Goal: Transaction & Acquisition: Purchase product/service

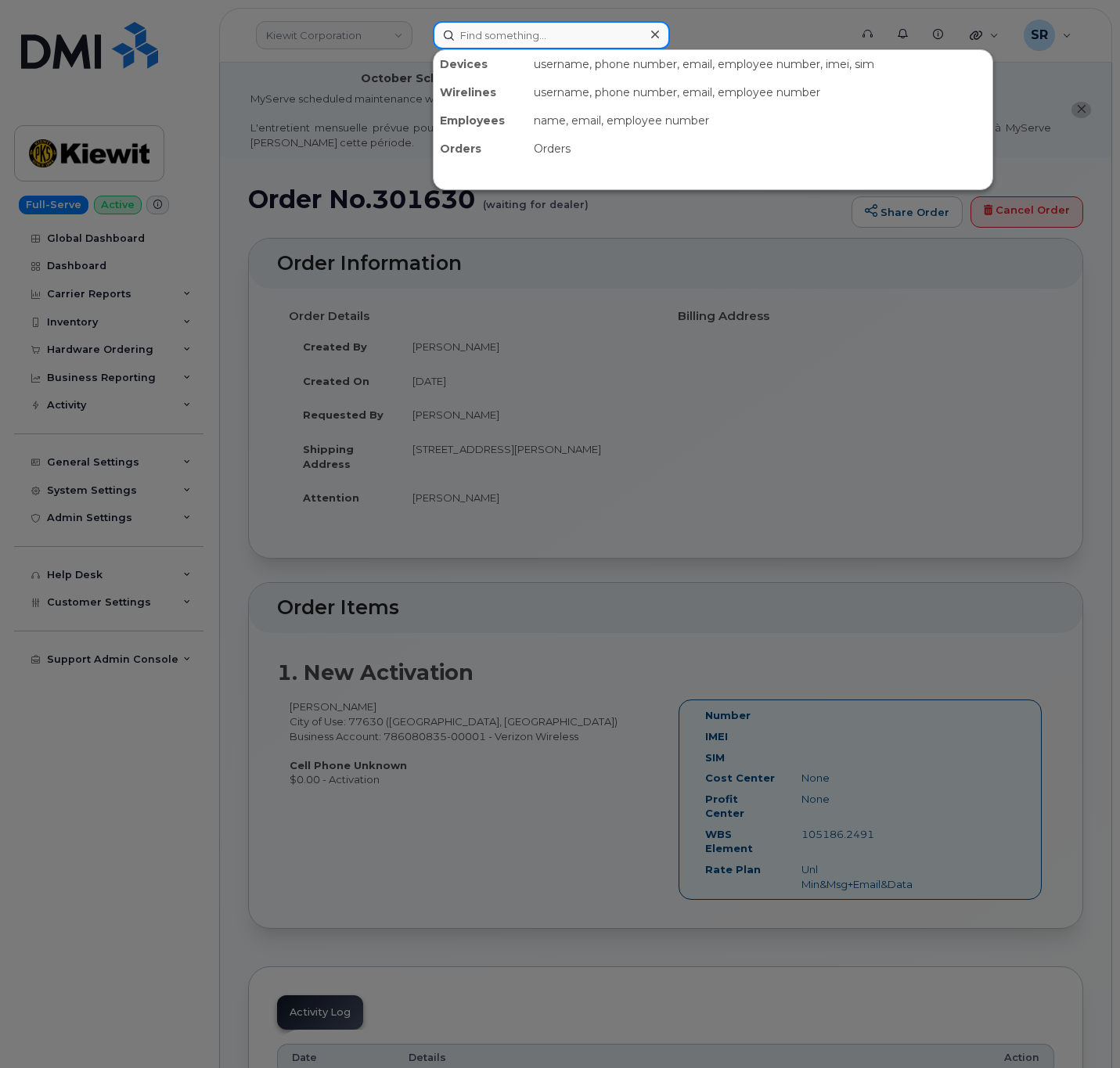
click at [466, 41] on input at bounding box center [551, 34] width 237 height 28
paste input "972-877-0888"
type input "972-877-0888"
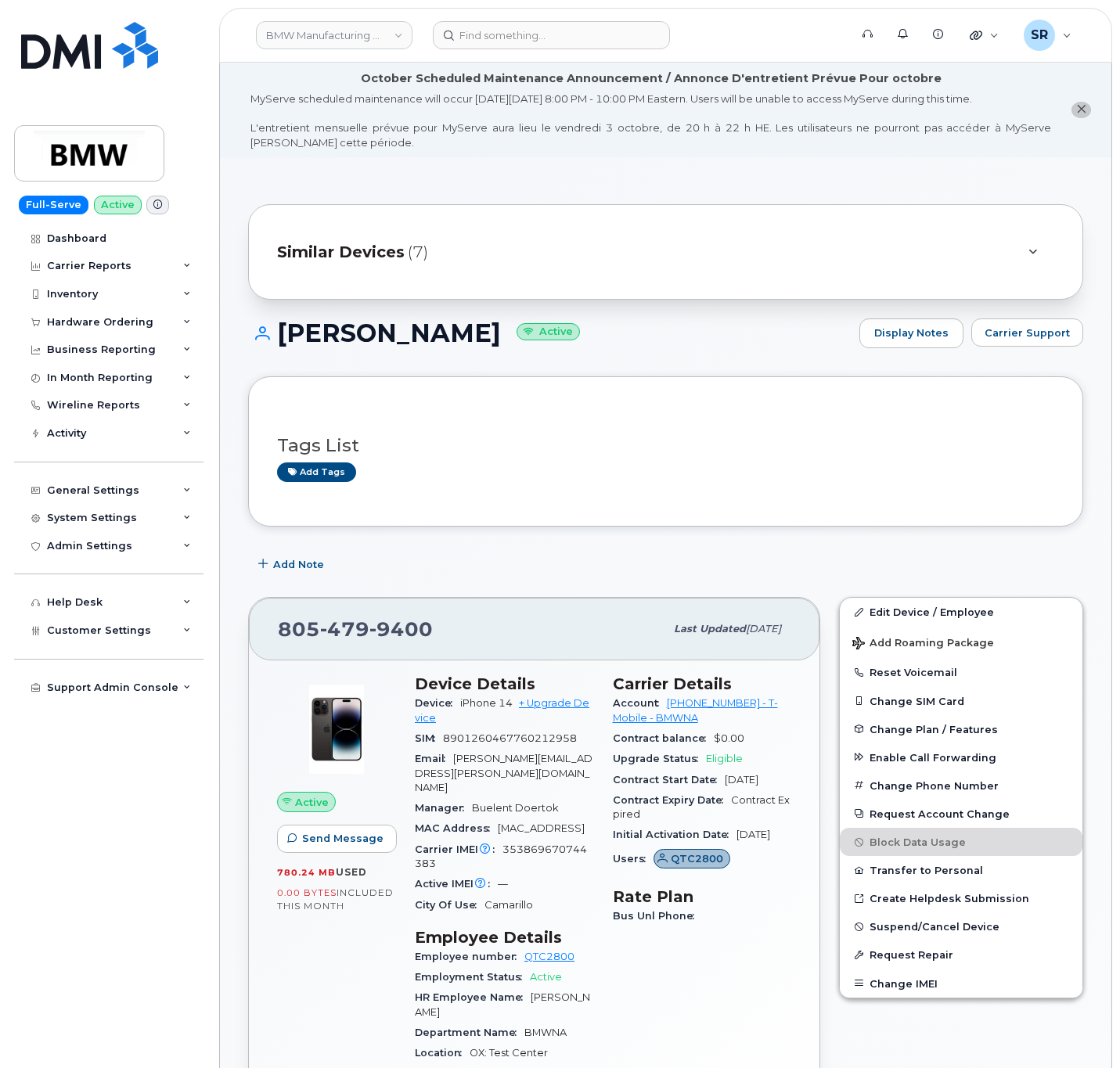
scroll to position [352, 0]
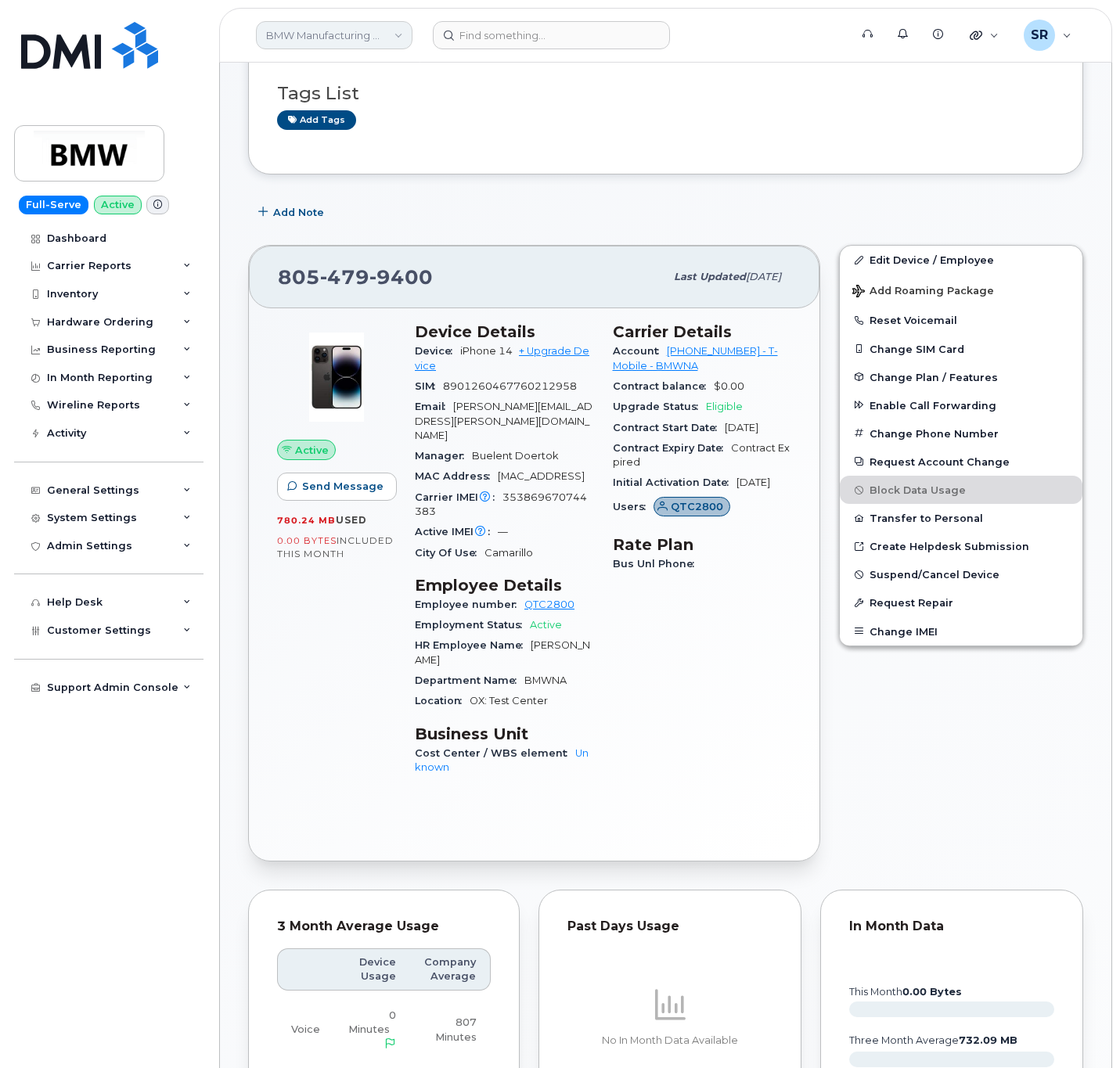
click at [353, 35] on link "BMW Manufacturing Co LLC" at bounding box center [334, 34] width 157 height 28
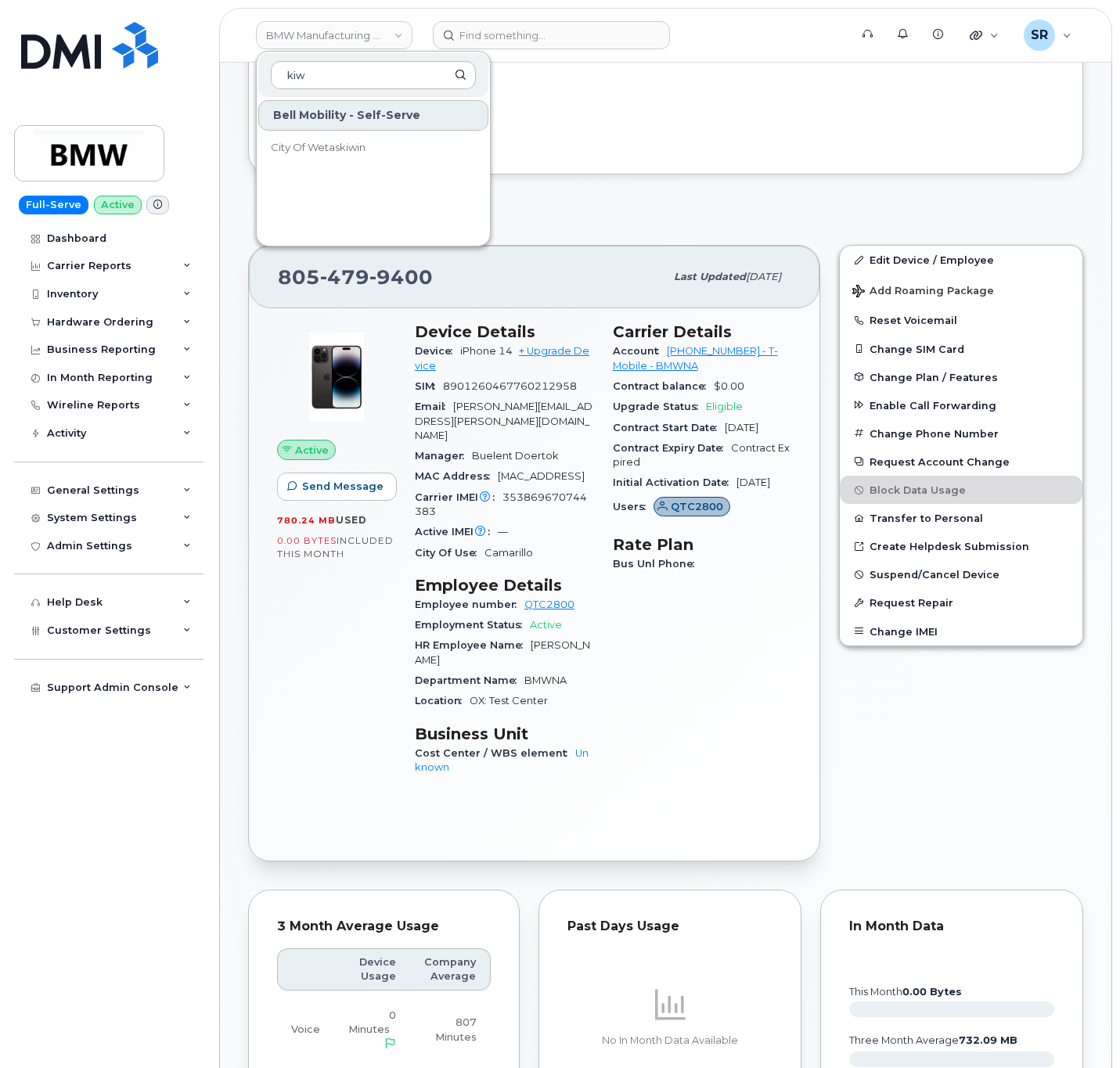
type input "kiw"
click at [556, 115] on div "Add tags" at bounding box center [659, 120] width 765 height 19
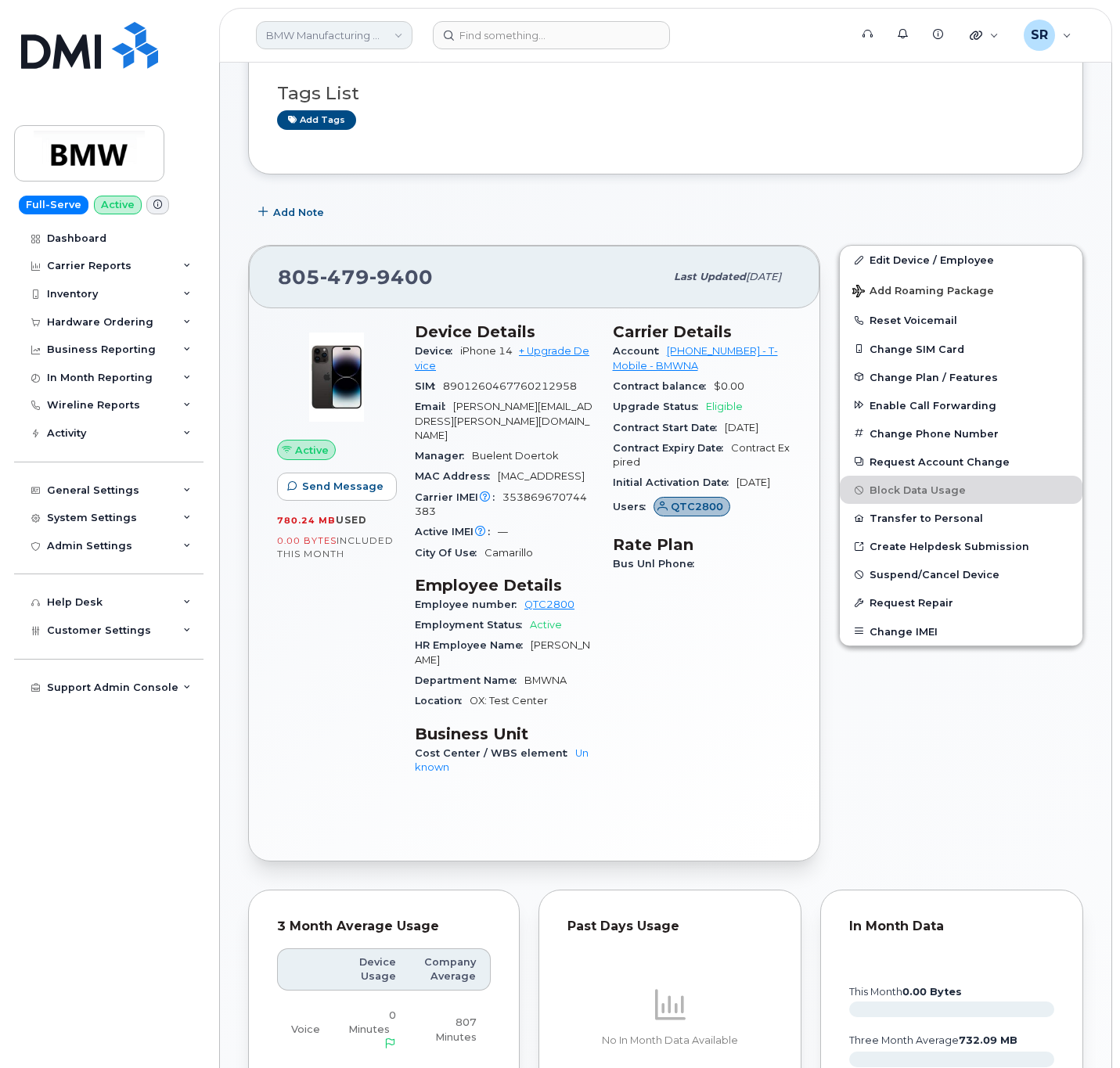
click at [397, 33] on link "BMW Manufacturing Co LLC" at bounding box center [334, 34] width 157 height 28
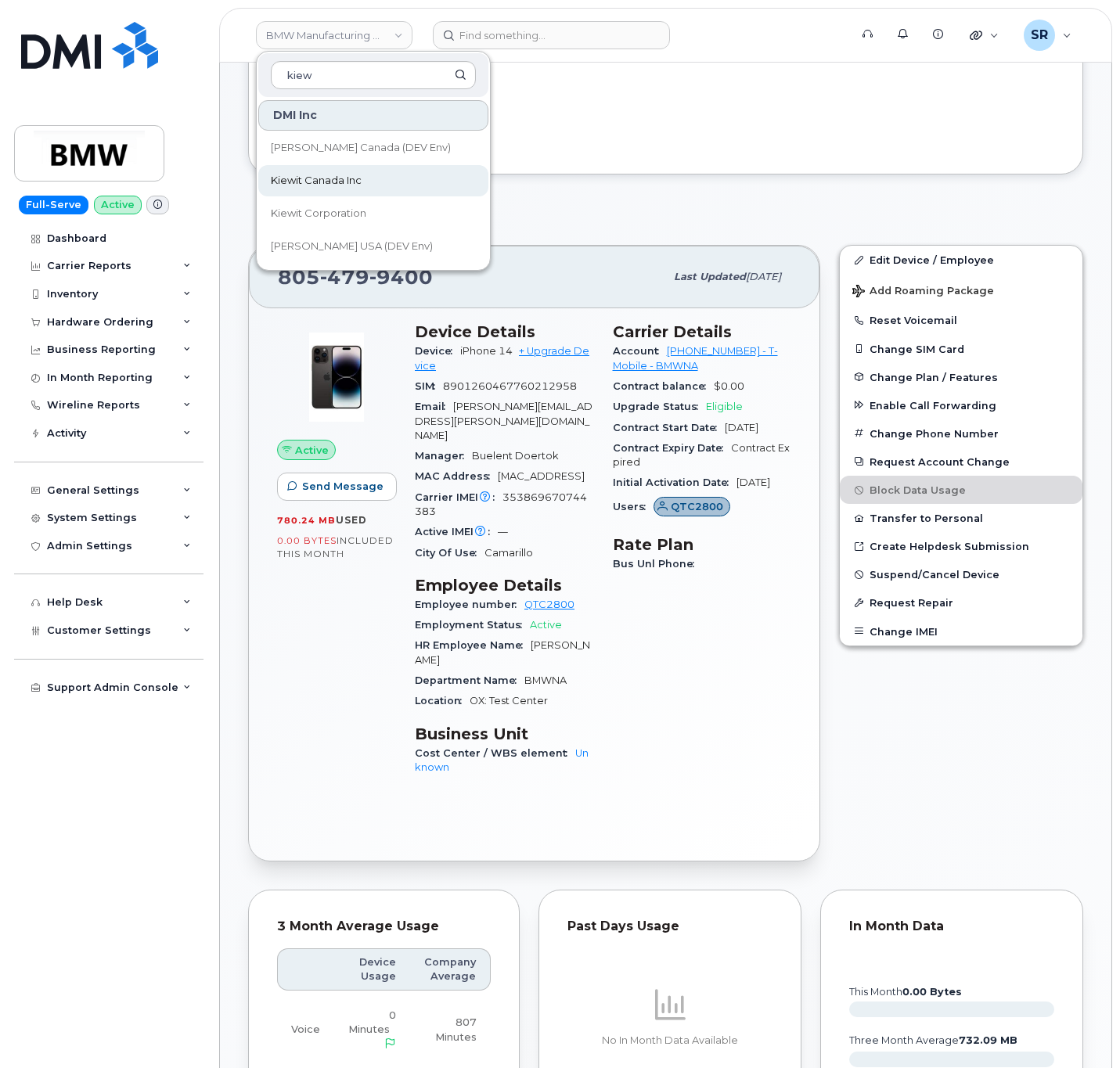
type input "kiew"
click at [388, 178] on link "Kiewit Canada Inc" at bounding box center [373, 181] width 230 height 32
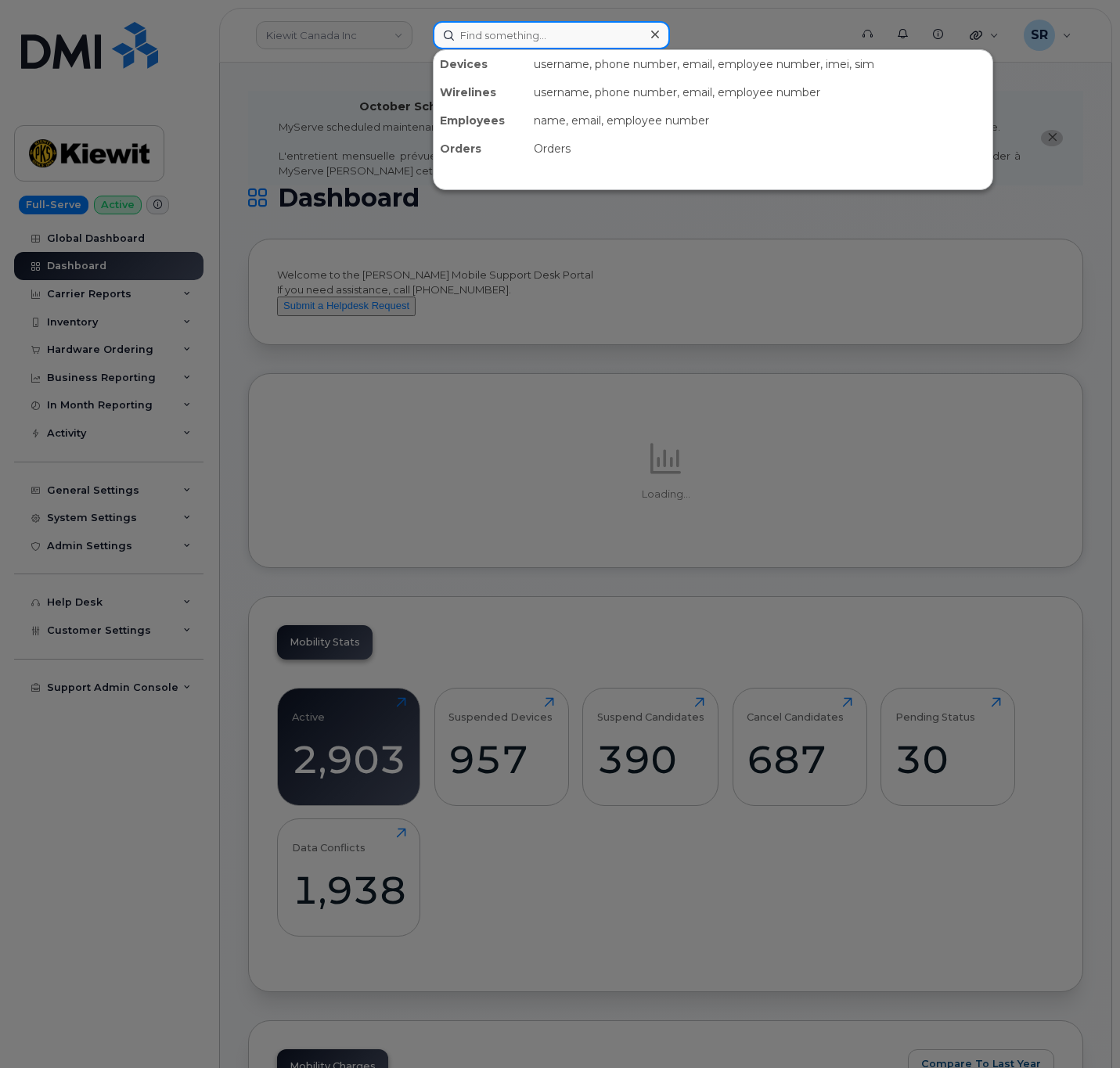
click at [531, 47] on input at bounding box center [551, 34] width 237 height 28
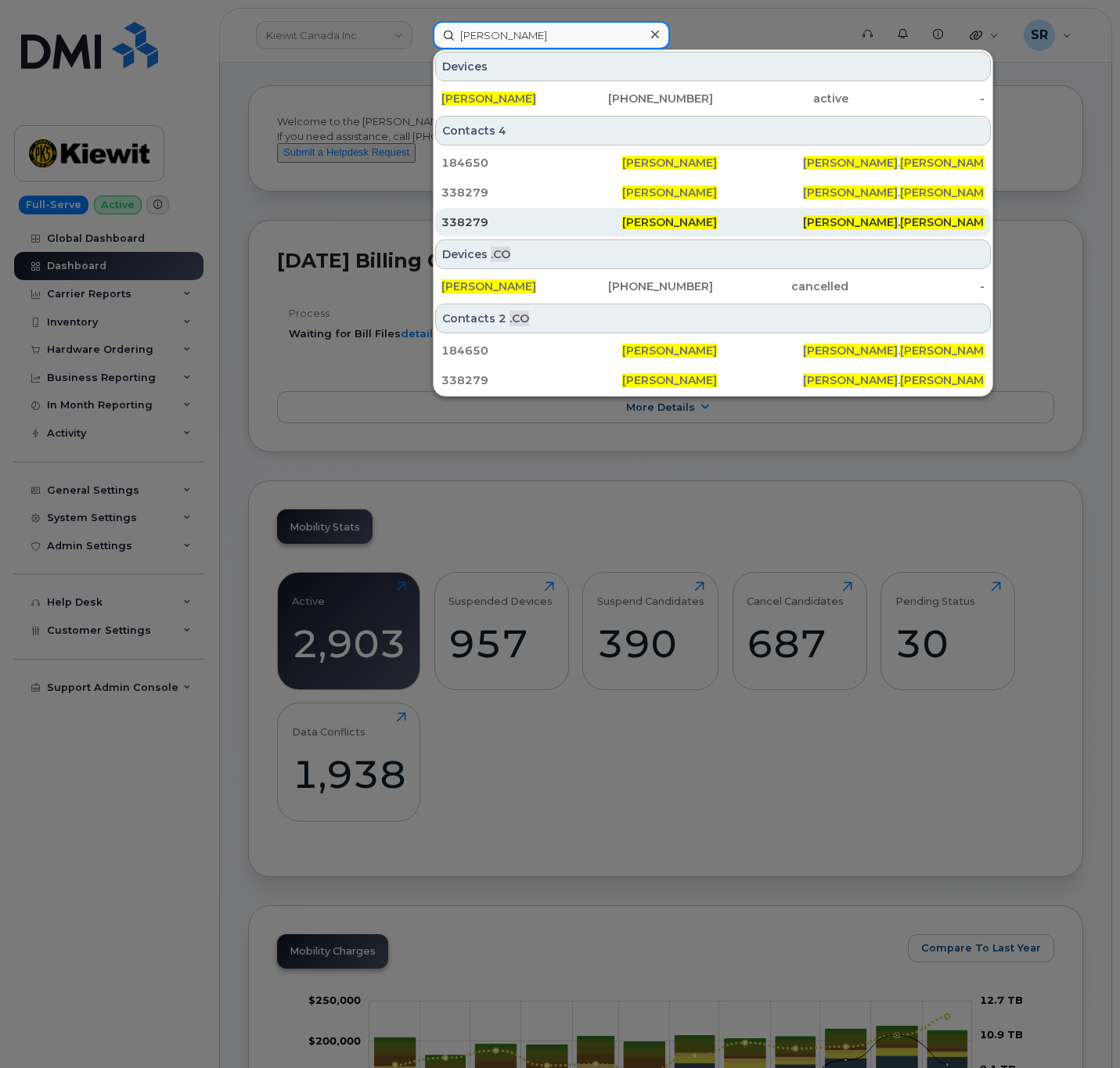
scroll to position [234, 0]
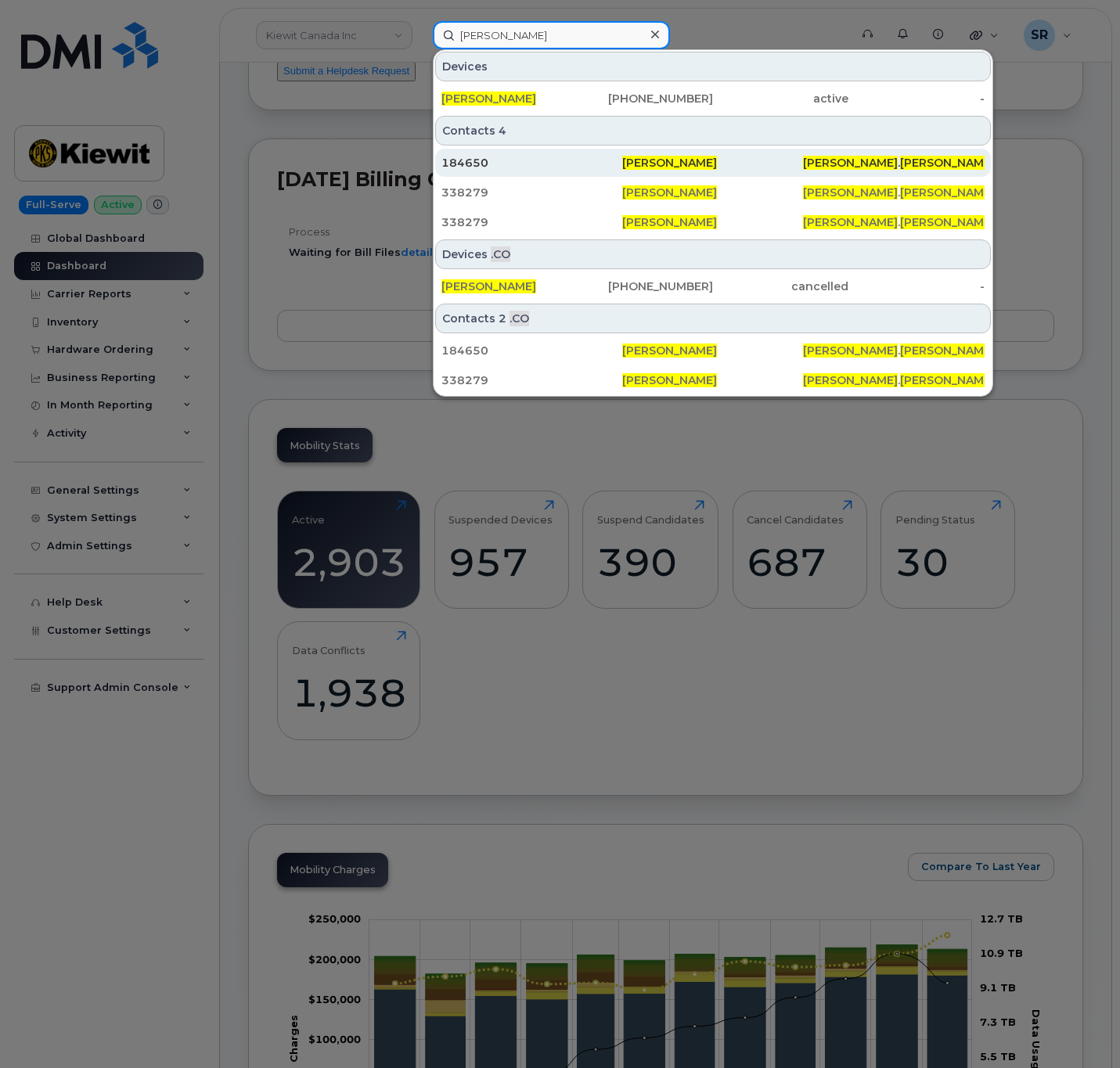
type input "Jay wong"
click at [555, 158] on div "184650" at bounding box center [531, 163] width 181 height 15
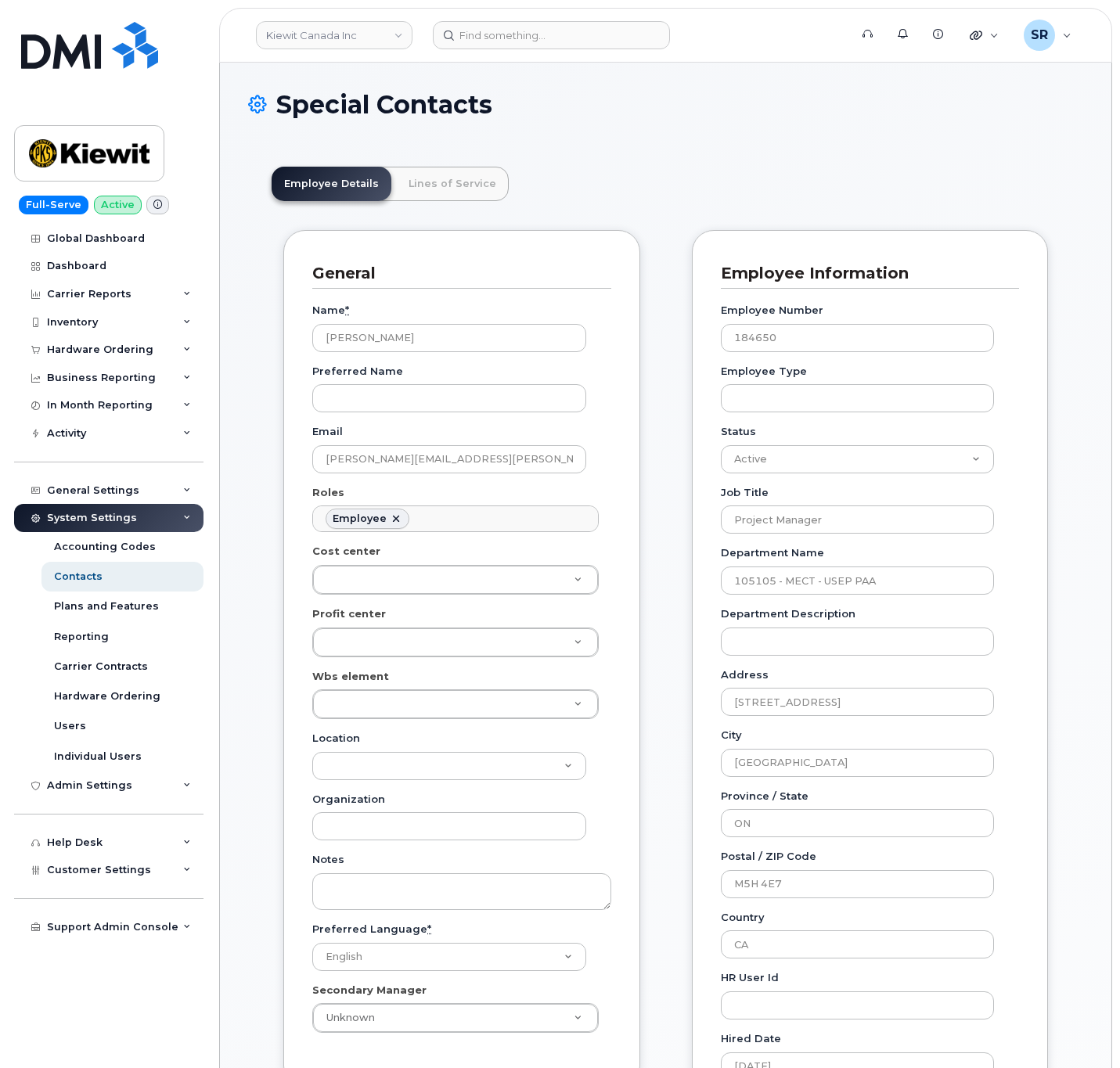
scroll to position [47, 0]
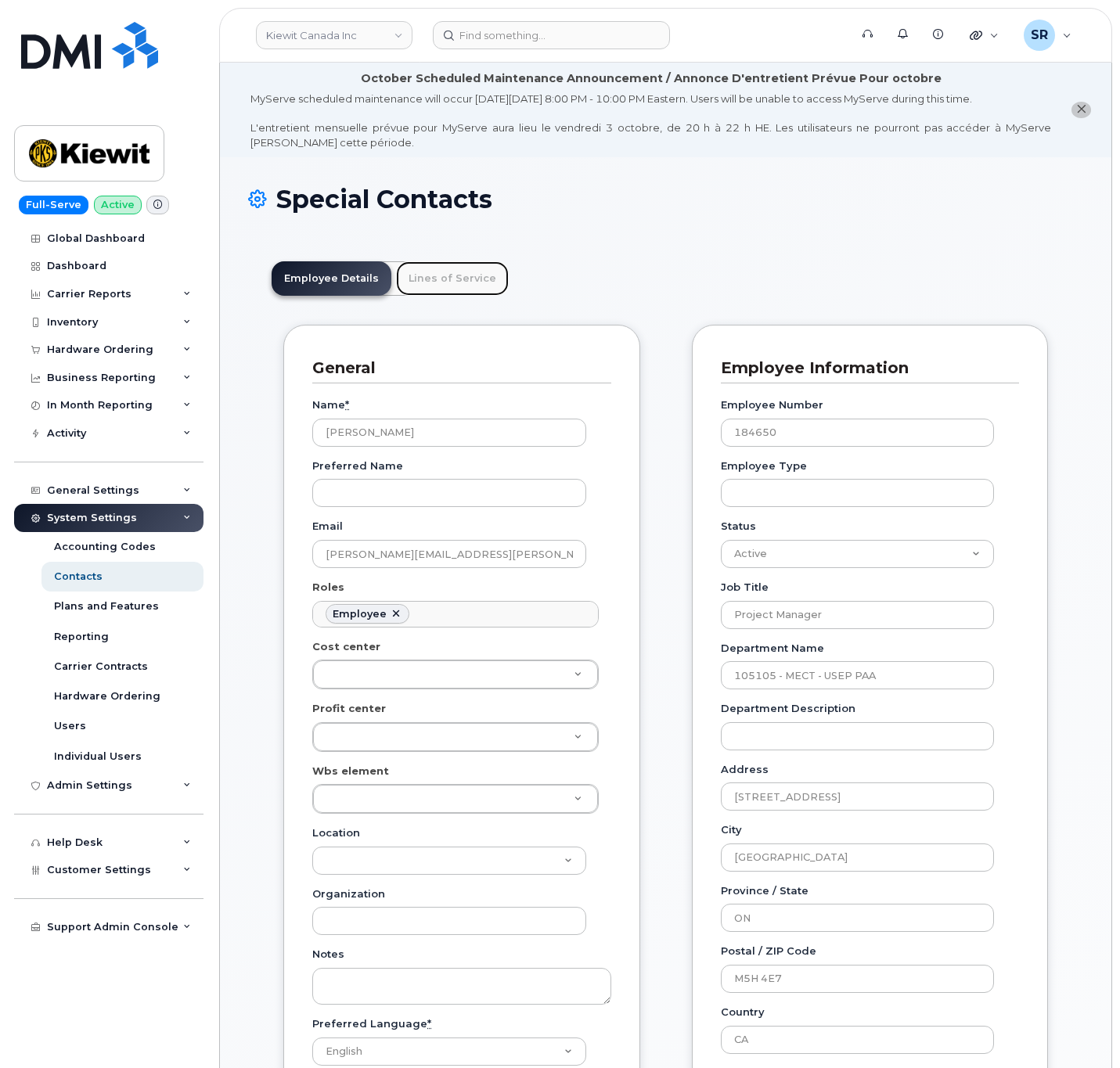
click at [477, 292] on link "Lines of Service" at bounding box center [453, 278] width 113 height 34
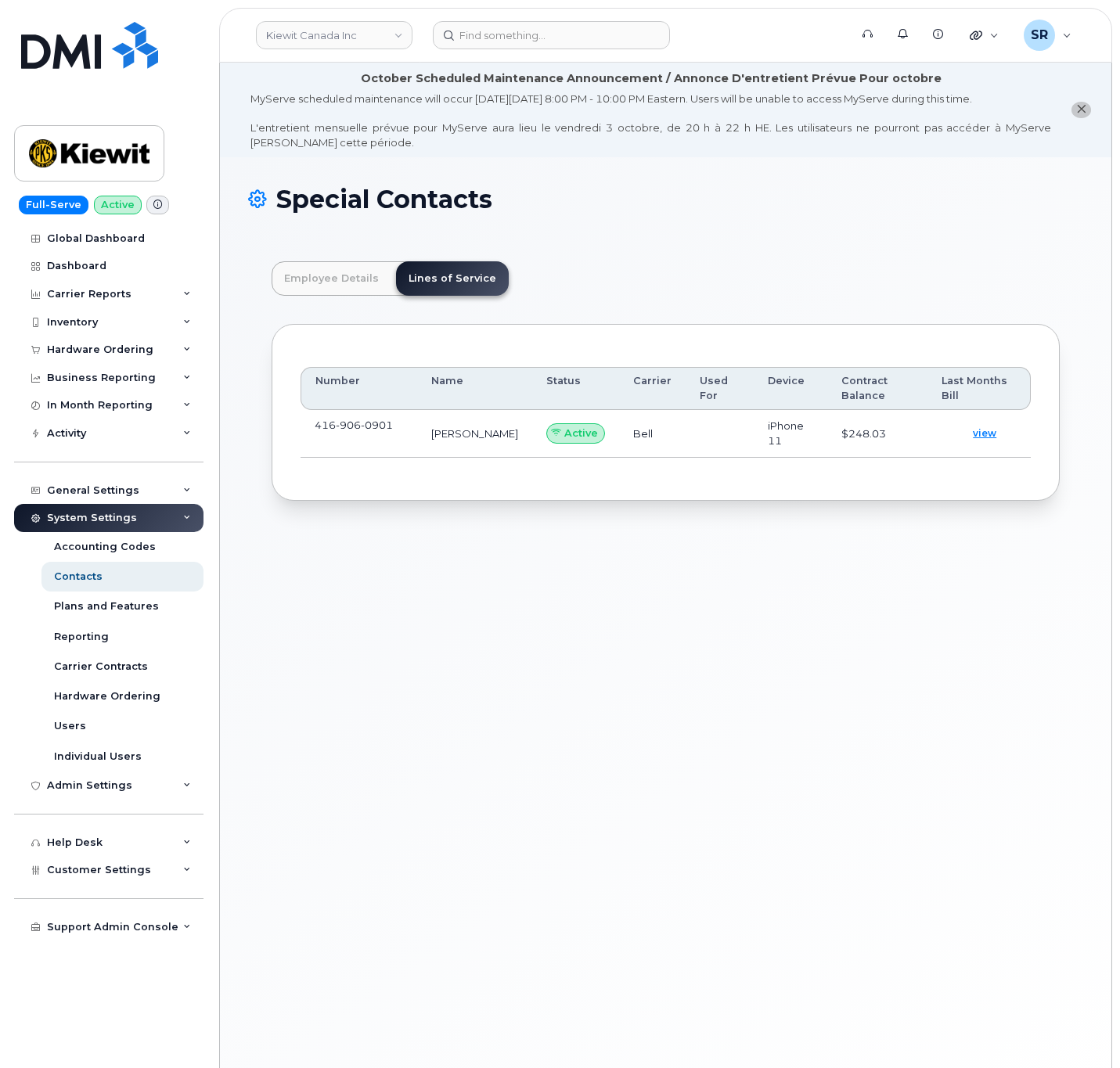
click at [884, 435] on td "$248.03" at bounding box center [877, 434] width 101 height 48
drag, startPoint x: 392, startPoint y: 423, endPoint x: 301, endPoint y: 431, distance: 91.4
click at [301, 431] on td "416 906 0901" at bounding box center [359, 434] width 117 height 48
copy span "416 906 0901"
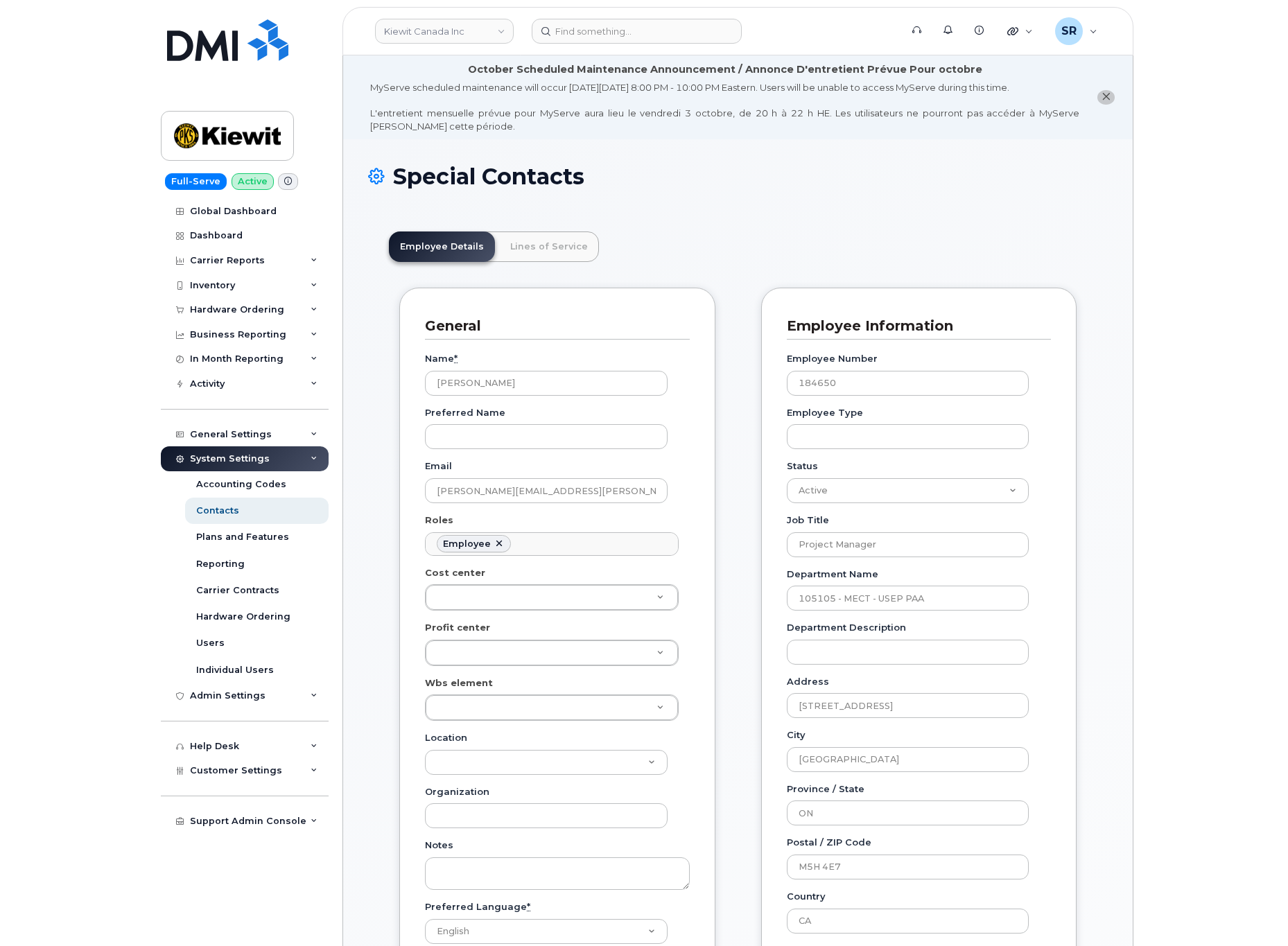
scroll to position [77, 0]
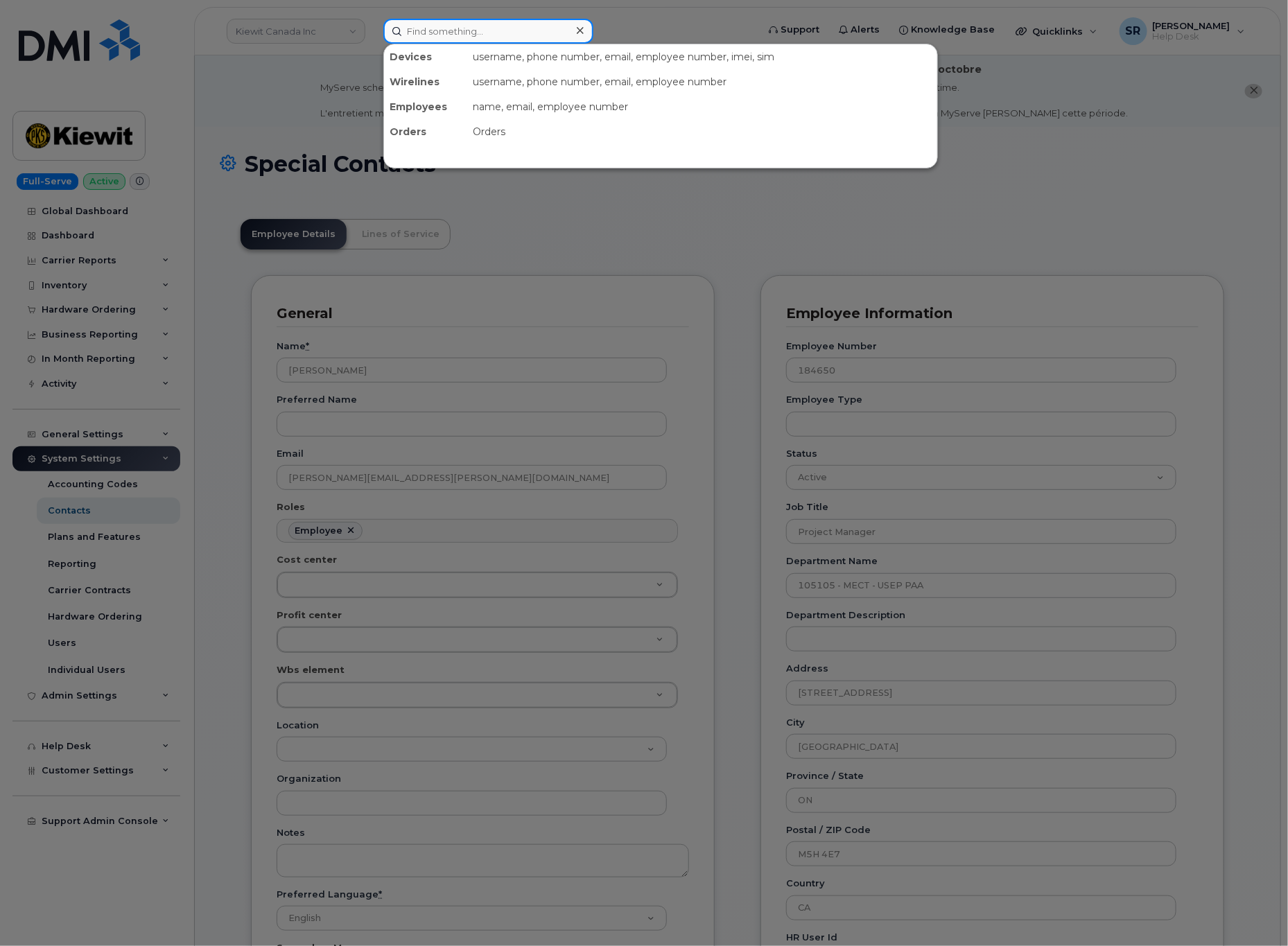
click at [466, 27] on input at bounding box center [488, 31] width 210 height 25
paste input "4169060901"
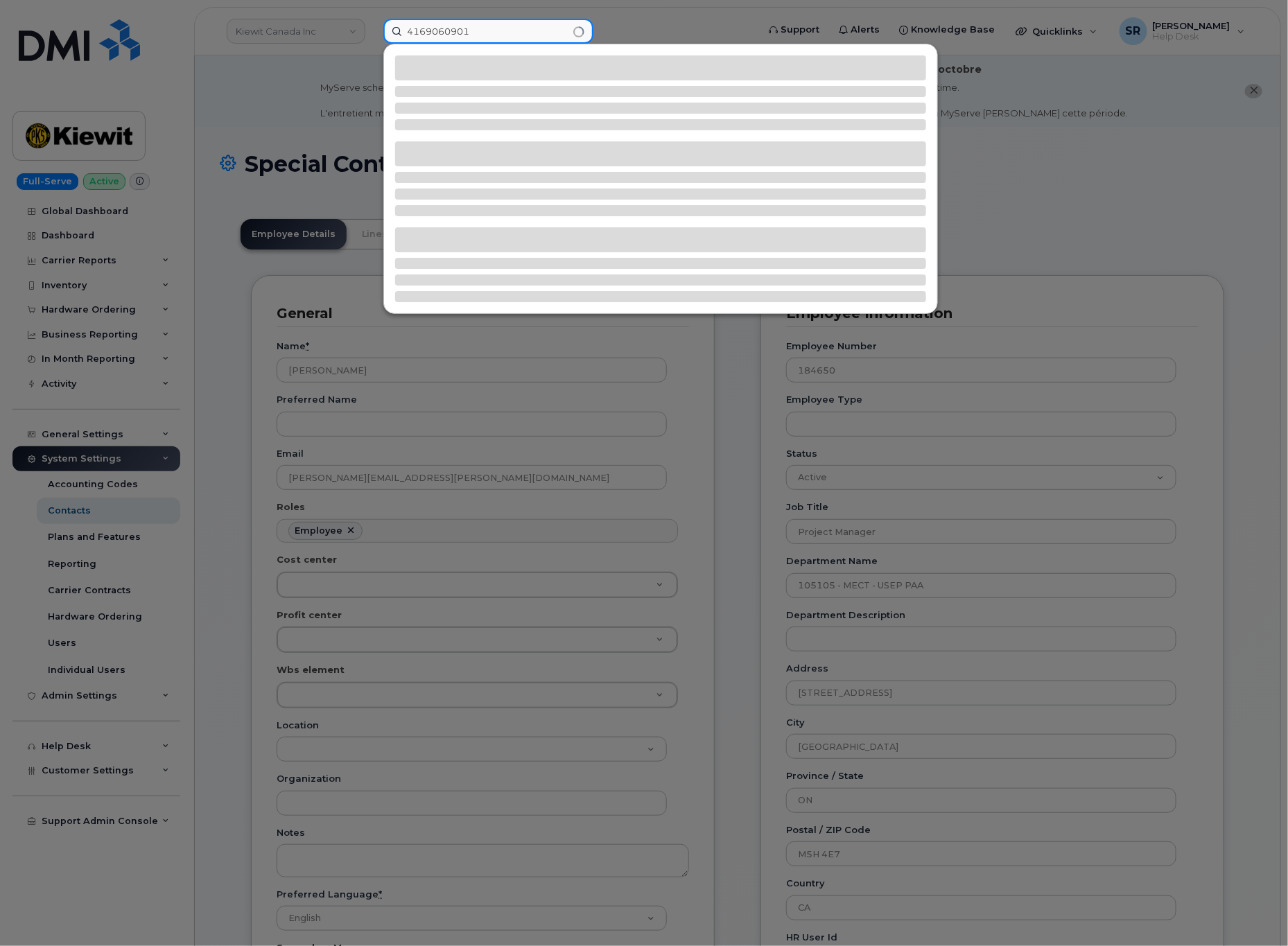
type input "4169060901"
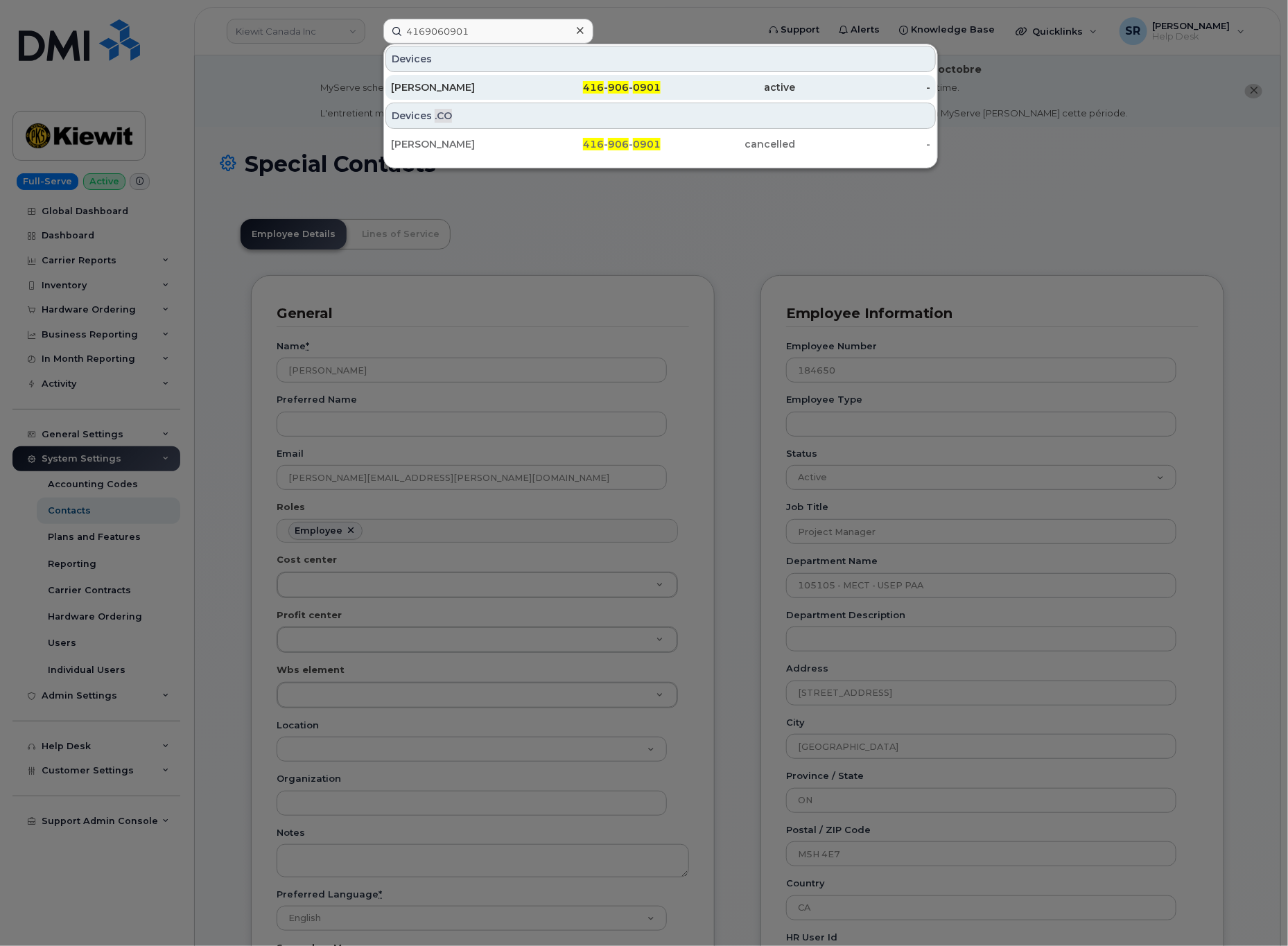
click at [522, 83] on div "[PERSON_NAME]" at bounding box center [458, 87] width 135 height 14
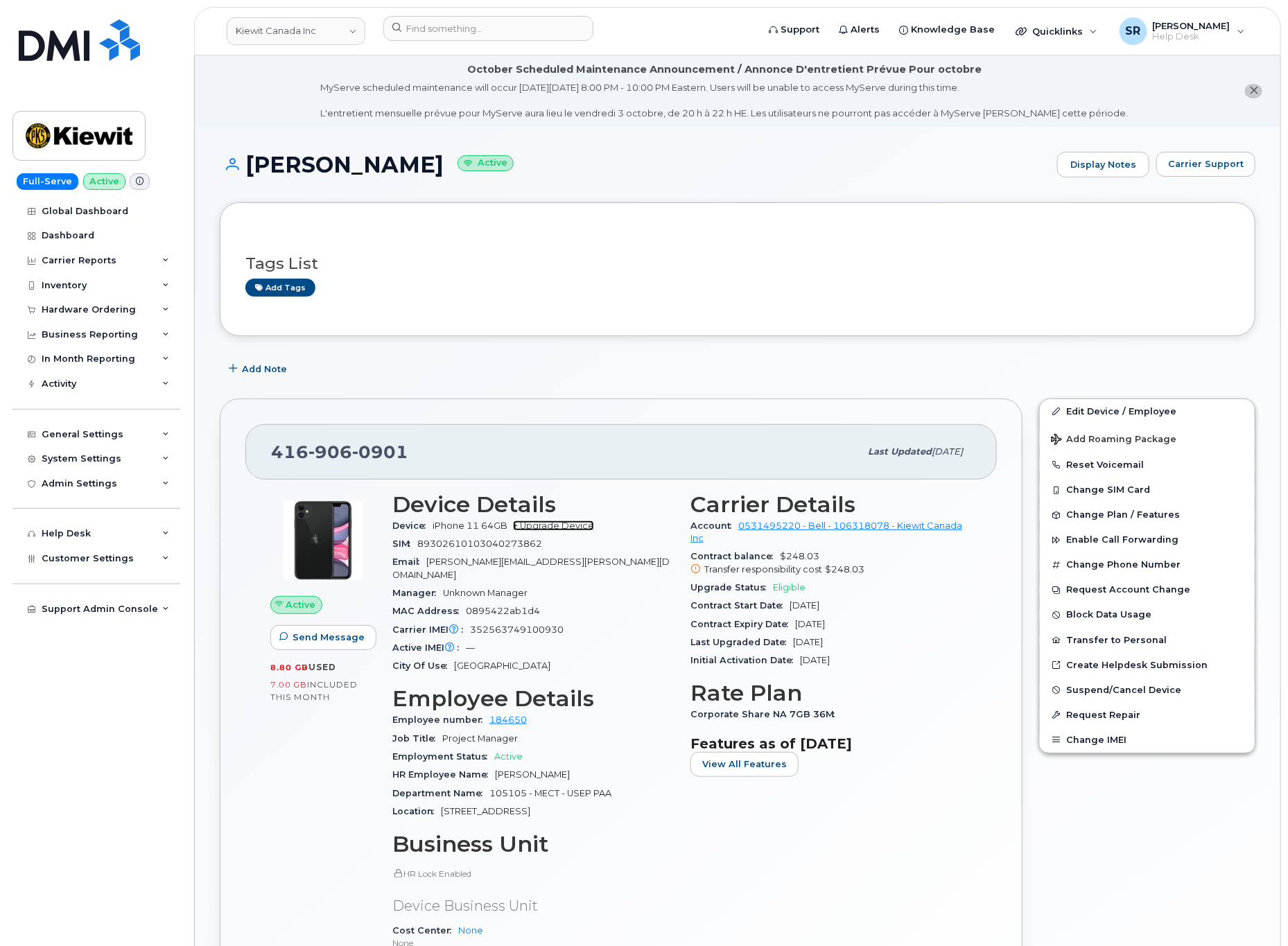
click at [552, 526] on link "+ Upgrade Device" at bounding box center [554, 526] width 81 height 10
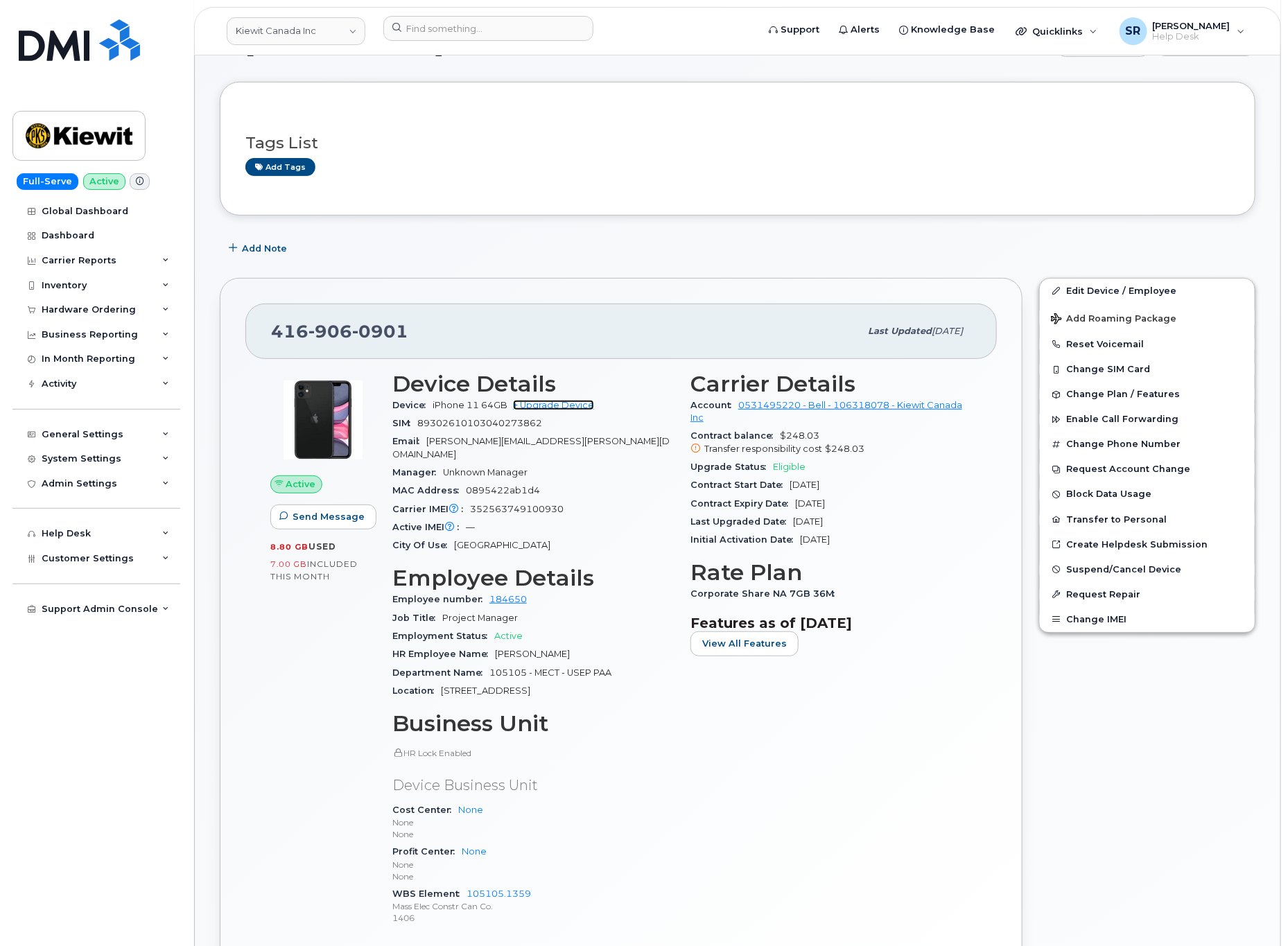
scroll to position [312, 0]
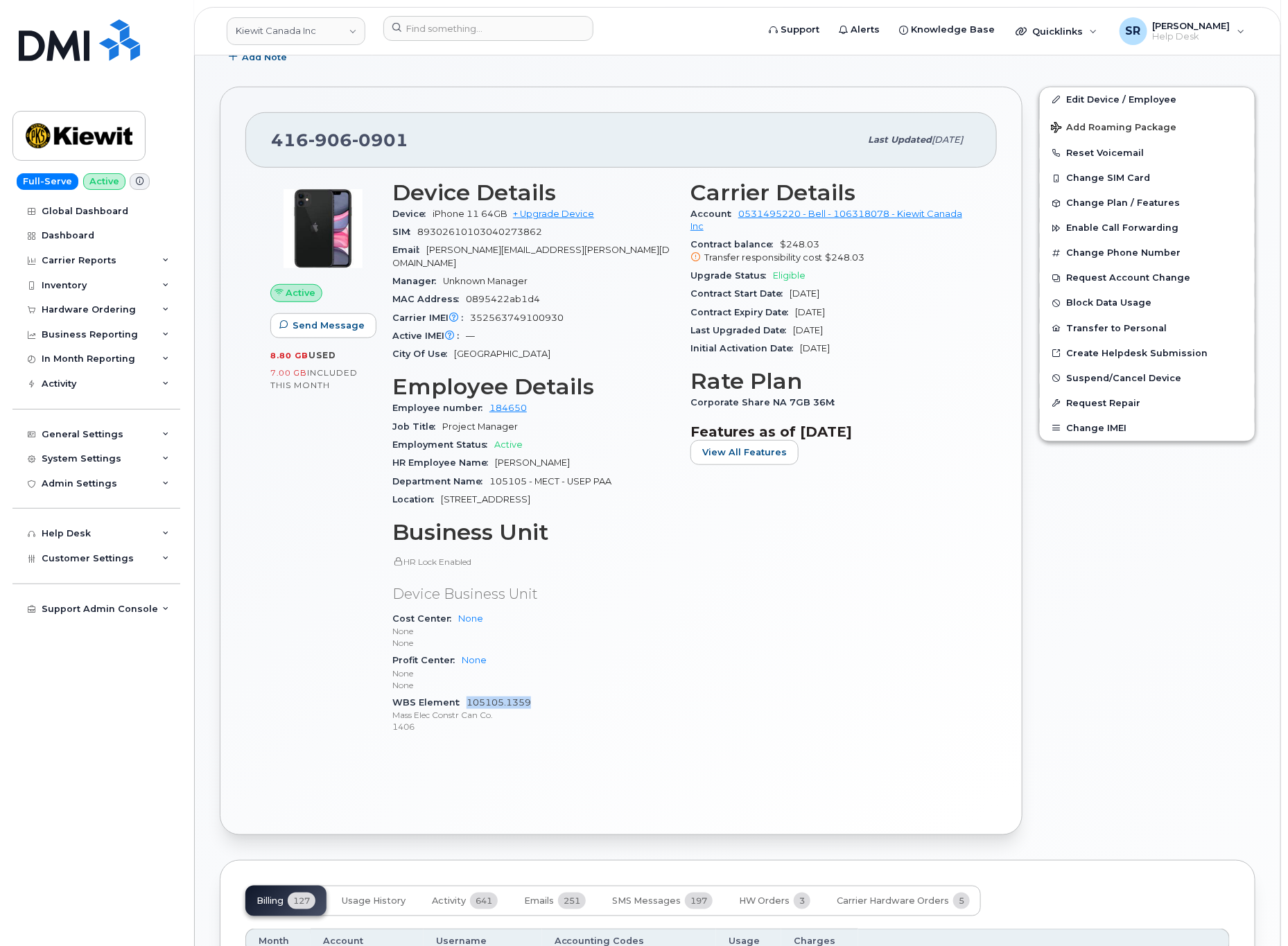
drag, startPoint x: 541, startPoint y: 693, endPoint x: 466, endPoint y: 690, distance: 75.1
click at [466, 693] on div "WBS Element 105105.1359 Mass Elec Constr Can Co. 1406" at bounding box center [533, 715] width 282 height 42
copy link "105105.1359"
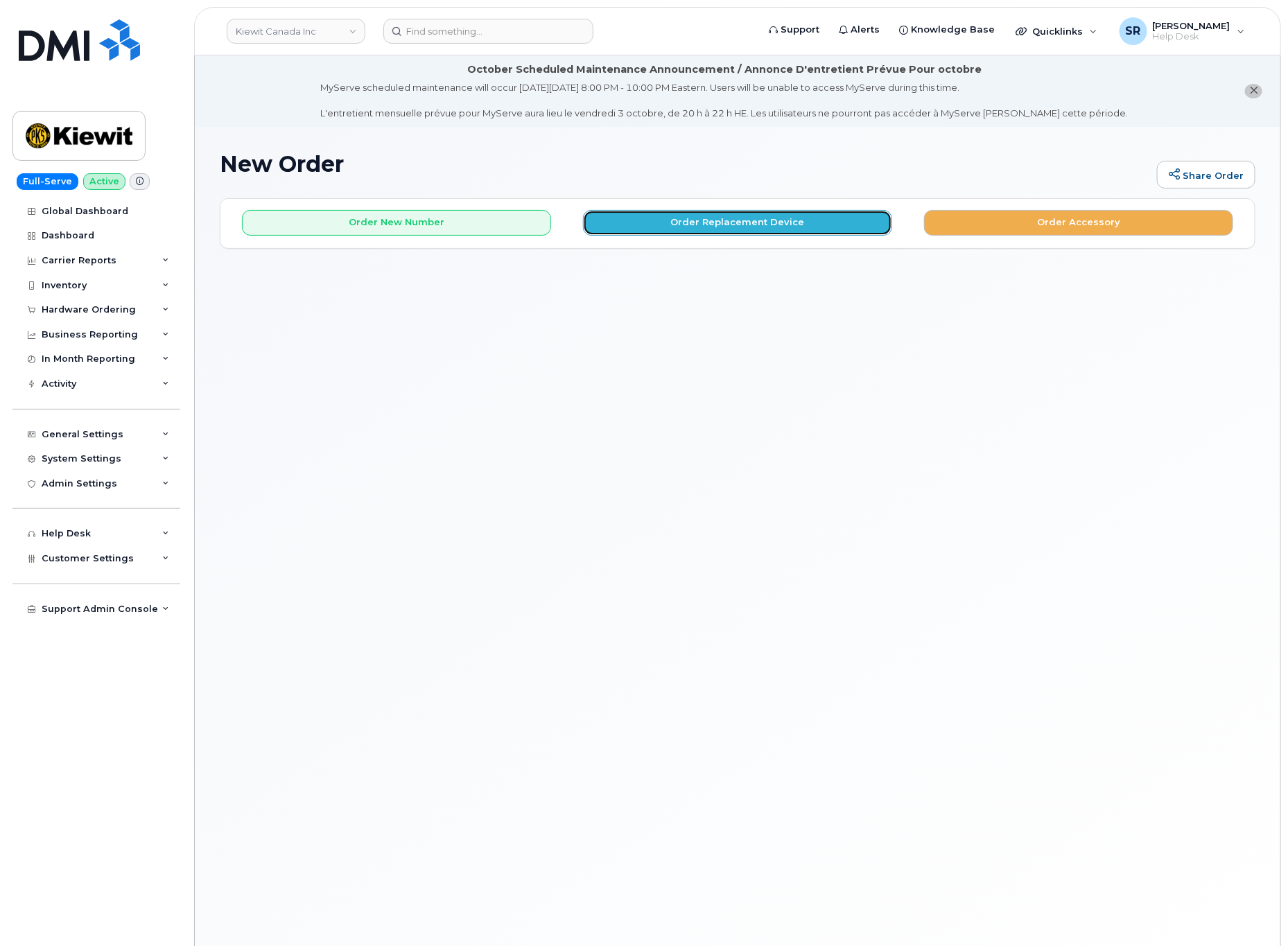
click at [701, 230] on button "Order Replacement Device" at bounding box center [738, 223] width 309 height 25
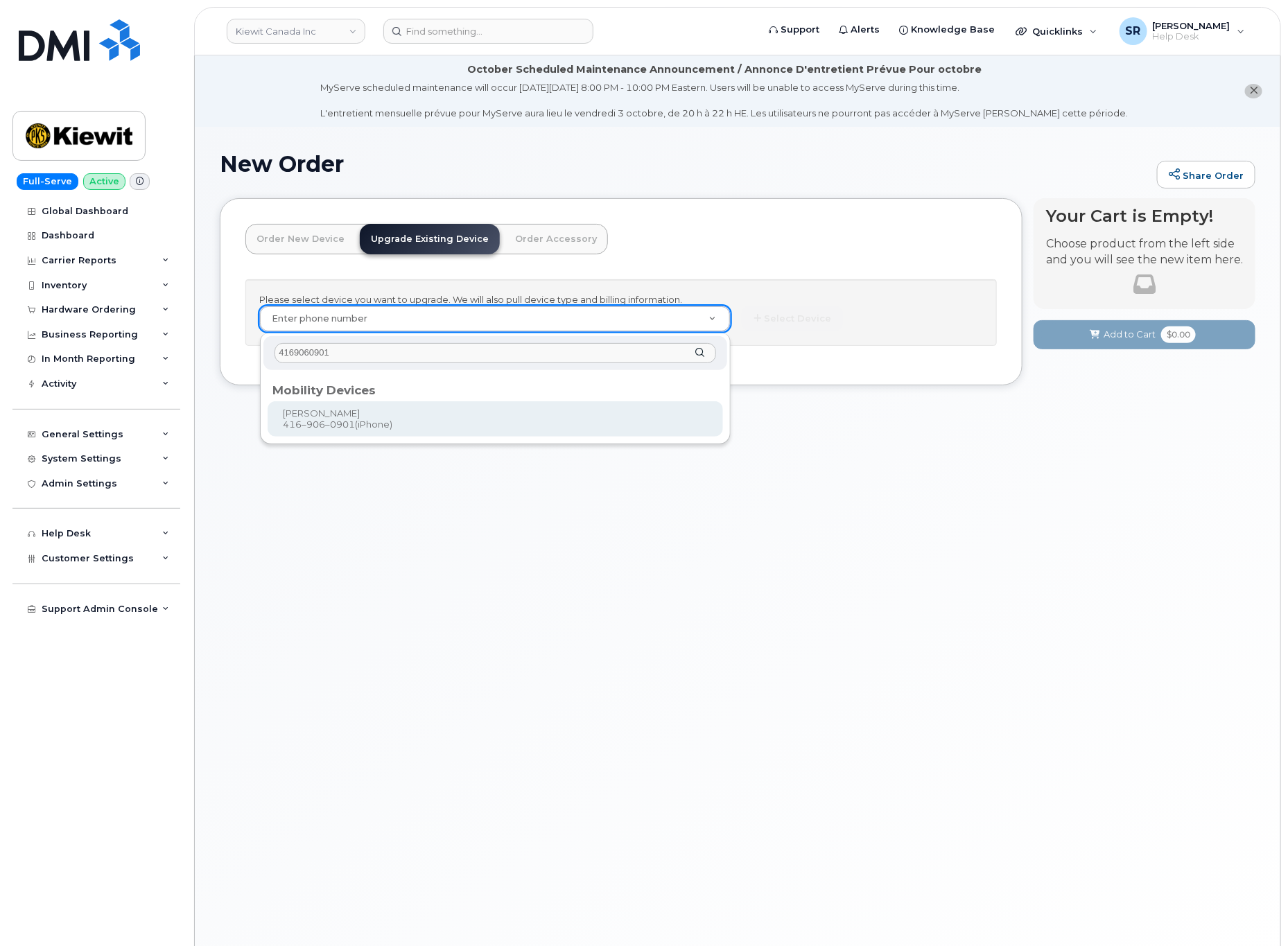
type input "4169060901"
type input "179940"
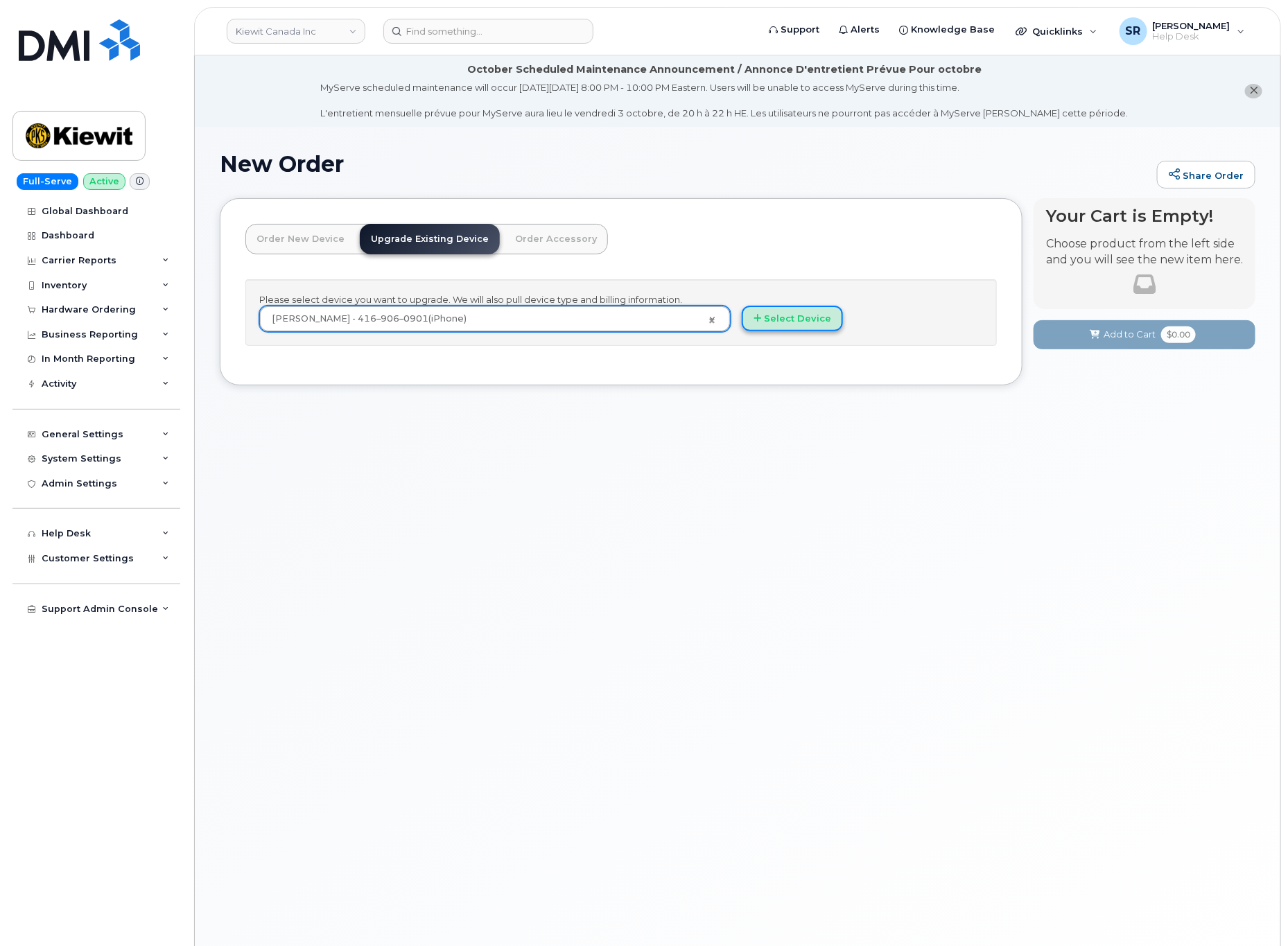
click at [789, 320] on button "Select Device" at bounding box center [792, 319] width 101 height 25
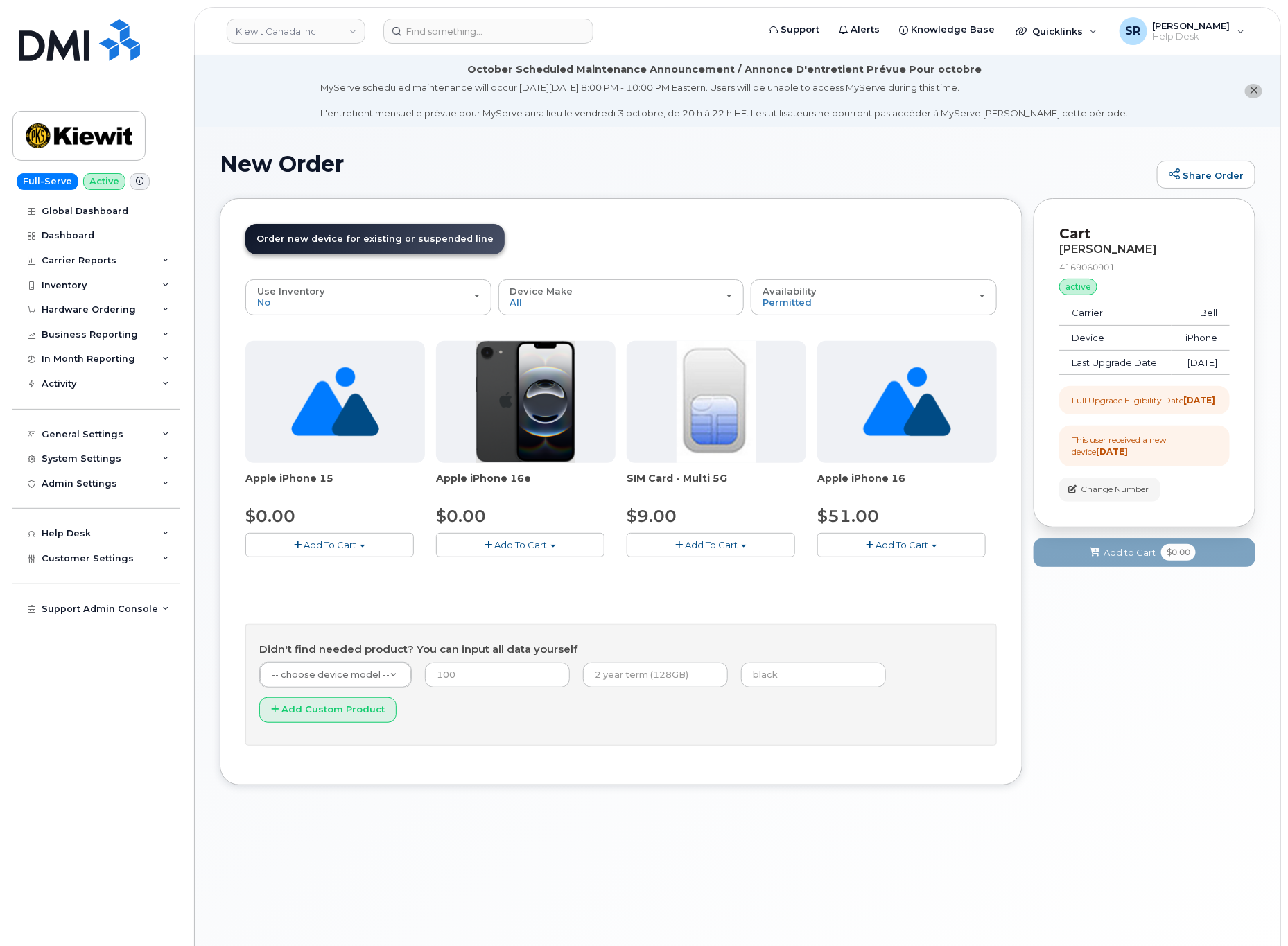
click at [936, 551] on button "Add To Cart" at bounding box center [901, 545] width 169 height 25
click at [919, 568] on span "Model Black 128 GB is available" at bounding box center [917, 570] width 144 height 11
click at [895, 554] on button "Add To Cart" at bounding box center [901, 545] width 169 height 25
click at [907, 587] on link "$51.00 - 3-year upgrade (128GB model)" at bounding box center [926, 588] width 211 height 17
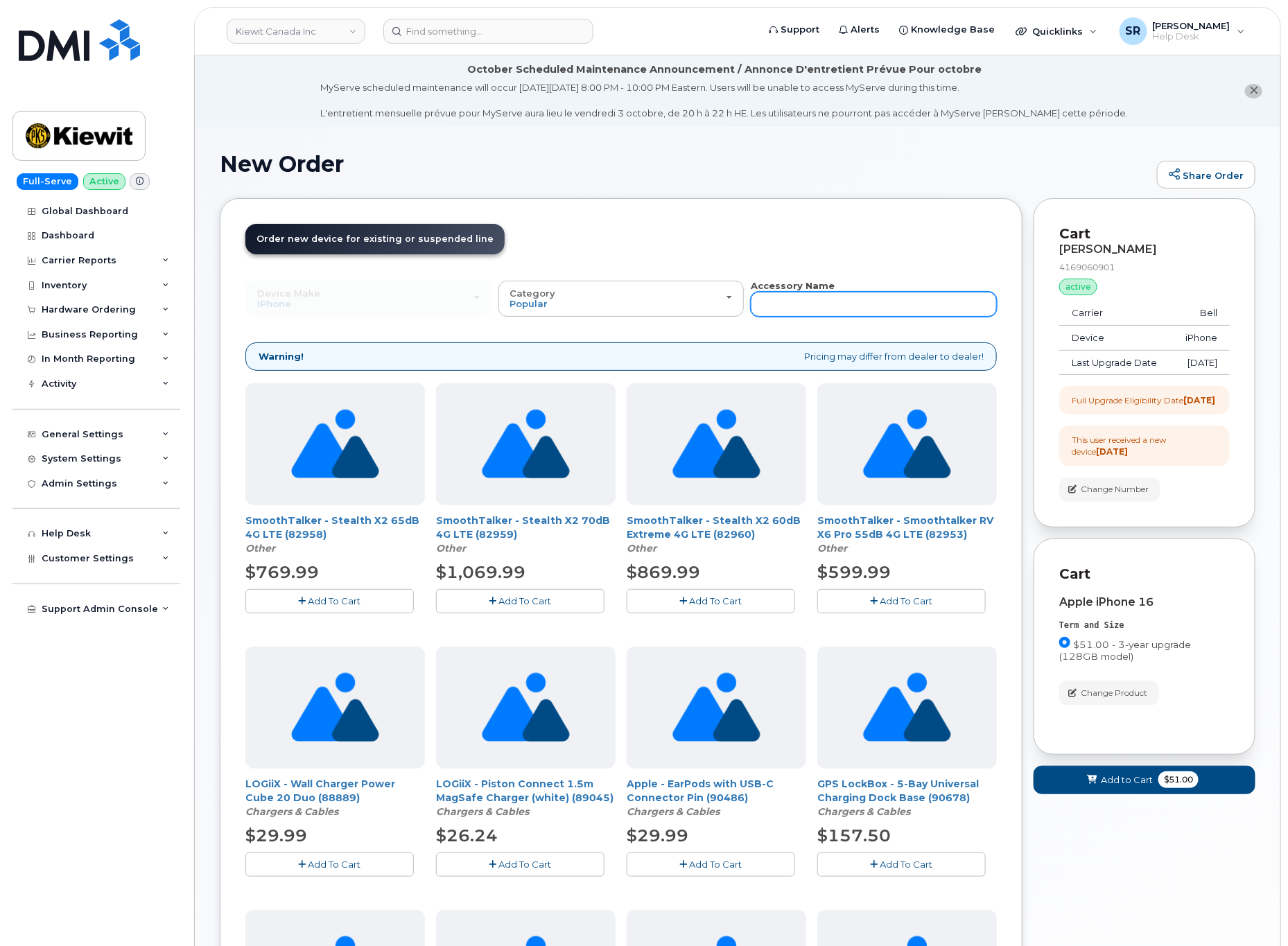
click at [884, 309] on input "text" at bounding box center [874, 303] width 246 height 25
type input "case"
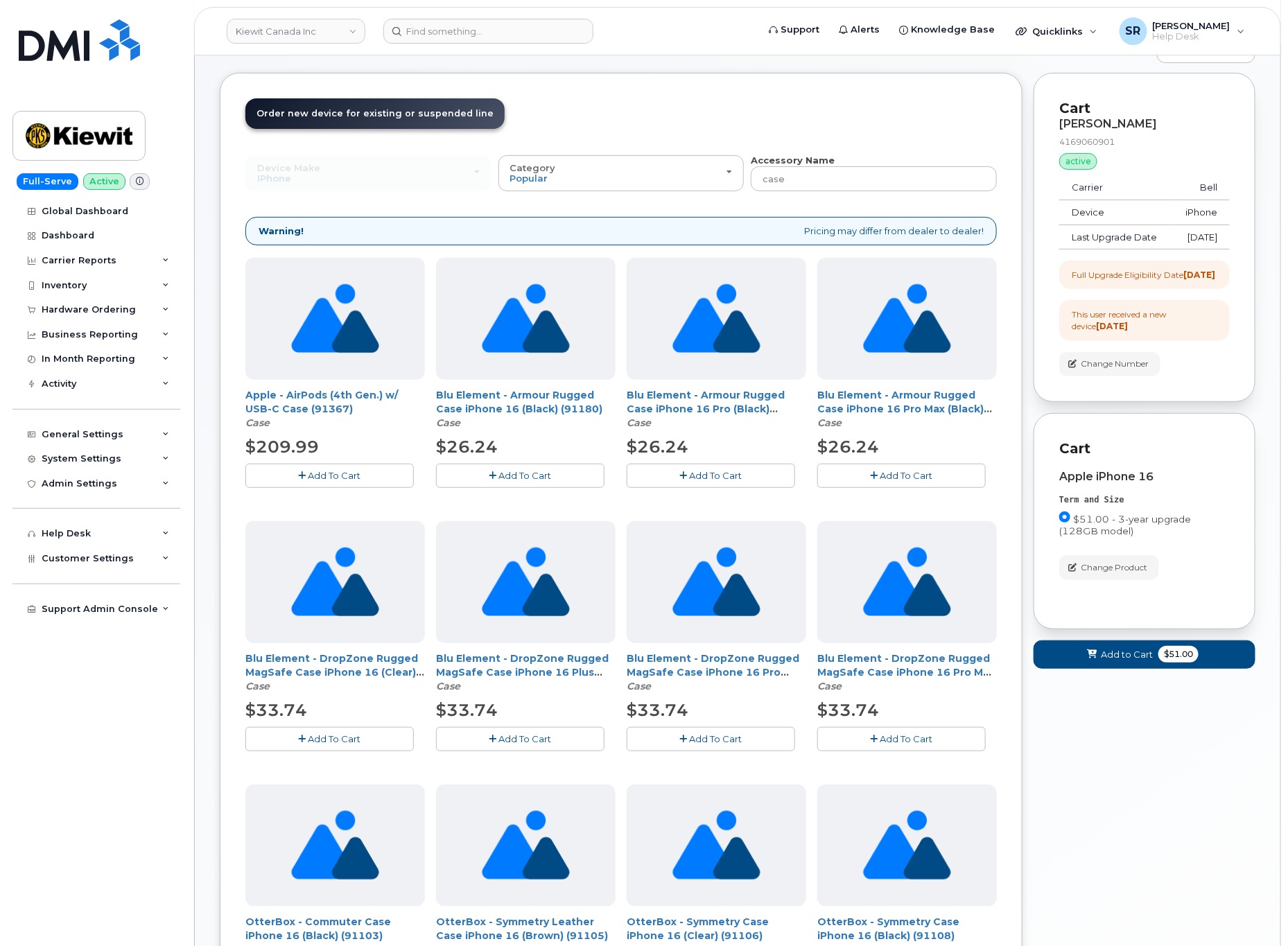
scroll to position [104, 0]
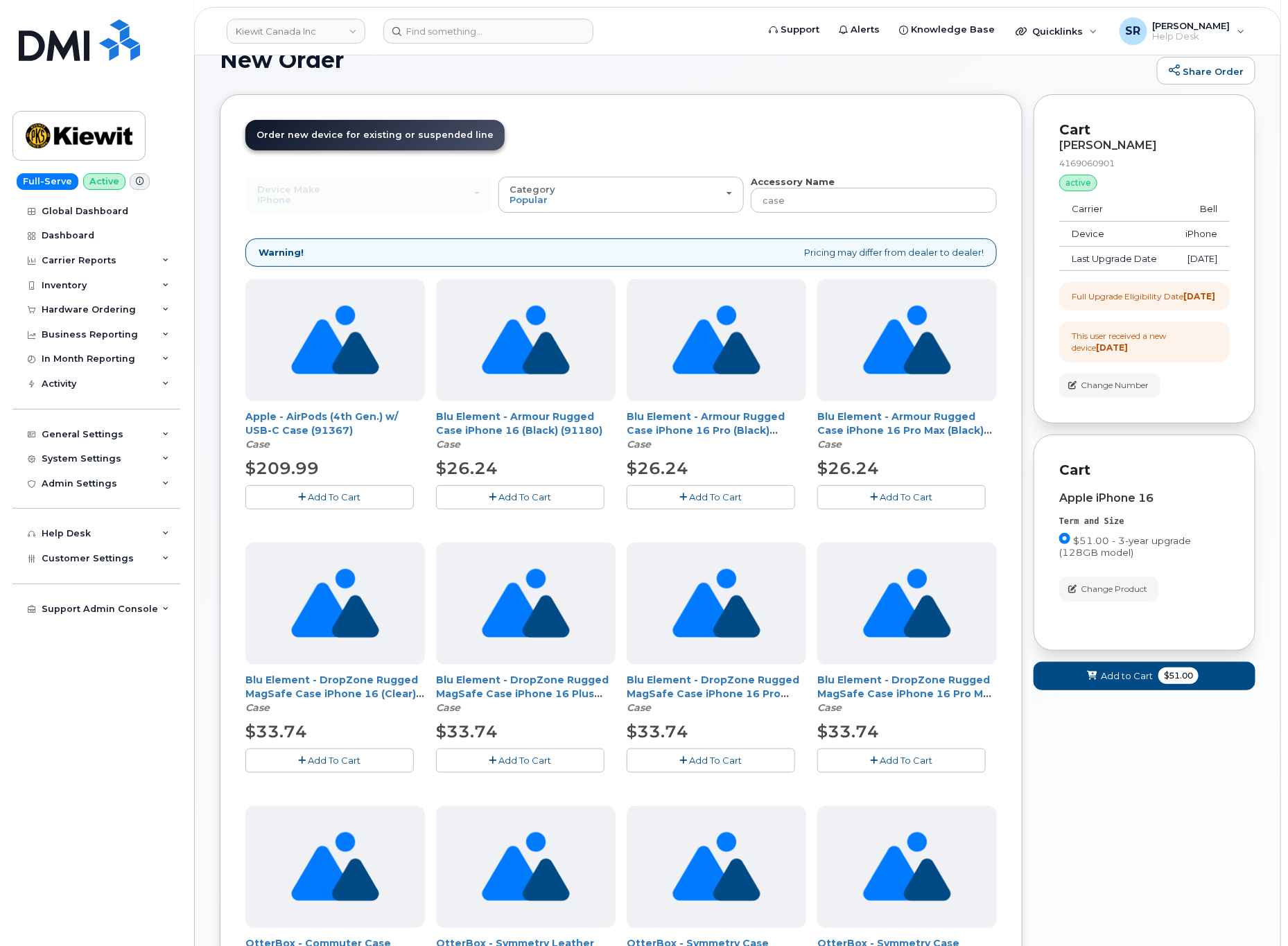
click at [531, 498] on span "Add To Cart" at bounding box center [526, 497] width 53 height 11
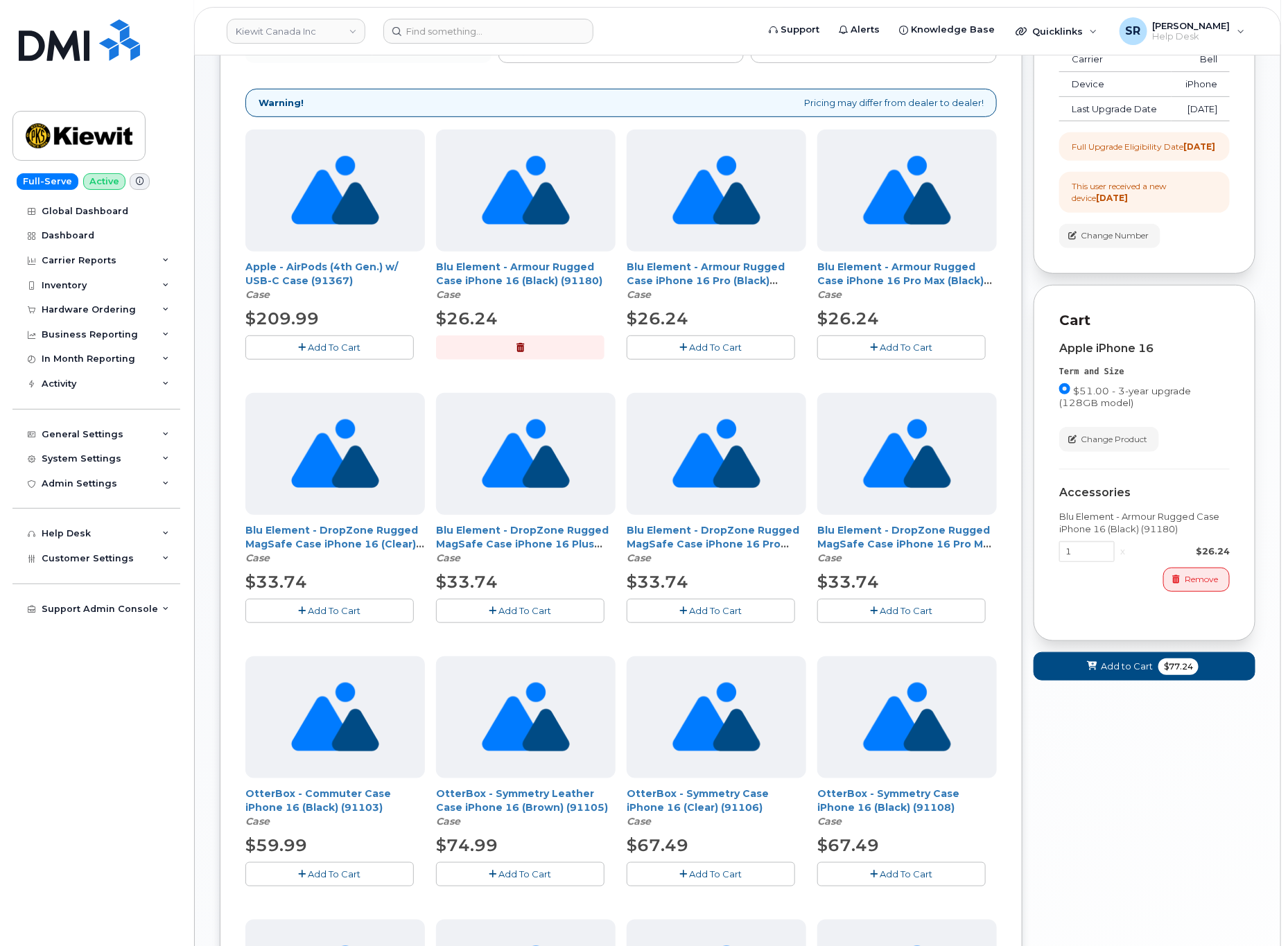
scroll to position [0, 0]
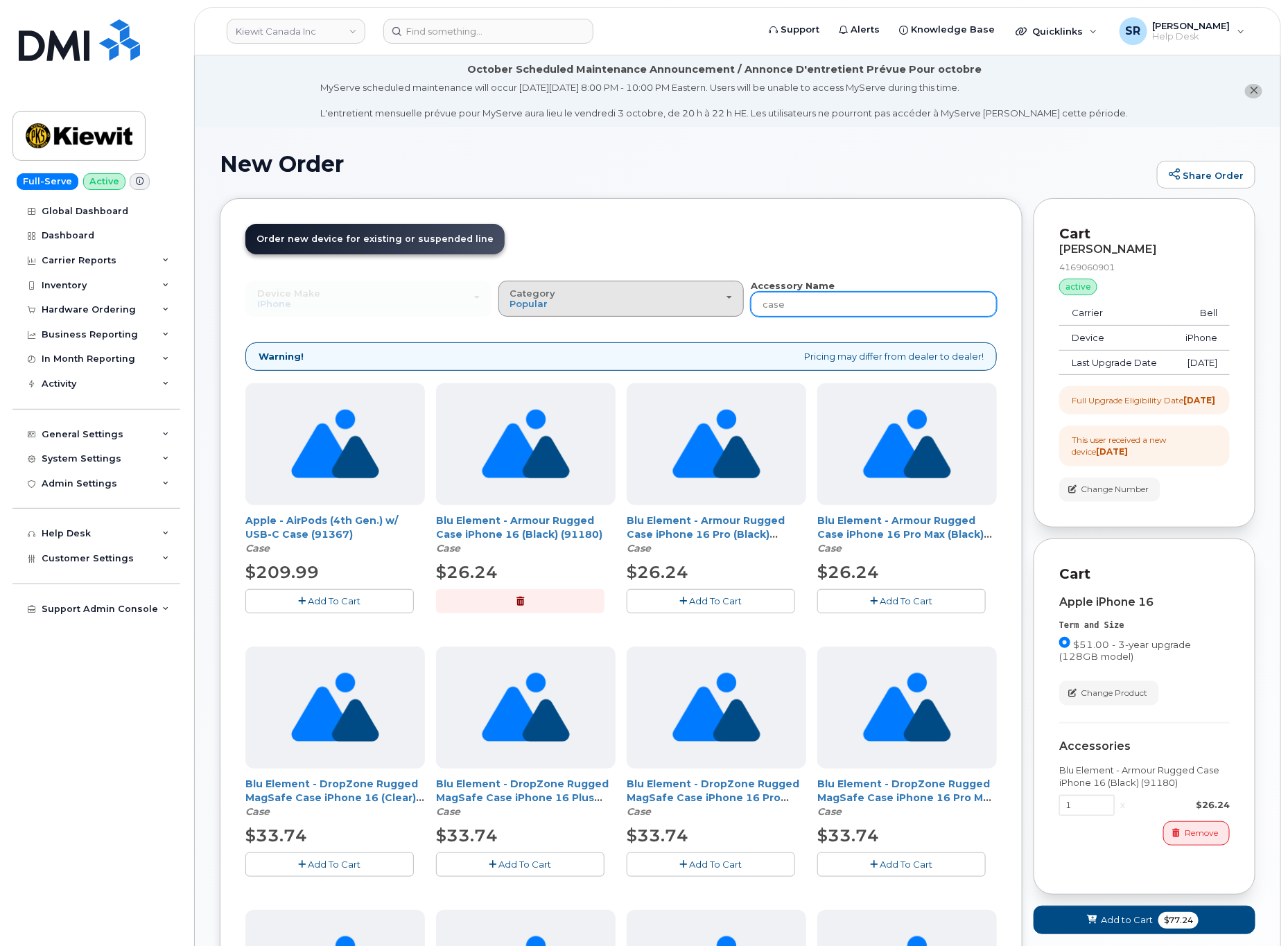
drag, startPoint x: 874, startPoint y: 298, endPoint x: 709, endPoint y: 310, distance: 165.4
click at [709, 310] on div "Device Make All Android Cell Phone HUB iPhone Modem Tablet All Android Cell Pho…" at bounding box center [621, 298] width 751 height 38
type input "charger"
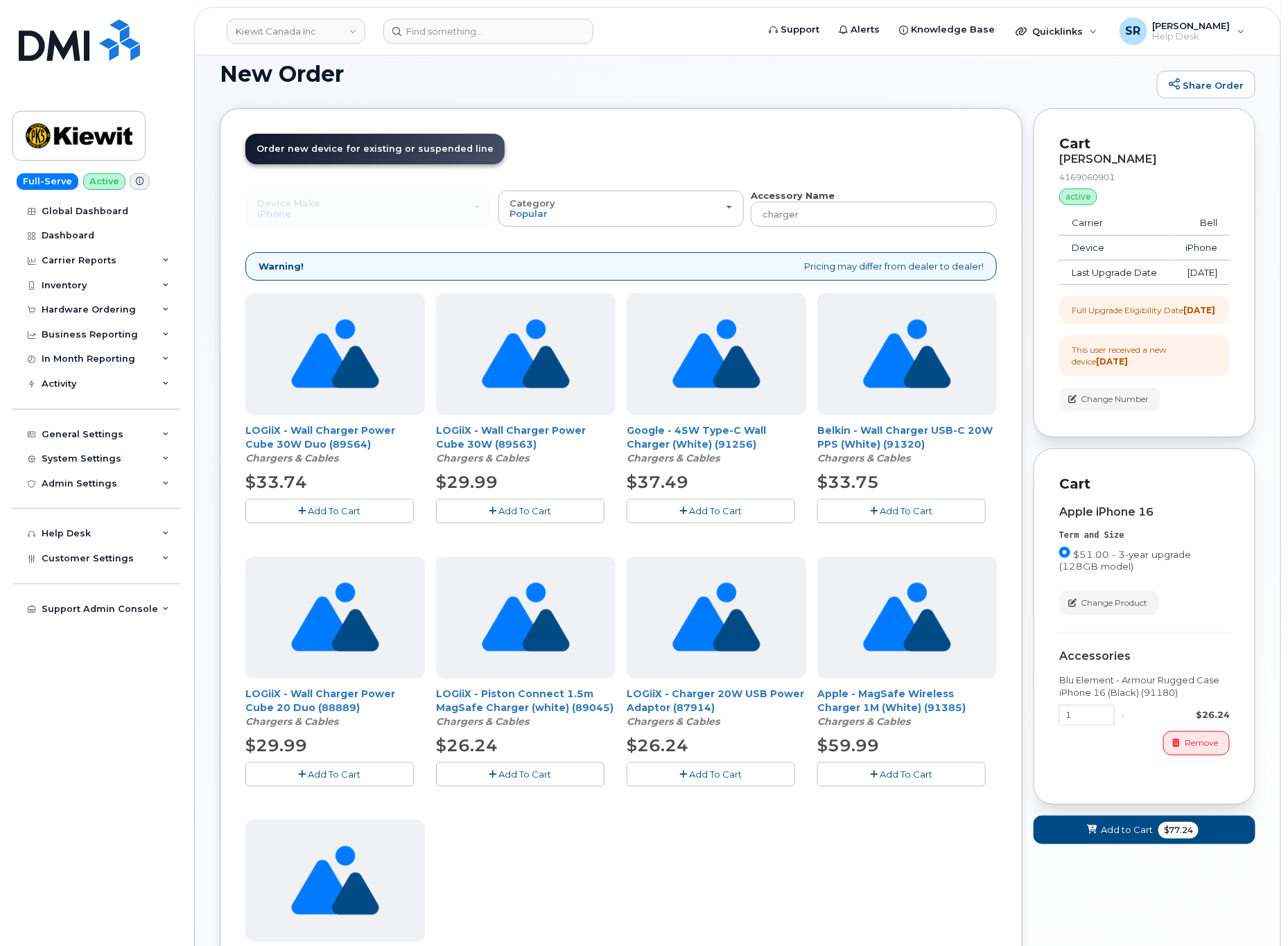
scroll to position [312, 0]
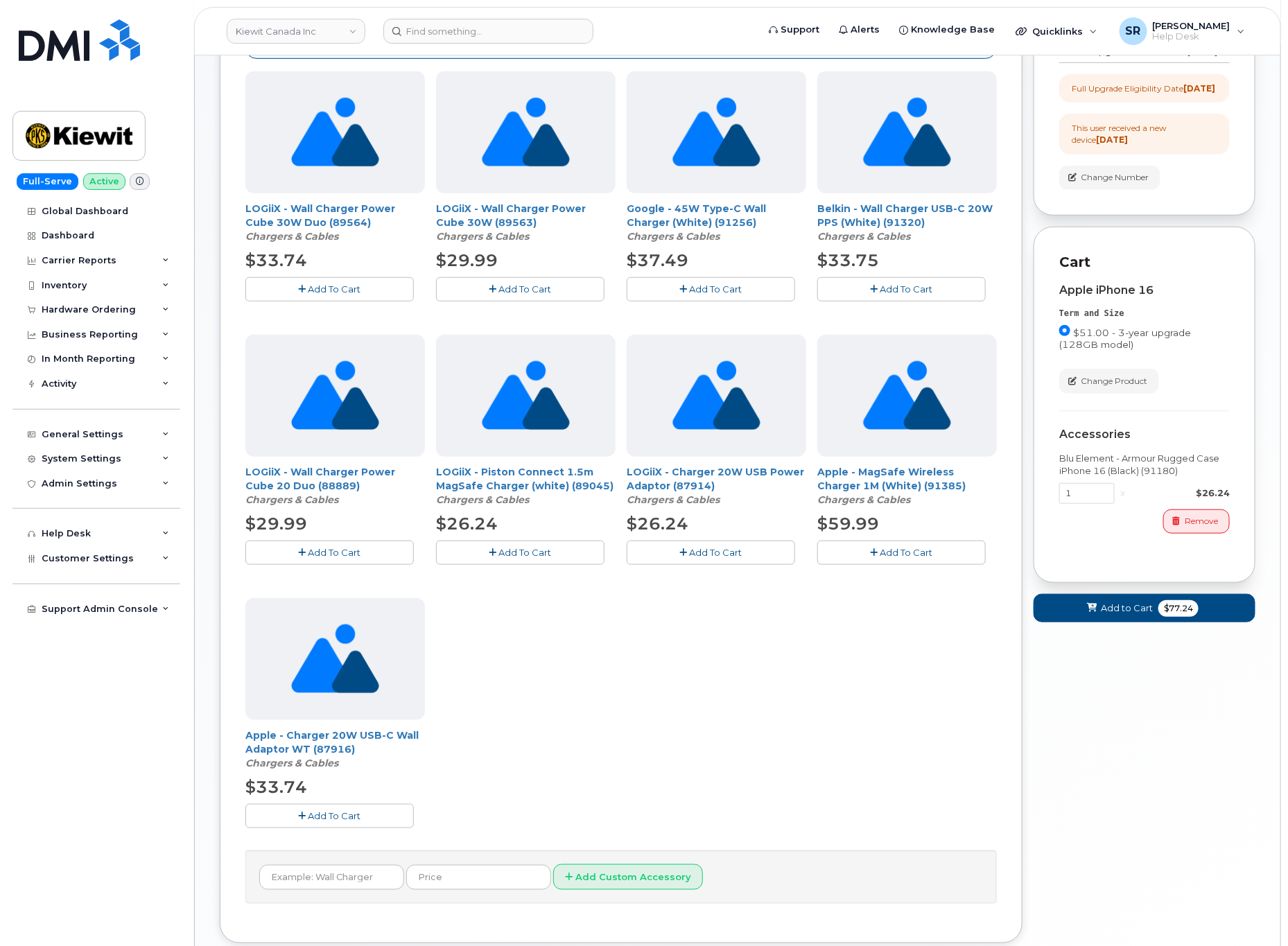
click at [309, 819] on span "Add To Cart" at bounding box center [335, 815] width 53 height 11
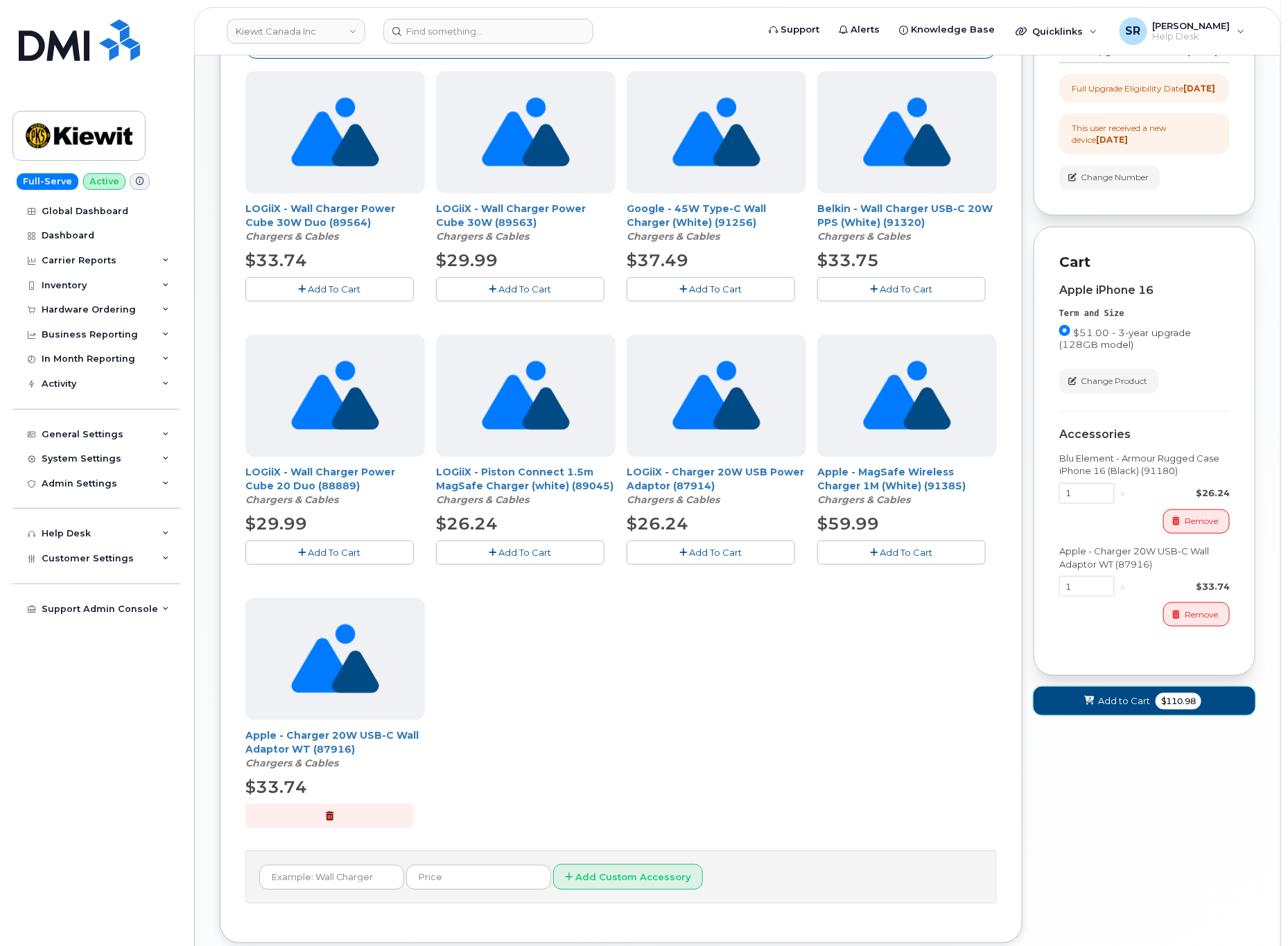
click at [1156, 710] on span "$110.98" at bounding box center [1179, 702] width 46 height 17
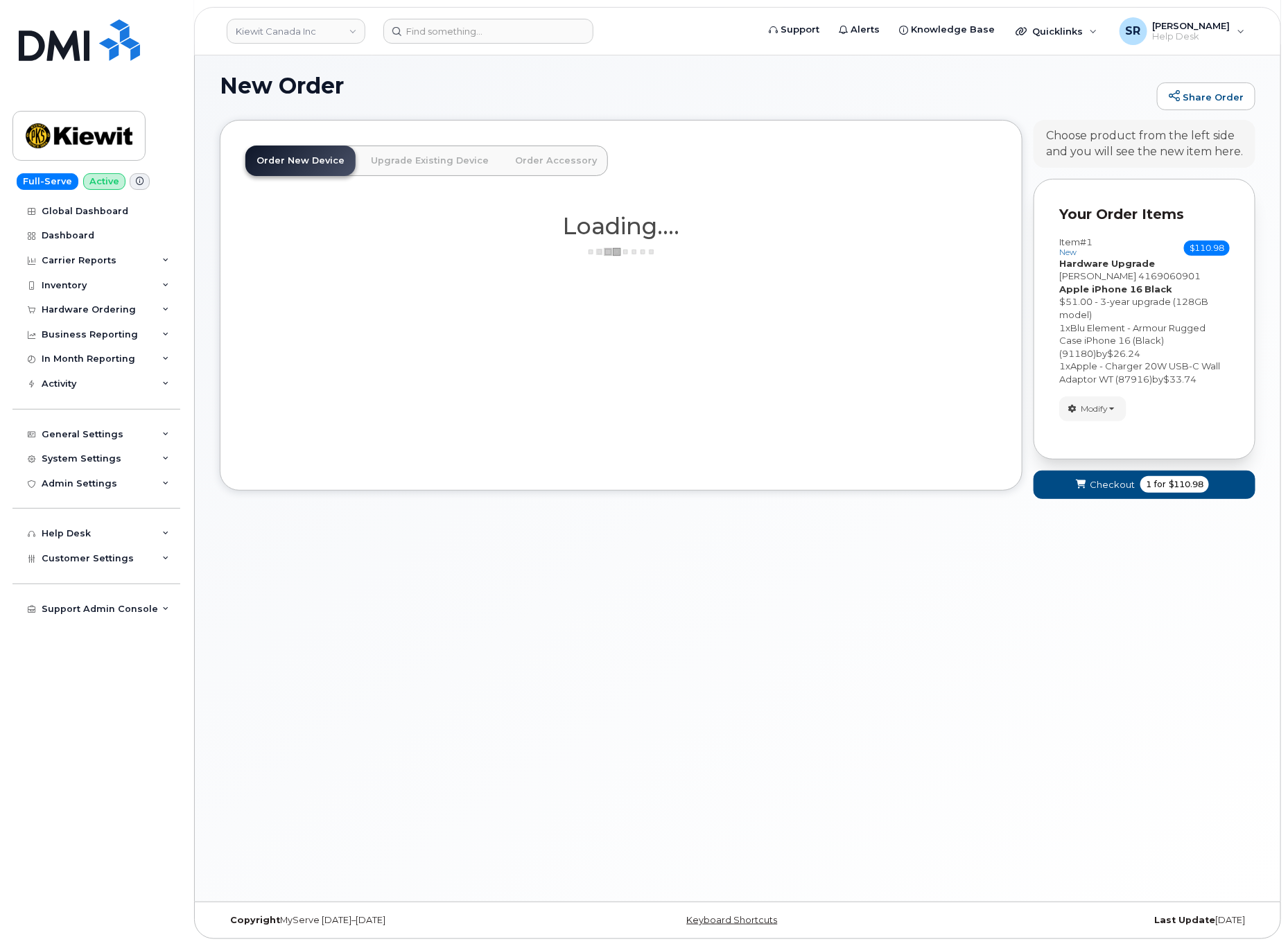
scroll to position [79, 0]
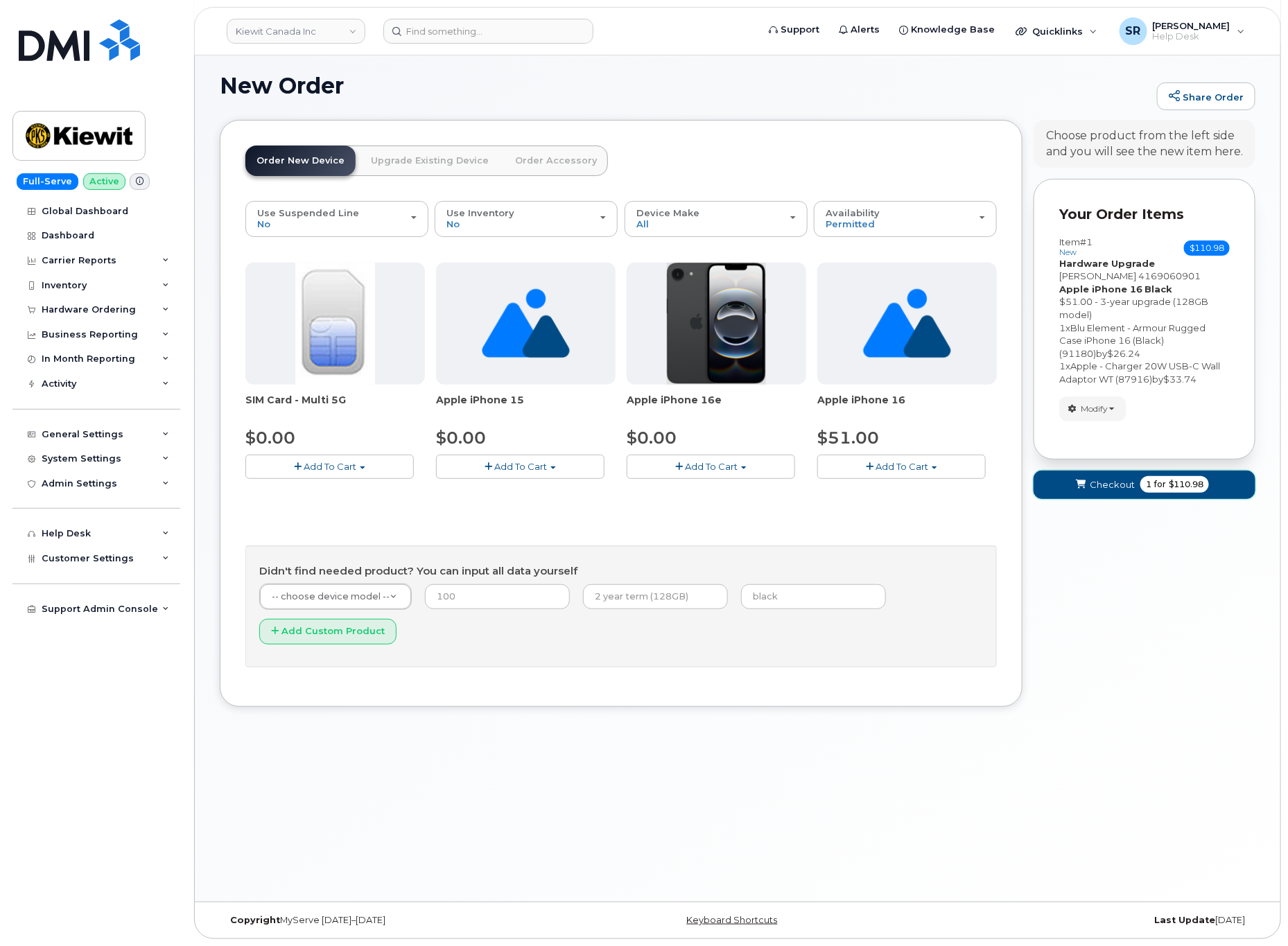
click at [1075, 487] on span "submit" at bounding box center [1081, 485] width 14 height 14
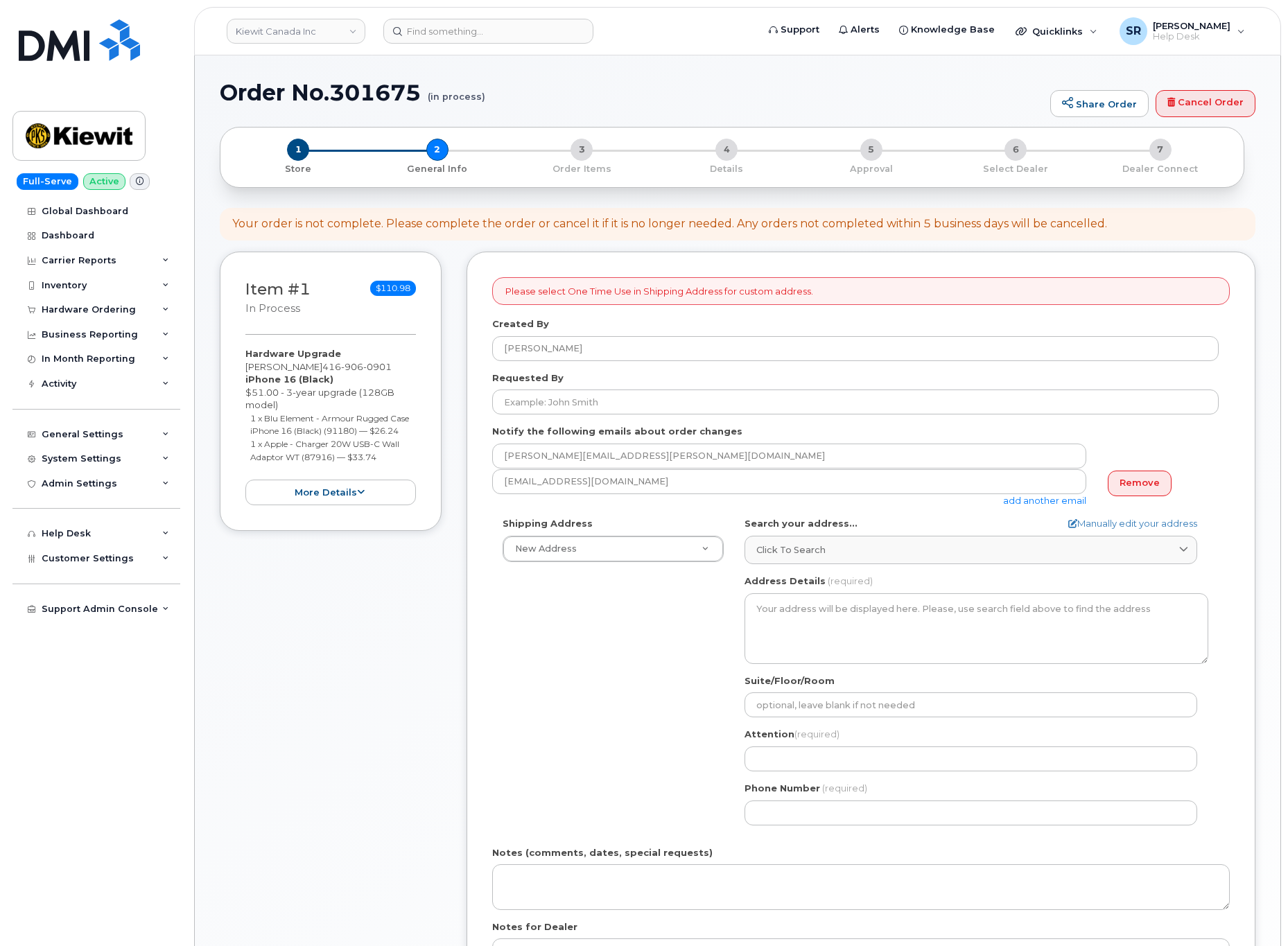
select select
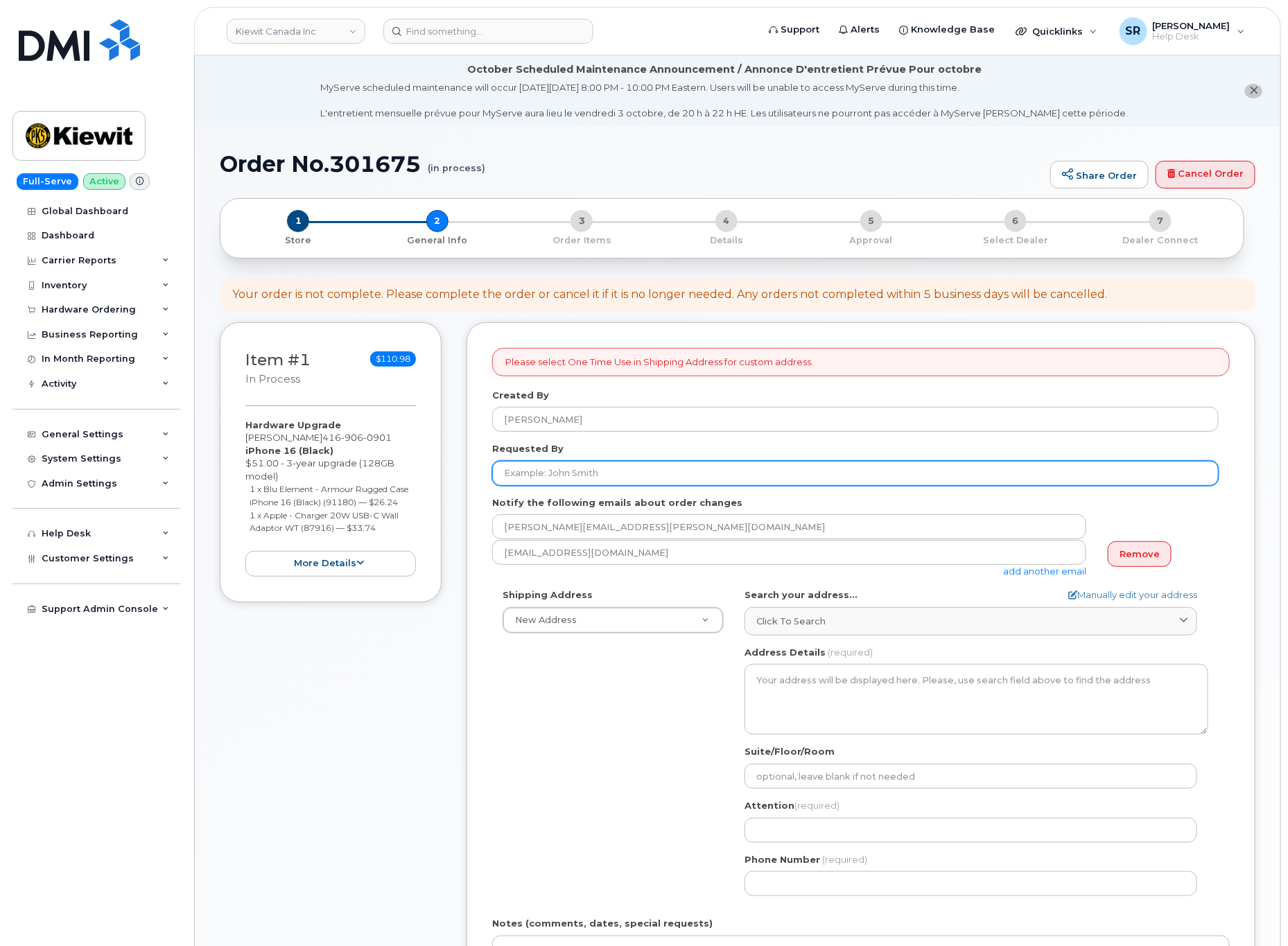
click at [644, 470] on input "Requested By" at bounding box center [856, 473] width 727 height 25
click at [606, 478] on input "Requested By" at bounding box center [856, 473] width 727 height 25
paste input "[PERSON_NAME]"
type input "[PERSON_NAME]"
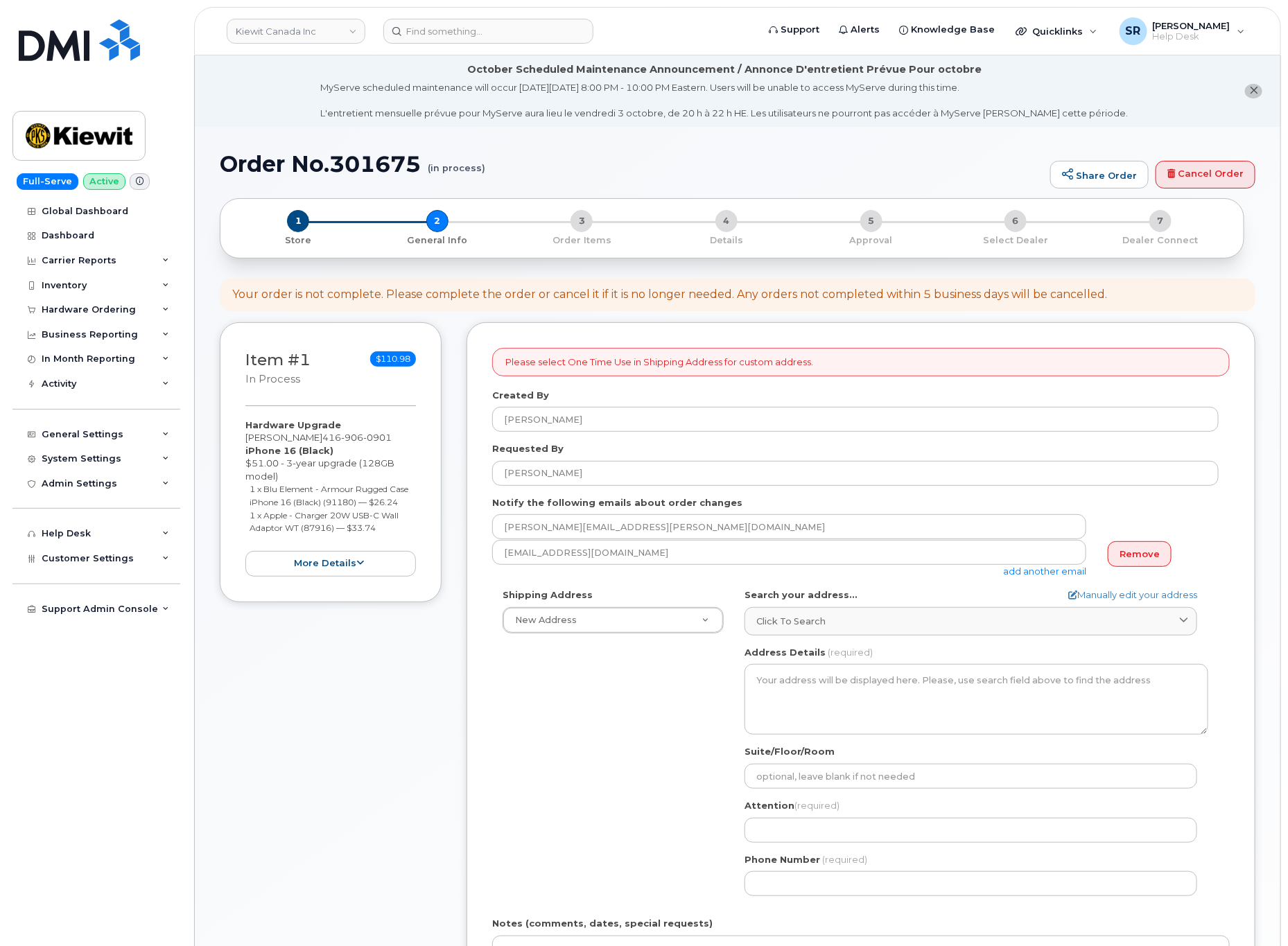
click at [566, 722] on div "Shipping Address New Address New Address Beaver Marine Limited Cahill-Ganotec, …" at bounding box center [856, 747] width 727 height 318
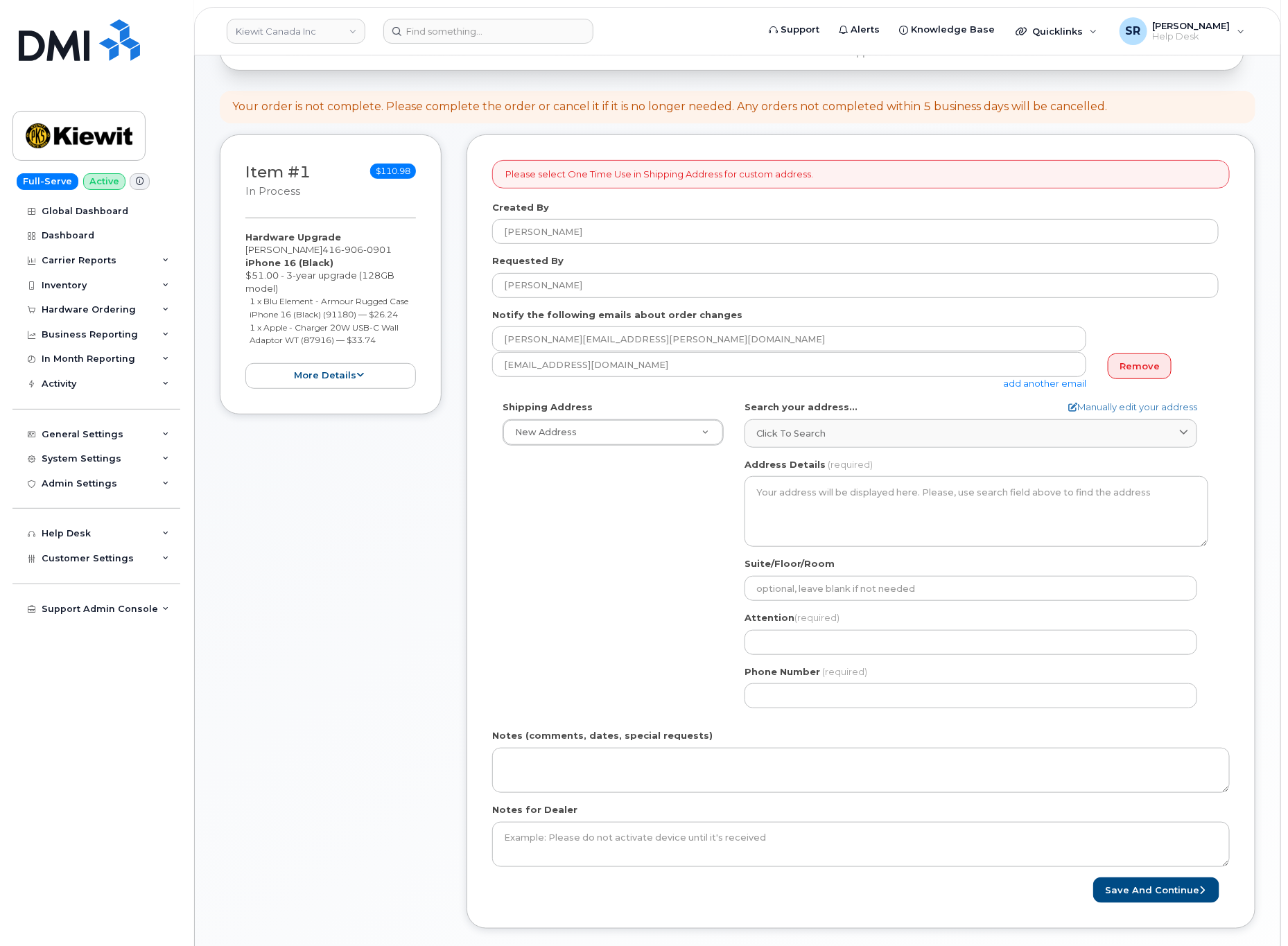
scroll to position [208, 0]
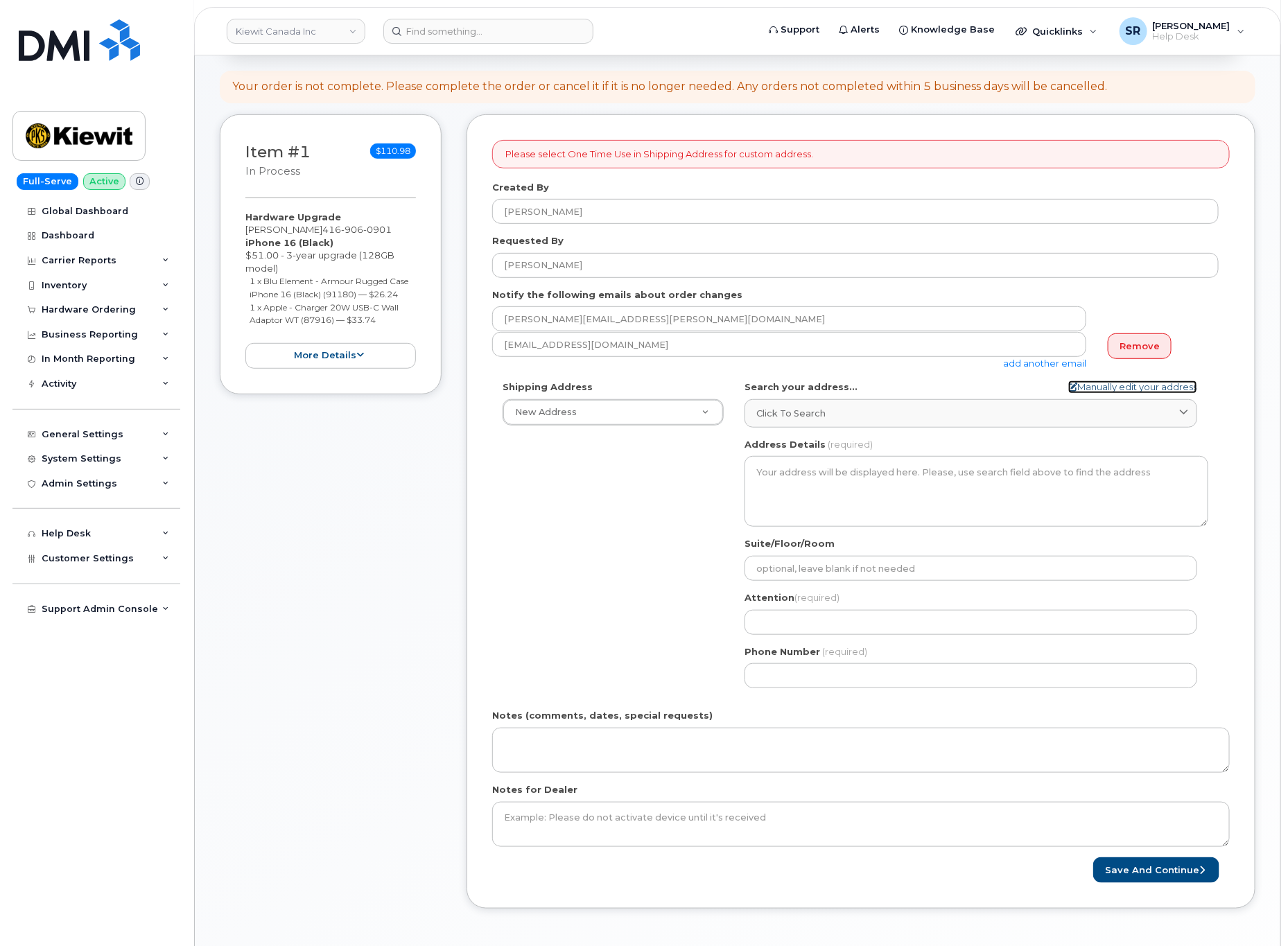
click at [1086, 383] on link "Manually edit your address" at bounding box center [1133, 387] width 129 height 14
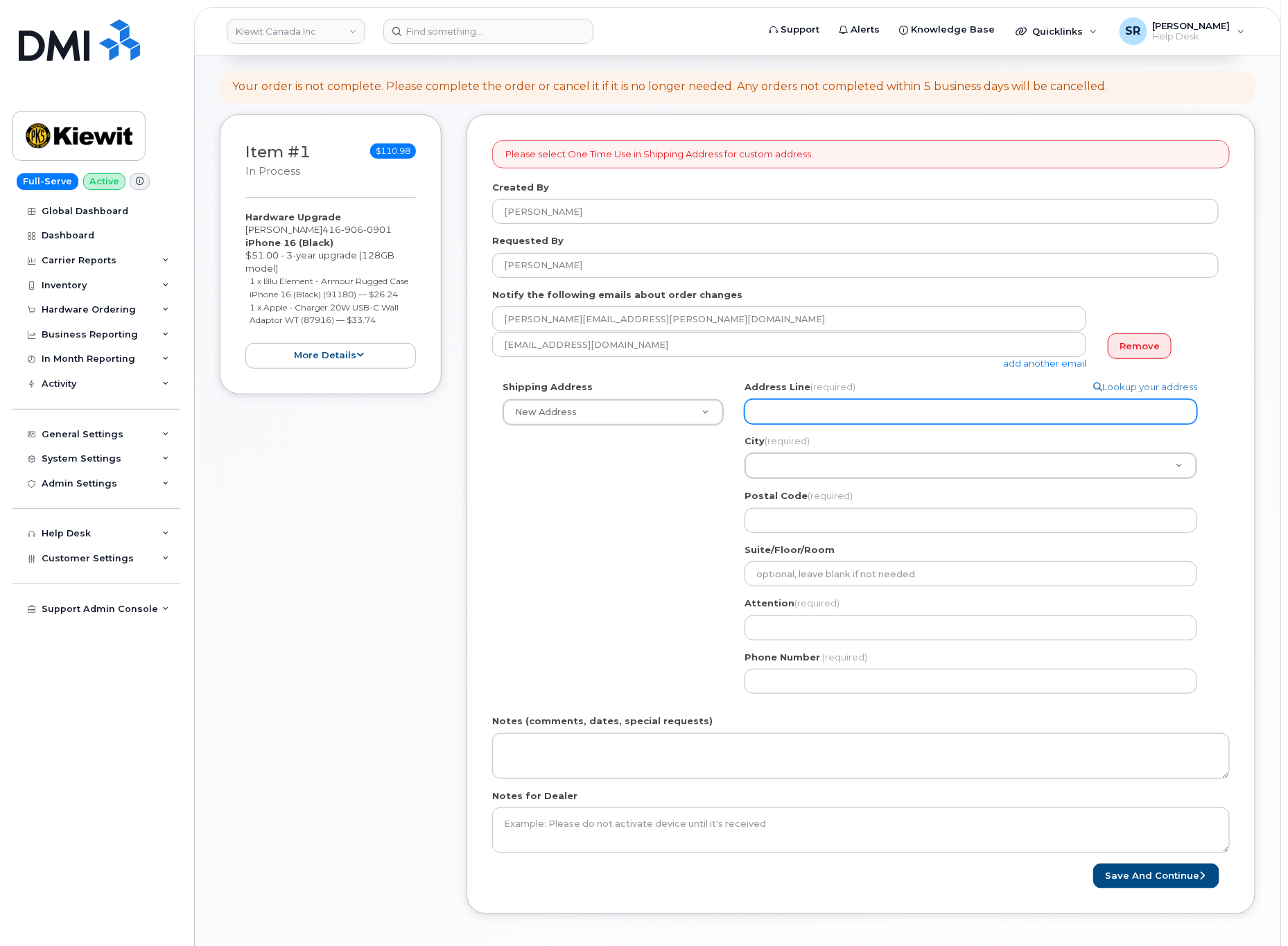
click at [910, 418] on input "Address Line (required)" at bounding box center [971, 411] width 453 height 25
click at [606, 492] on div "Shipping Address New Address New Address Beaver Marine Limited Cahill-Ganotec, …" at bounding box center [856, 543] width 727 height 324
click at [606, 493] on div "Shipping Address New Address New Address Beaver Marine Limited Cahill-Ganotec, …" at bounding box center [856, 543] width 727 height 324
drag, startPoint x: 1001, startPoint y: 418, endPoint x: 1218, endPoint y: 392, distance: 218.6
click at [1001, 418] on input "Address Line (required)" at bounding box center [971, 411] width 453 height 25
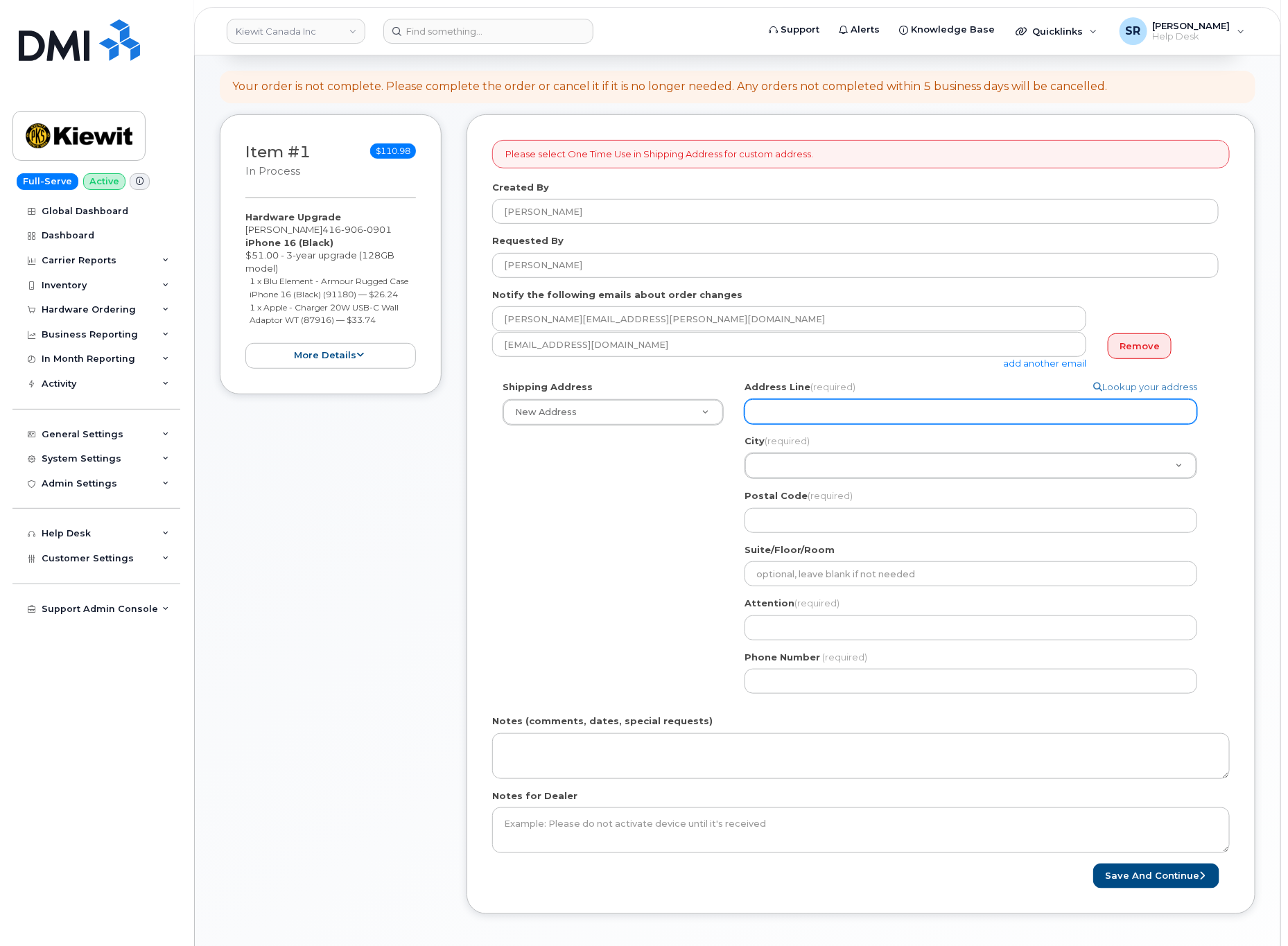
click at [801, 406] on input "Address Line (required)" at bounding box center [971, 411] width 453 height 25
paste input "1405 North Service Rd E #4"
select select
type input "1405 North Service Rd E #4"
click at [681, 519] on div "Shipping Address New Address New Address Beaver Marine Limited Cahill-Ganotec, …" at bounding box center [856, 543] width 727 height 324
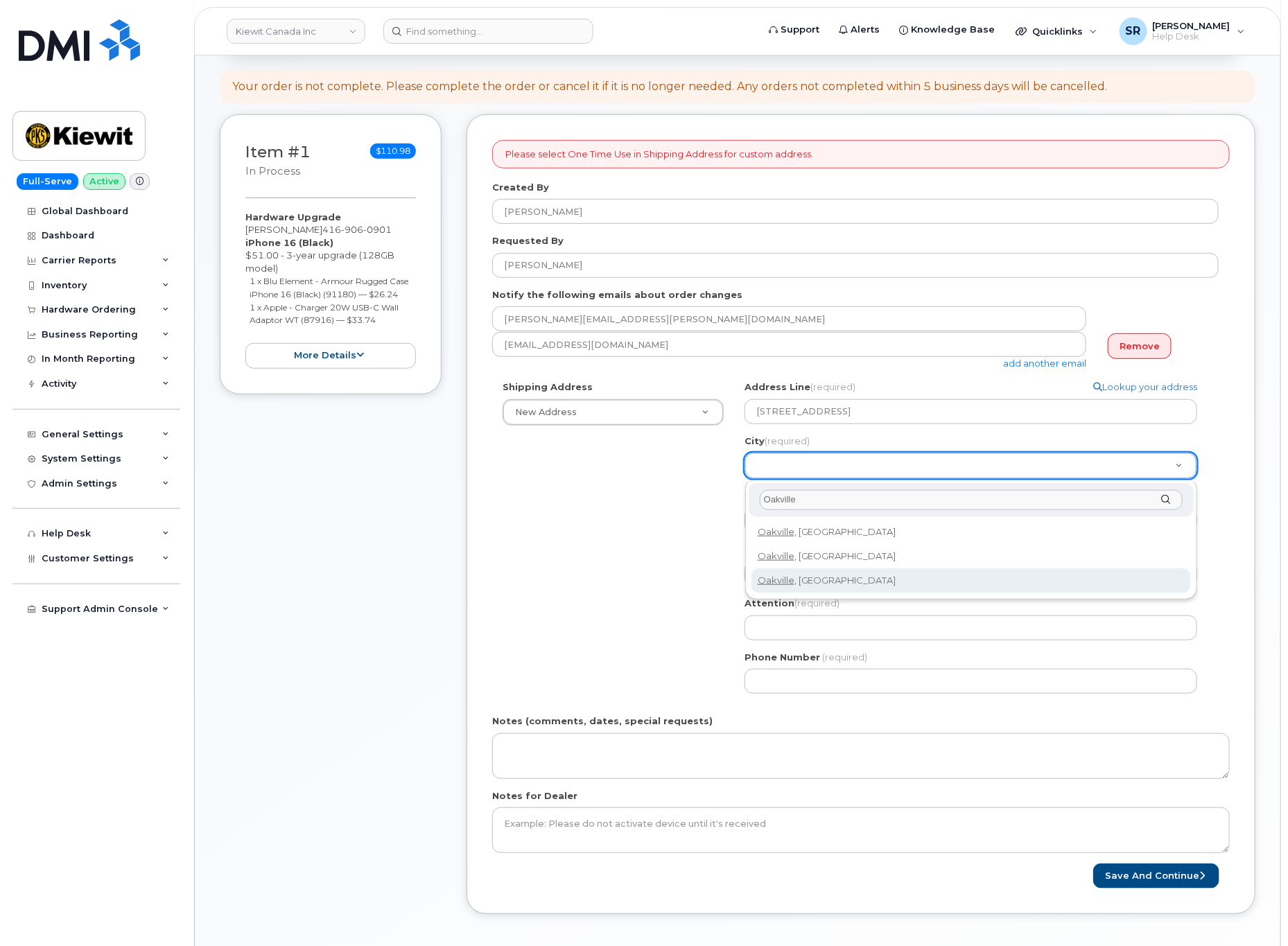
type input "Oakville"
select select
type input "4556"
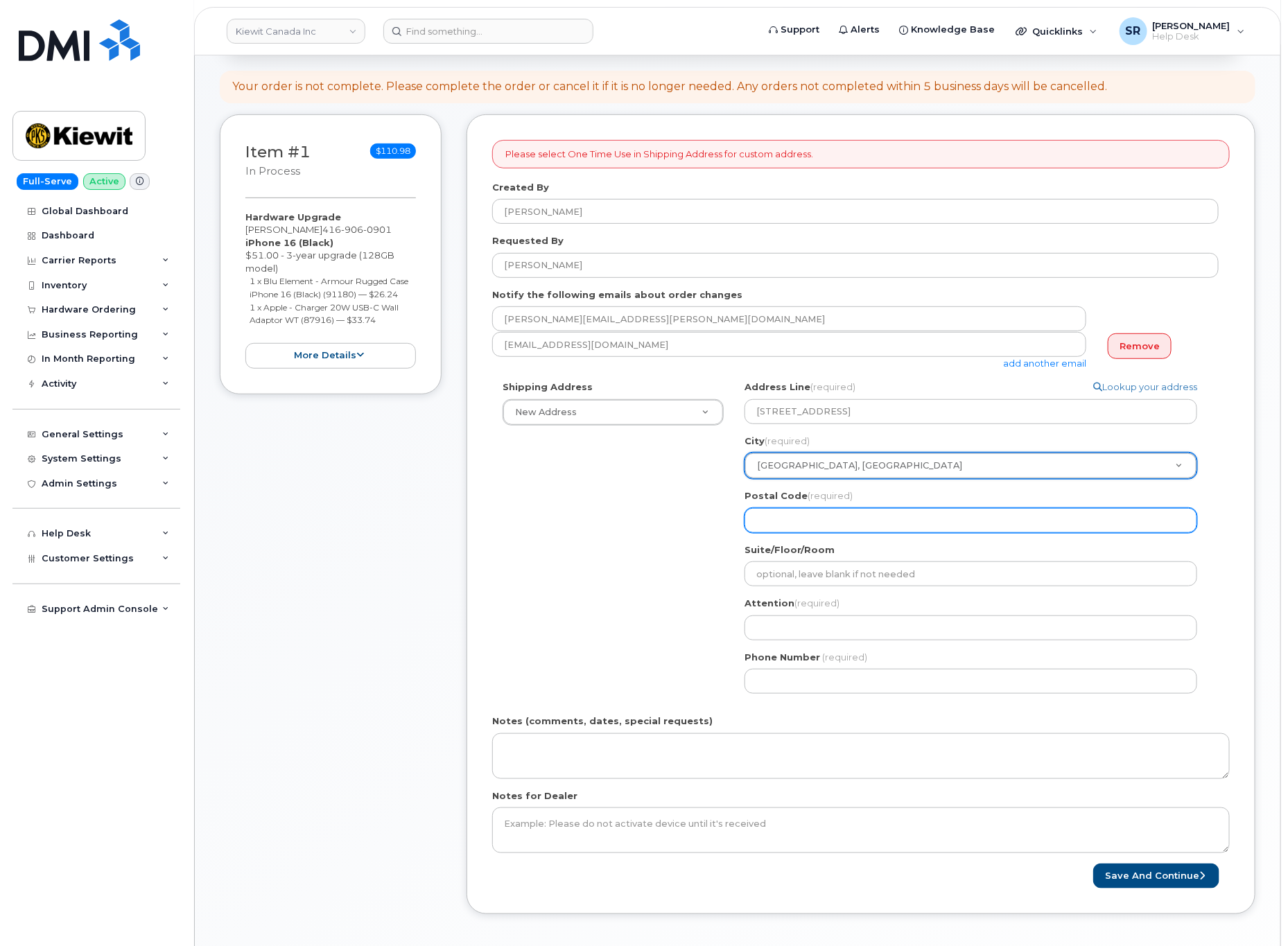
click at [807, 518] on input "Postal Code (required)" at bounding box center [971, 520] width 453 height 25
click at [851, 526] on input "Postal Code (required)" at bounding box center [971, 520] width 453 height 25
paste input "l6h1a7"
select select
type input "l6h1a7"
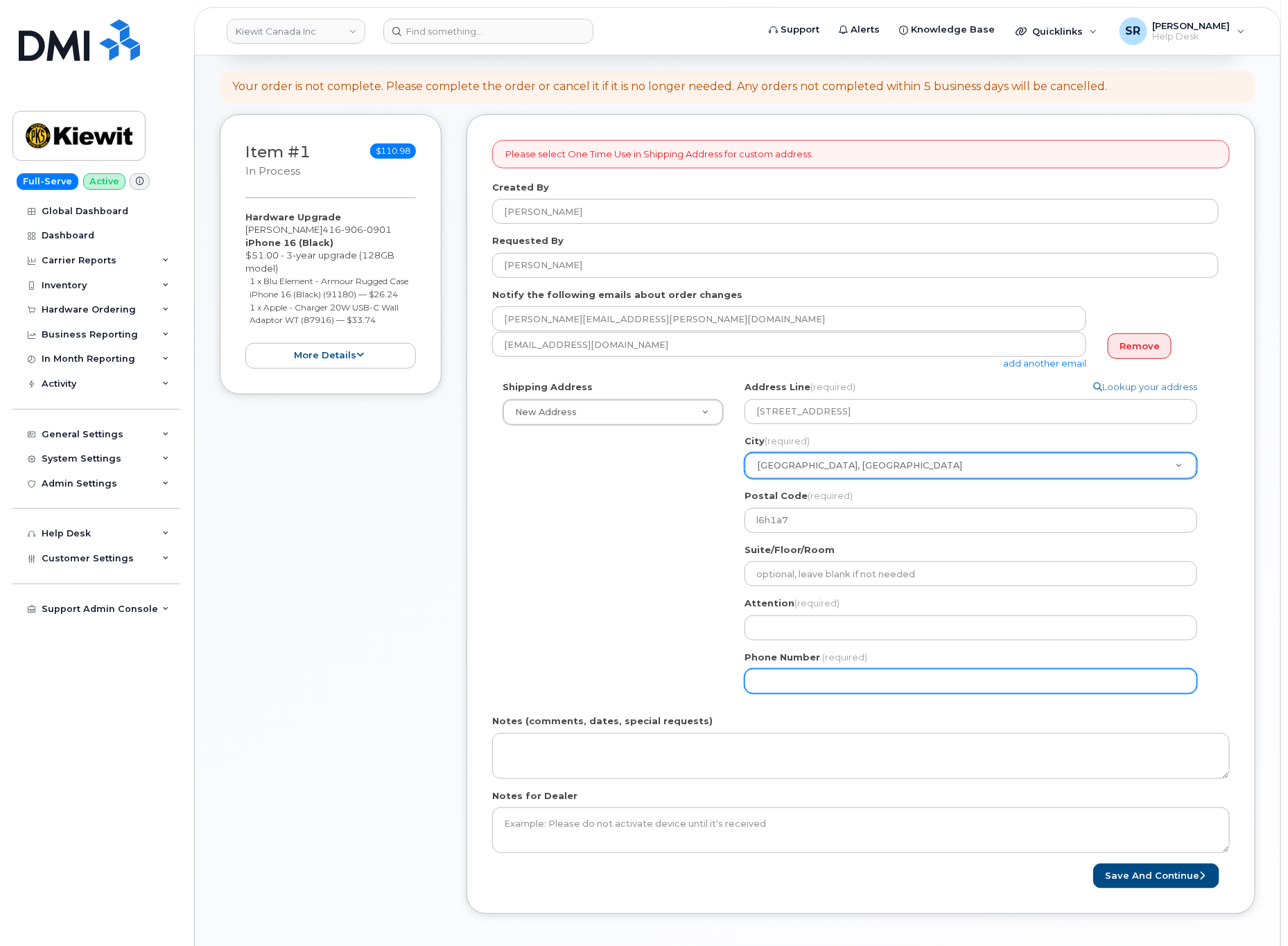
drag, startPoint x: 581, startPoint y: 616, endPoint x: 678, endPoint y: 662, distance: 107.4
click at [581, 616] on div "Shipping Address New Address New Address Beaver Marine Limited Cahill-Ganotec, …" at bounding box center [856, 543] width 727 height 324
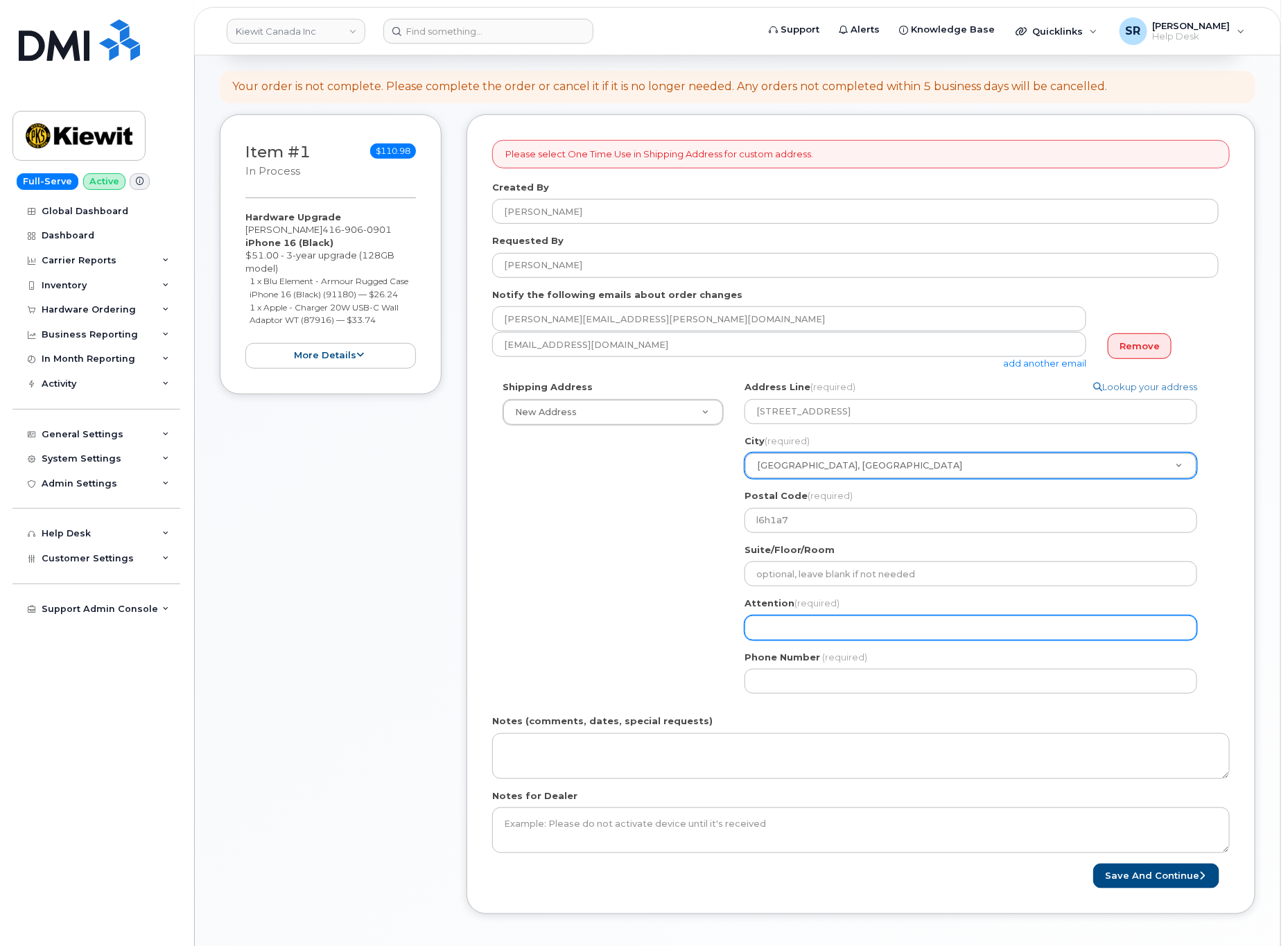
click at [813, 626] on input "Attention (required)" at bounding box center [971, 627] width 453 height 25
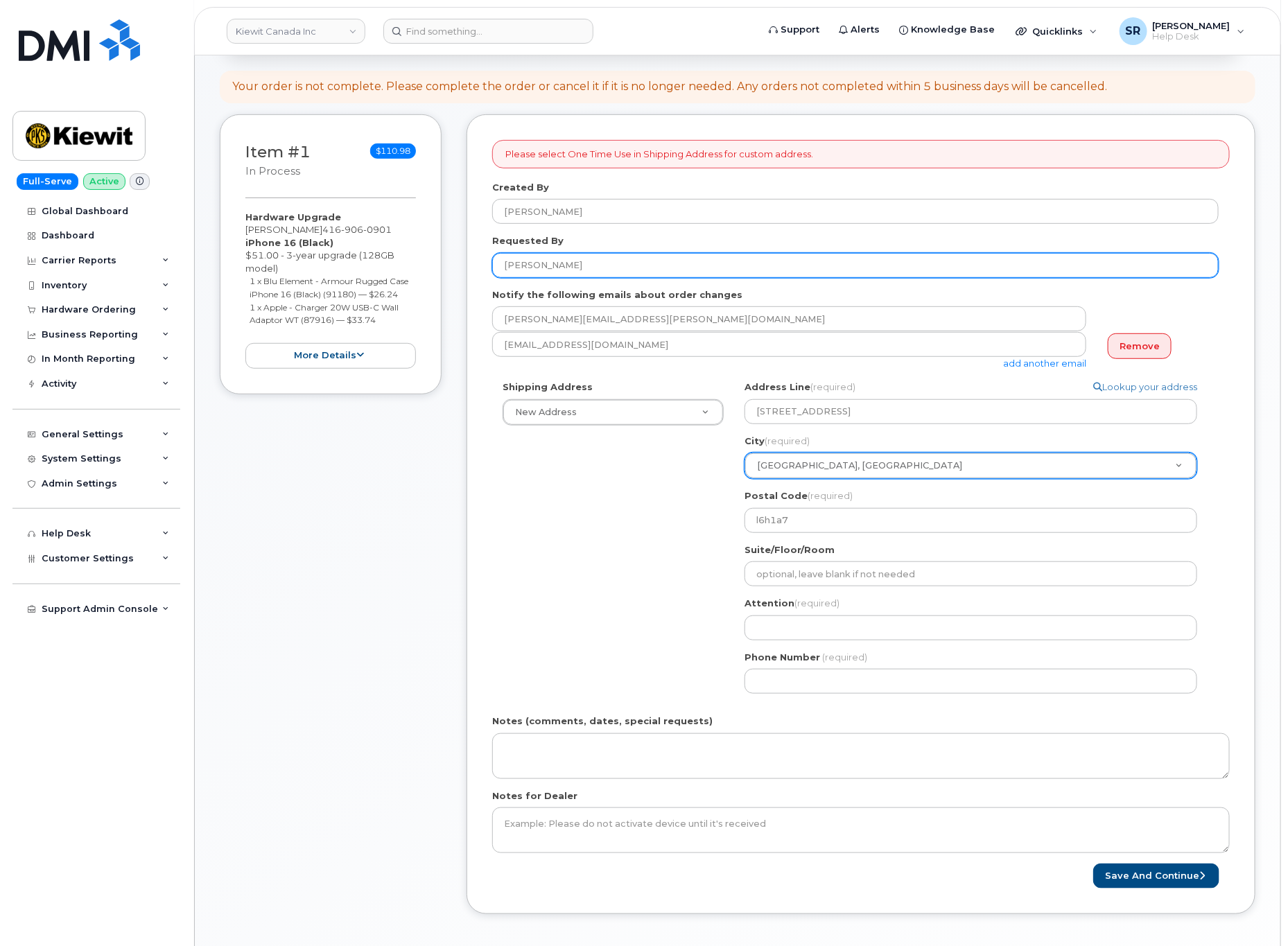
drag, startPoint x: 546, startPoint y: 264, endPoint x: 460, endPoint y: 270, distance: 86.2
click at [460, 270] on div "Item #1 in process $110.98 Hardware Upgrade Jay Wong 416 906 0901 iPhone 16 (Bl…" at bounding box center [738, 525] width 1036 height 821
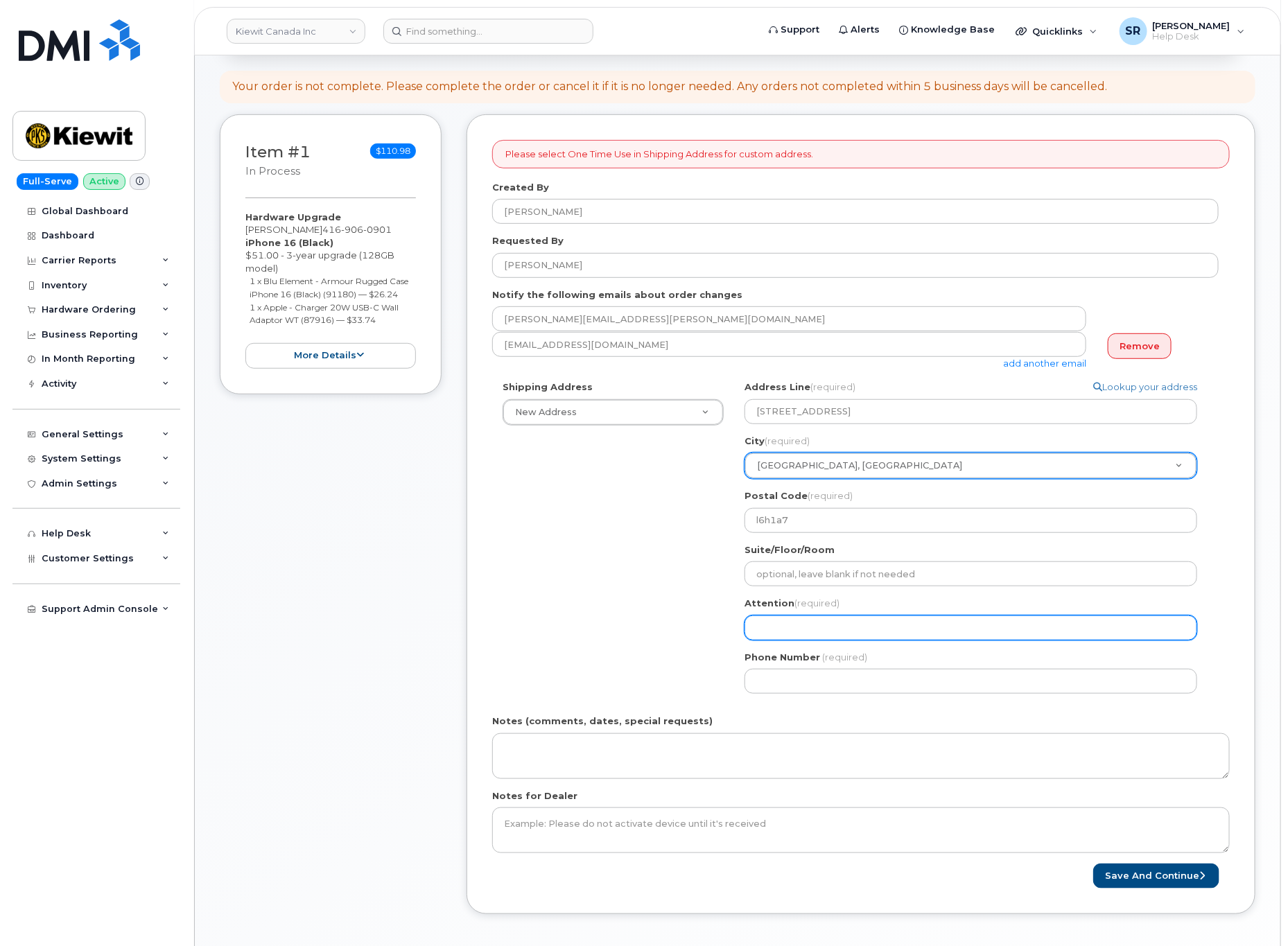
click at [915, 625] on input "Attention (required)" at bounding box center [971, 627] width 453 height 25
paste input "Jay Wong"
select select
type input "Jay Wong"
click at [629, 615] on div "Shipping Address New Address New Address Beaver Marine Limited Cahill-Ganotec, …" at bounding box center [856, 543] width 727 height 324
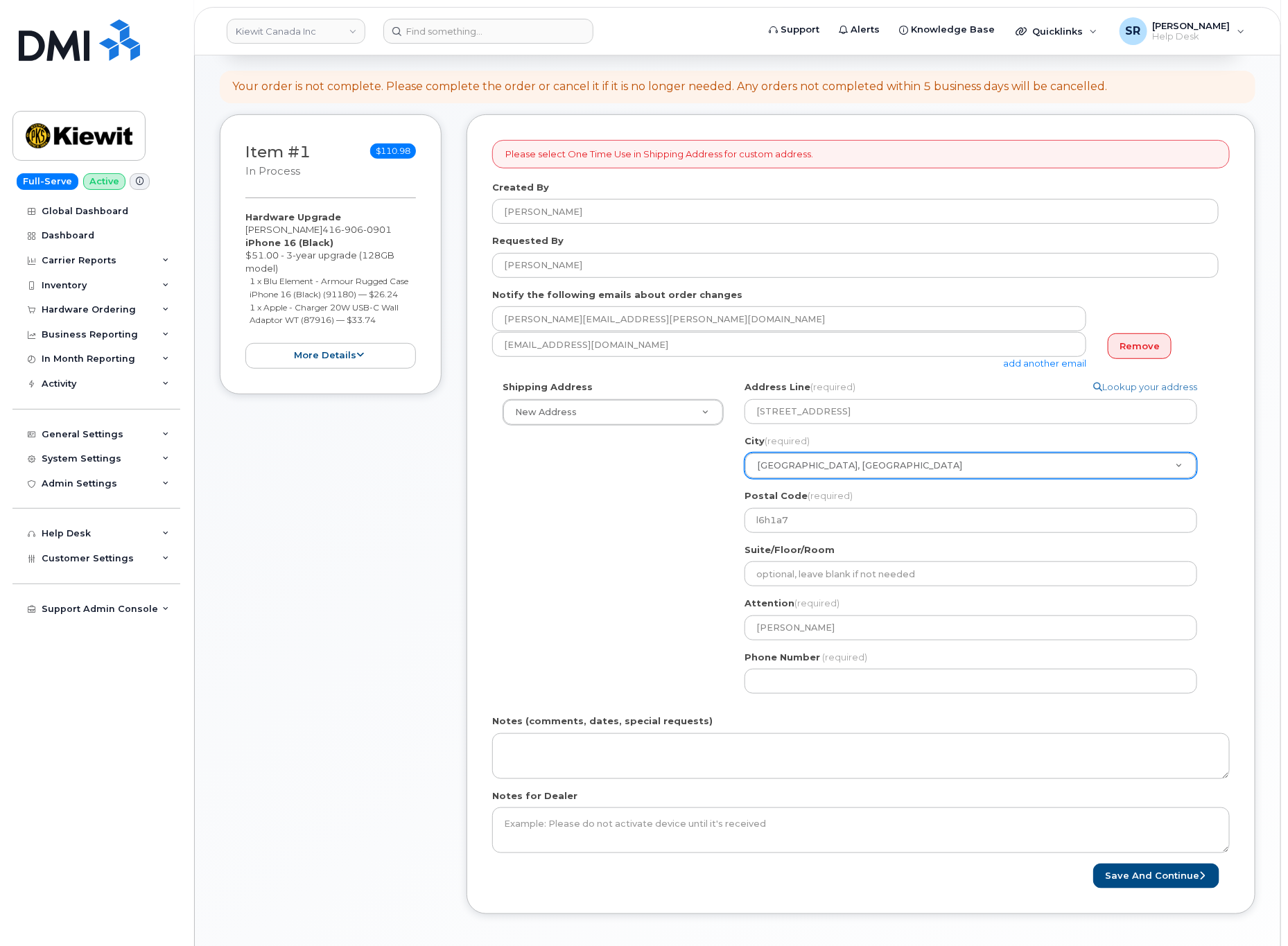
click at [818, 668] on div "Phone Number (required)" at bounding box center [976, 673] width 464 height 44
click at [816, 678] on input "Phone Number" at bounding box center [971, 681] width 453 height 25
paste input "4169060901"
select select
type input "4169060901"
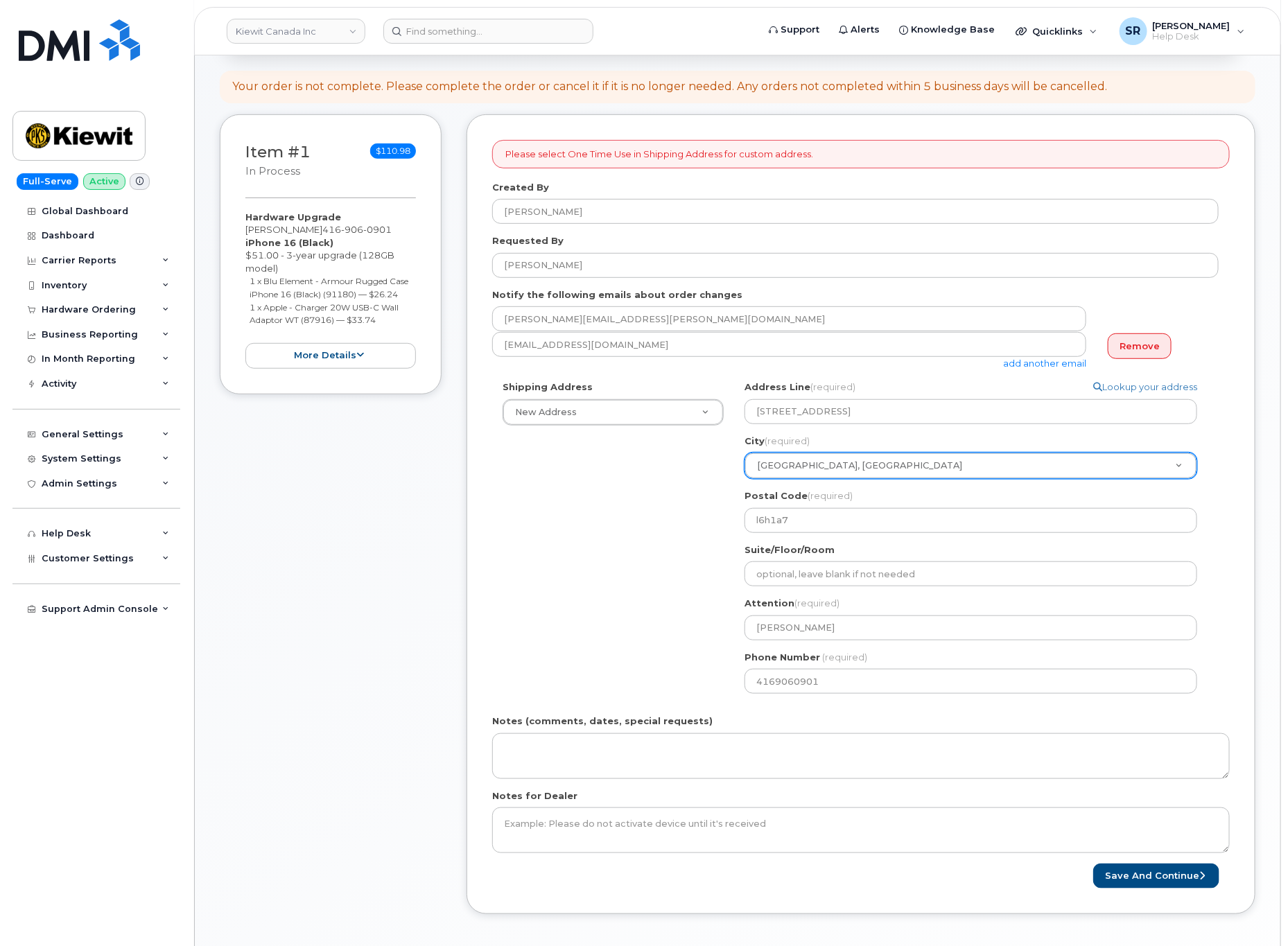
click at [648, 611] on div "Shipping Address New Address New Address Beaver Marine Limited Cahill-Ganotec, …" at bounding box center [856, 543] width 727 height 324
click at [684, 662] on div "Shipping Address New Address New Address Beaver Marine Limited Cahill-Ganotec, …" at bounding box center [856, 543] width 727 height 324
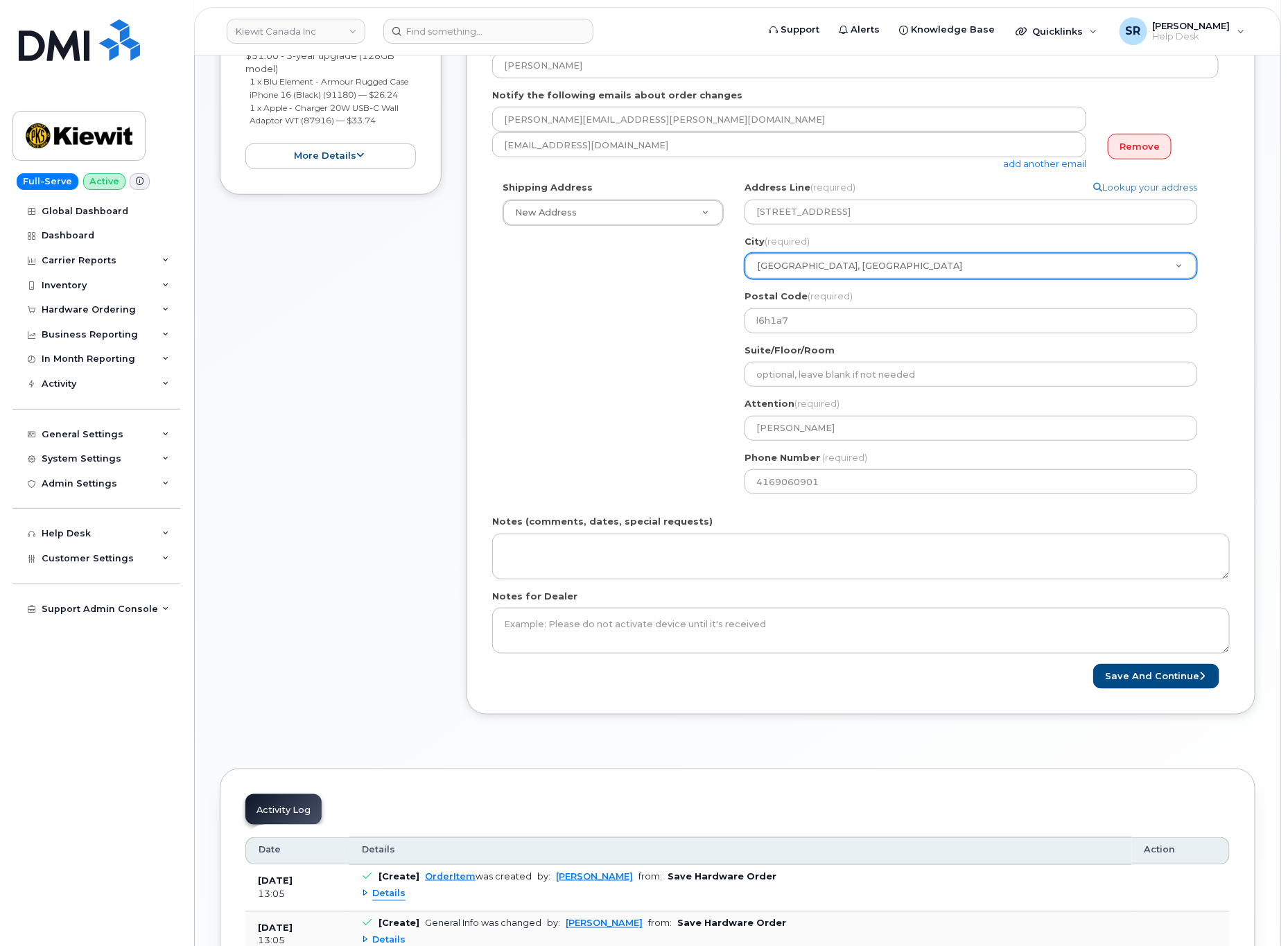
scroll to position [416, 0]
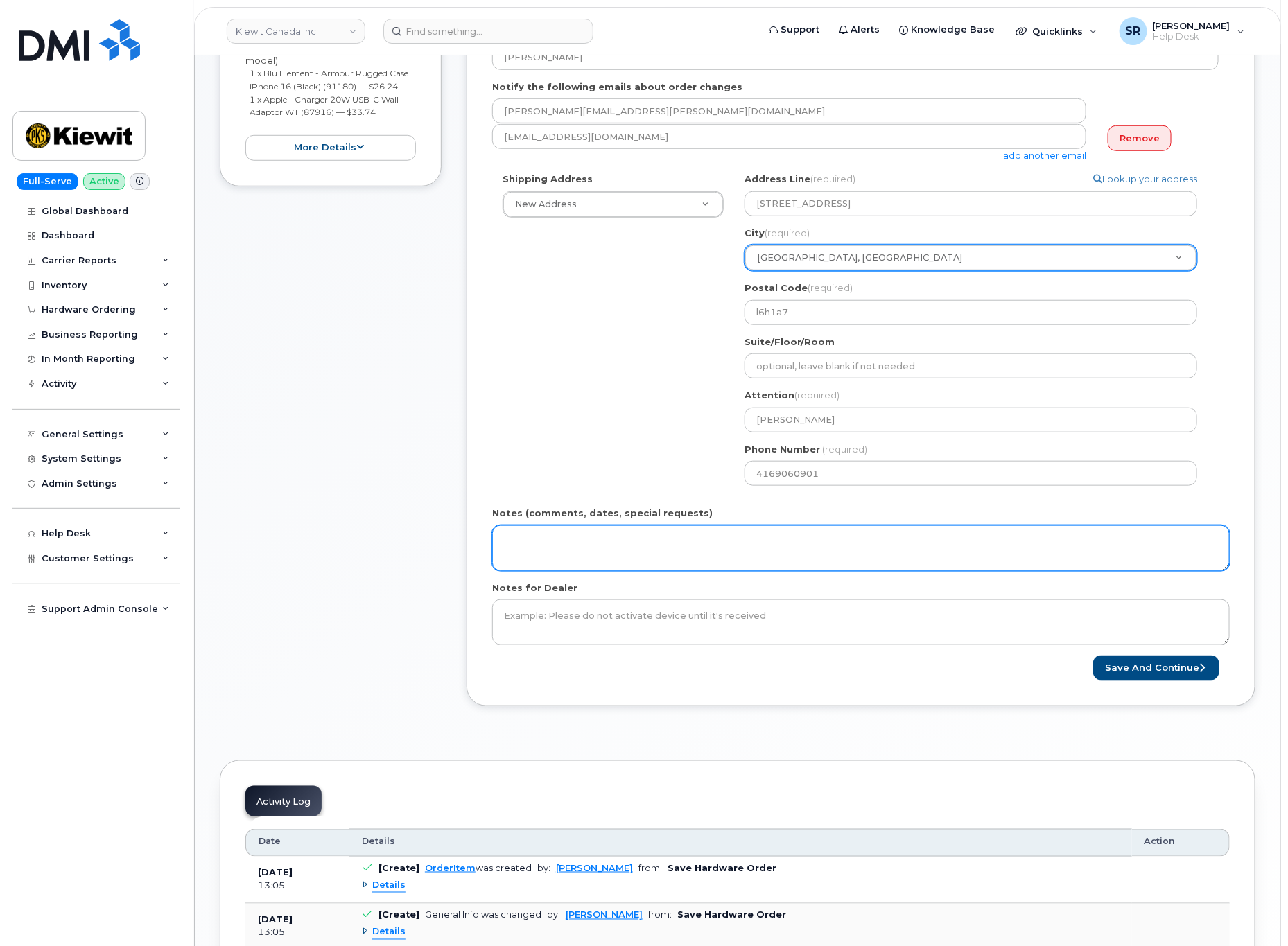
click at [710, 537] on textarea "Notes (comments, dates, special requests)" at bounding box center [861, 548] width 738 height 46
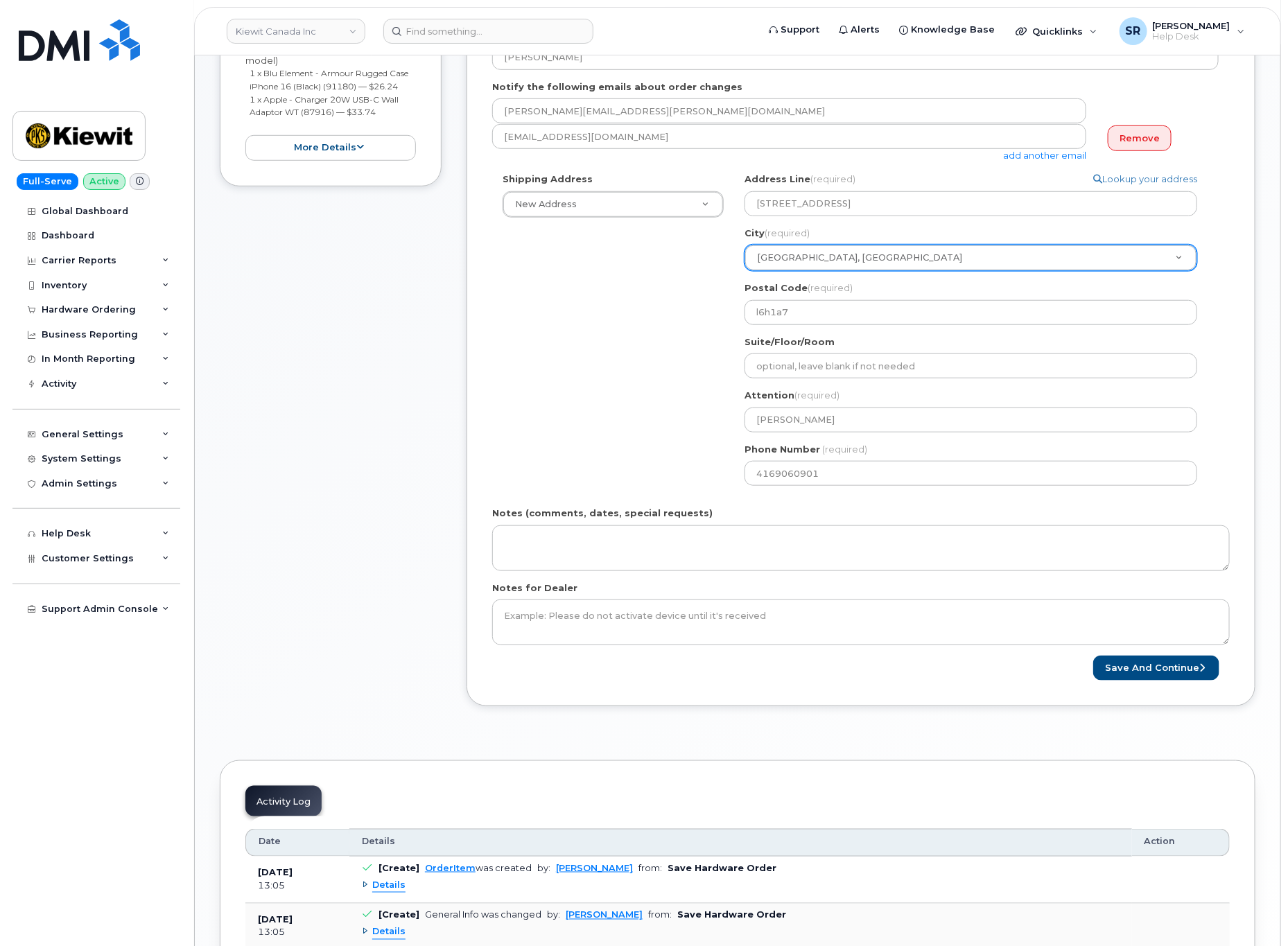
click at [620, 423] on div "Shipping Address New Address New Address Beaver Marine Limited Cahill-Ganotec, …" at bounding box center [856, 335] width 727 height 324
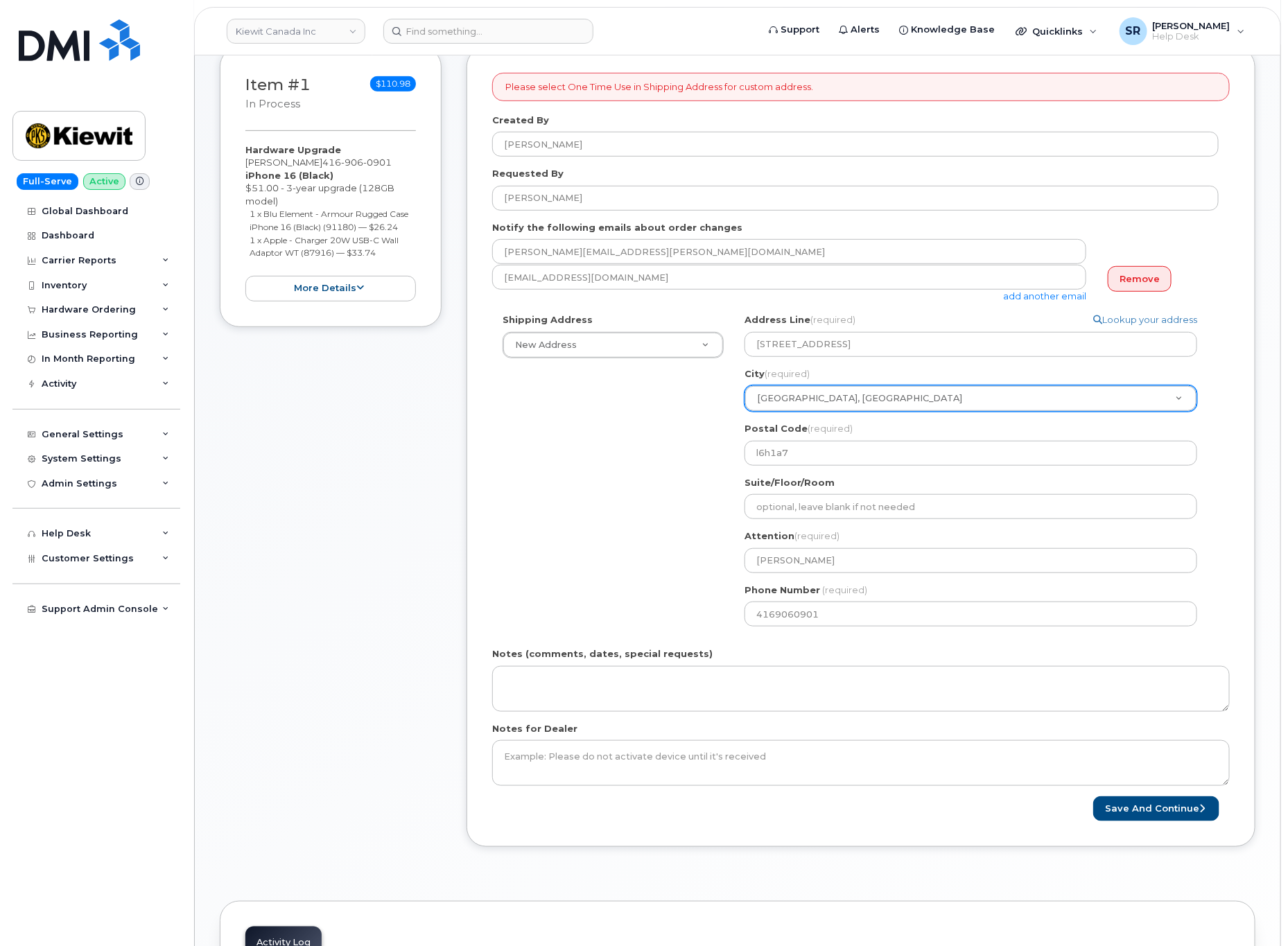
scroll to position [312, 0]
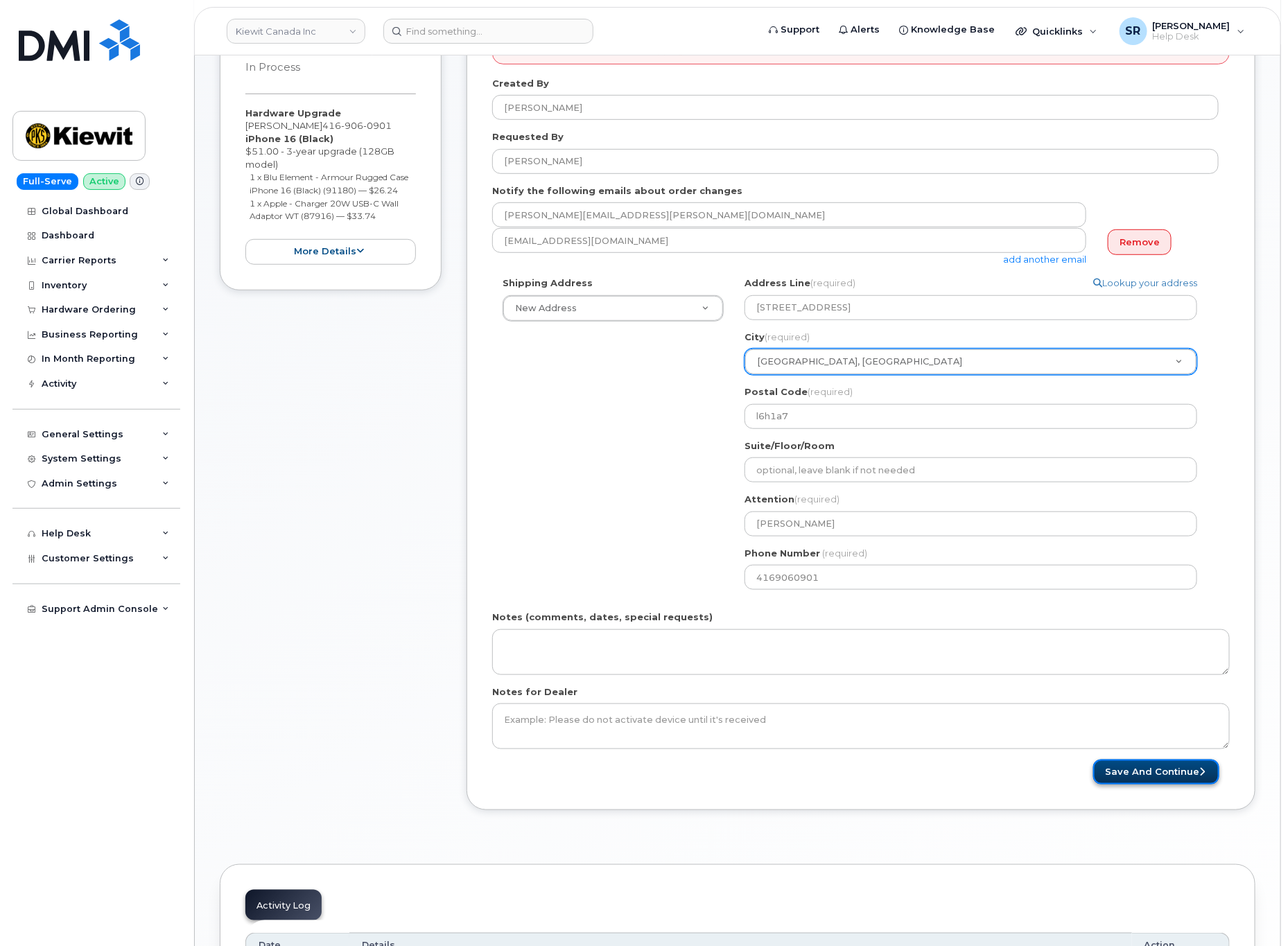
click at [1151, 785] on button "Save and Continue" at bounding box center [1156, 772] width 126 height 25
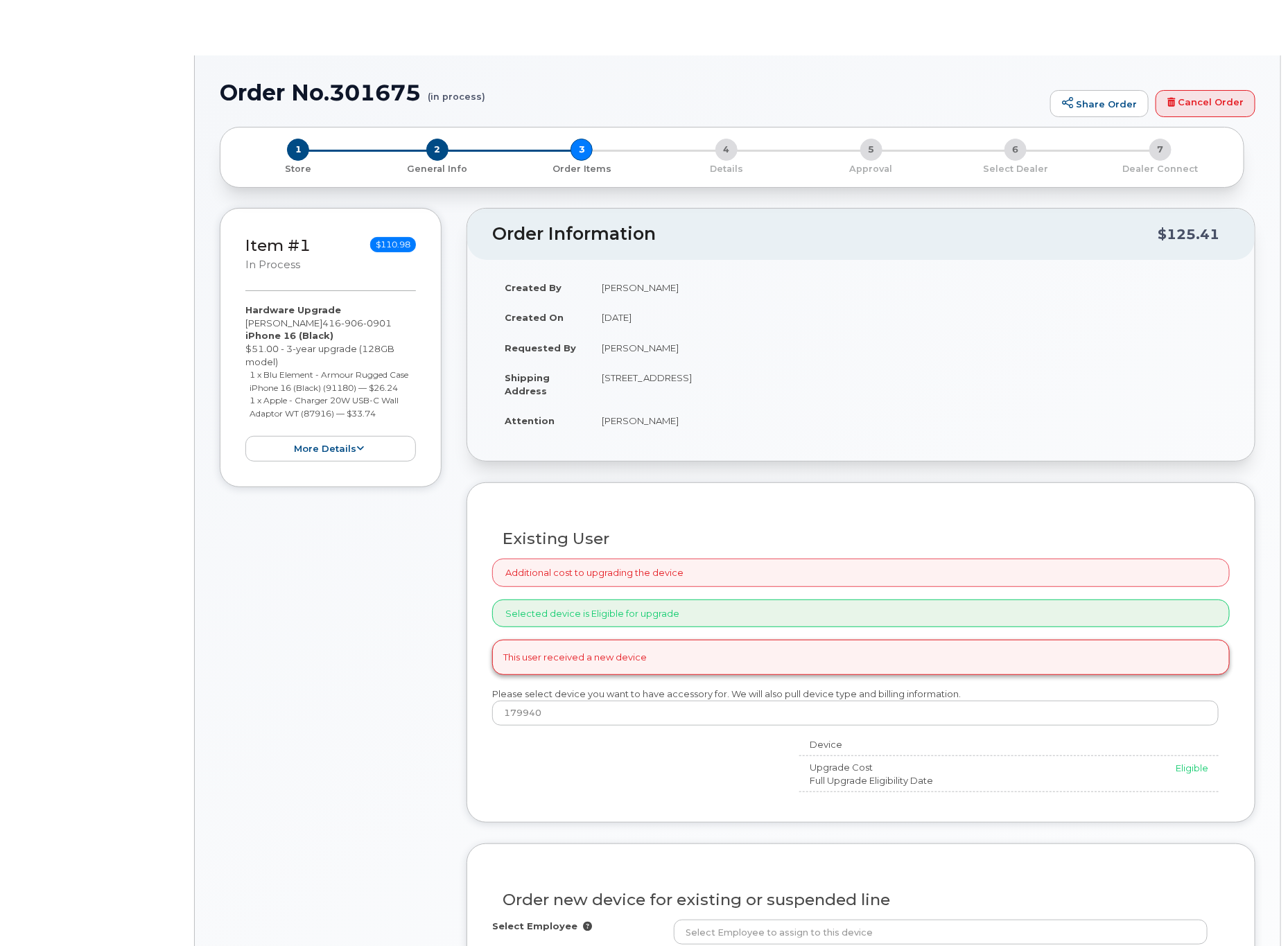
type input "[PERSON_NAME]"
radio input "true"
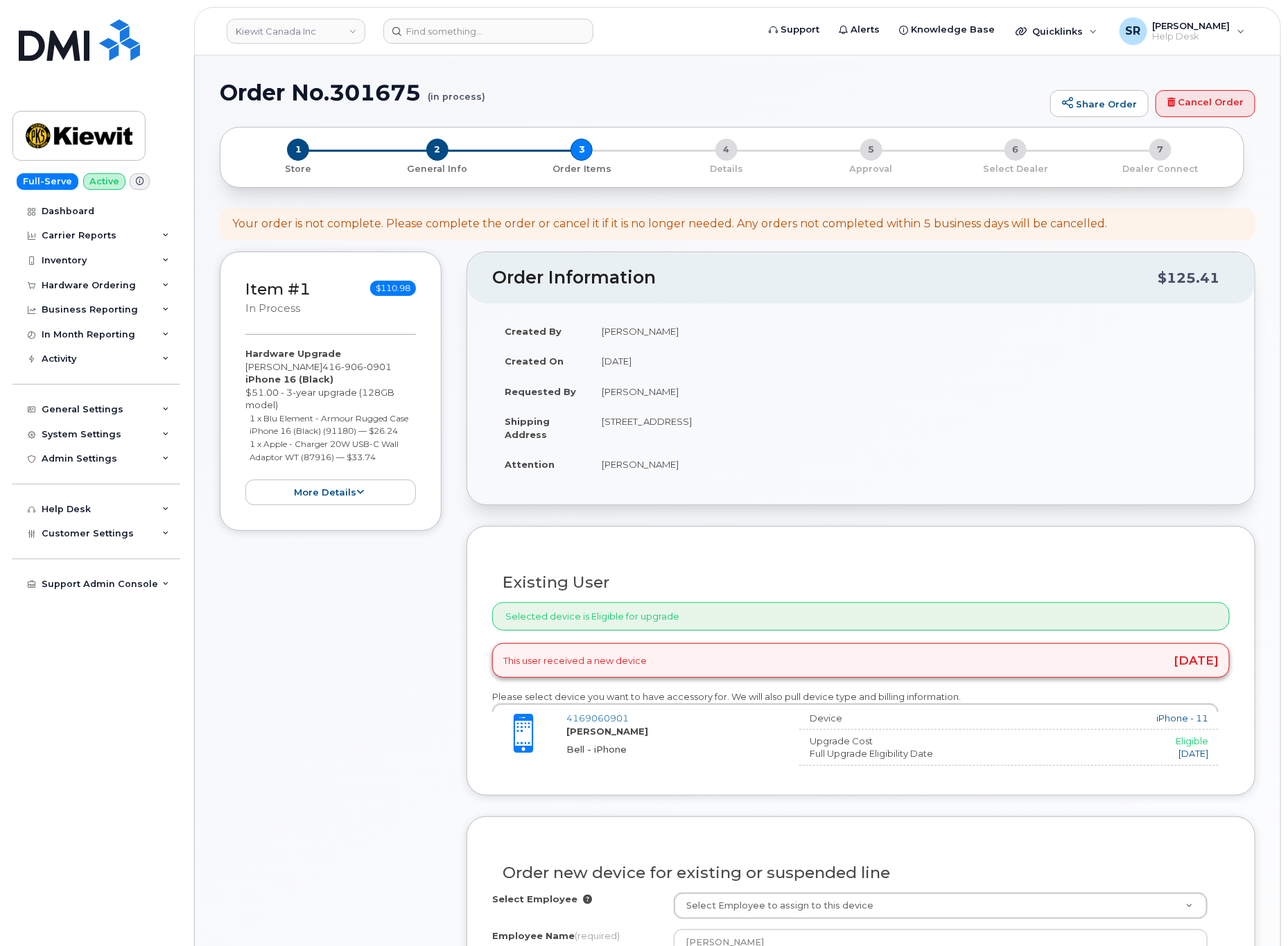
click at [956, 392] on td "[PERSON_NAME]" at bounding box center [910, 392] width 641 height 31
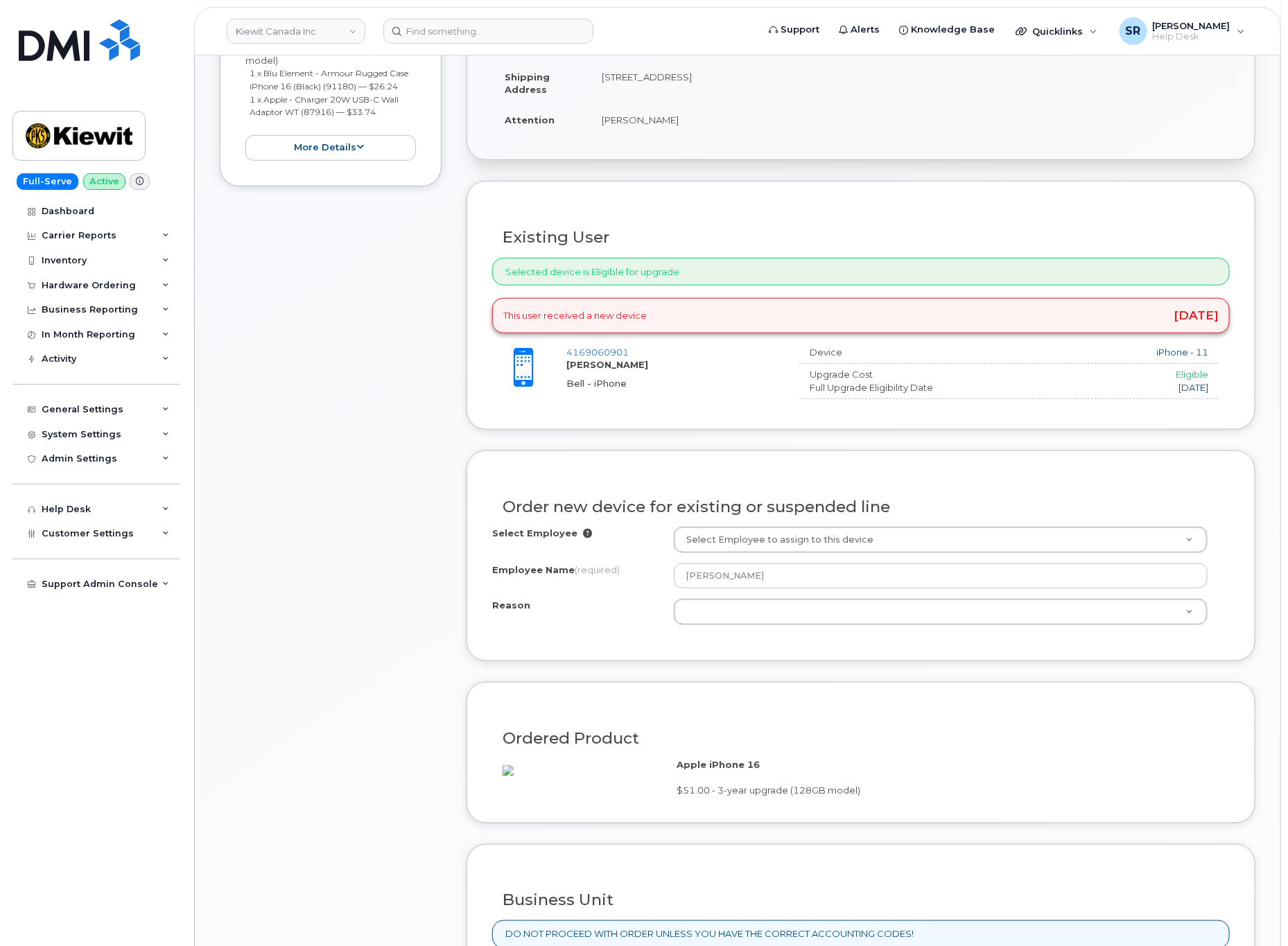
scroll to position [520, 0]
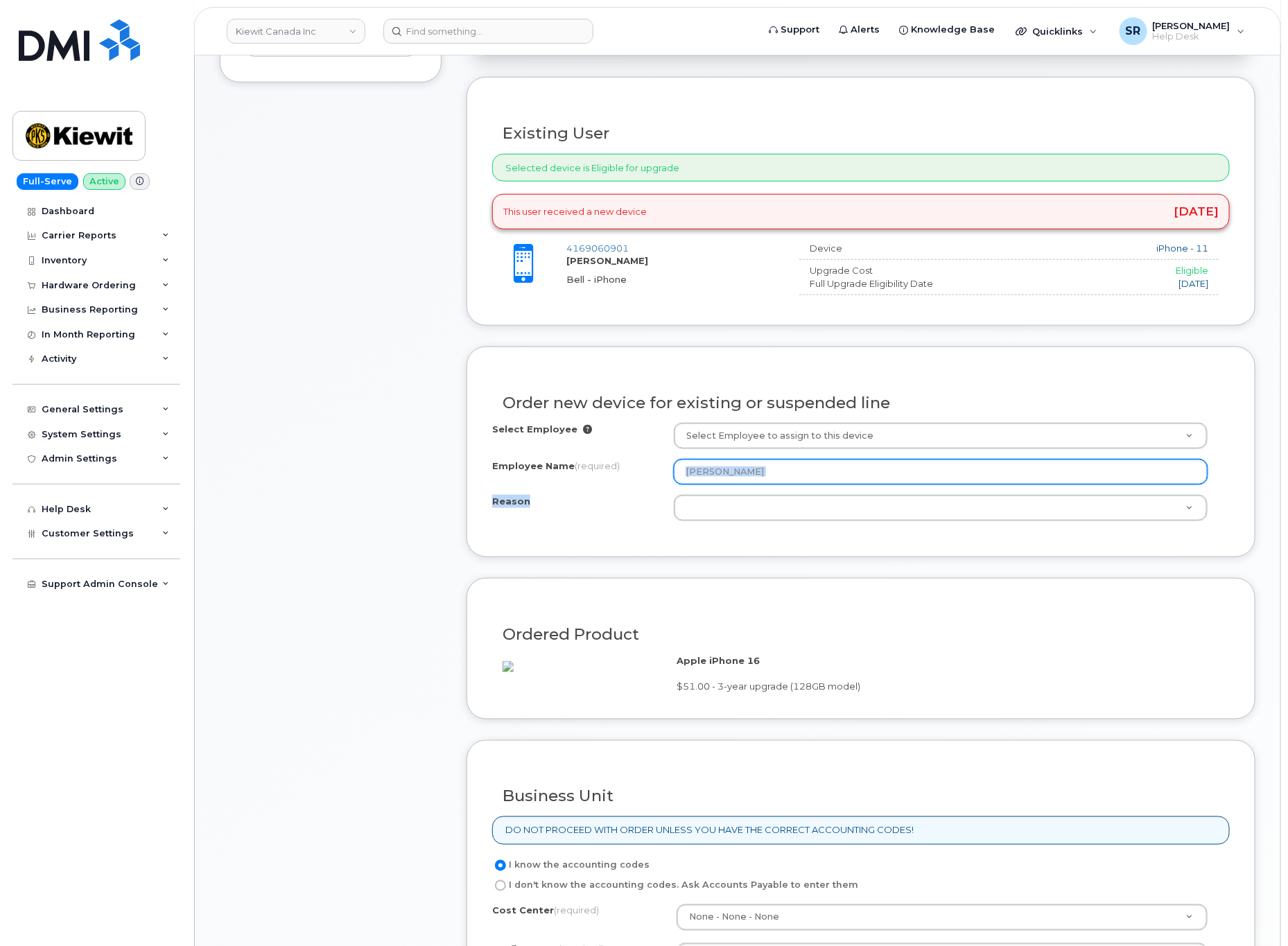
drag, startPoint x: 816, startPoint y: 492, endPoint x: 770, endPoint y: 485, distance: 46.5
click at [770, 485] on div "Select Employee Select Employee to assign to this device Employee Name (require…" at bounding box center [861, 472] width 738 height 98
drag, startPoint x: 770, startPoint y: 482, endPoint x: 618, endPoint y: 489, distance: 152.2
click at [618, 485] on div "Employee Name (required) [PERSON_NAME]" at bounding box center [861, 471] width 738 height 25
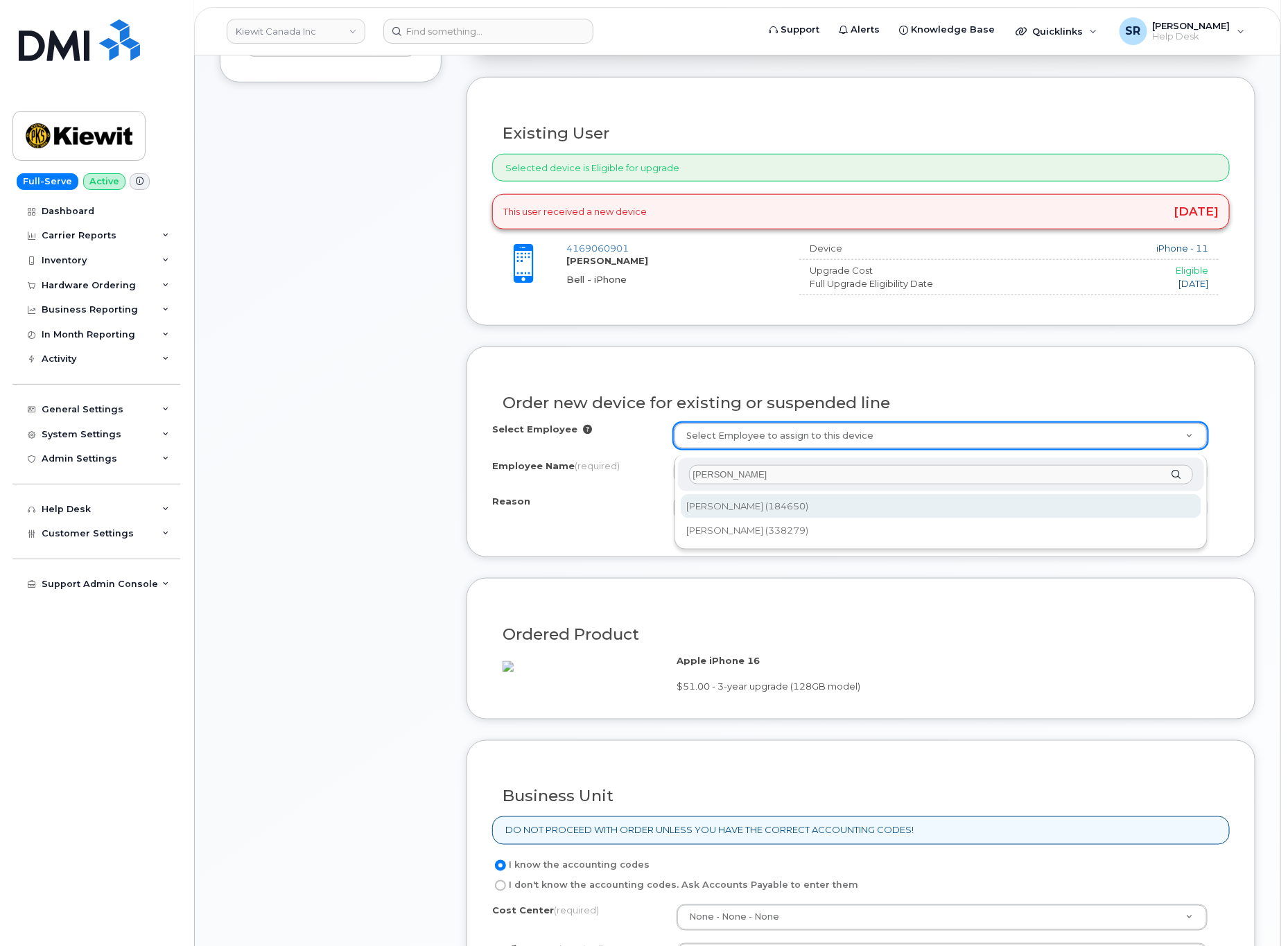
type input "[PERSON_NAME]"
type input "1068082"
select select
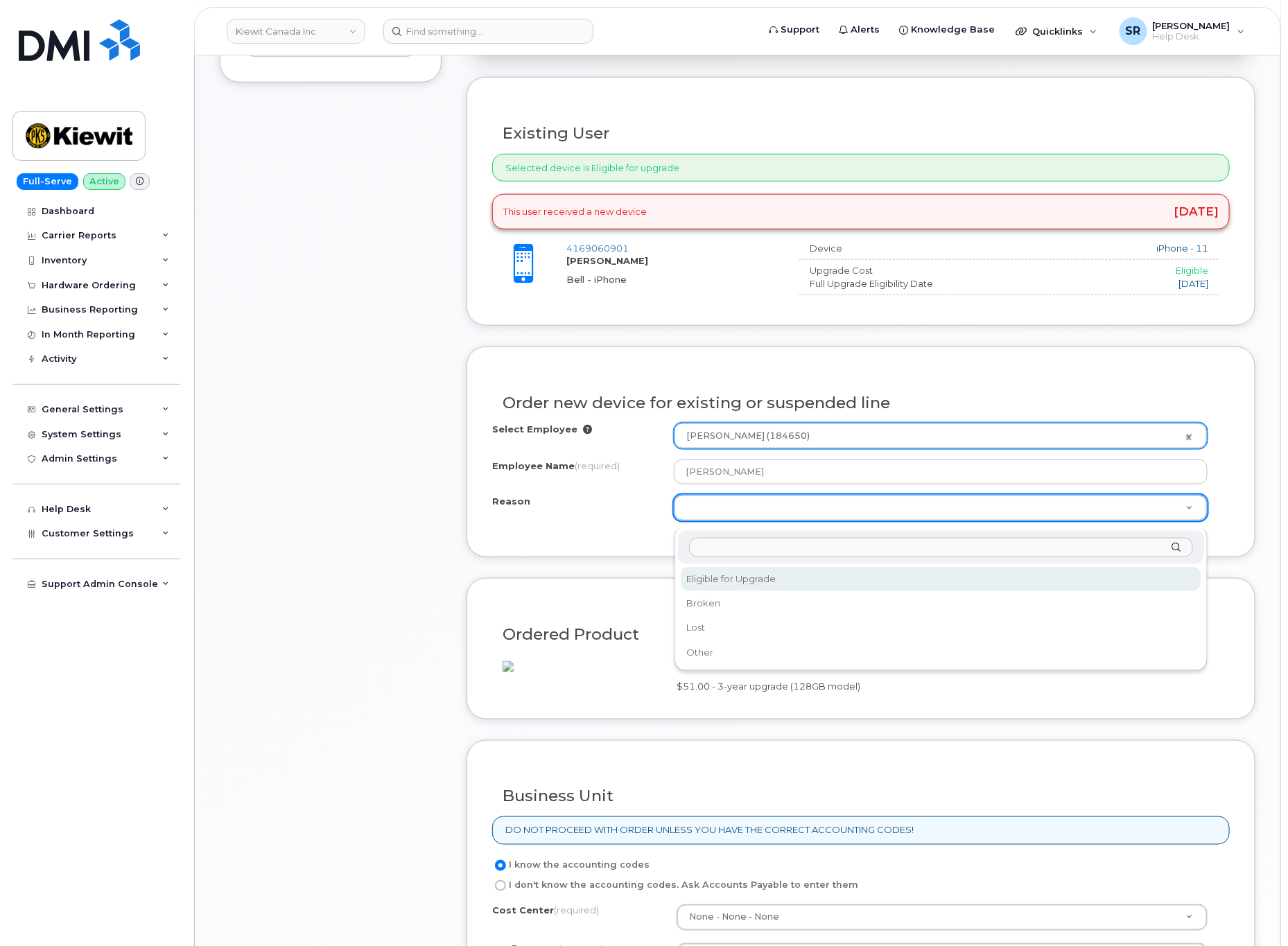
select select "eligible_for_upgrade"
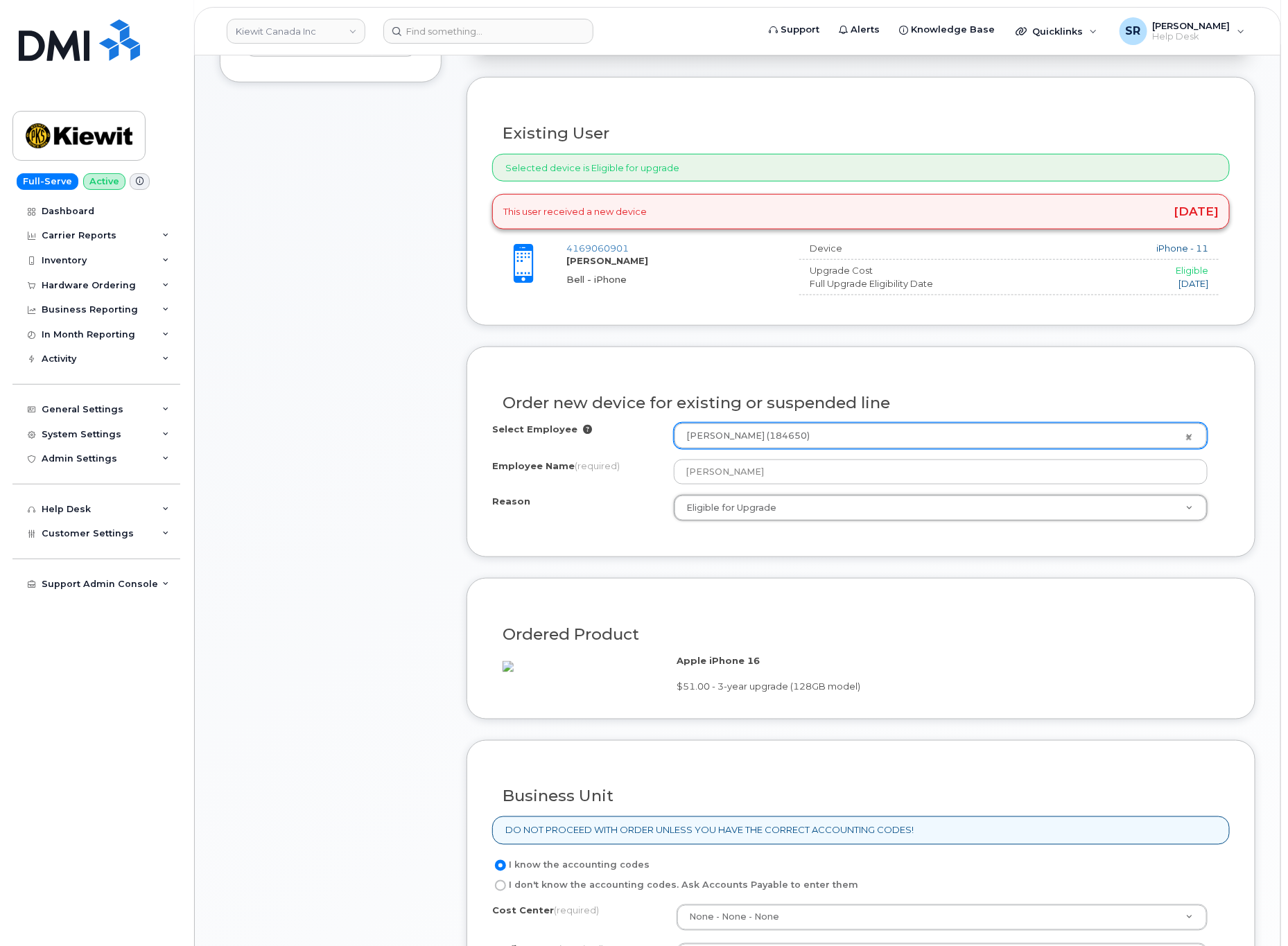
click at [439, 630] on div "Item #1 in process $110.98 Hardware Upgrade [PERSON_NAME] [PHONE_NUMBER] iPhone…" at bounding box center [331, 454] width 222 height 1305
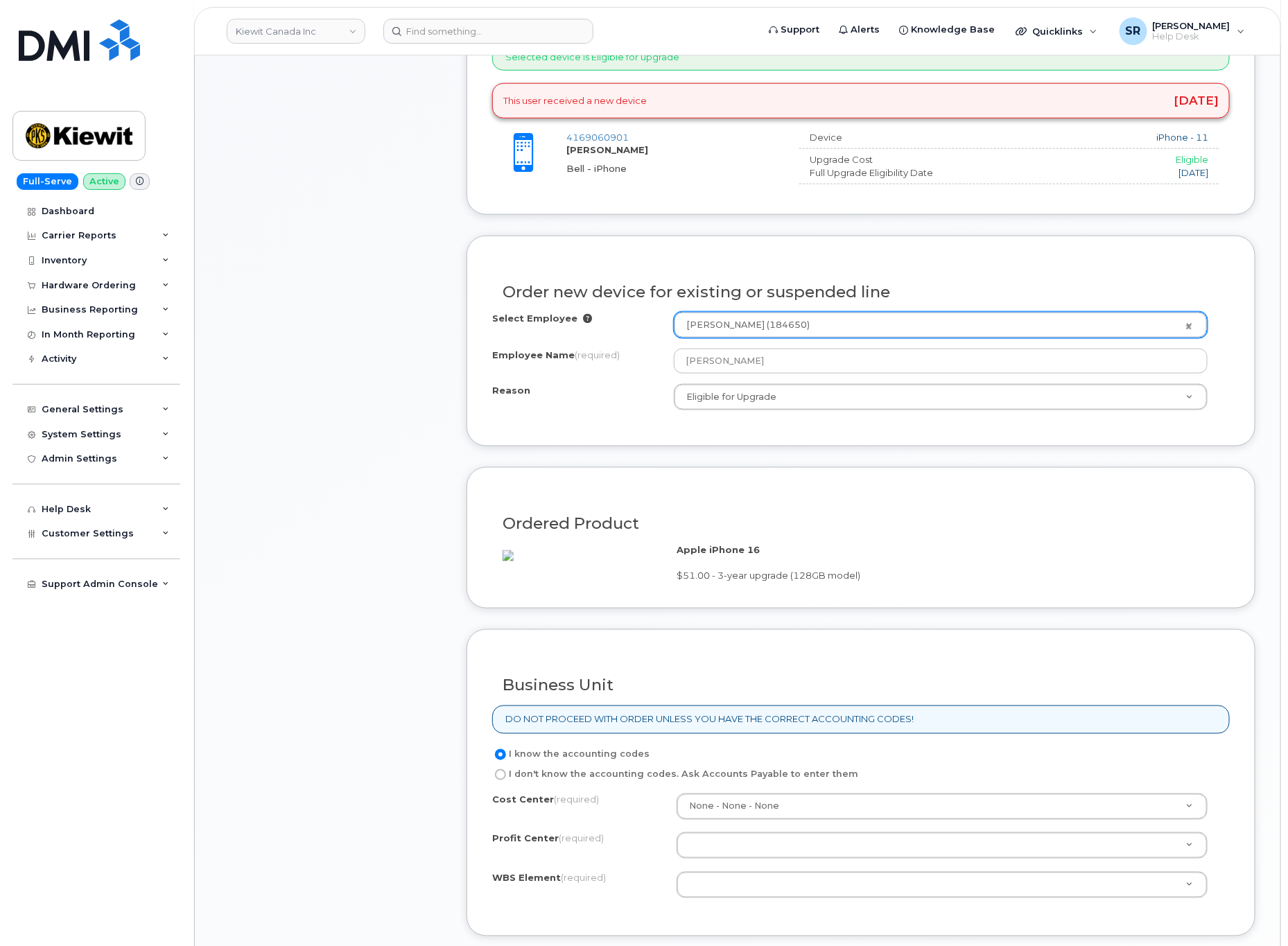
scroll to position [832, 0]
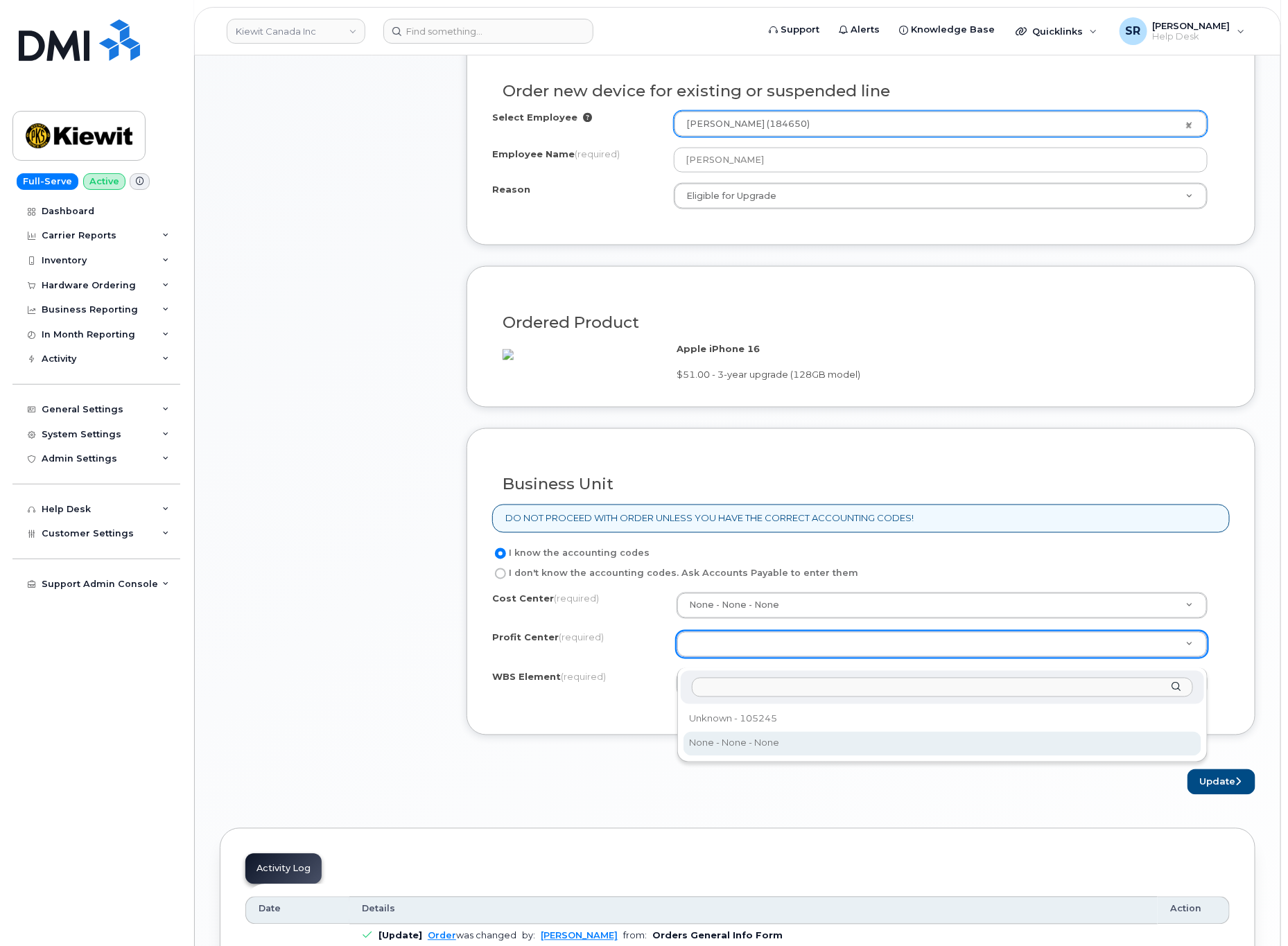
select select "None"
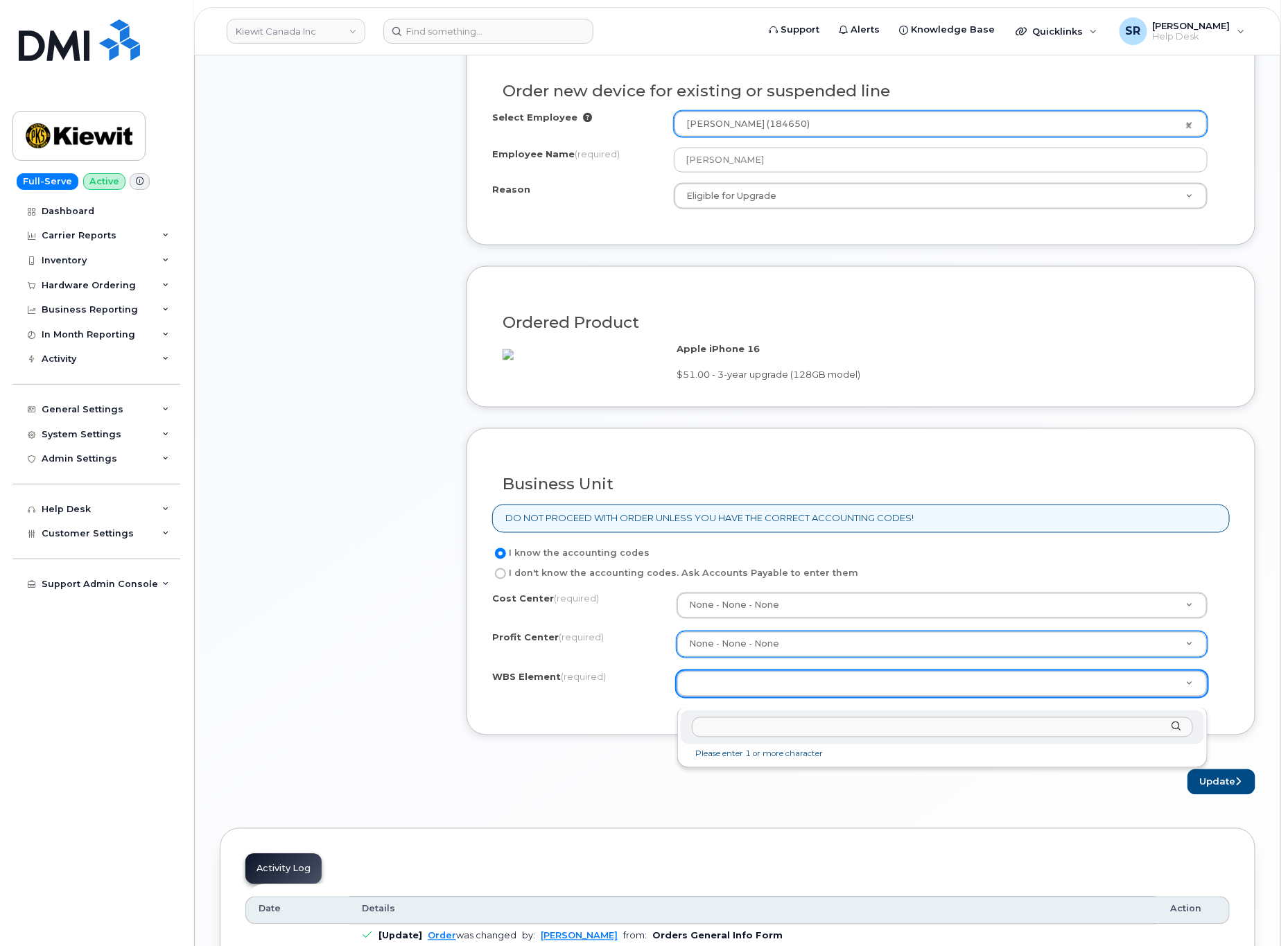
drag, startPoint x: 787, startPoint y: 701, endPoint x: 789, endPoint y: 691, distance: 10.2
click at [816, 728] on input "text" at bounding box center [942, 727] width 501 height 20
paste input "105105.1359"
type input "105105.1359"
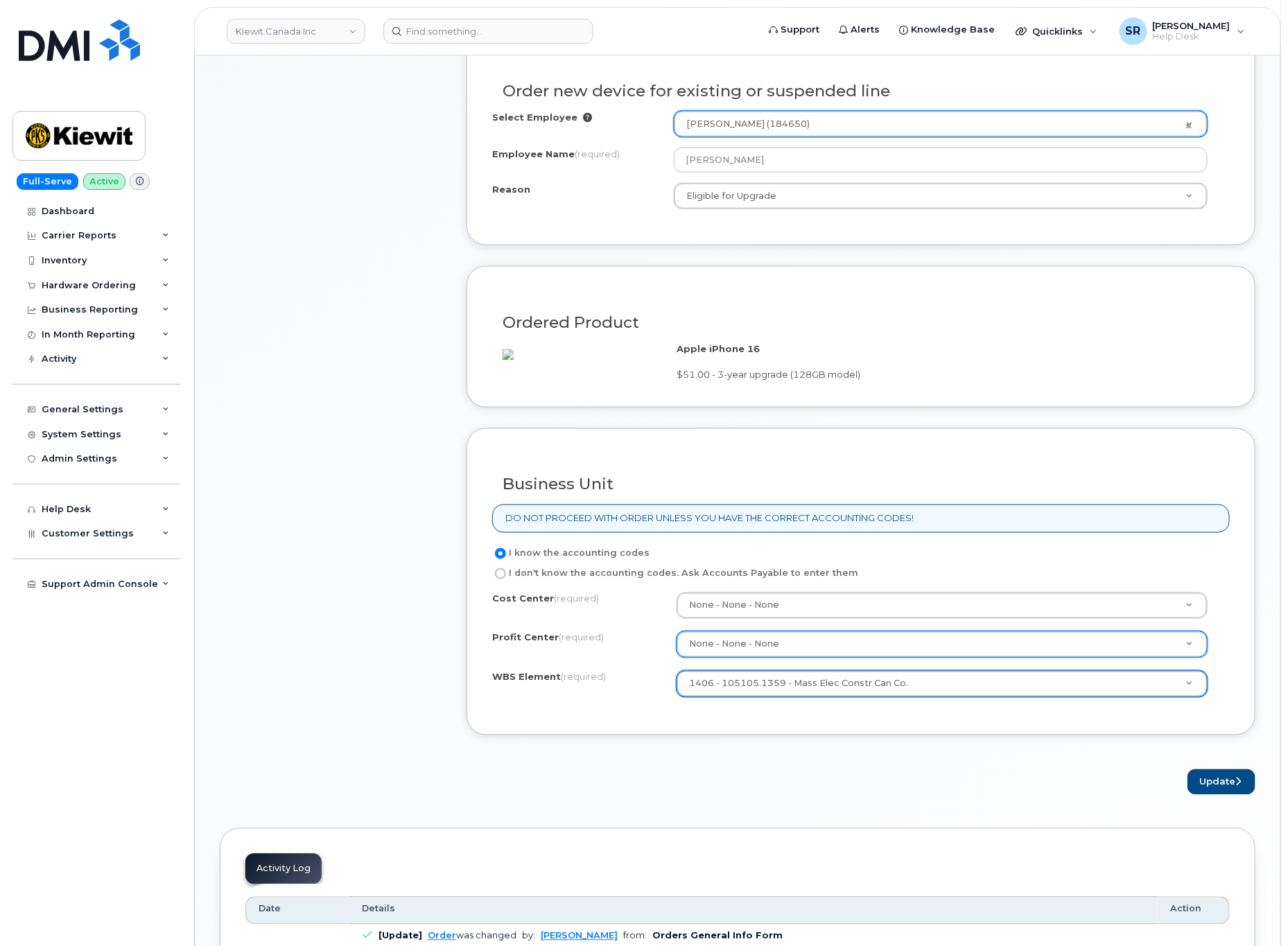
click at [813, 736] on div "Business Unit DO NOT PROCEED WITH ORDER UNLESS YOU HAVE THE CORRECT ACCOUNTING …" at bounding box center [861, 582] width 789 height 308
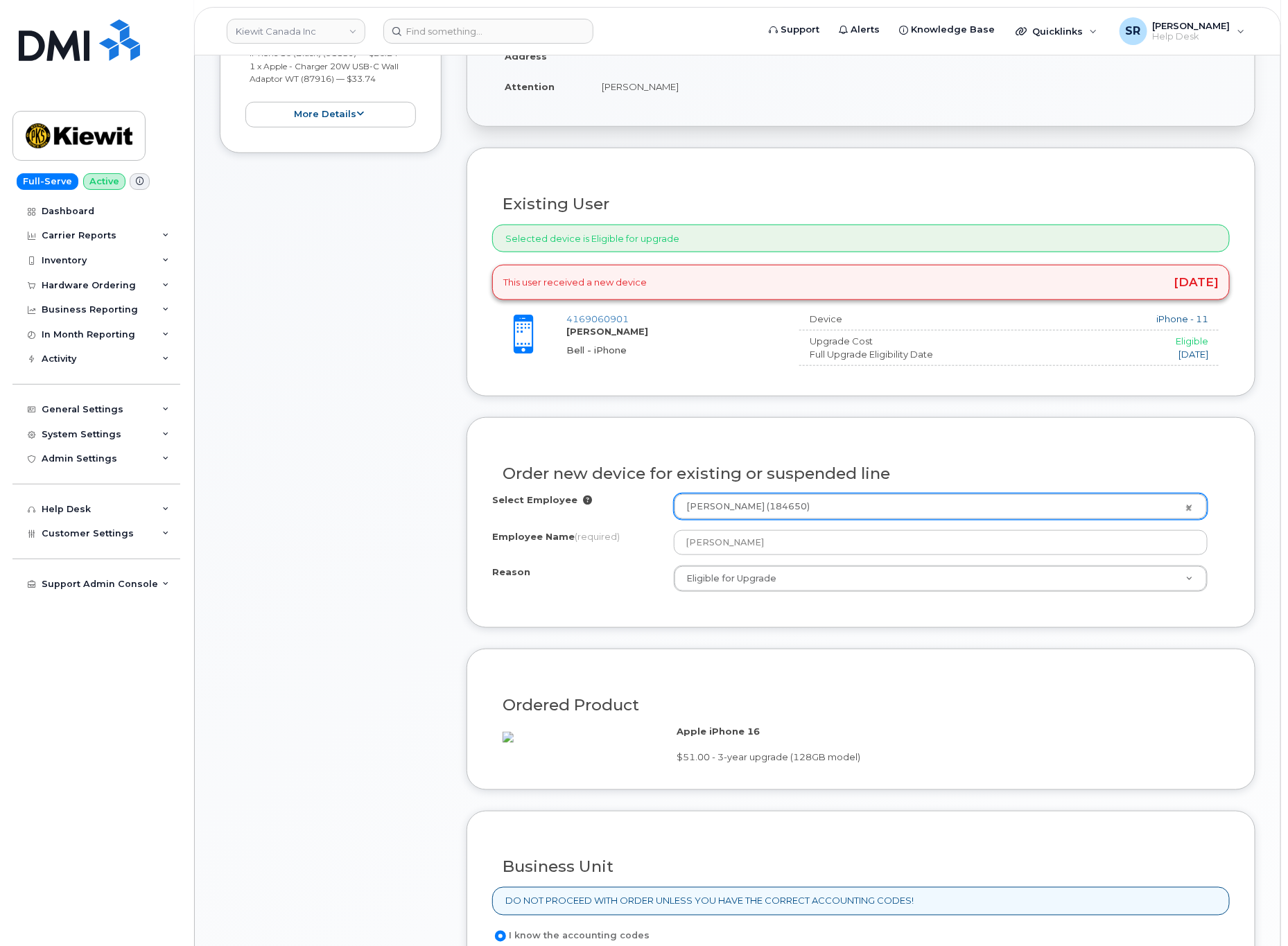
scroll to position [936, 0]
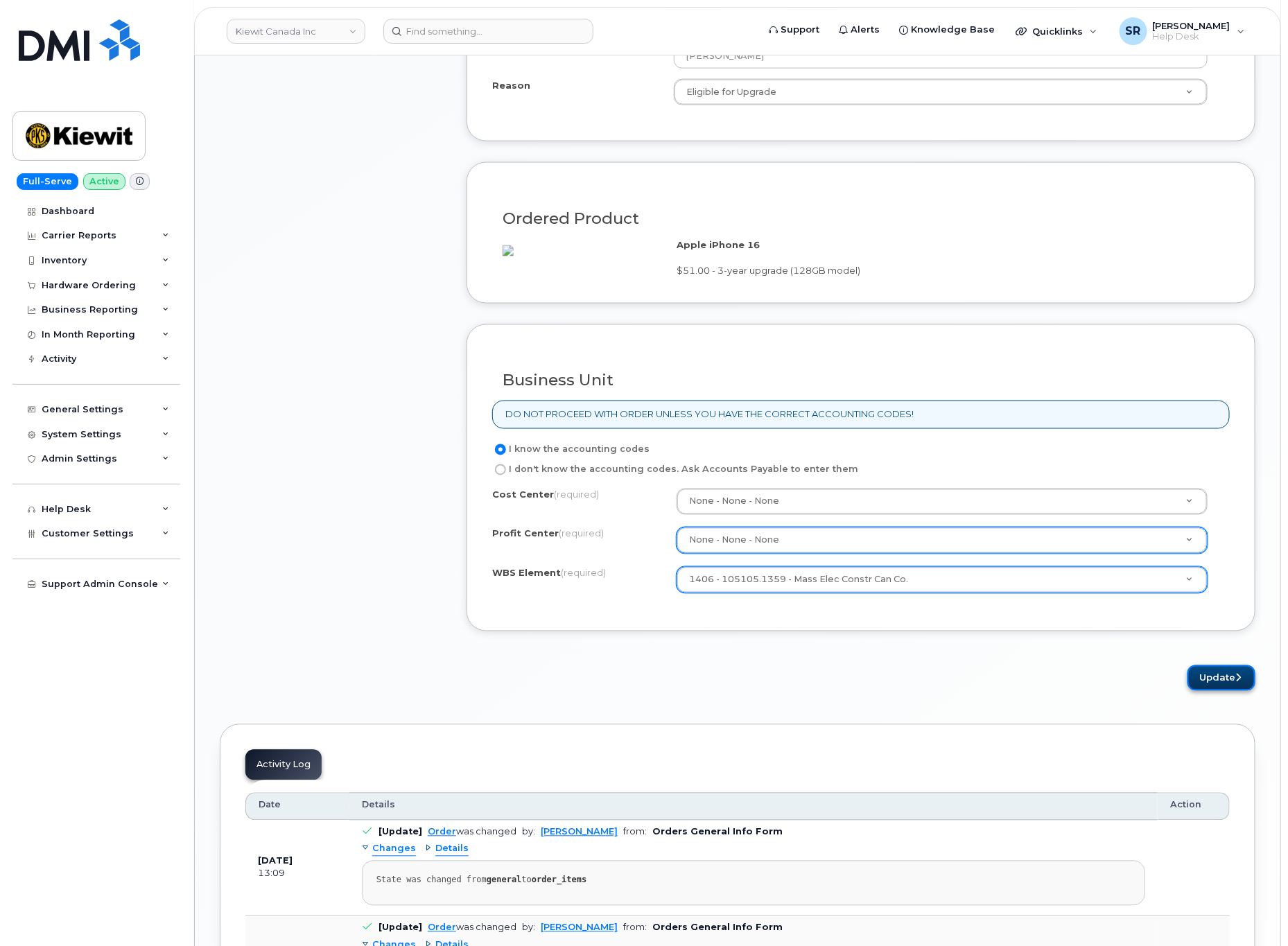
click at [1215, 691] on button "Update" at bounding box center [1222, 678] width 68 height 25
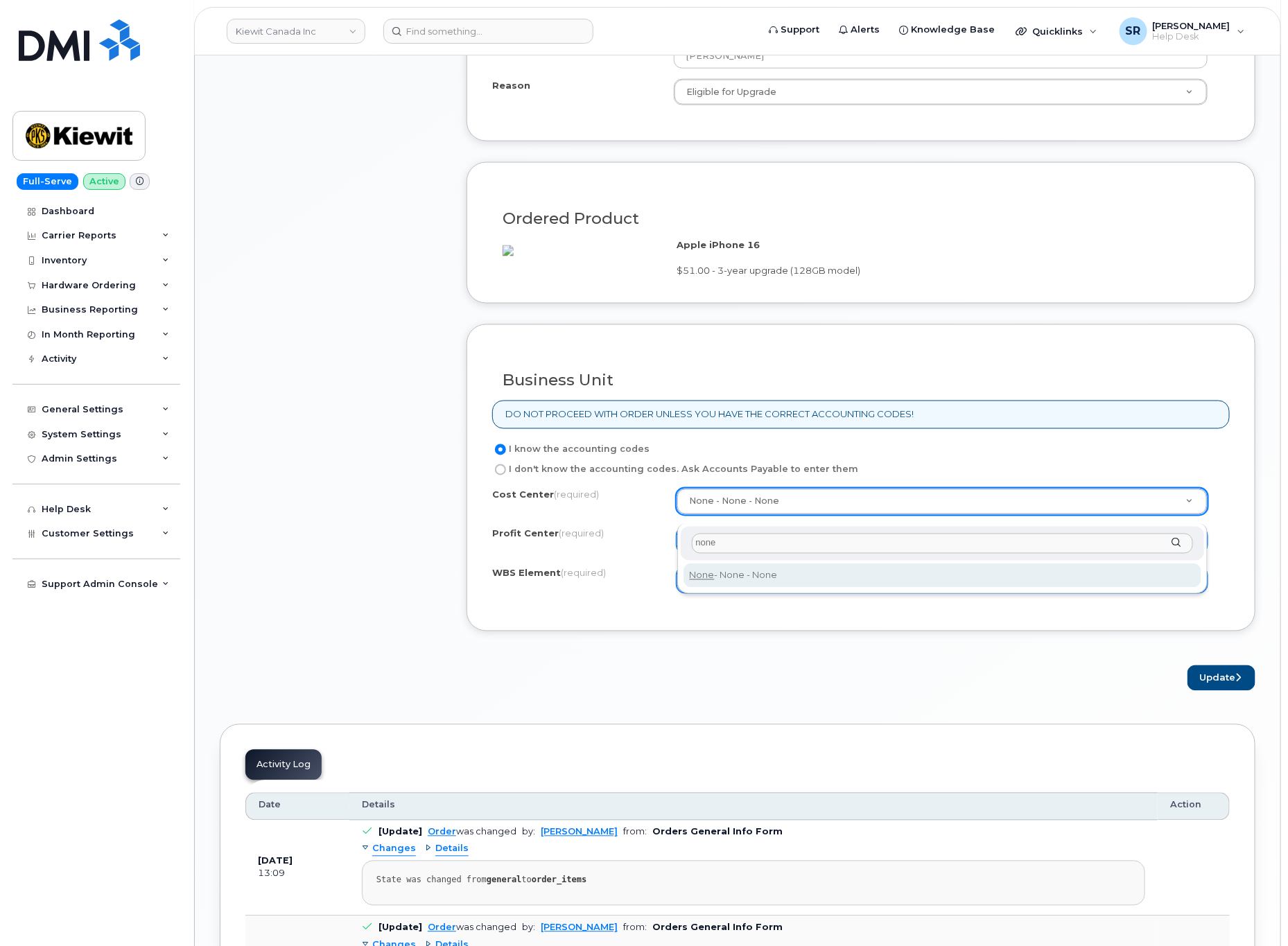
type input "none"
type input "None"
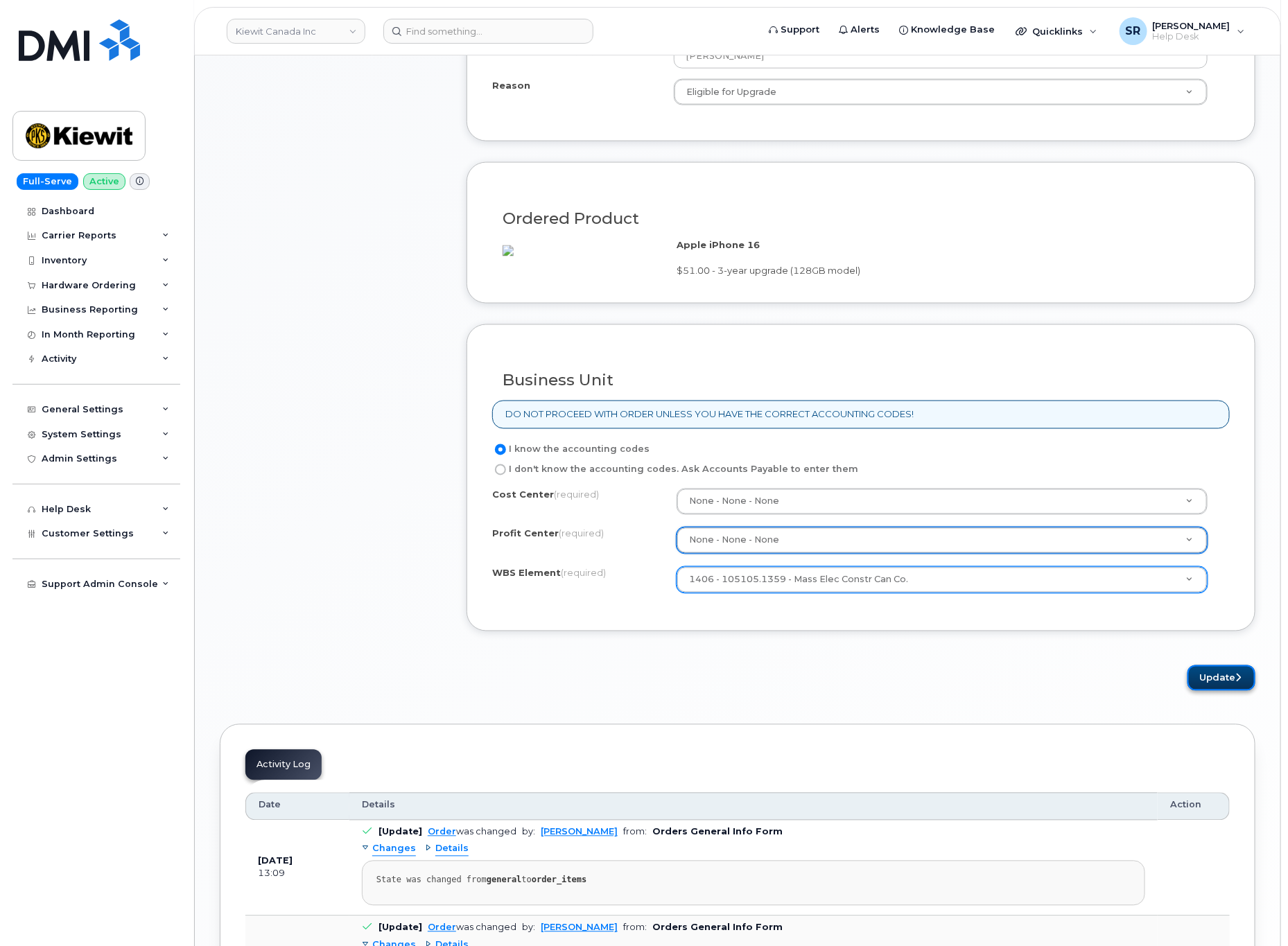
click at [1205, 690] on button "Update" at bounding box center [1222, 678] width 68 height 25
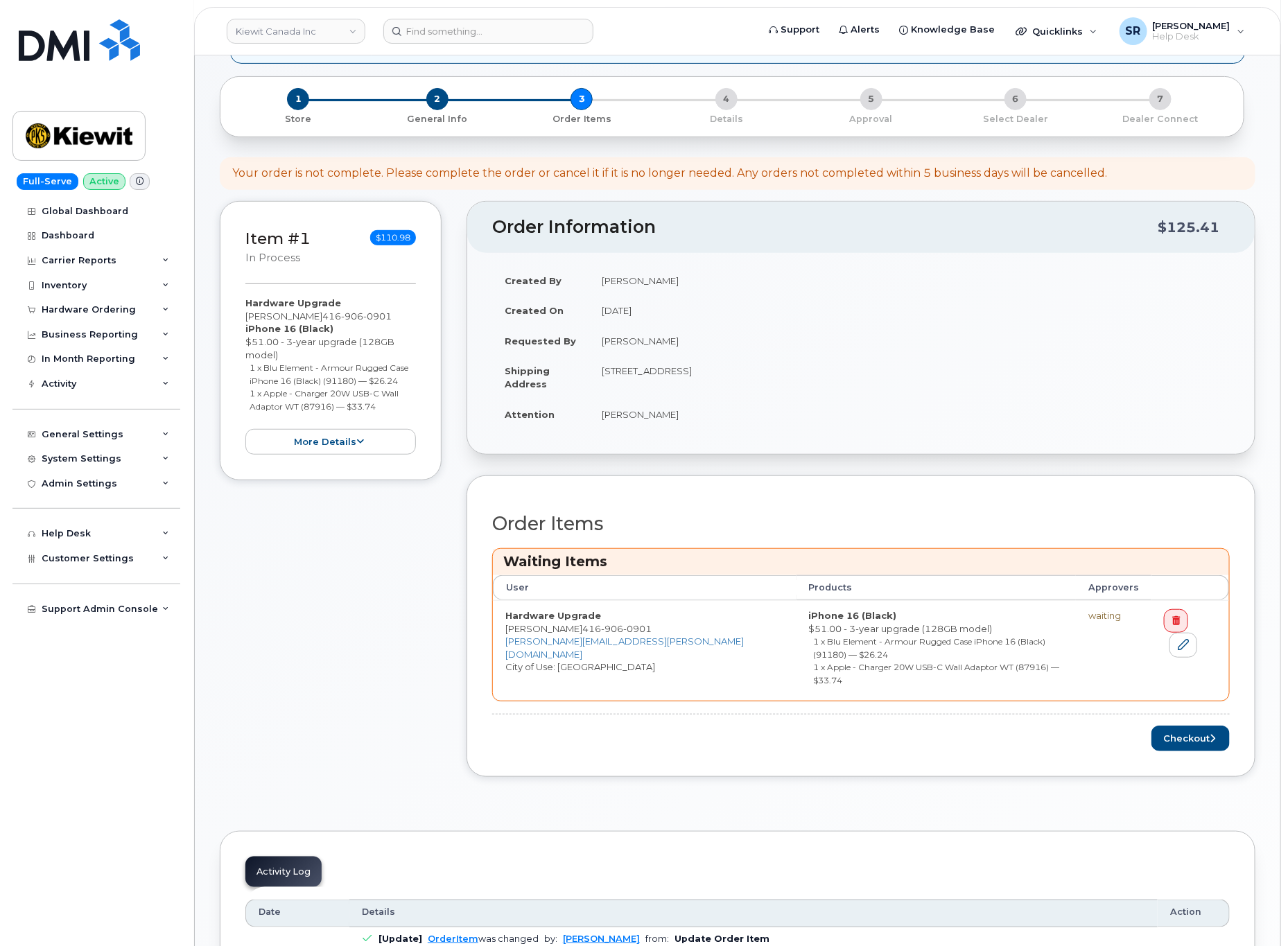
scroll to position [208, 0]
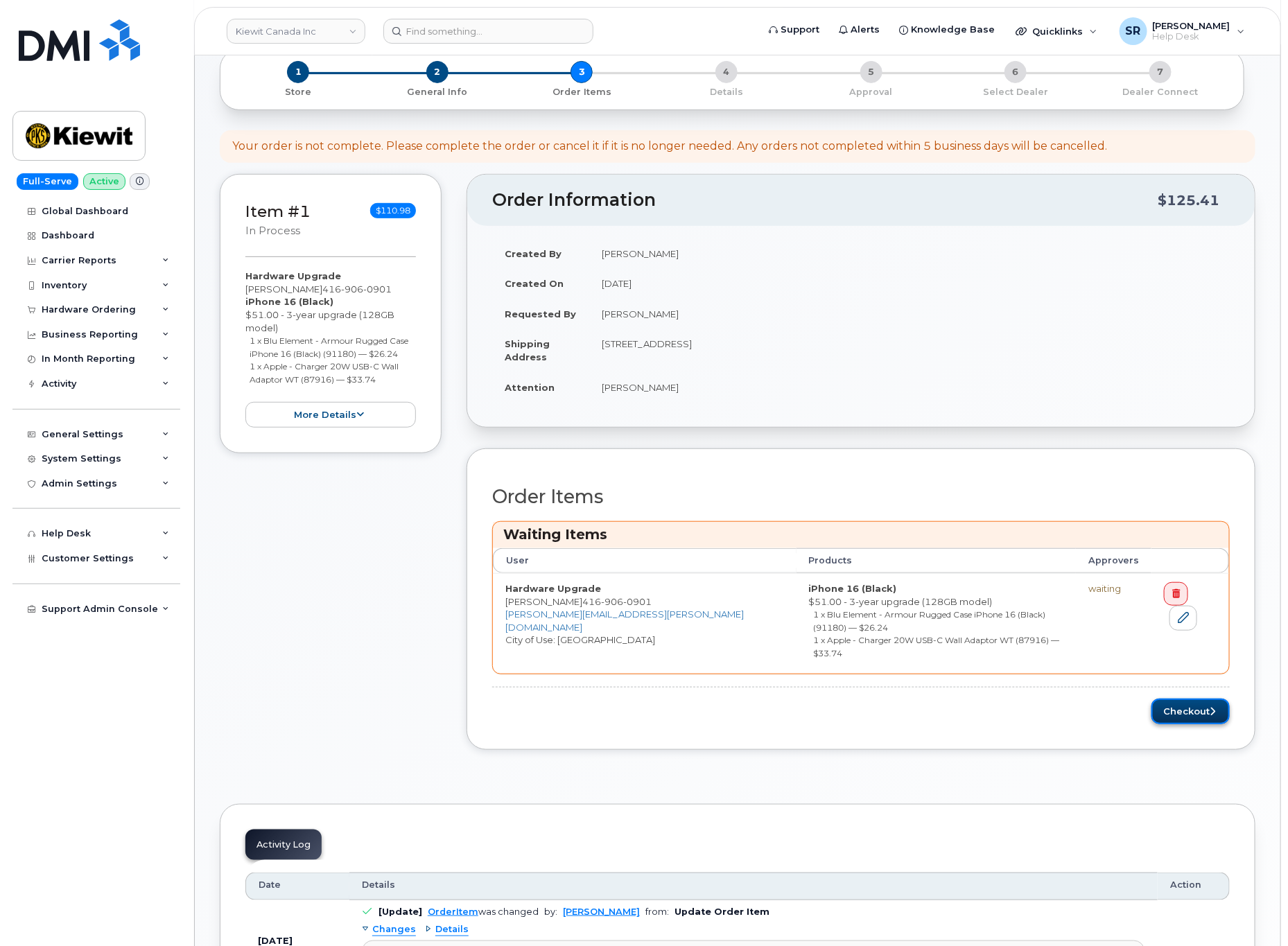
click at [1178, 698] on button "Checkout" at bounding box center [1190, 711] width 78 height 25
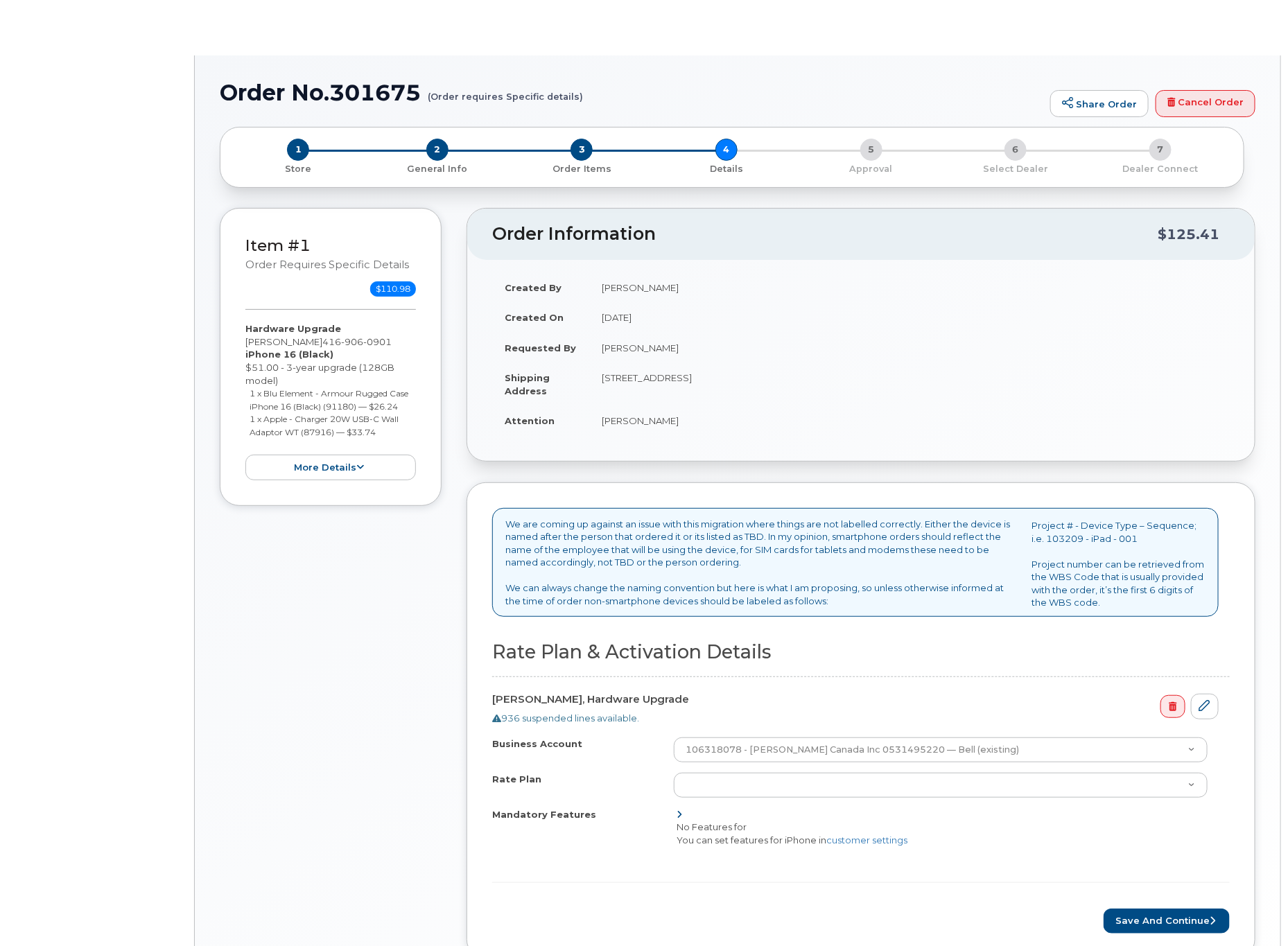
select select "Corporate Share NA 7GB"
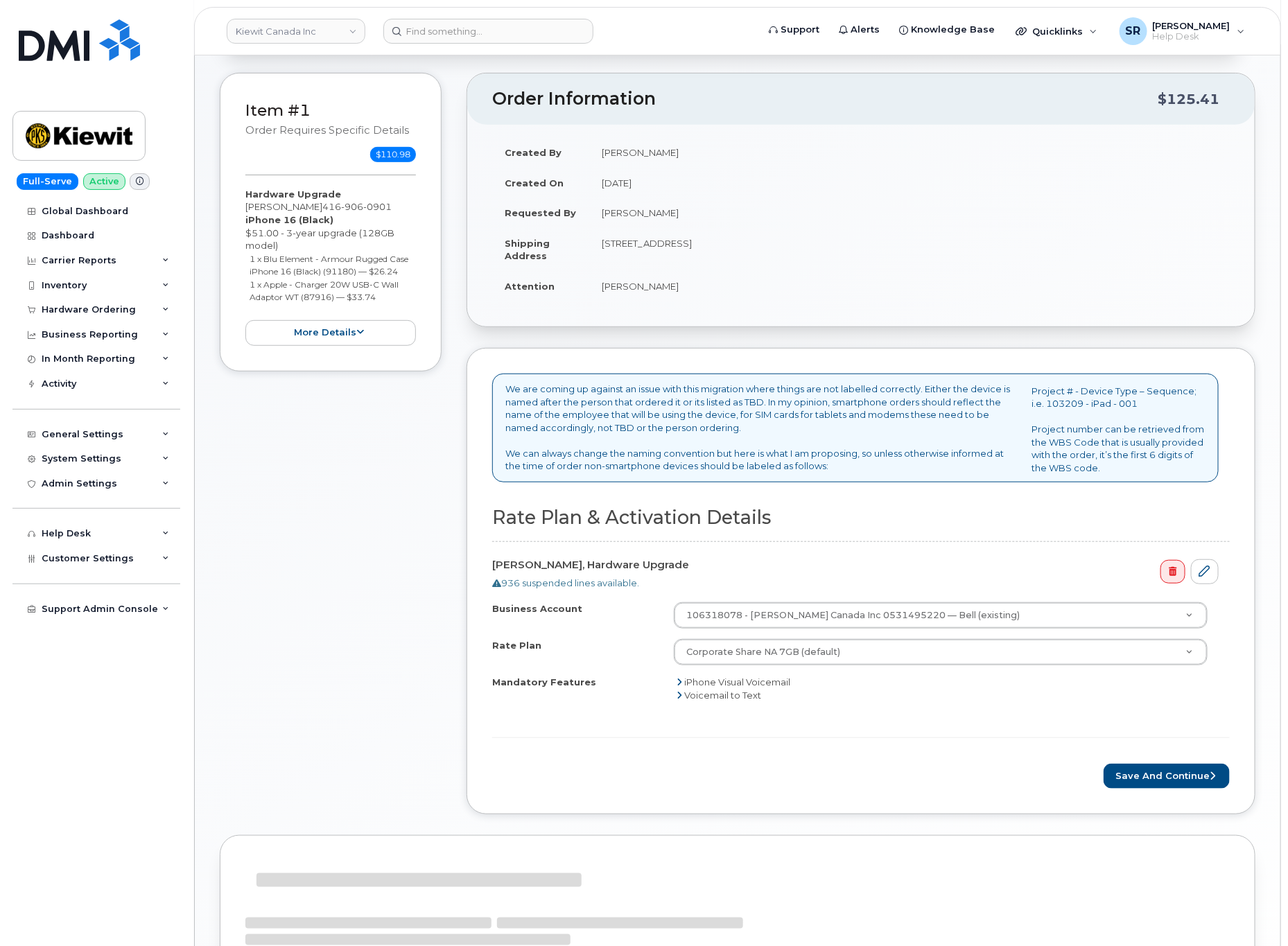
scroll to position [208, 0]
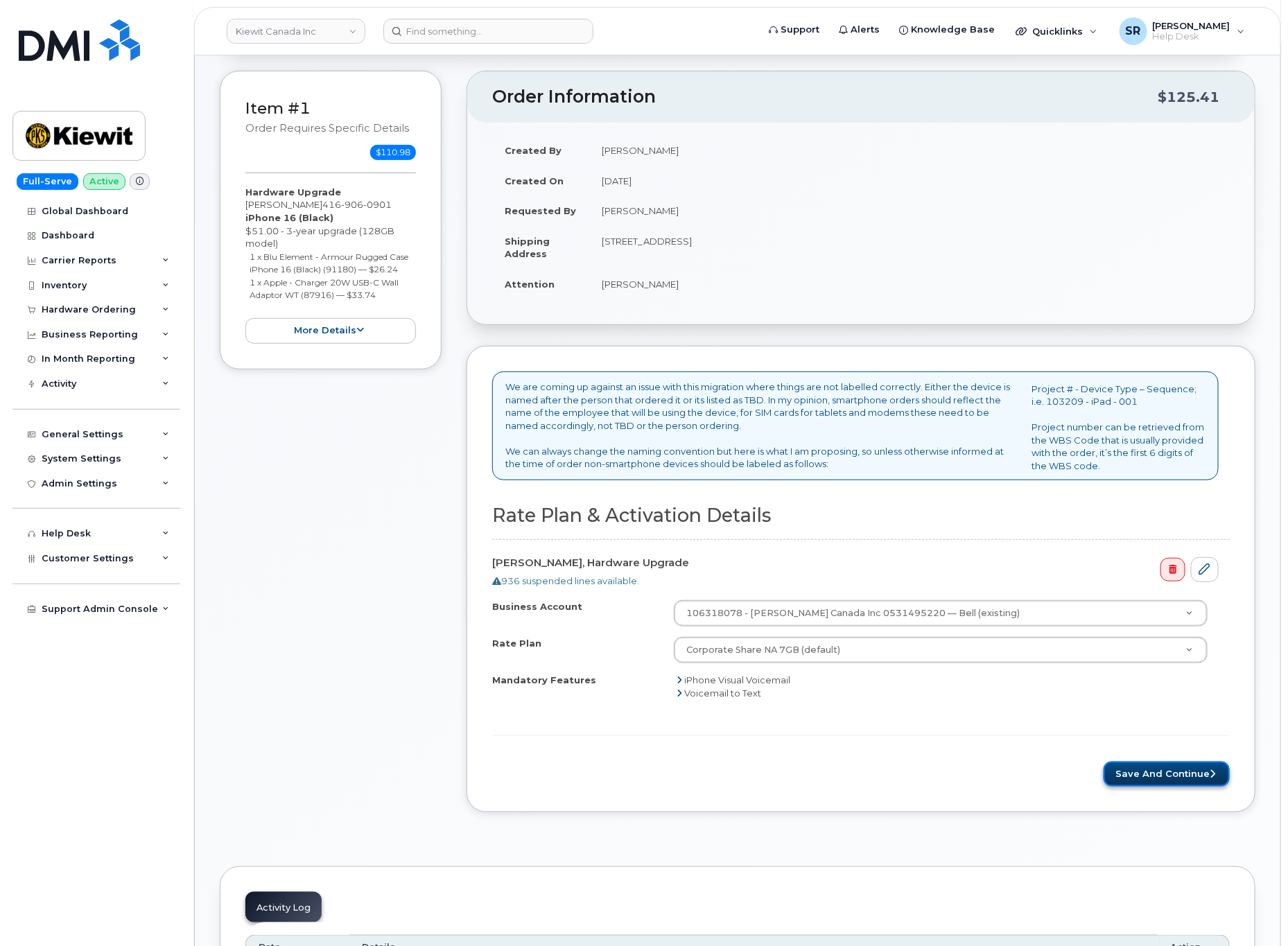
click at [1146, 770] on button "Save and Continue" at bounding box center [1167, 775] width 126 height 25
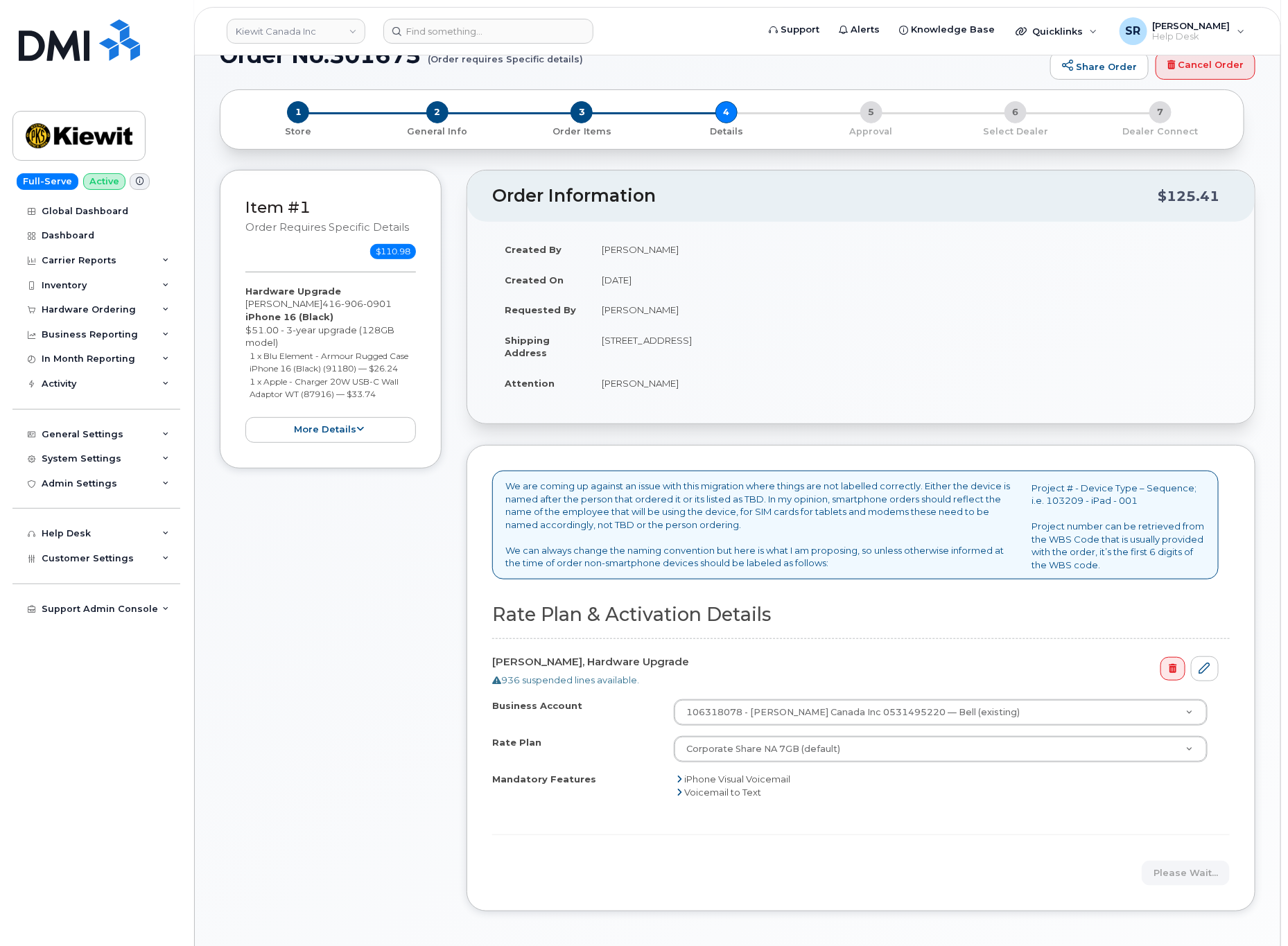
scroll to position [520, 0]
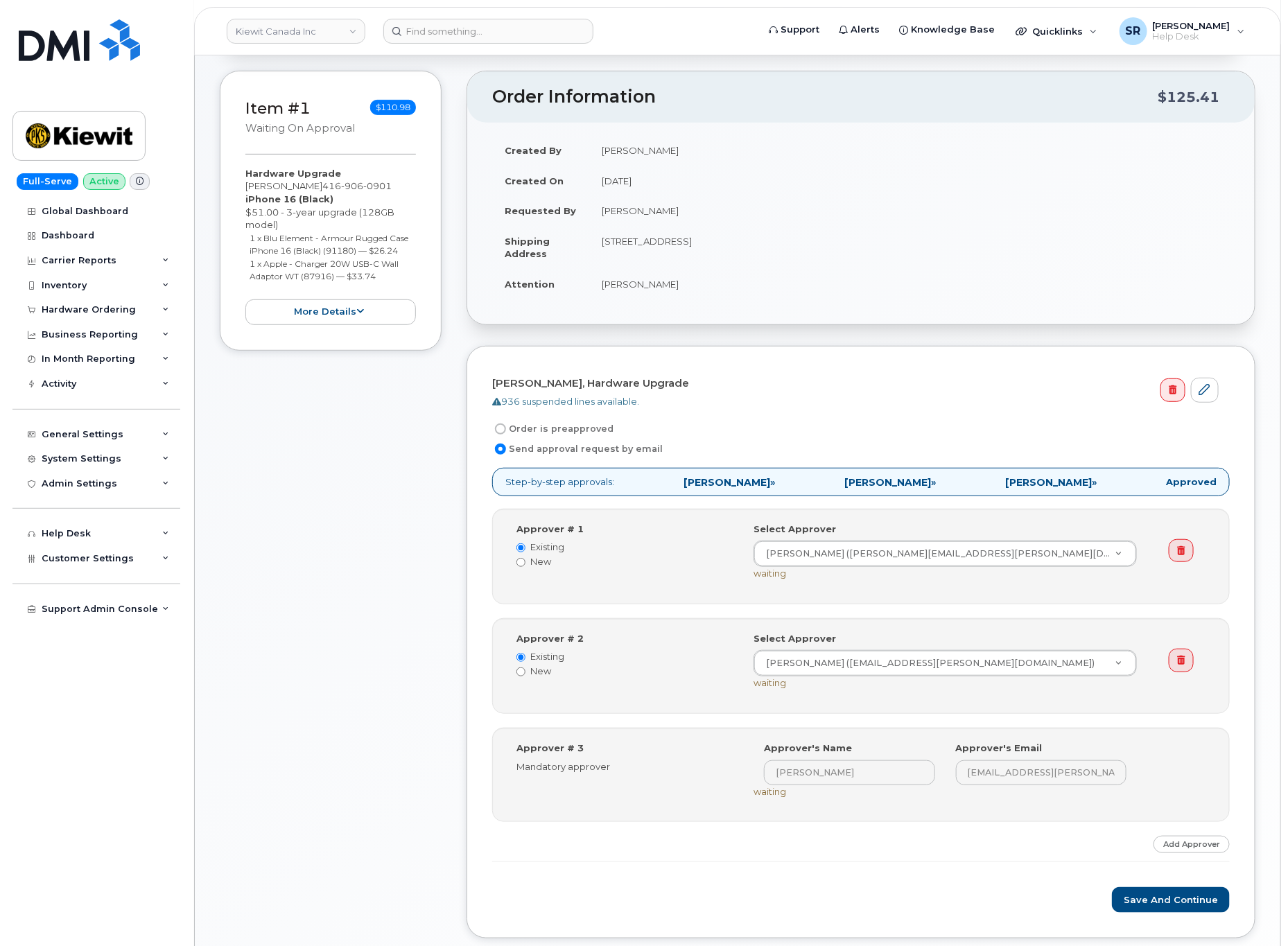
scroll to position [280, 0]
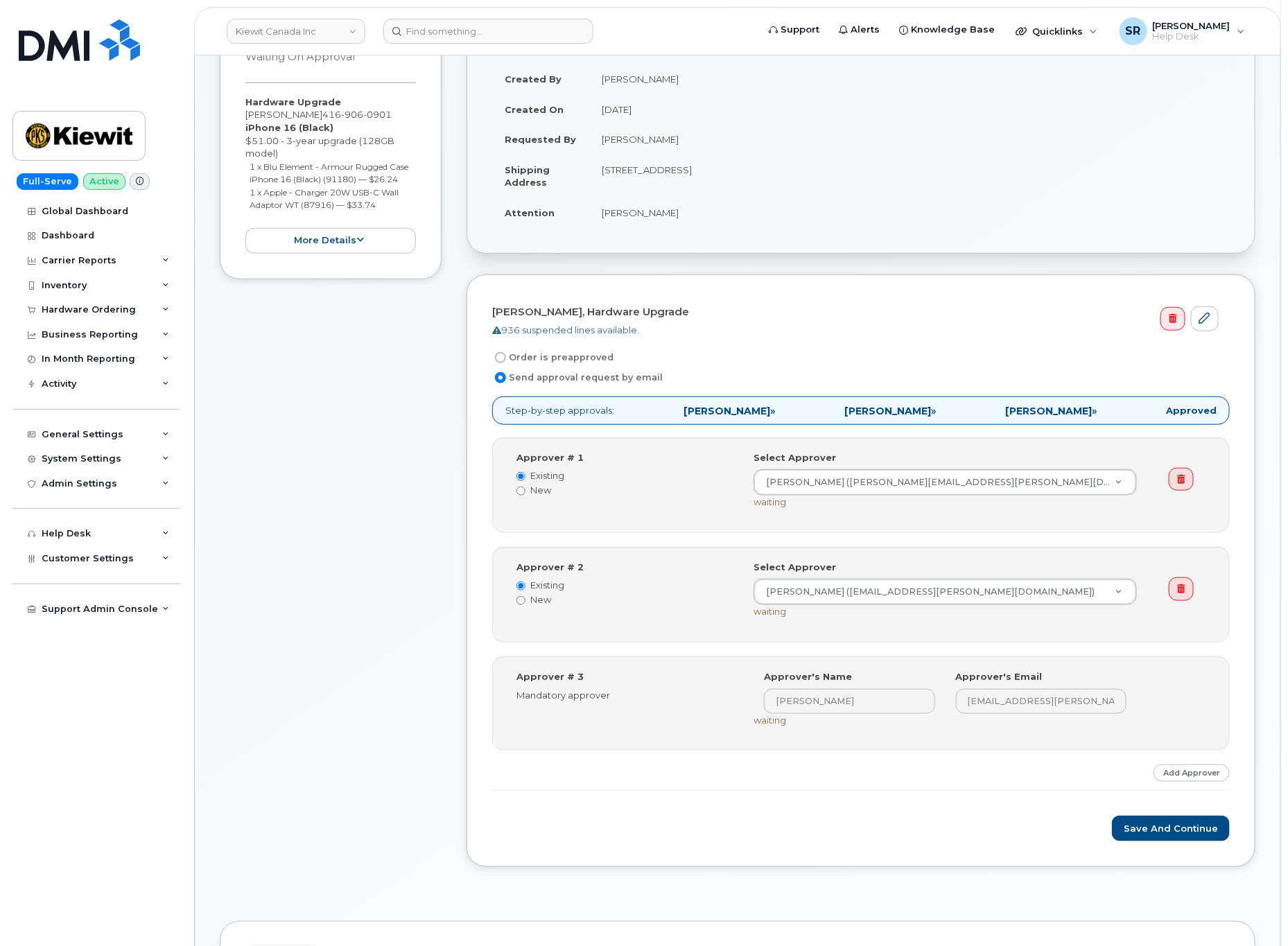
click at [671, 620] on div "Approver # 2 Existing New Select Approver [PERSON_NAME] ([EMAIL_ADDRESS][PERSON…" at bounding box center [862, 594] width 712 height 68
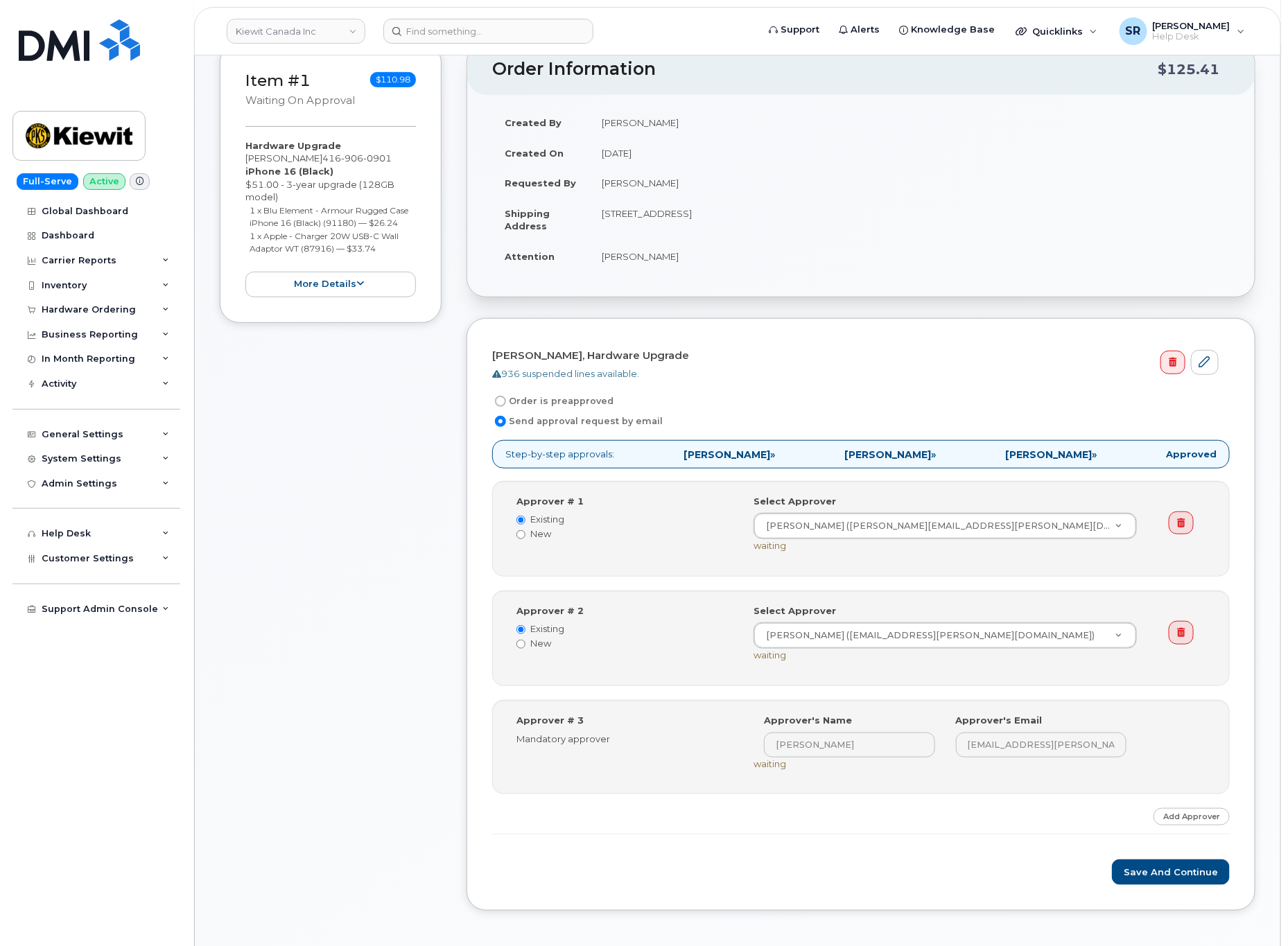
scroll to position [487, 0]
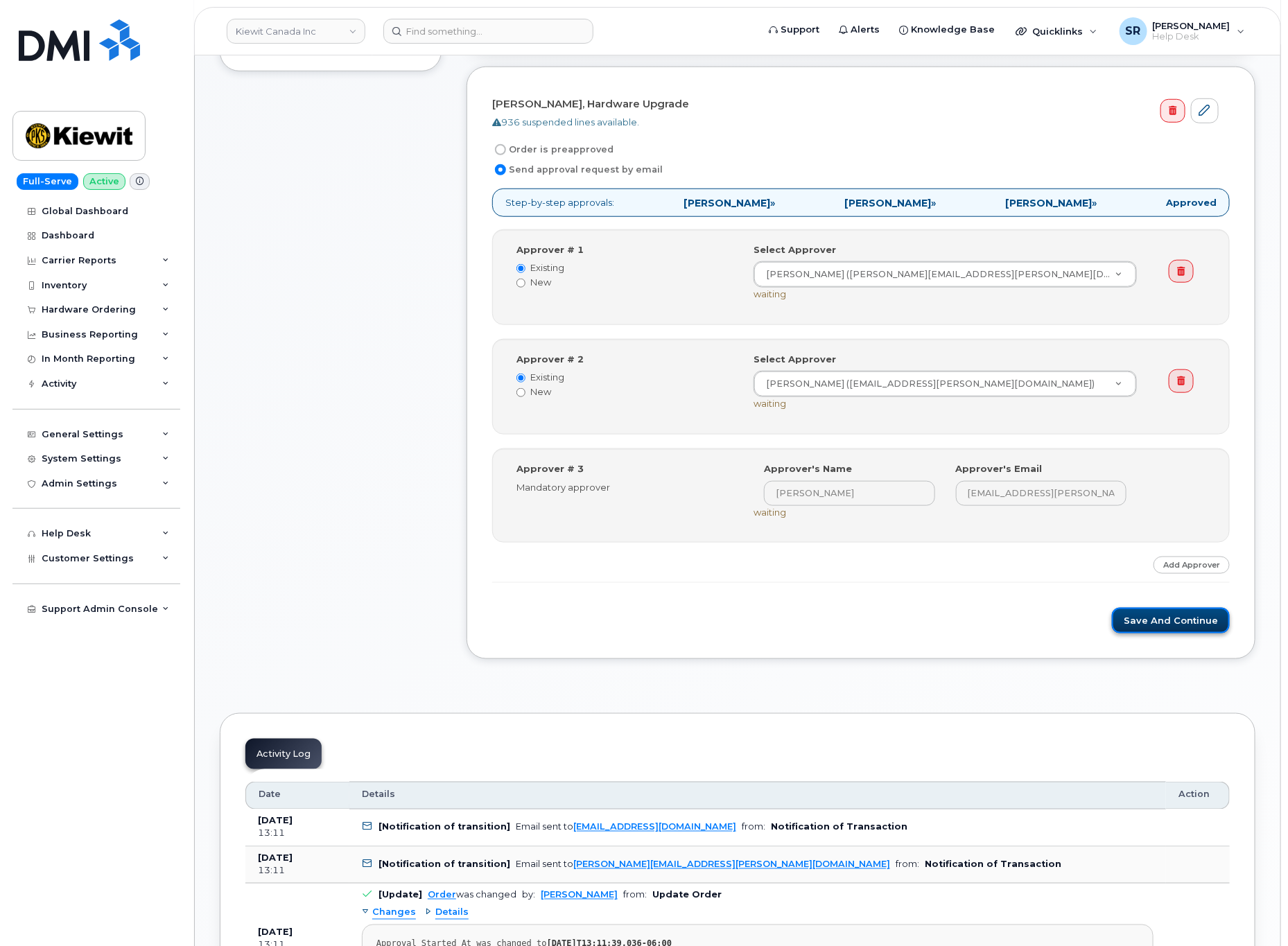
click at [1146, 618] on button "Save and Continue" at bounding box center [1171, 620] width 118 height 25
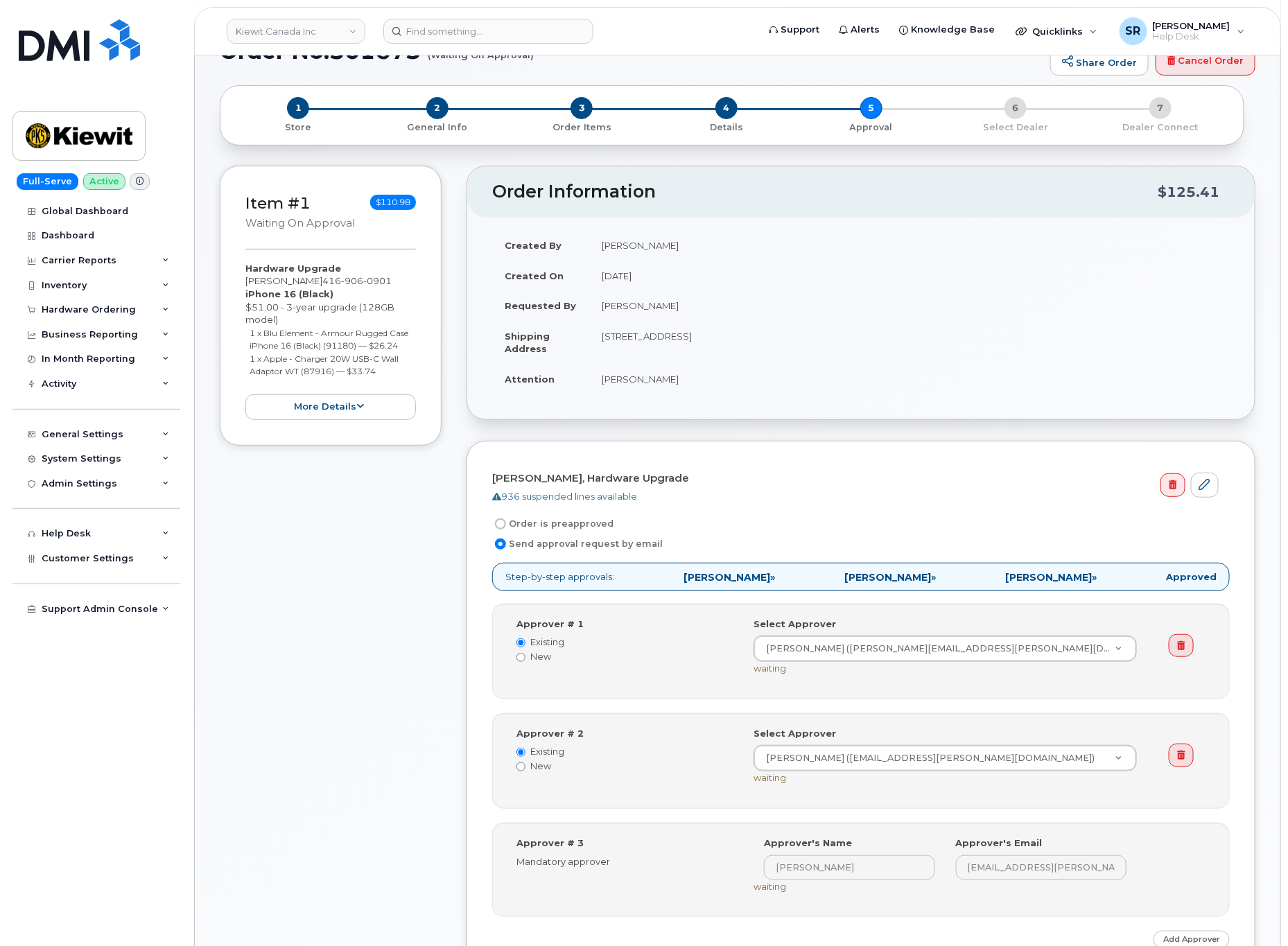
scroll to position [0, 0]
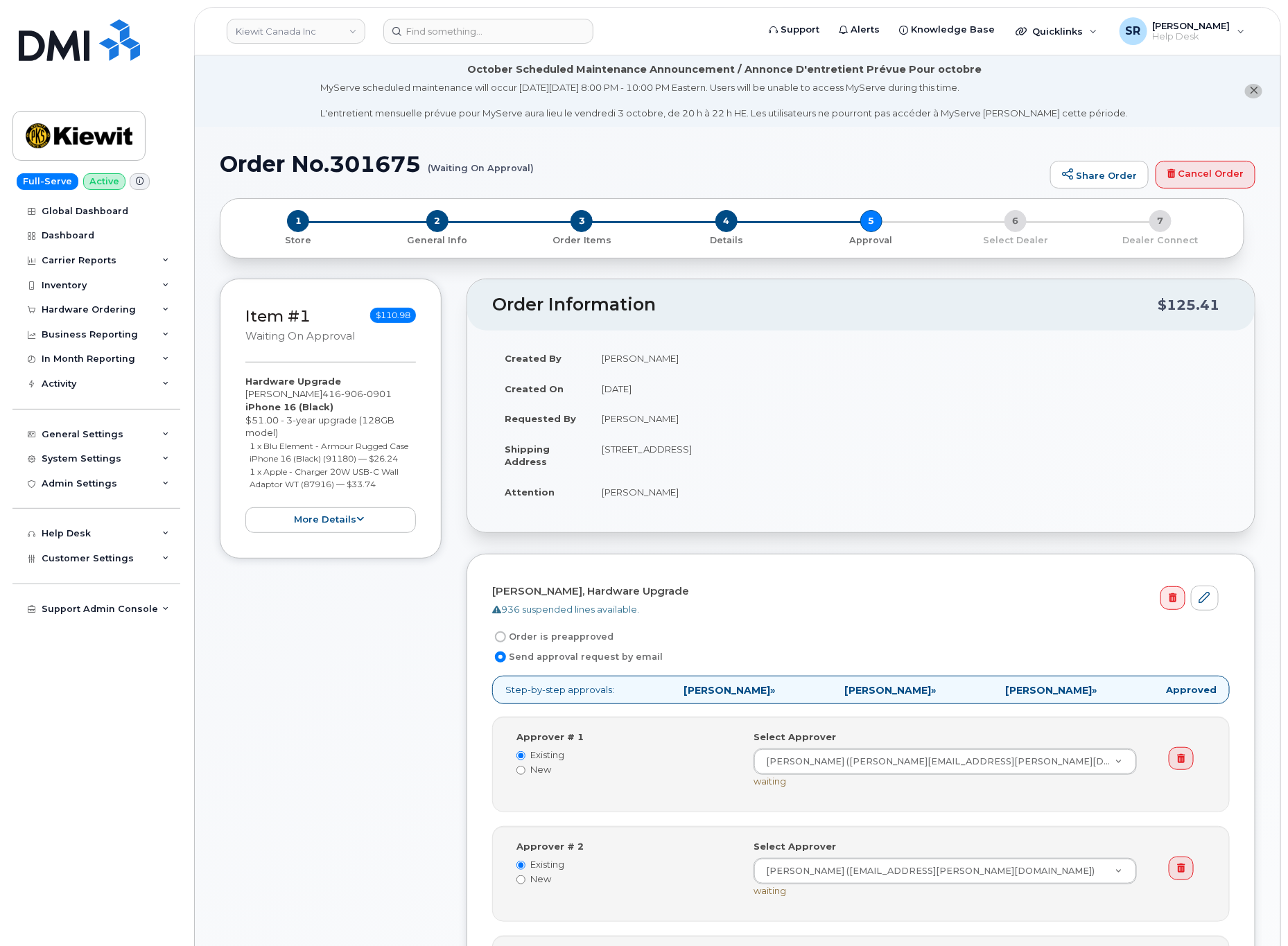
click at [916, 152] on h1 "Order No.301675 (Waiting On Approval)" at bounding box center [631, 164] width 823 height 25
drag, startPoint x: 424, startPoint y: 163, endPoint x: 226, endPoint y: 164, distance: 198.0
click at [226, 164] on h1 "Order No.301675 (Waiting On Approval)" at bounding box center [631, 164] width 823 height 25
copy h1 "Order No.301675"
click at [409, 626] on div "Item #1 Waiting On Approval $110.98 Hardware Upgrade Jay Wong 416 906 0901 iPho…" at bounding box center [331, 729] width 222 height 901
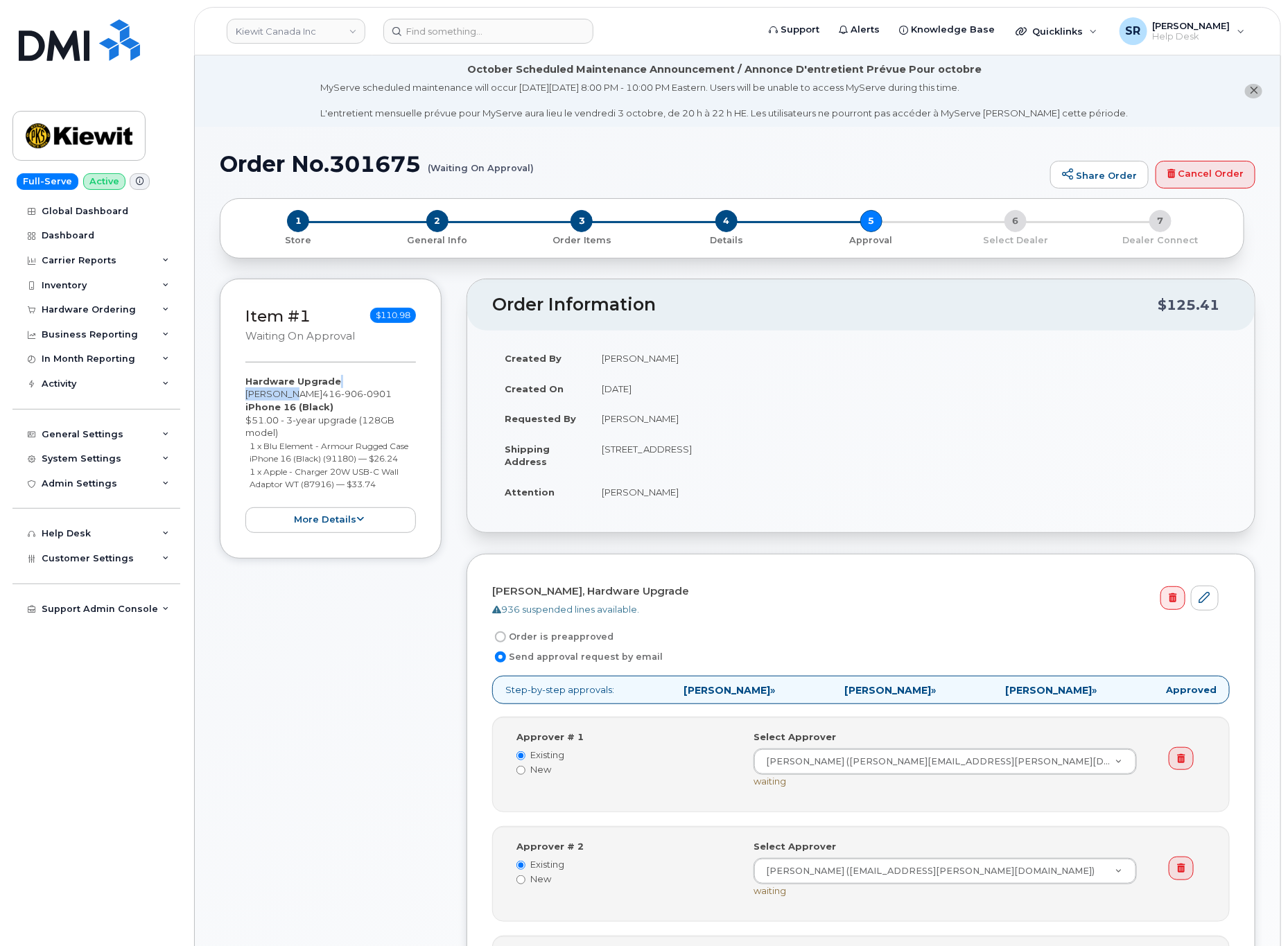
drag, startPoint x: 291, startPoint y: 398, endPoint x: 360, endPoint y: 389, distance: 69.6
click at [360, 389] on div "Hardware Upgrade Jay Wong 416 906 0901 iPhone 16 (Black) $51.00 - 3-year upgrad…" at bounding box center [330, 454] width 170 height 158
click at [365, 393] on div "Hardware Upgrade Jay Wong 416 906 0901 iPhone 16 (Black) $51.00 - 3-year upgrad…" at bounding box center [330, 454] width 170 height 158
drag, startPoint x: 362, startPoint y: 391, endPoint x: 294, endPoint y: 396, distance: 68.2
click at [322, 396] on span "416 906 0901" at bounding box center [357, 393] width 70 height 11
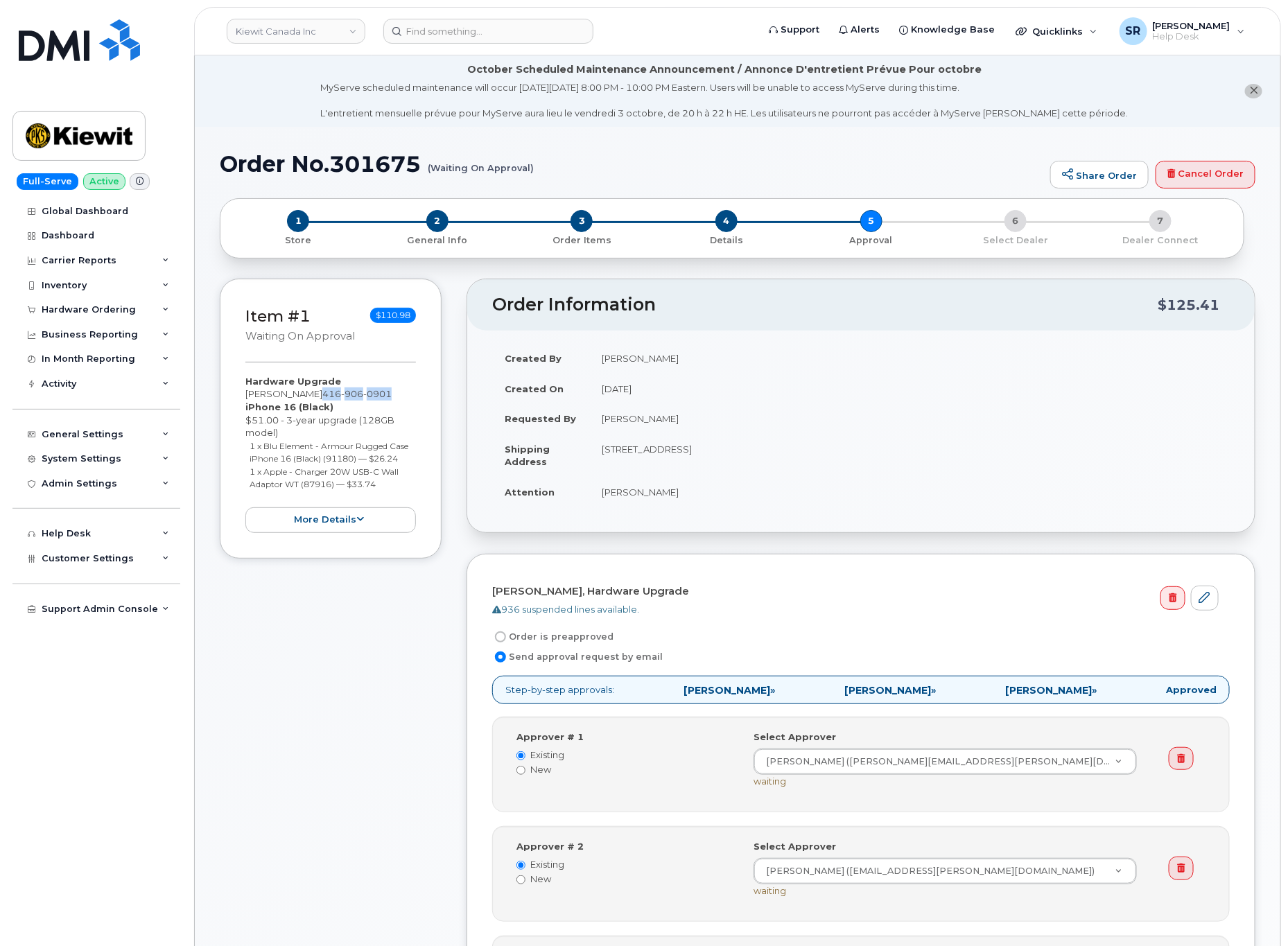
copy span "416 906 0901"
click at [801, 152] on h1 "Order No.301675 (Waiting On Approval)" at bounding box center [631, 164] width 823 height 25
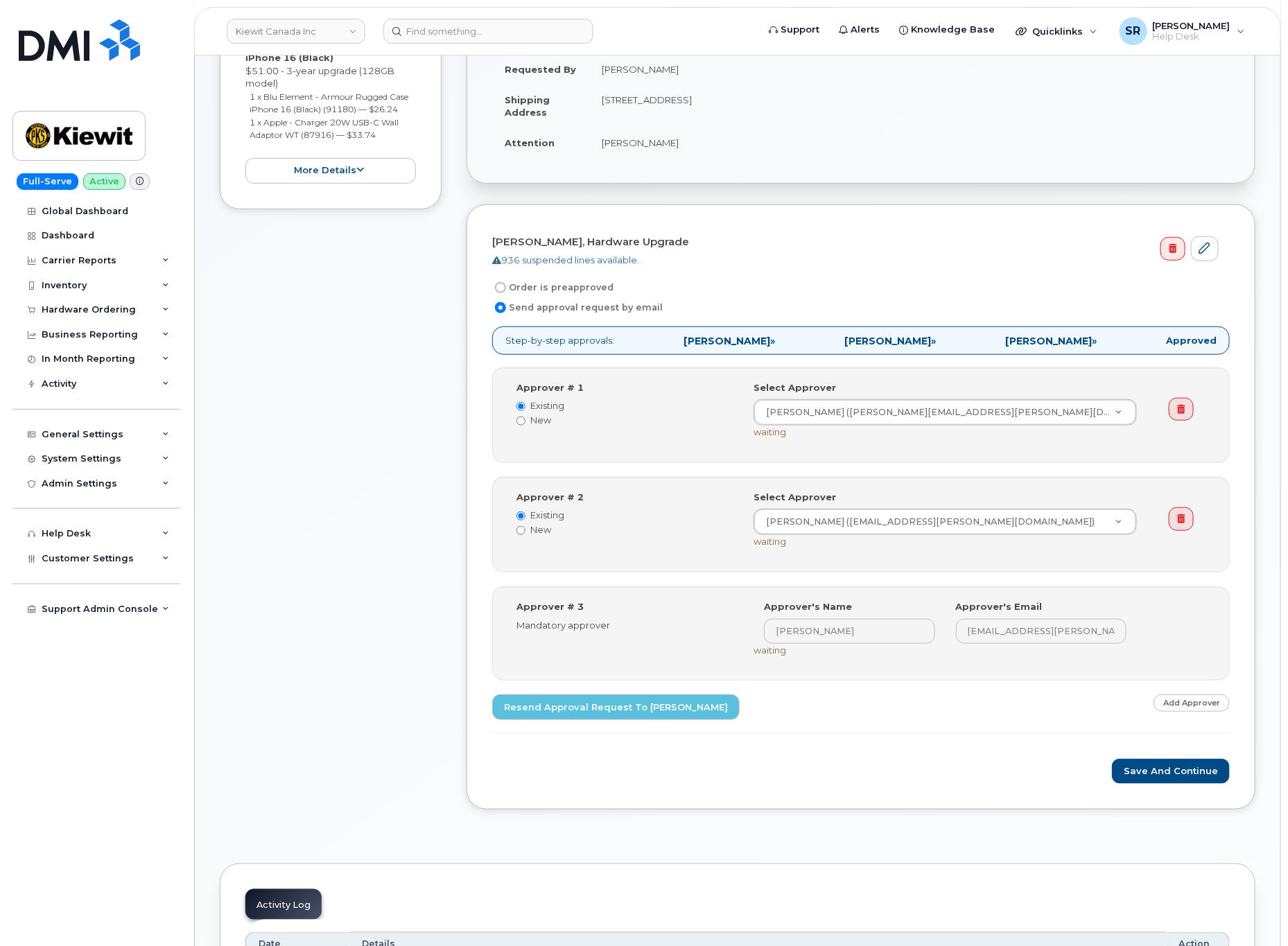
scroll to position [416, 0]
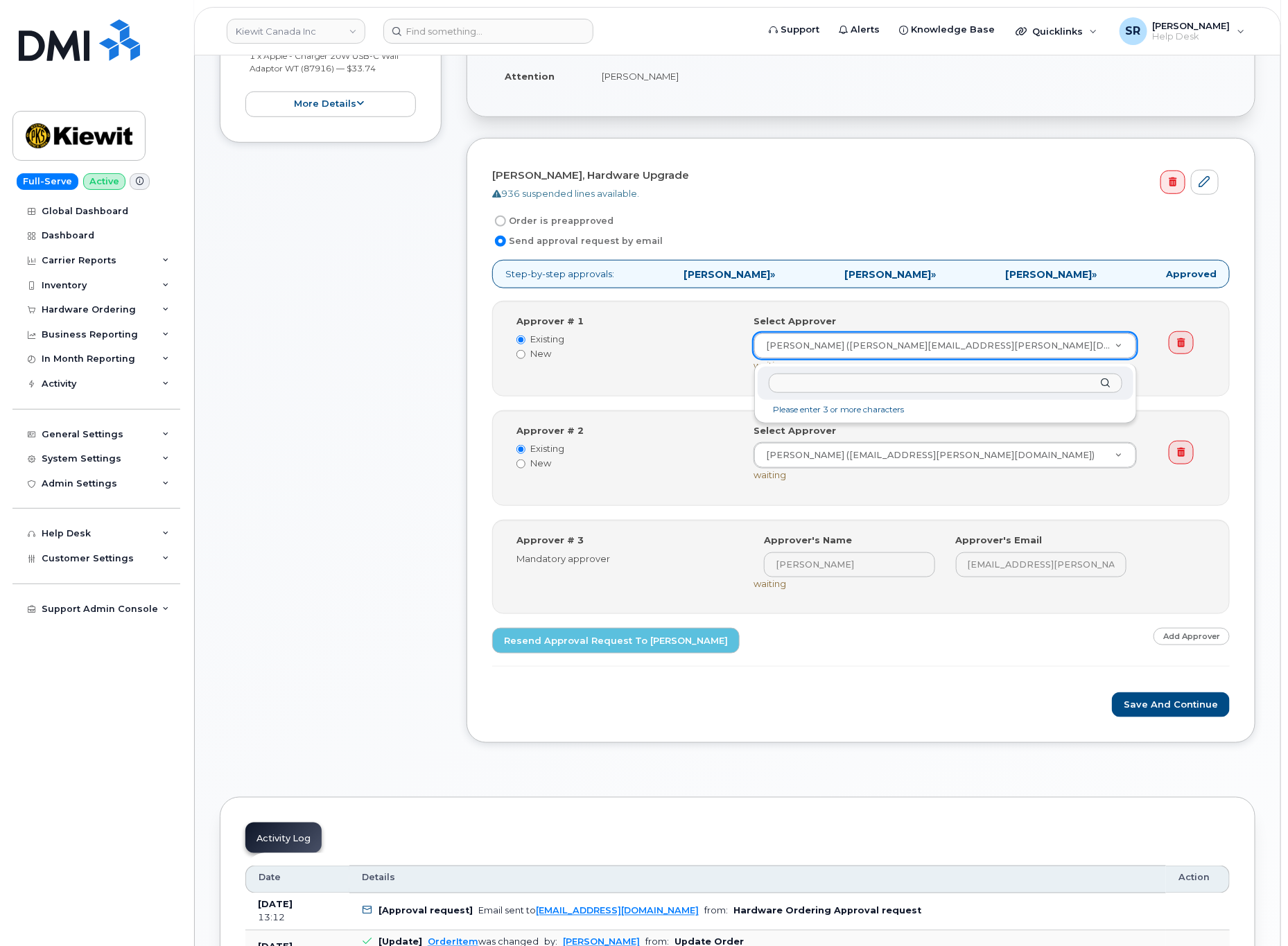
drag, startPoint x: 760, startPoint y: 349, endPoint x: 955, endPoint y: 343, distance: 195.1
drag, startPoint x: 1024, startPoint y: 349, endPoint x: 861, endPoint y: 352, distance: 163.0
drag, startPoint x: 787, startPoint y: 276, endPoint x: 664, endPoint y: 292, distance: 124.0
click at [664, 288] on p "Step-by-step approvals: Mohammad Ibrahimi » Yacine Brahimi » Paul Andrews » App…" at bounding box center [861, 275] width 738 height 29
copy strong "Mohammad Ibrahim"
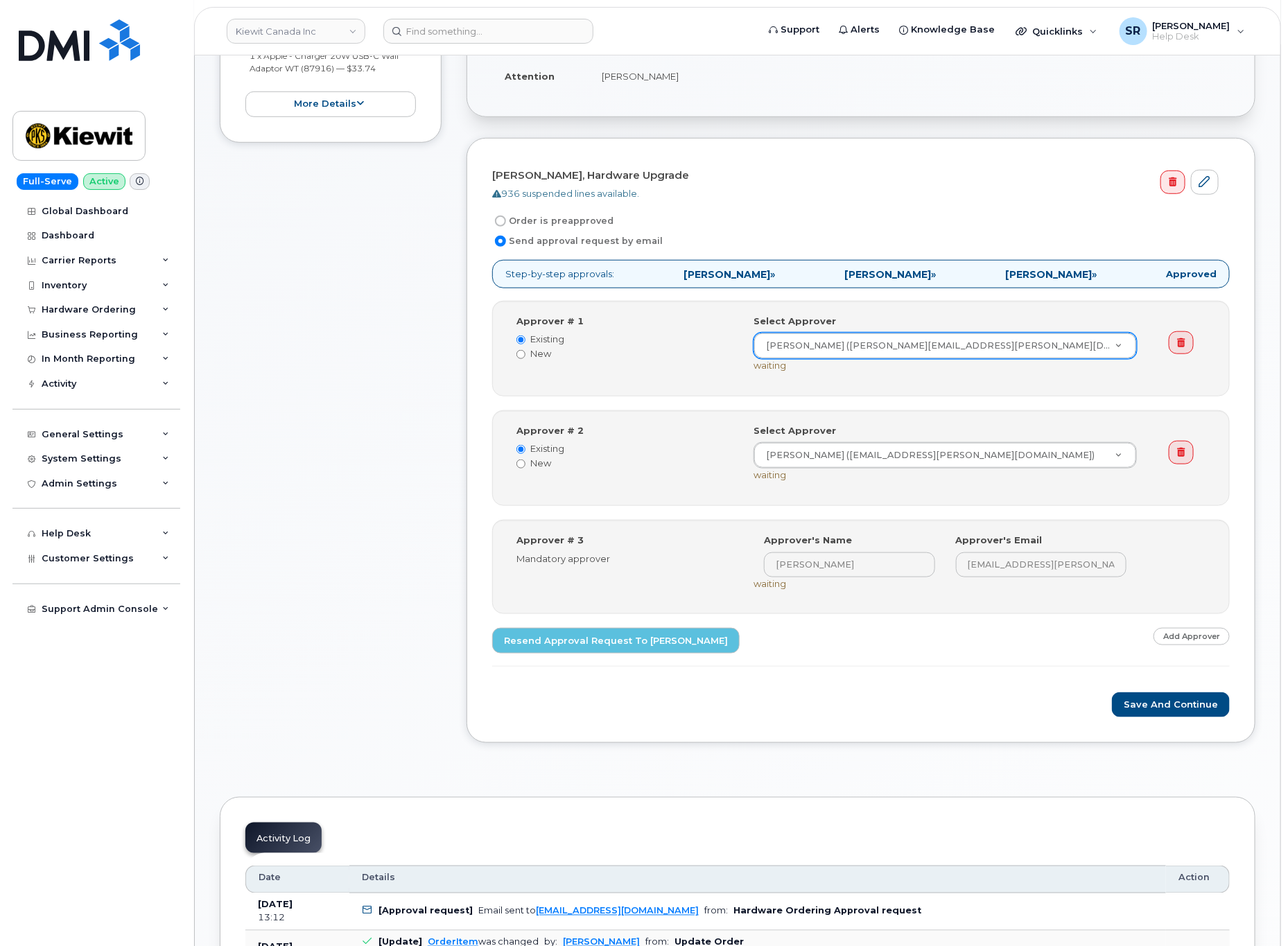
drag, startPoint x: 869, startPoint y: 277, endPoint x: 942, endPoint y: 279, distance: 73.0
click at [931, 279] on strong "Yacine Brahimi" at bounding box center [888, 274] width 86 height 13
copy strong "Yacine Brahimi"
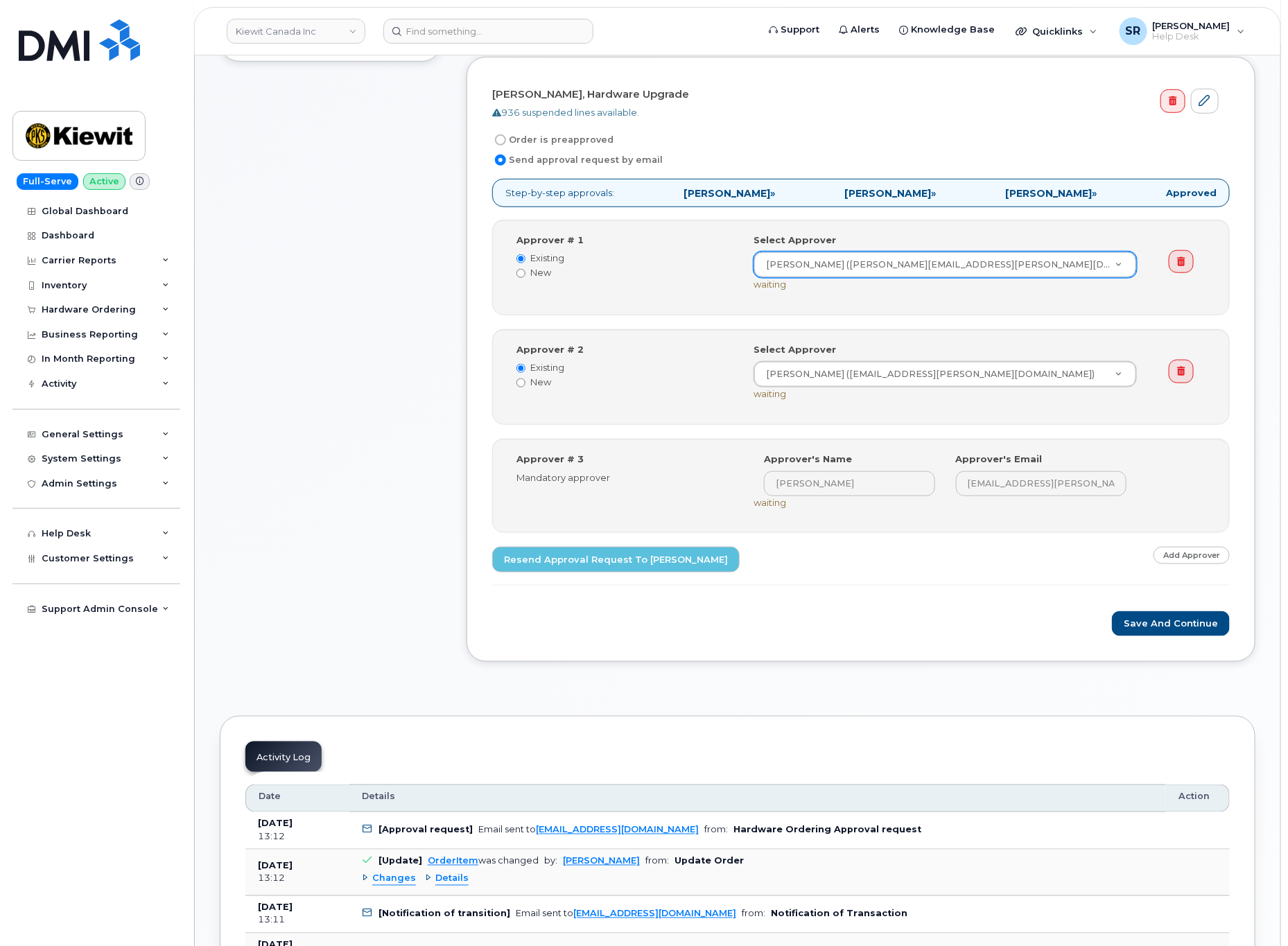
scroll to position [520, 0]
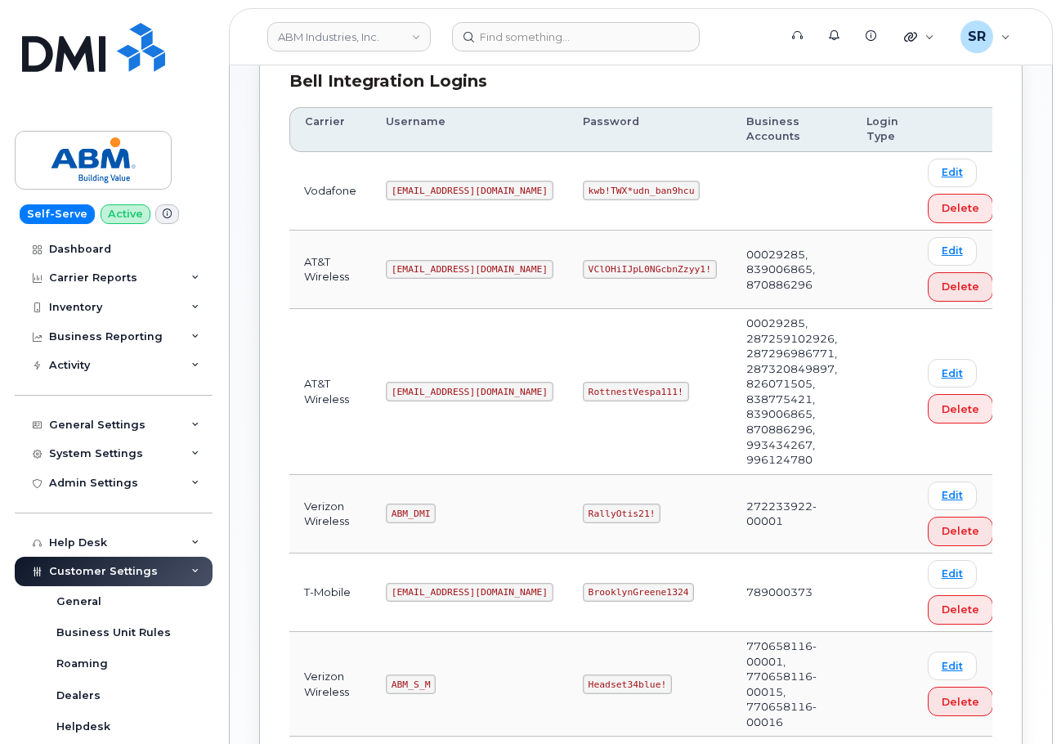
scroll to position [245, 0]
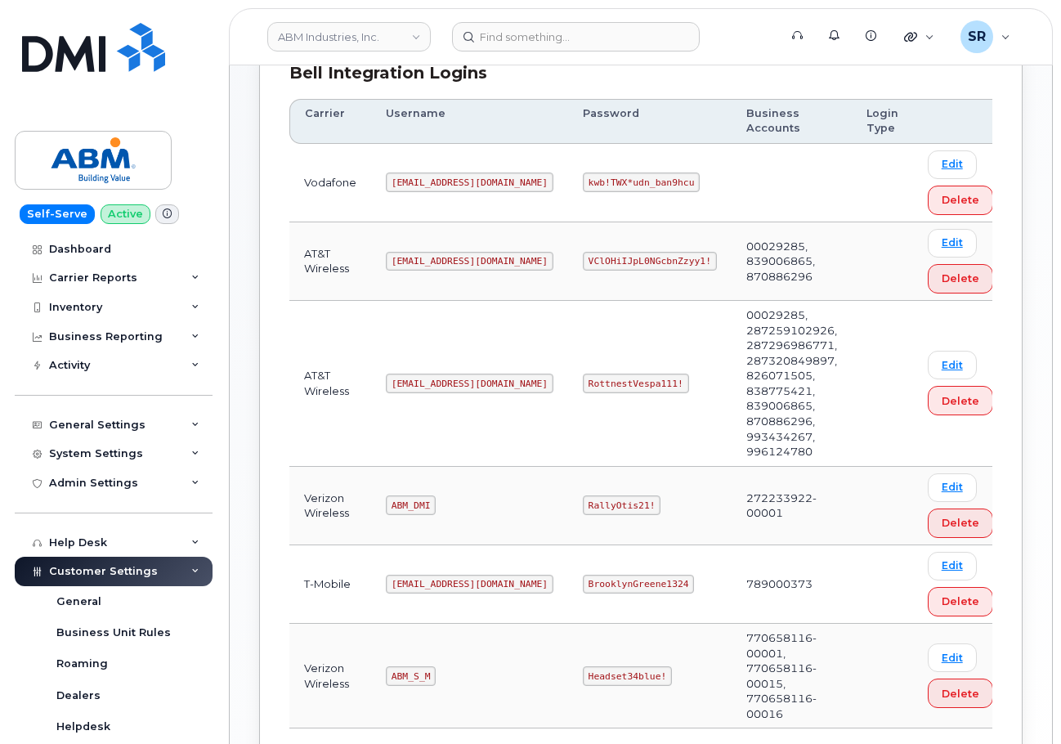
click at [448, 374] on code "[EMAIL_ADDRESS][DOMAIN_NAME]" at bounding box center [470, 384] width 168 height 20
drag, startPoint x: 448, startPoint y: 361, endPoint x: 452, endPoint y: 371, distance: 11.4
click at [452, 371] on td "[EMAIL_ADDRESS][DOMAIN_NAME]" at bounding box center [469, 384] width 197 height 166
copy code "[EMAIL_ADDRESS][DOMAIN_NAME]"
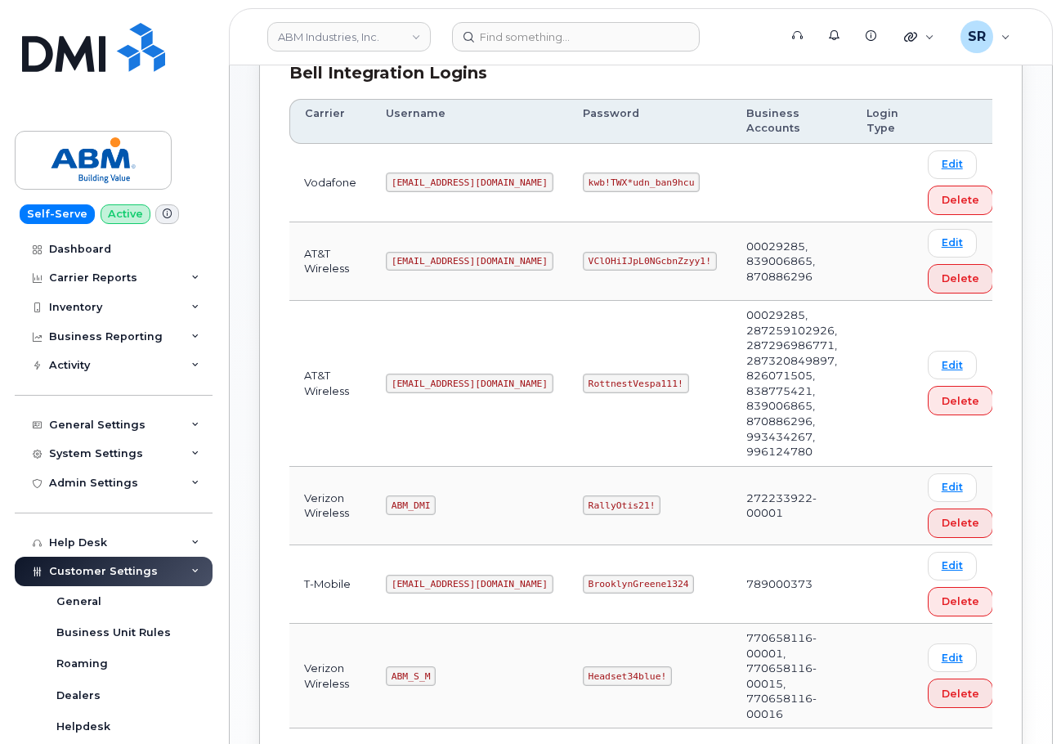
click at [603, 374] on code "RottnestVespa111!" at bounding box center [636, 384] width 106 height 20
copy code "RottnestVespa111!"
click at [583, 374] on code "RottnestVespa111!" at bounding box center [636, 384] width 106 height 20
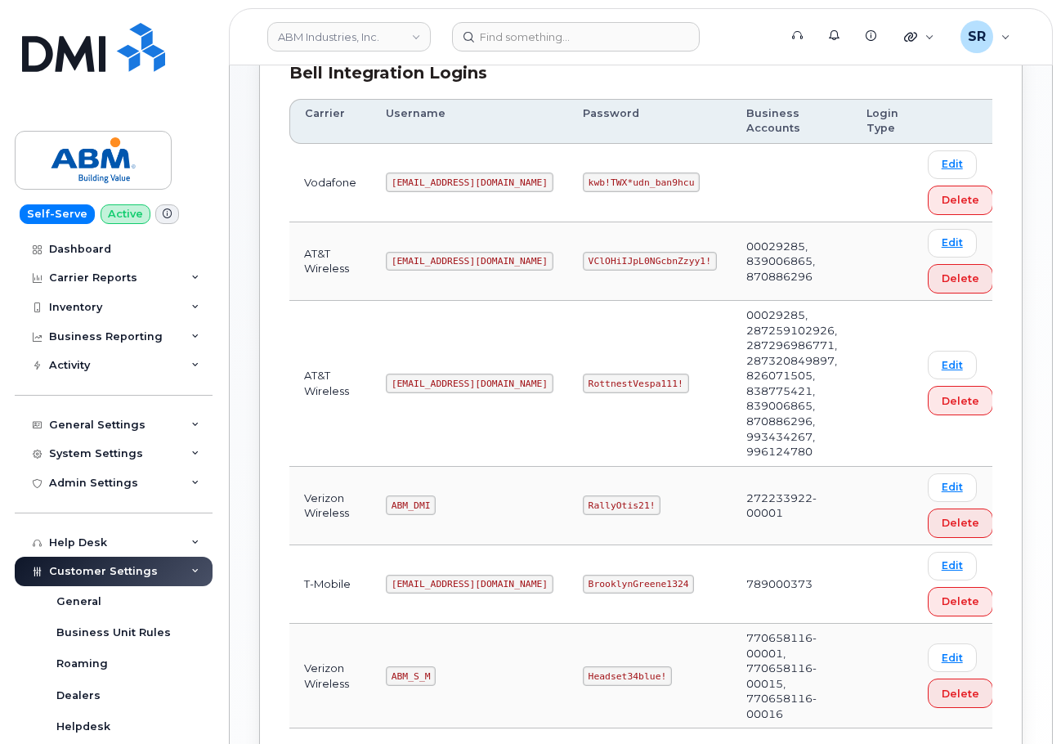
click at [433, 260] on code "tphillips@dminc.com" at bounding box center [470, 262] width 168 height 20
click at [405, 496] on code "ABM_DMI" at bounding box center [411, 506] width 50 height 20
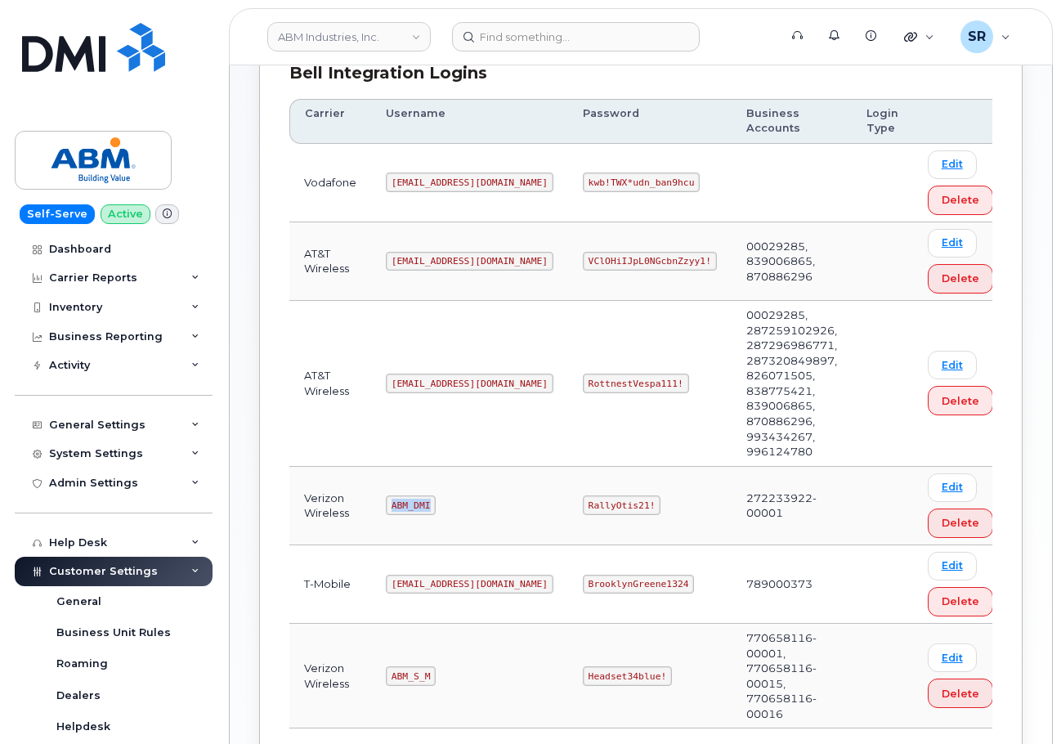
click at [405, 496] on code "ABM_DMI" at bounding box center [411, 506] width 50 height 20
click at [414, 666] on code "ABM_S_M" at bounding box center [411, 676] width 50 height 20
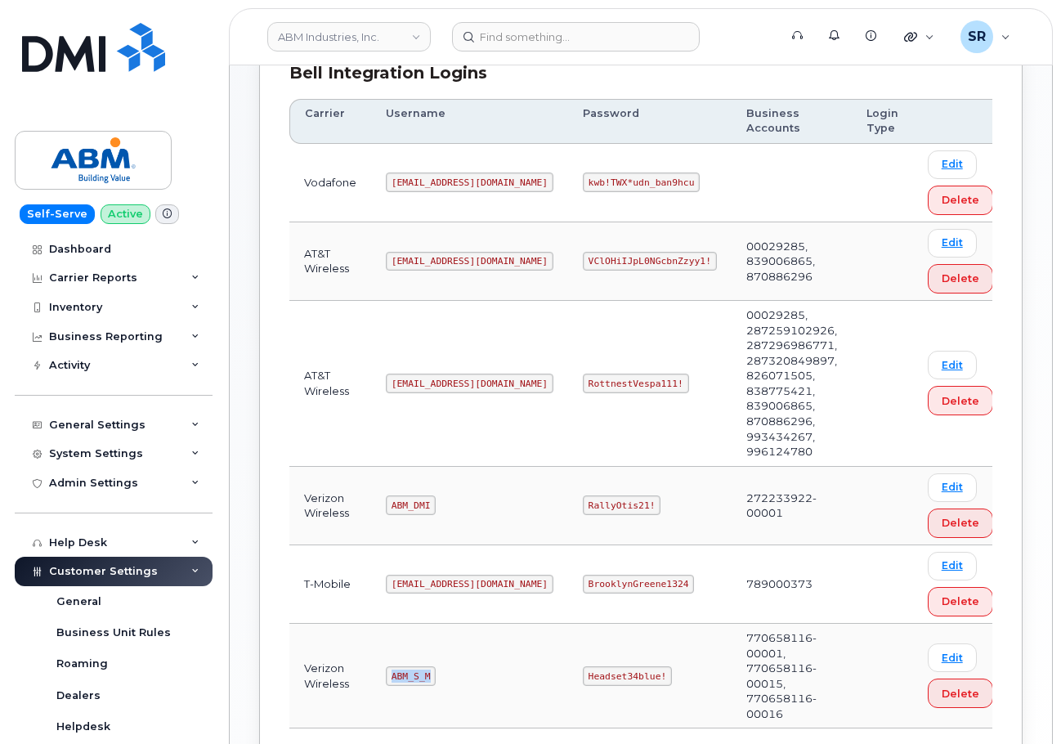
copy code "ABM_S_M"
click at [583, 666] on code "Headset34blue!" at bounding box center [627, 676] width 89 height 20
copy code "Headset34blue!"
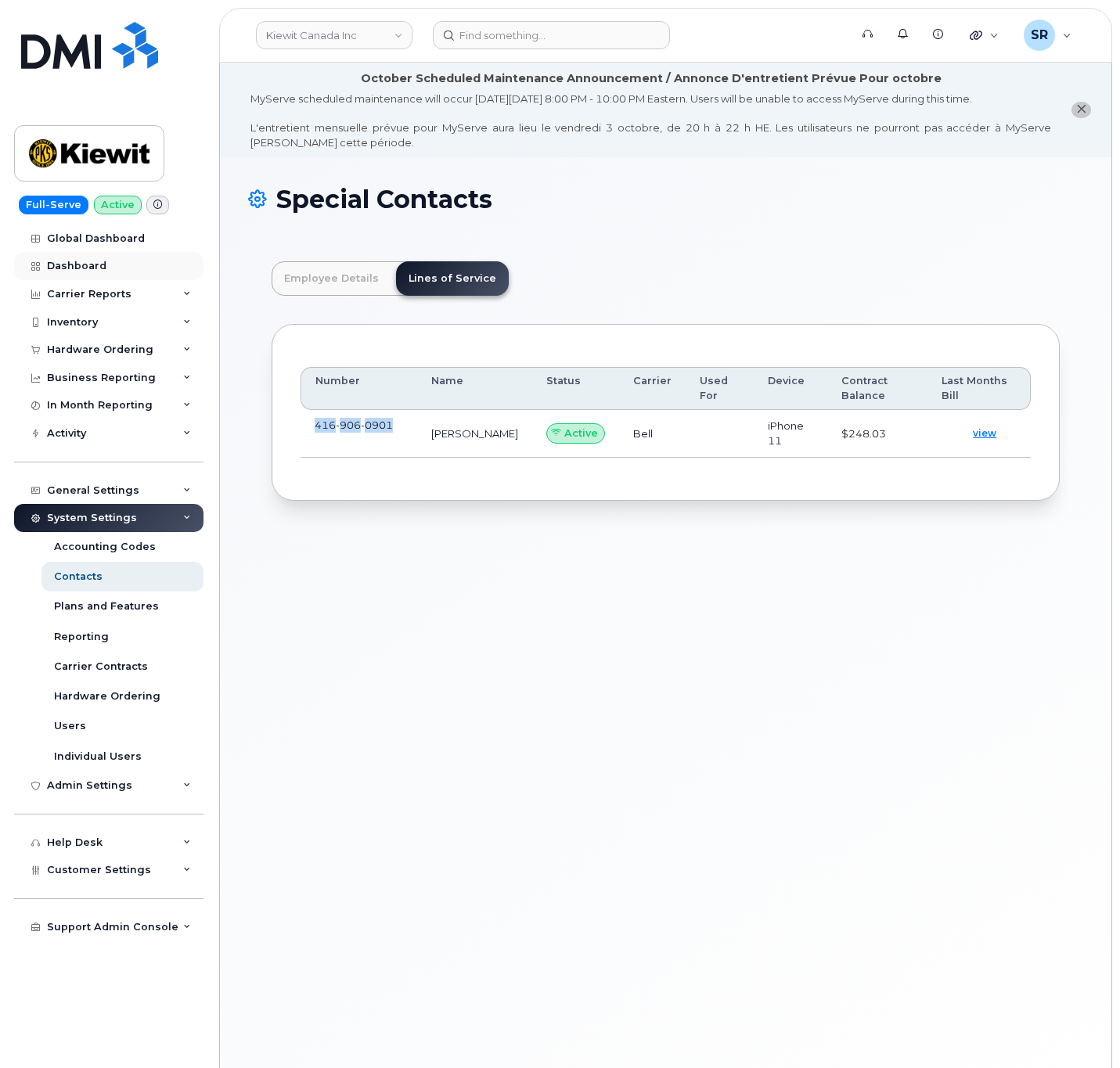
scroll to position [47, 0]
click at [446, 148] on div "MyServe scheduled maintenance will occur [DATE][DATE] 8:00 PM - 10:00 PM Easter…" at bounding box center [651, 121] width 800 height 58
click at [355, 40] on link "Kiewit Canada Inc" at bounding box center [334, 34] width 157 height 28
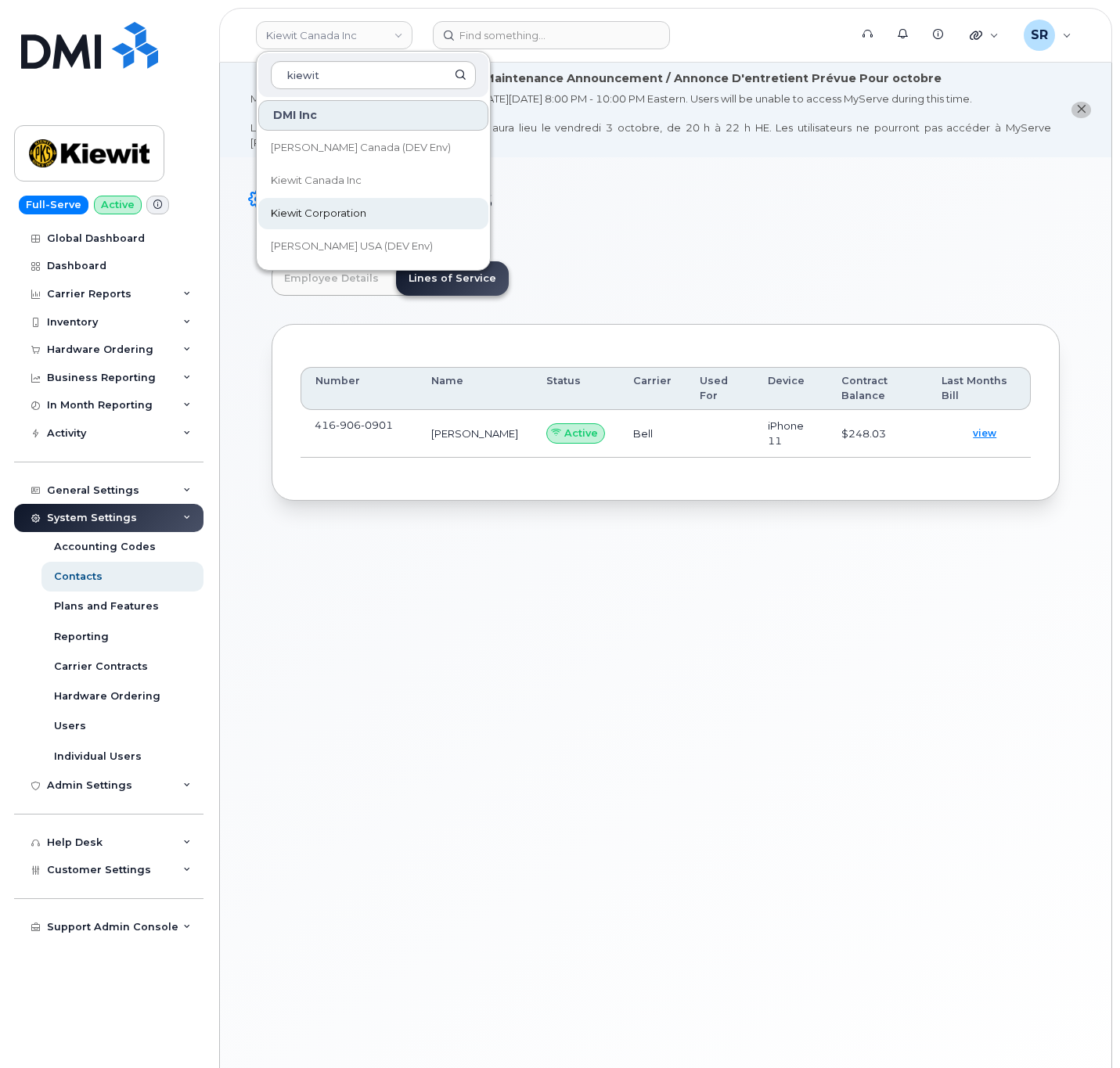
type input "kiewit"
click at [352, 205] on link "Kiewit Corporation" at bounding box center [373, 213] width 230 height 32
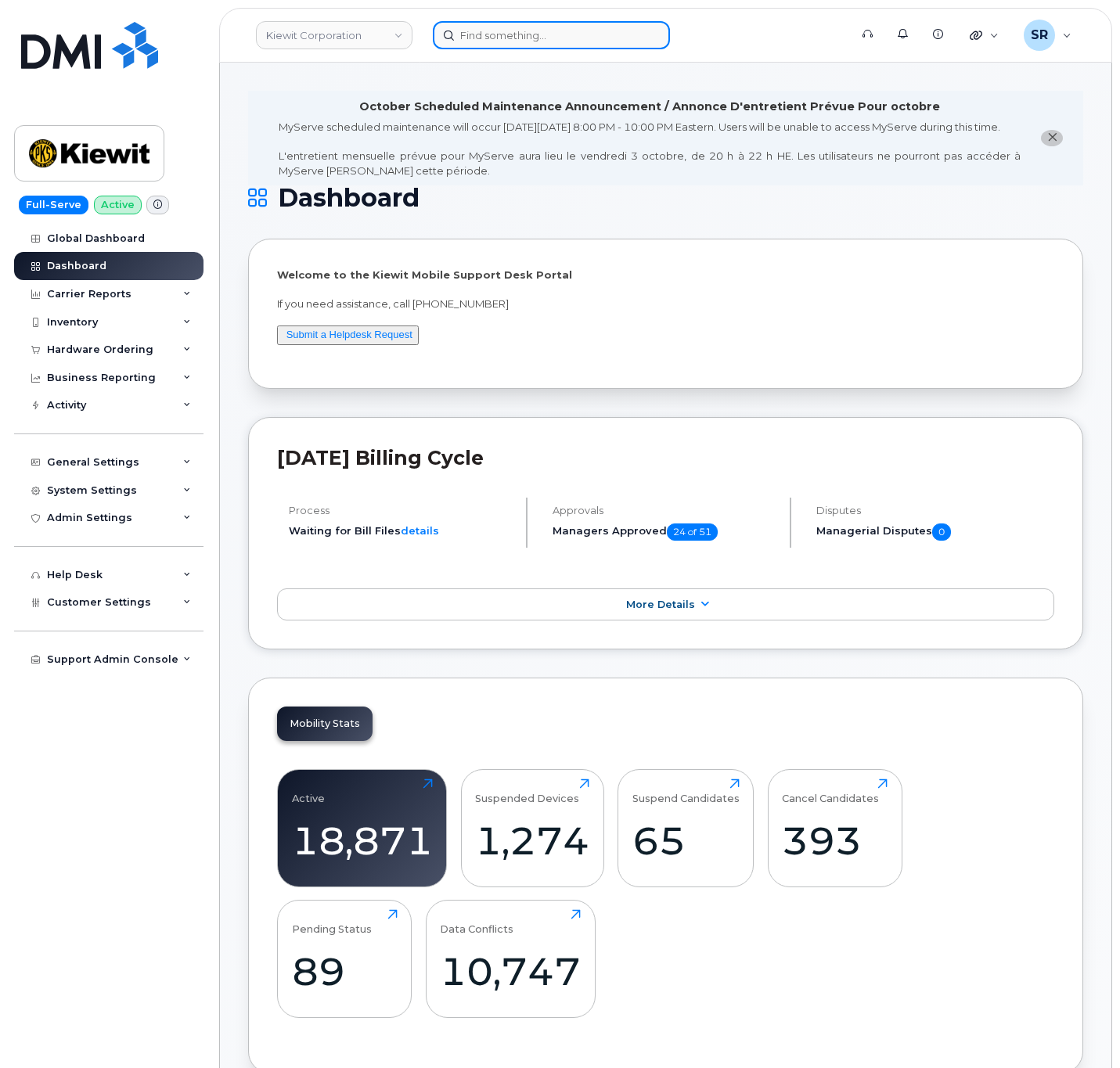
click at [573, 37] on input at bounding box center [551, 34] width 237 height 28
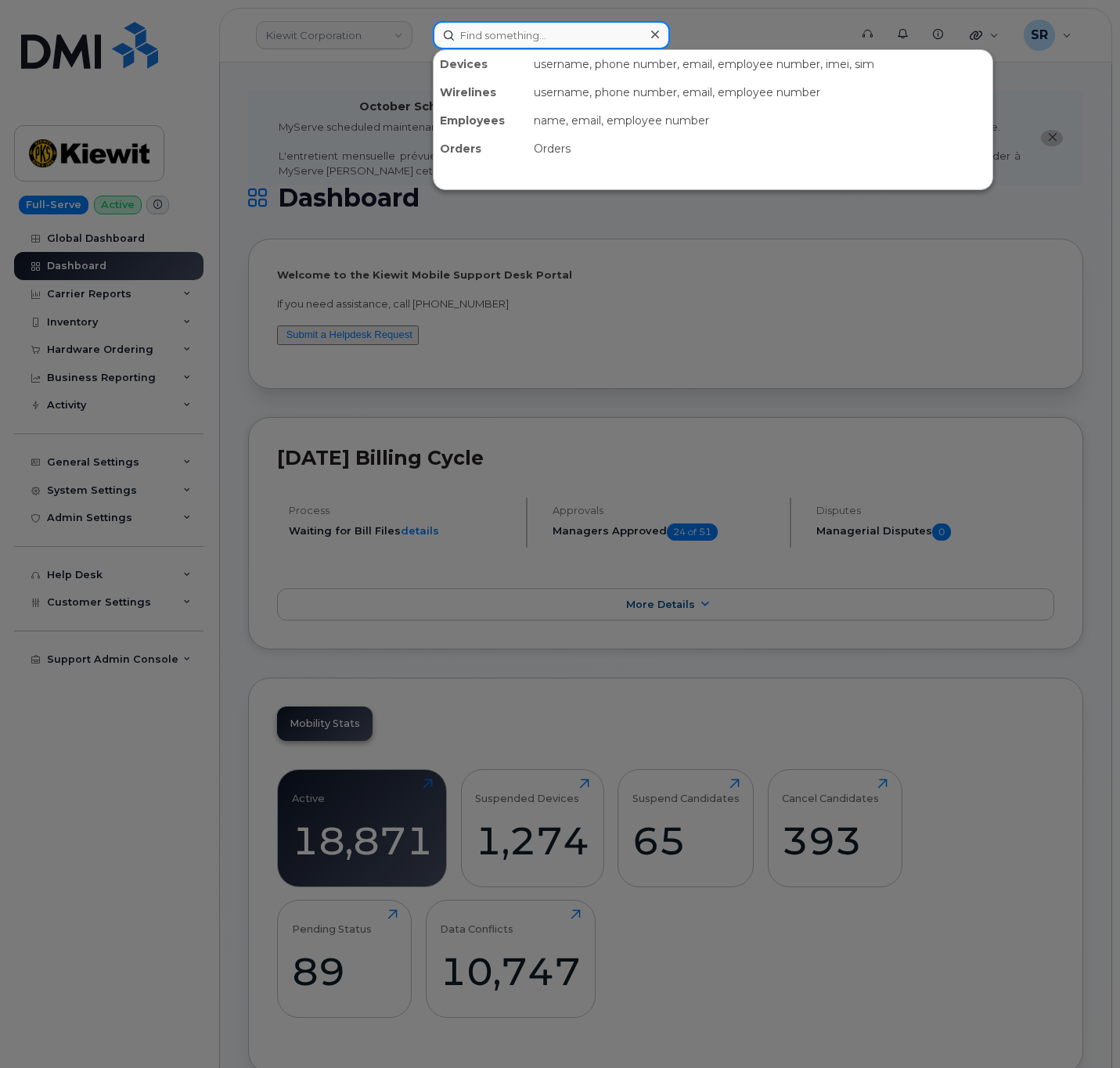
click at [566, 36] on input at bounding box center [551, 34] width 237 height 28
click at [284, 210] on div at bounding box center [560, 534] width 1120 height 1068
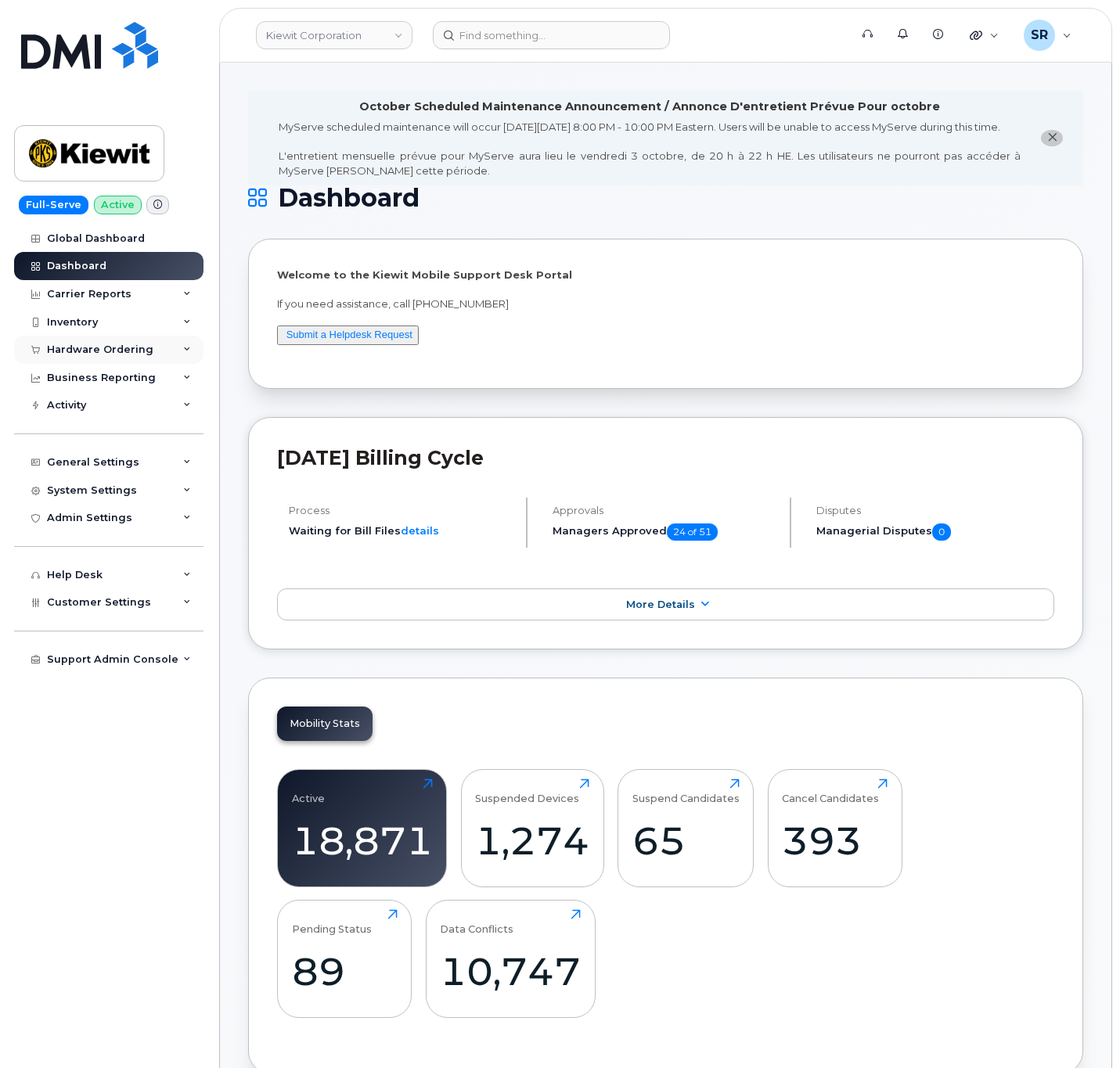
click at [111, 348] on div "Hardware Ordering" at bounding box center [100, 349] width 106 height 12
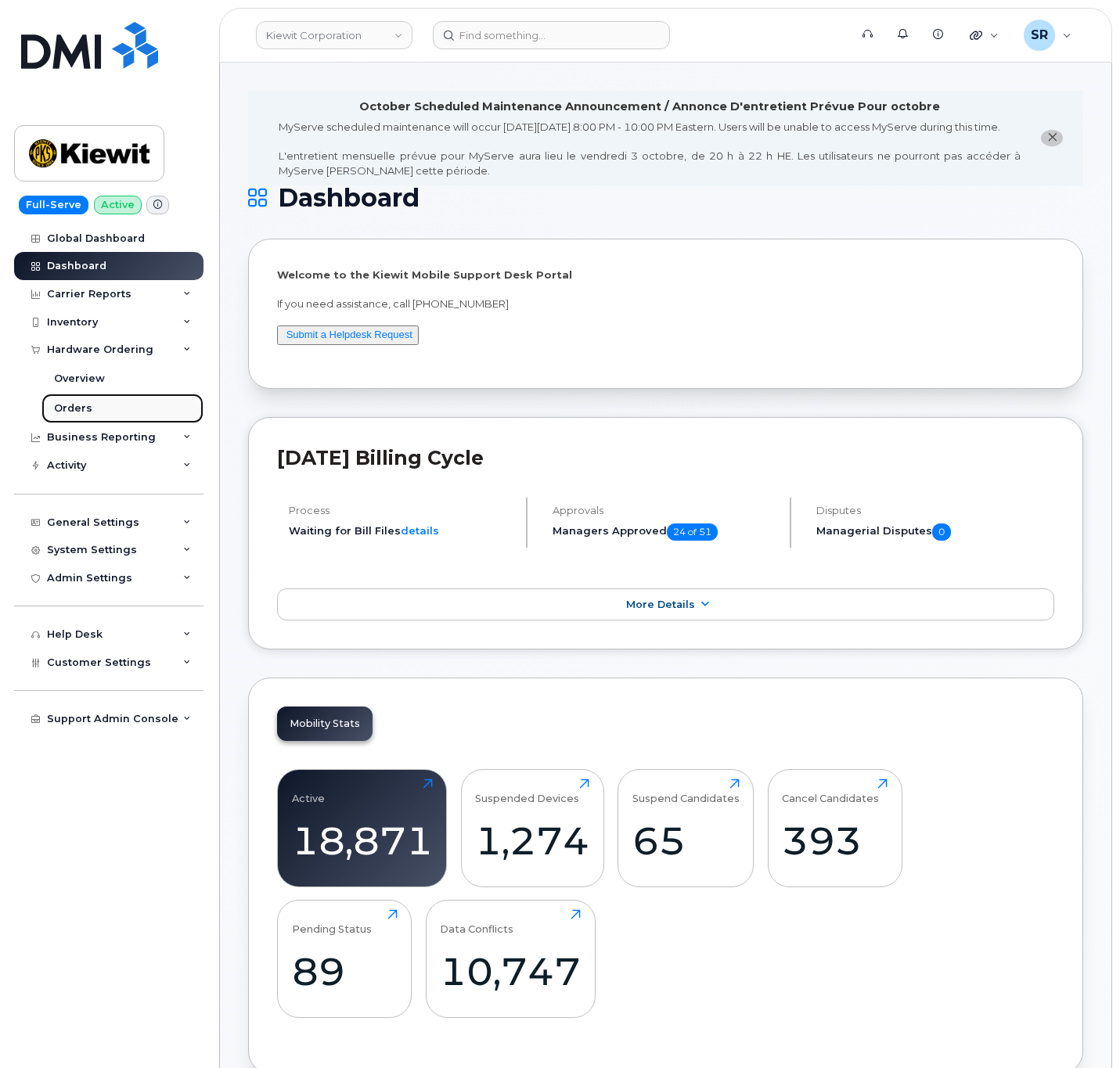
click at [79, 397] on link "Orders" at bounding box center [122, 408] width 162 height 30
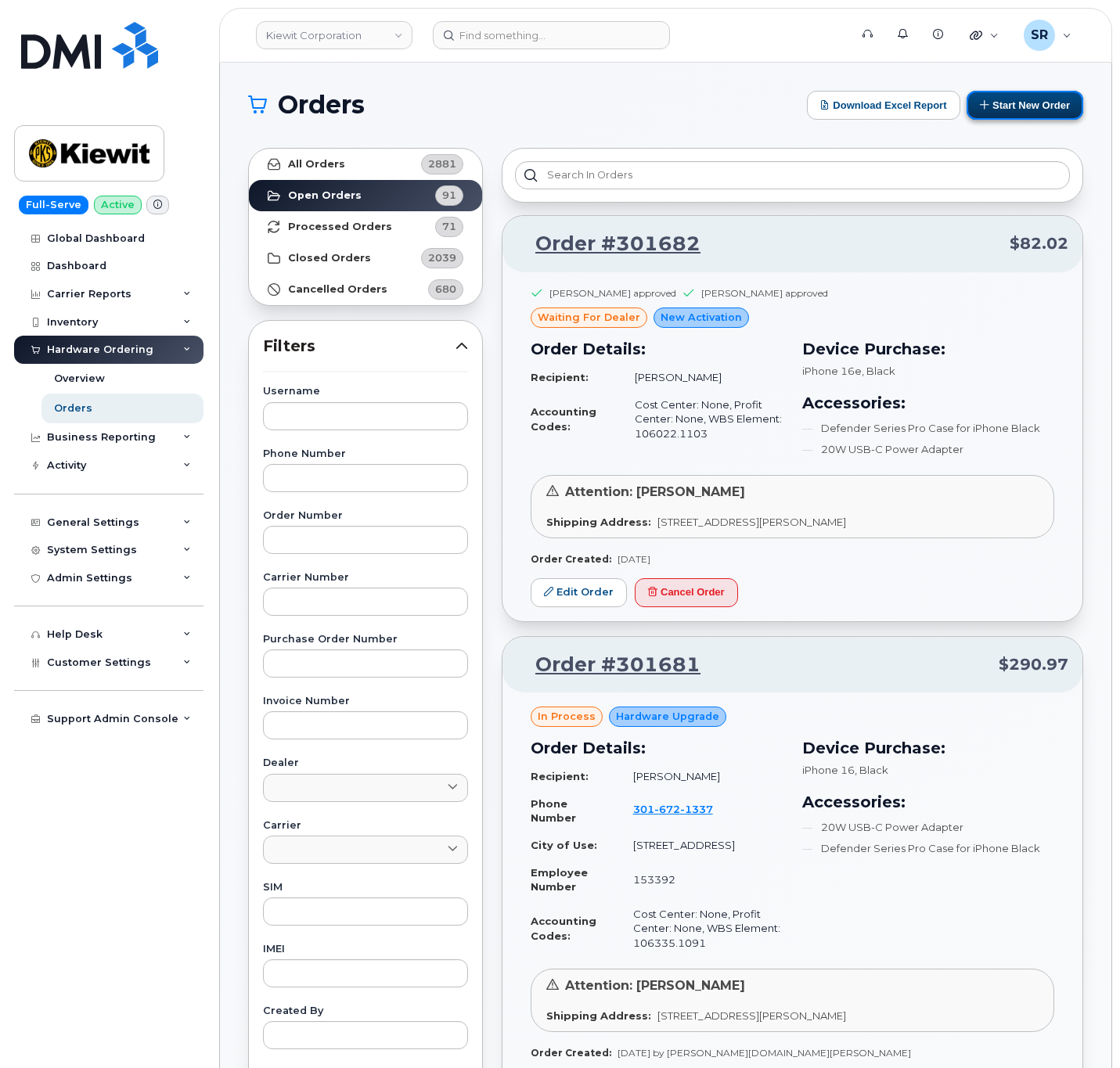
click at [1024, 103] on button "Start New Order" at bounding box center [1025, 105] width 117 height 29
click at [1054, 97] on button "Start New Order" at bounding box center [1025, 105] width 117 height 29
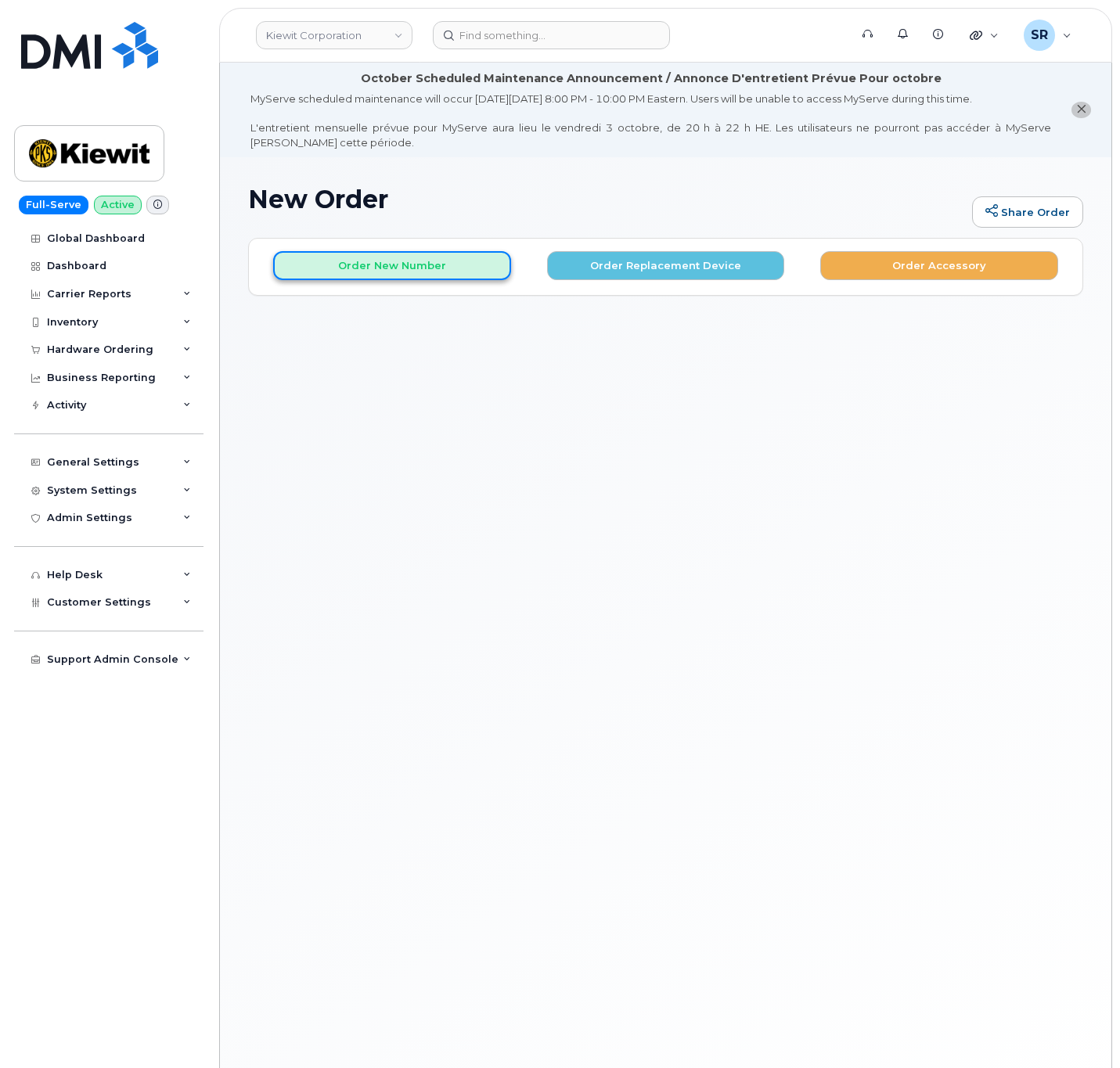
click at [458, 265] on button "Order New Number" at bounding box center [392, 265] width 238 height 29
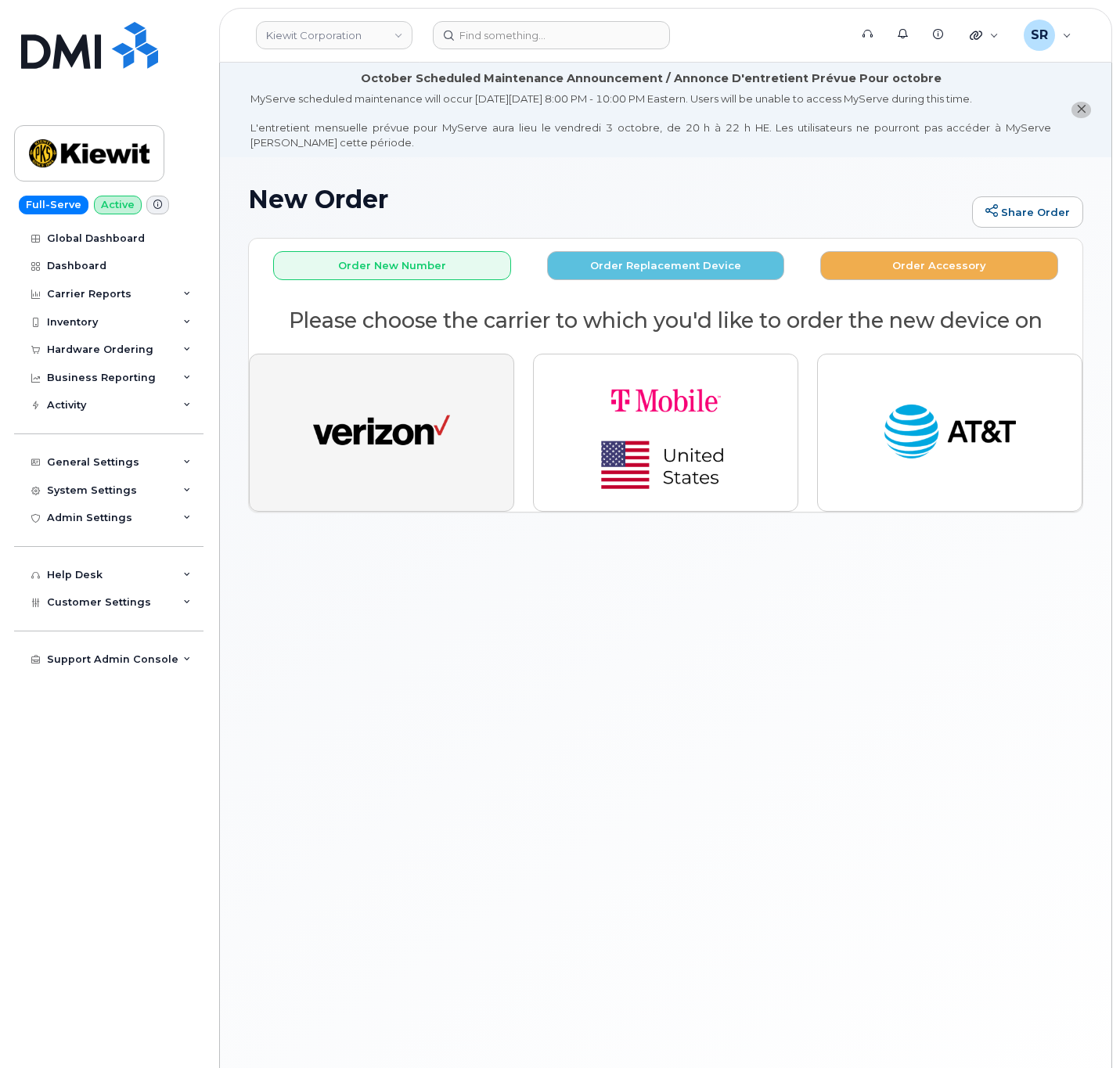
click at [410, 456] on img "button" at bounding box center [381, 433] width 137 height 71
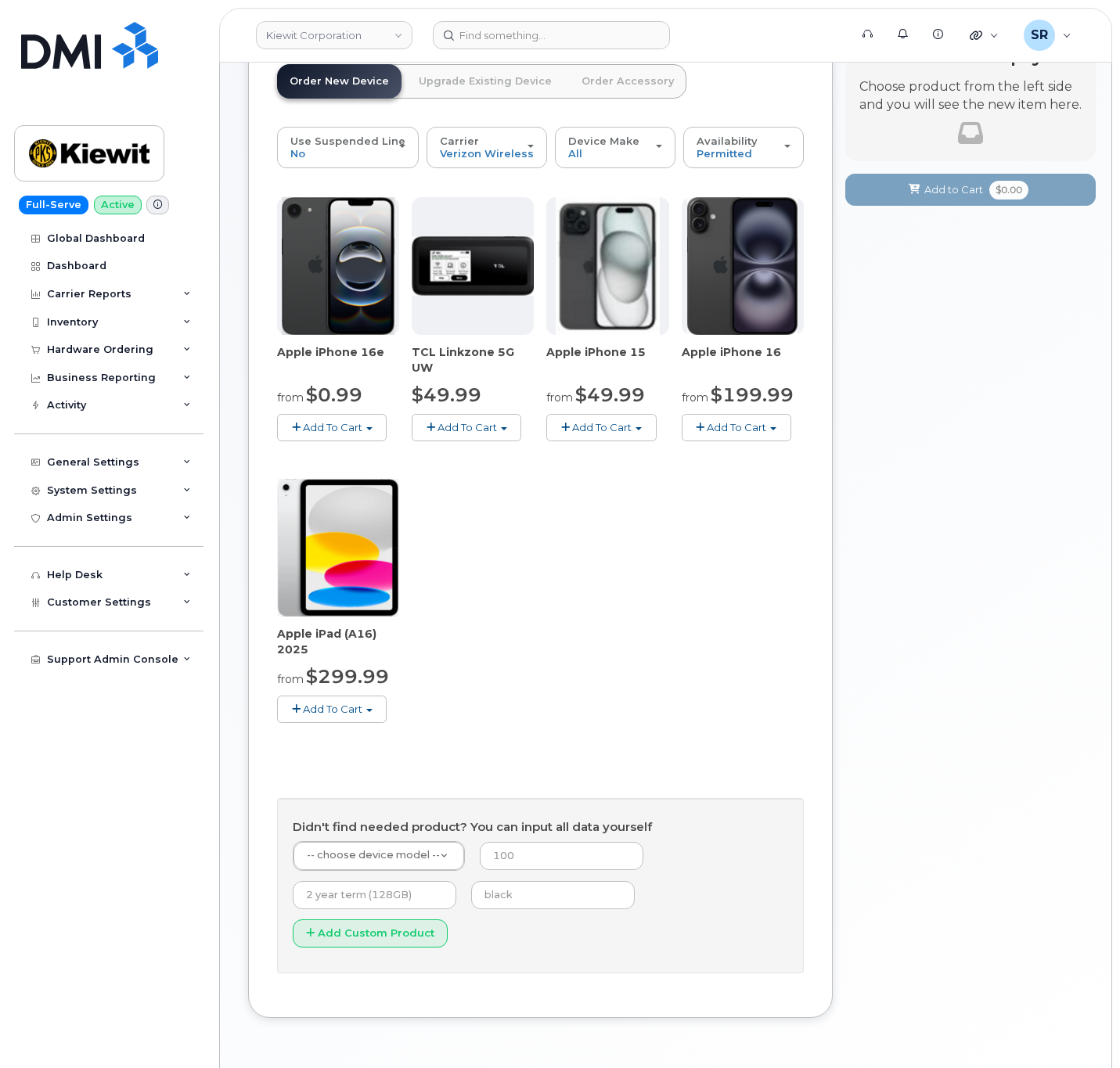
scroll to position [234, 0]
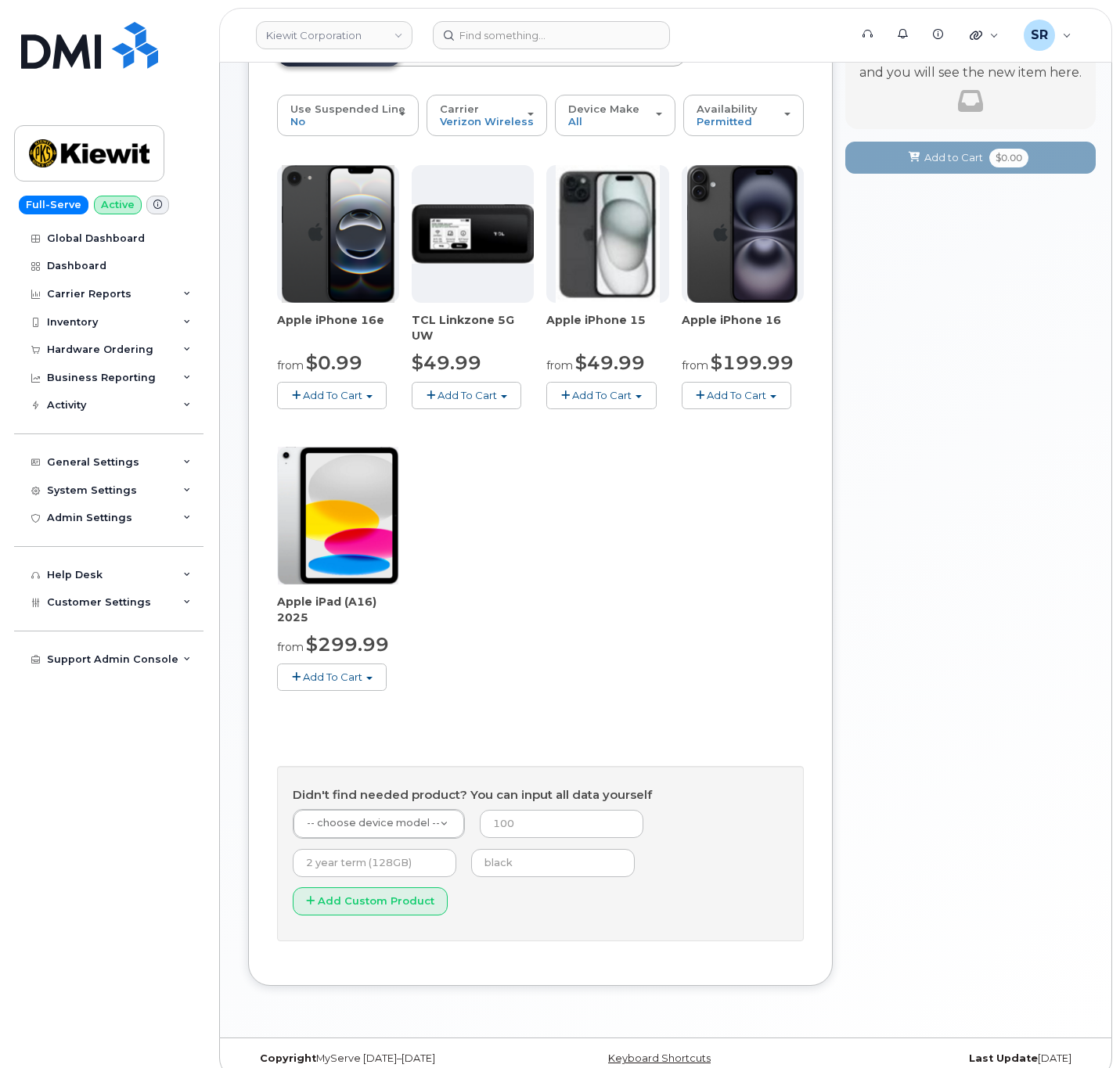
click at [348, 676] on span "Add To Cart" at bounding box center [332, 677] width 59 height 12
click at [447, 706] on link "$299.99 - 2 Year Activation (128GB)" at bounding box center [390, 706] width 216 height 19
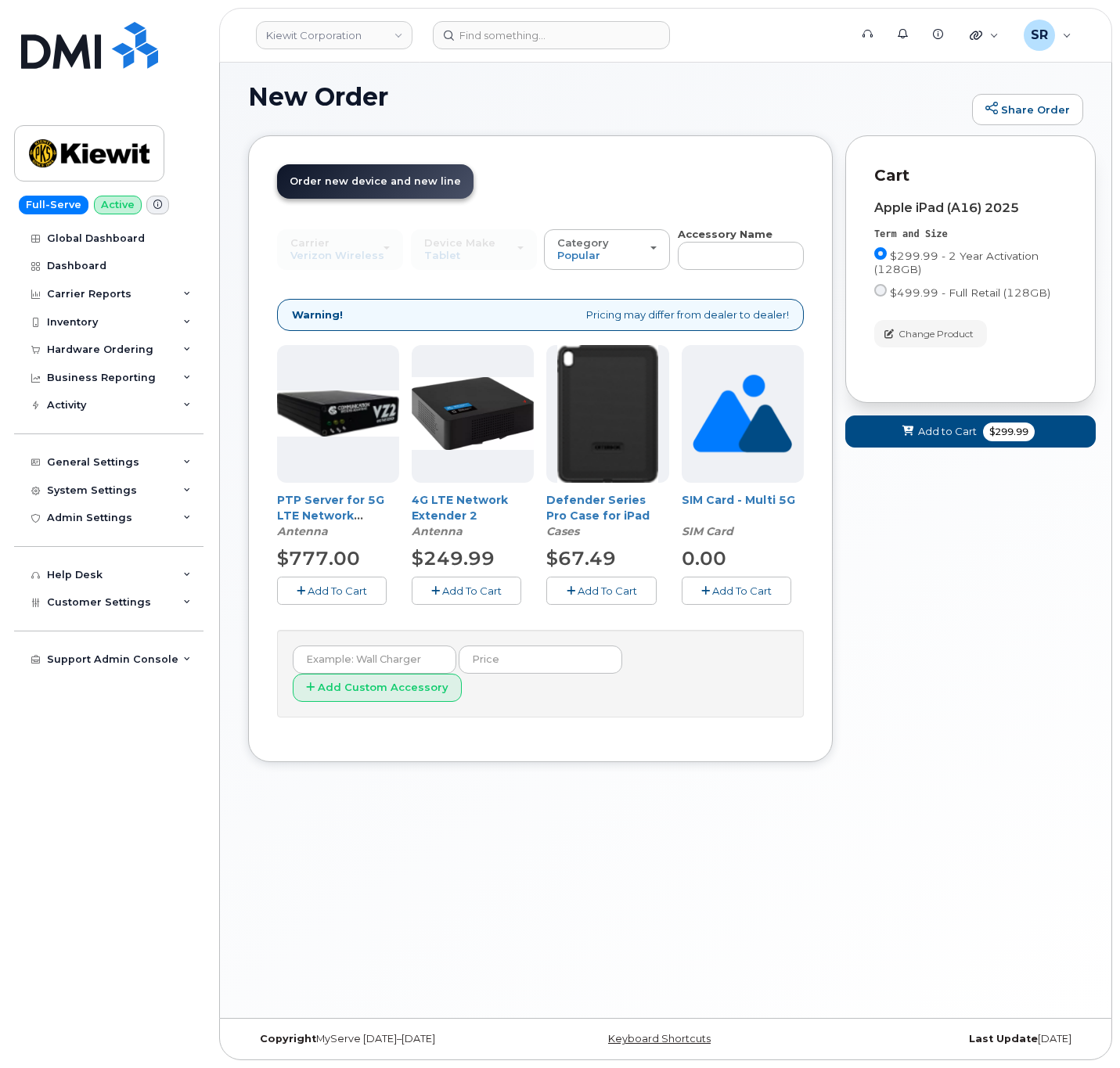
click at [961, 620] on div "Your Cart is Empty! Choose product from the left side and you will see the new …" at bounding box center [971, 459] width 251 height 650
click at [620, 591] on span "Add To Cart" at bounding box center [607, 590] width 59 height 12
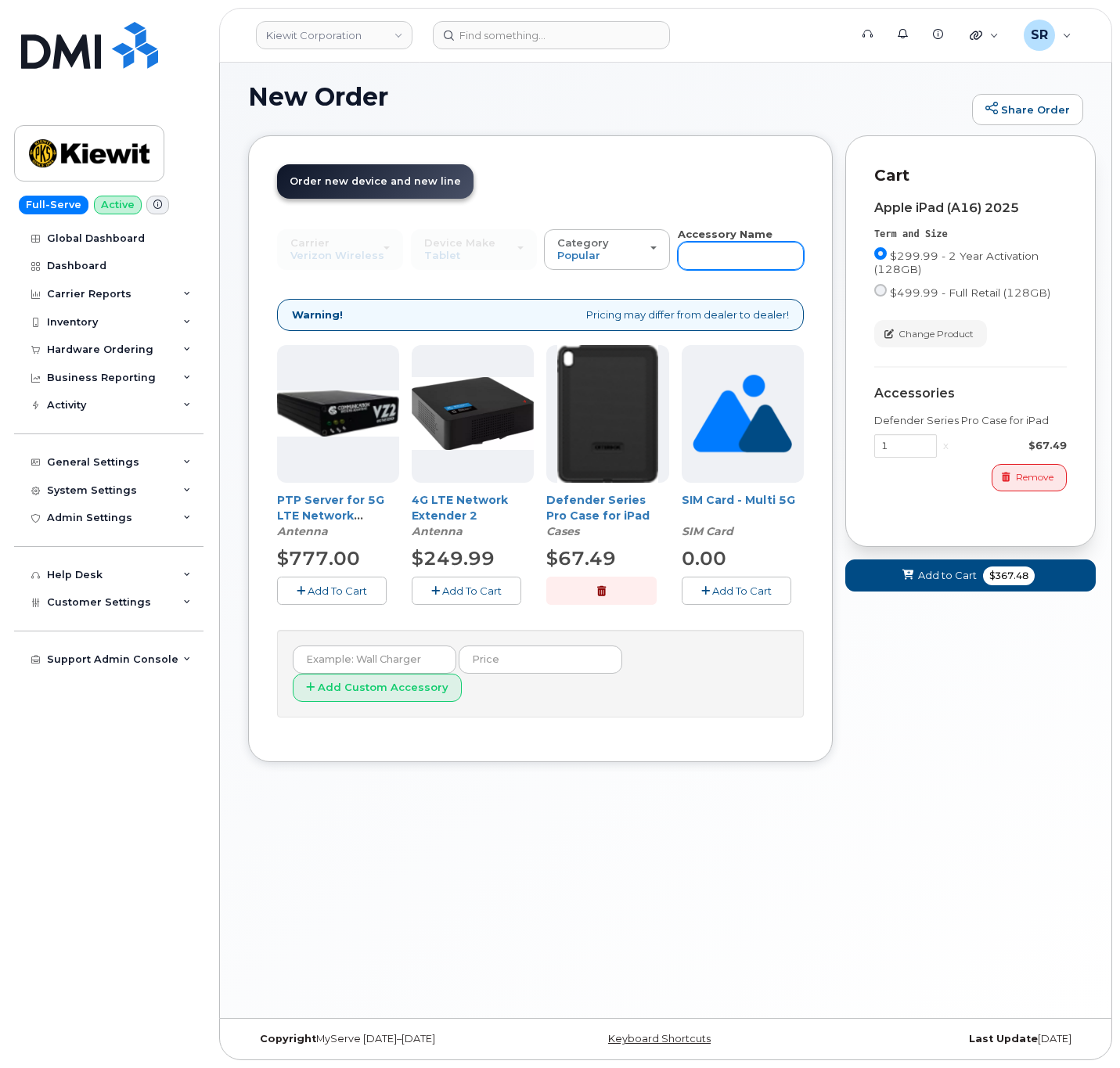
click at [738, 268] on input "text" at bounding box center [741, 256] width 126 height 28
click at [650, 800] on div "New Order Share Order × Share This Order If you want to allow others to create …" at bounding box center [665, 536] width 891 height 964
click at [780, 275] on div "Carrier Verizon Wireless T-Mobile AT&T Wireless Verizon Wireless T-Mobile AT&T …" at bounding box center [540, 472] width 526 height 491
click at [751, 259] on input "text" at bounding box center [741, 256] width 126 height 28
type input "charger"
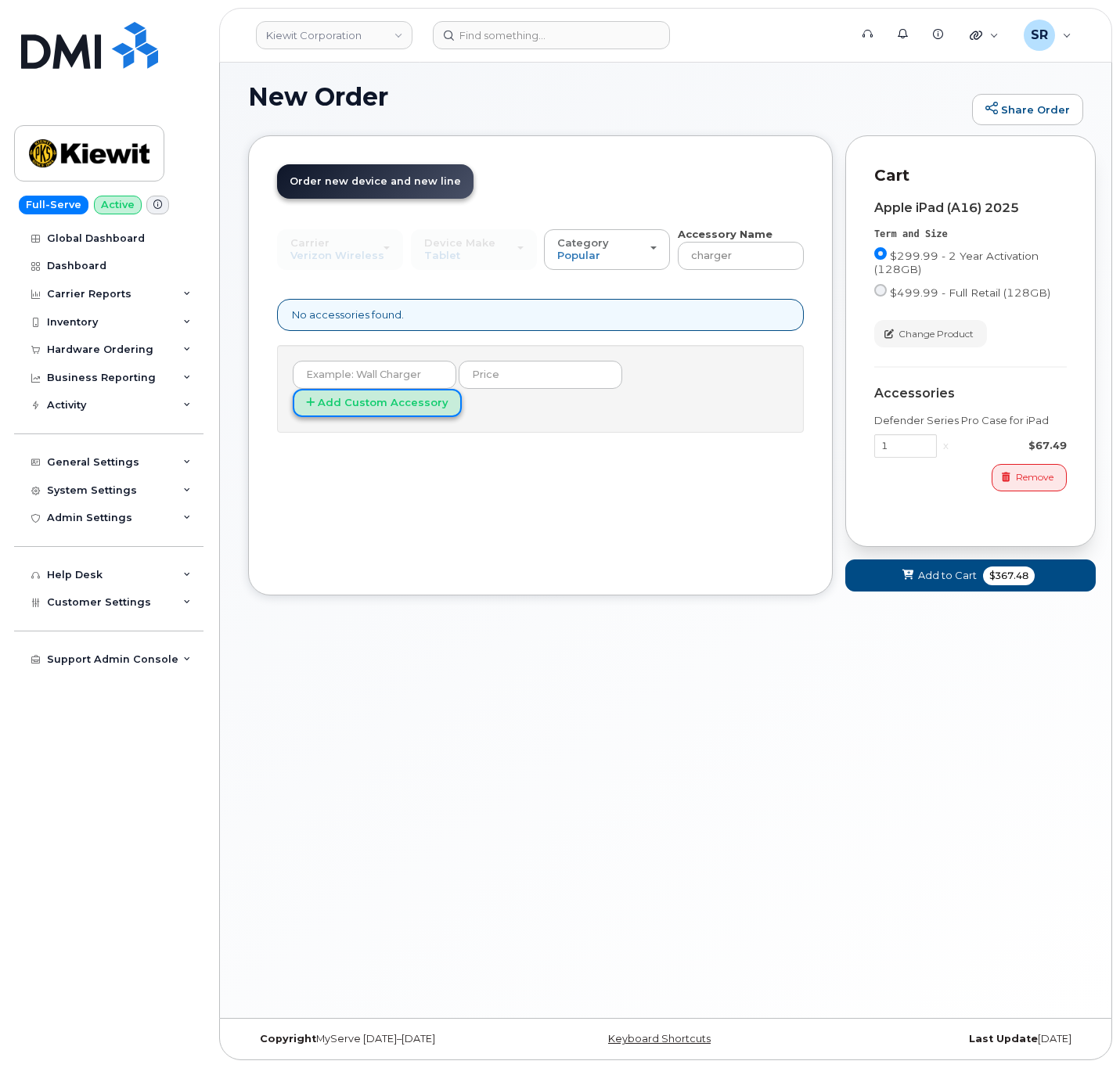
click at [461, 389] on button "Add Custom Accessory" at bounding box center [377, 403] width 169 height 29
click at [418, 379] on input "text" at bounding box center [374, 374] width 164 height 28
type input "charger"
click at [501, 462] on div "Order New Device Upgrade Existing Device Order Accessory Order new device and n…" at bounding box center [540, 365] width 585 height 459
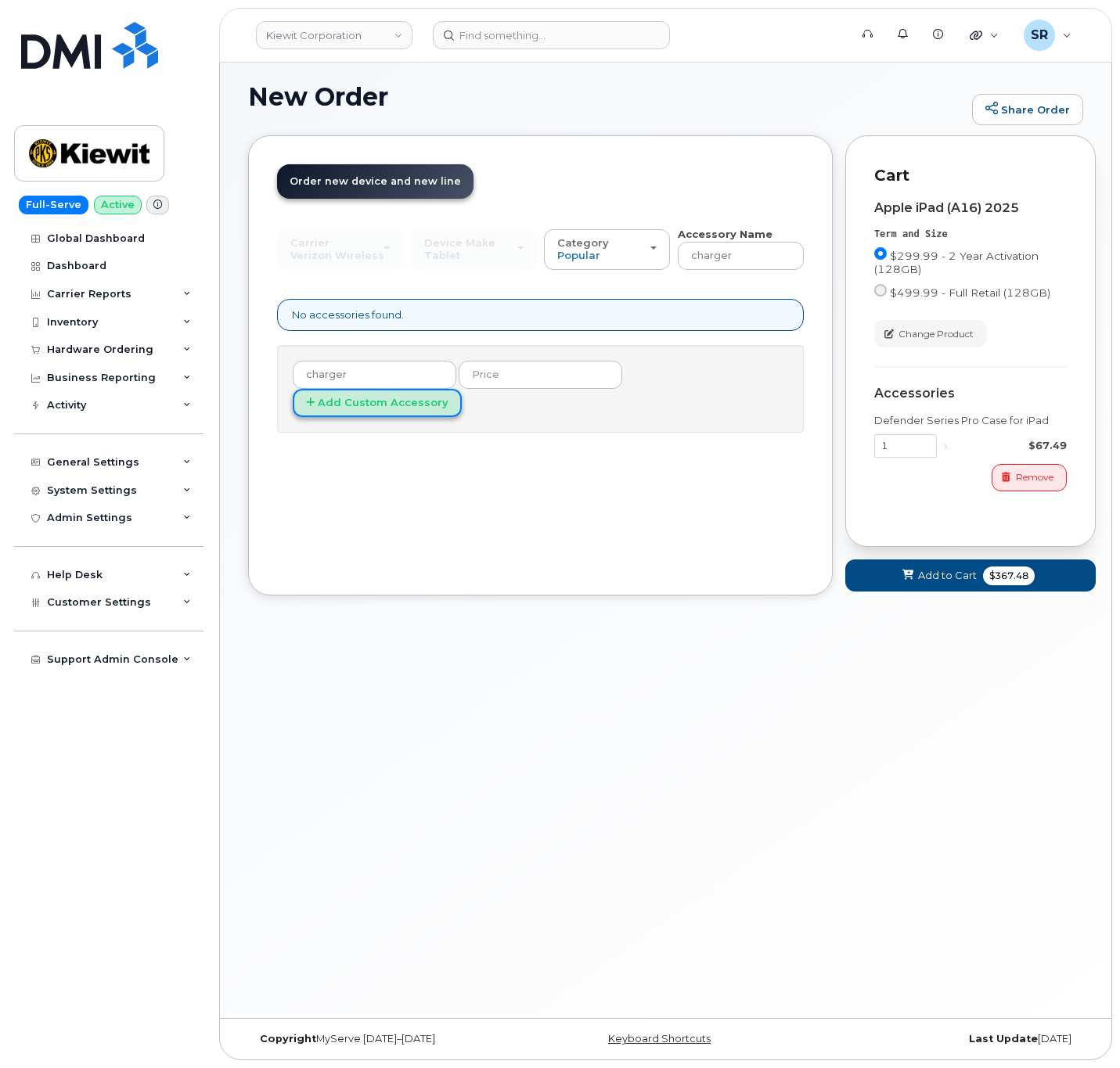
click at [315, 397] on icon at bounding box center [310, 402] width 9 height 11
click at [397, 470] on div "Order New Device Upgrade Existing Device Order Accessory Order new device and n…" at bounding box center [540, 365] width 585 height 459
click at [392, 383] on input "charger" at bounding box center [374, 374] width 164 height 28
click at [392, 384] on input "charger" at bounding box center [374, 374] width 164 height 28
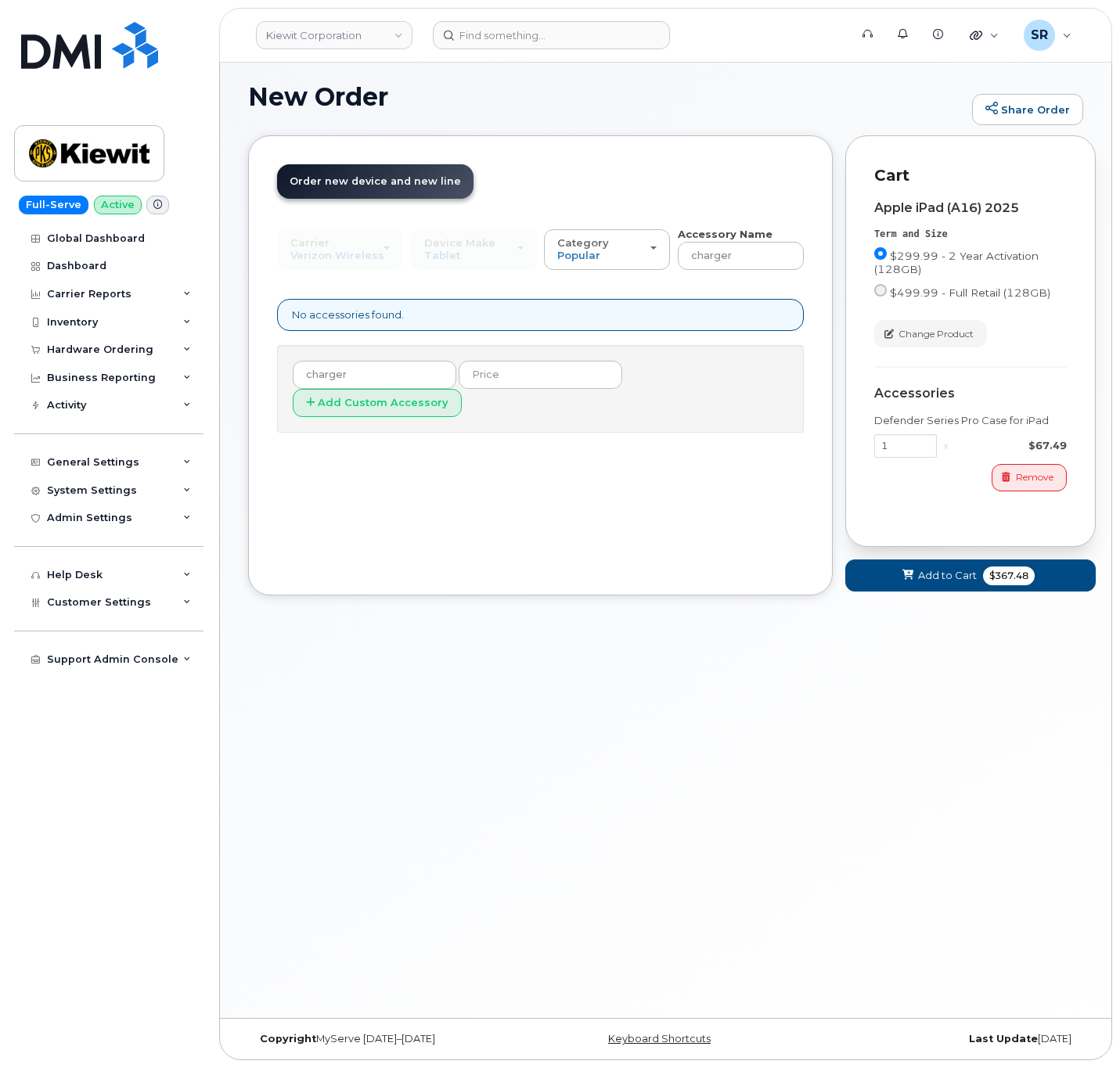
click at [385, 482] on div "Order New Device Upgrade Existing Device Order Accessory Order new device and n…" at bounding box center [540, 365] width 585 height 459
click at [630, 249] on div "Category Popular" at bounding box center [607, 249] width 100 height 24
click at [409, 374] on input "charger" at bounding box center [374, 374] width 164 height 28
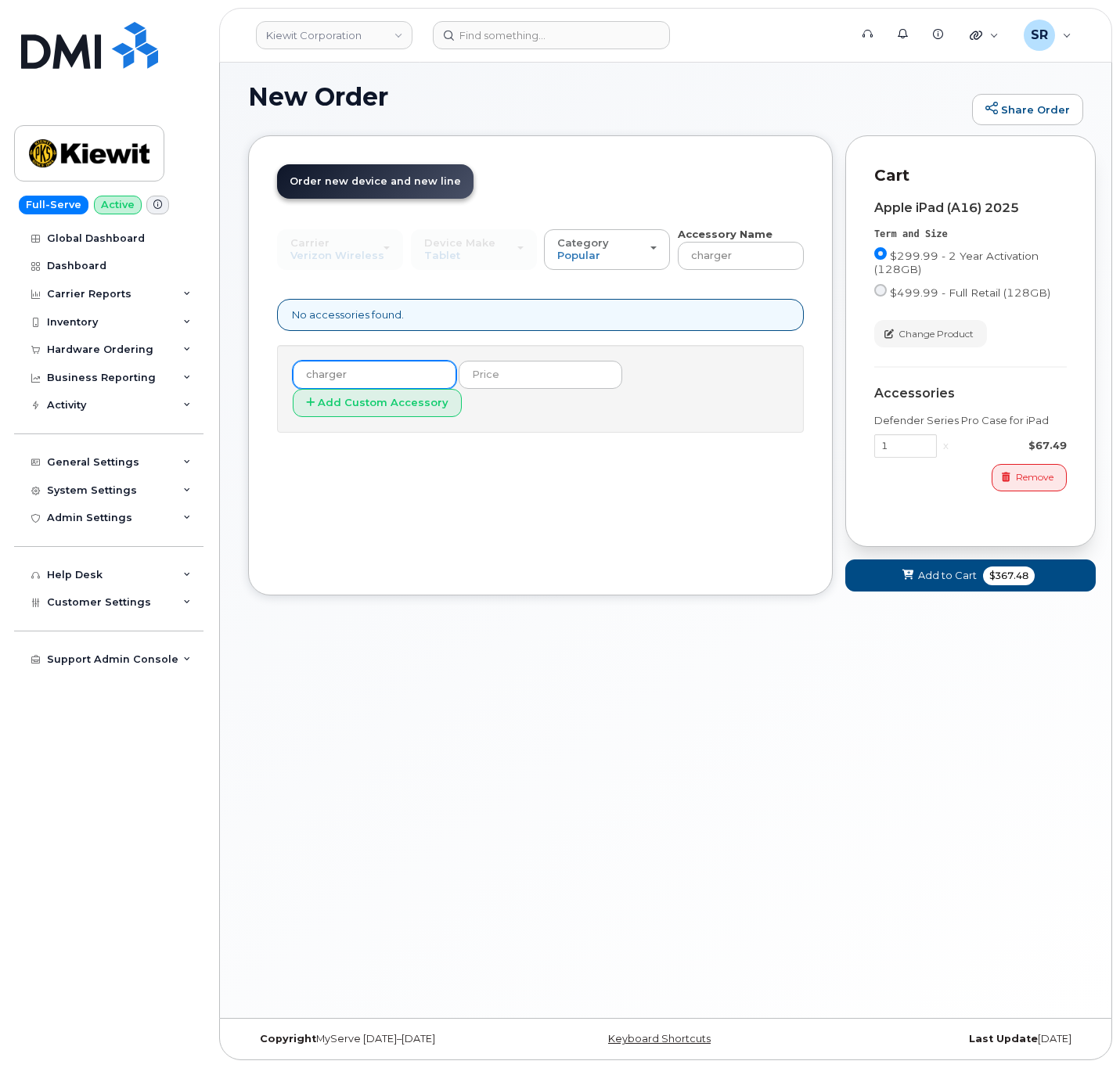
click at [409, 374] on input "charger" at bounding box center [374, 374] width 164 height 28
click at [656, 234] on button "Category Popular" at bounding box center [607, 250] width 126 height 41
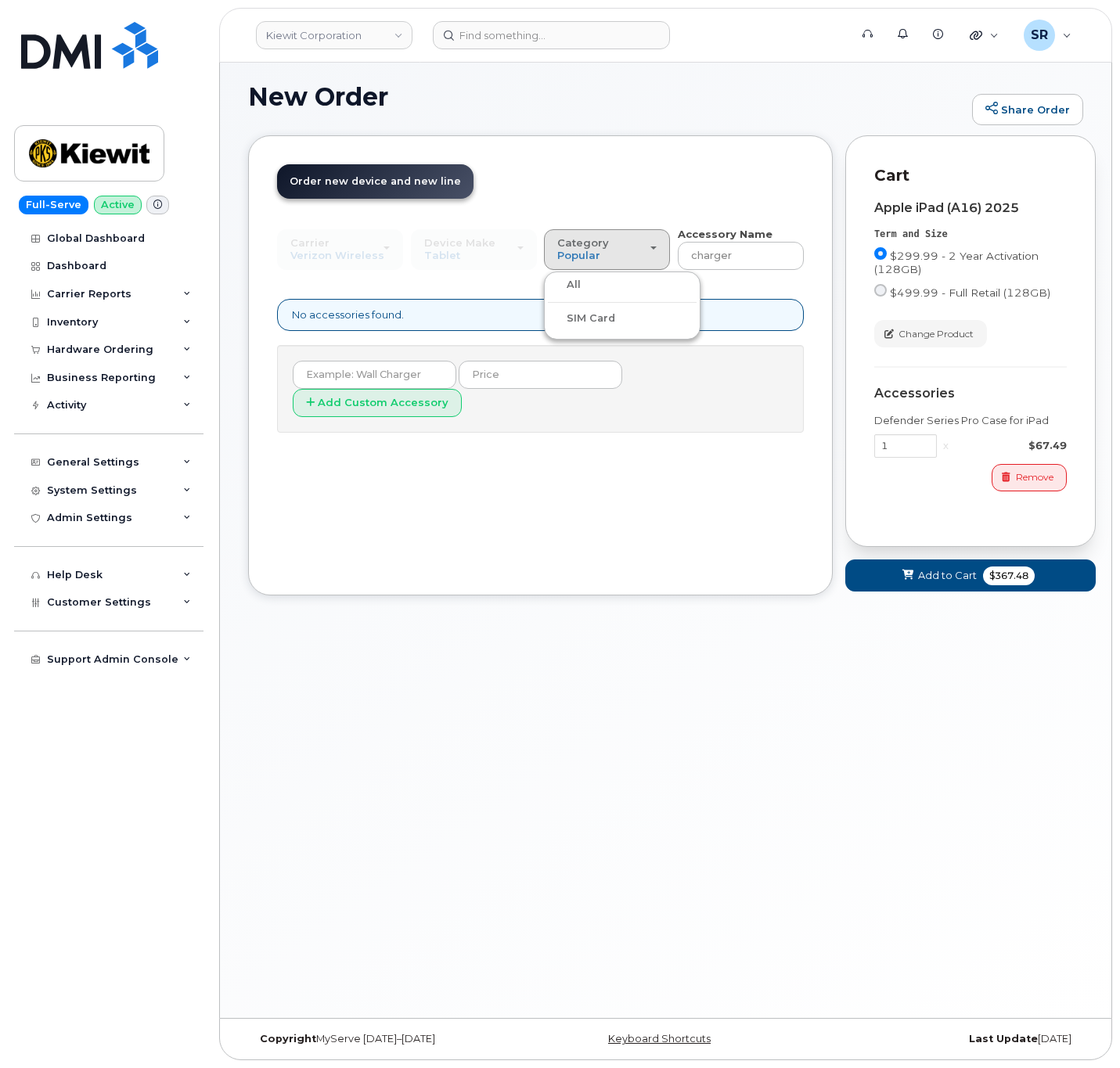
click at [526, 517] on div "Order New Device Upgrade Existing Device Order Accessory Order new device and n…" at bounding box center [540, 365] width 585 height 459
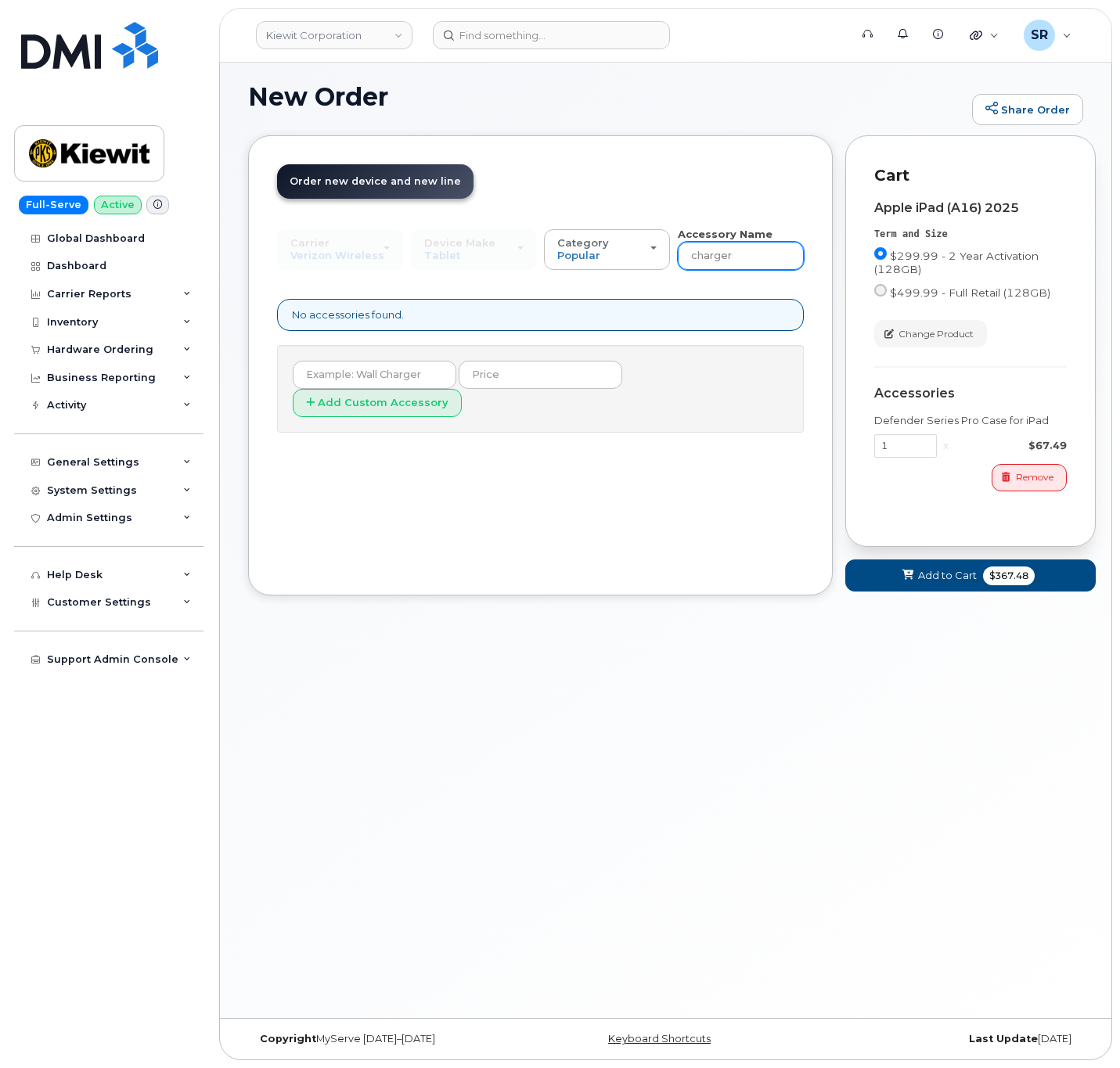
click at [740, 264] on input "charger" at bounding box center [741, 256] width 126 height 28
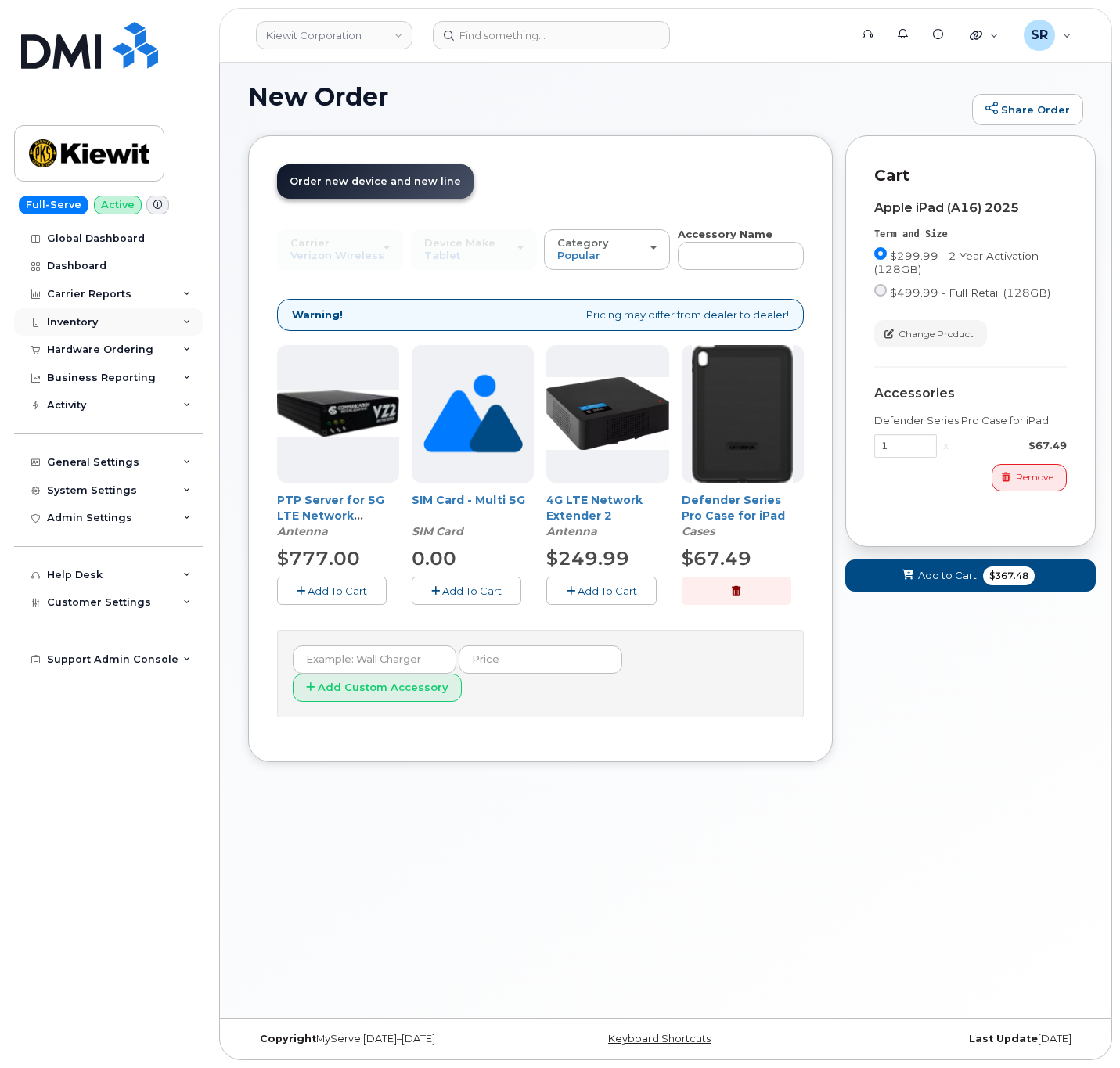
click at [151, 316] on div "Inventory" at bounding box center [109, 322] width 190 height 28
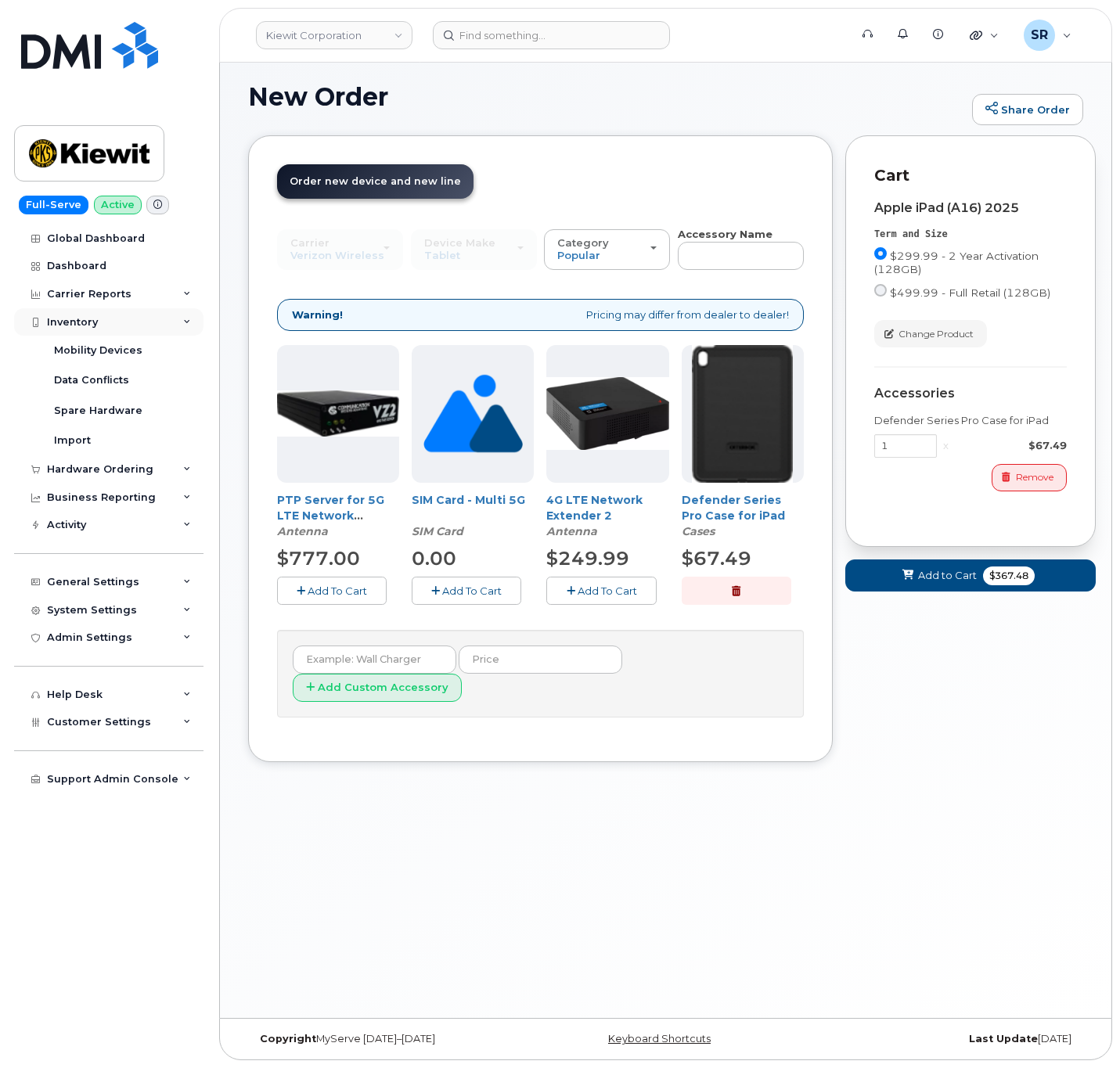
click at [167, 315] on div "Inventory" at bounding box center [109, 322] width 190 height 28
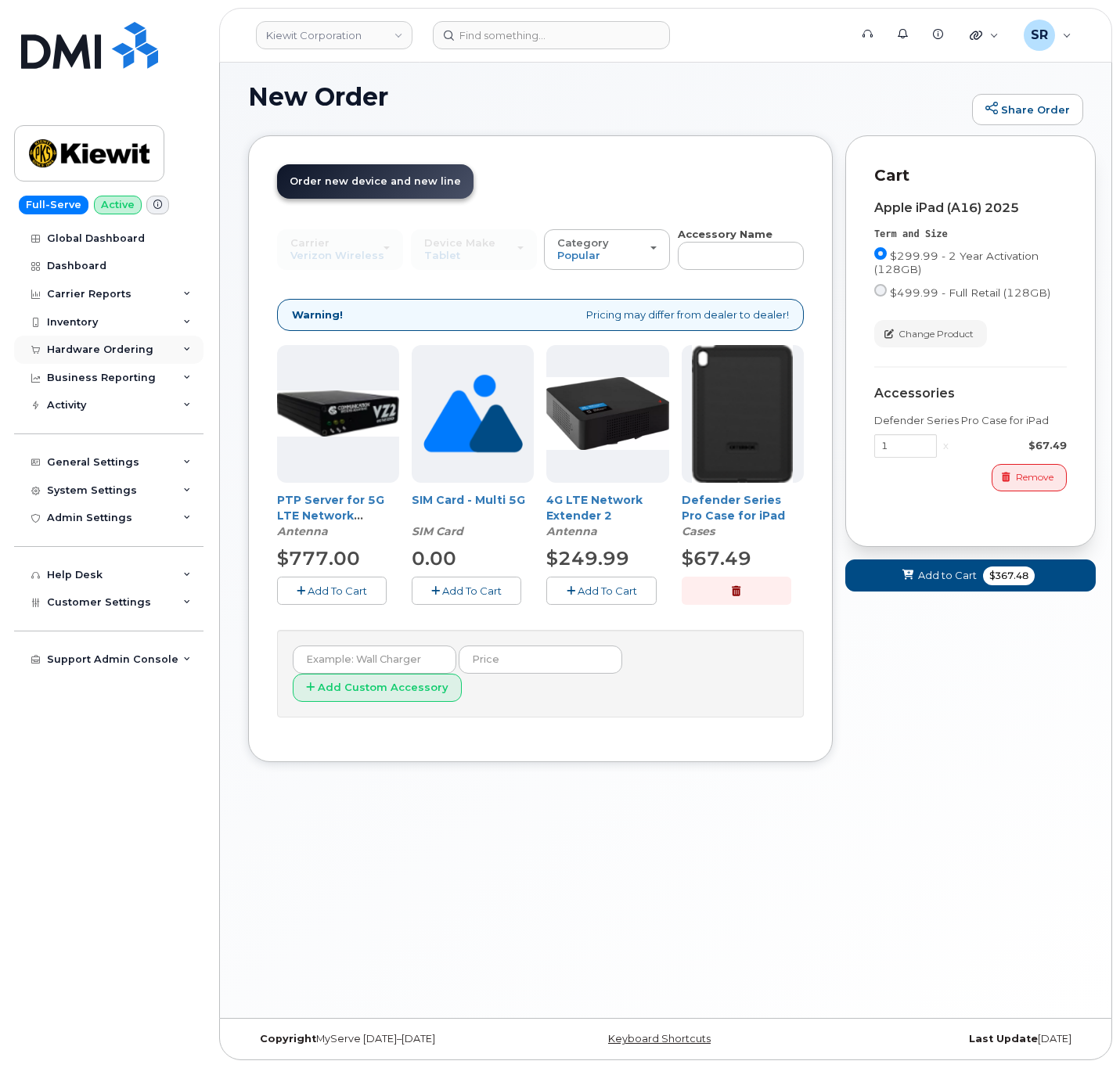
click at [151, 345] on div "Hardware Ordering" at bounding box center [109, 349] width 190 height 28
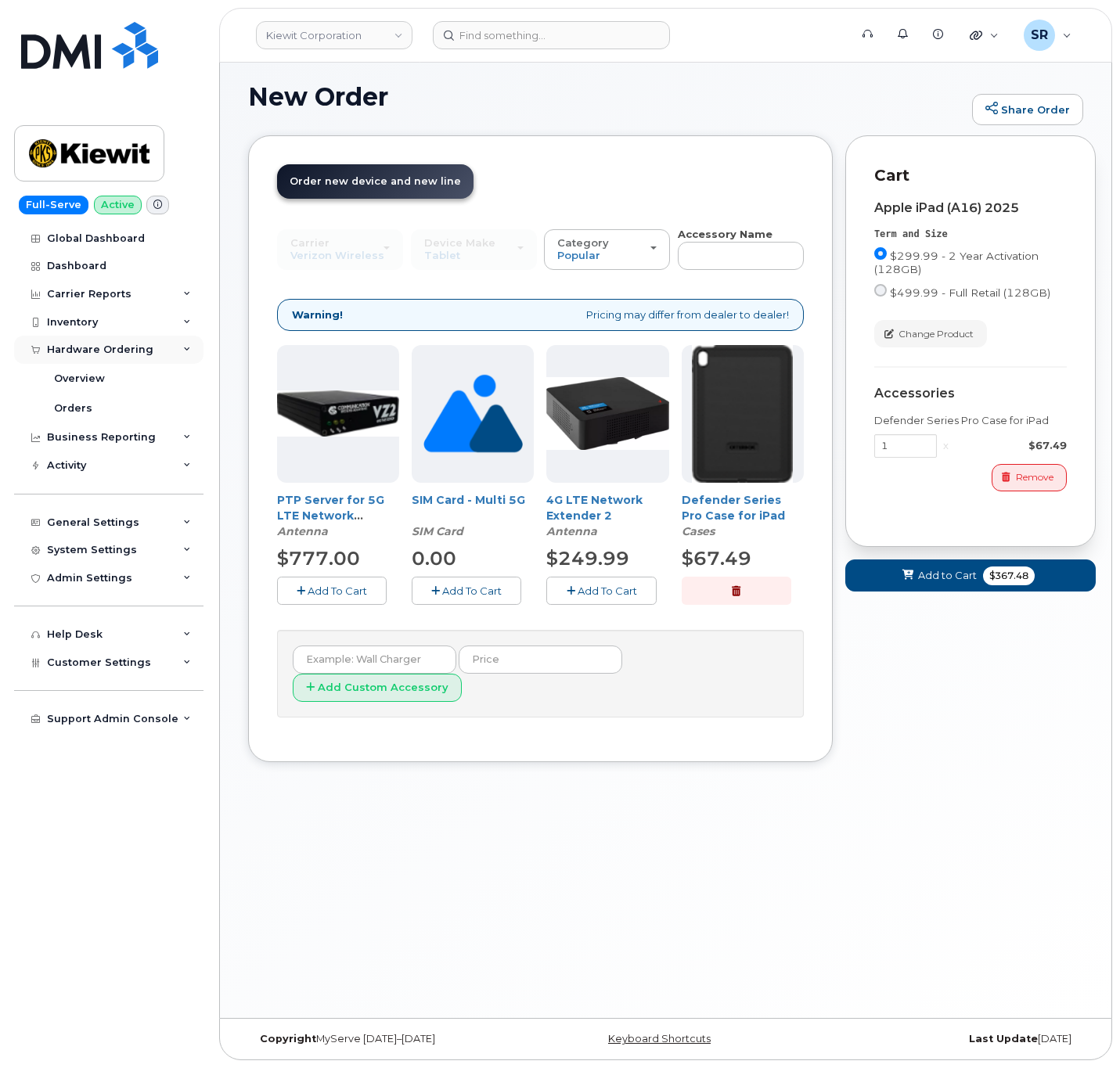
click at [151, 345] on div "Hardware Ordering" at bounding box center [109, 349] width 190 height 28
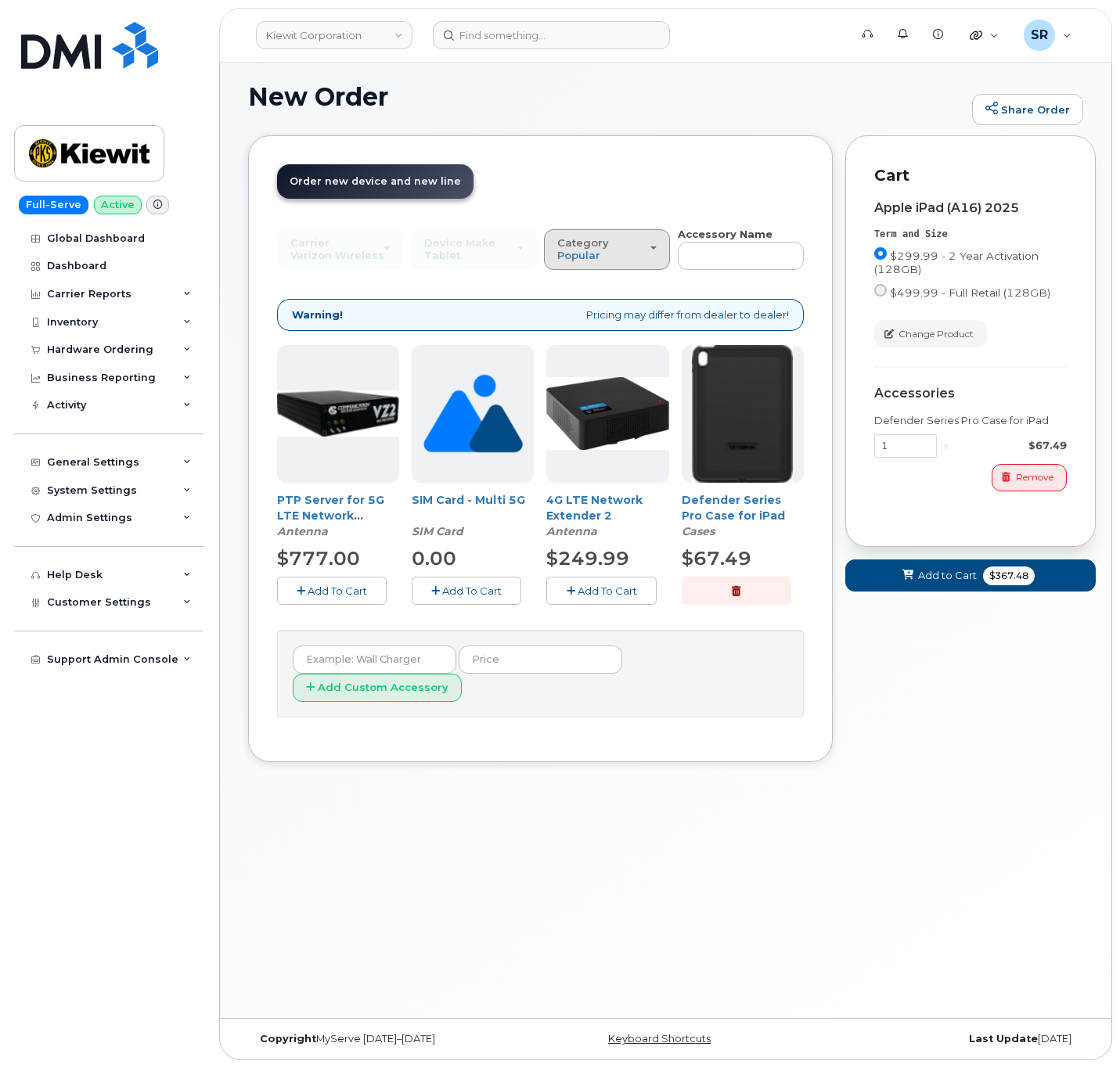
click at [607, 251] on div "Category Popular" at bounding box center [607, 249] width 100 height 24
click at [620, 247] on div "Category Popular" at bounding box center [607, 249] width 100 height 24
click at [449, 245] on div "Device Make All Android iPhone Tablet All Android iPhone Tablet" at bounding box center [474, 250] width 126 height 41
click at [759, 258] on input "text" at bounding box center [741, 256] width 126 height 28
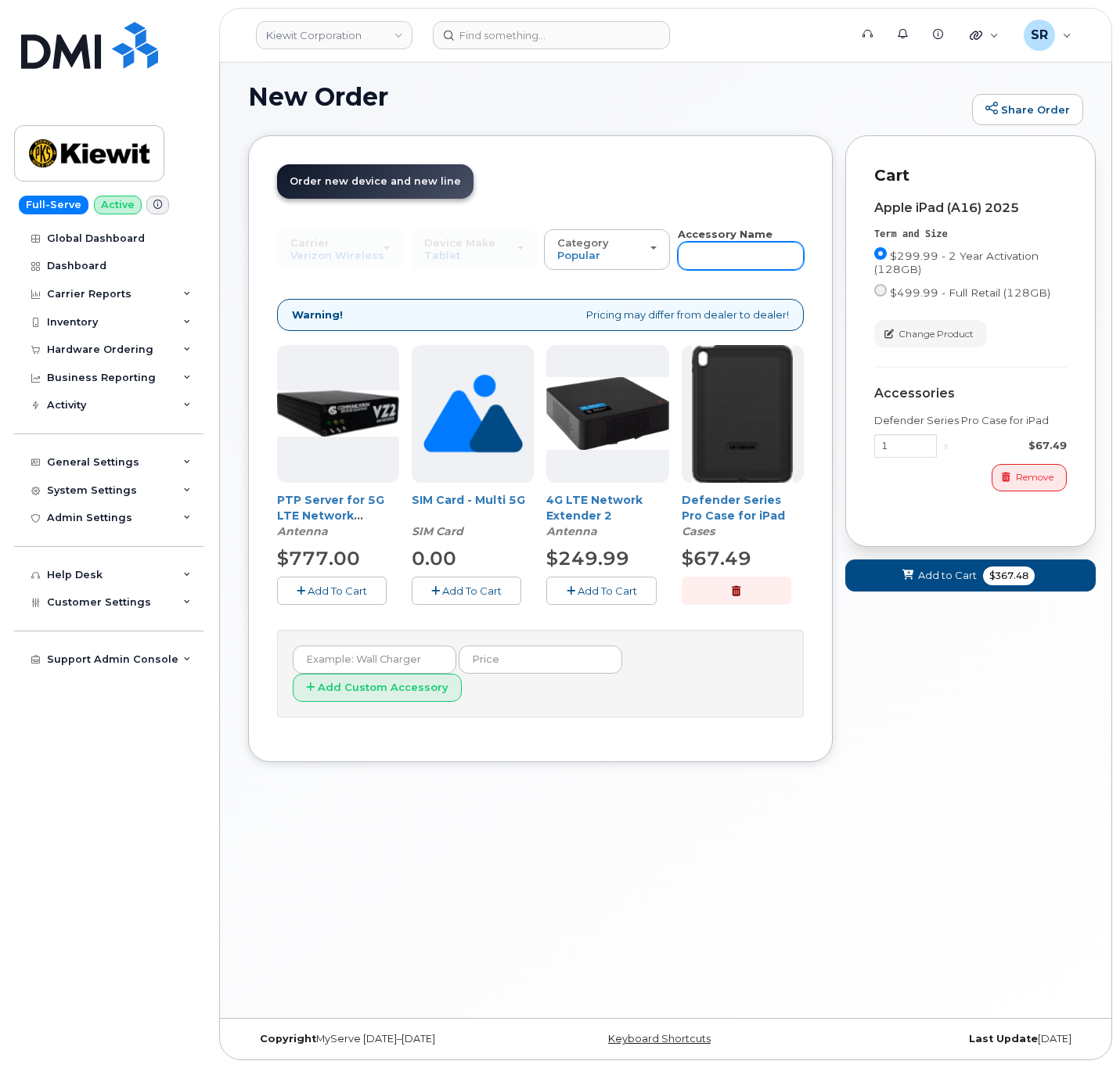
click at [759, 258] on input "text" at bounding box center [741, 256] width 126 height 28
click at [618, 244] on div "Category Popular" at bounding box center [607, 249] width 100 height 24
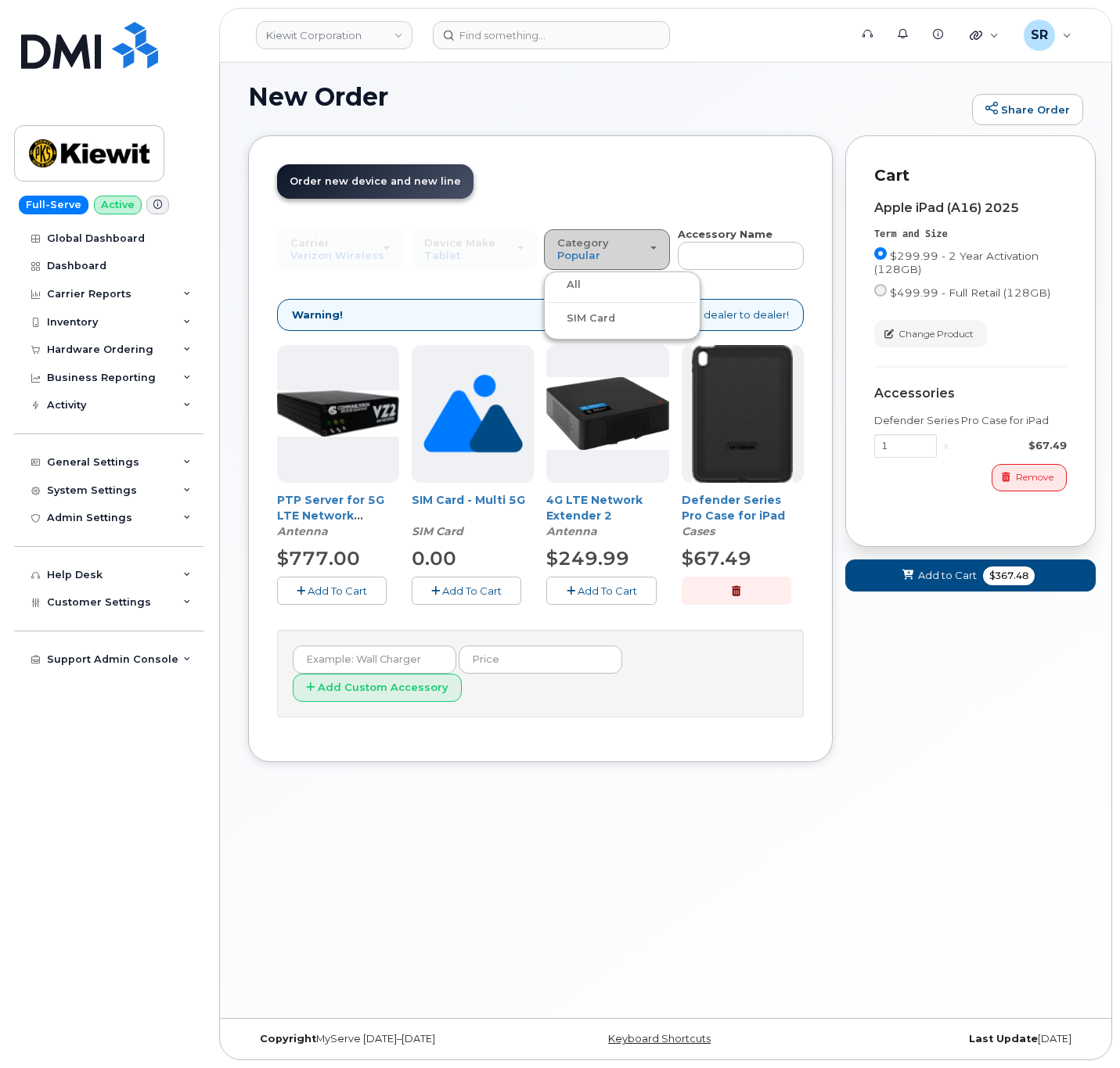
click at [618, 244] on div "Category Popular" at bounding box center [607, 249] width 100 height 24
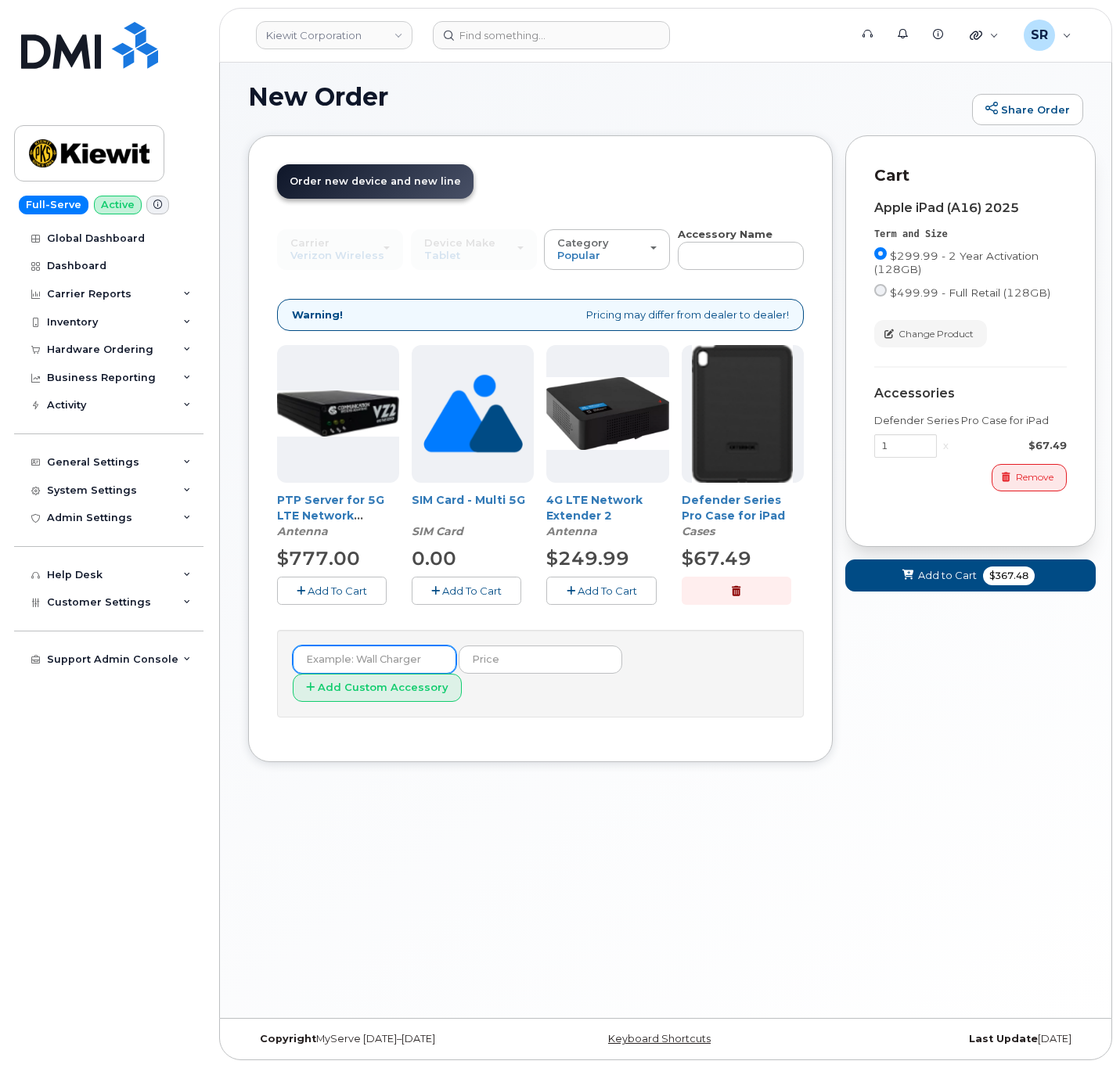
click at [410, 665] on input "text" at bounding box center [374, 659] width 164 height 28
paste input "20W USB-C Power Adapter"
type input "20W USB-C Power Adapter"
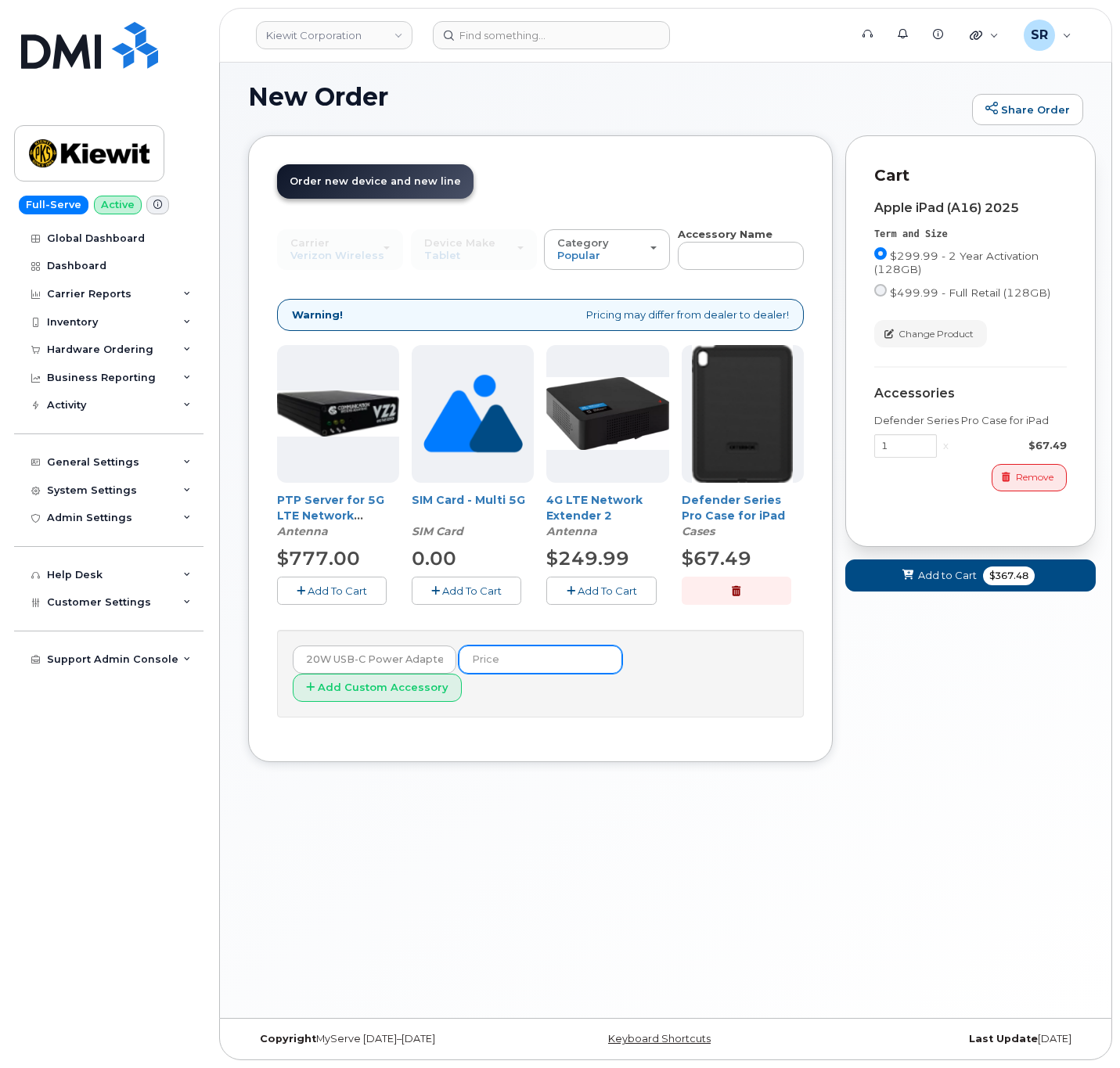
click at [505, 670] on input "text" at bounding box center [540, 659] width 164 height 28
click at [513, 723] on div "Order New Device Upgrade Existing Device Order Accessory Order new device and n…" at bounding box center [540, 448] width 585 height 627
click at [468, 659] on input "19.00" at bounding box center [540, 659] width 164 height 28
type input "$19.00"
click at [677, 800] on div "New Order Share Order × Share This Order If you want to allow others to create …" at bounding box center [665, 536] width 891 height 964
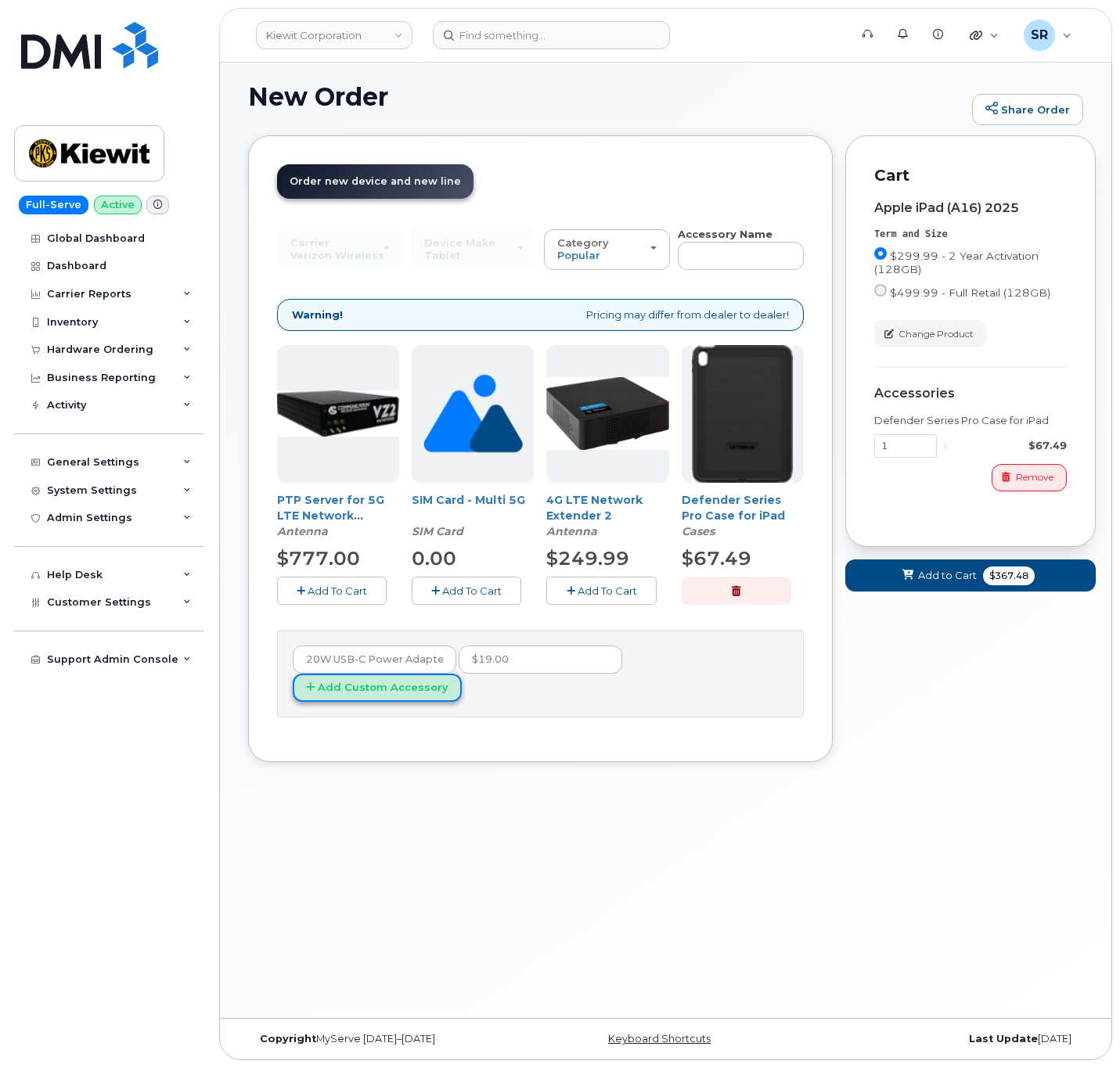
click at [461, 674] on button "Add Custom Accessory" at bounding box center [377, 688] width 169 height 29
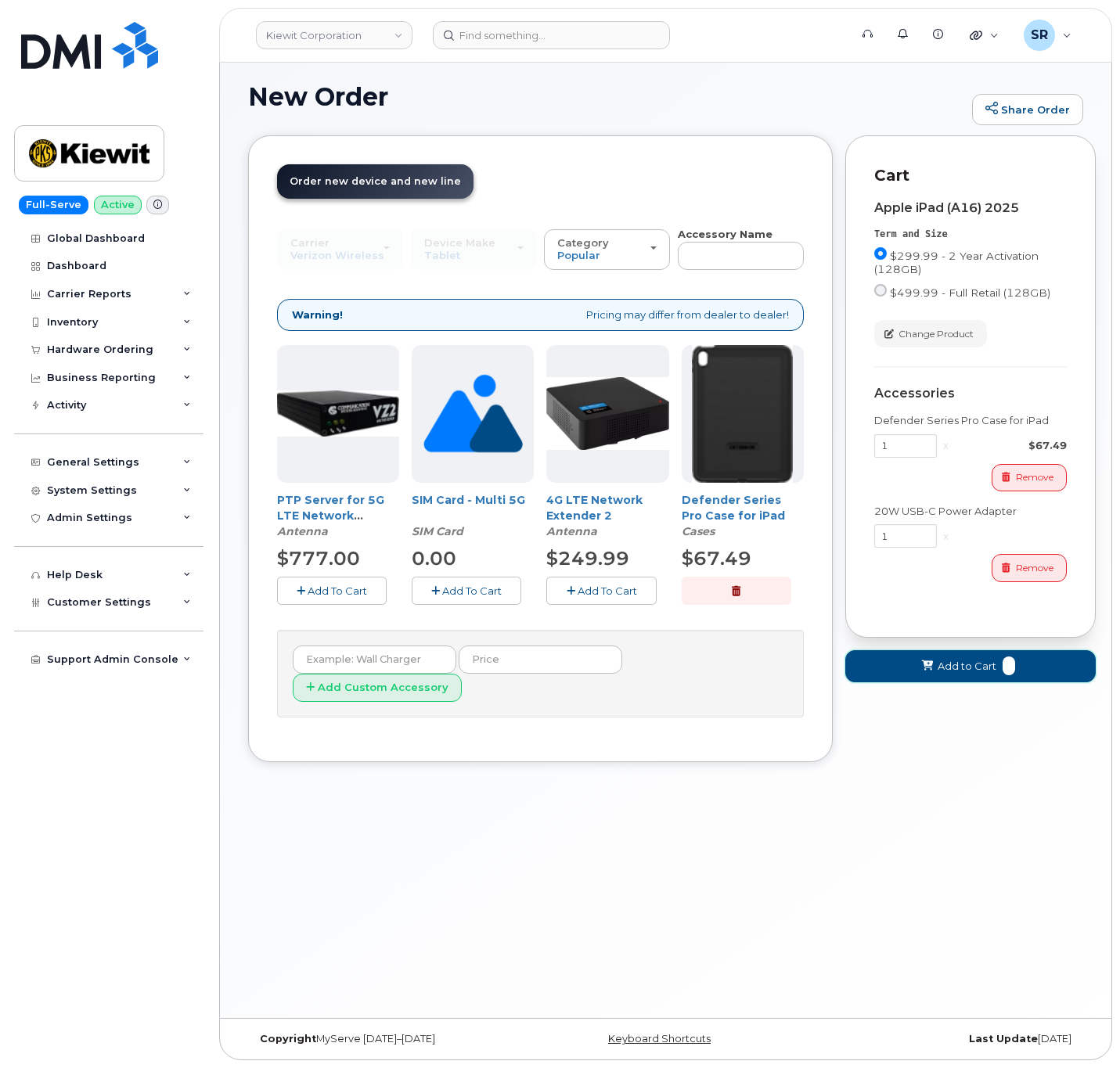
click at [968, 672] on span "Add to Cart" at bounding box center [967, 666] width 58 height 15
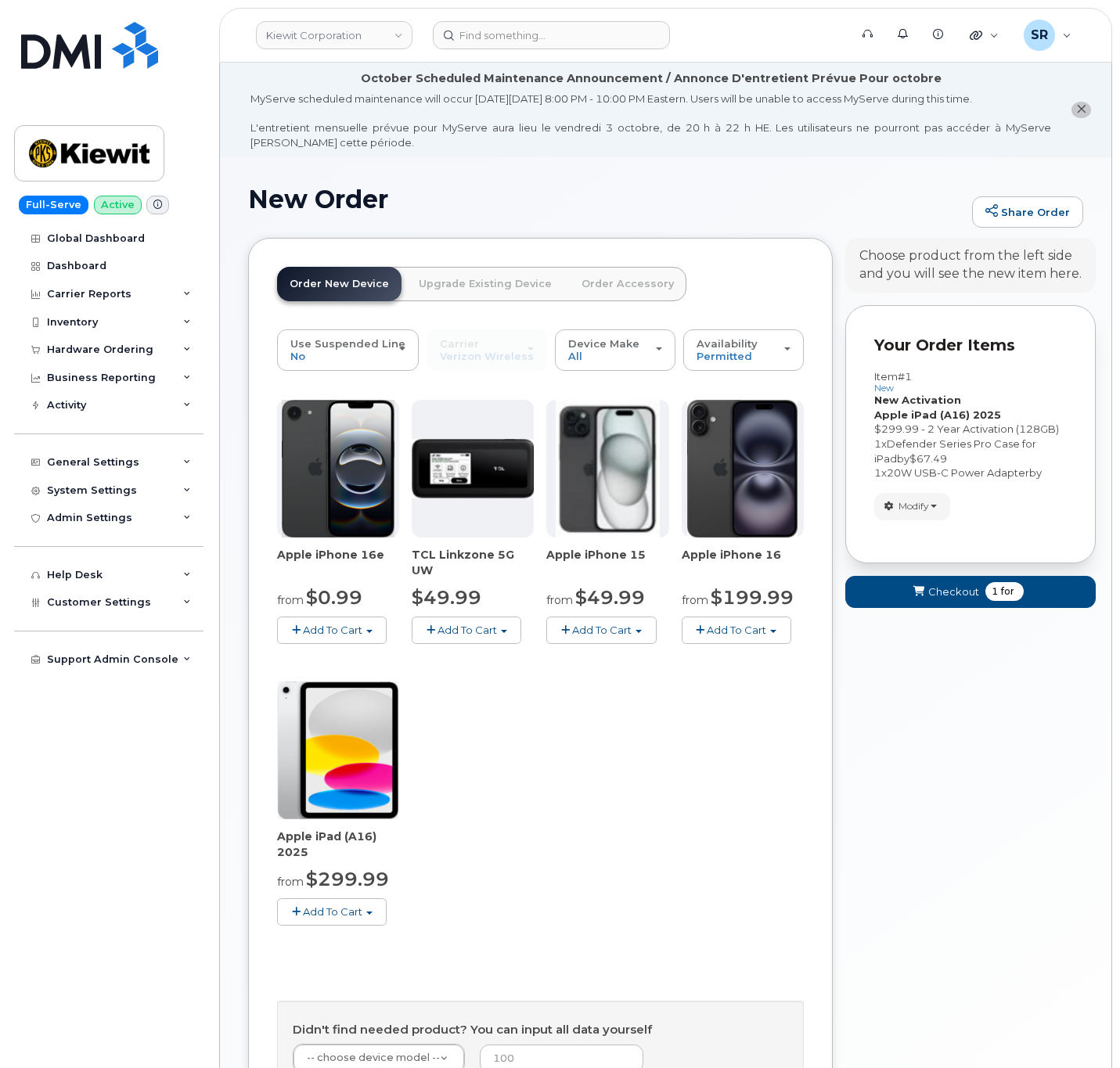
click at [346, 916] on span "Add To Cart" at bounding box center [332, 911] width 59 height 12
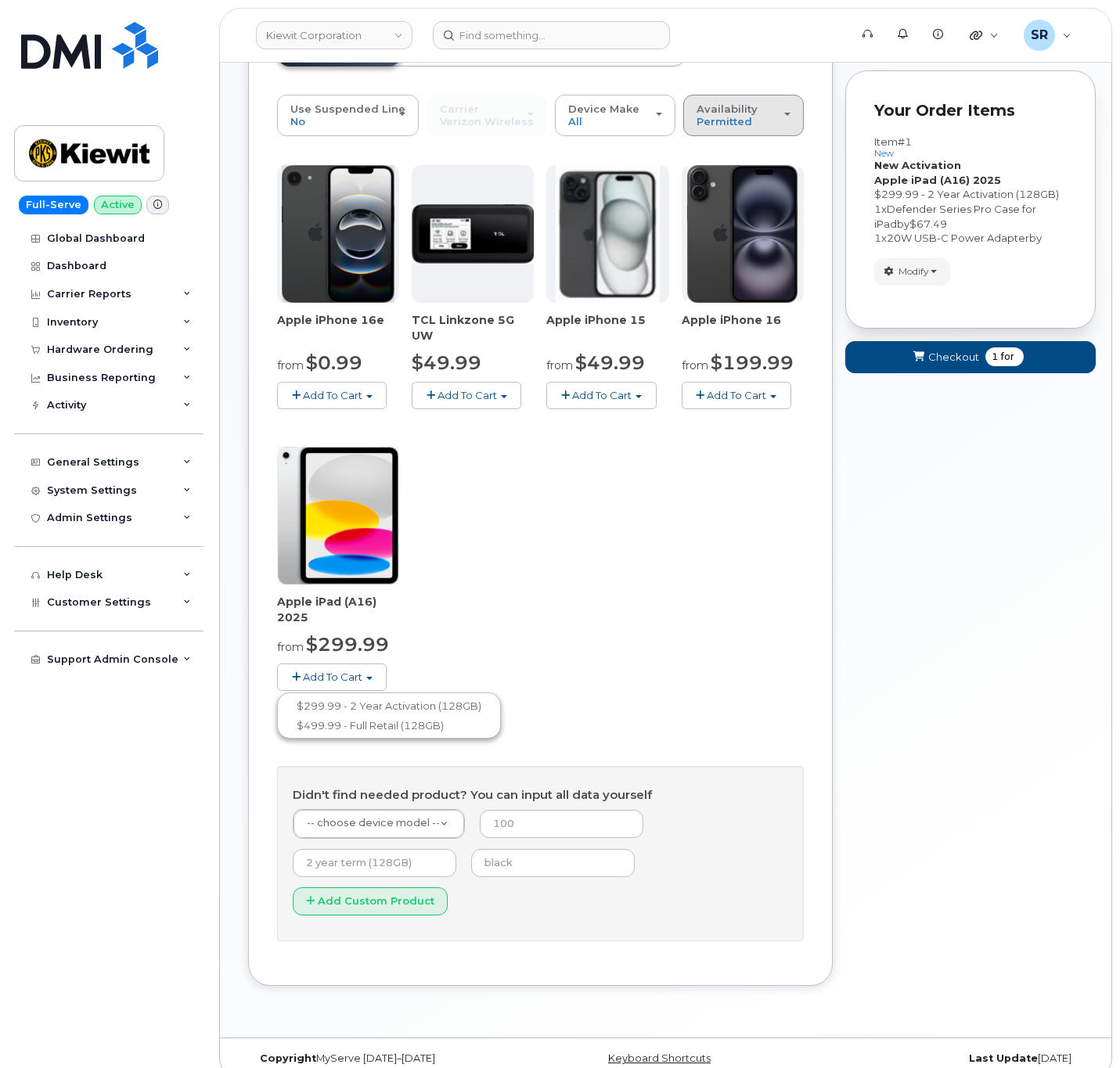
click at [766, 113] on div "Availability Permitted All" at bounding box center [744, 115] width 94 height 24
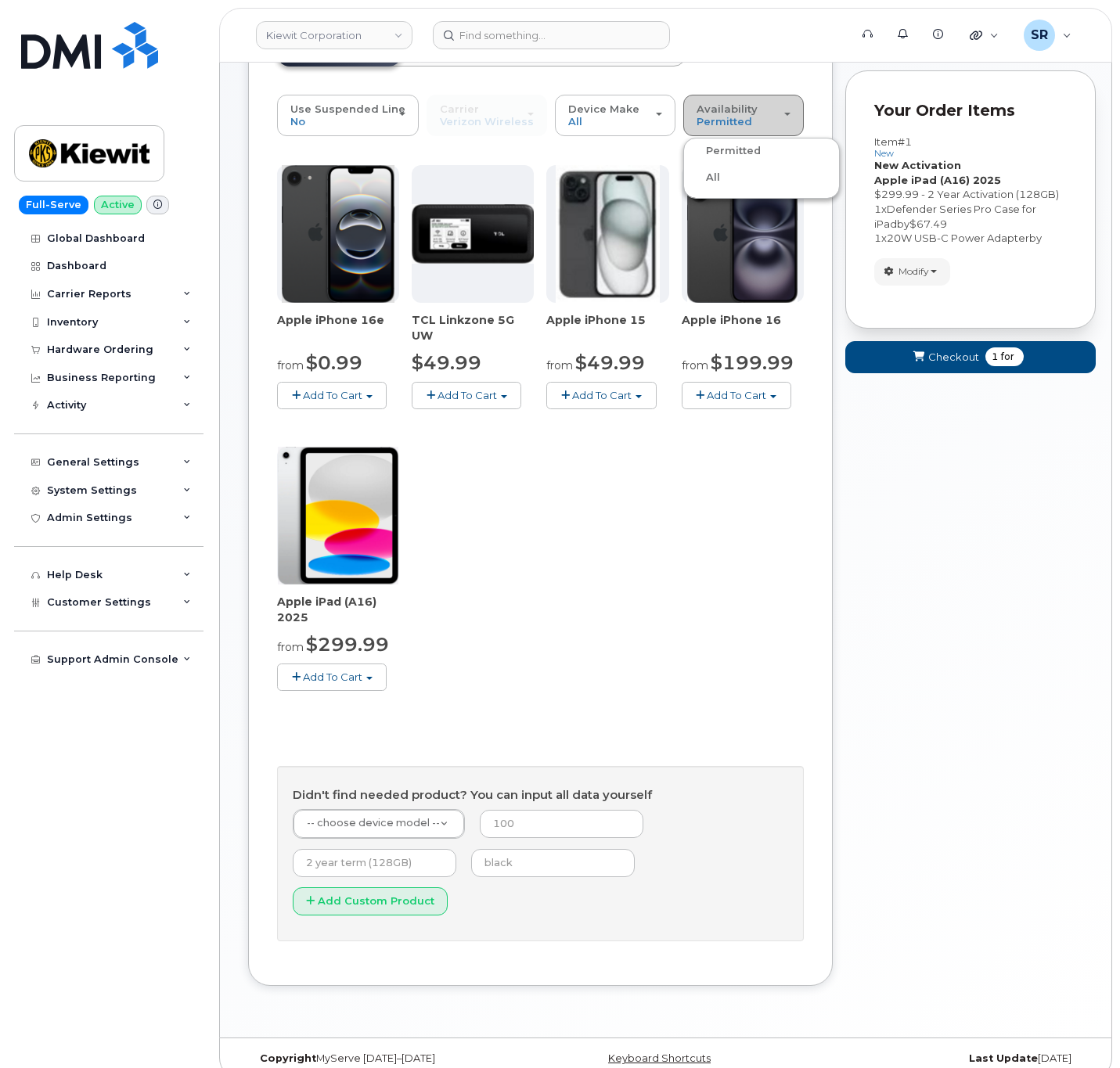
click at [724, 114] on span "Availability" at bounding box center [728, 108] width 61 height 12
click at [338, 677] on span "Add To Cart" at bounding box center [332, 677] width 59 height 12
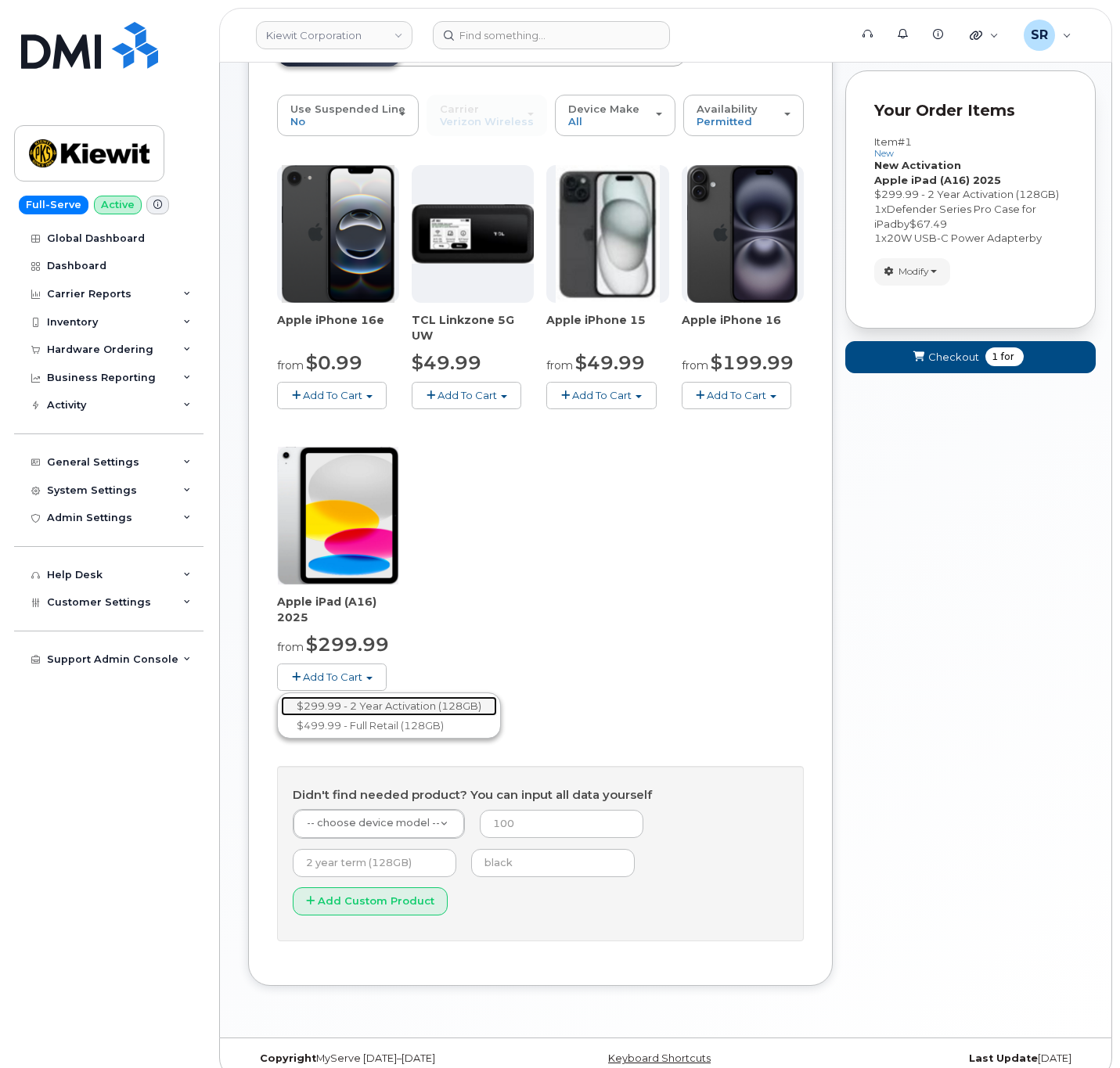
click at [338, 706] on link "$299.99 - 2 Year Activation (128GB)" at bounding box center [390, 706] width 216 height 19
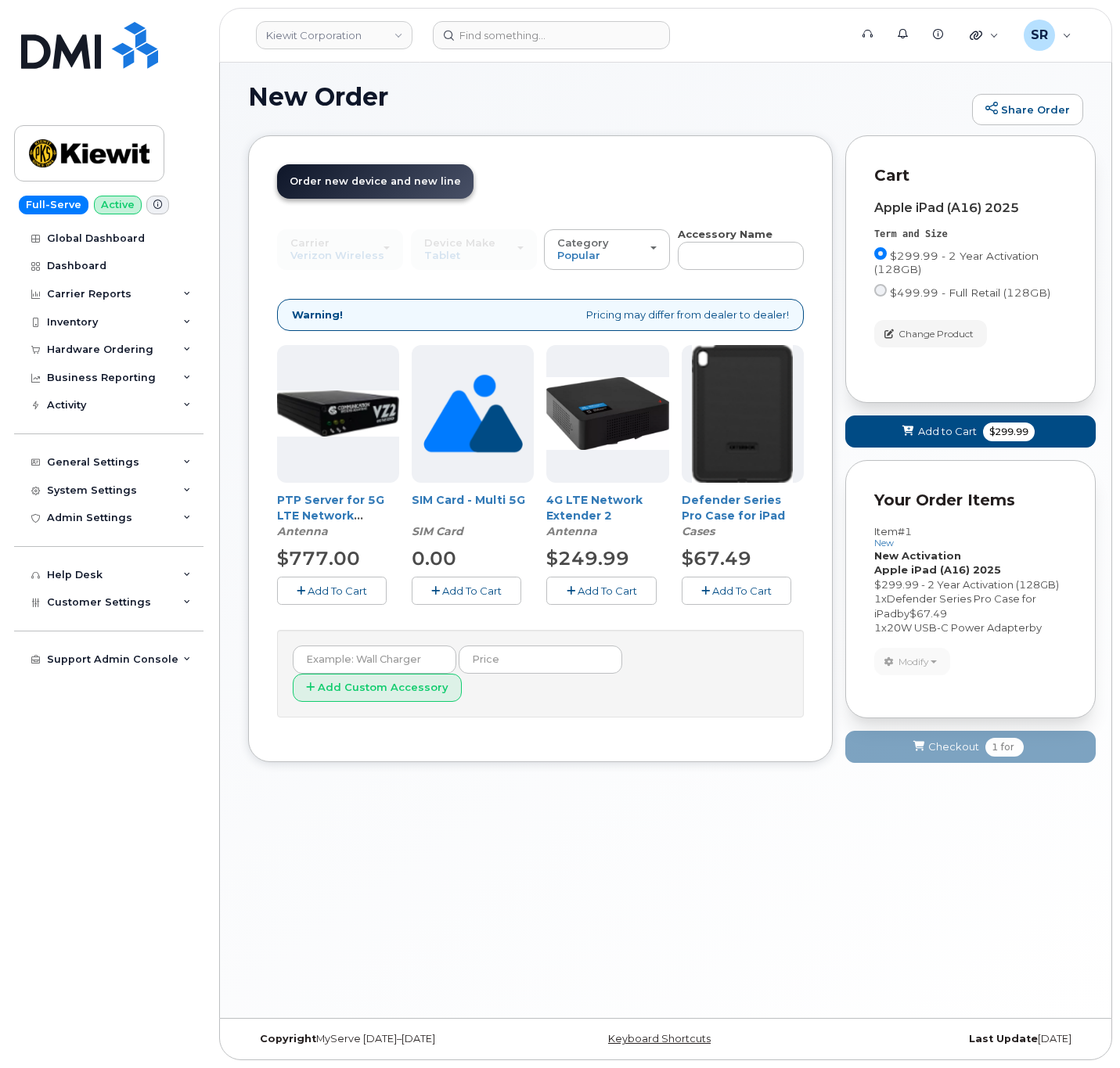
scroll to position [103, 0]
click at [726, 590] on span "Add To Cart" at bounding box center [742, 590] width 59 height 12
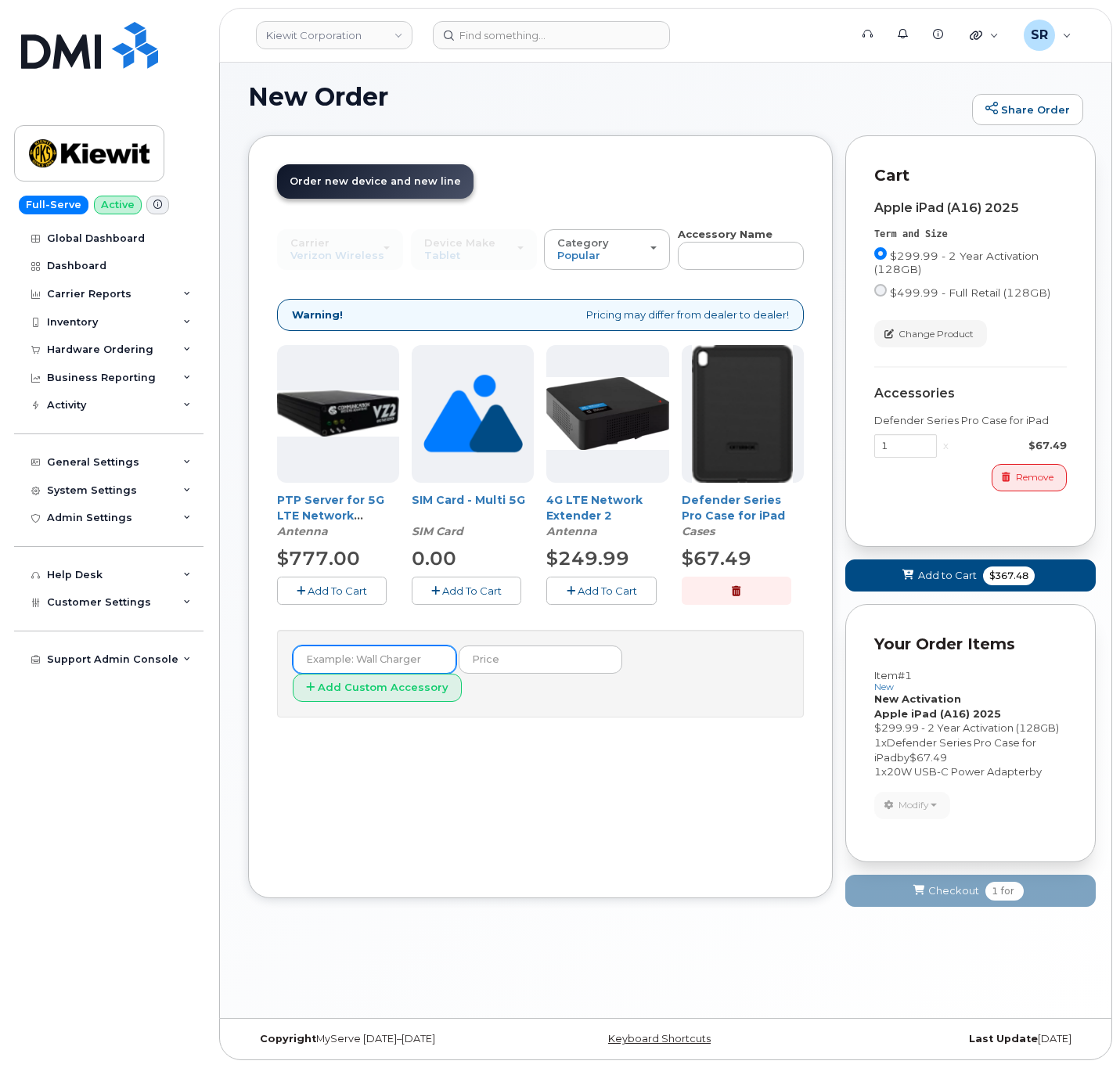
click at [394, 663] on input "text" at bounding box center [374, 659] width 164 height 28
type input "20W USB-C Power Adapter"
click at [520, 664] on input "text" at bounding box center [540, 659] width 164 height 28
type input "$19.00"
click at [533, 747] on div "Order New Device Upgrade Existing Device Order Accessory Order new device and n…" at bounding box center [540, 516] width 585 height 762
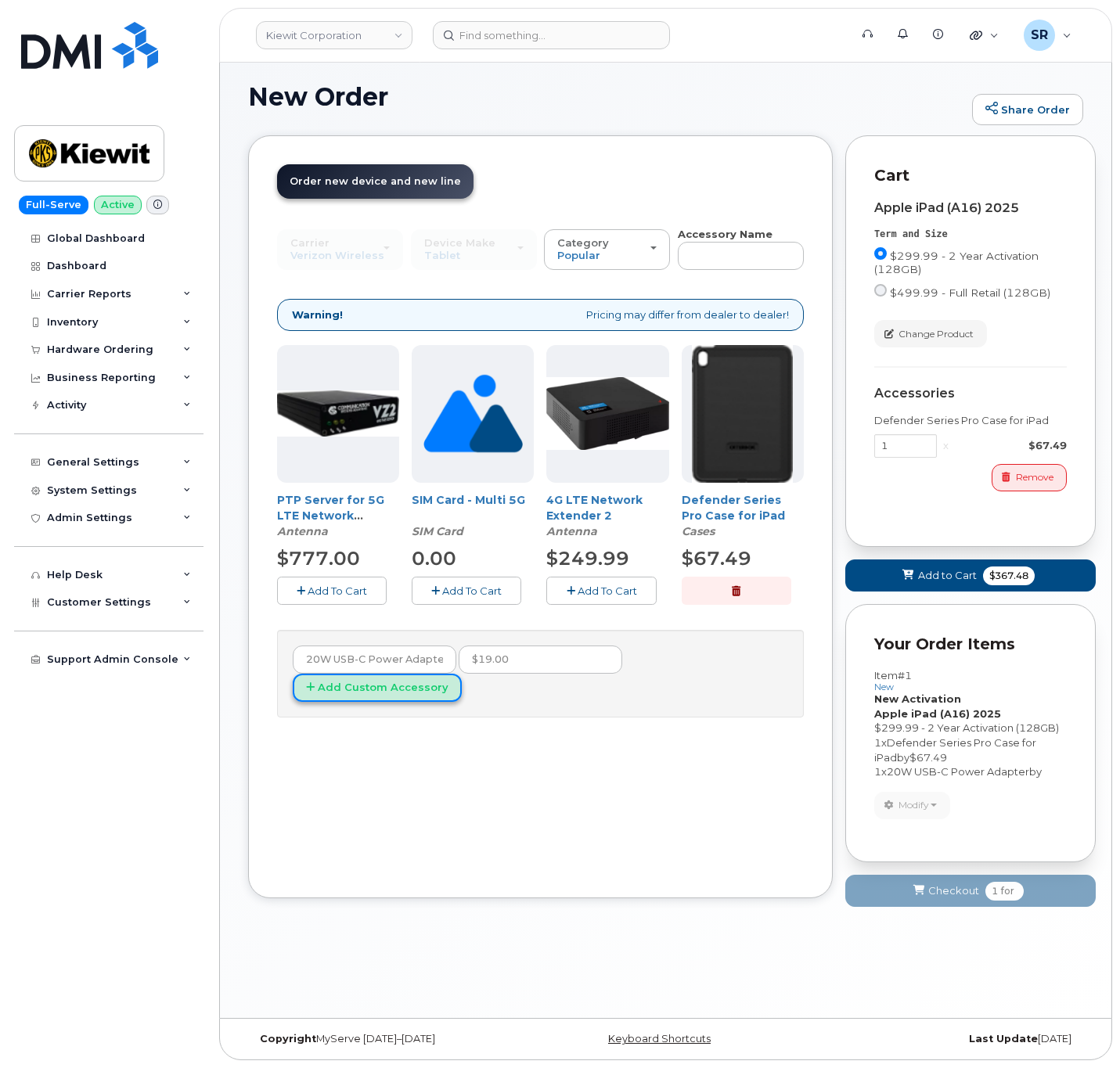
click at [461, 674] on button "Add Custom Accessory" at bounding box center [377, 688] width 169 height 29
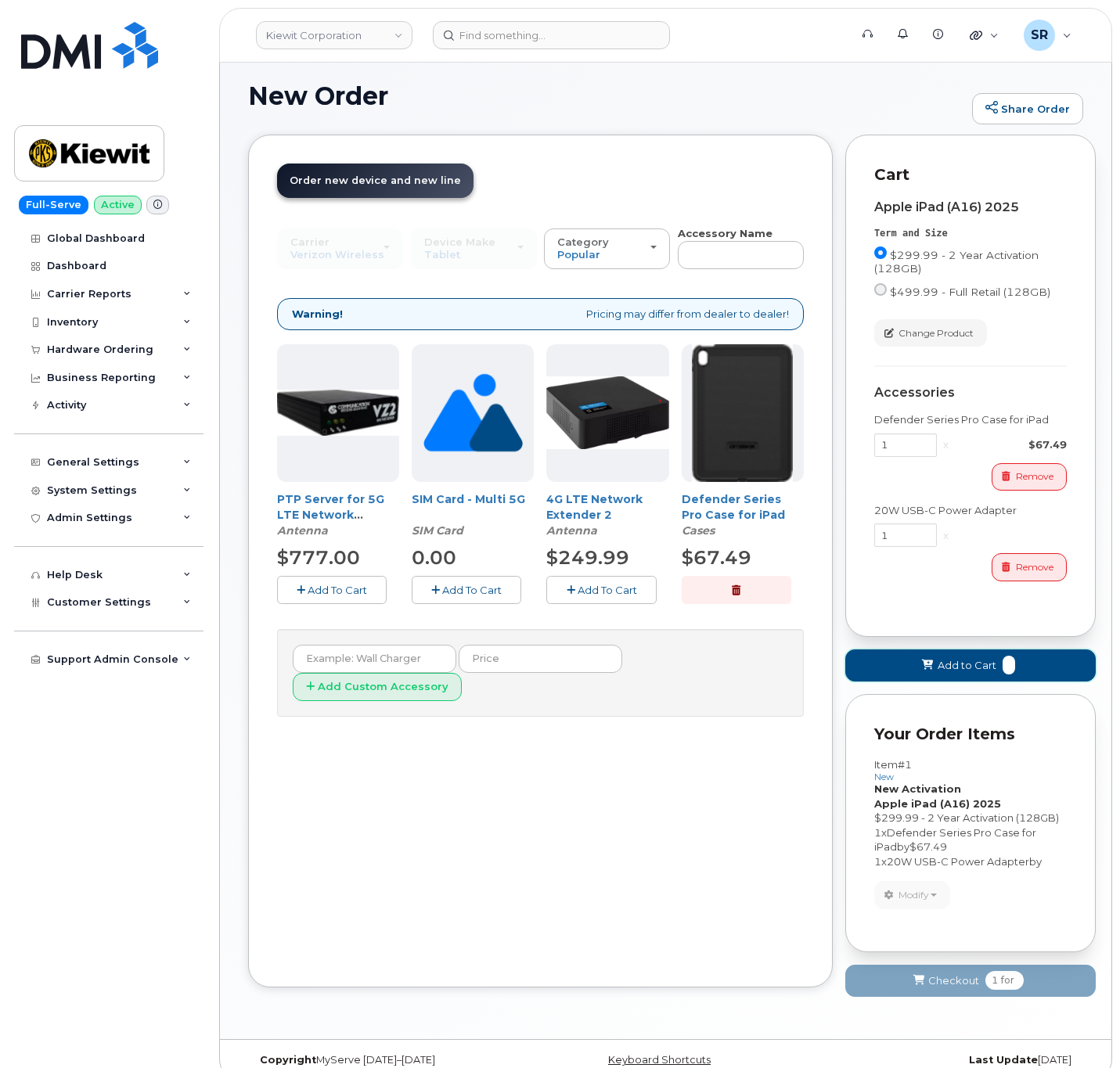
click at [966, 665] on span "Add to Cart" at bounding box center [967, 666] width 58 height 15
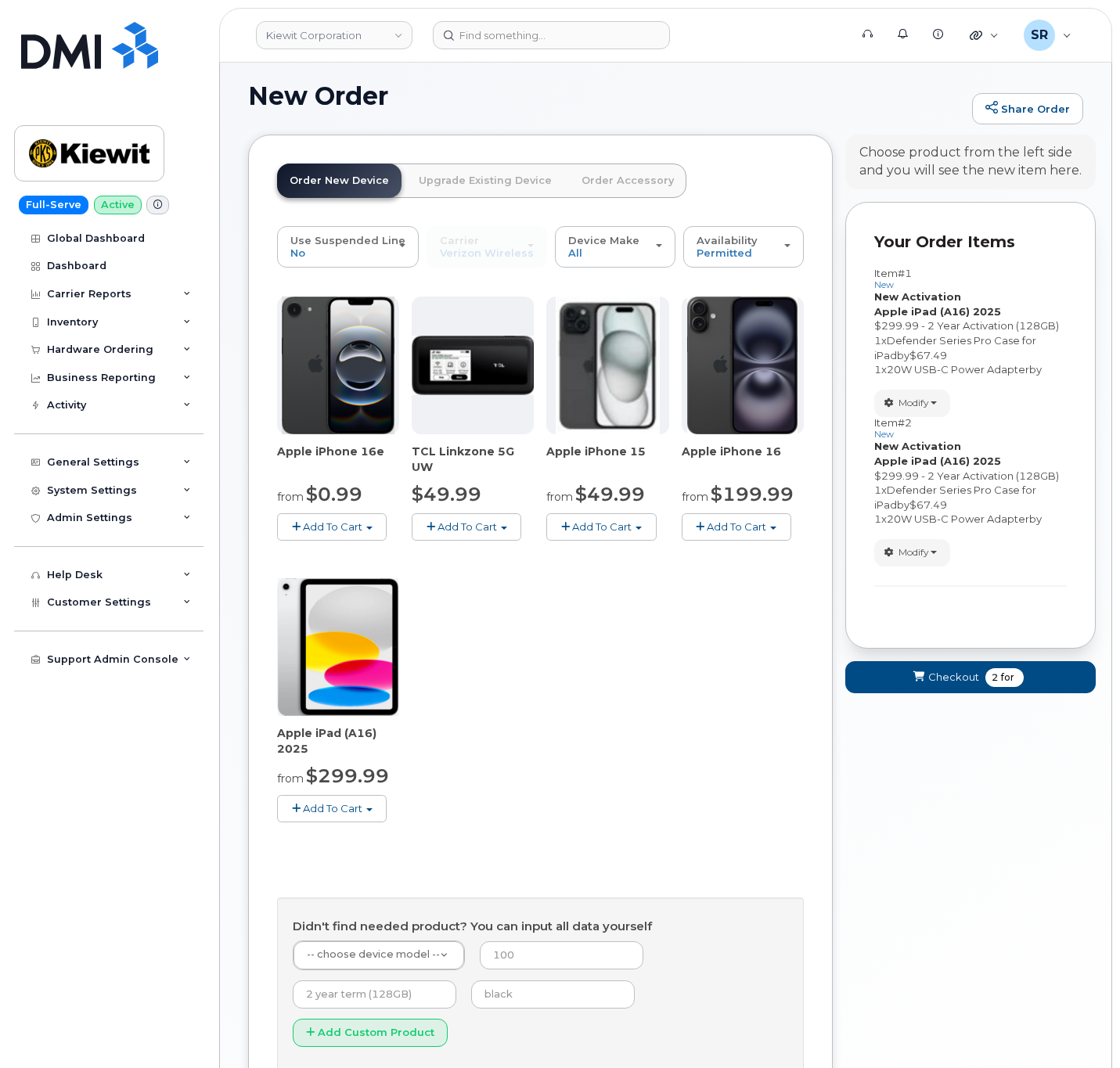
click at [302, 806] on button "Add To Cart" at bounding box center [331, 809] width 109 height 28
click at [369, 834] on link "$299.99 - 2 Year Activation (128GB)" at bounding box center [390, 837] width 216 height 19
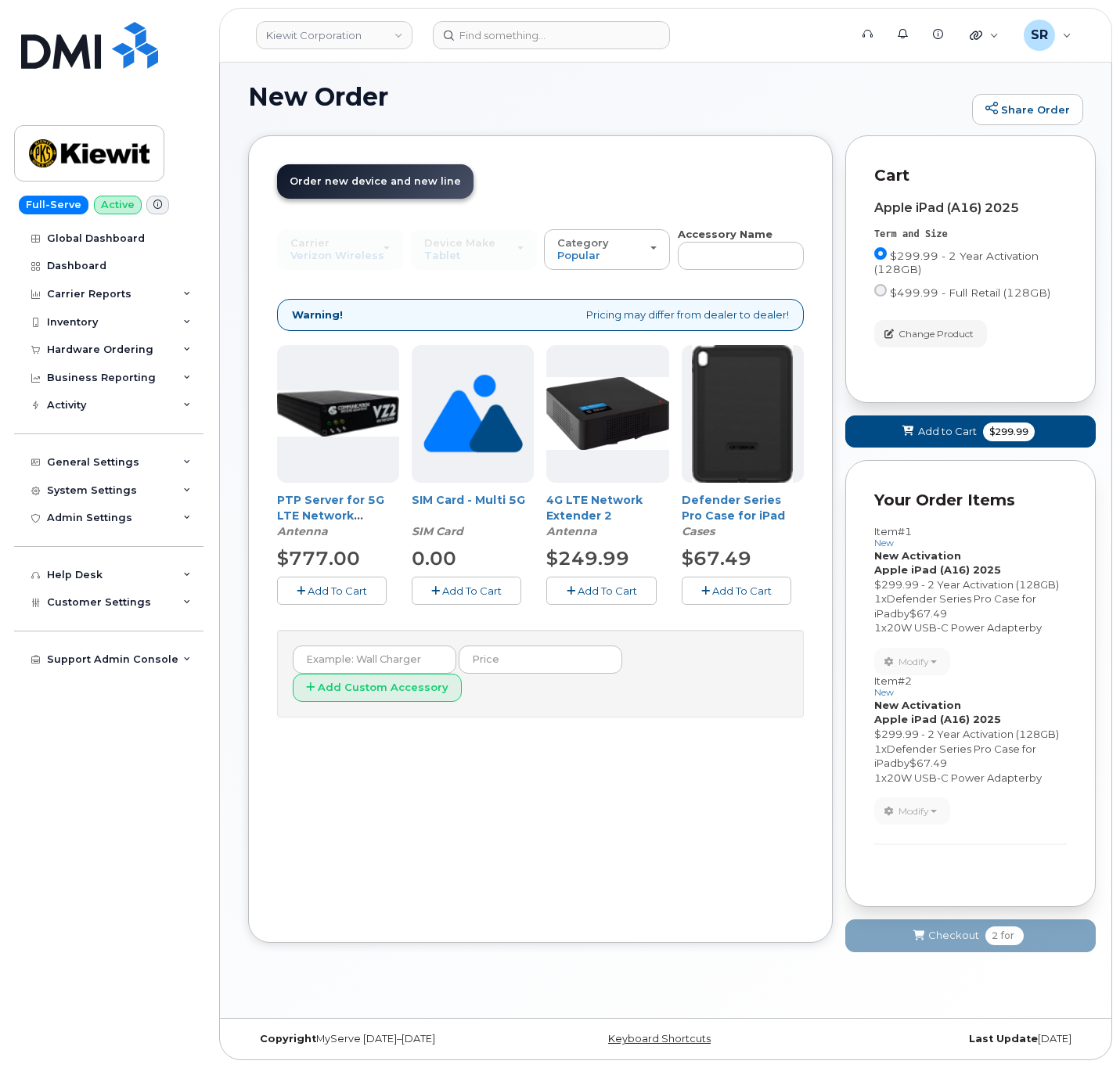
click at [750, 590] on span "Add To Cart" at bounding box center [742, 590] width 59 height 12
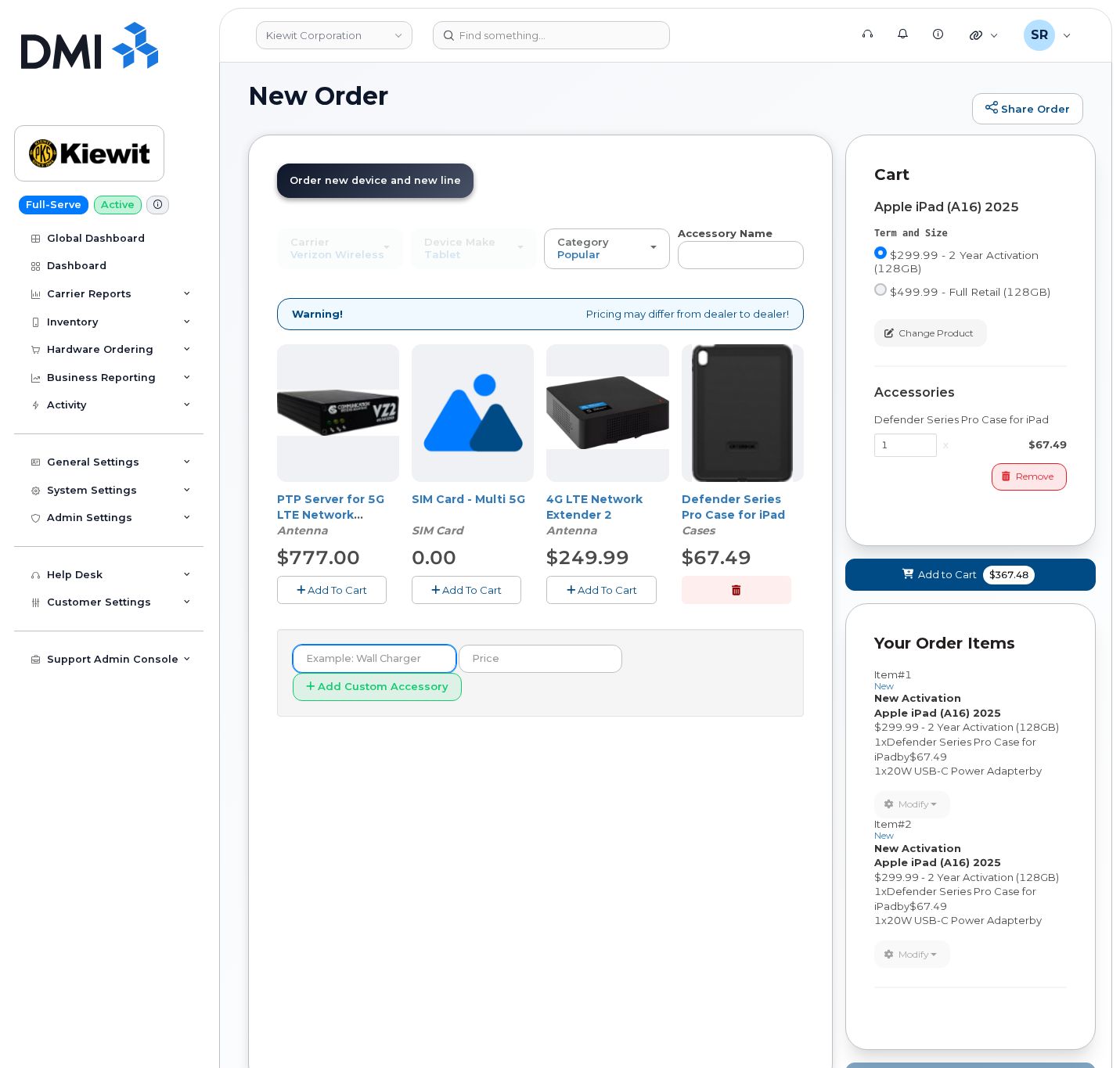
click at [376, 665] on input "text" at bounding box center [374, 658] width 164 height 28
paste input "20W USB-C Power Adapter"
type input "20W USB-C Power Adapter"
click at [486, 663] on input "text" at bounding box center [540, 658] width 164 height 28
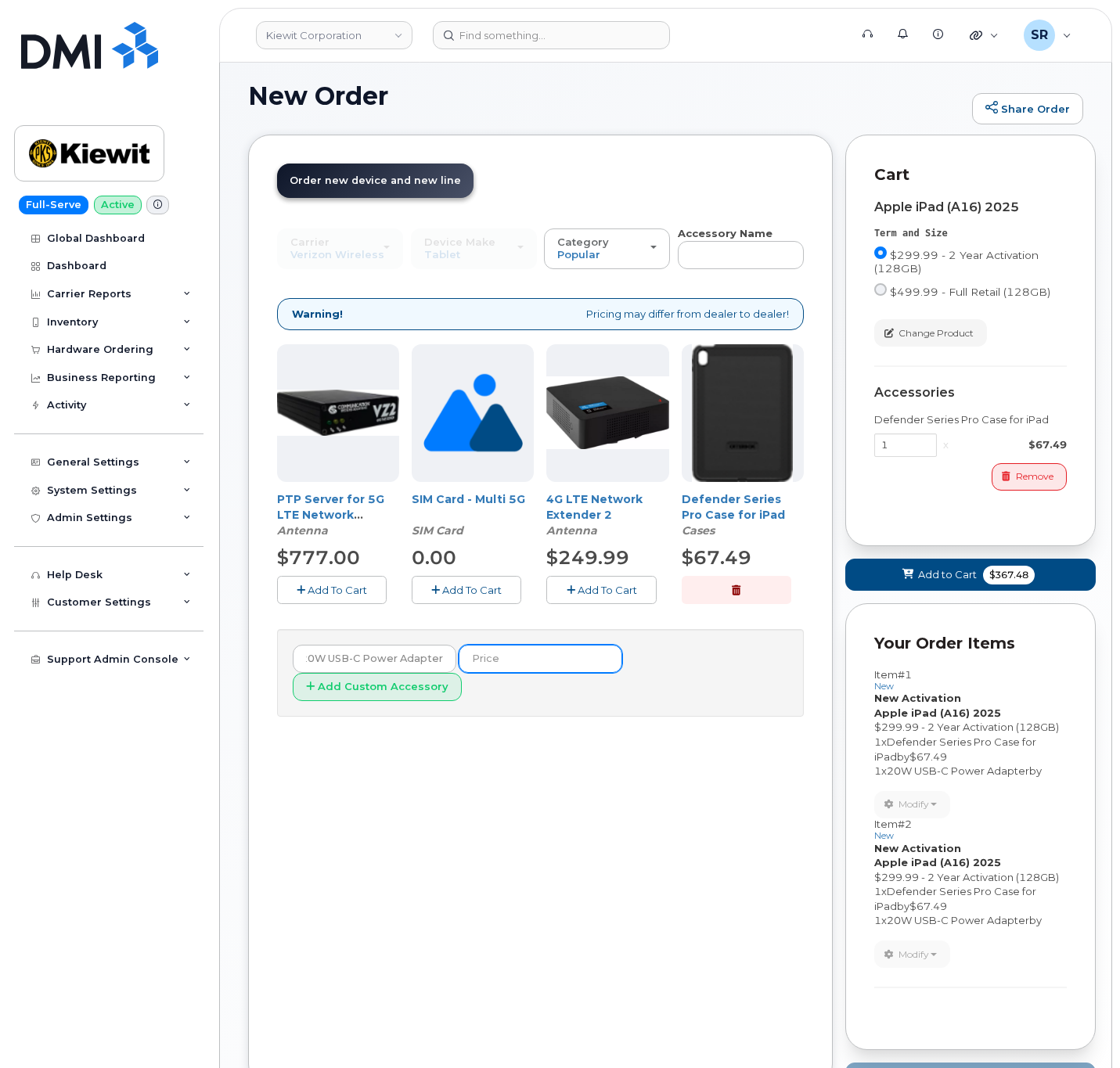
scroll to position [0, 0]
type input "$19.00"
click at [461, 674] on button "Add Custom Accessory" at bounding box center [377, 687] width 169 height 29
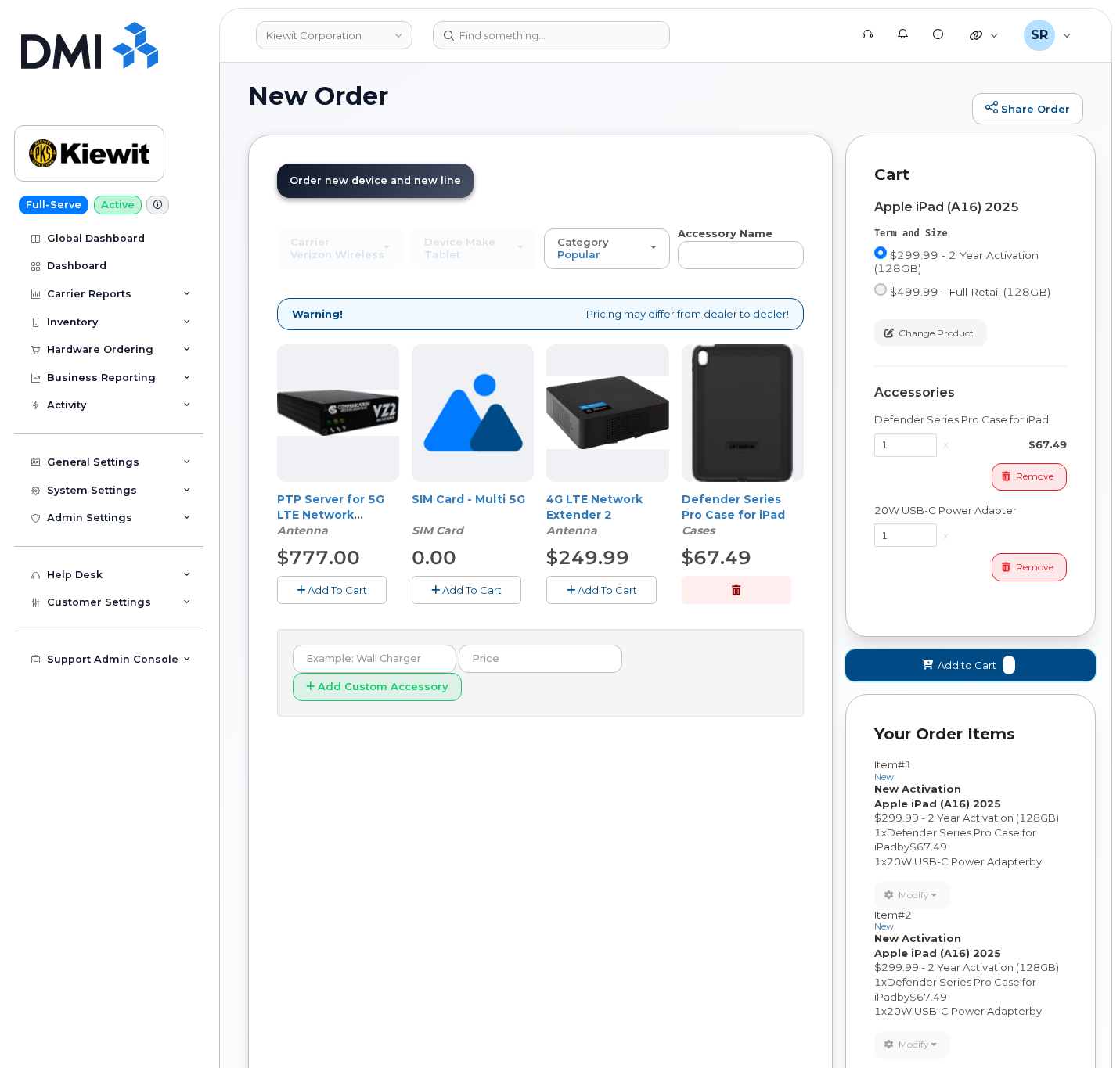
click at [963, 672] on span "Add to Cart" at bounding box center [967, 666] width 58 height 15
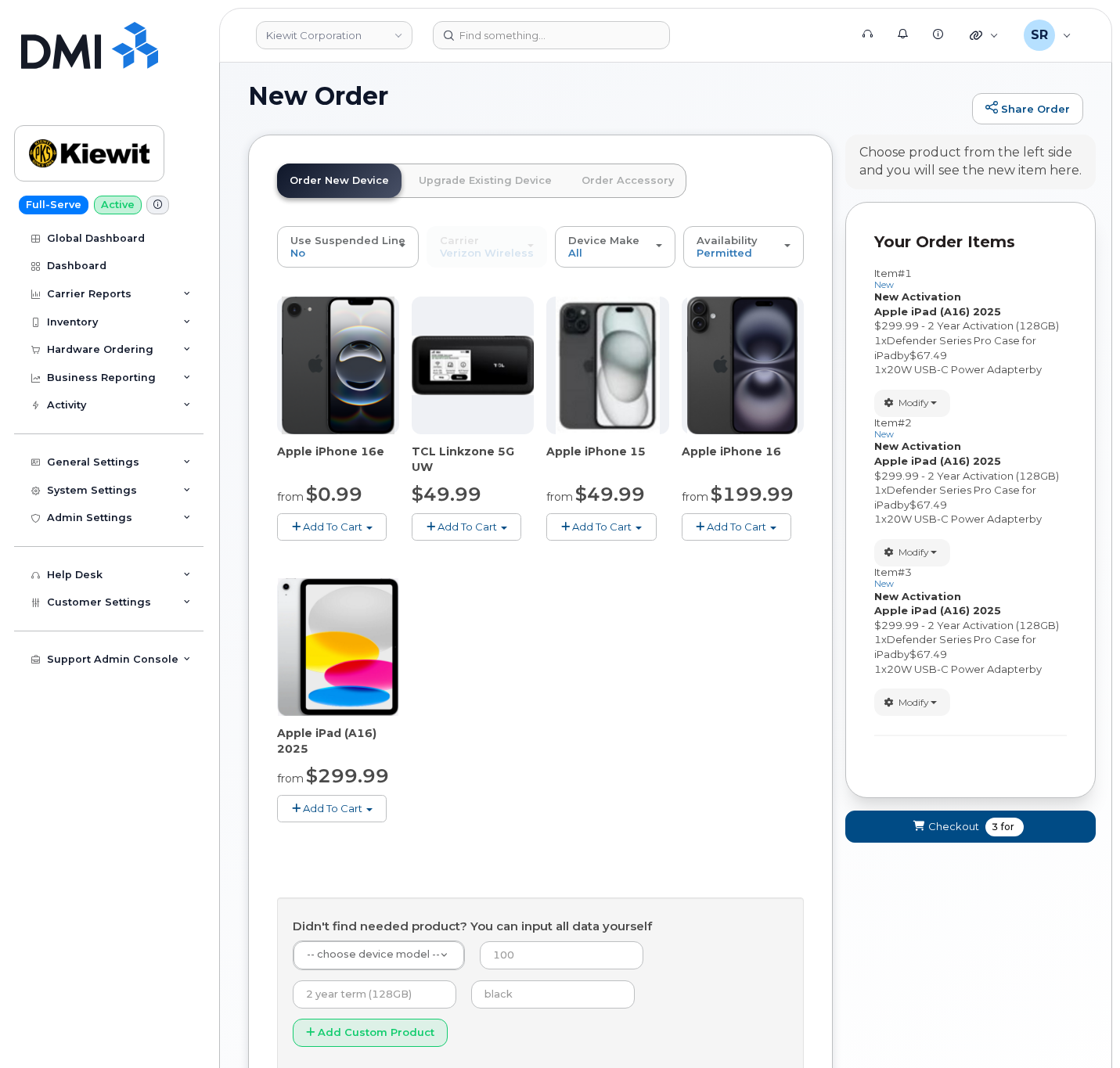
click at [311, 801] on button "Add To Cart" at bounding box center [331, 809] width 109 height 28
click at [359, 836] on link "$299.99 - 2 Year Activation (128GB)" at bounding box center [390, 837] width 216 height 19
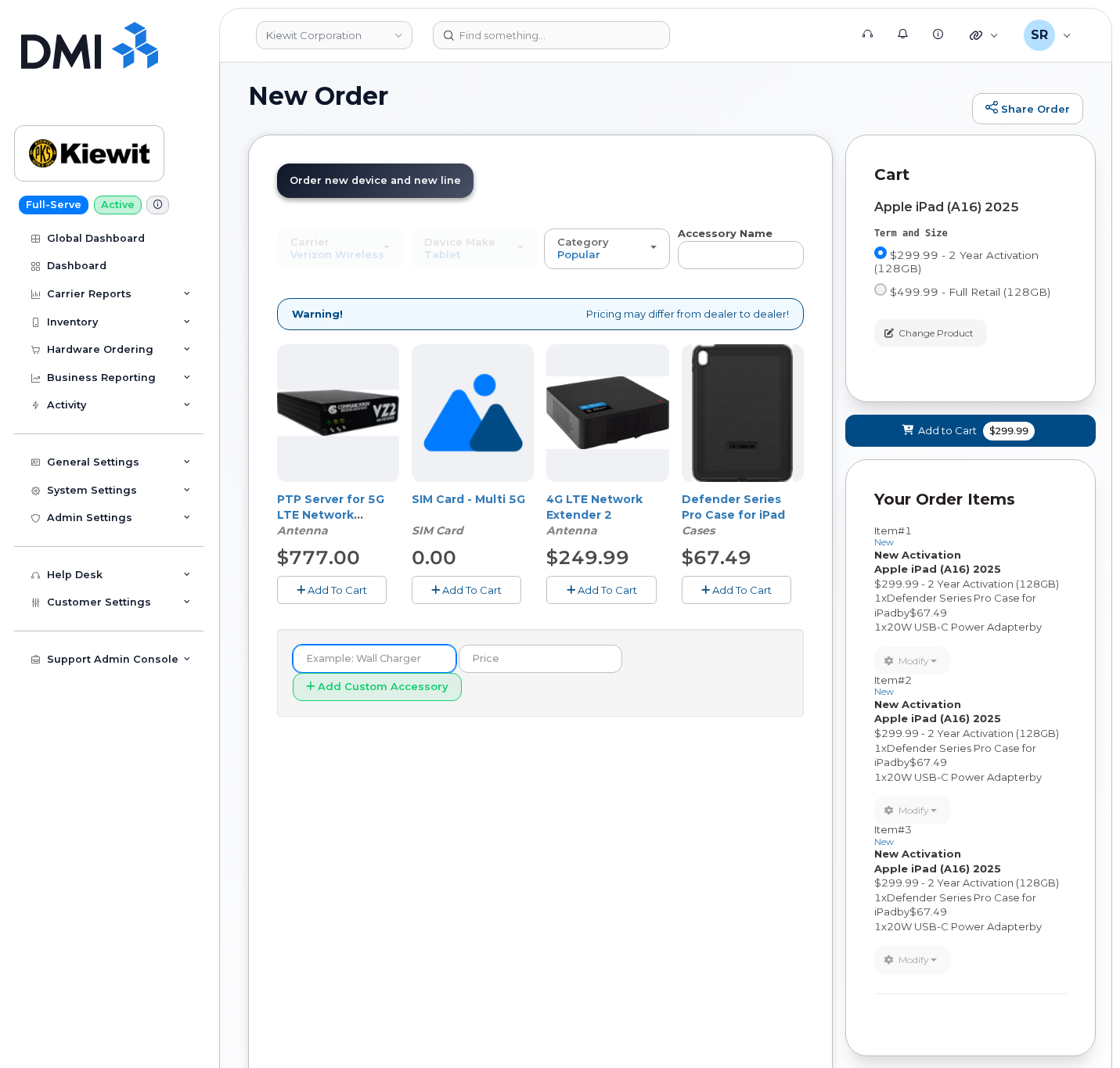
click at [397, 673] on input "text" at bounding box center [374, 658] width 164 height 28
type input "20W USB-C Power Adapter"
click at [509, 655] on input "text" at bounding box center [540, 658] width 164 height 28
click at [463, 656] on input "19.00" at bounding box center [540, 658] width 164 height 28
type input "$19.00"
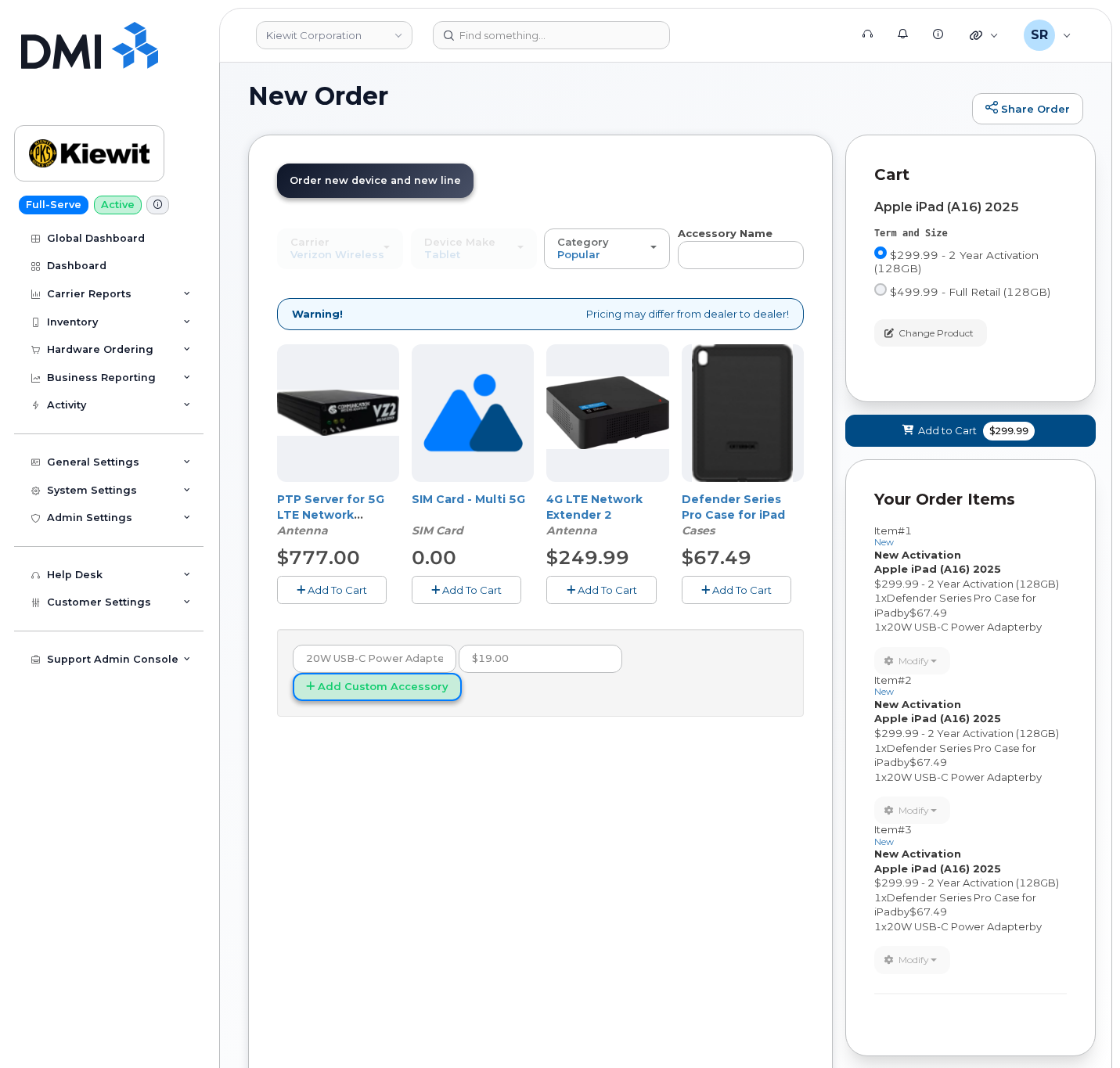
click at [461, 673] on button "Add Custom Accessory" at bounding box center [377, 687] width 169 height 29
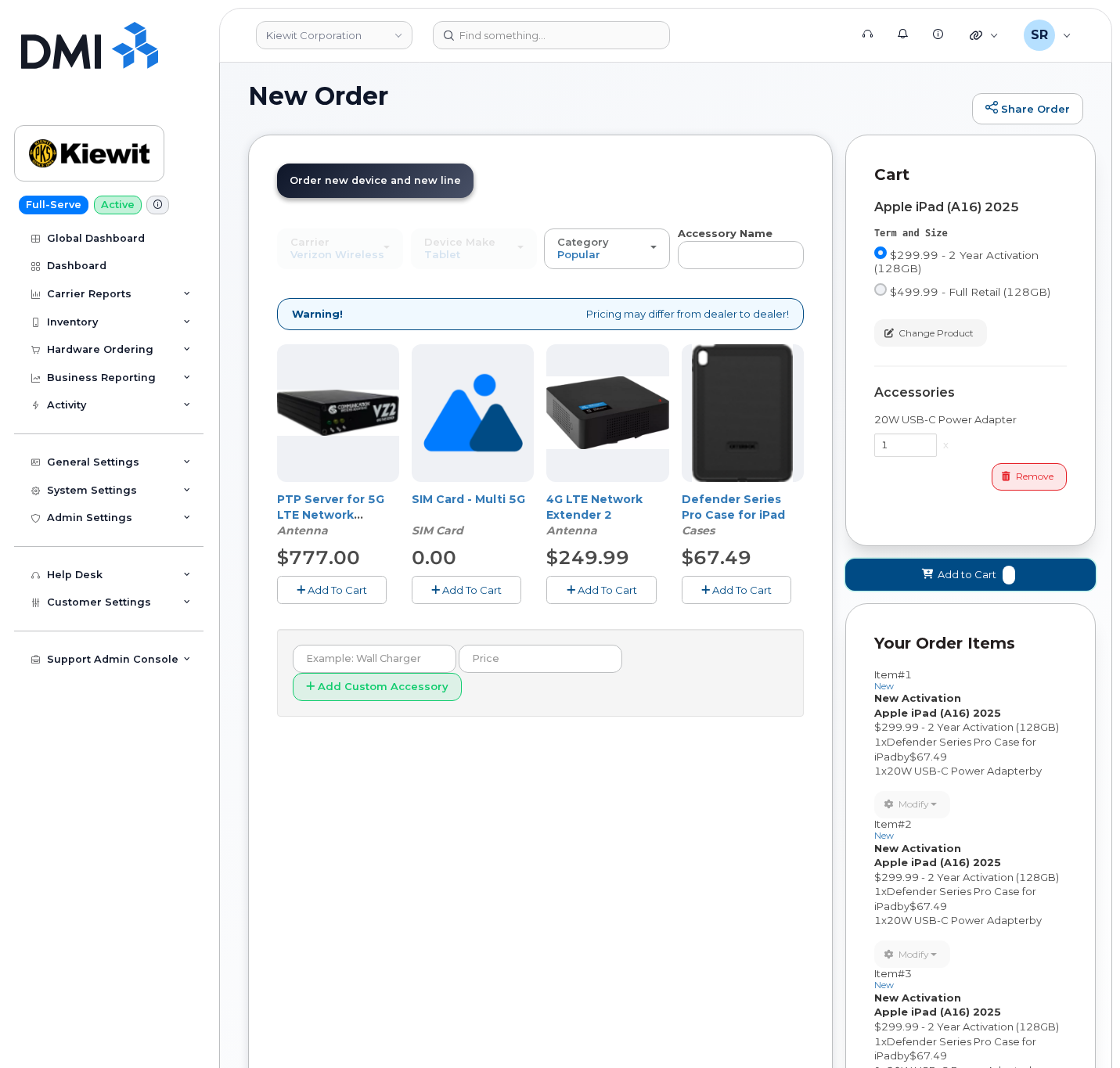
click at [932, 575] on icon at bounding box center [927, 574] width 11 height 11
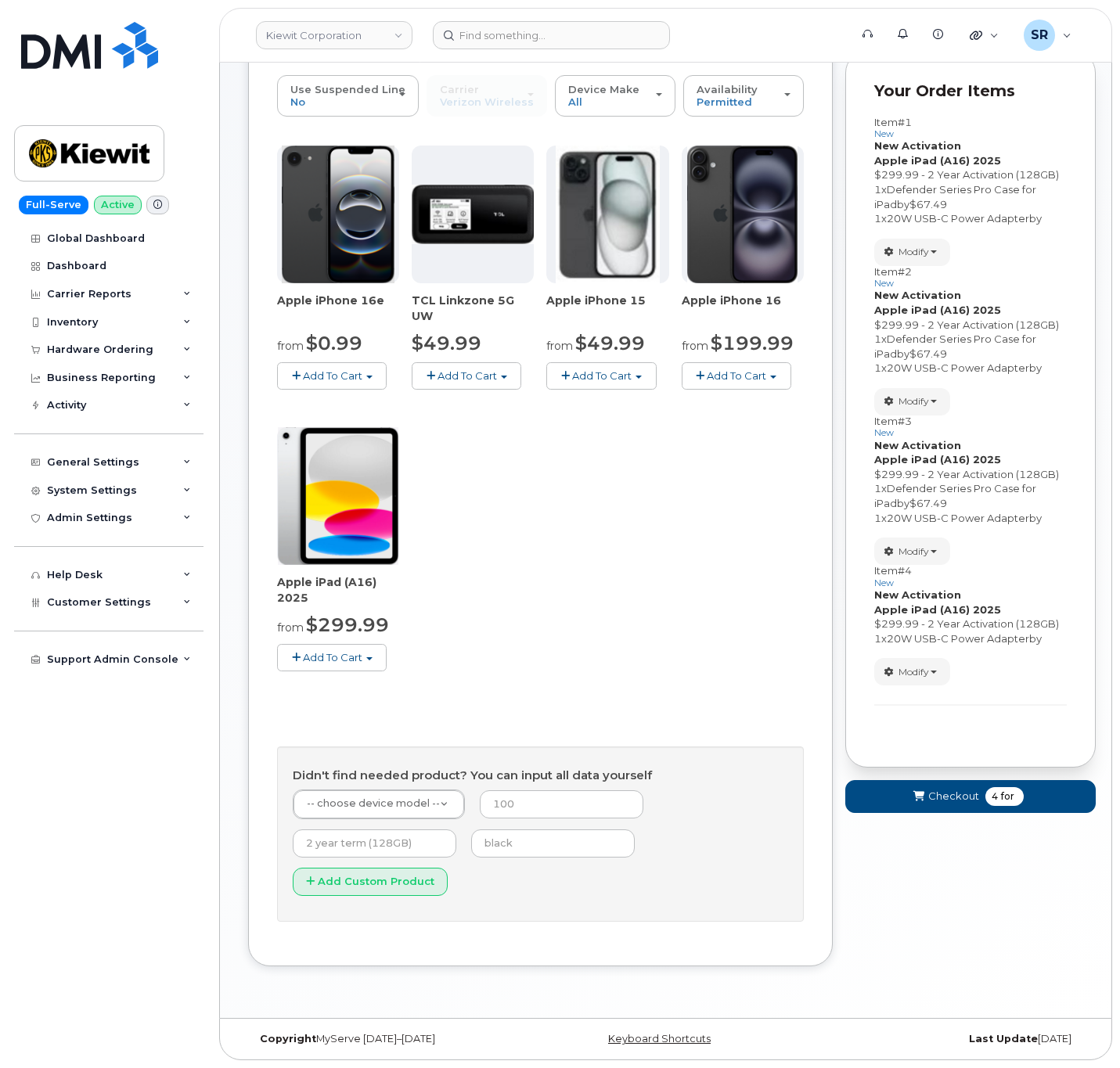
scroll to position [261, 0]
click at [930, 665] on span "Modify" at bounding box center [914, 672] width 31 height 14
click at [966, 690] on link "change" at bounding box center [949, 696] width 148 height 19
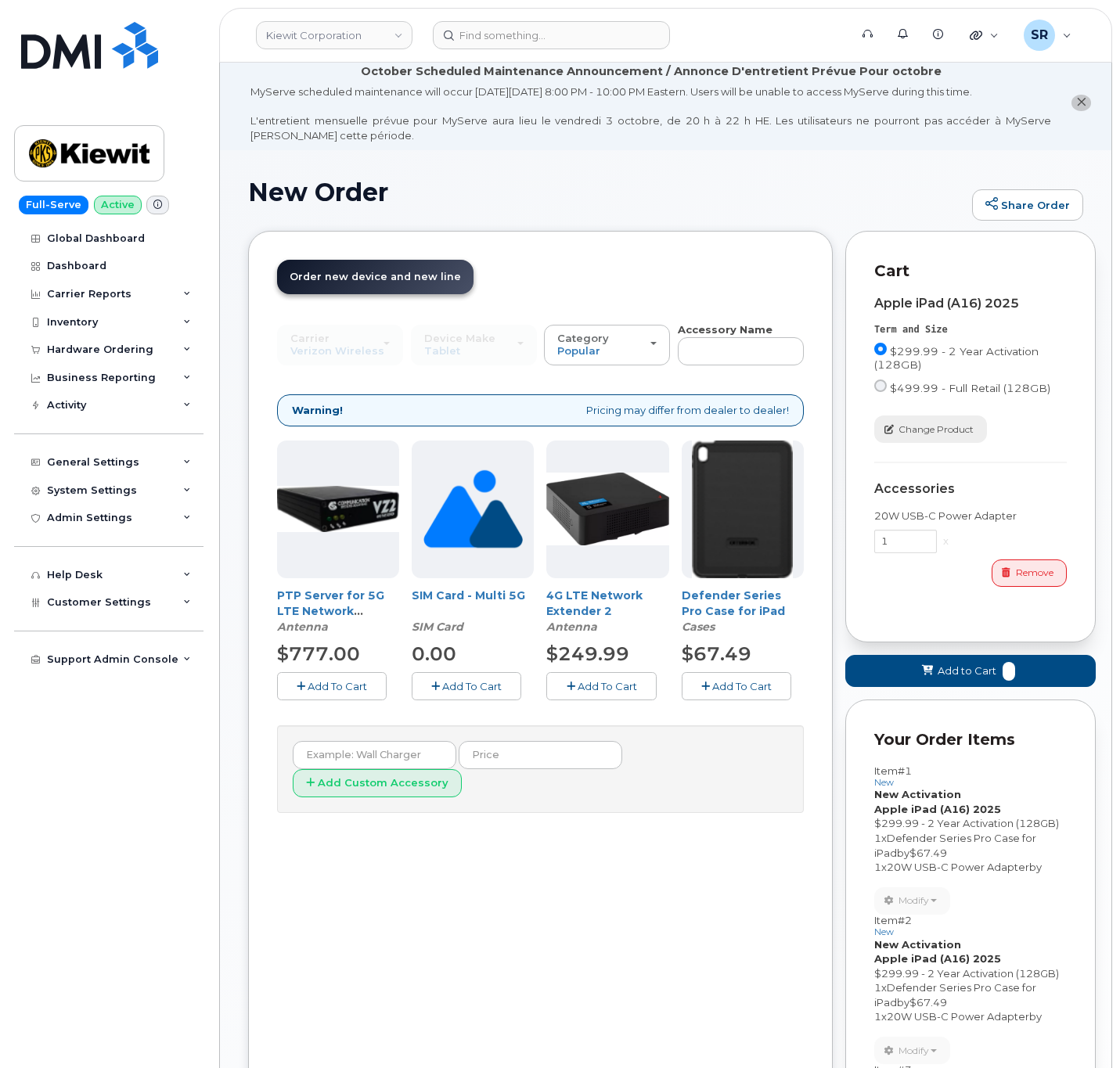
scroll to position [0, 0]
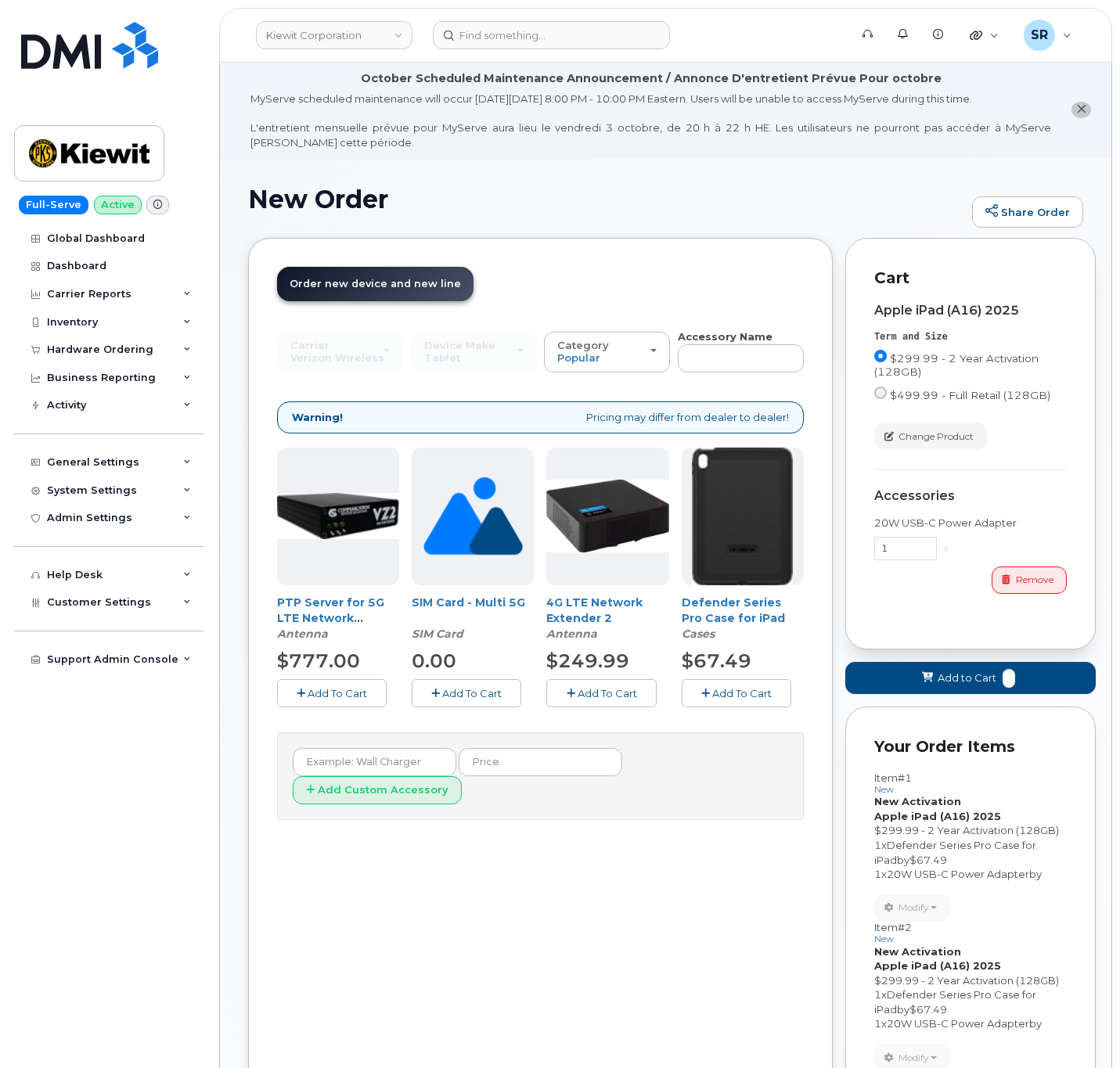
click at [742, 698] on span "Add To Cart" at bounding box center [742, 693] width 59 height 12
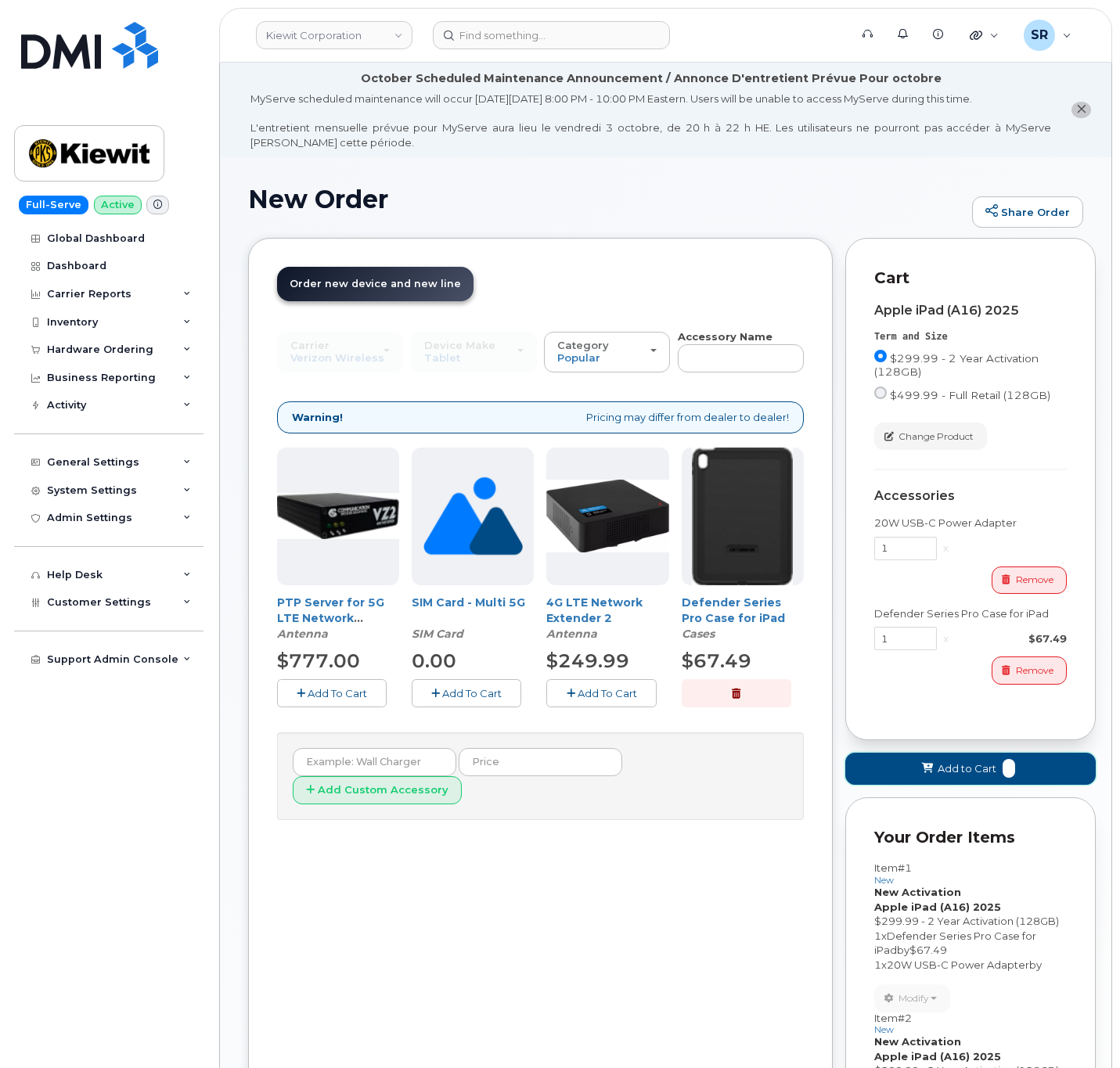
click at [968, 774] on span "Add to Cart" at bounding box center [967, 769] width 58 height 15
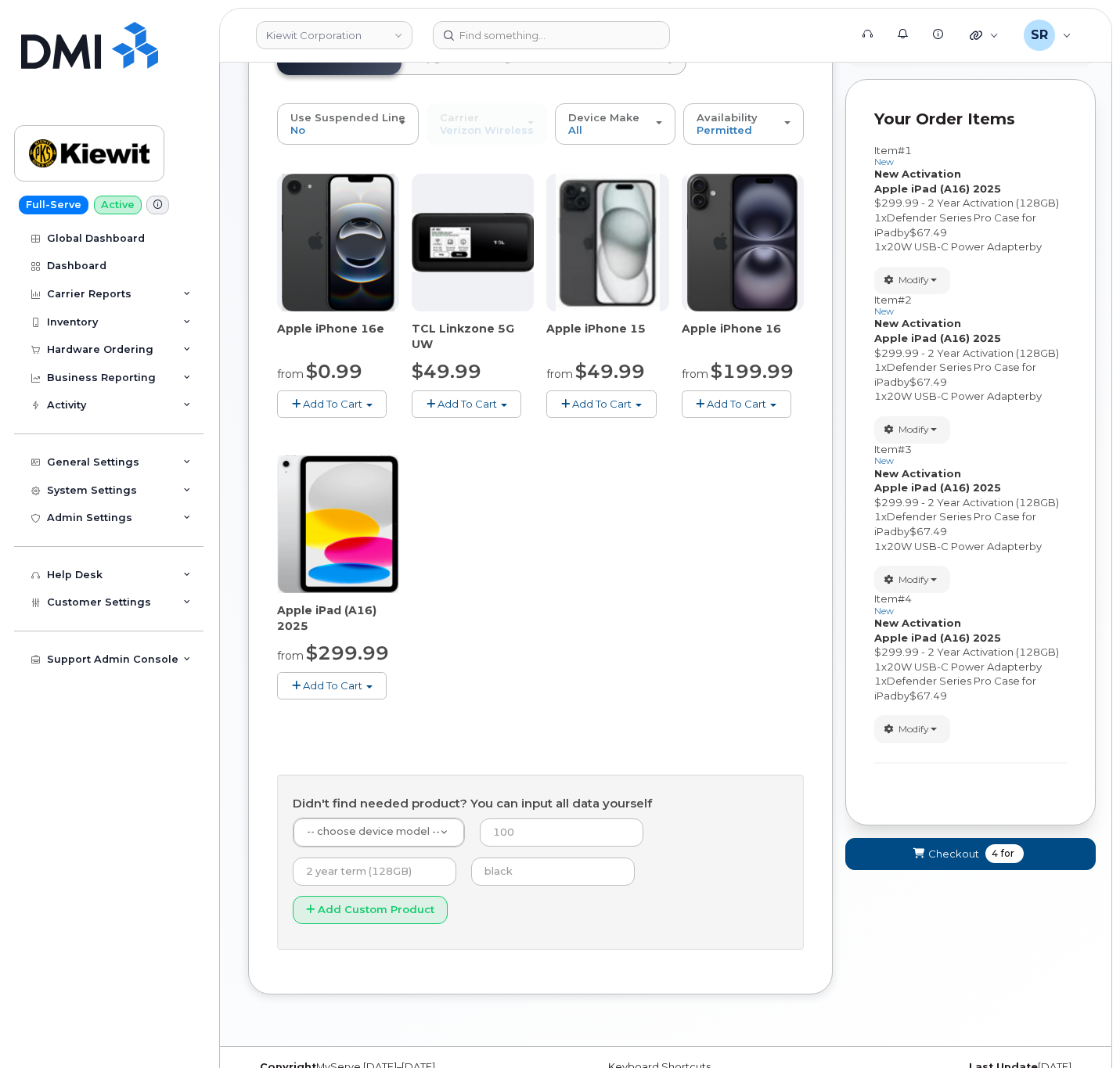
scroll to position [261, 0]
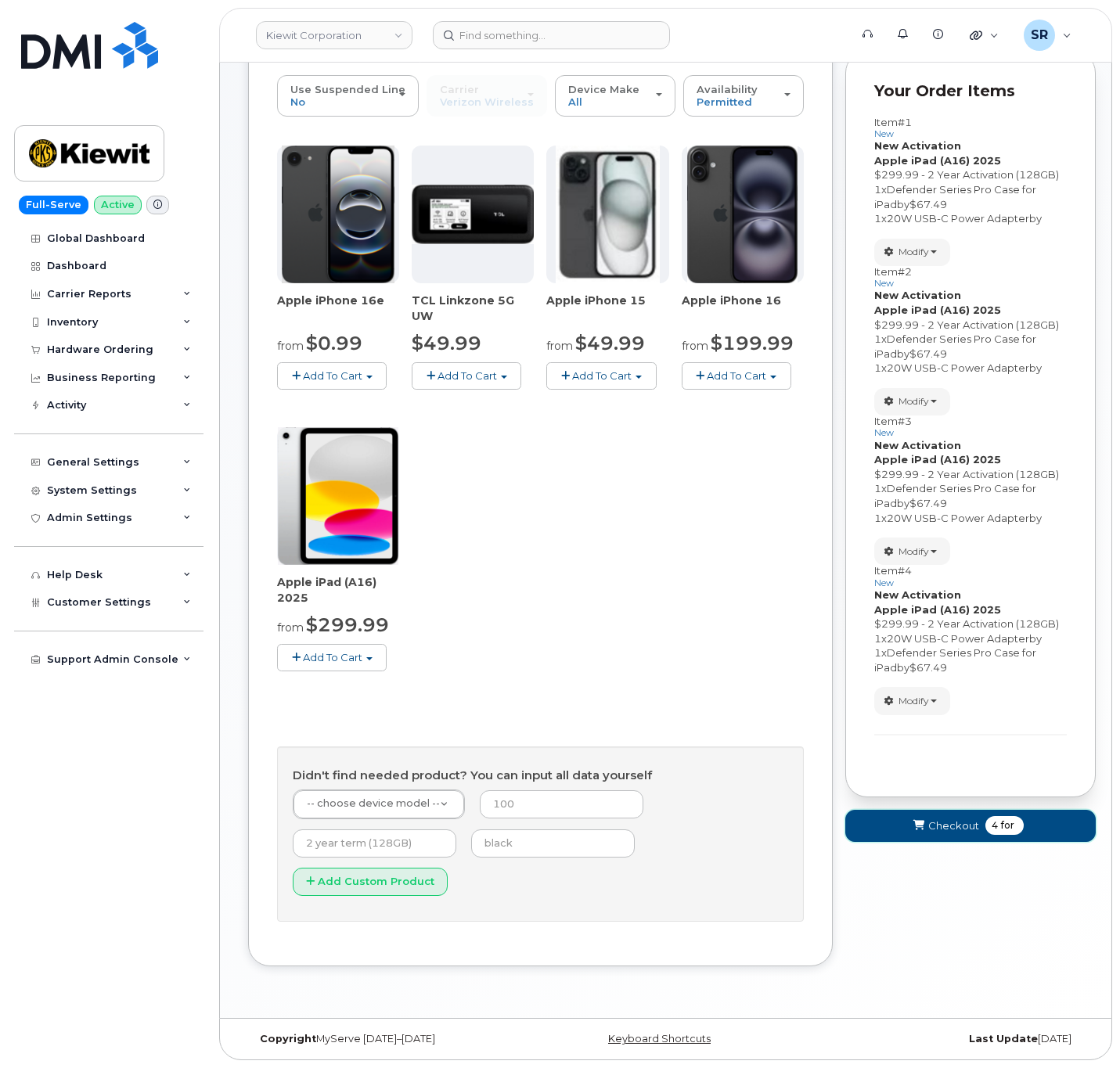
click at [953, 818] on span "Checkout" at bounding box center [953, 826] width 51 height 15
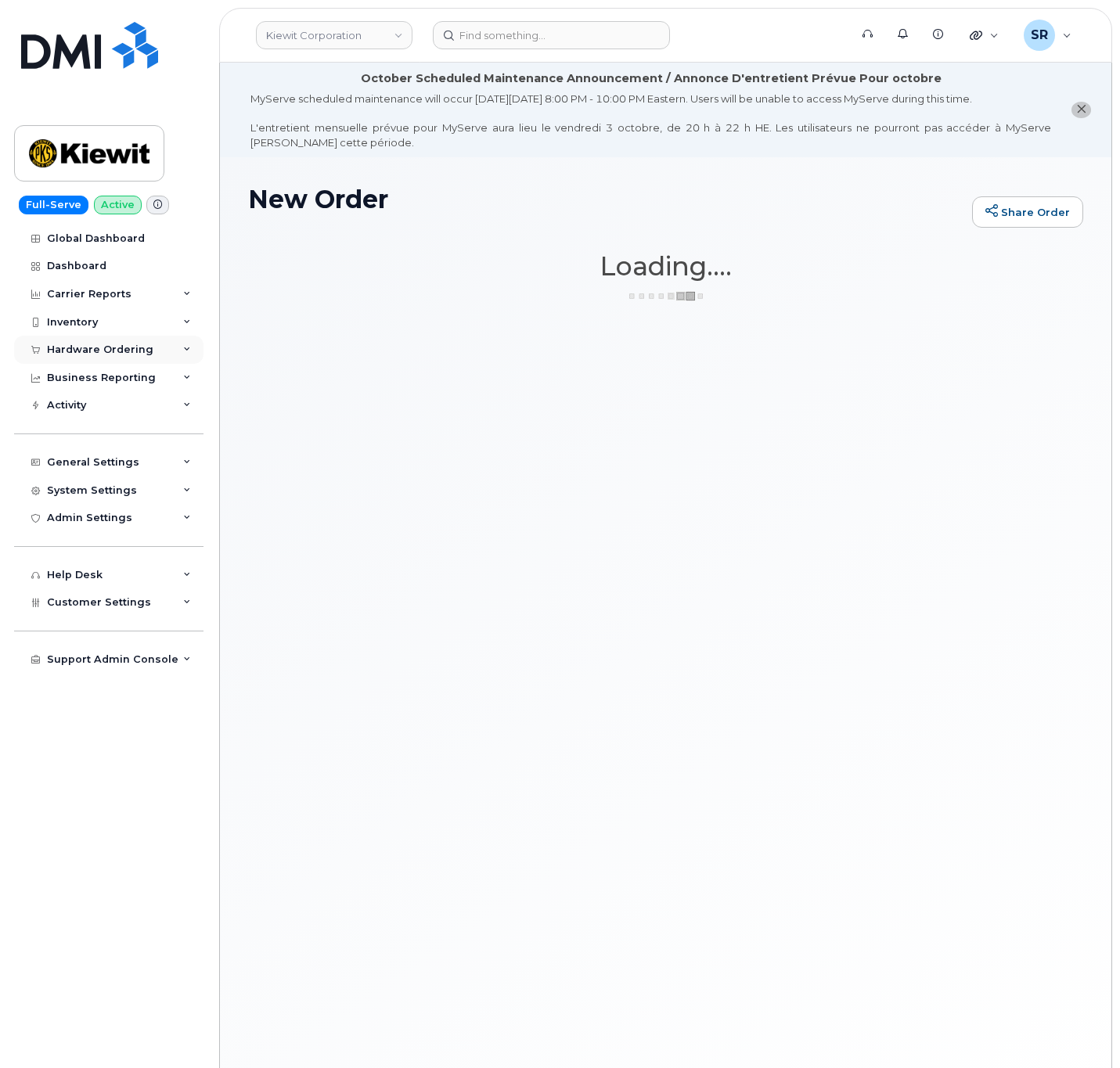
click at [116, 341] on div "Hardware Ordering" at bounding box center [109, 349] width 190 height 28
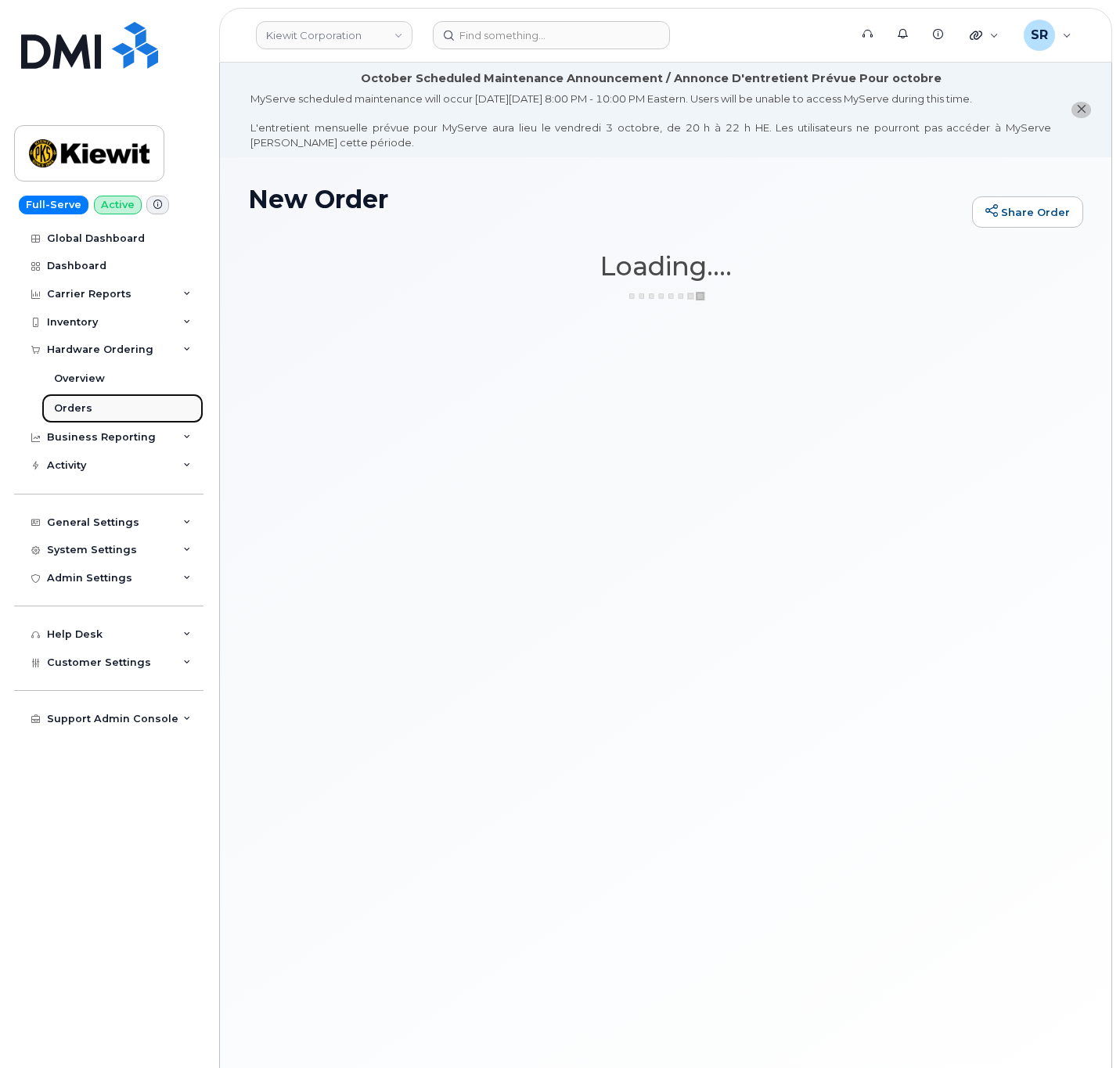
click at [94, 409] on link "Orders" at bounding box center [122, 408] width 162 height 30
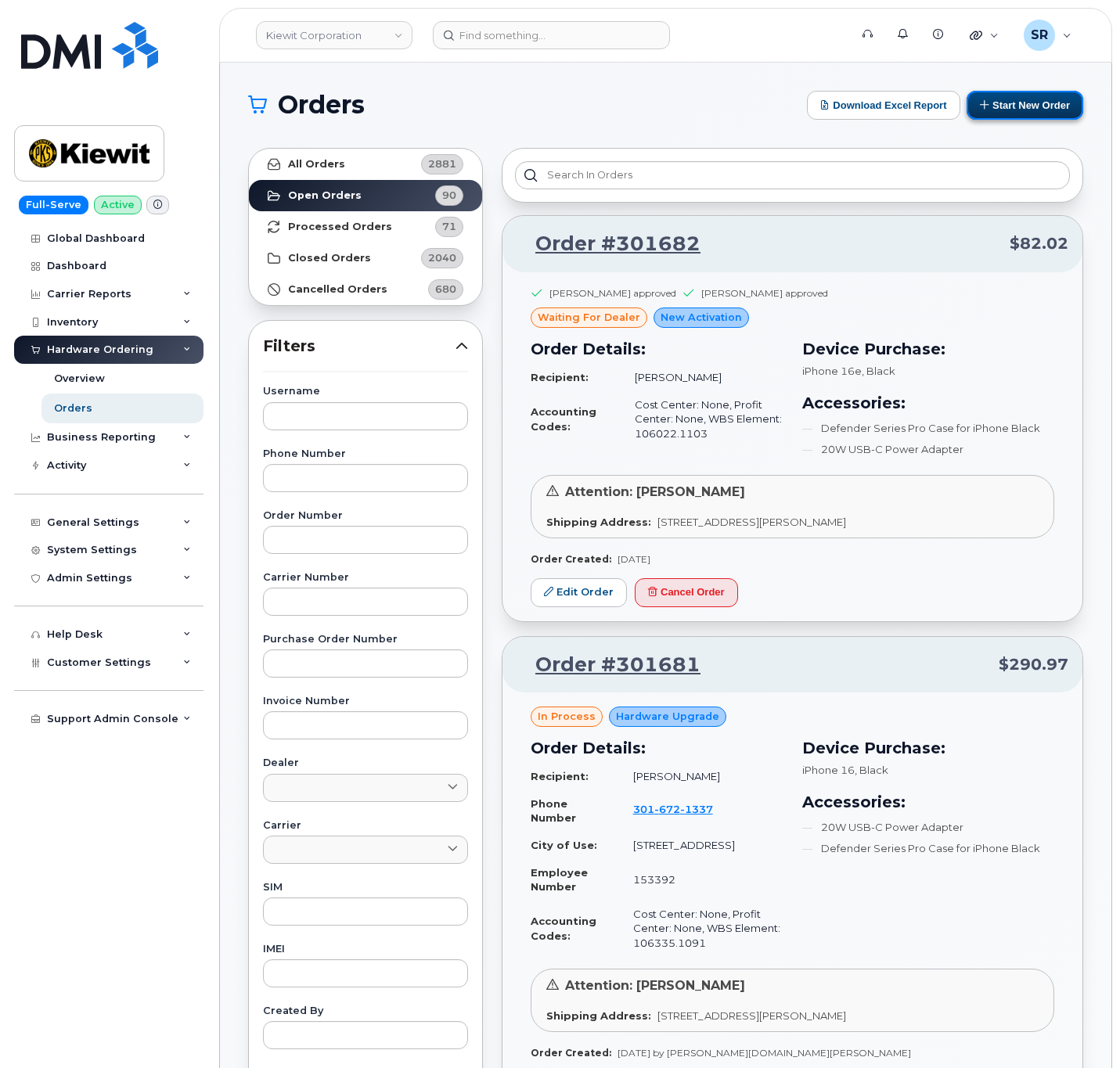
click at [1052, 101] on button "Start New Order" at bounding box center [1025, 105] width 117 height 29
click at [1033, 114] on button "Start New Order" at bounding box center [1025, 105] width 117 height 29
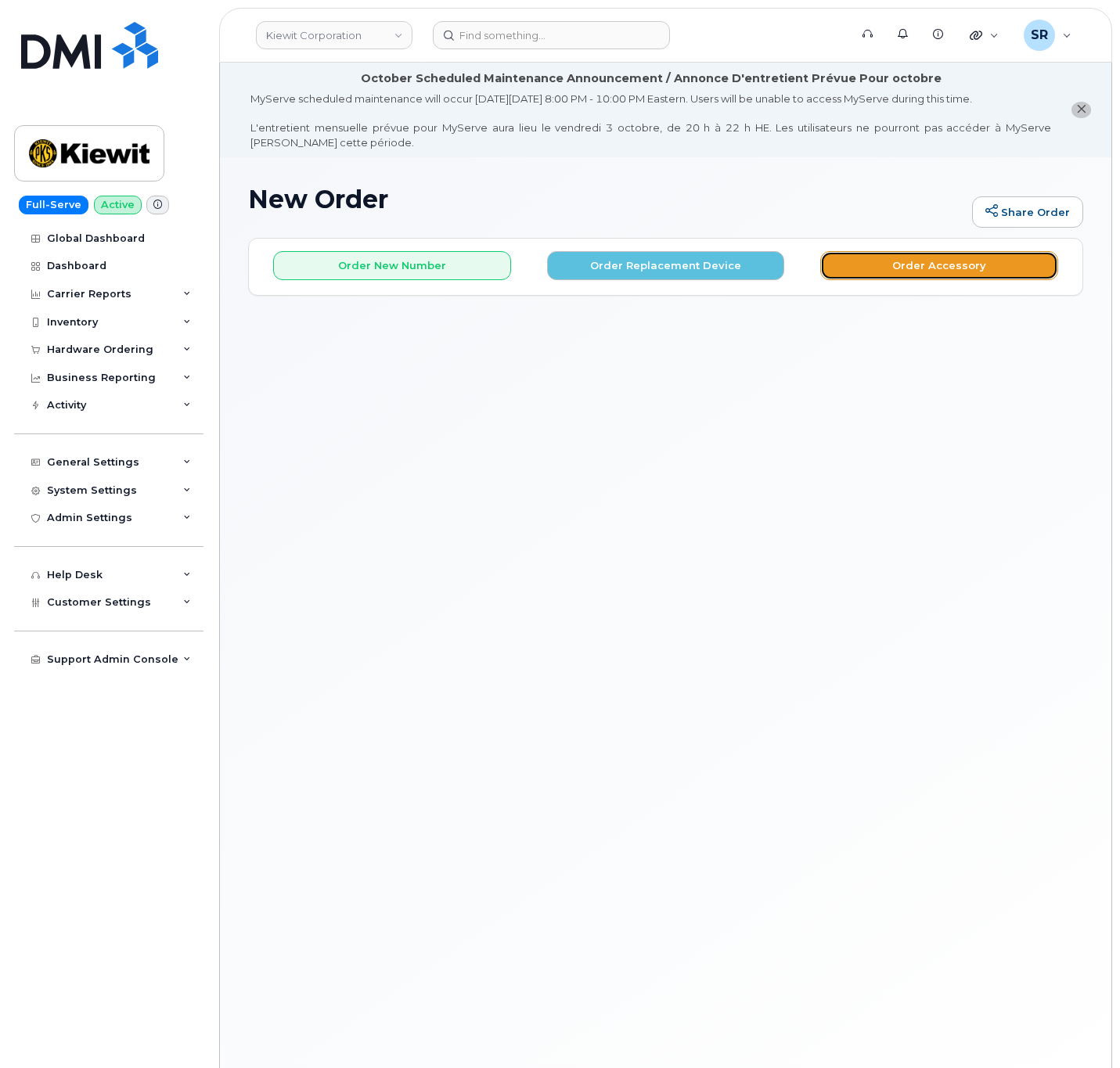
click at [895, 259] on button "Order Accessory" at bounding box center [939, 265] width 238 height 29
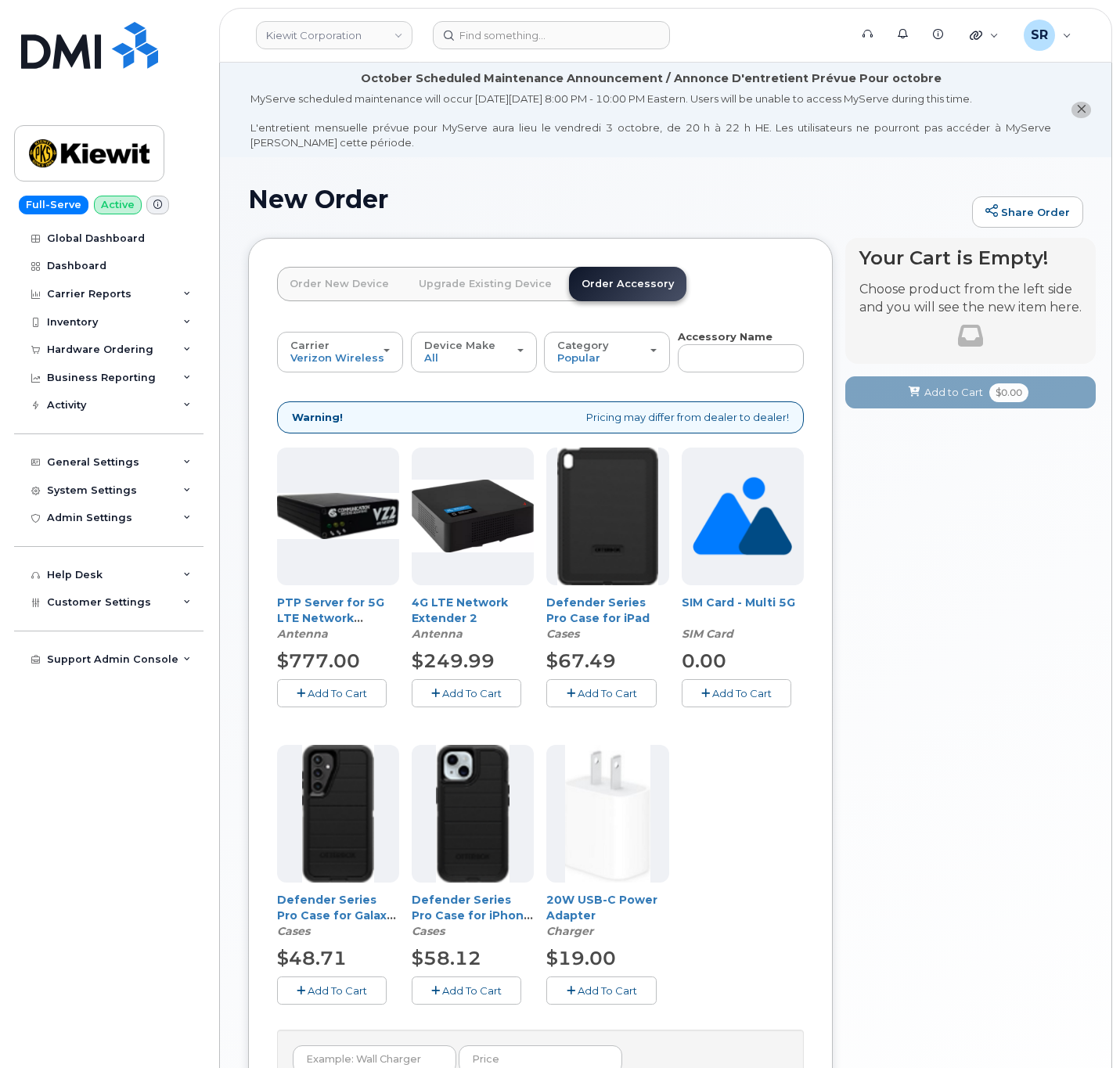
scroll to position [174, 0]
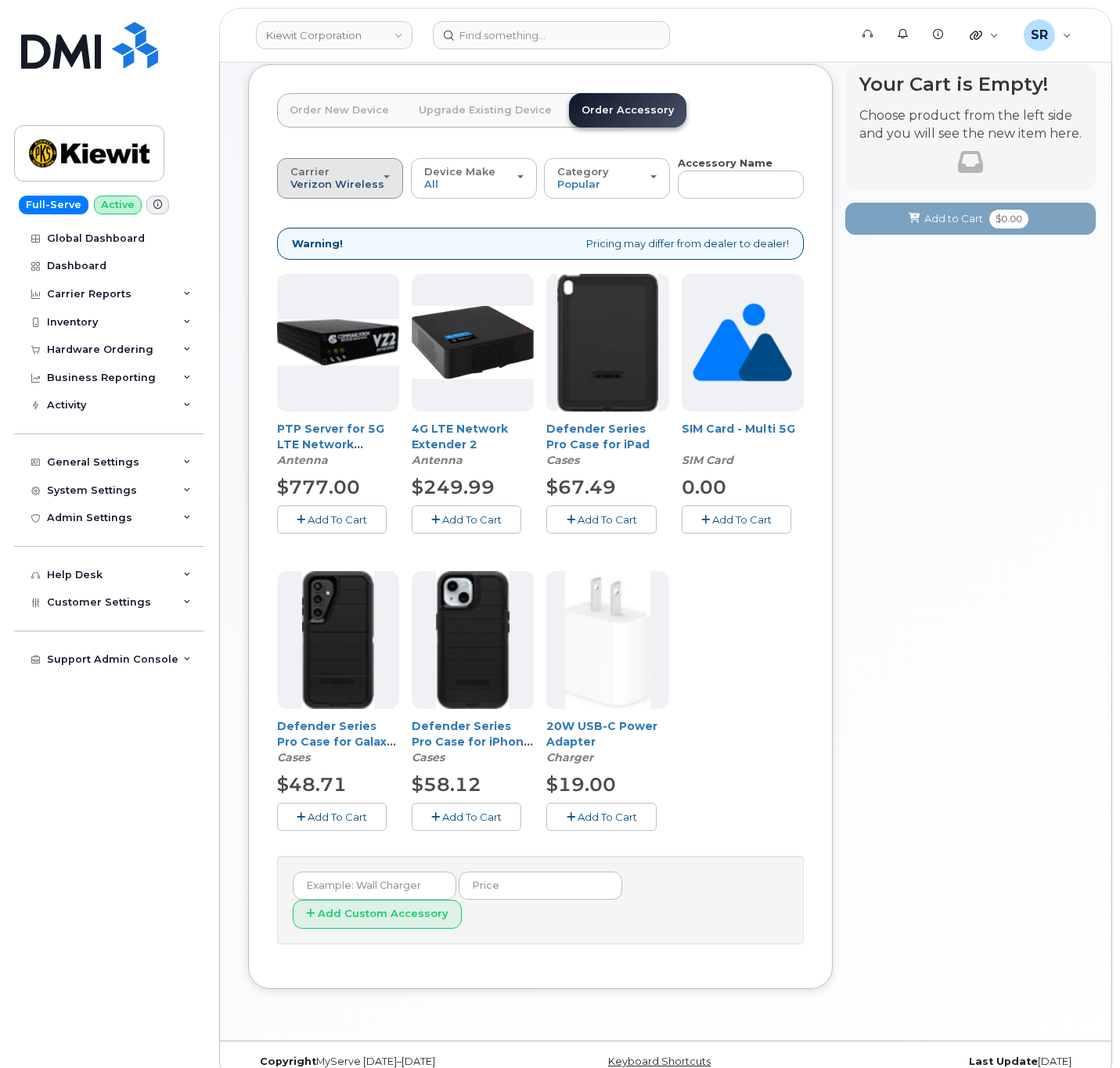
click at [315, 184] on span "Verizon Wireless" at bounding box center [337, 184] width 94 height 12
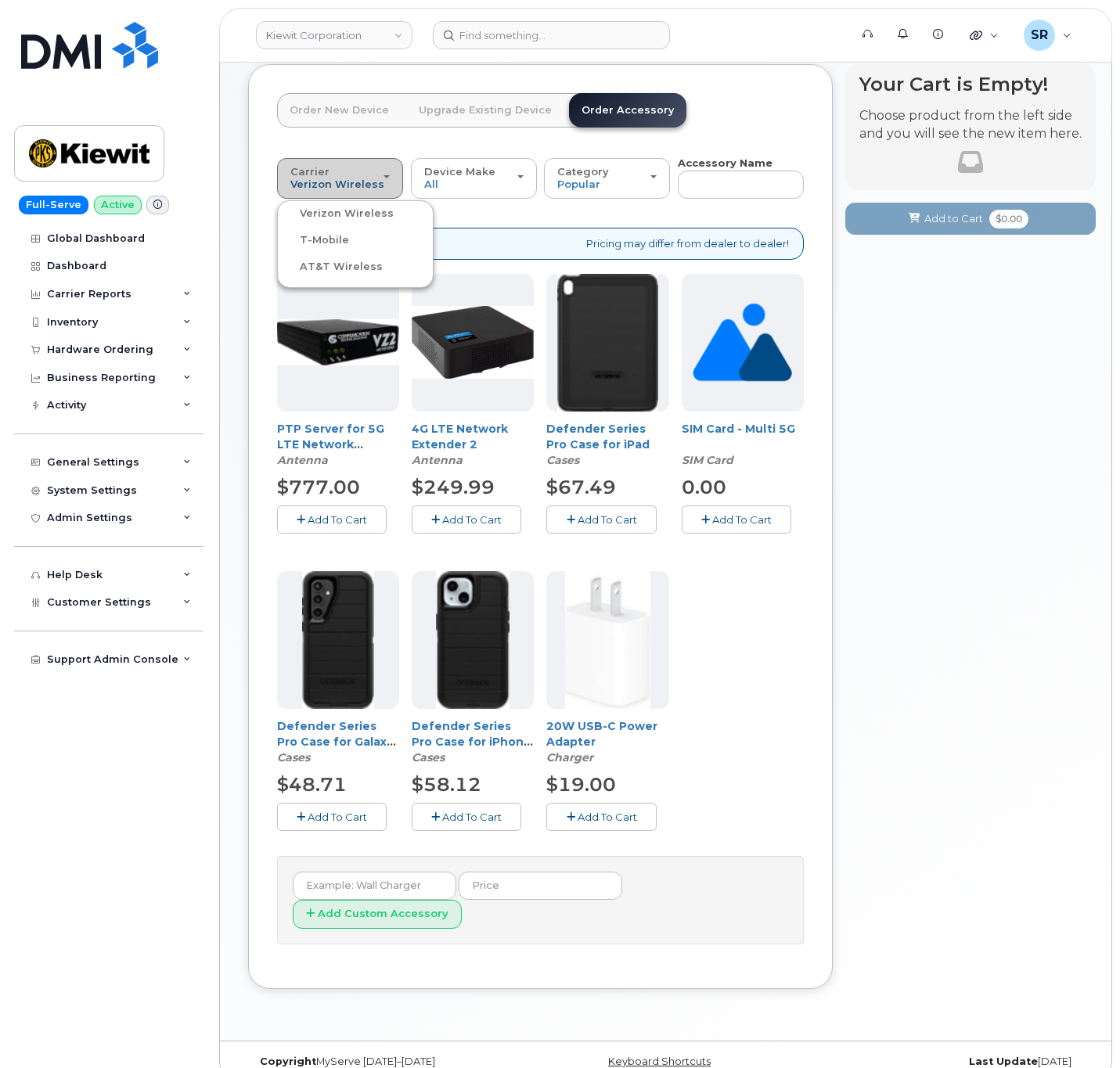
click at [315, 184] on span "Verizon Wireless" at bounding box center [337, 184] width 94 height 12
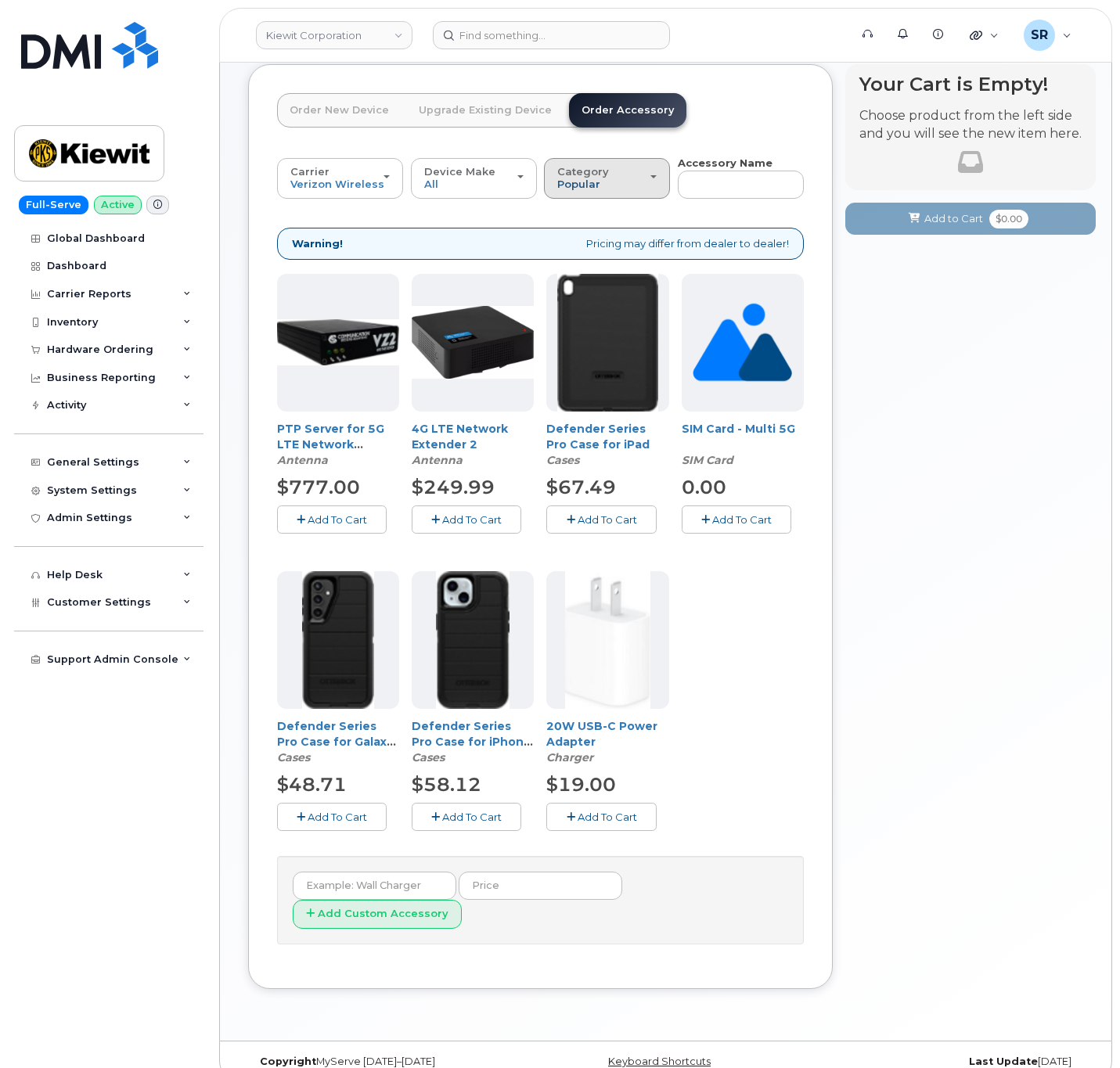
click at [580, 182] on span "Popular" at bounding box center [578, 184] width 43 height 12
click at [594, 242] on label "Charger" at bounding box center [579, 248] width 64 height 19
click at [0, 0] on input "Charger" at bounding box center [0, 0] width 0 height 0
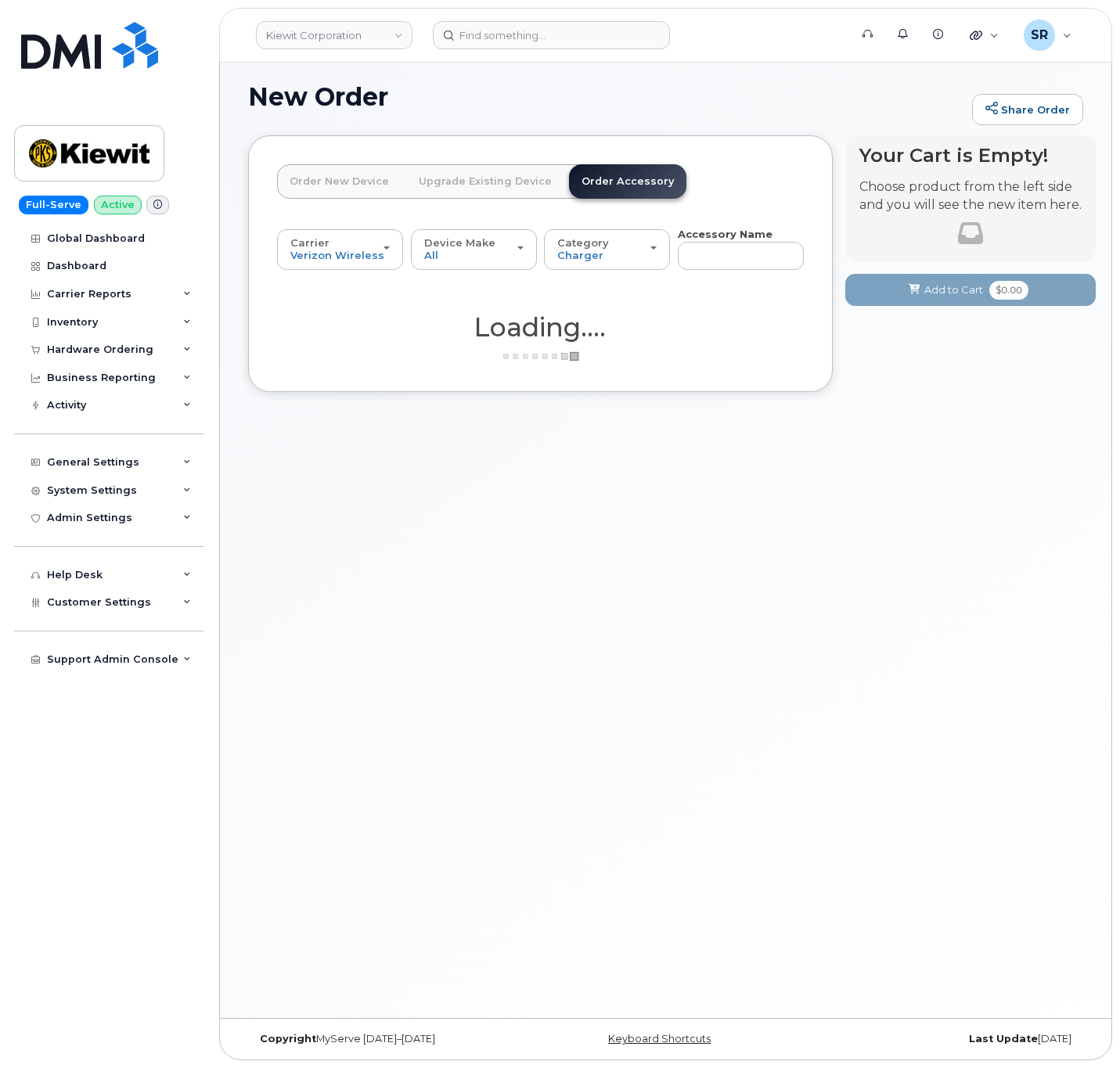
scroll to position [103, 0]
click at [608, 247] on div "Category Charger" at bounding box center [607, 249] width 100 height 24
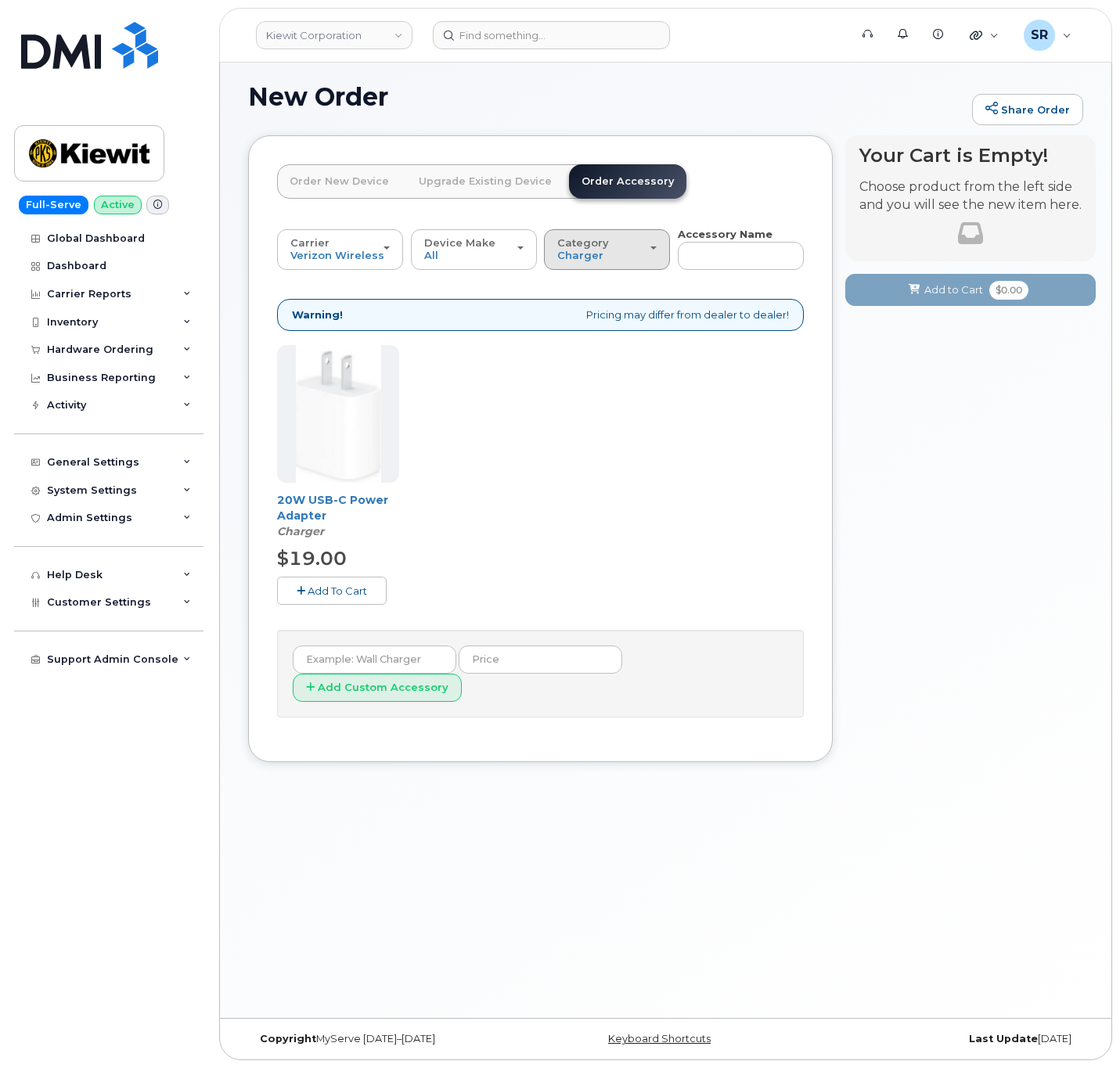
click at [594, 234] on button "Category Charger" at bounding box center [607, 250] width 126 height 41
click at [567, 279] on label "All" at bounding box center [564, 285] width 33 height 19
click at [0, 0] on input "All" at bounding box center [0, 0] width 0 height 0
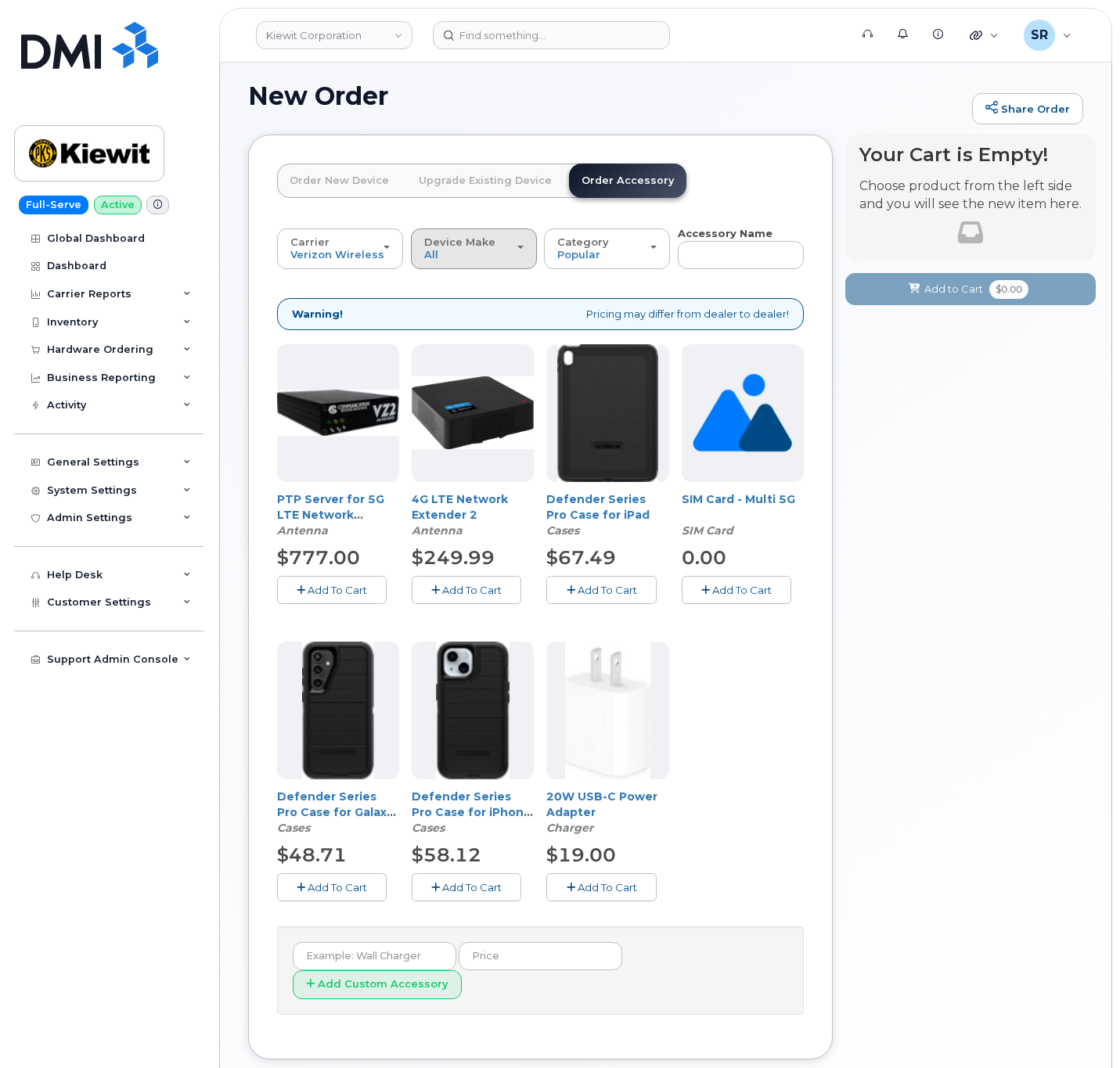
click at [493, 251] on div "Device Make All Android iPhone Tablet" at bounding box center [474, 248] width 100 height 24
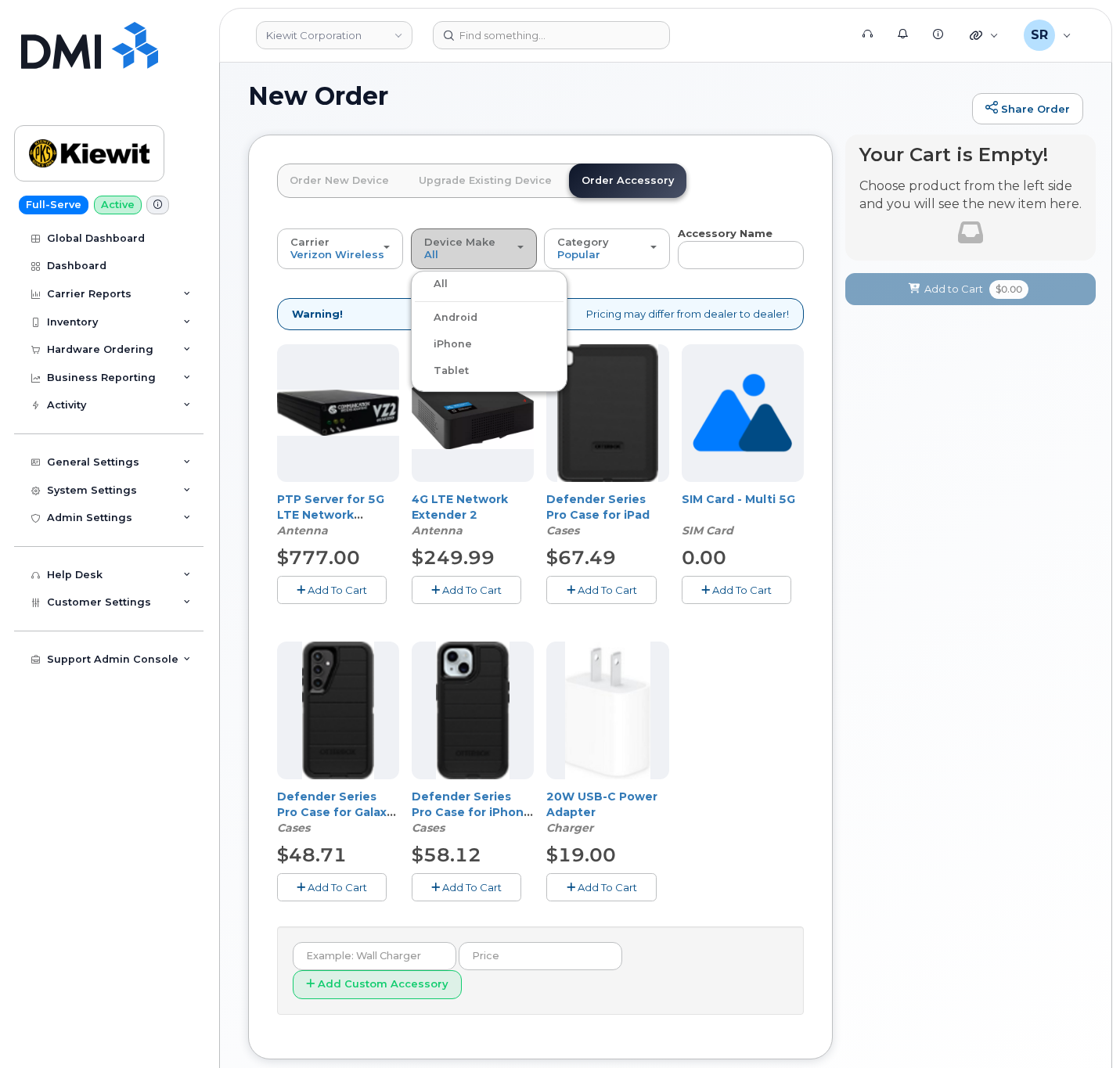
click at [468, 251] on div "Device Make All Android iPhone Tablet" at bounding box center [474, 248] width 100 height 24
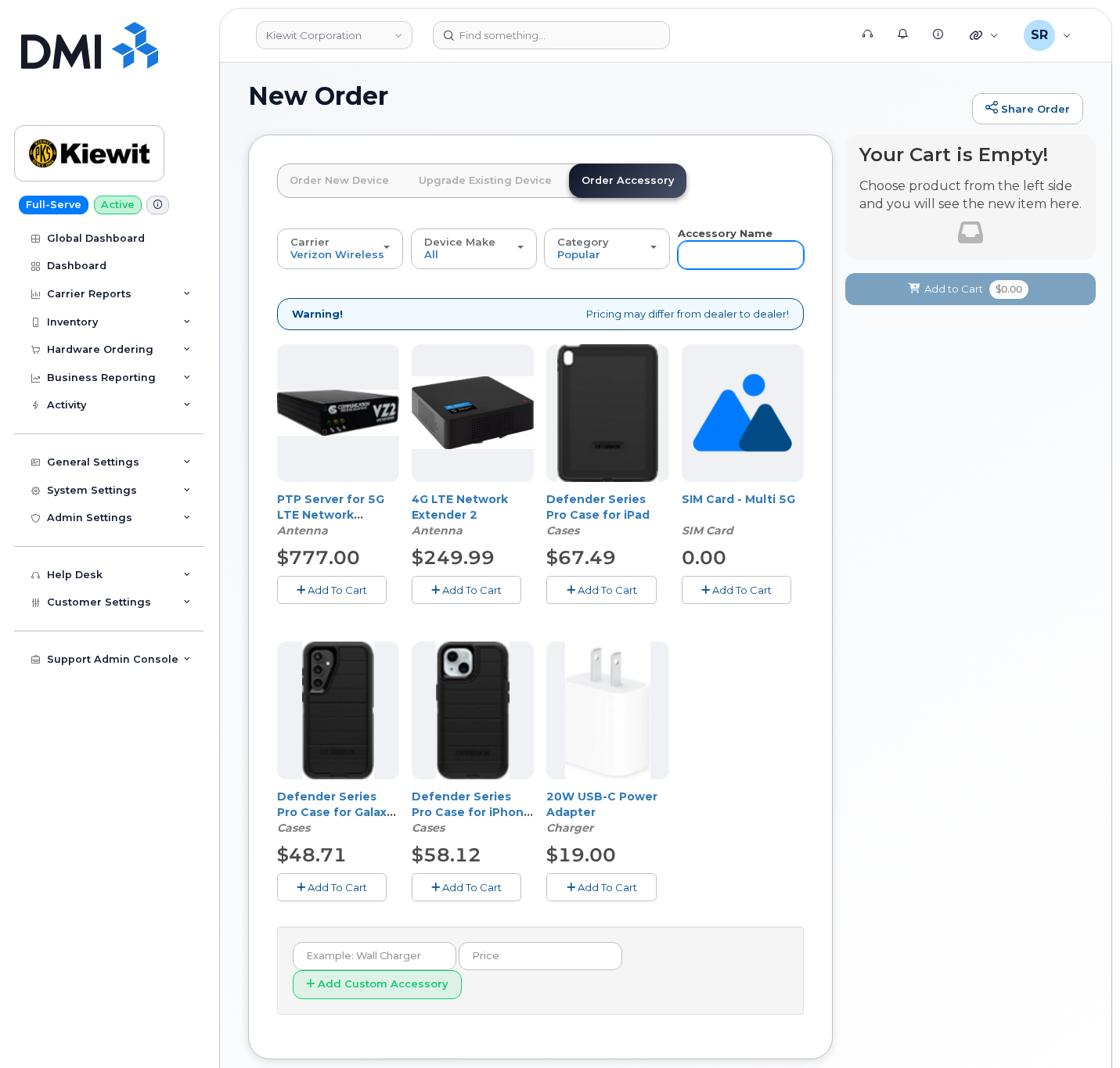
click at [735, 259] on input "text" at bounding box center [741, 255] width 126 height 28
click at [733, 259] on input "text" at bounding box center [741, 255] width 126 height 28
click at [918, 430] on div "Your Cart is Empty! Choose product from the left side and you will see the new …" at bounding box center [971, 609] width 251 height 947
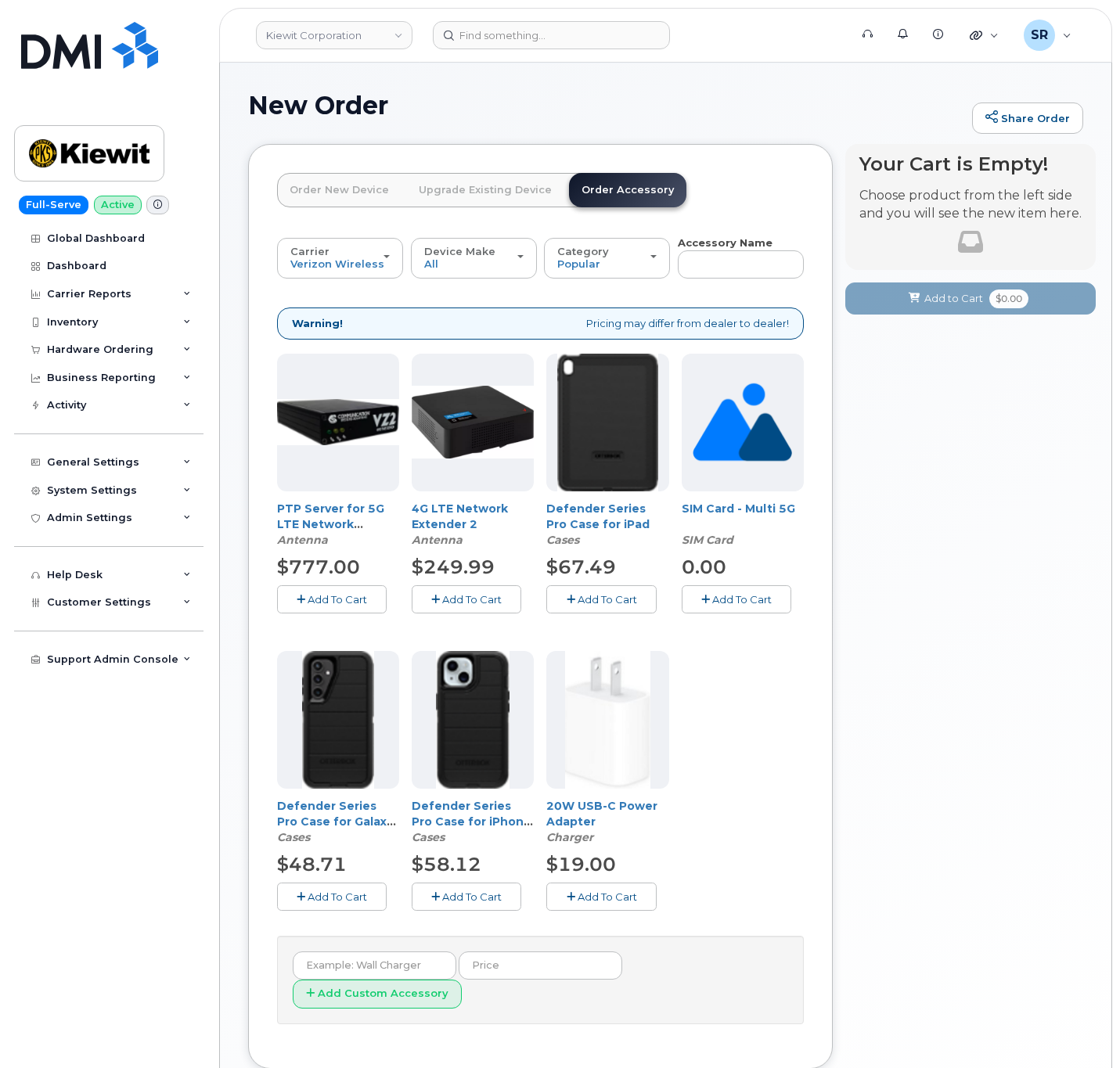
scroll to position [174, 0]
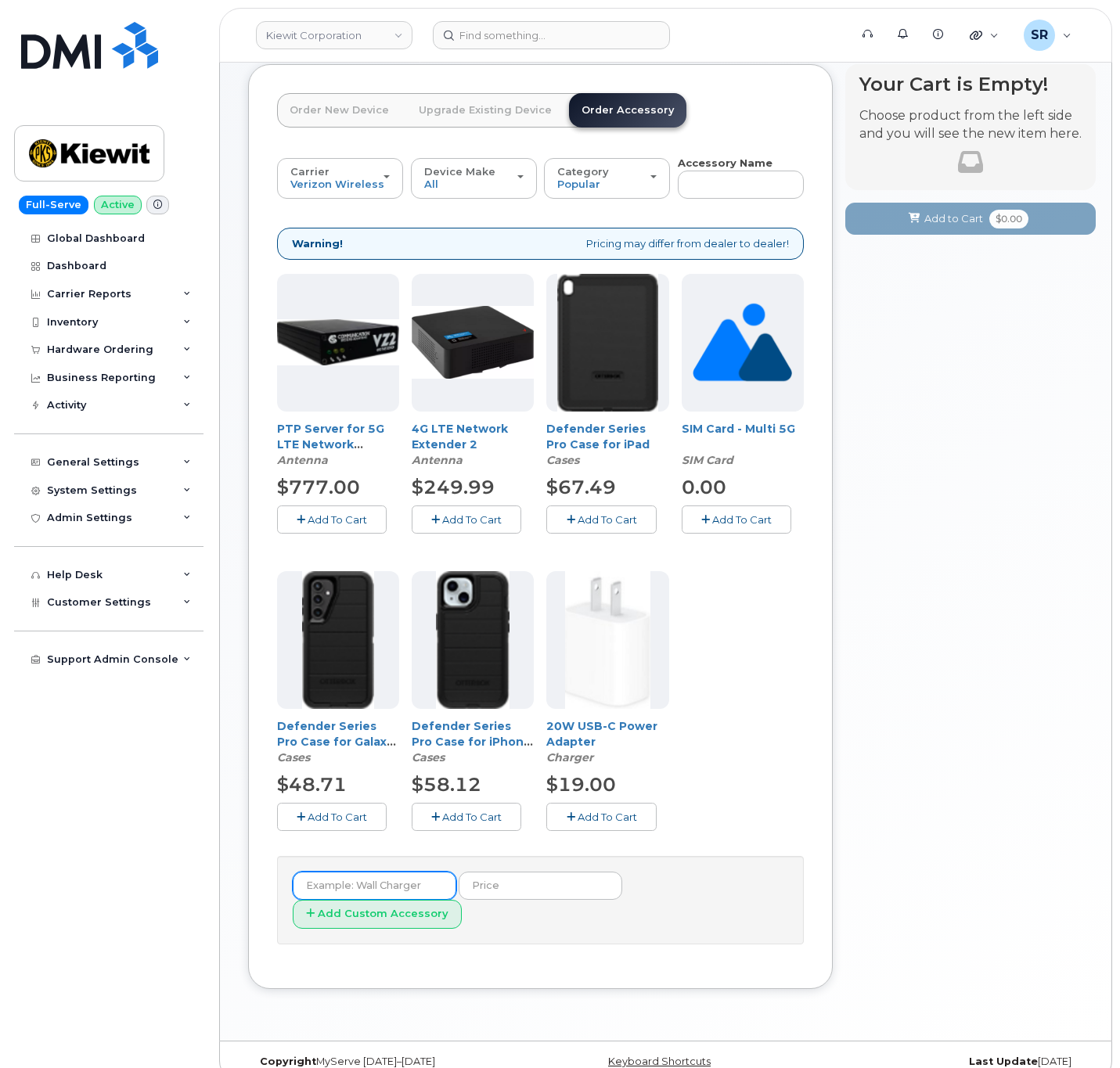
click at [379, 899] on input "text" at bounding box center [374, 885] width 164 height 28
click at [971, 702] on div "Your Cart is Empty! Choose product from the left side and you will see the new …" at bounding box center [971, 538] width 251 height 947
drag, startPoint x: 620, startPoint y: 747, endPoint x: 543, endPoint y: 731, distance: 78.6
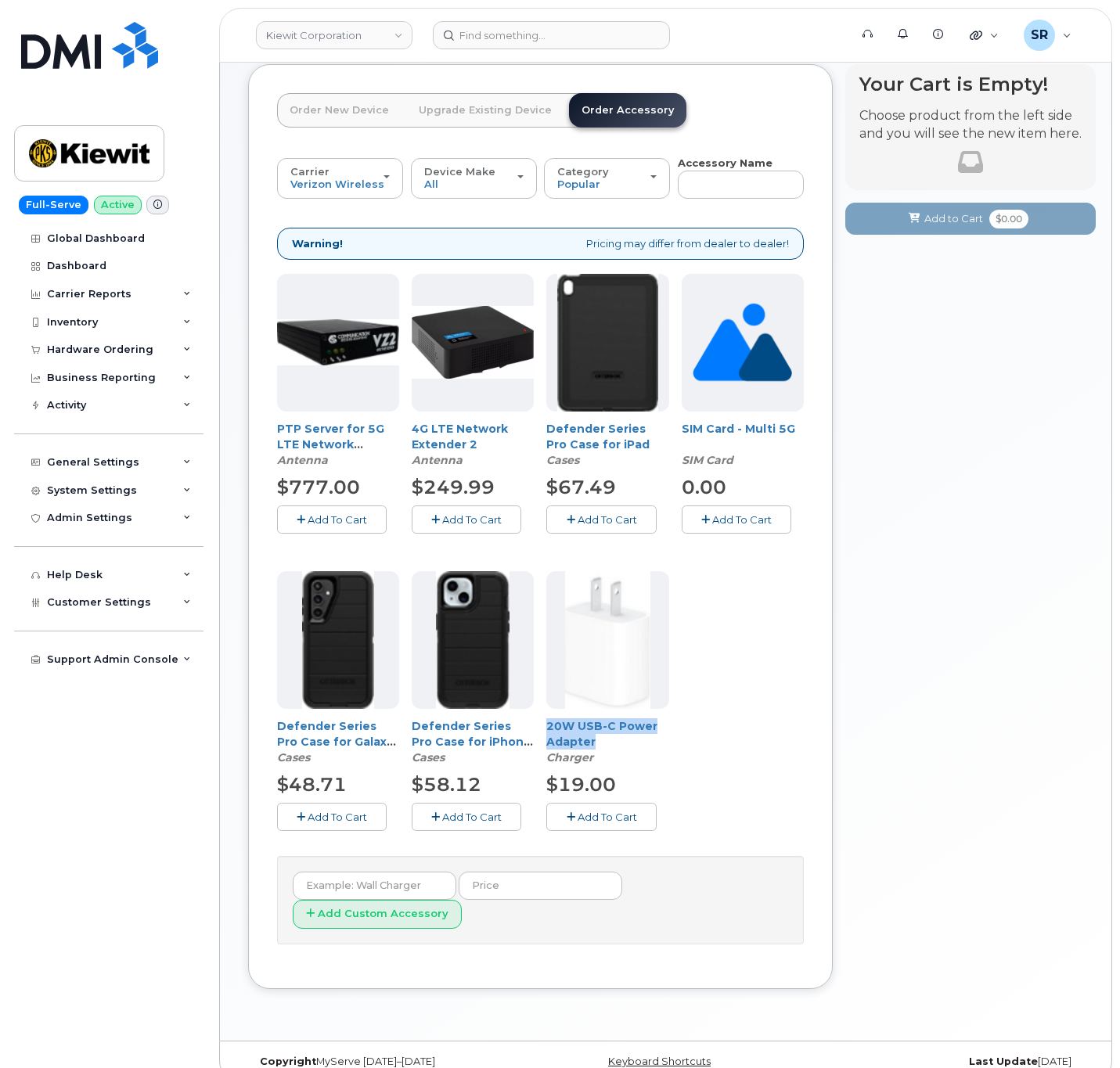
click at [543, 731] on div "PTP Server for 5G LTE Network Extender 4/4G LTE Network Extender 3 Antenna $777…" at bounding box center [540, 565] width 526 height 582
copy link "20W USB-C Power Adapter"
click at [669, 783] on div "PTP Server for 5G LTE Network Extender 4/4G LTE Network Extender 3 Antenna $777…" at bounding box center [540, 565] width 526 height 582
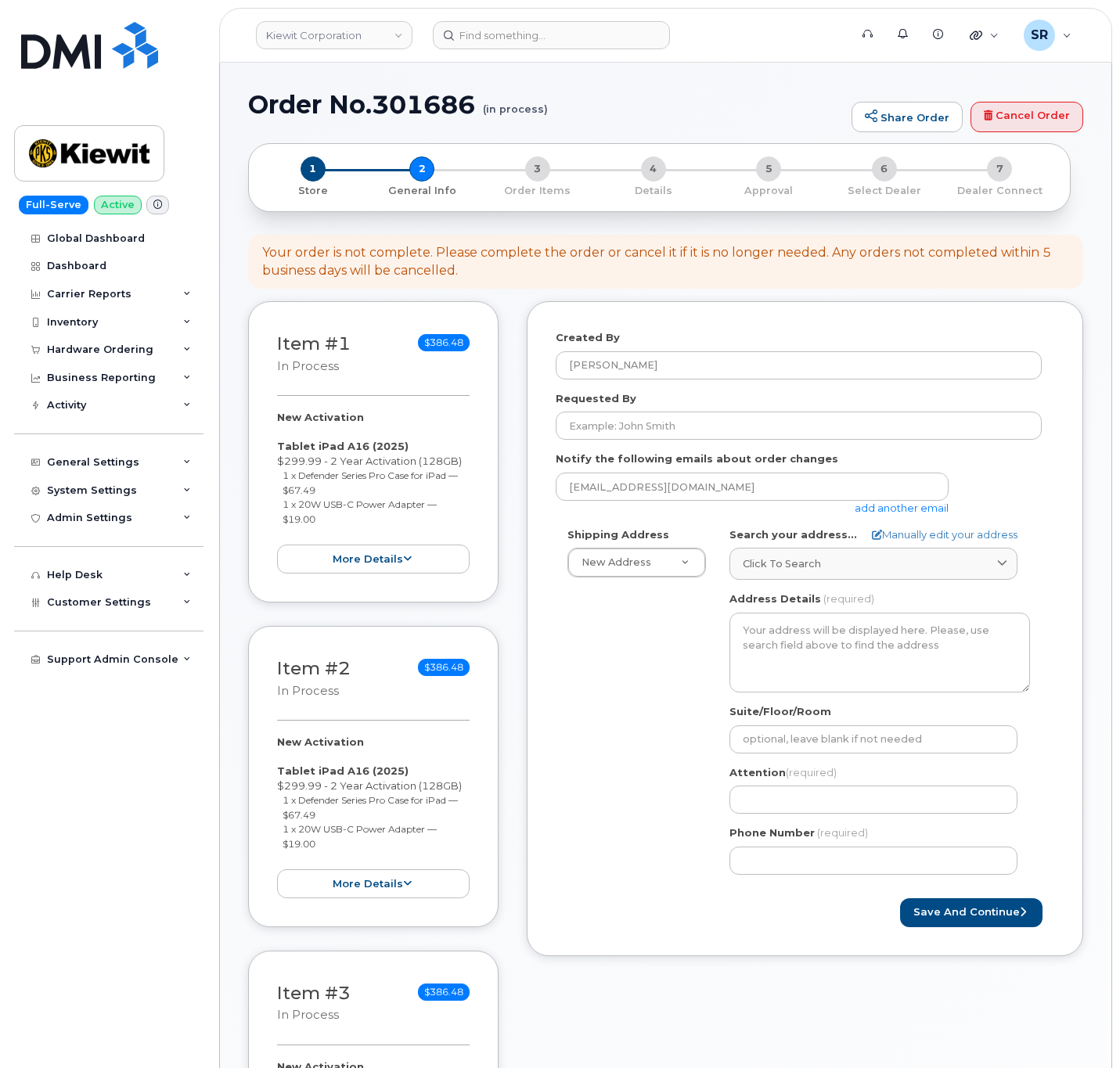
select select
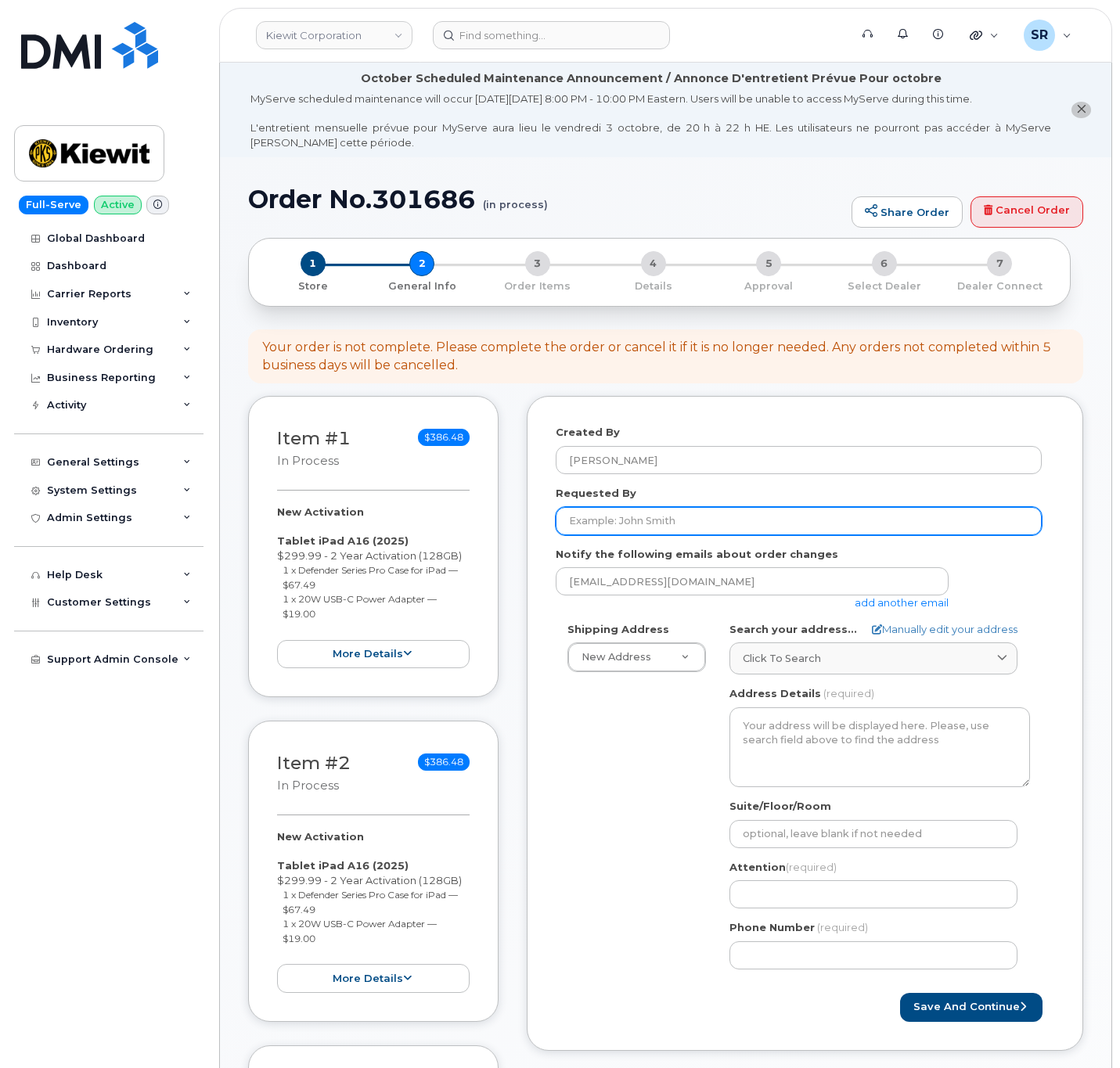
click at [706, 522] on input "Requested By" at bounding box center [799, 521] width 486 height 28
click at [646, 520] on input "Requested By" at bounding box center [799, 521] width 486 height 28
paste input "[PERSON_NAME]"
type input "[PERSON_NAME]"
click at [1012, 560] on div "Notify the following emails about order changes [EMAIL_ADDRESS][DOMAIN_NAME] ad…" at bounding box center [805, 579] width 499 height 63
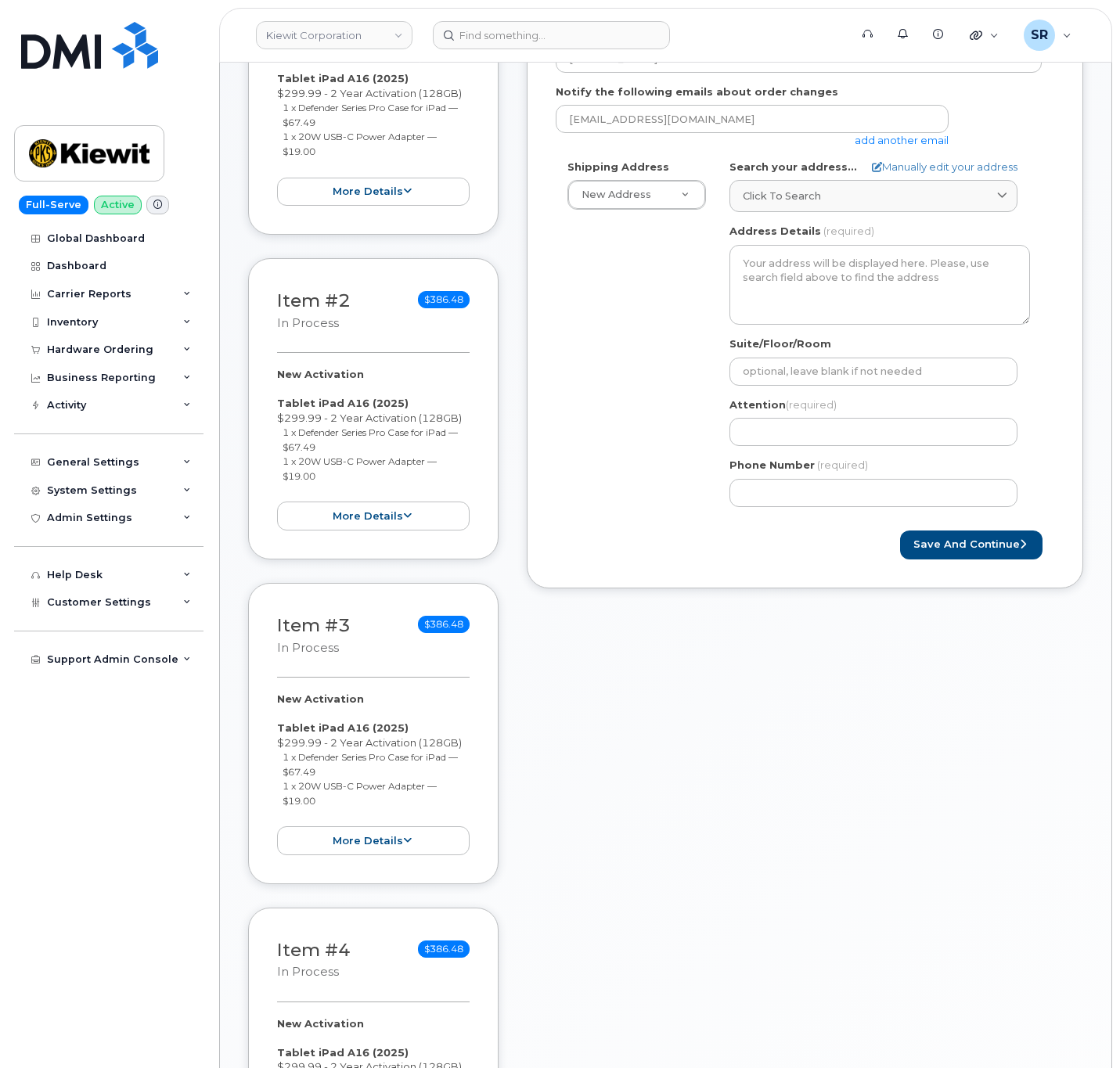
scroll to position [234, 0]
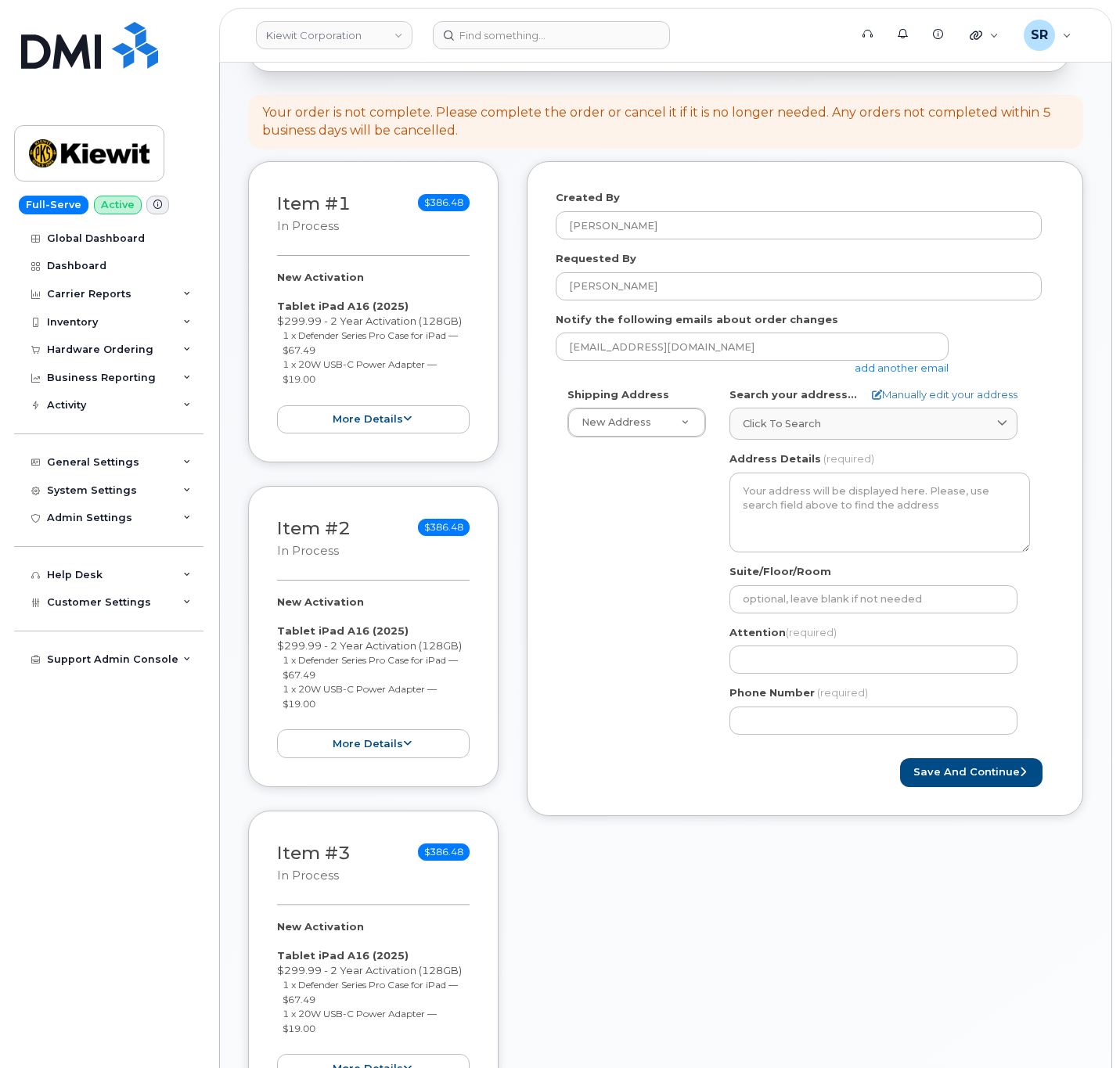
click at [888, 368] on link "add another email" at bounding box center [902, 367] width 94 height 12
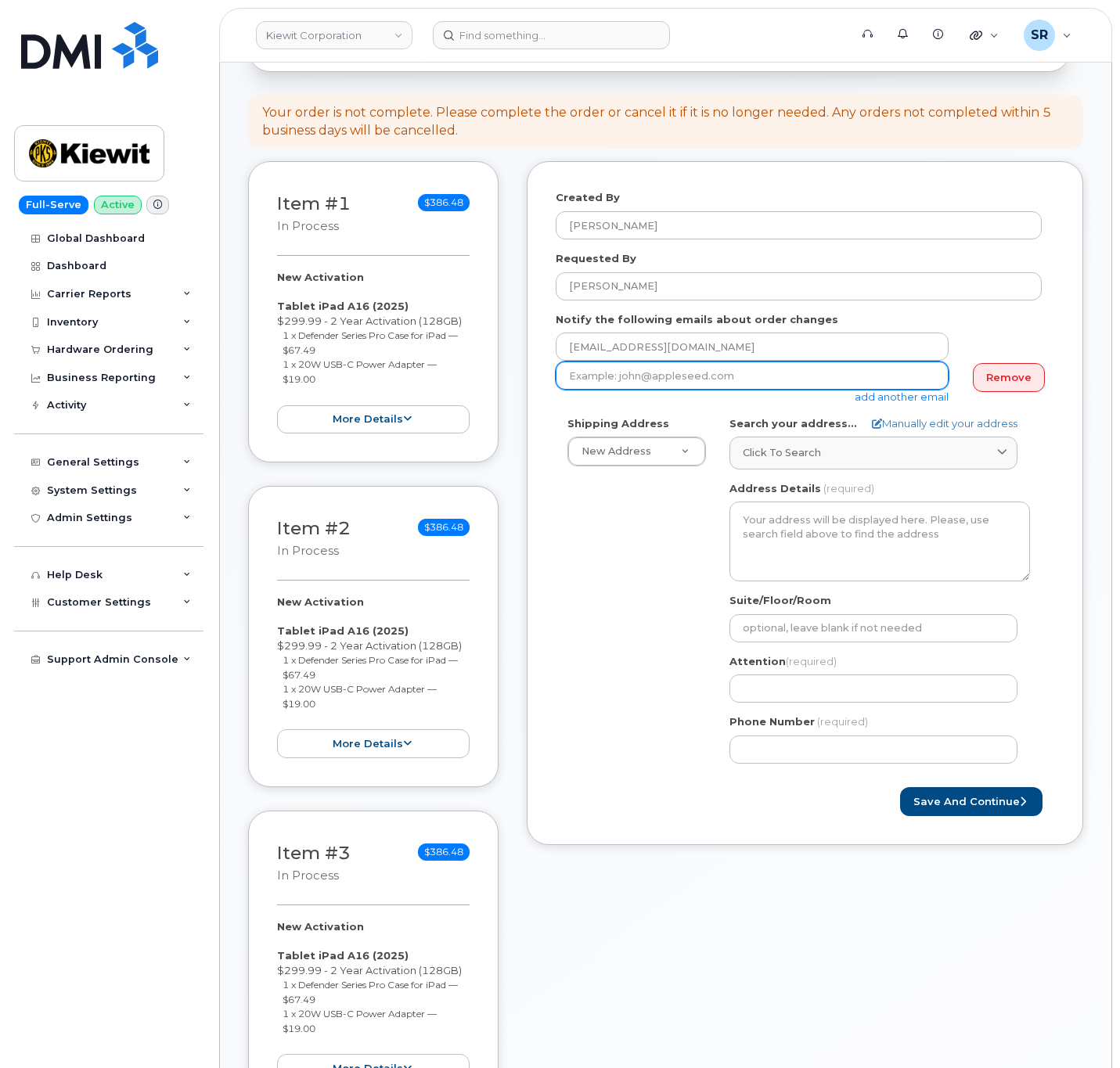
click at [788, 379] on input "email" at bounding box center [752, 375] width 392 height 28
paste input "[EMAIL_ADDRESS][PERSON_NAME][PERSON_NAME][DOMAIN_NAME]"
type input "[EMAIL_ADDRESS][PERSON_NAME][PERSON_NAME][DOMAIN_NAME]"
click at [620, 629] on div "Shipping Address New Address New Address [STREET_ADDRESS][GEOGRAPHIC_DATA][PERS…" at bounding box center [799, 595] width 486 height 359
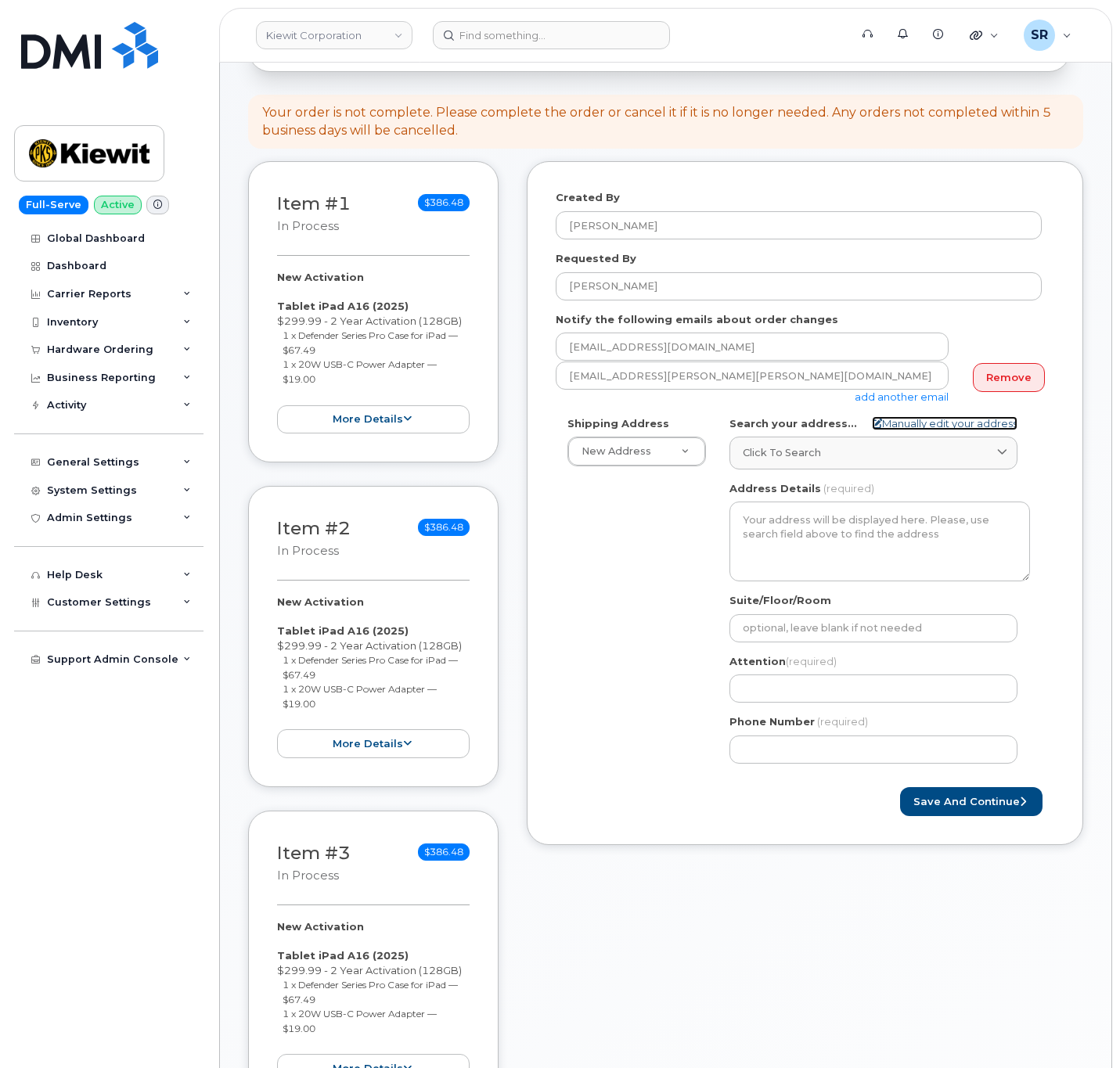
click at [926, 418] on link "Manually edit your address" at bounding box center [945, 424] width 146 height 15
select select
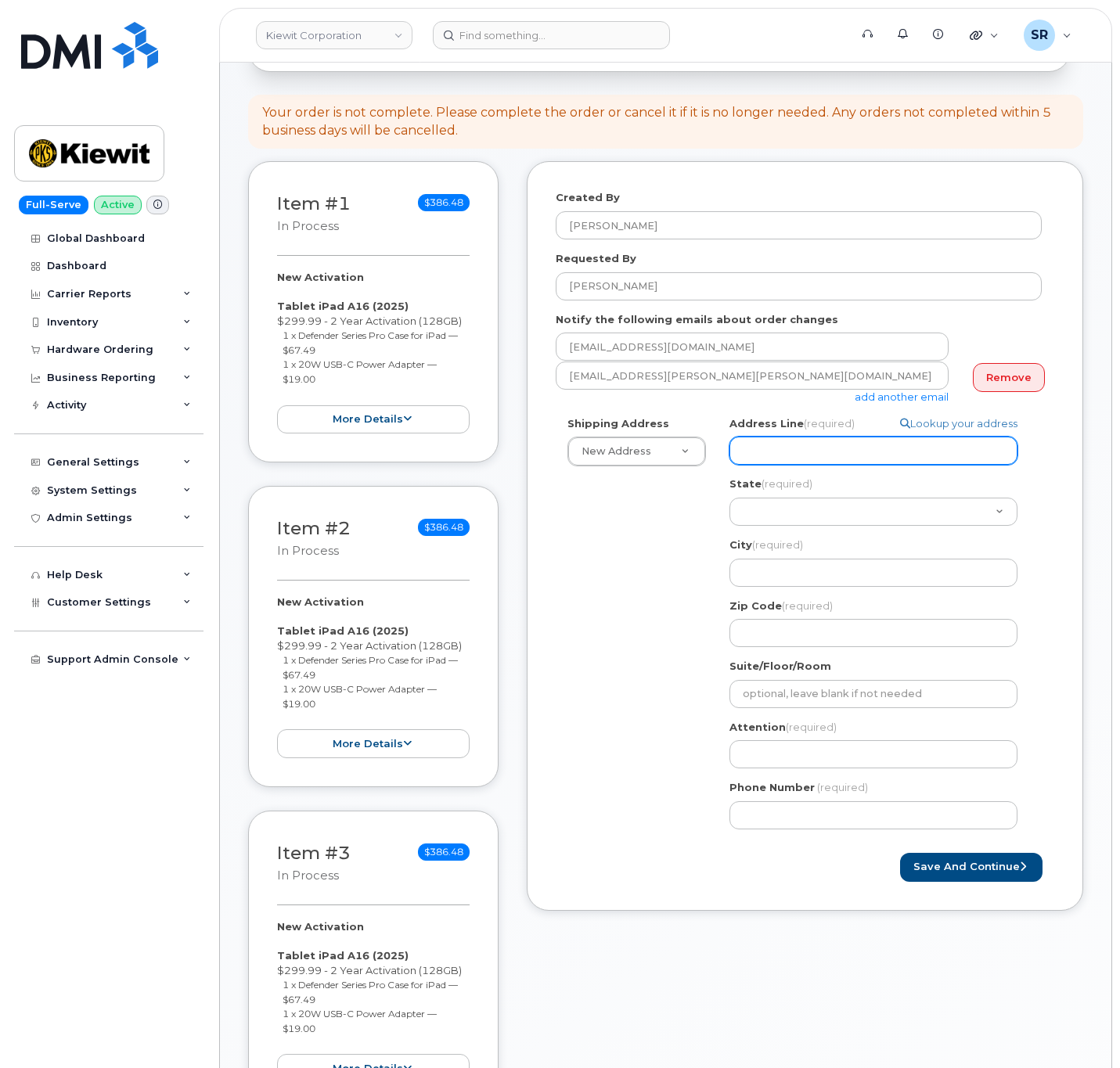
click at [831, 449] on input "Address Line (required)" at bounding box center [873, 450] width 288 height 28
paste input "[STREET_ADDRESS]"
select select
type input "[STREET_ADDRESS]"
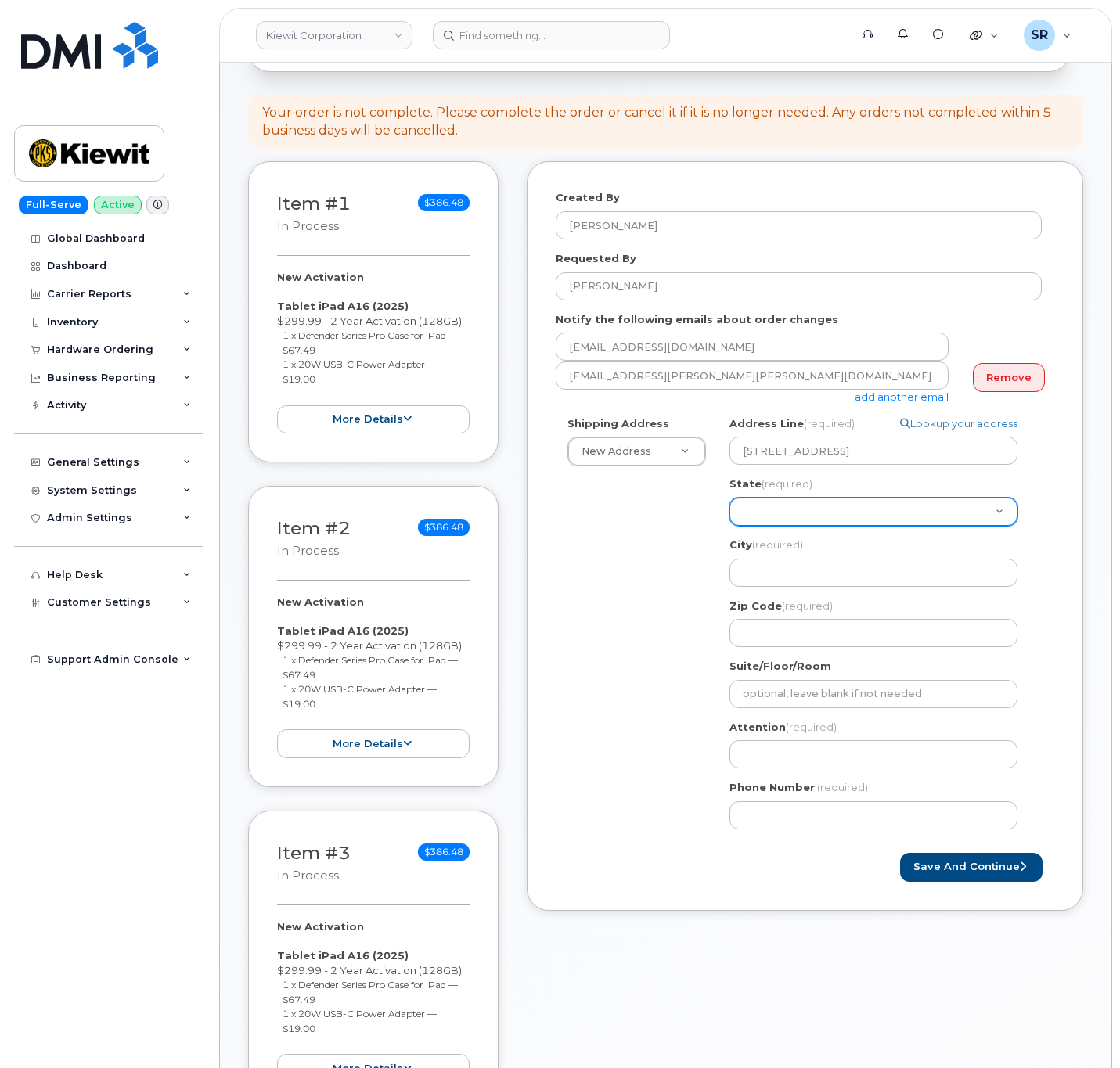
click at [856, 505] on select "[US_STATE] [US_STATE] [US_STATE] [US_STATE] [US_STATE] [US_STATE] [US_STATE] [U…" at bounding box center [873, 511] width 288 height 28
select select "[GEOGRAPHIC_DATA]"
click at [729, 499] on select "[US_STATE] [US_STATE] [US_STATE] [US_STATE] [US_STATE] [US_STATE] [US_STATE] [U…" at bounding box center [873, 511] width 288 height 28
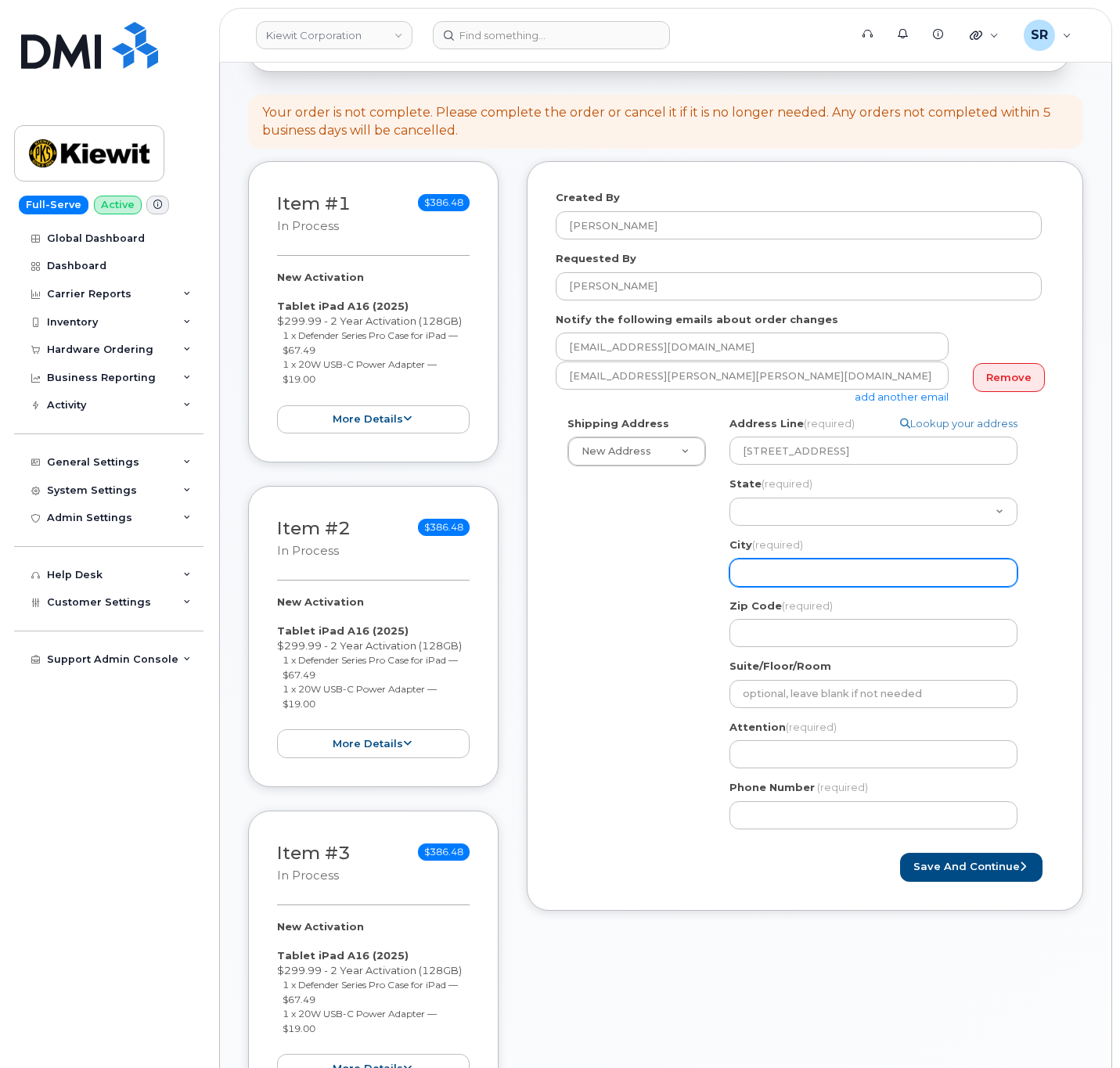
click at [819, 566] on input "City (required)" at bounding box center [873, 572] width 288 height 28
select select
type input "O"
select select
type input "Or"
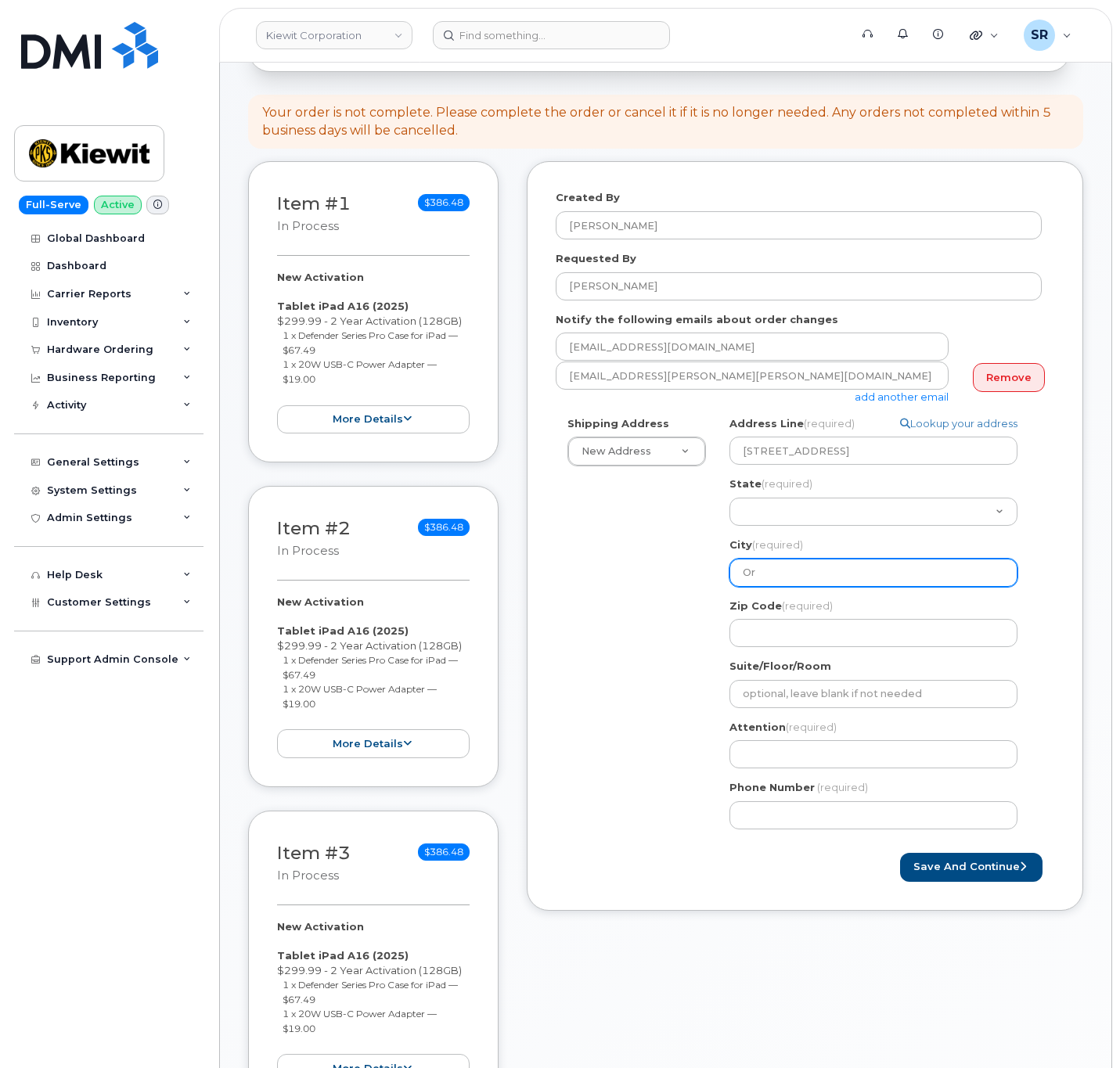
select select
type input "Ora"
select select
type input "Oran"
select select
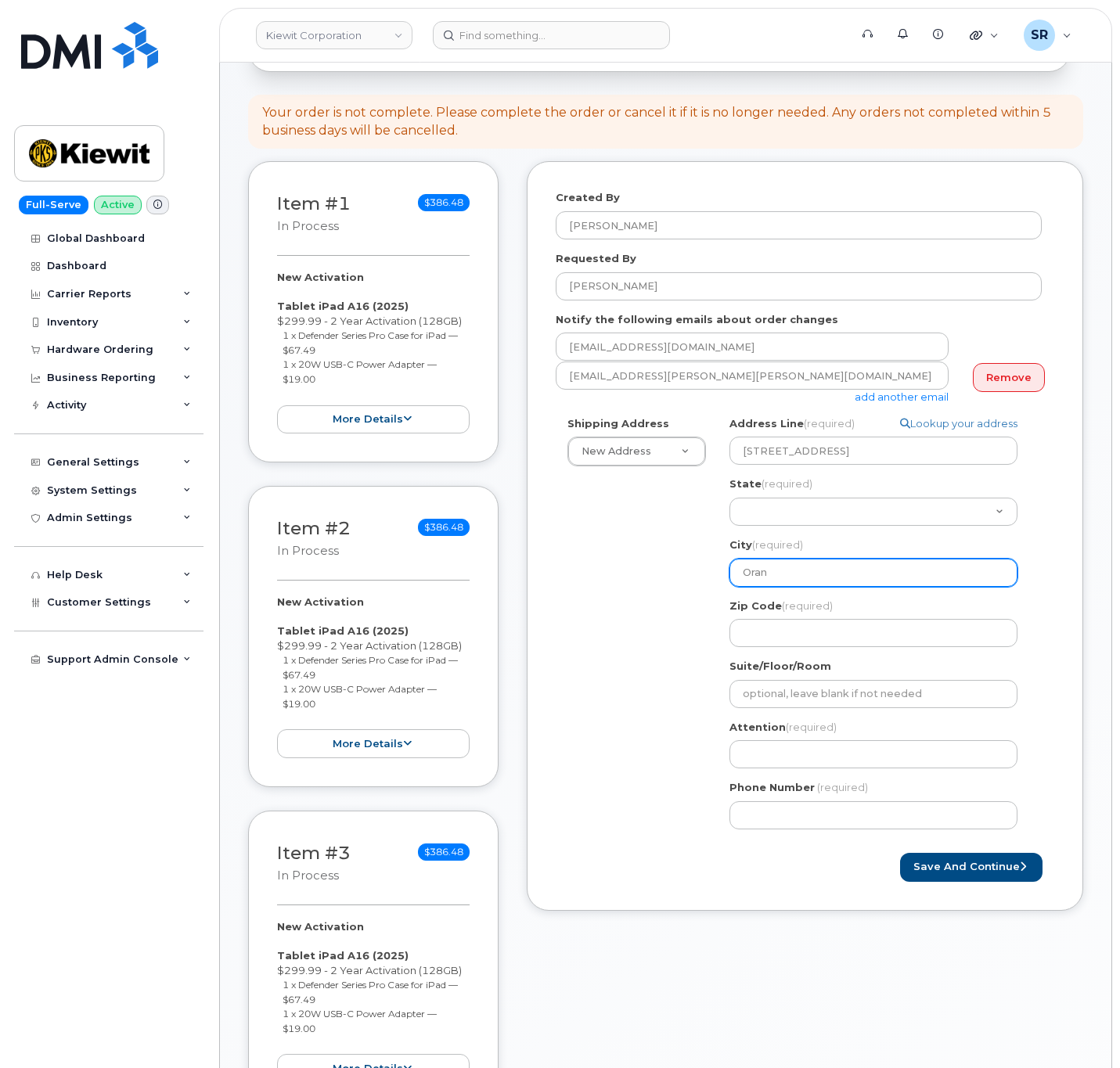
type input "Orang"
select select
type input "Orange"
click at [651, 585] on div "Shipping Address New Address New Address [STREET_ADDRESS][GEOGRAPHIC_DATA][PERS…" at bounding box center [799, 629] width 486 height 425
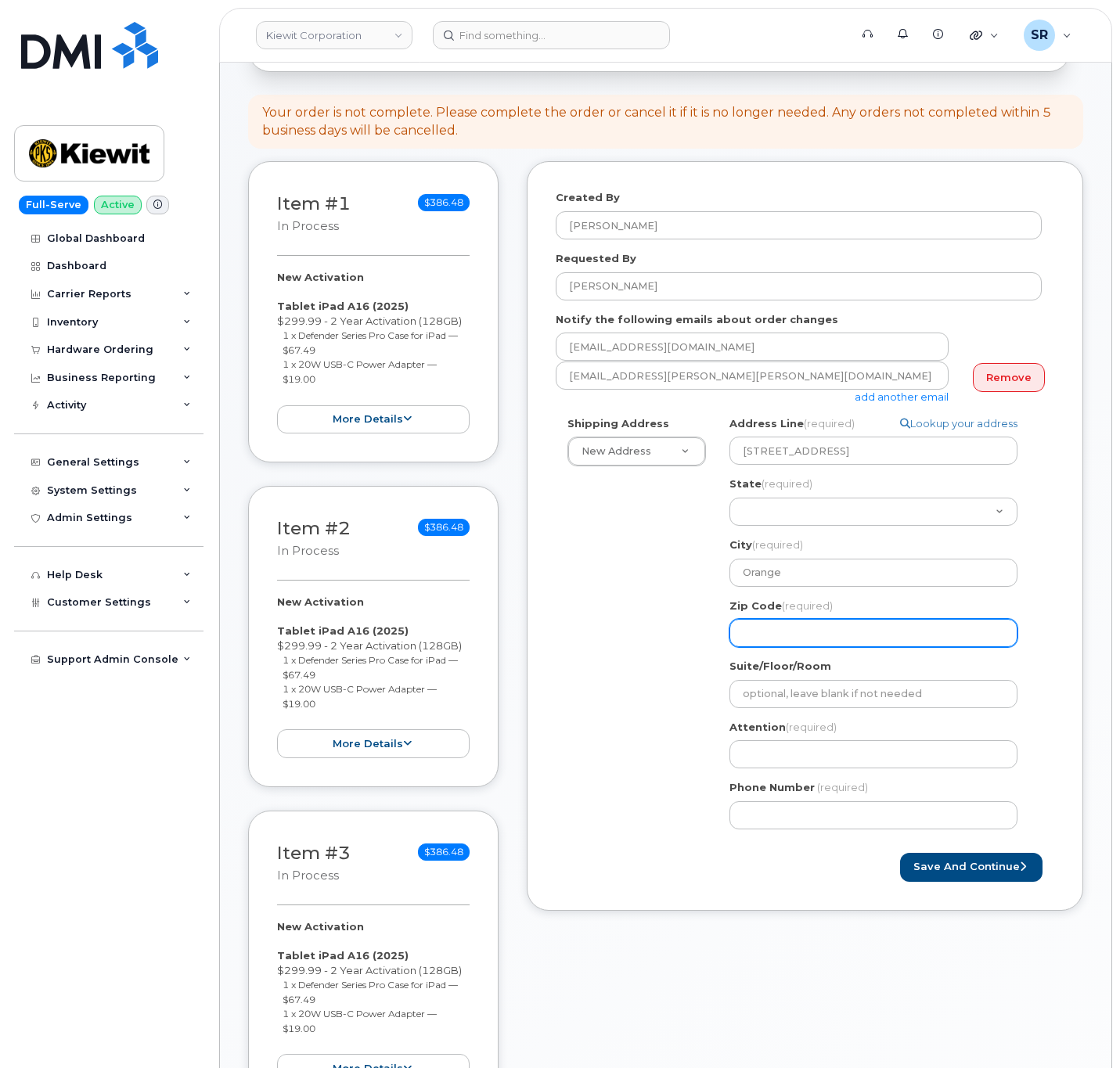
drag, startPoint x: 775, startPoint y: 632, endPoint x: 774, endPoint y: 639, distance: 7.1
click at [777, 632] on input "Zip Code (required)" at bounding box center [873, 633] width 288 height 28
click at [869, 637] on input "Zip Code (required)" at bounding box center [873, 633] width 288 height 28
paste input "77630"
select select
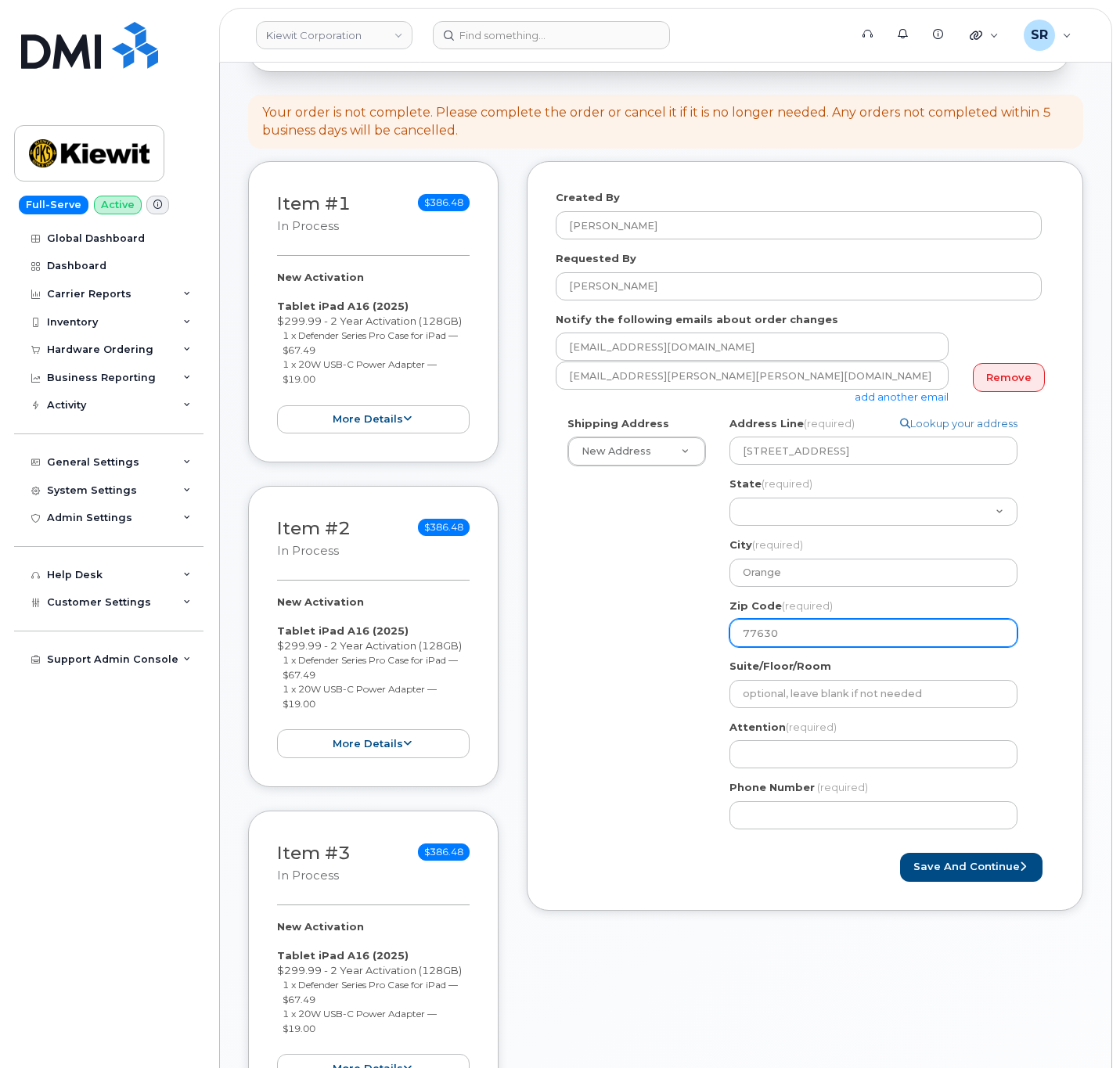
type input "77630"
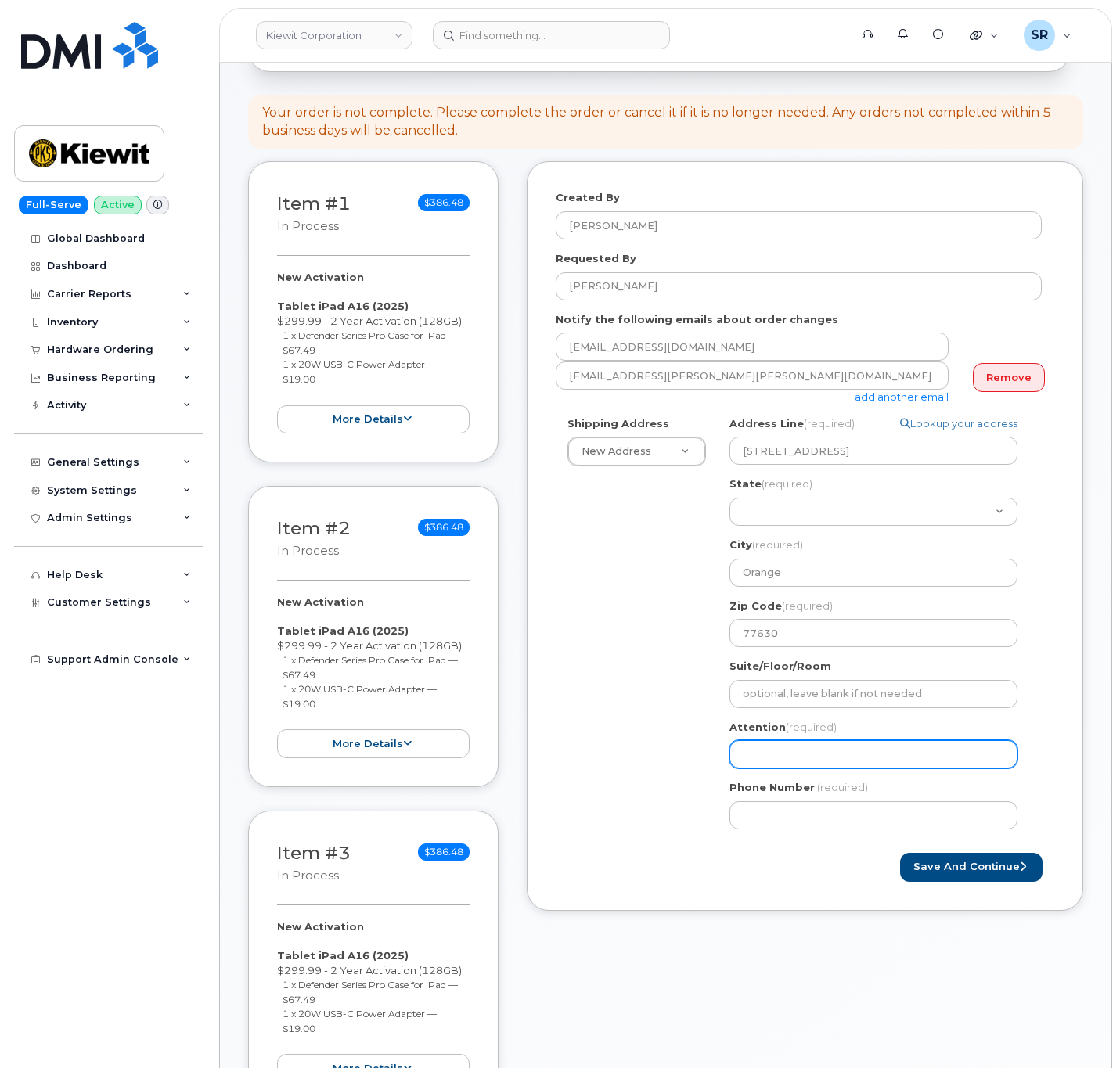
click at [826, 752] on input "Attention (required)" at bounding box center [873, 754] width 288 height 28
click at [672, 738] on div "Shipping Address New Address New Address [STREET_ADDRESS][GEOGRAPHIC_DATA][PERS…" at bounding box center [799, 629] width 486 height 425
click at [846, 749] on input "Attention (required)" at bounding box center [873, 754] width 288 height 28
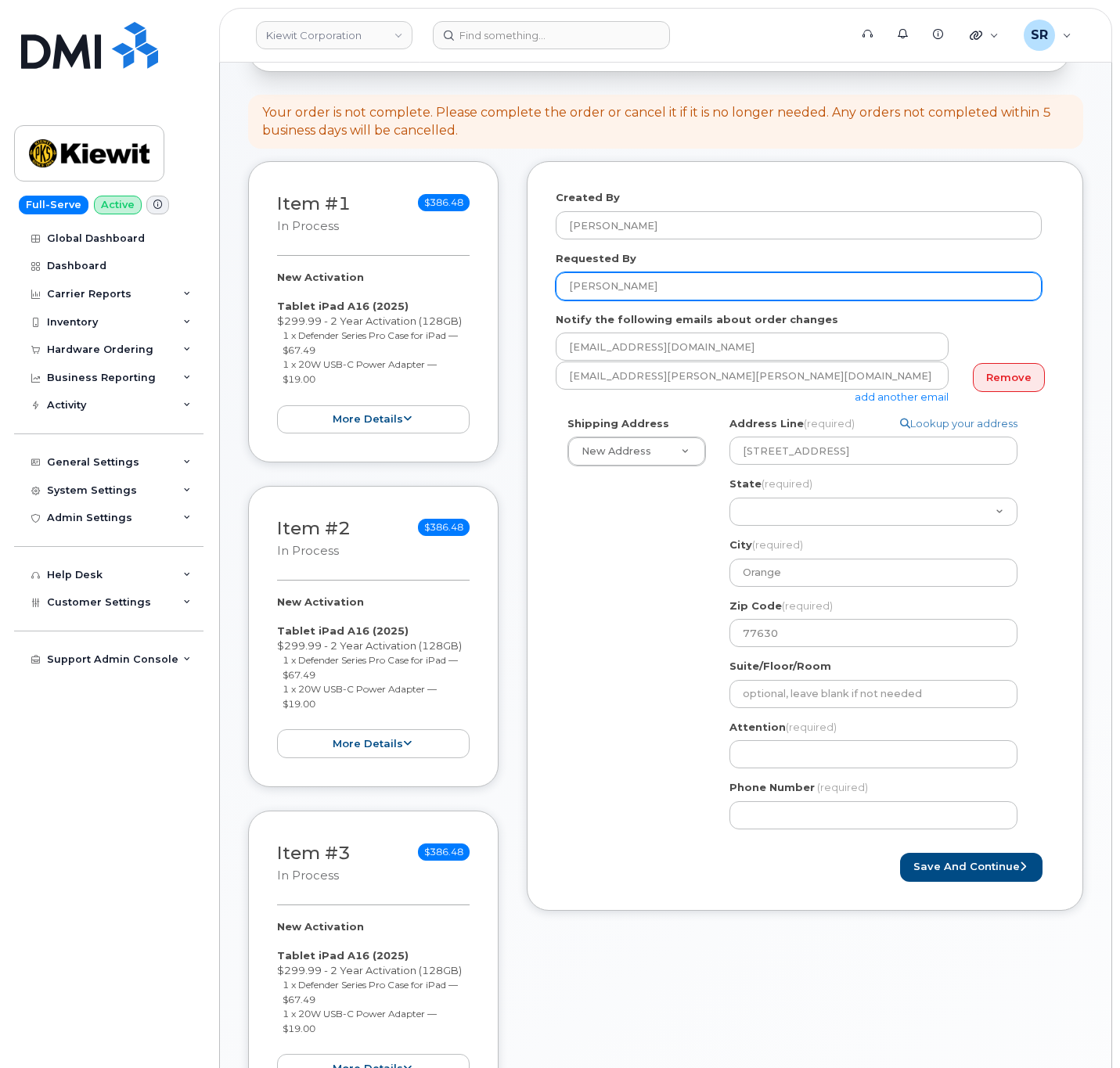
drag, startPoint x: 677, startPoint y: 296, endPoint x: 484, endPoint y: 299, distance: 193.0
click at [484, 299] on div "Item #1 in process $386.48 New Activation Tablet iPad A16 (2025) $299.99 - 2 Ye…" at bounding box center [665, 810] width 835 height 1299
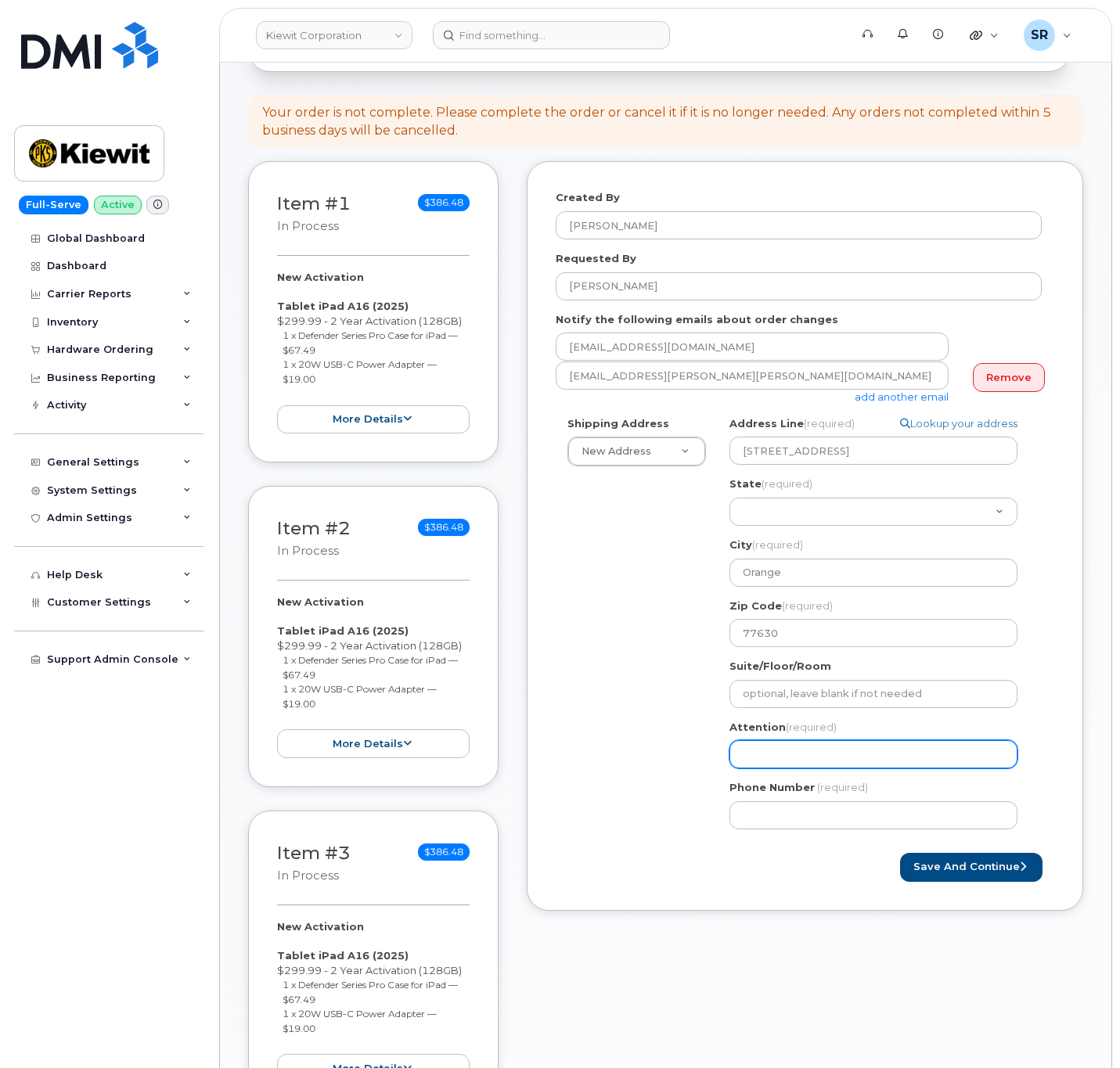
click at [903, 761] on input "Attention (required)" at bounding box center [873, 754] width 288 height 28
paste input "[PERSON_NAME]"
select select
type input "[PERSON_NAME]"
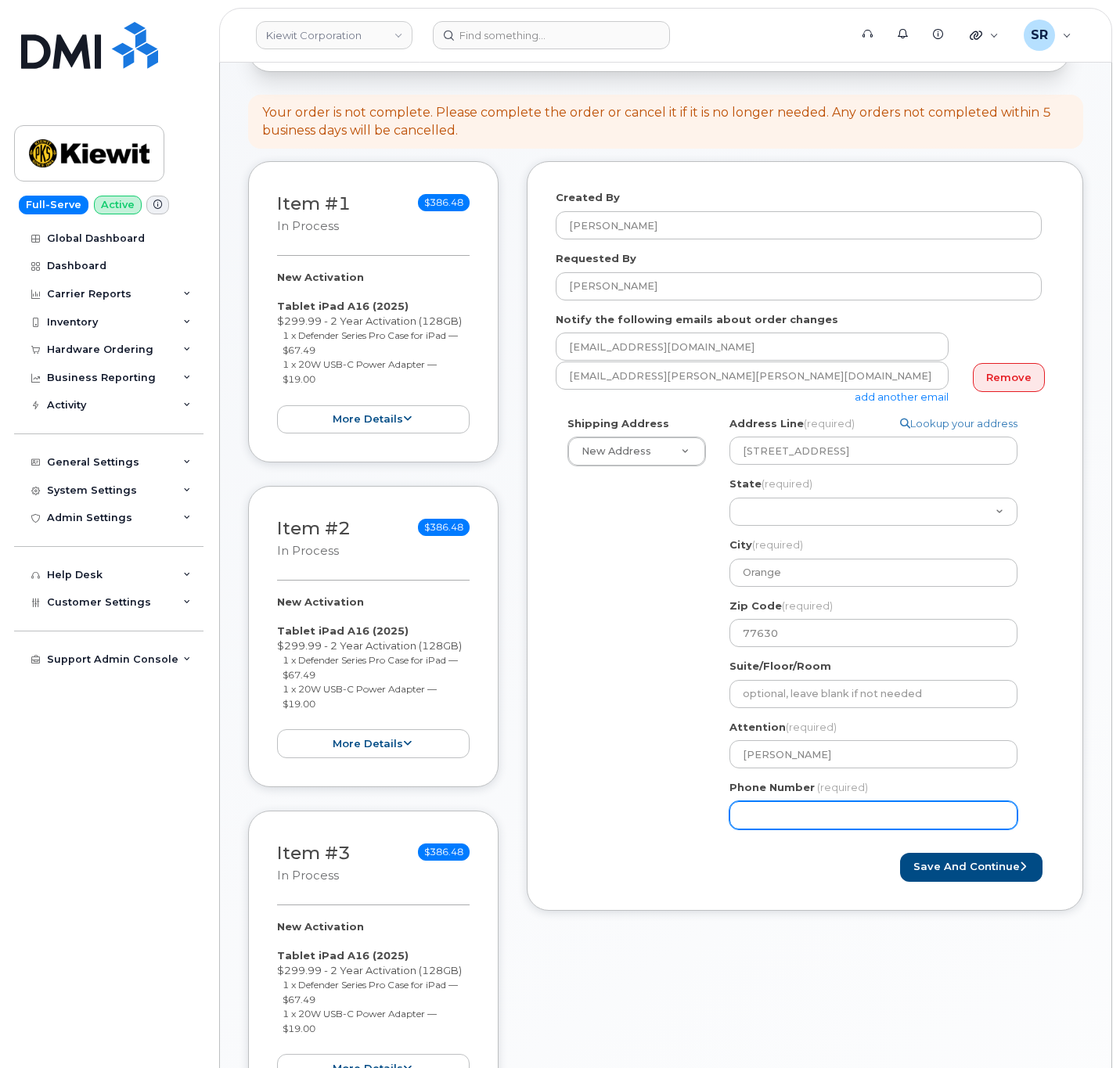
drag, startPoint x: 629, startPoint y: 751, endPoint x: 766, endPoint y: 819, distance: 152.9
click at [629, 751] on div "Shipping Address New Address New Address [STREET_ADDRESS][GEOGRAPHIC_DATA][PERS…" at bounding box center [799, 629] width 486 height 425
click at [814, 817] on input "Phone Number" at bounding box center [873, 814] width 288 height 28
paste input "8139248405"
select select
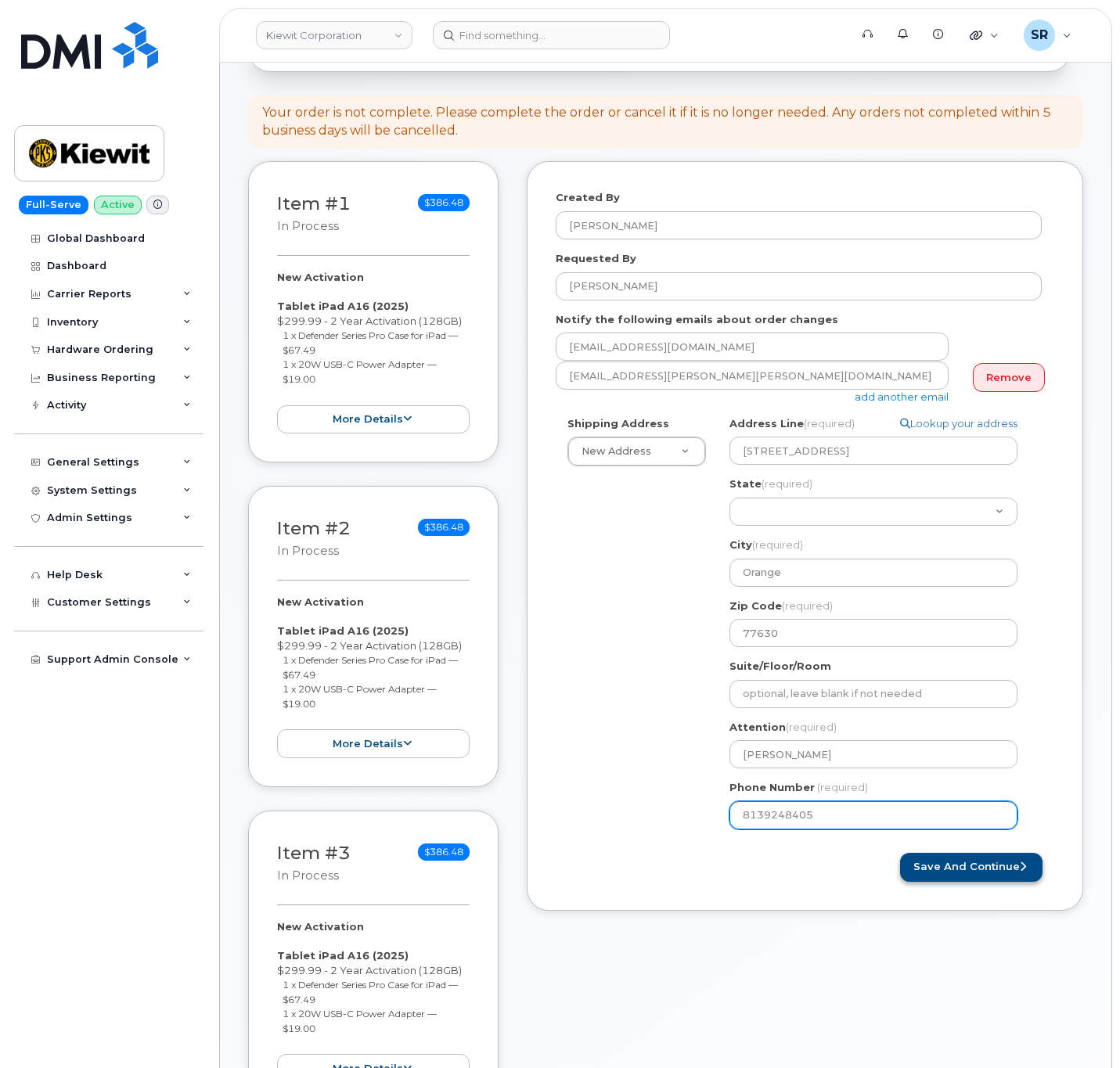
type input "8139248405"
click at [998, 882] on button "Save and Continue" at bounding box center [971, 867] width 143 height 29
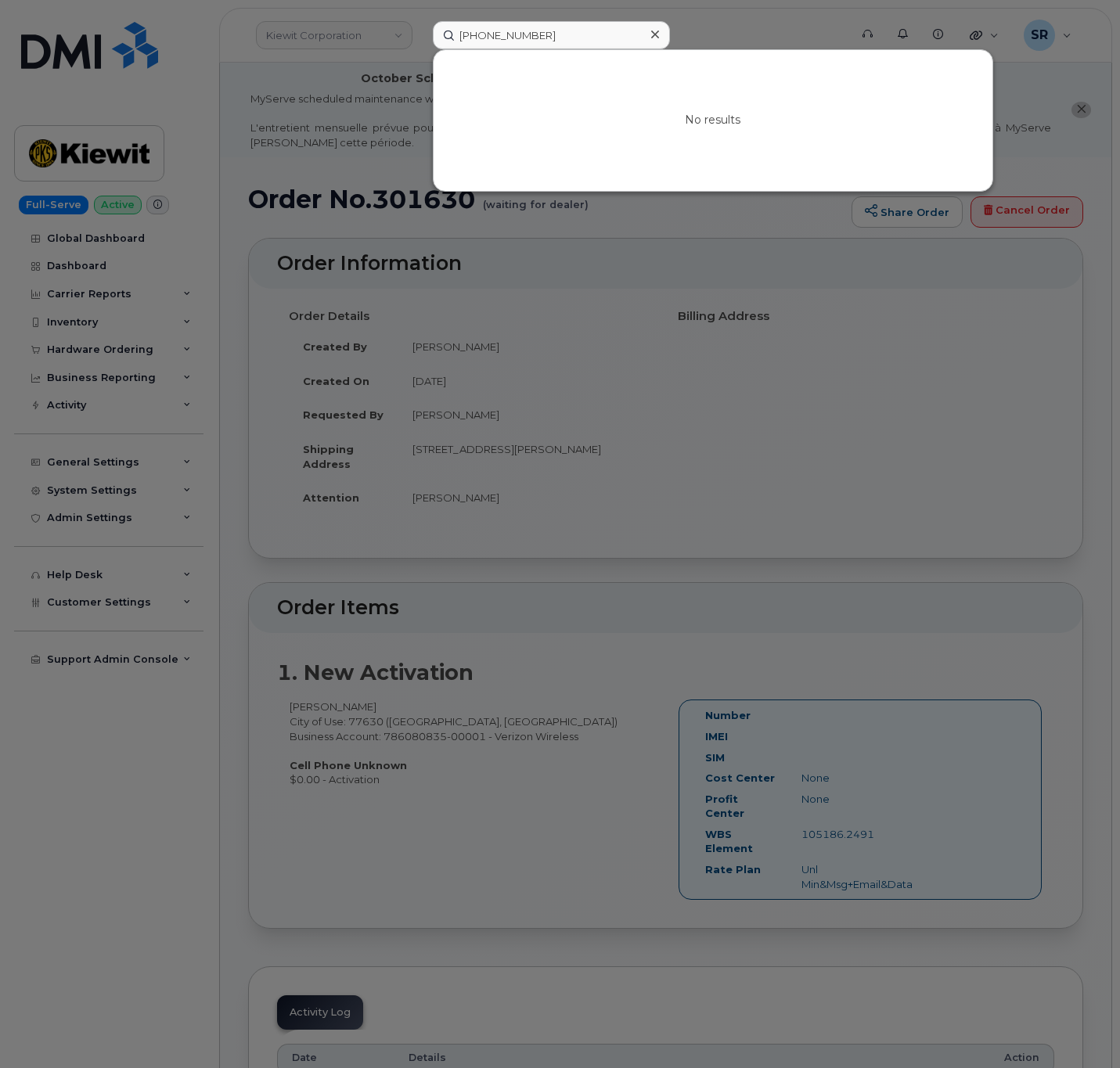
click at [655, 35] on icon at bounding box center [655, 34] width 8 height 8
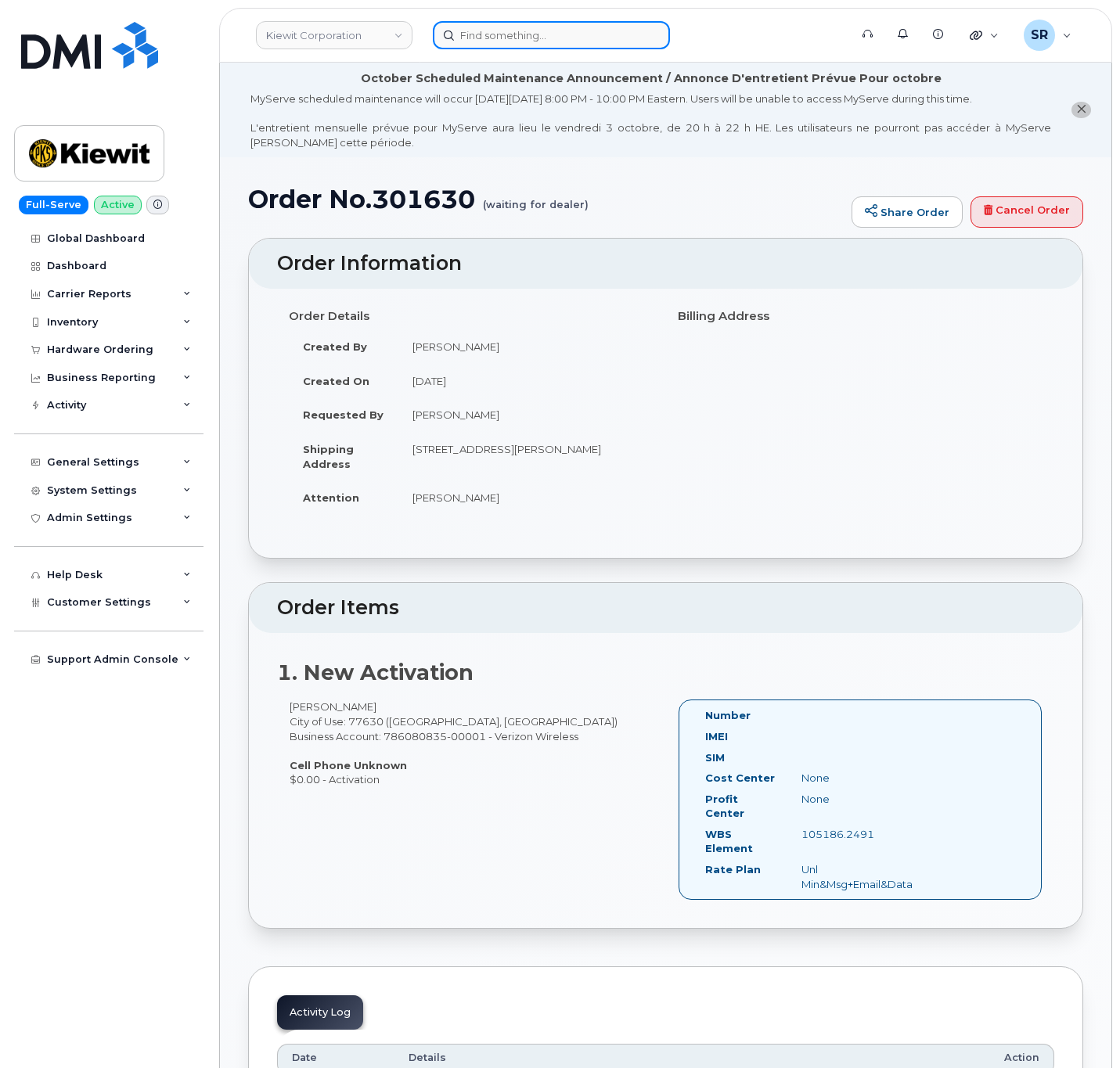
click at [569, 40] on input at bounding box center [551, 34] width 237 height 28
paste input "[PERSON_NAME]"
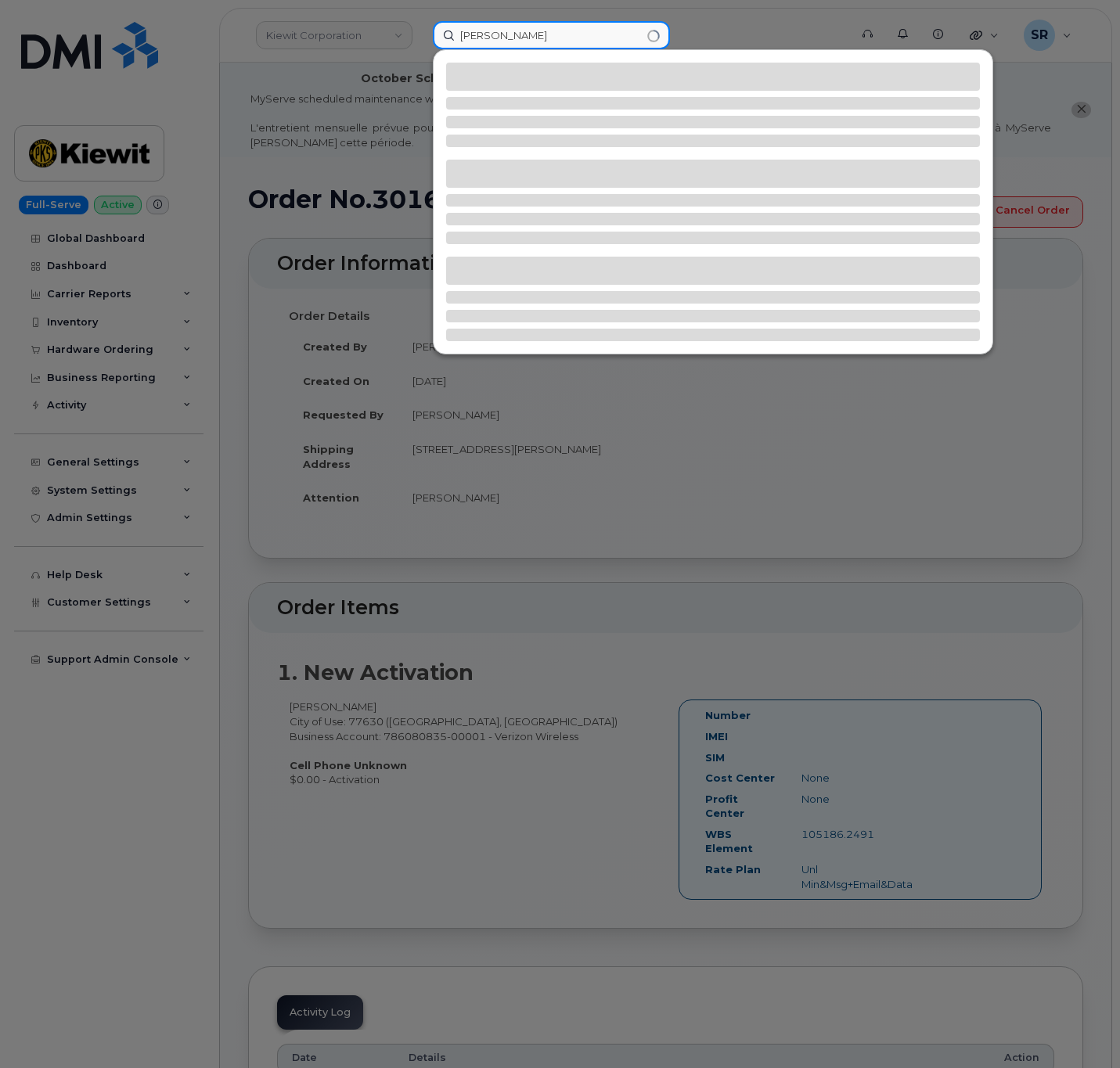
type input "[PERSON_NAME]"
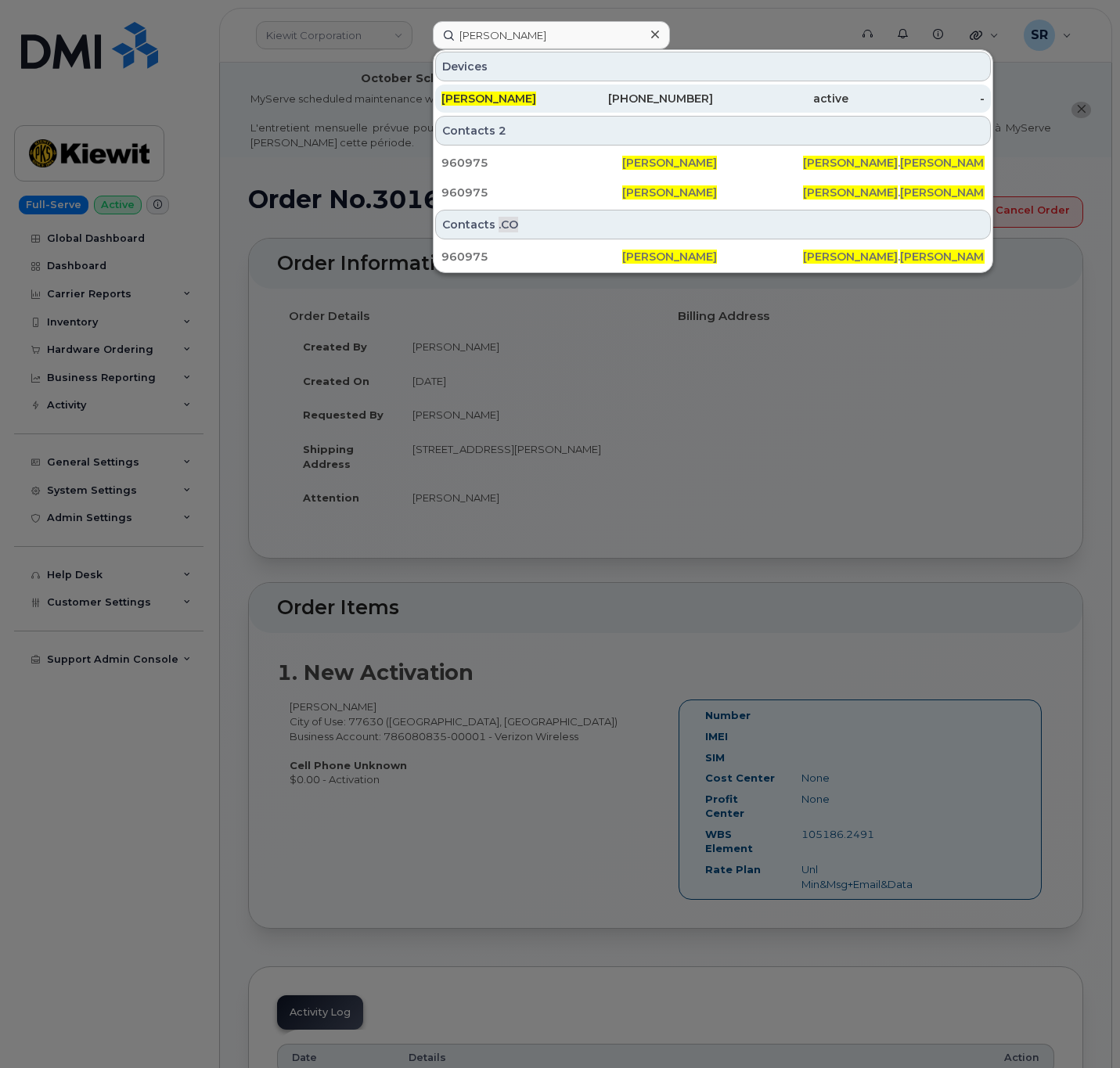
click at [575, 105] on div "[PERSON_NAME]" at bounding box center [508, 99] width 135 height 15
click at [555, 92] on div "[PERSON_NAME]" at bounding box center [508, 99] width 135 height 15
click at [583, 94] on div "409-719-2073" at bounding box center [644, 99] width 135 height 15
click at [567, 97] on div "LEIGH MEADOWS" at bounding box center [508, 99] width 135 height 15
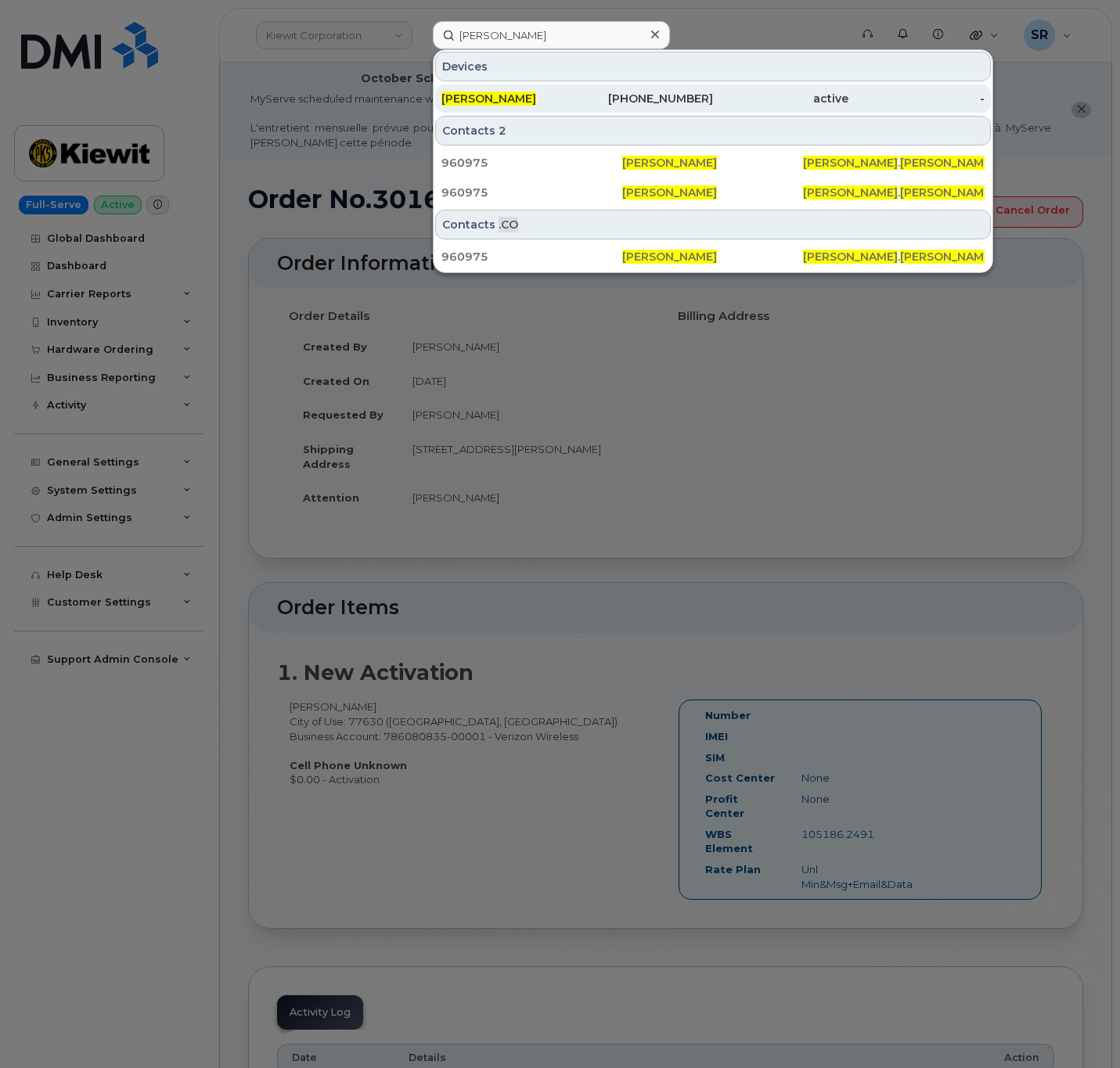
click at [567, 97] on div "LEIGH MEADOWS" at bounding box center [508, 99] width 135 height 15
click at [582, 95] on div "409-719-2073" at bounding box center [644, 99] width 135 height 15
click at [590, 105] on div "409-719-2073" at bounding box center [644, 99] width 135 height 15
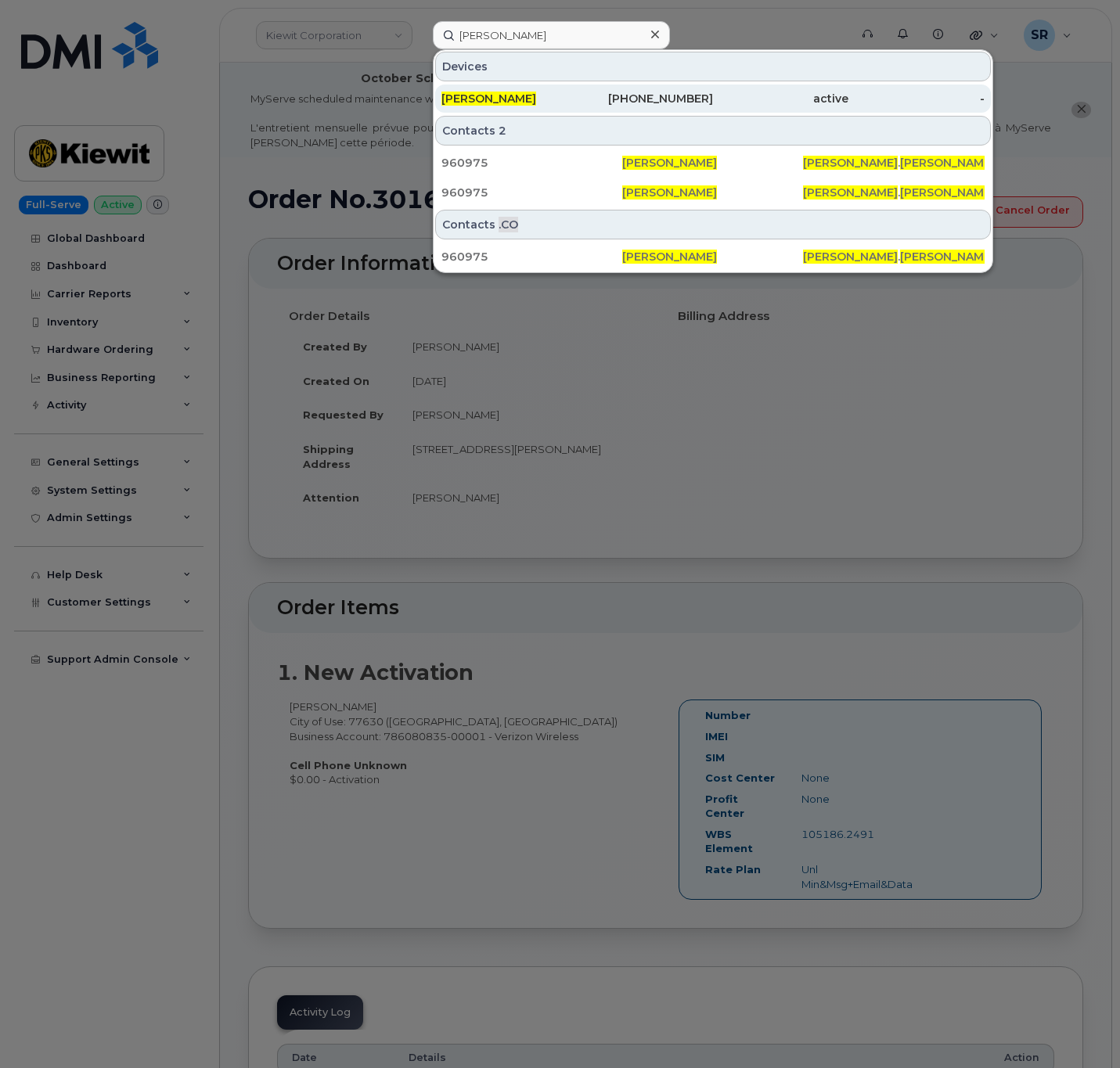
click at [611, 99] on div "409-719-2073" at bounding box center [644, 99] width 135 height 15
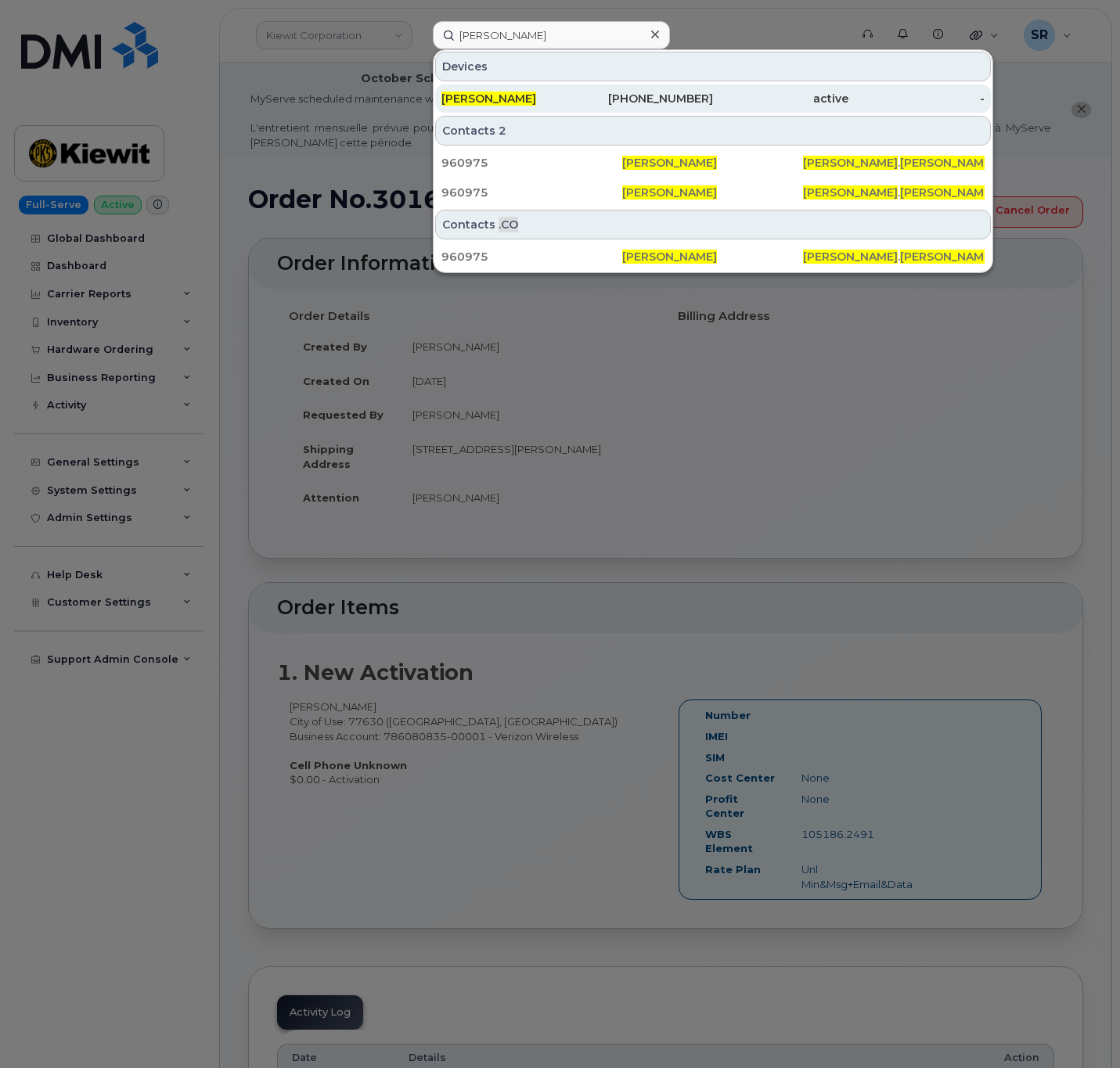
click at [611, 99] on div "409-719-2073" at bounding box center [644, 99] width 135 height 15
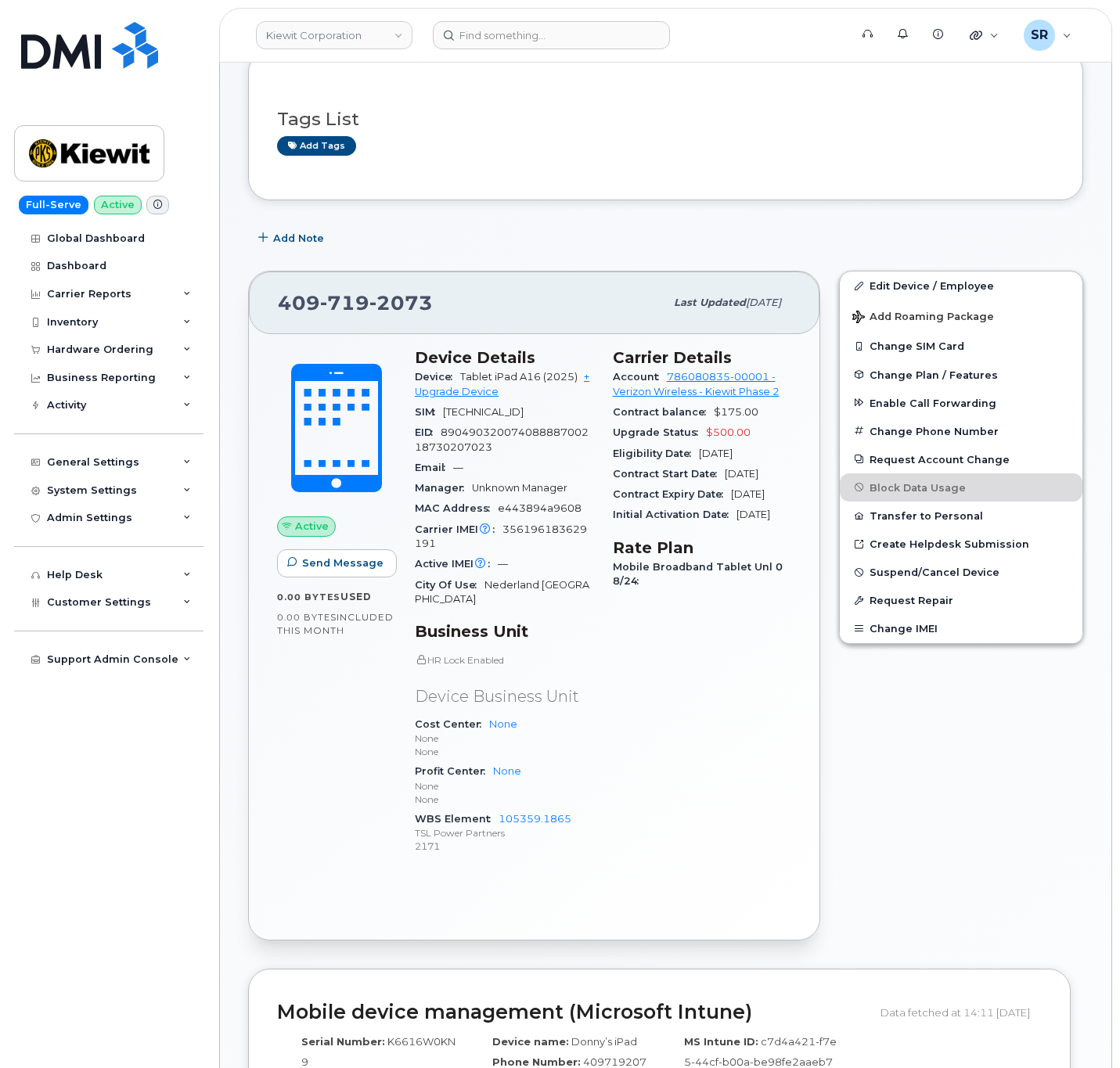
scroll to position [234, 0]
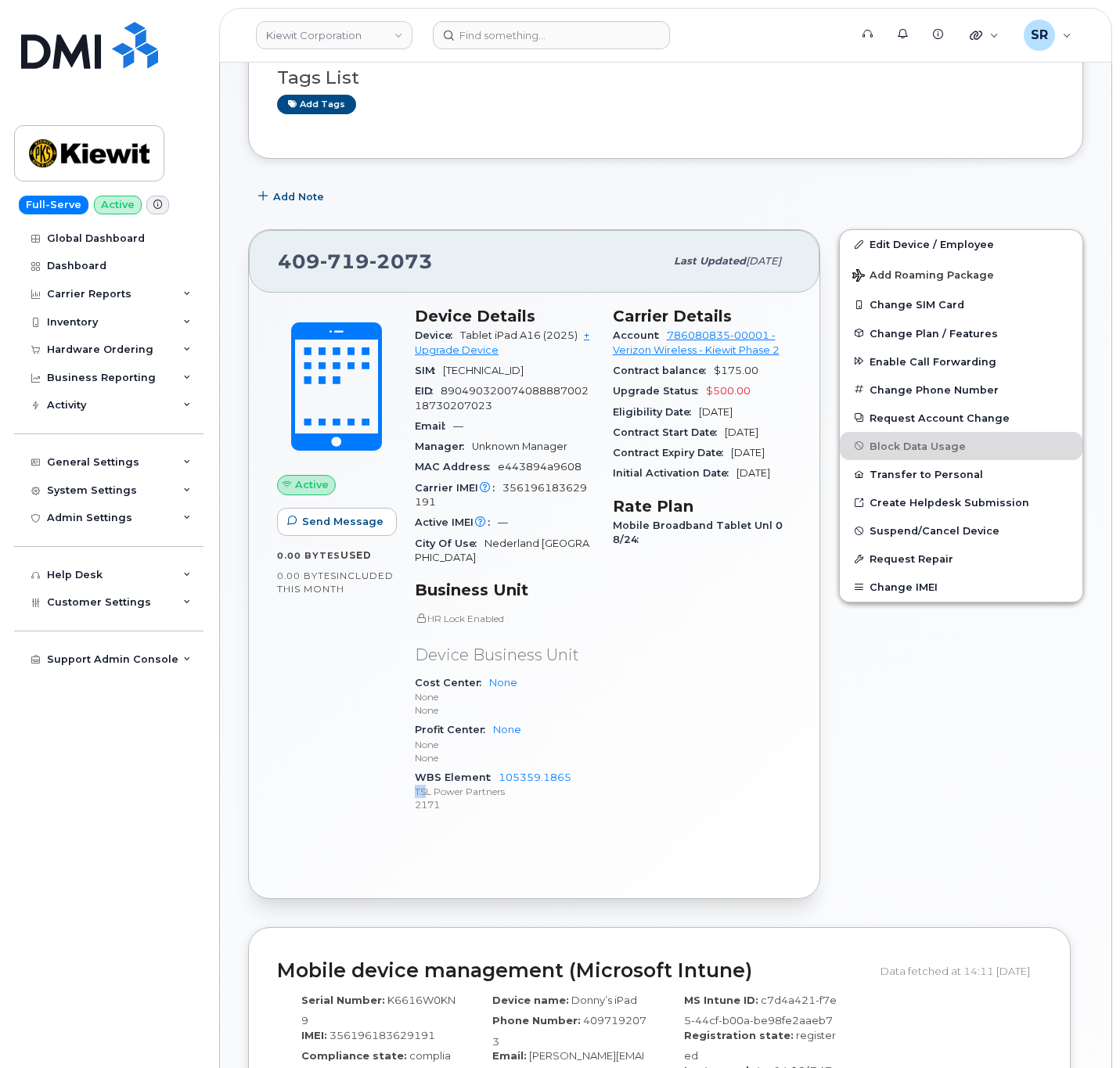
drag, startPoint x: 412, startPoint y: 791, endPoint x: 427, endPoint y: 794, distance: 15.3
click at [427, 794] on div "Device Details Device Tablet iPad A16 (2025) + Upgrade Device SIM 8914800001200…" at bounding box center [504, 567] width 198 height 539
click at [449, 808] on p "2171" at bounding box center [504, 805] width 179 height 13
drag, startPoint x: 414, startPoint y: 796, endPoint x: 431, endPoint y: 796, distance: 17.0
click at [431, 796] on div "Device Details Device Tablet iPad A16 (2025) + Upgrade Device SIM 8914800001200…" at bounding box center [504, 567] width 198 height 539
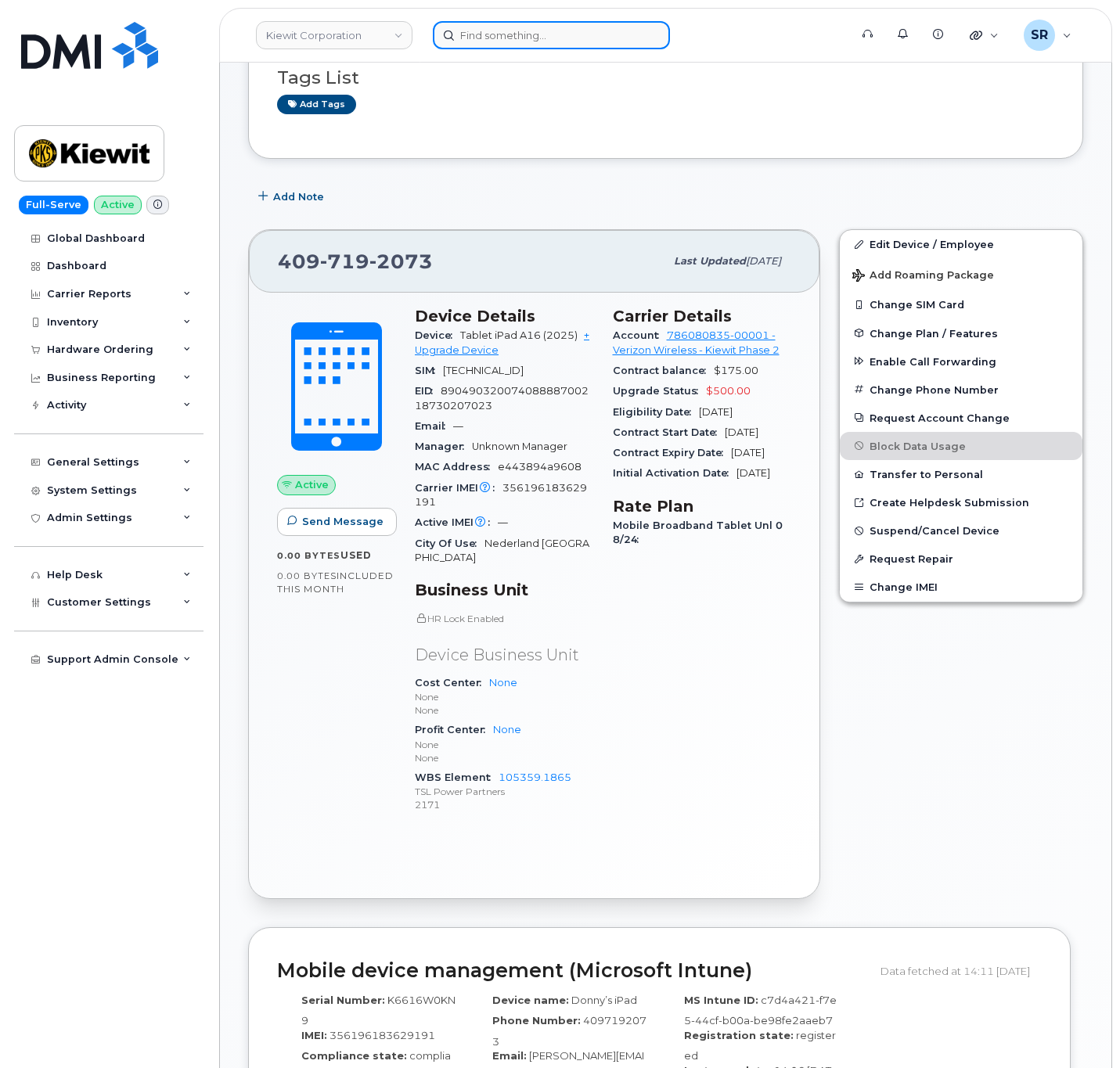
click at [504, 41] on input at bounding box center [551, 34] width 237 height 28
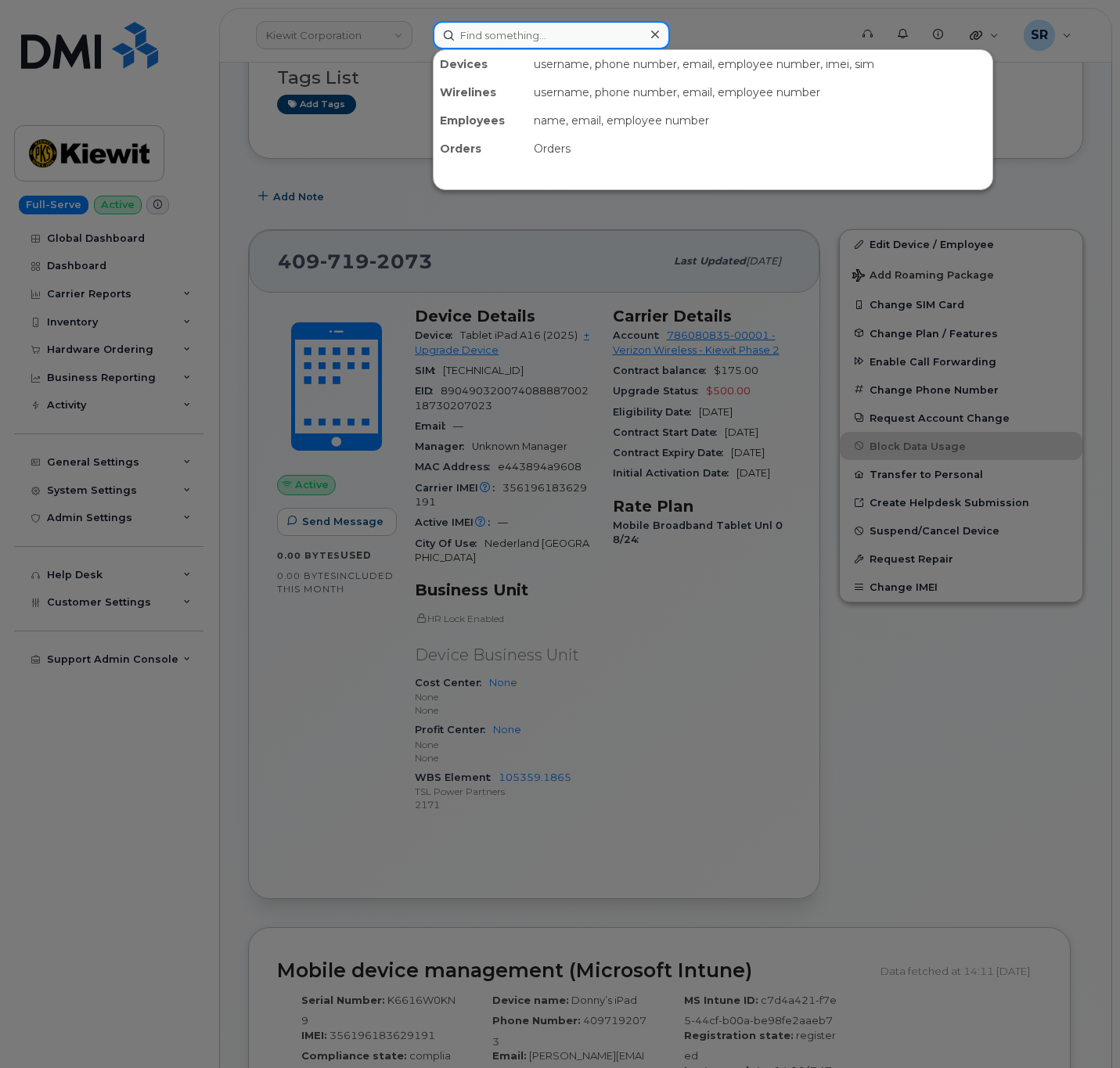
paste input "005554536"
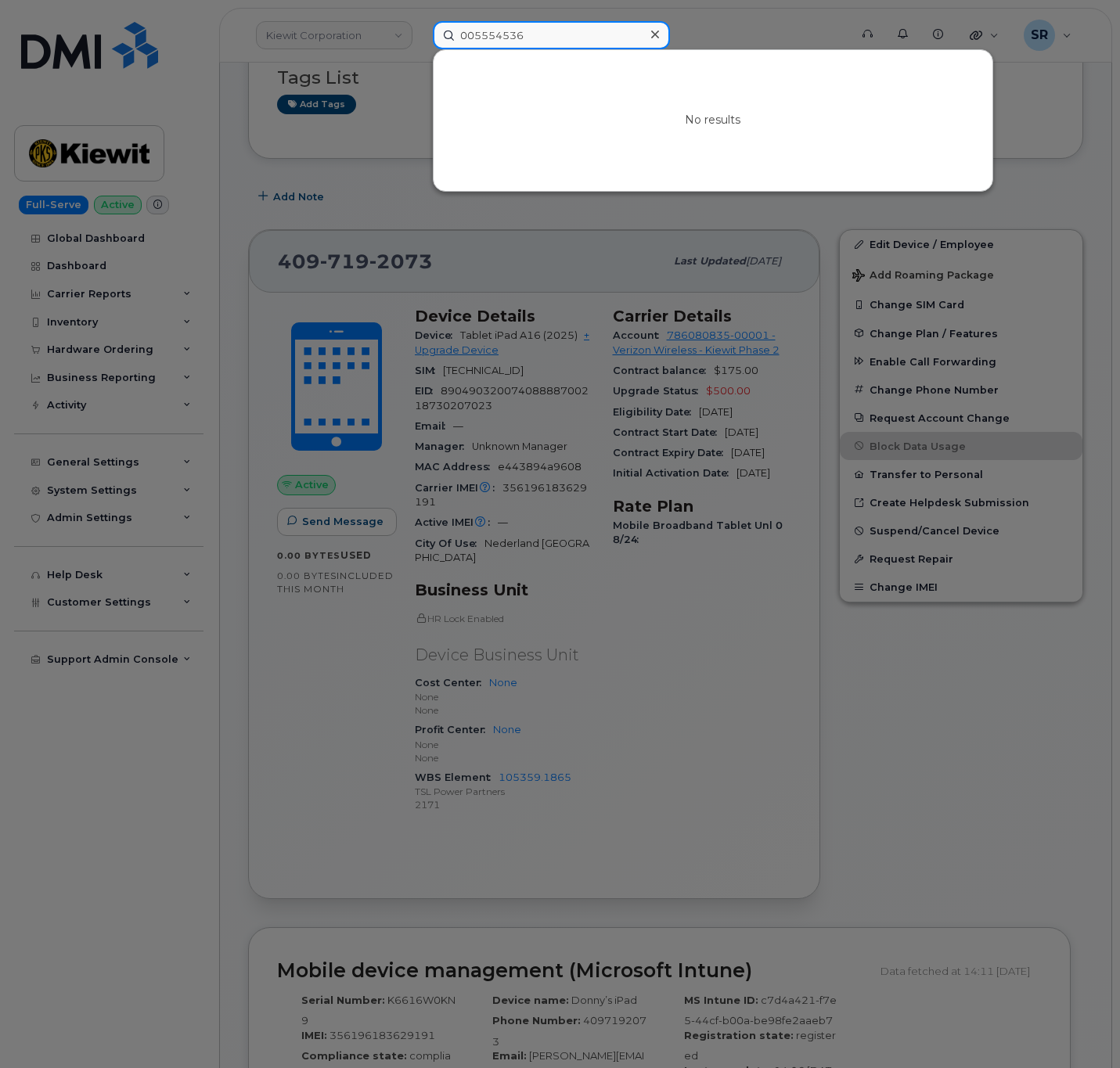
click at [555, 33] on input "005554536" at bounding box center [551, 34] width 237 height 28
click at [552, 42] on input "005554536" at bounding box center [551, 34] width 237 height 28
paste input "00555536"
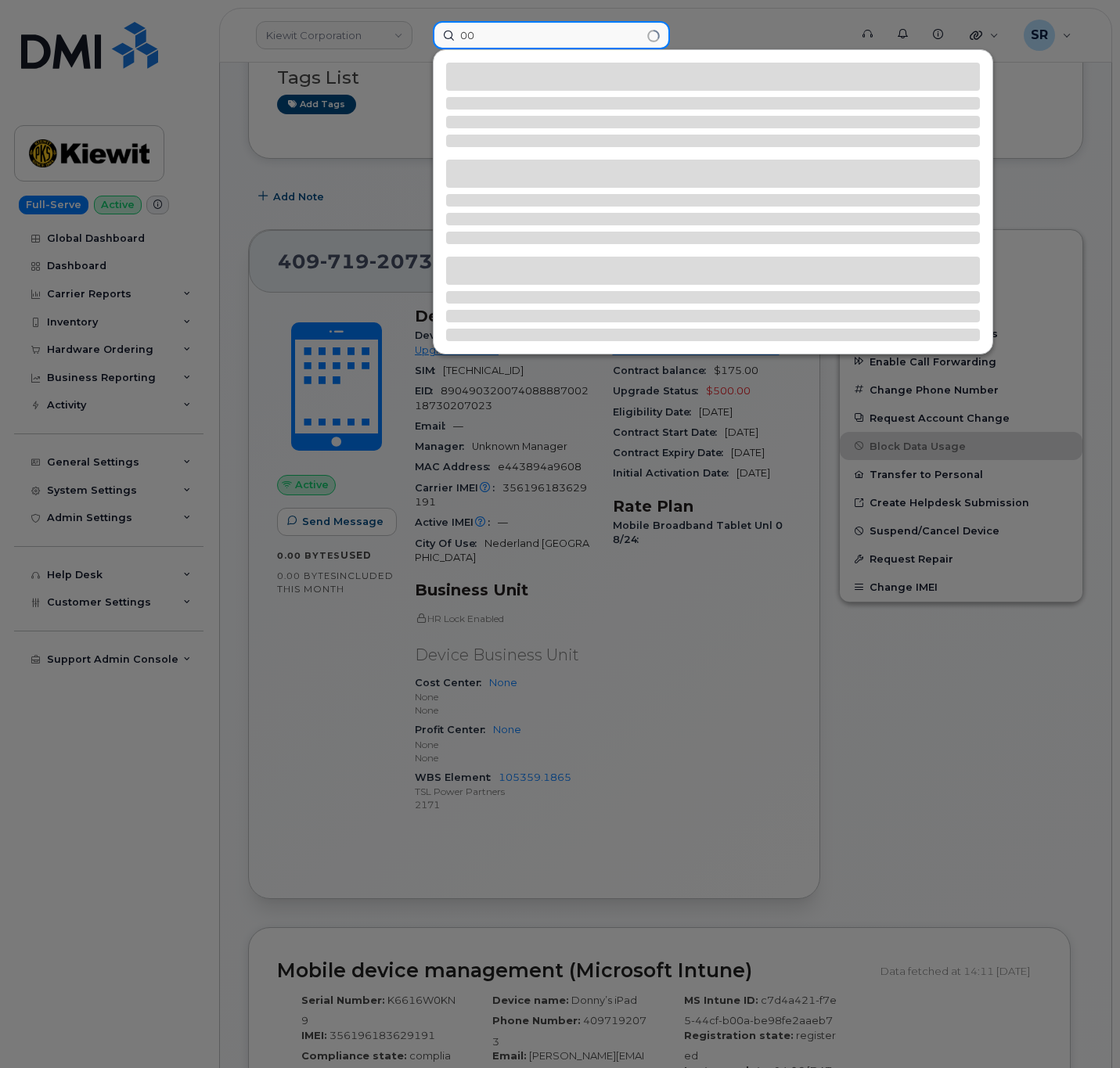
type input "0"
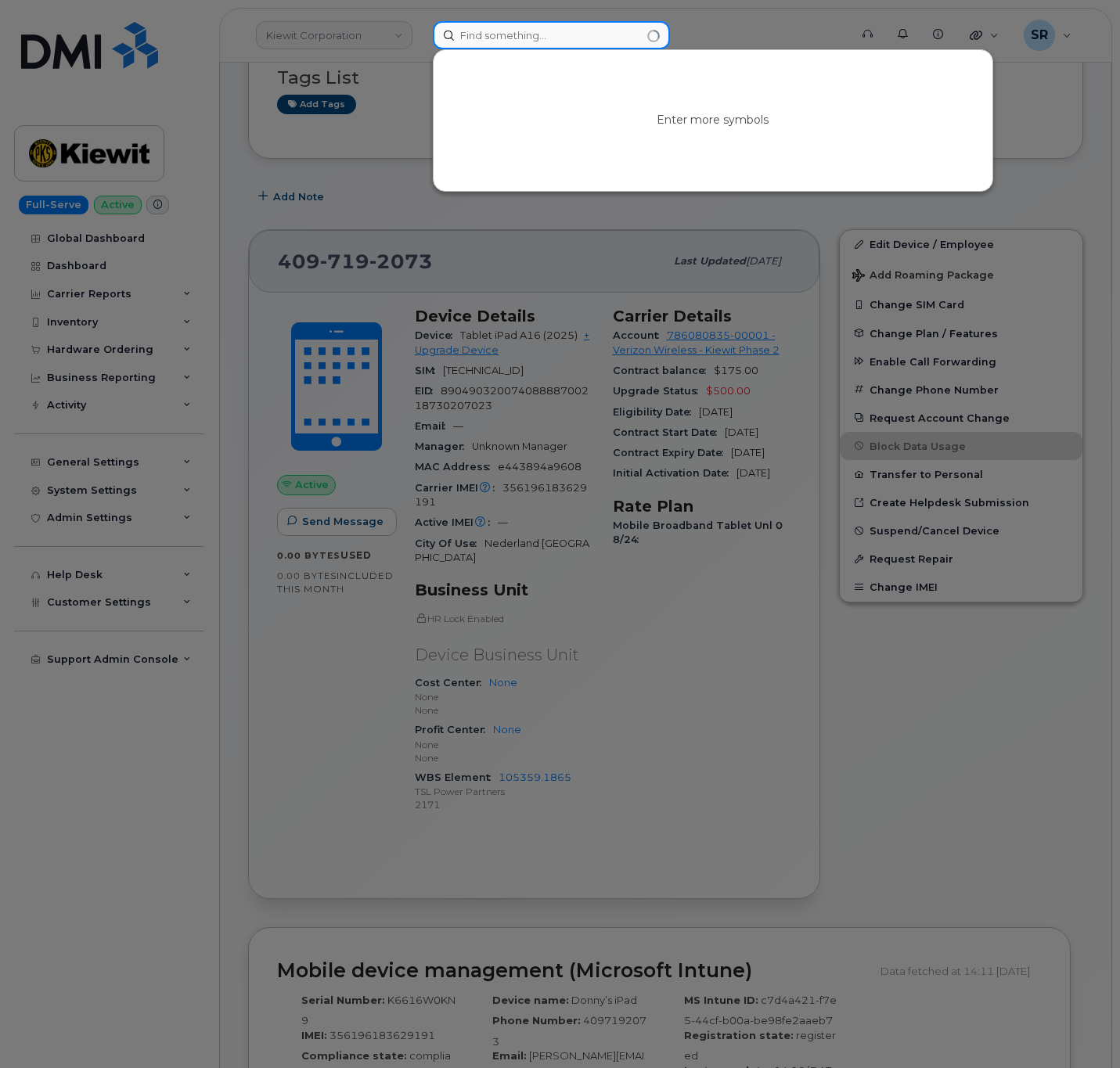
paste input "00555536"
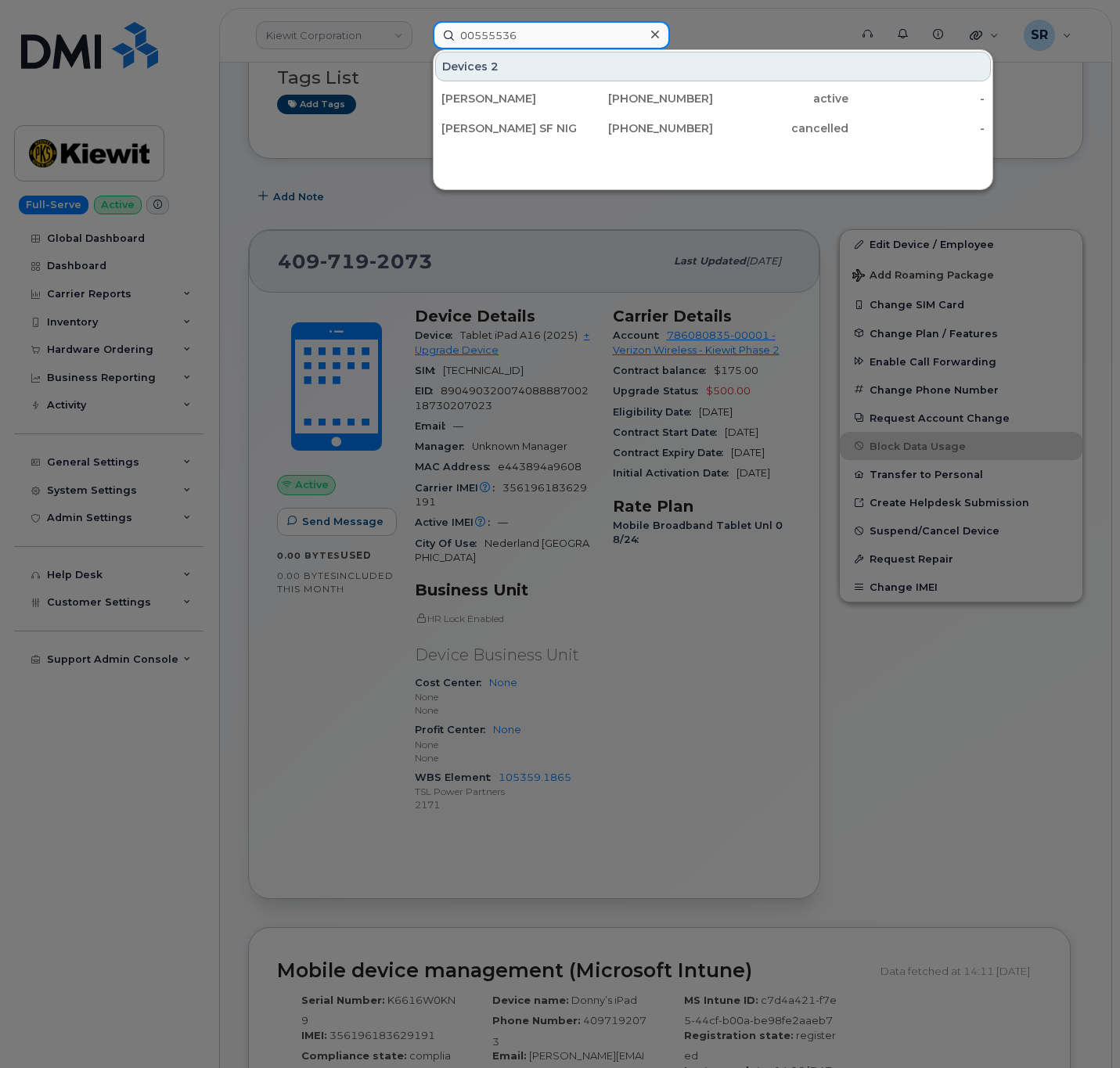
click at [571, 36] on input "00555536" at bounding box center [551, 34] width 237 height 28
click at [571, 47] on input "00555536" at bounding box center [551, 34] width 237 height 28
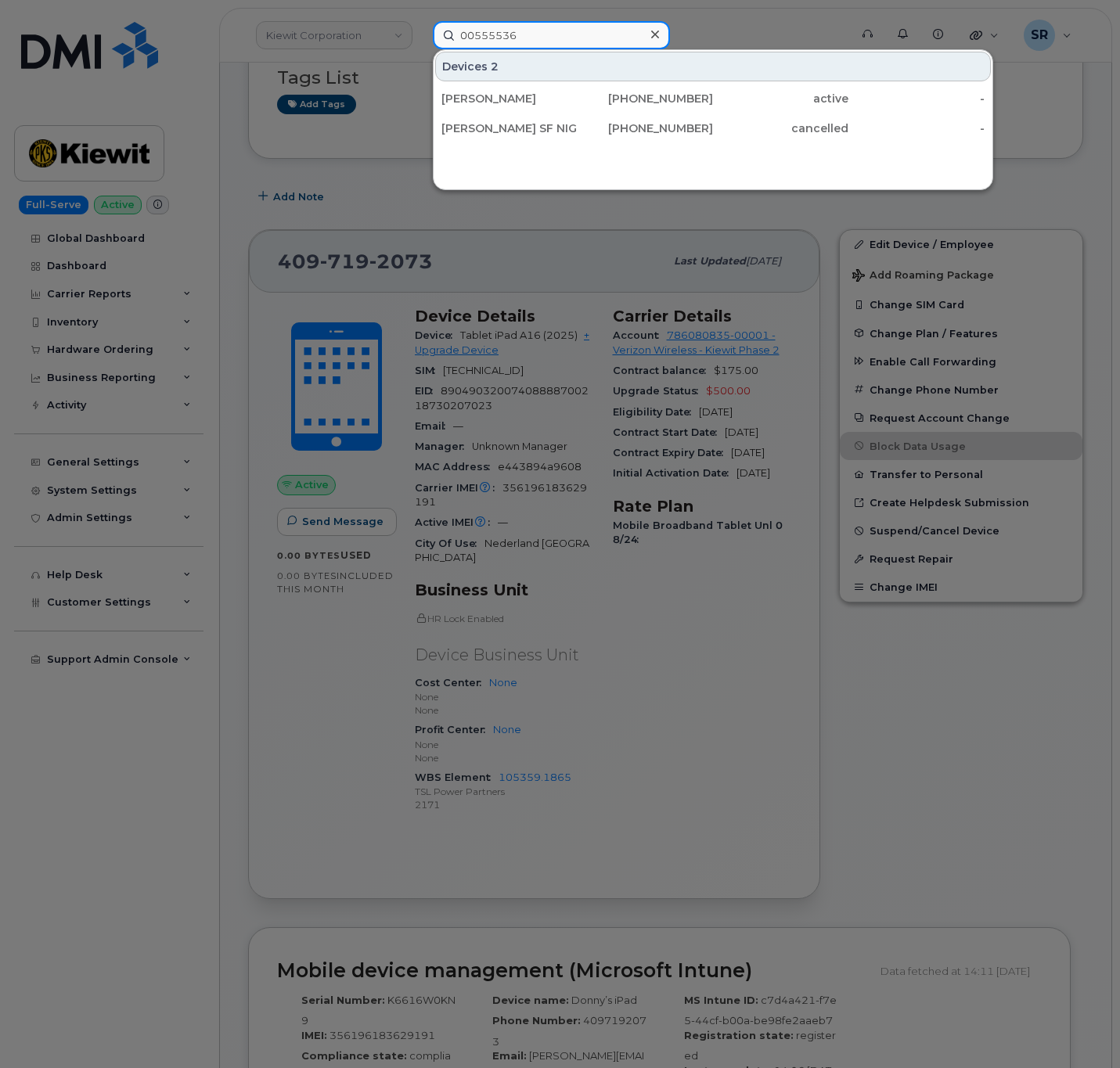
click at [487, 38] on input "00555536" at bounding box center [551, 34] width 237 height 28
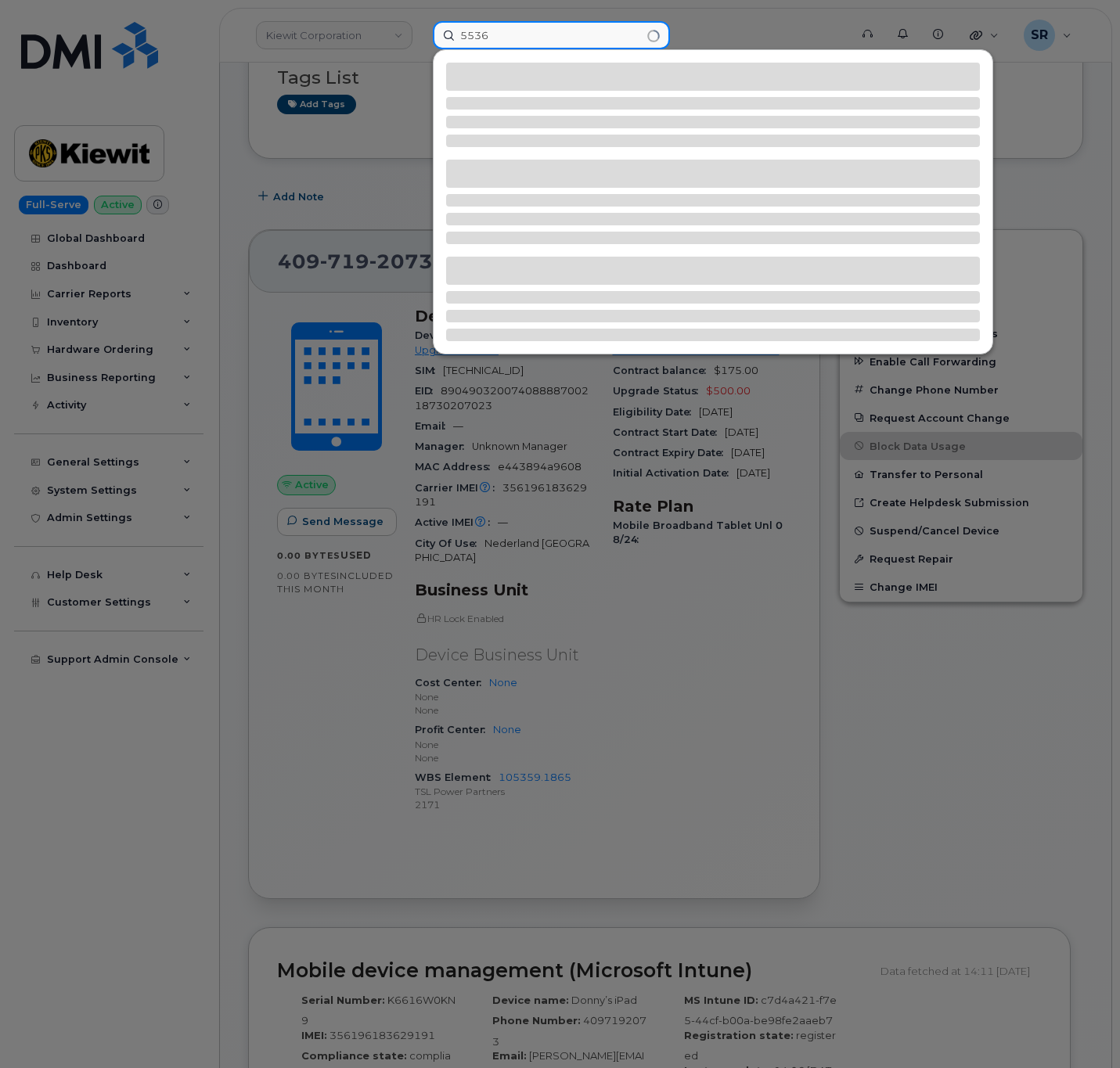
type input "5536"
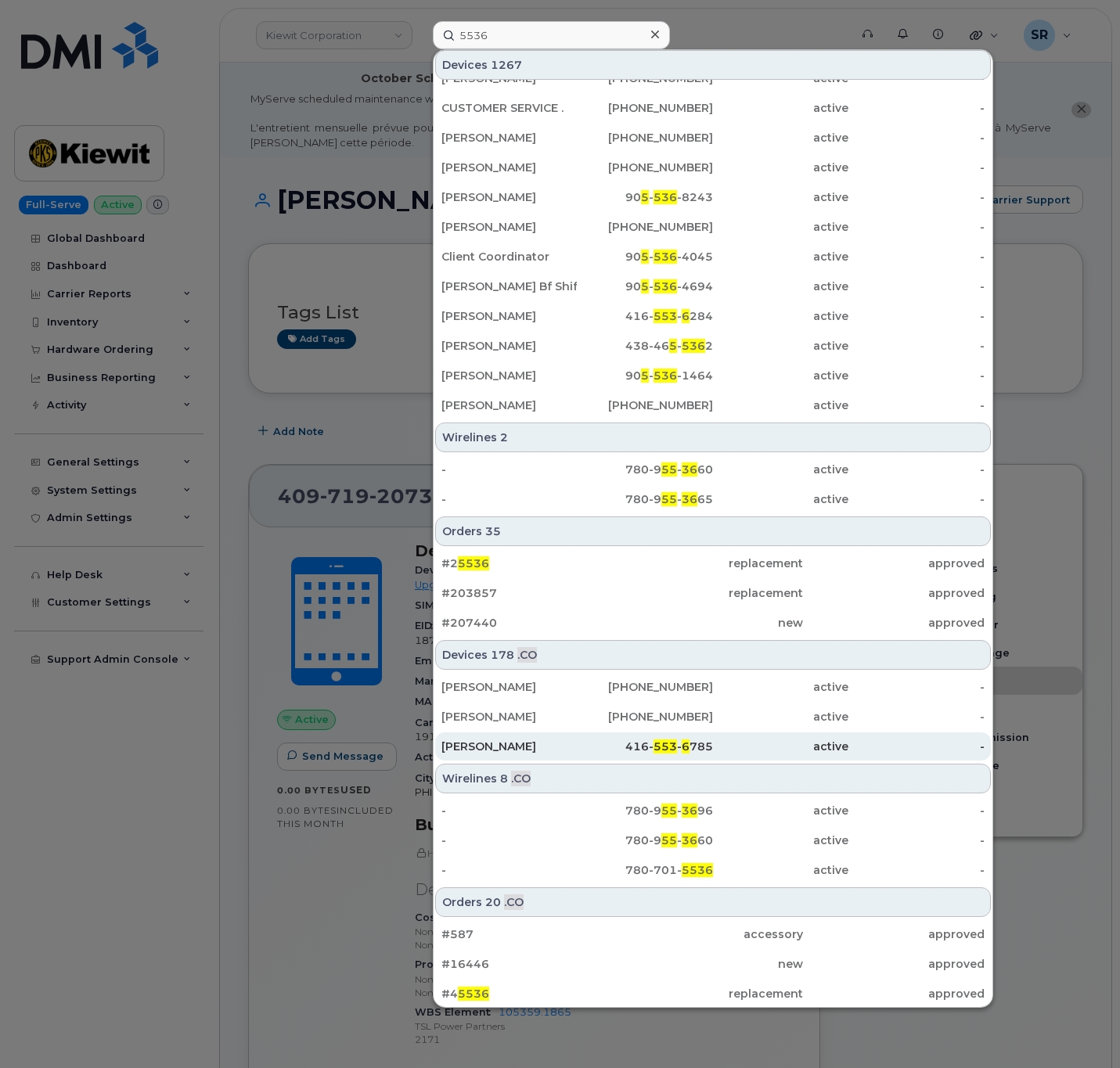
scroll to position [264, 0]
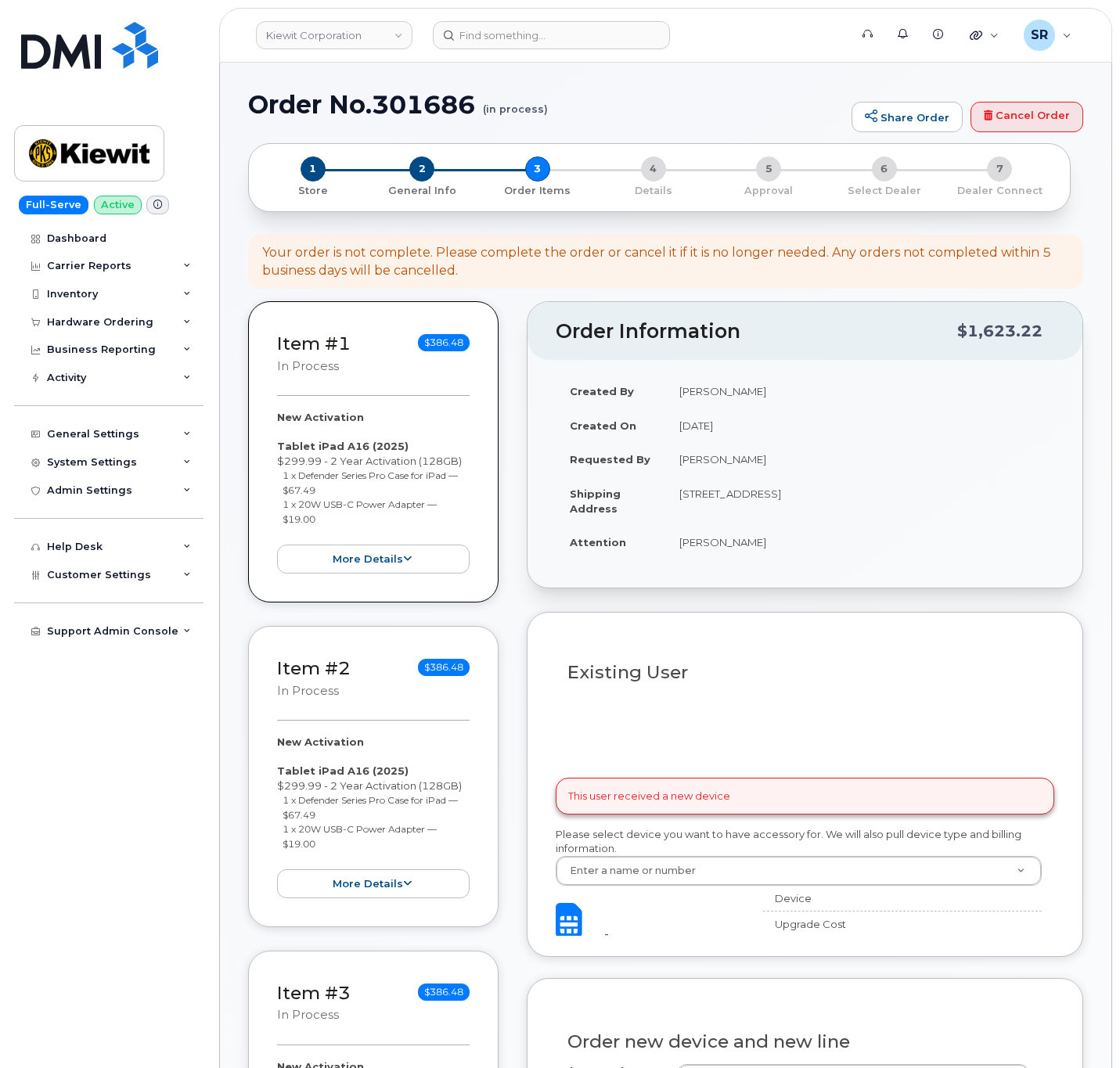
select select
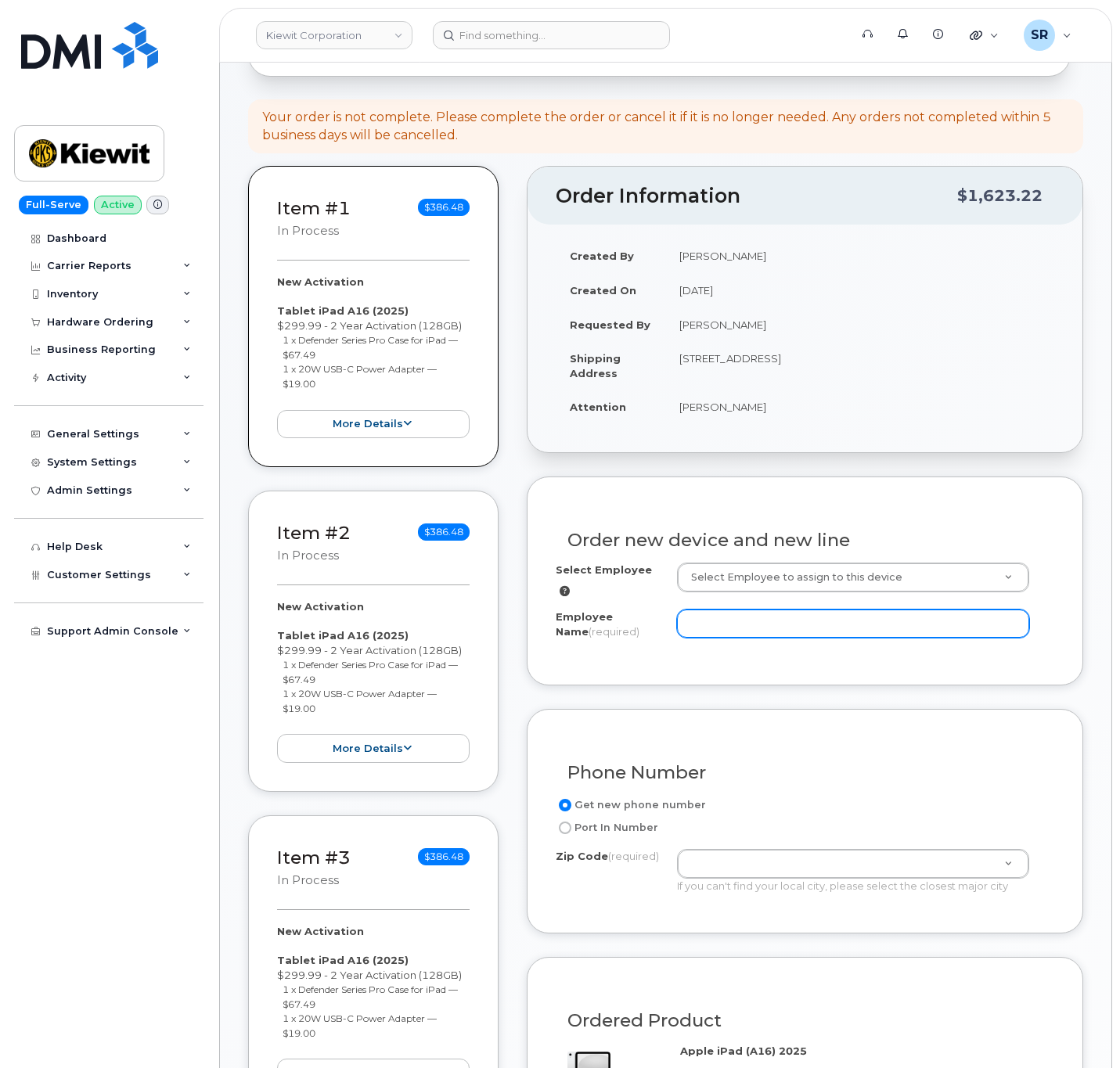
scroll to position [234, 0]
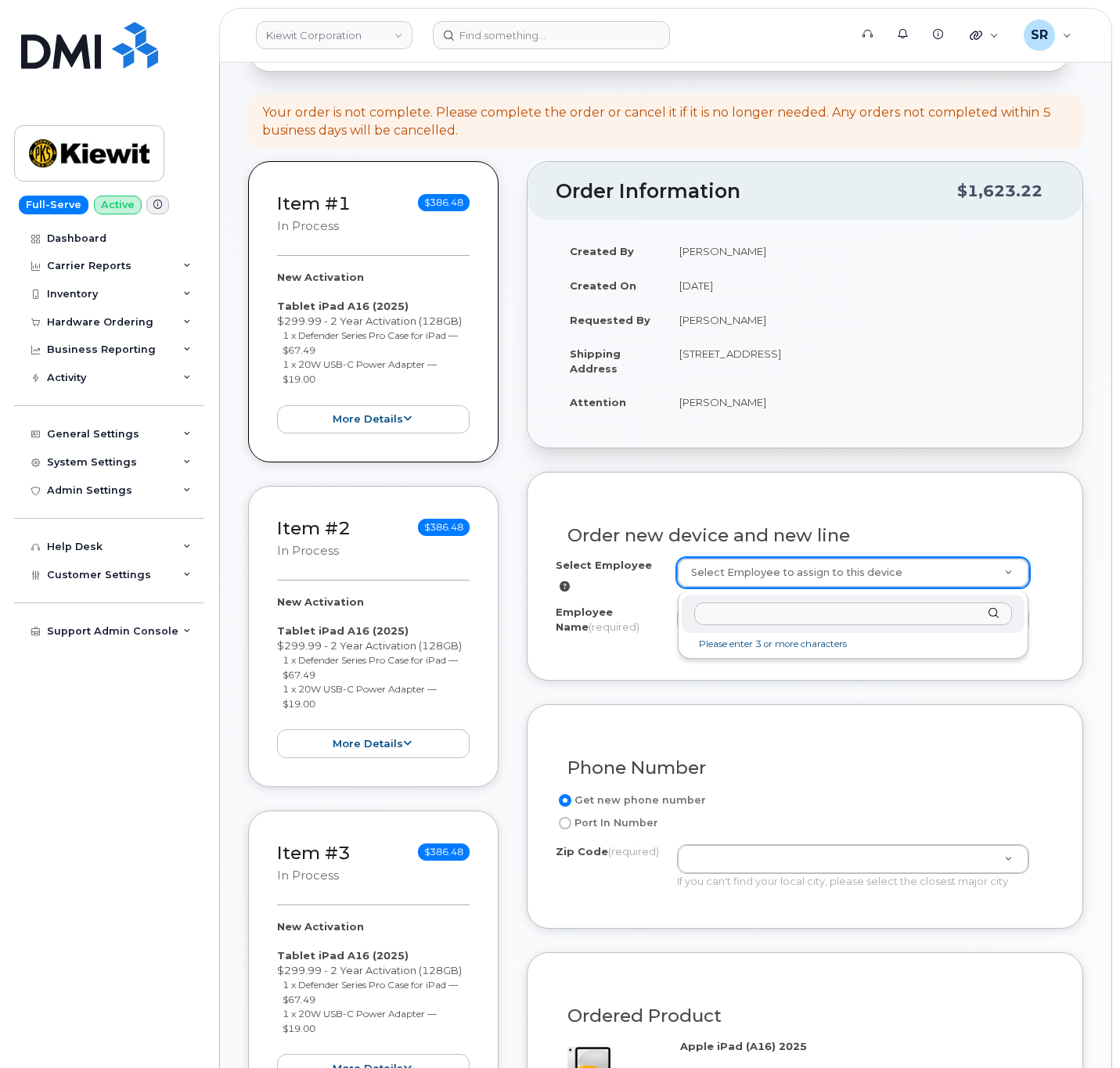
click at [789, 613] on input "text" at bounding box center [853, 614] width 318 height 23
type input "[PERSON_NAME]"
type input "2154995"
type input "[PERSON_NAME]"
type input "[STREET_ADDRESS]"
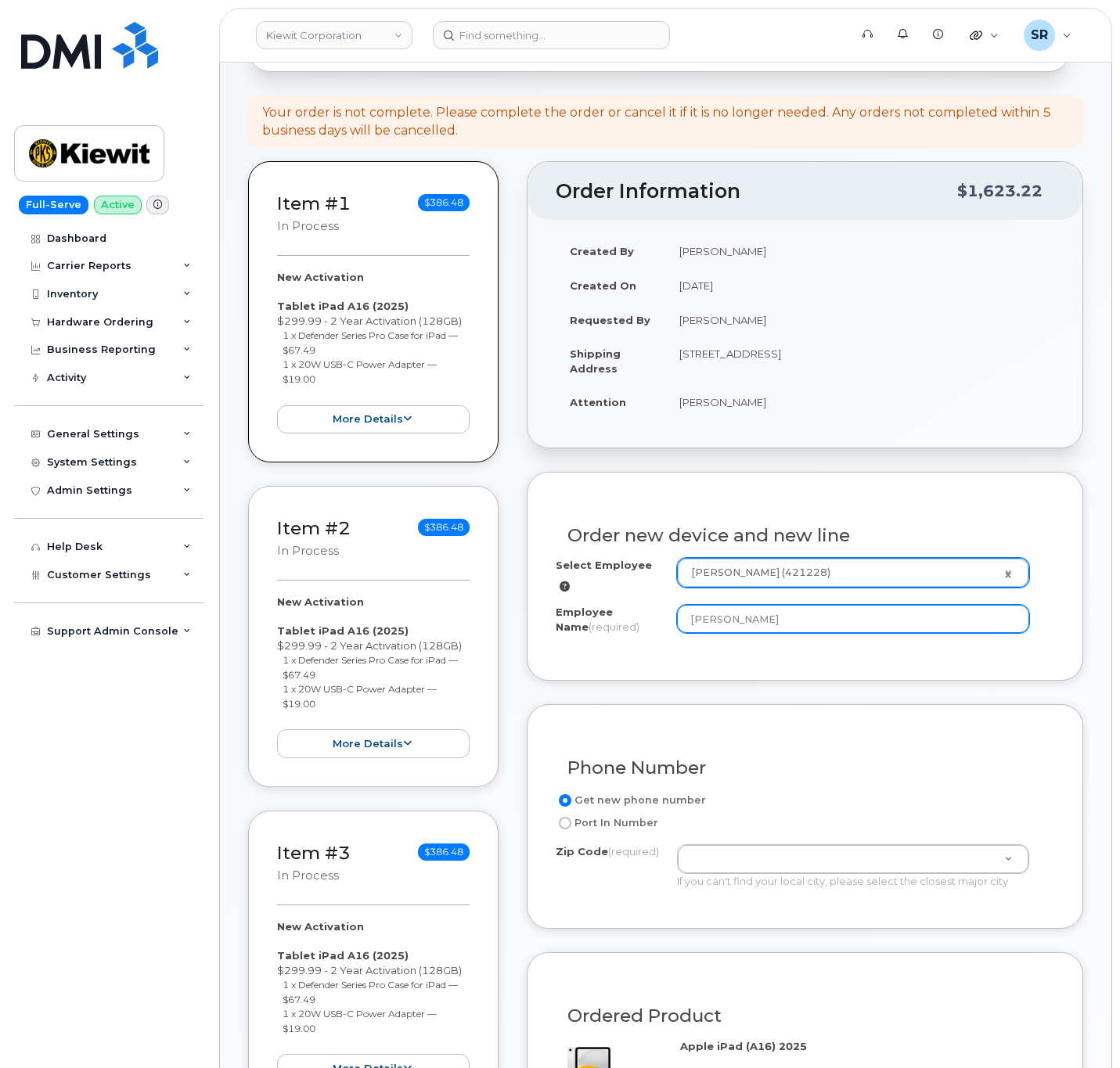
click at [800, 623] on input "[PERSON_NAME]" at bounding box center [853, 618] width 352 height 28
type input "[PERSON_NAME]"
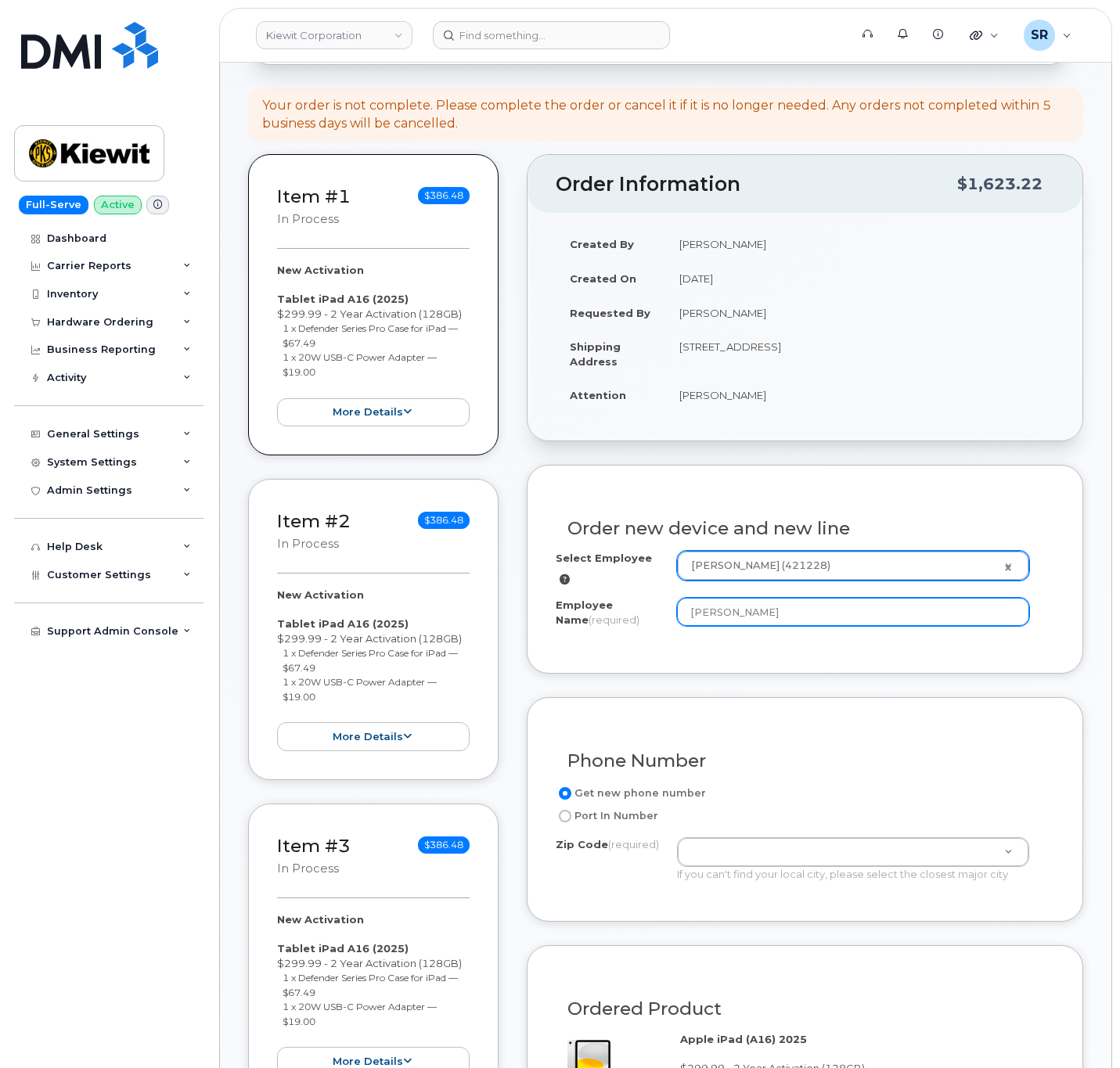
scroll to position [352, 0]
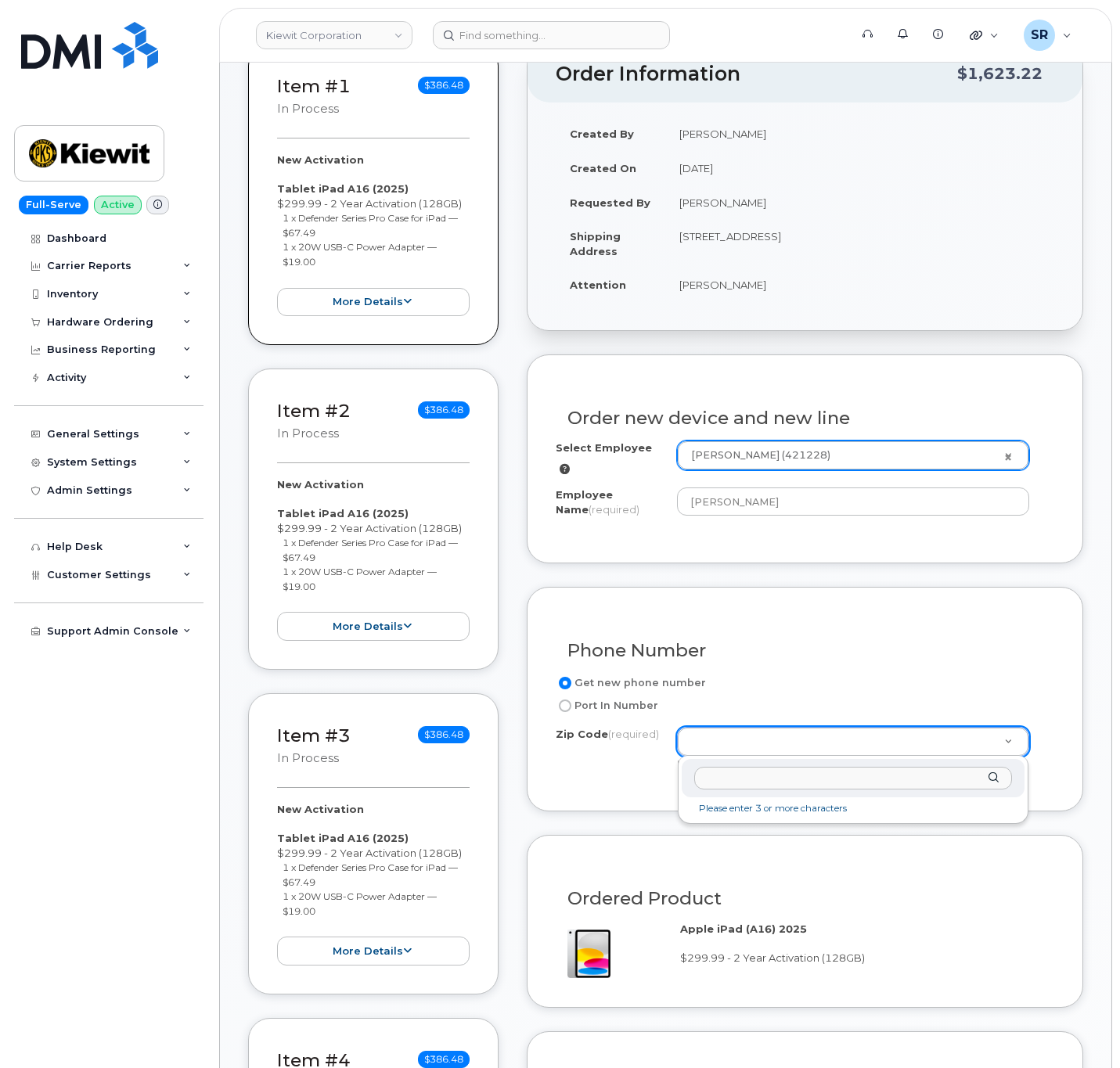
click at [754, 772] on input "Zip Code (required)" at bounding box center [853, 778] width 318 height 23
paste input "77630"
type input "77630"
type input "77630 ([GEOGRAPHIC_DATA], [GEOGRAPHIC_DATA])"
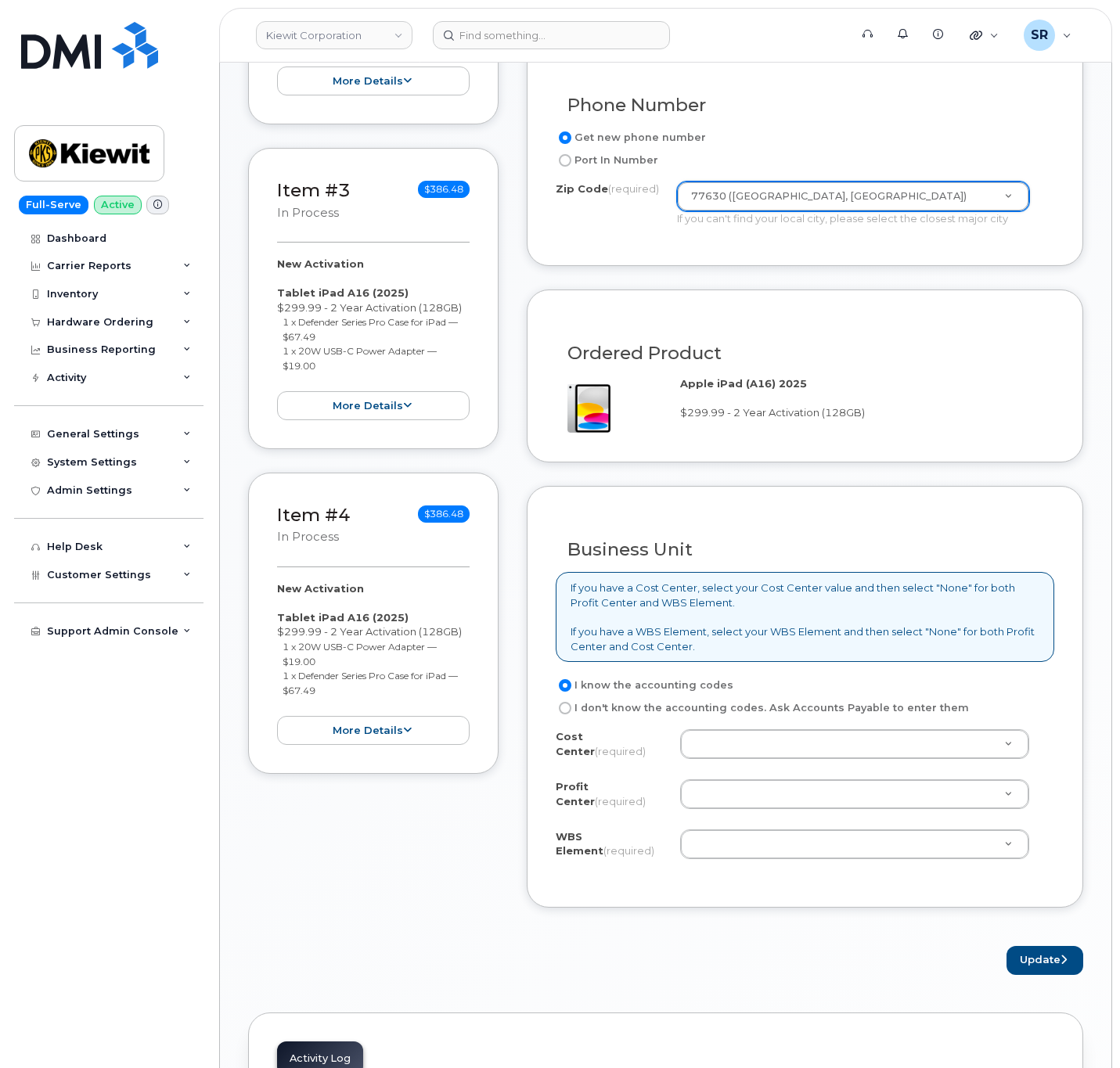
scroll to position [939, 0]
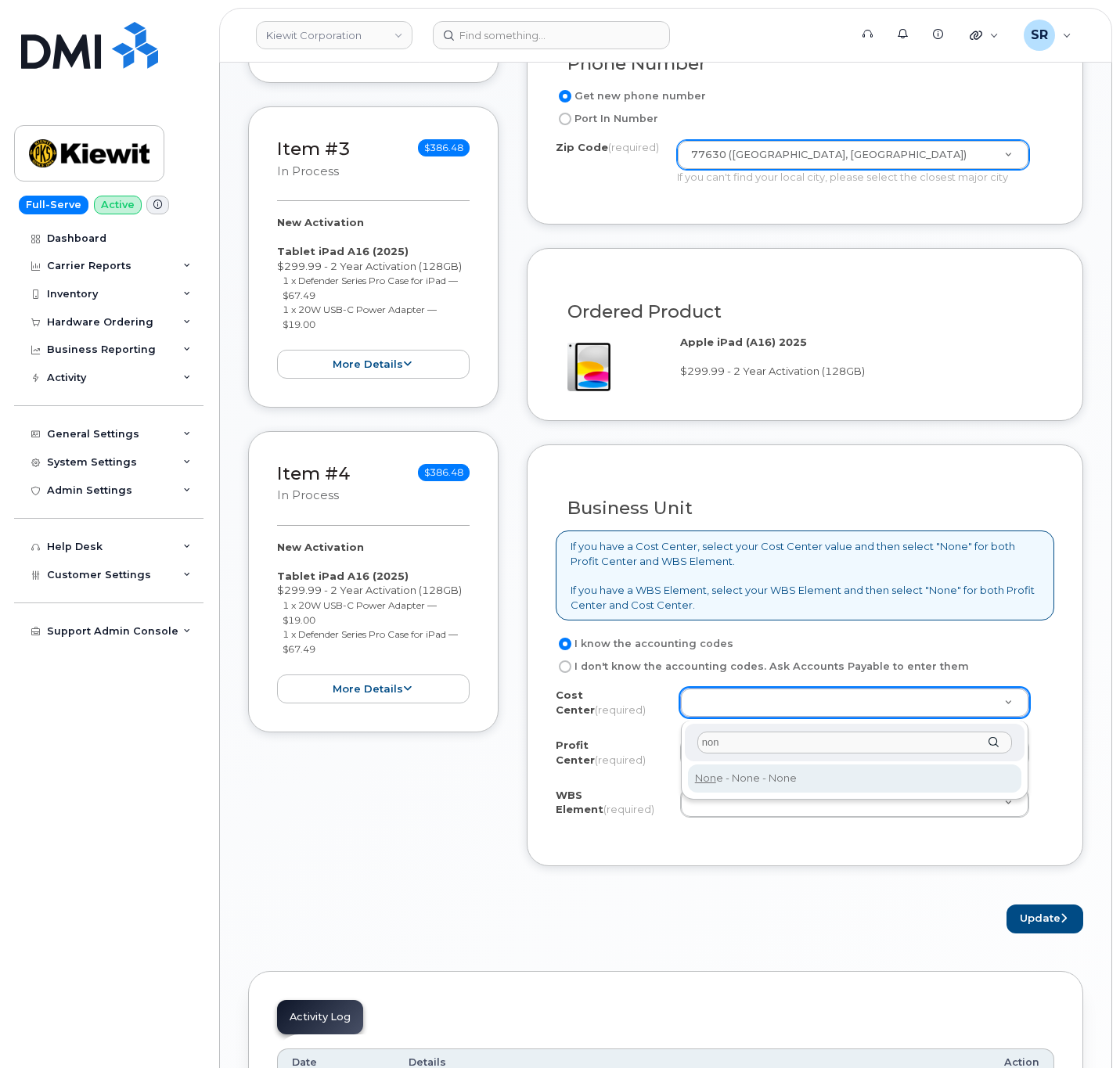
type input "non"
type input "None"
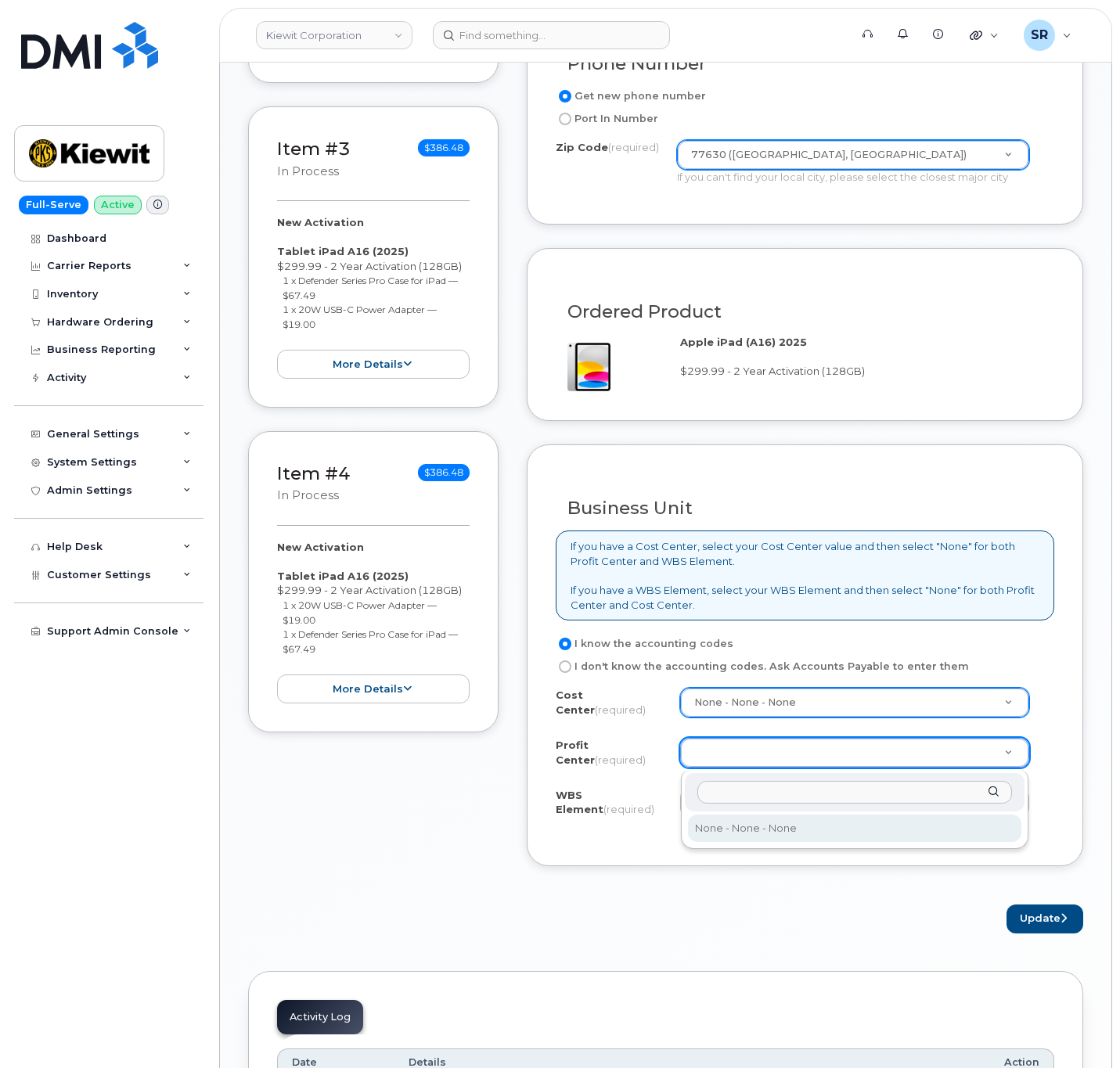
select select "None"
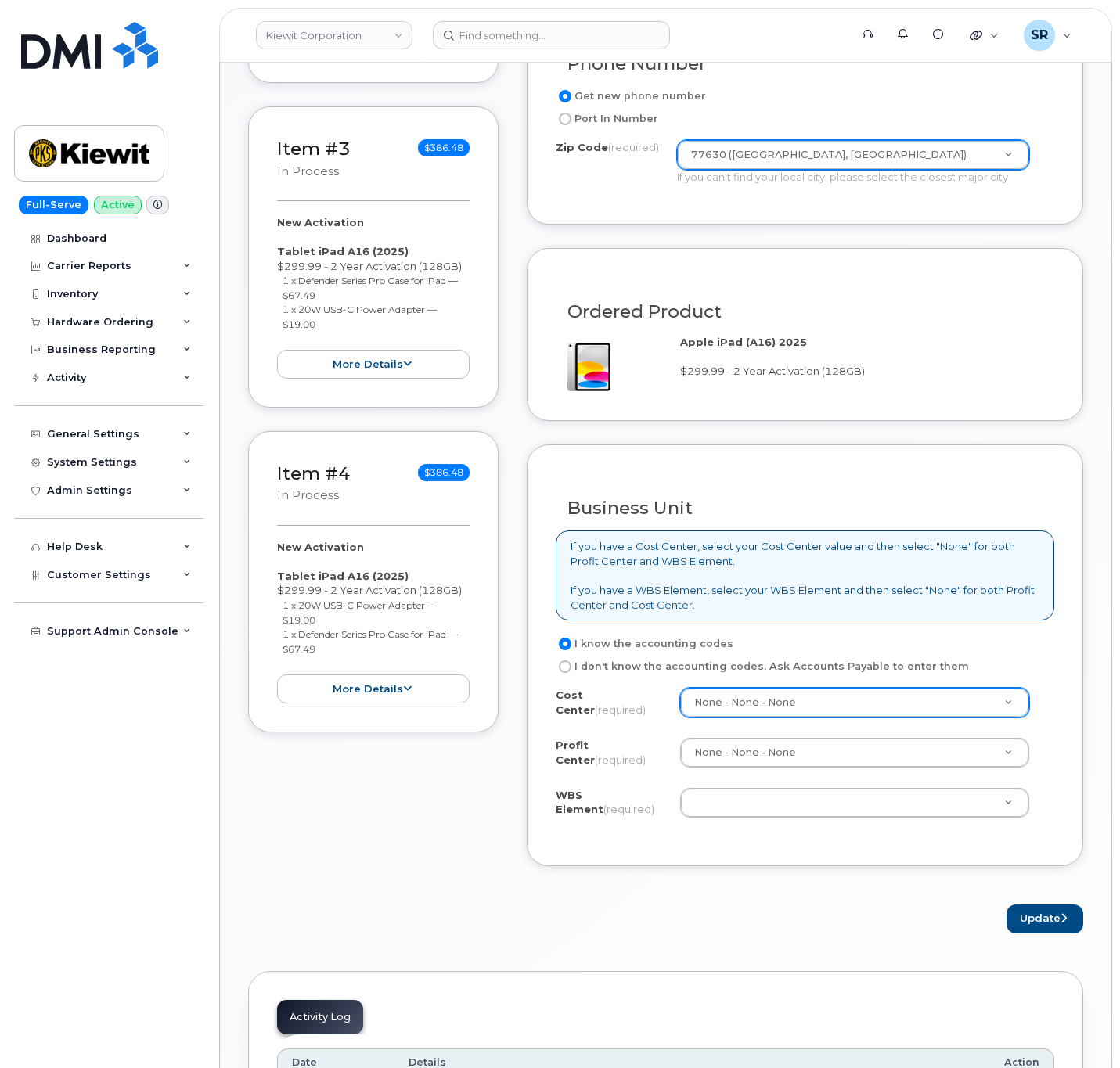
drag, startPoint x: 766, startPoint y: 806, endPoint x: 773, endPoint y: 801, distance: 8.6
paste input "105359.1865"
type input "105359.1865"
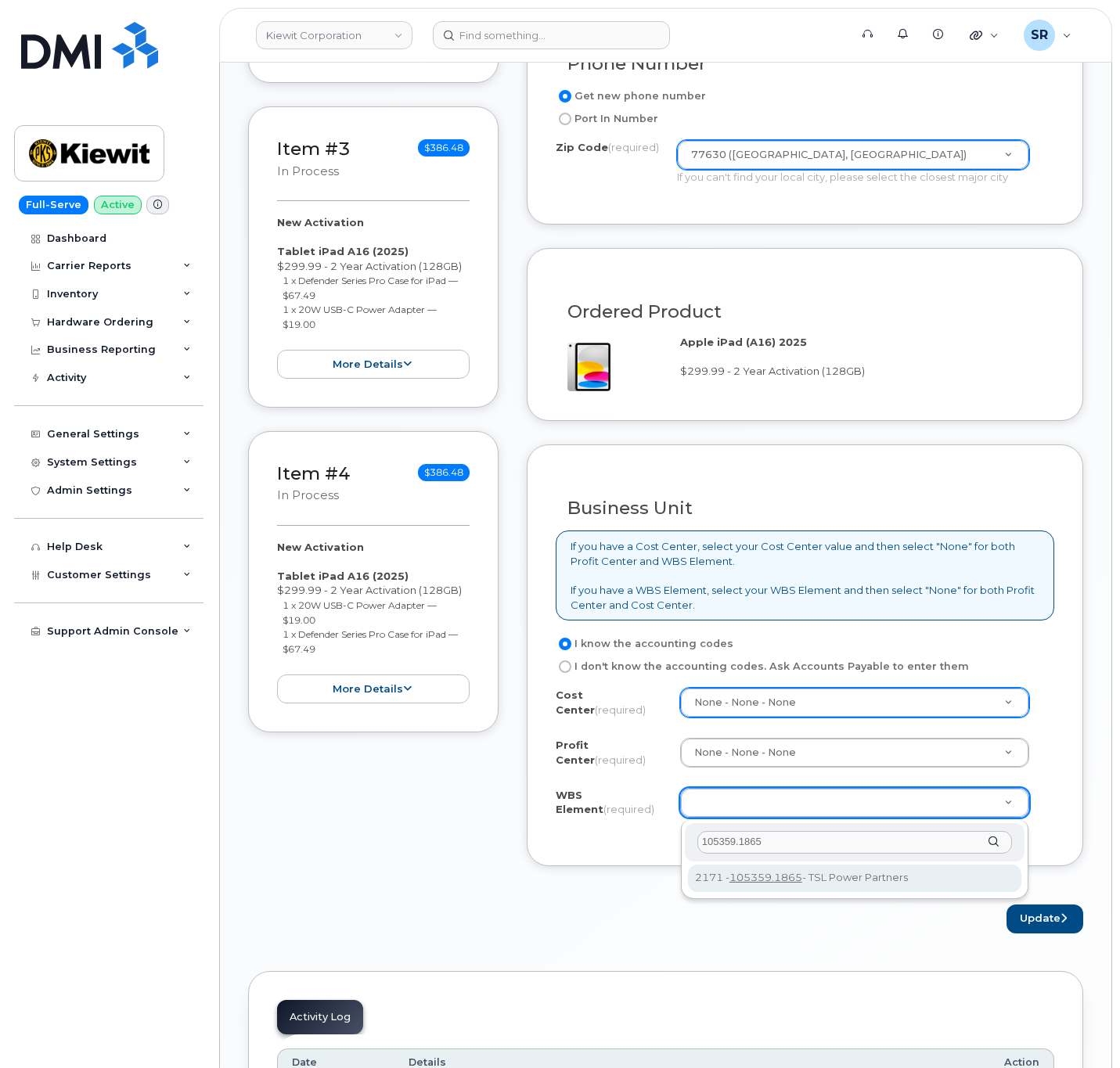
type input "105359.1865"
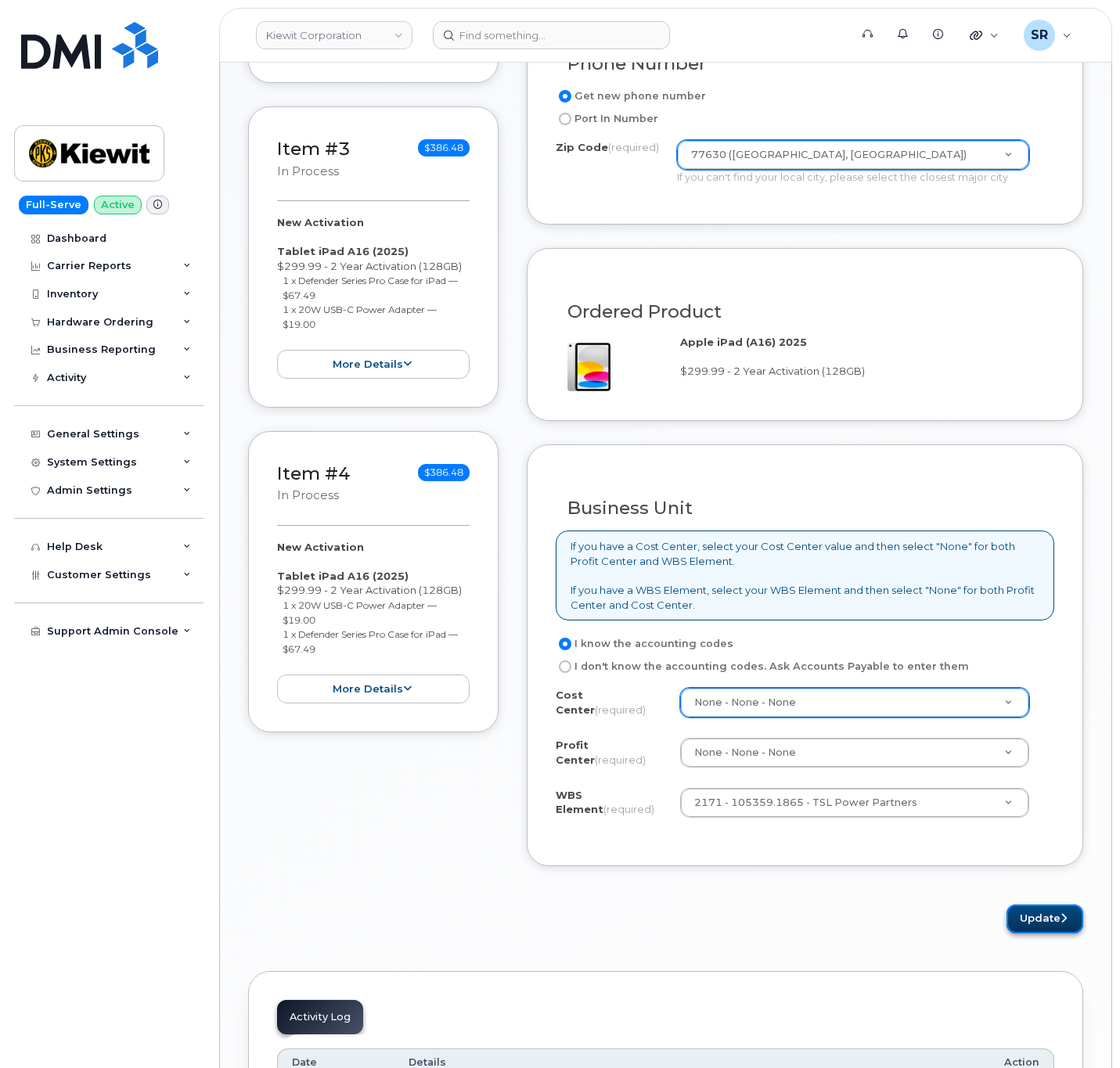
click at [1043, 921] on button "Update" at bounding box center [1045, 919] width 77 height 29
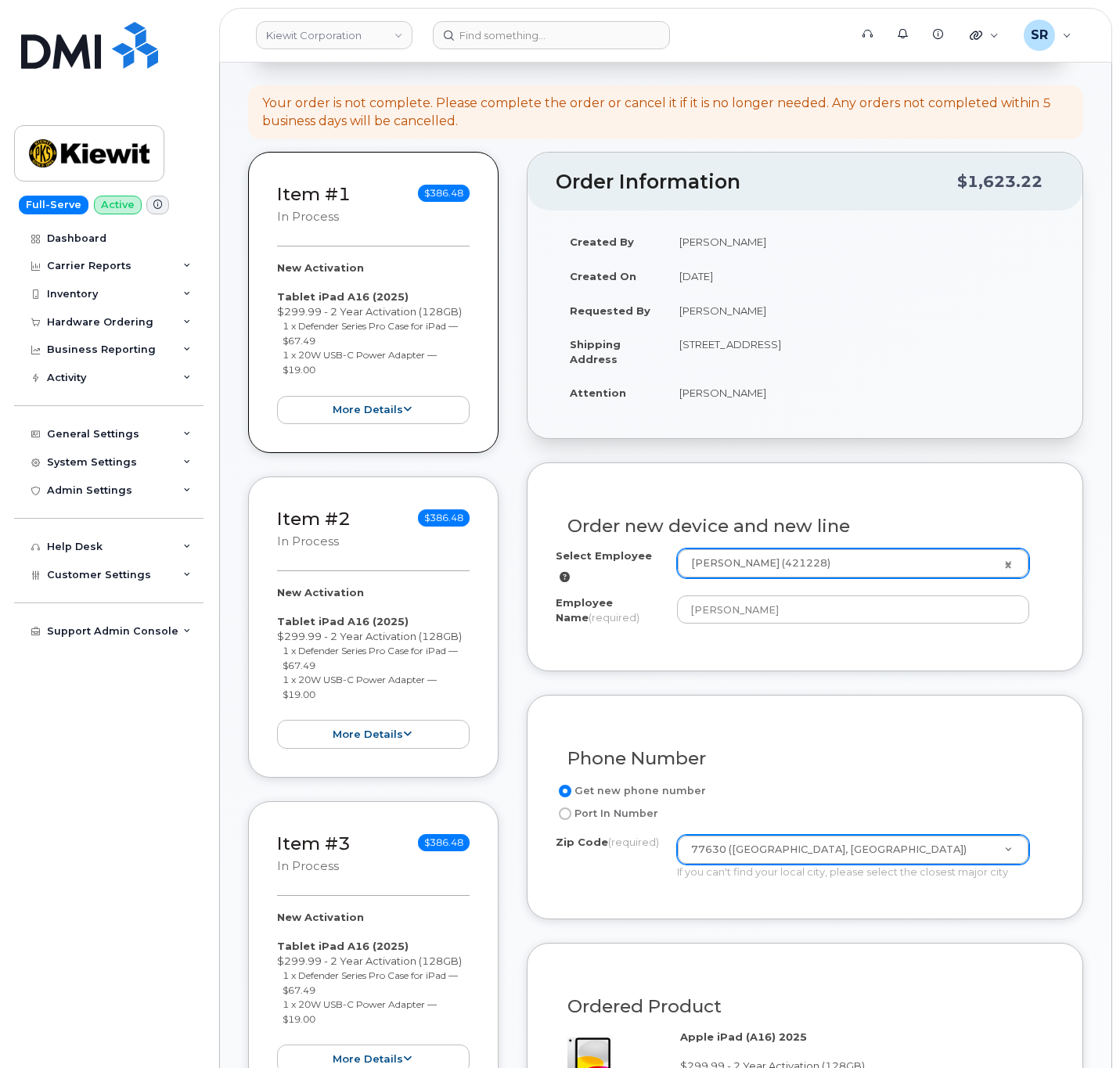
scroll to position [234, 0]
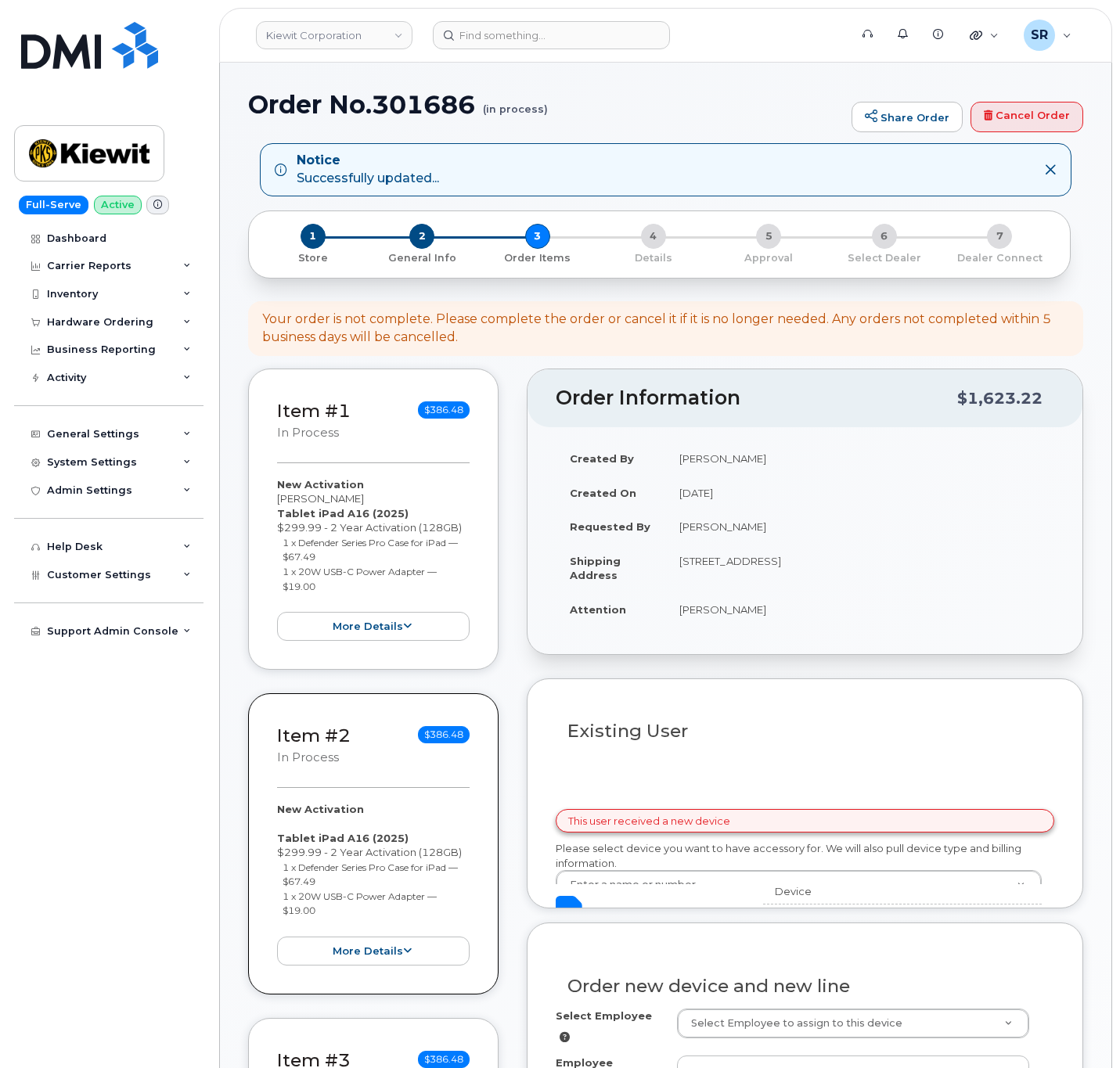
select select
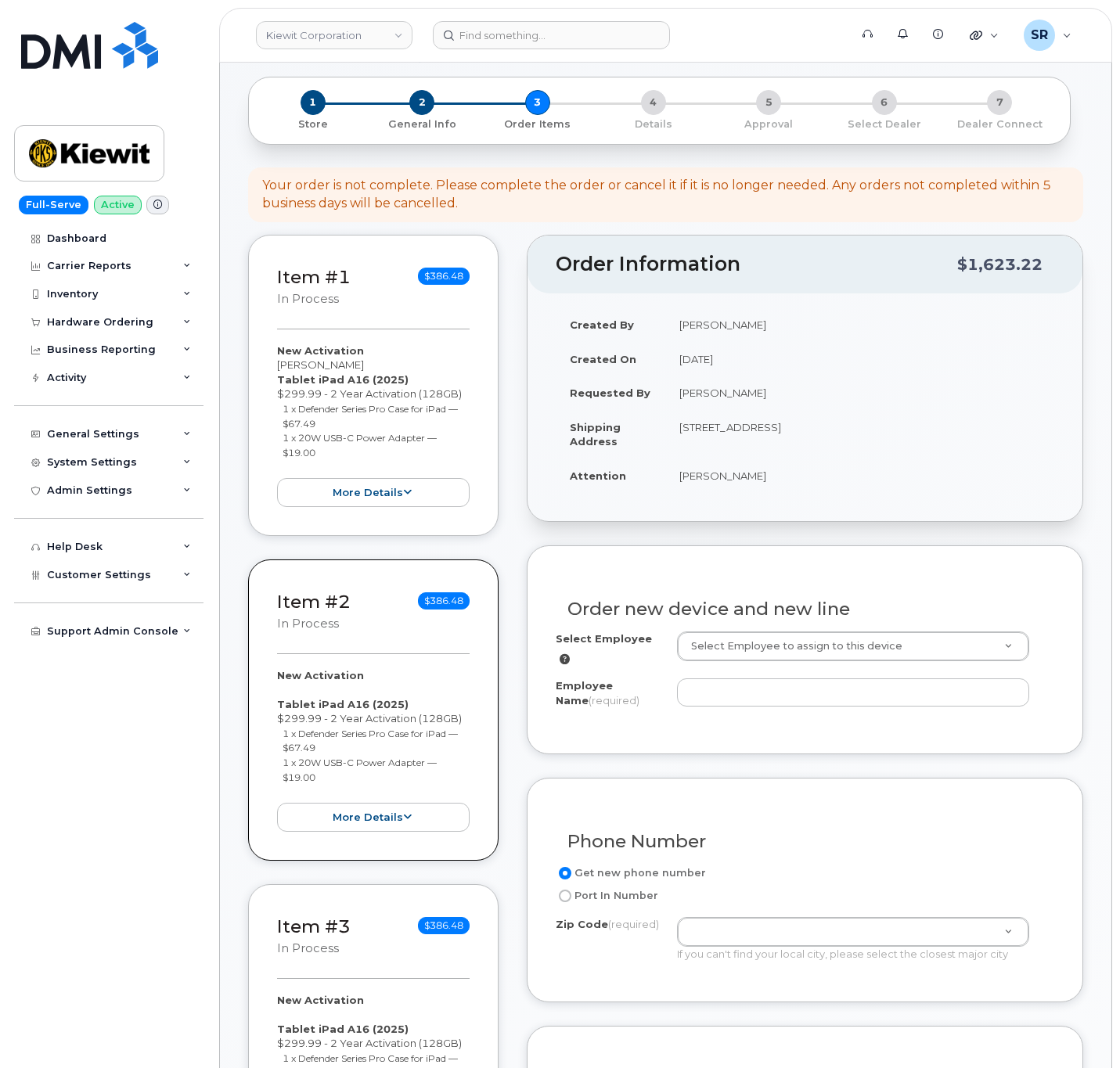
scroll to position [234, 0]
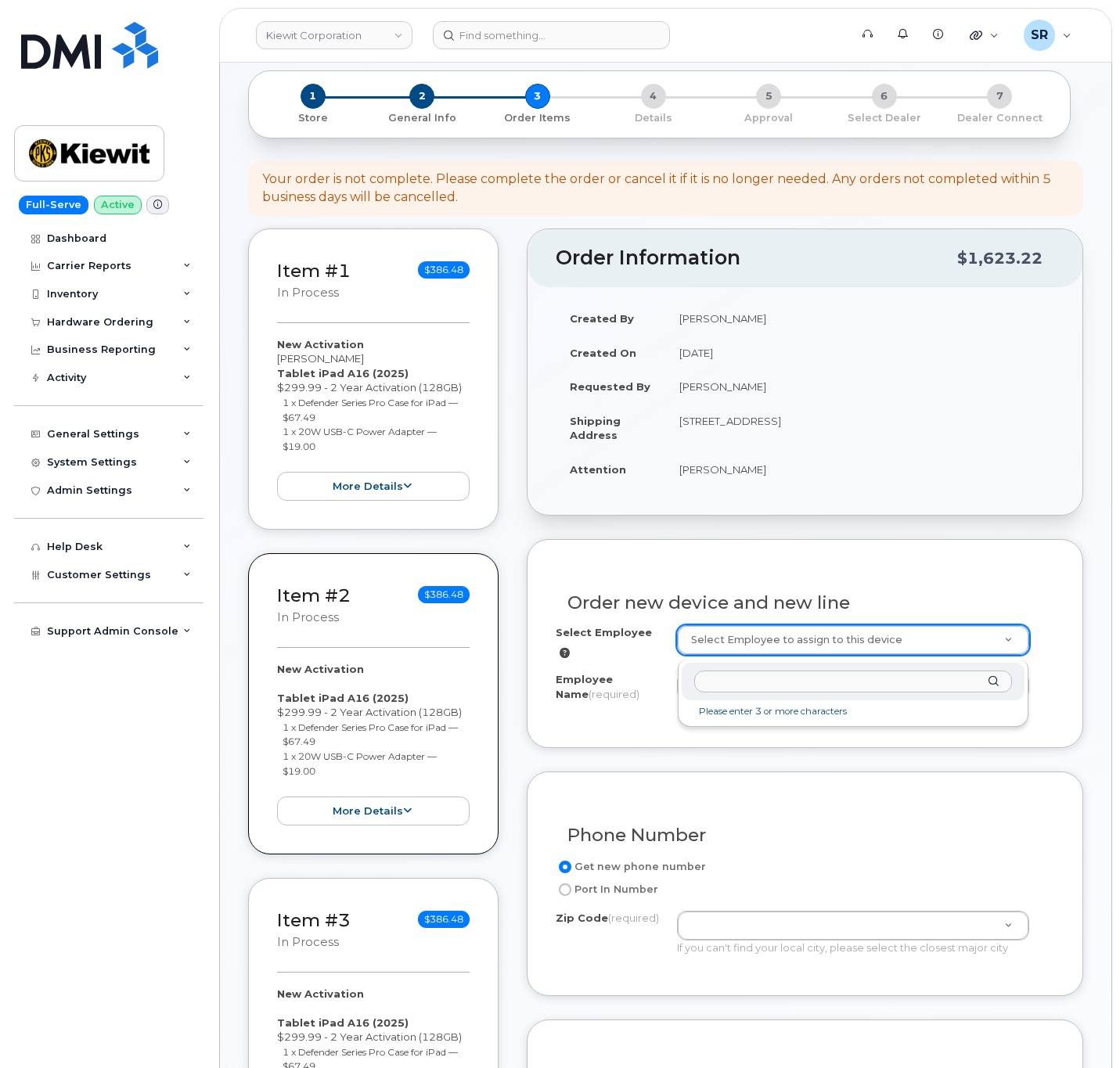
click at [737, 674] on input "text" at bounding box center [853, 682] width 318 height 23
paste input "[PERSON_NAME]"
type input "[PERSON_NAME]"
type input "2177242"
type input "[PERSON_NAME]"
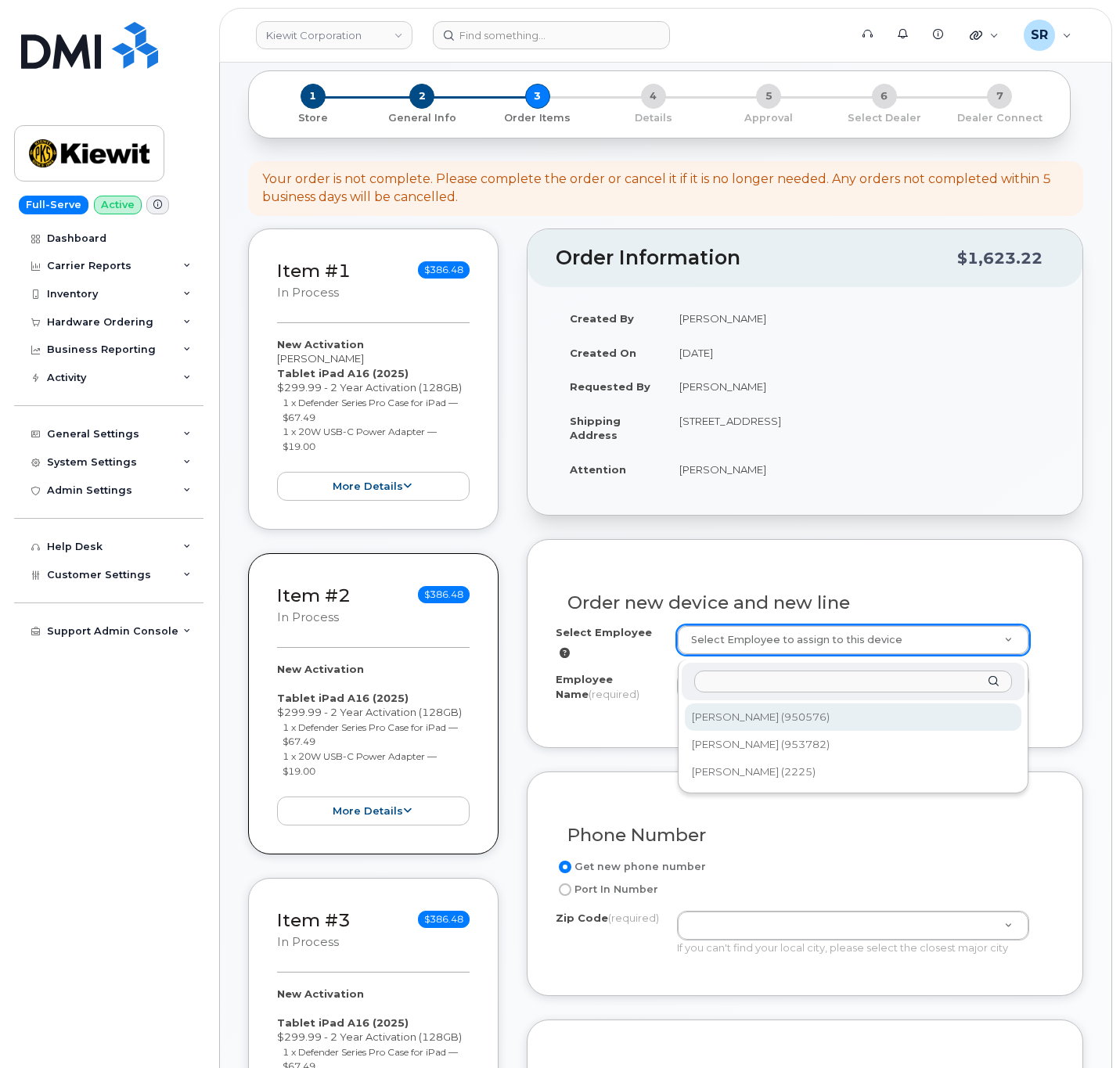
type input "[STREET_ADDRESS]"
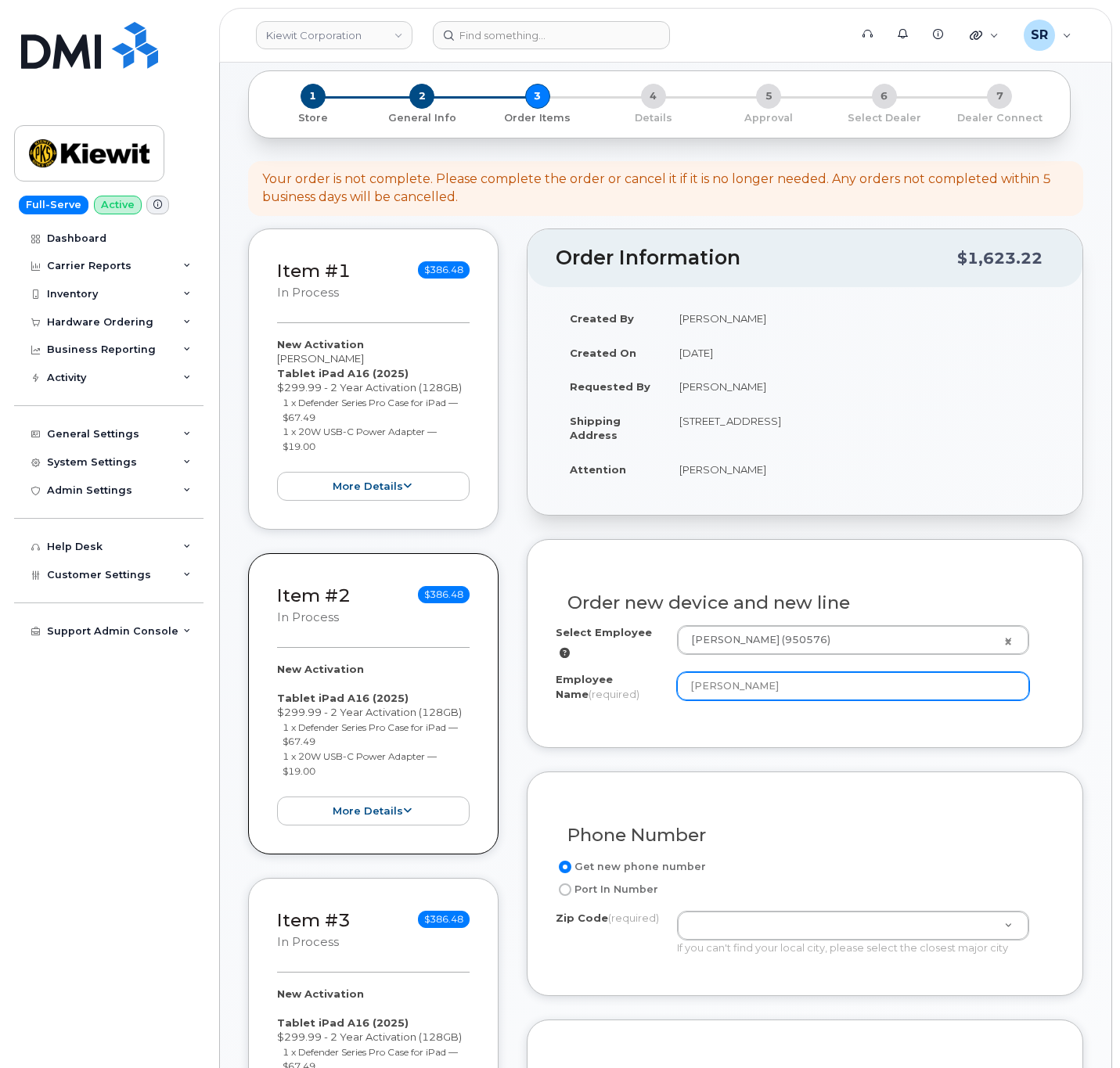
click at [850, 679] on input "[PERSON_NAME]" at bounding box center [853, 685] width 352 height 28
type input "[PERSON_NAME]"
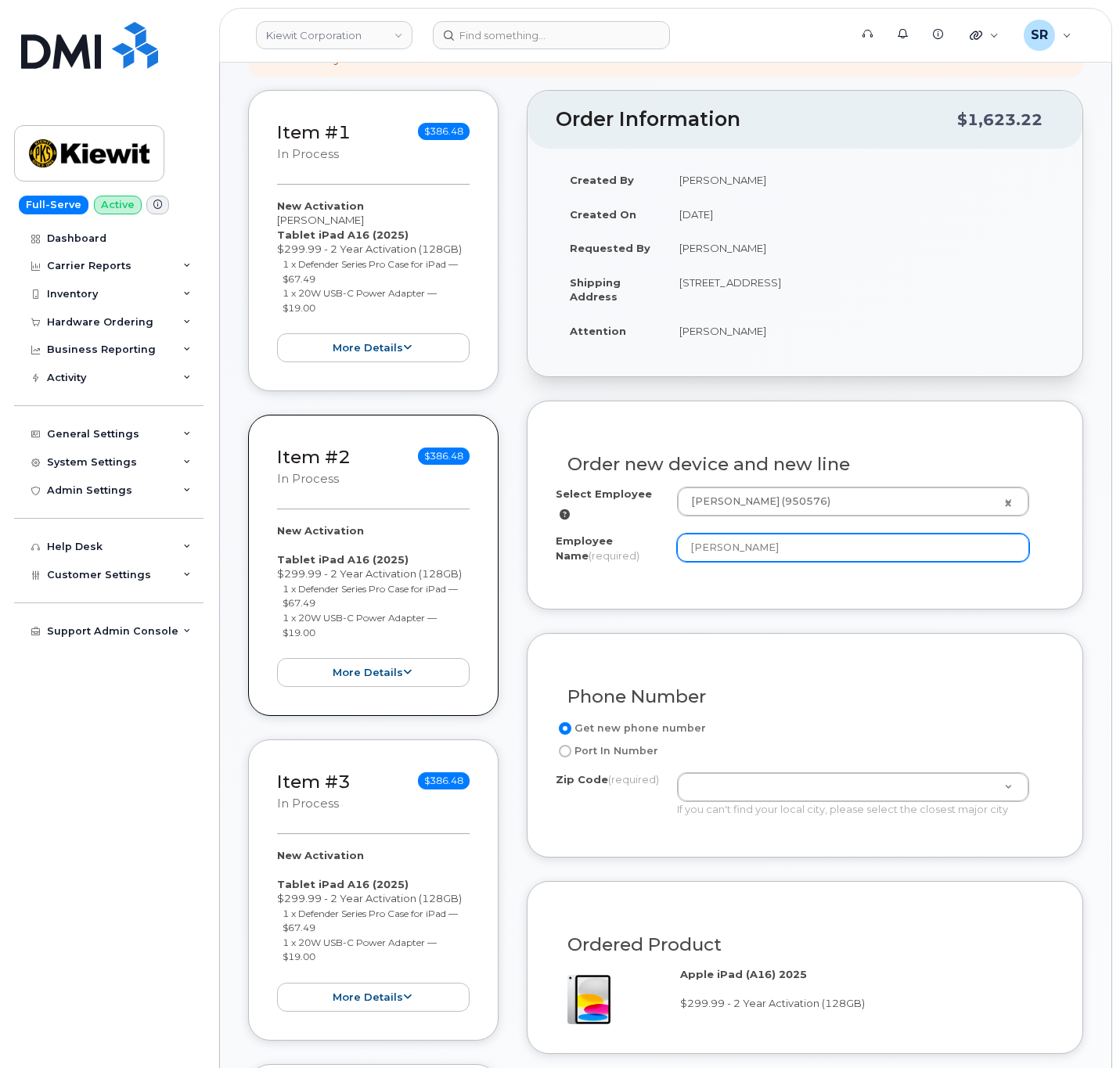
scroll to position [587, 0]
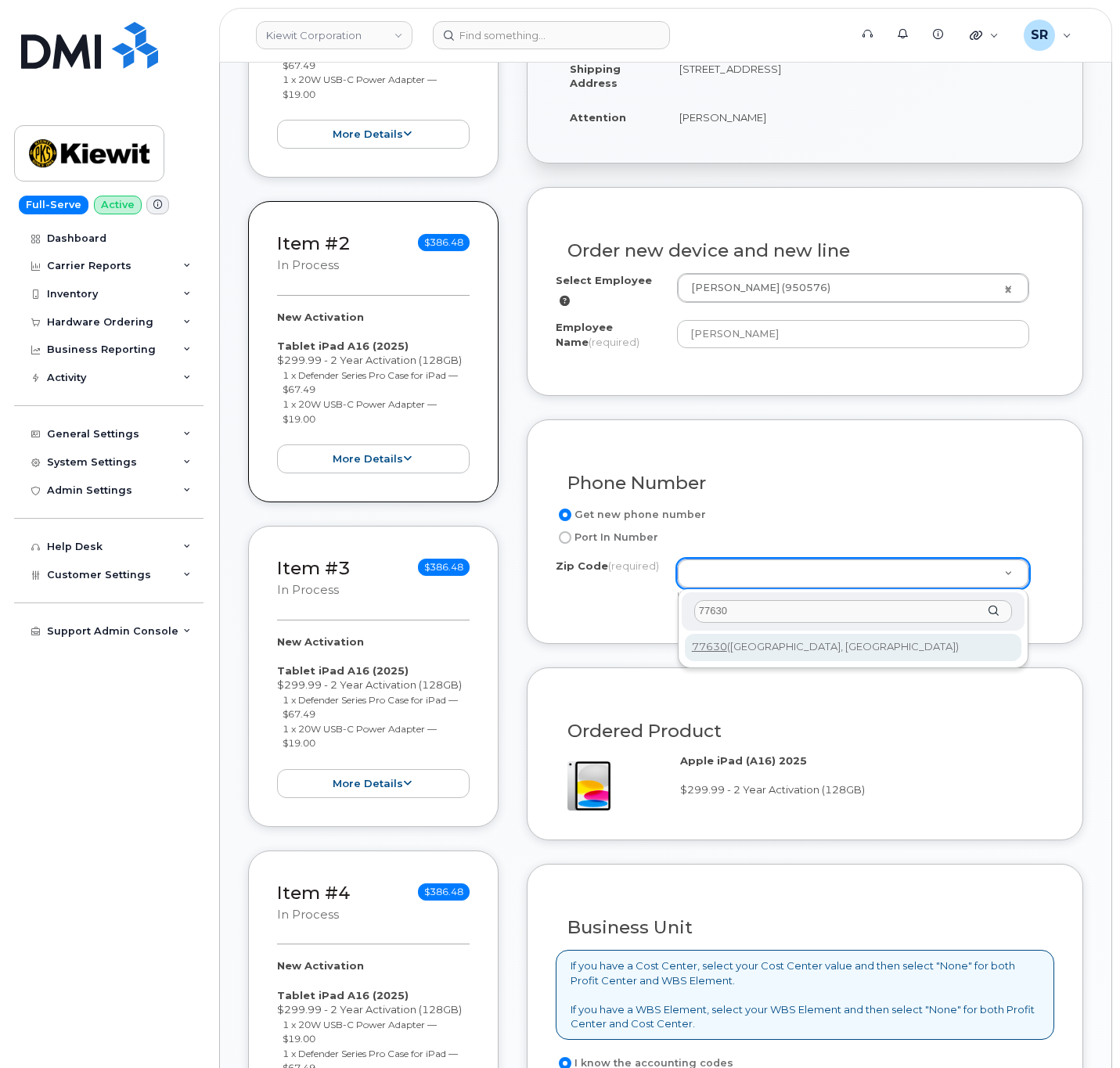
type input "77630"
type input "77630 ([GEOGRAPHIC_DATA], [GEOGRAPHIC_DATA])"
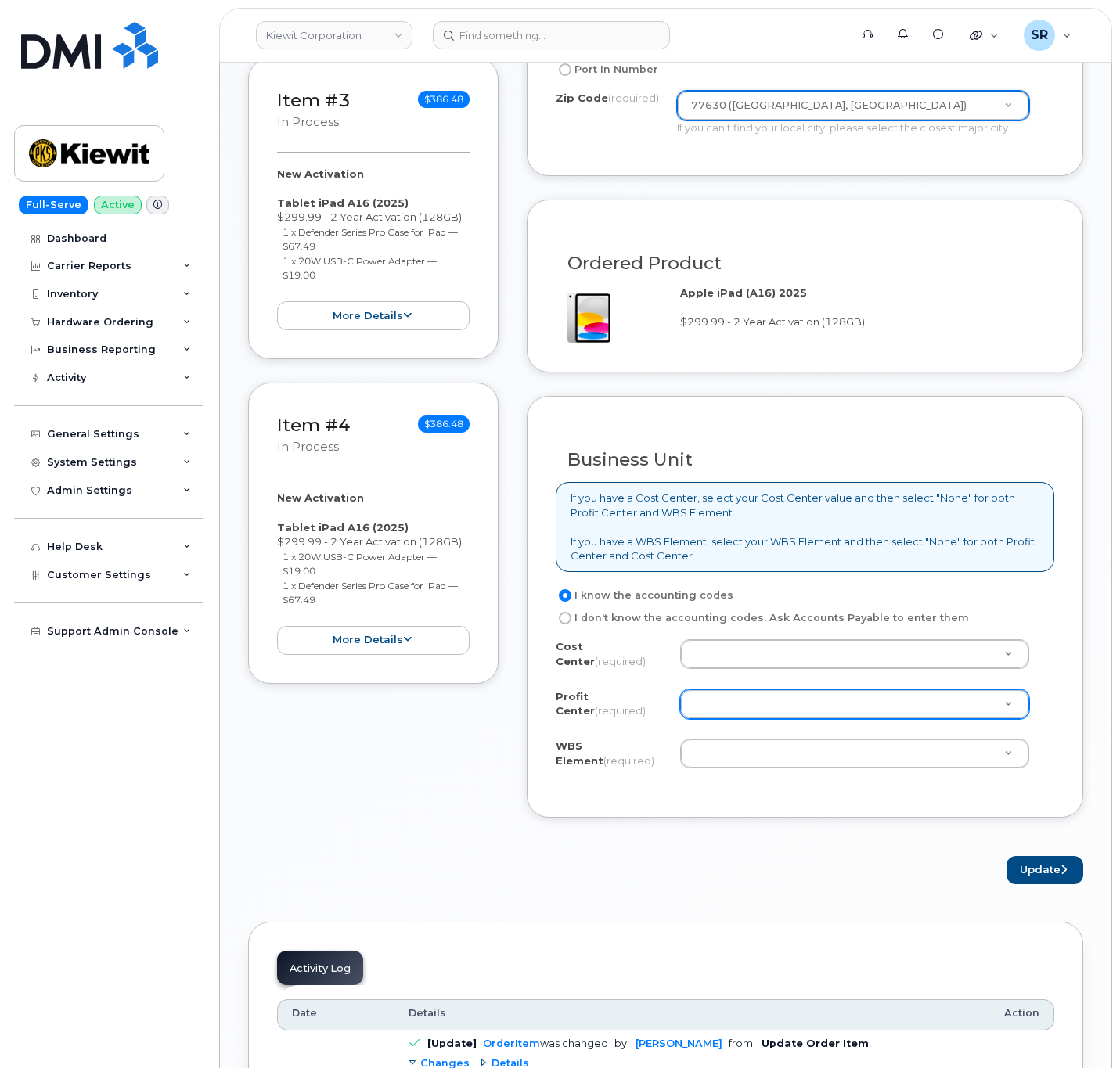
scroll to position [1057, 0]
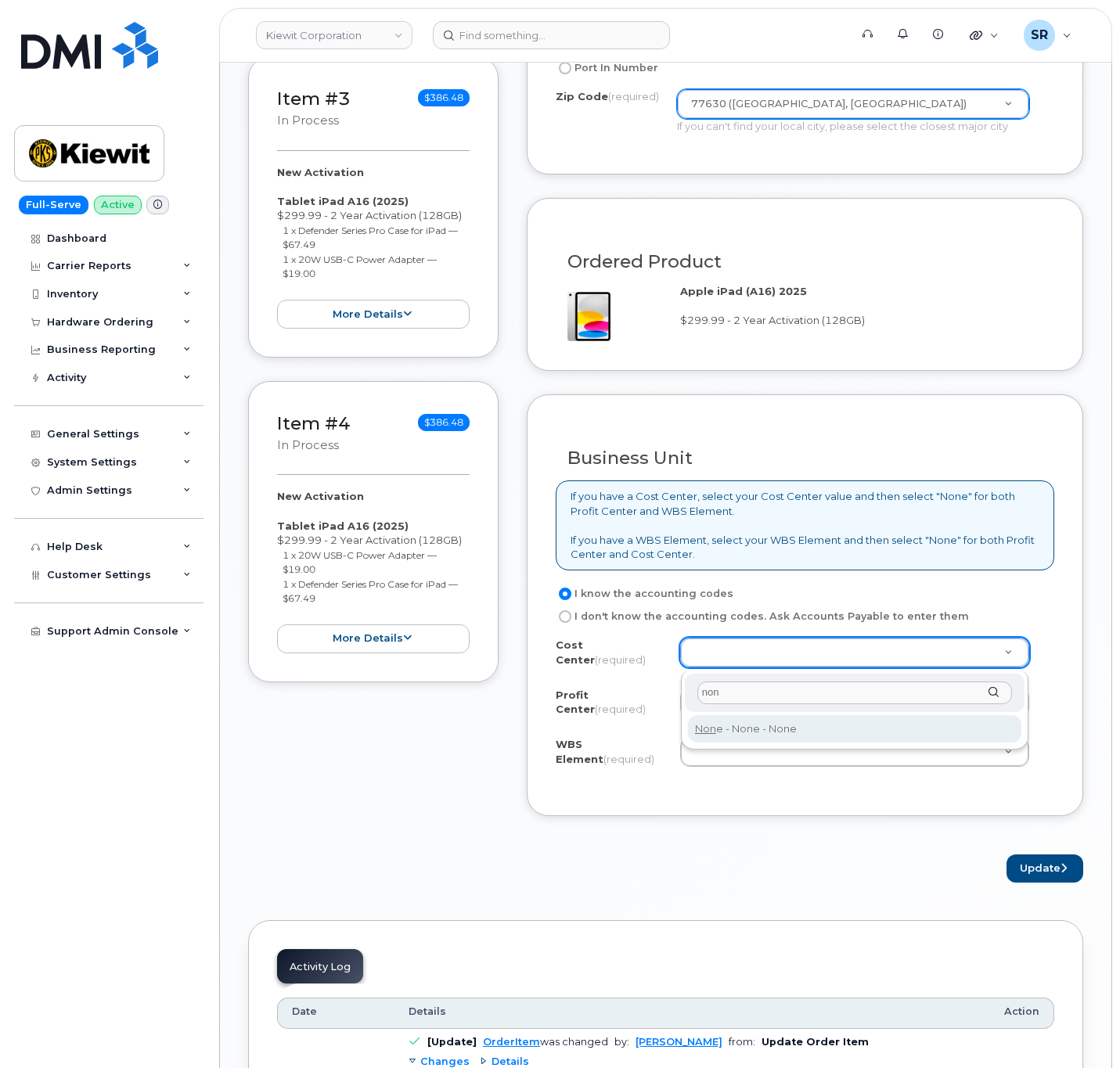
type input "non"
type input "None"
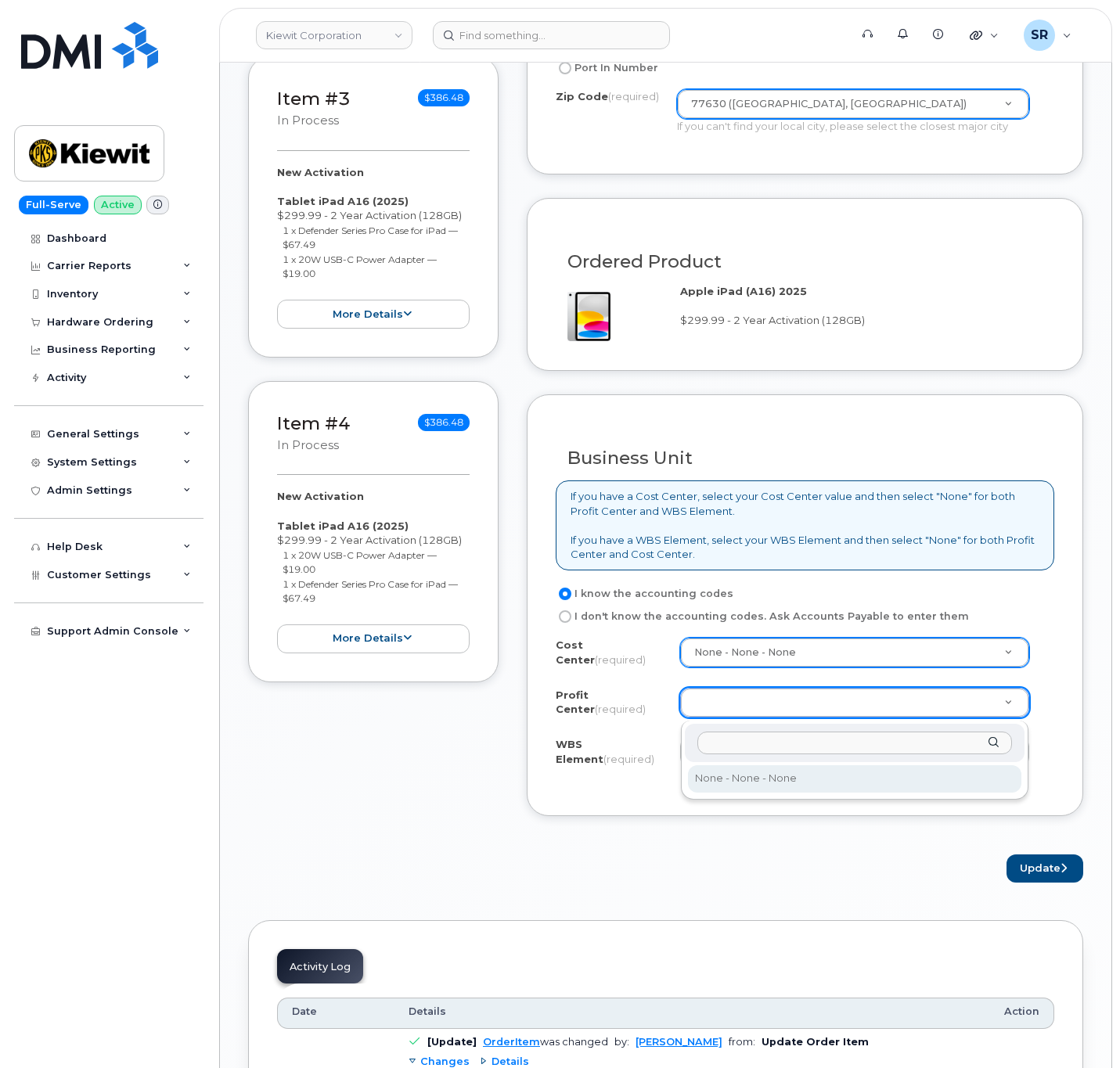
select select "None"
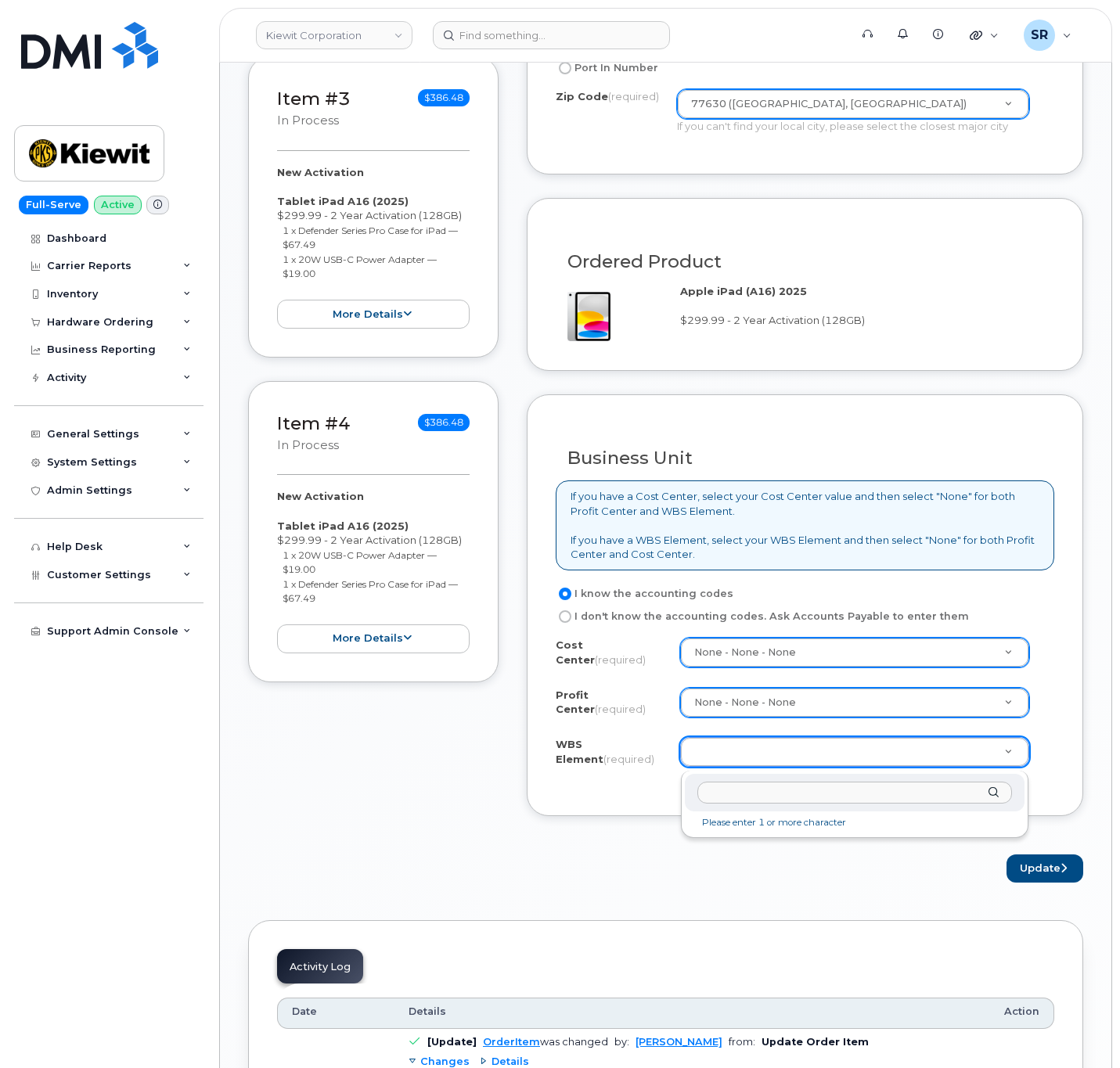
click at [809, 787] on input "text" at bounding box center [855, 793] width 315 height 23
paste input "105359.1865"
type input "105359.1865"
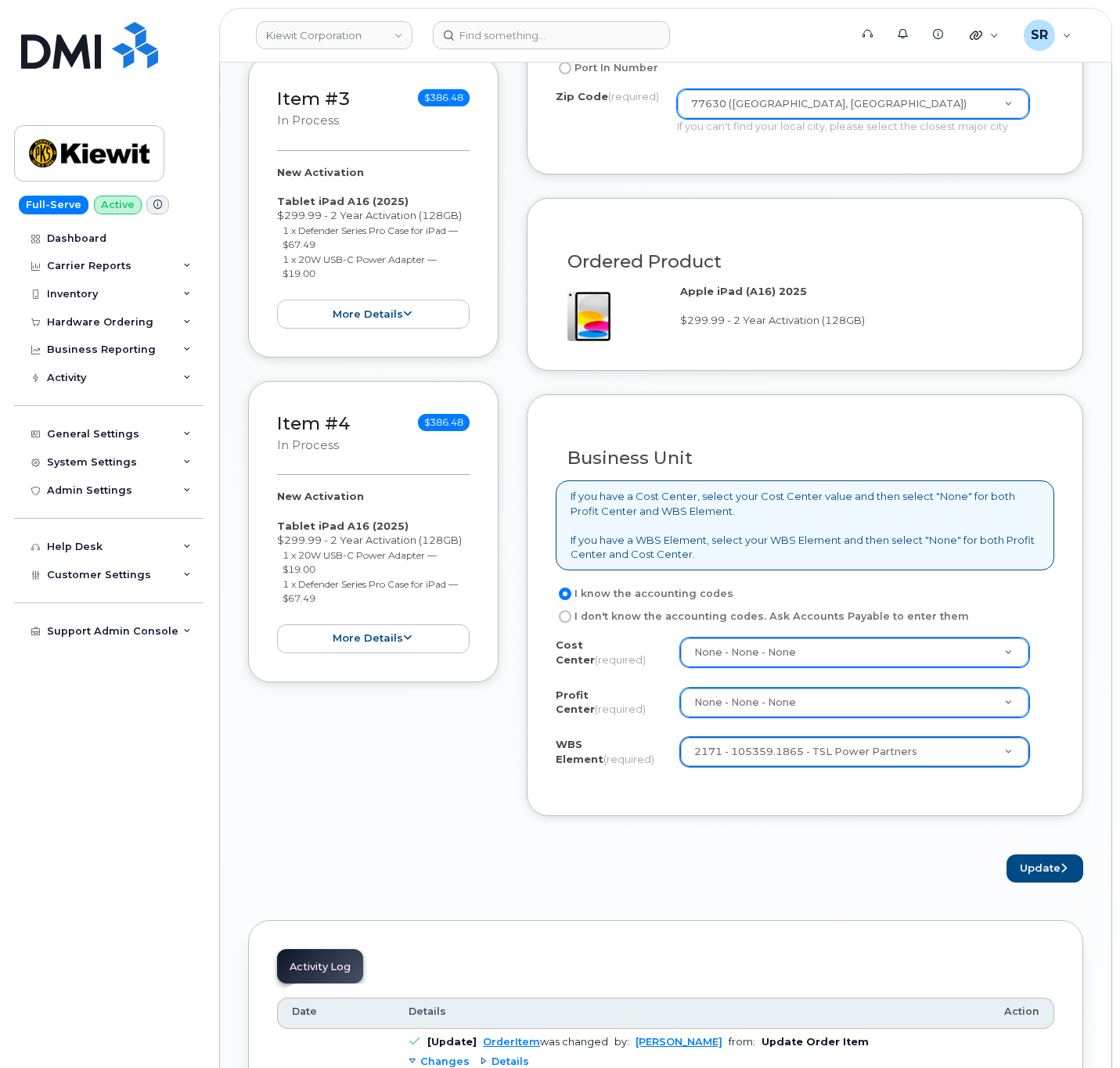
click at [1048, 853] on form "Existing User Additional cost to upgrading the device Selected device is Eligib…" at bounding box center [804, 300] width 556 height 1166
click at [1049, 869] on button "Update" at bounding box center [1045, 869] width 77 height 29
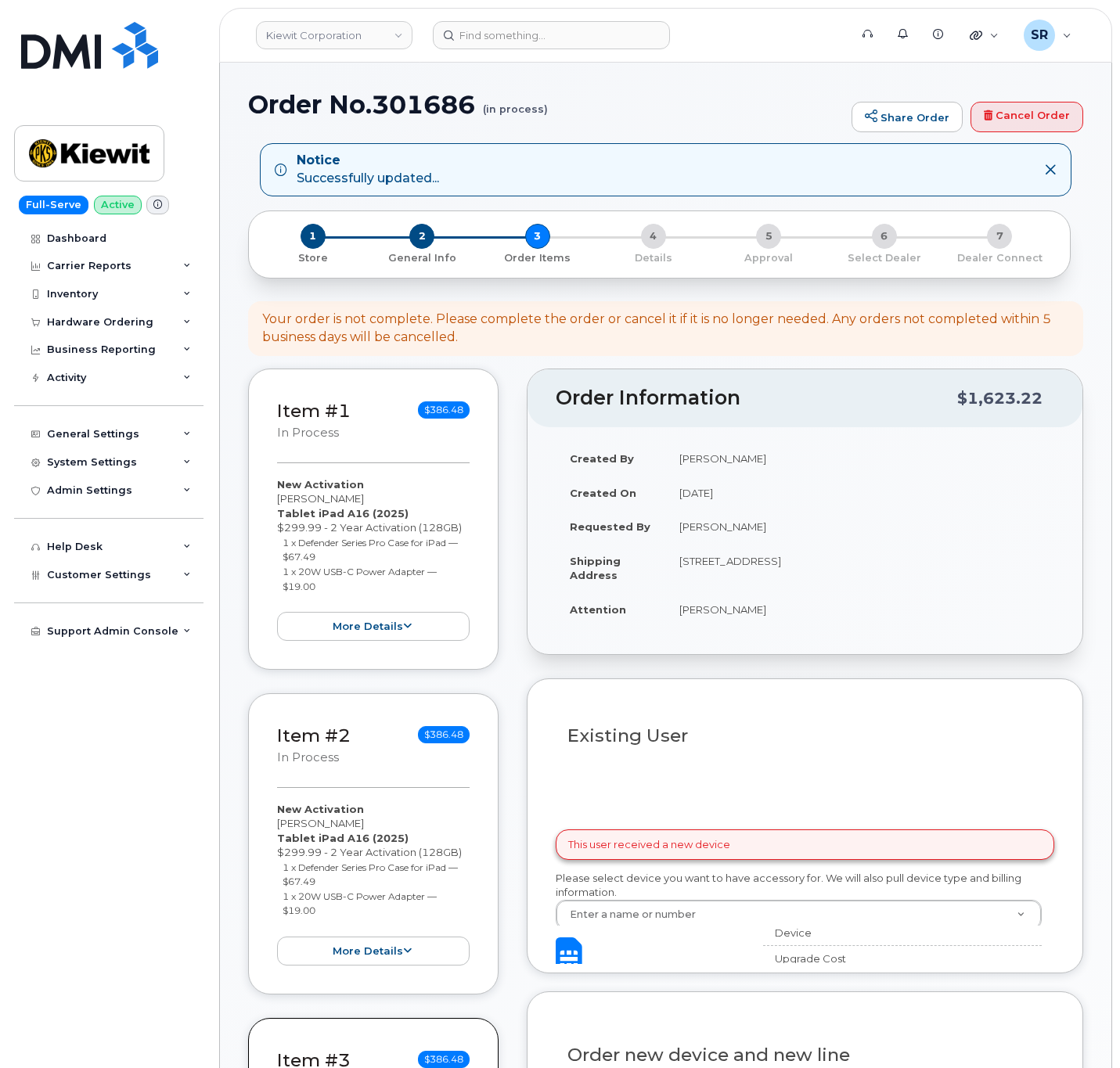
select select
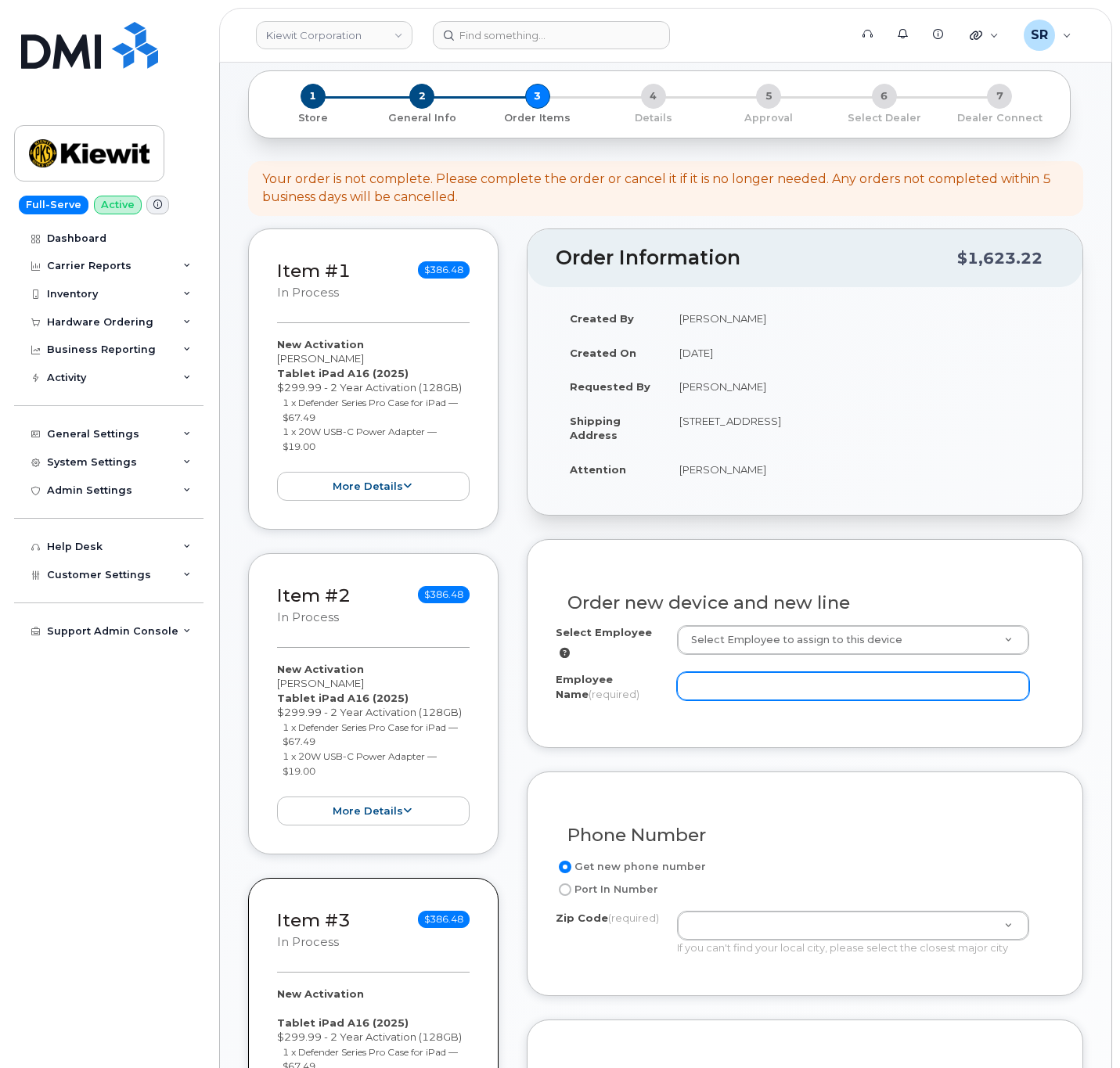
scroll to position [329, 0]
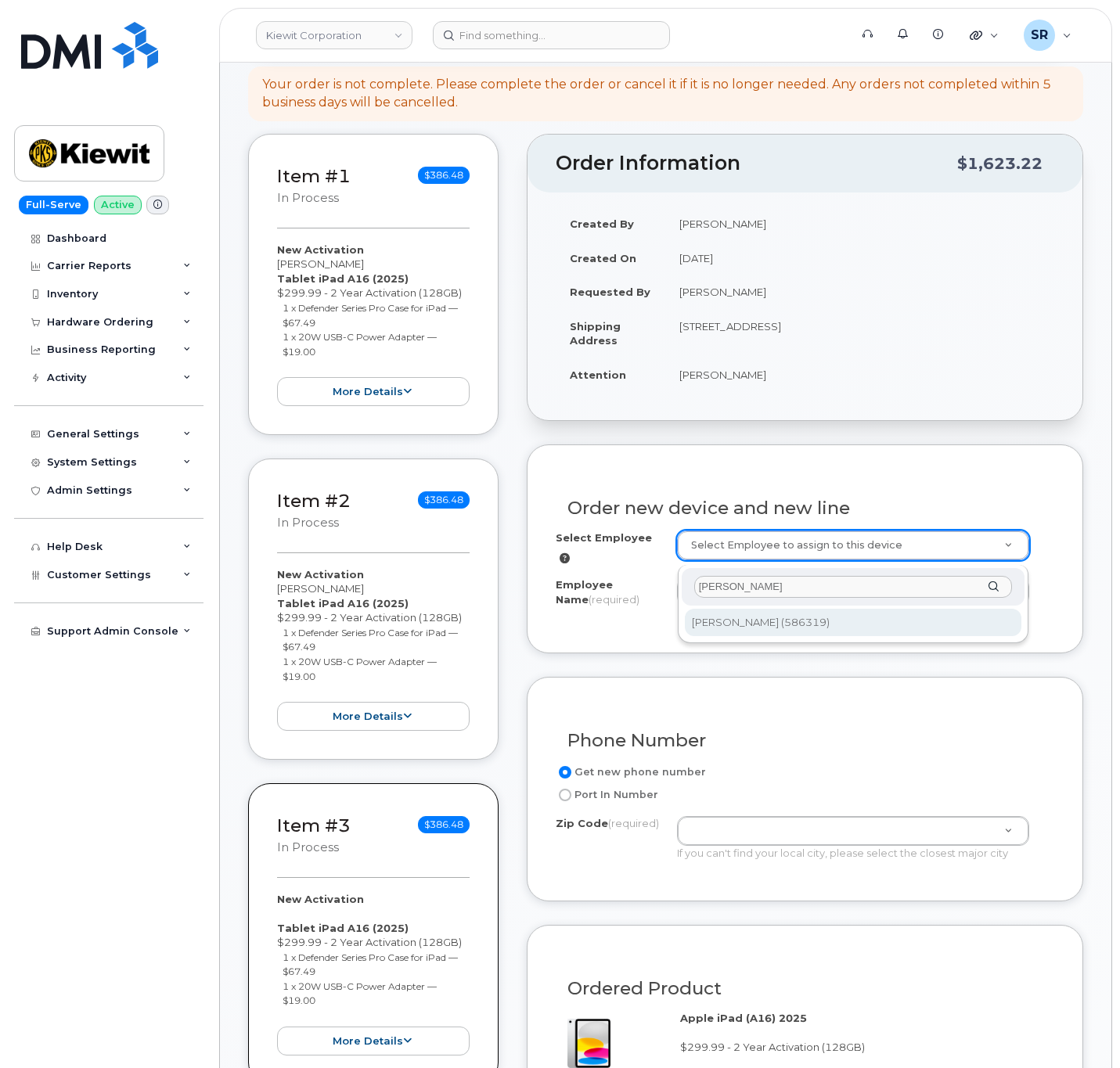
type input "[PERSON_NAME]"
type input "3007377"
type input "[PERSON_NAME]"
type input "[STREET_ADDRESS]"
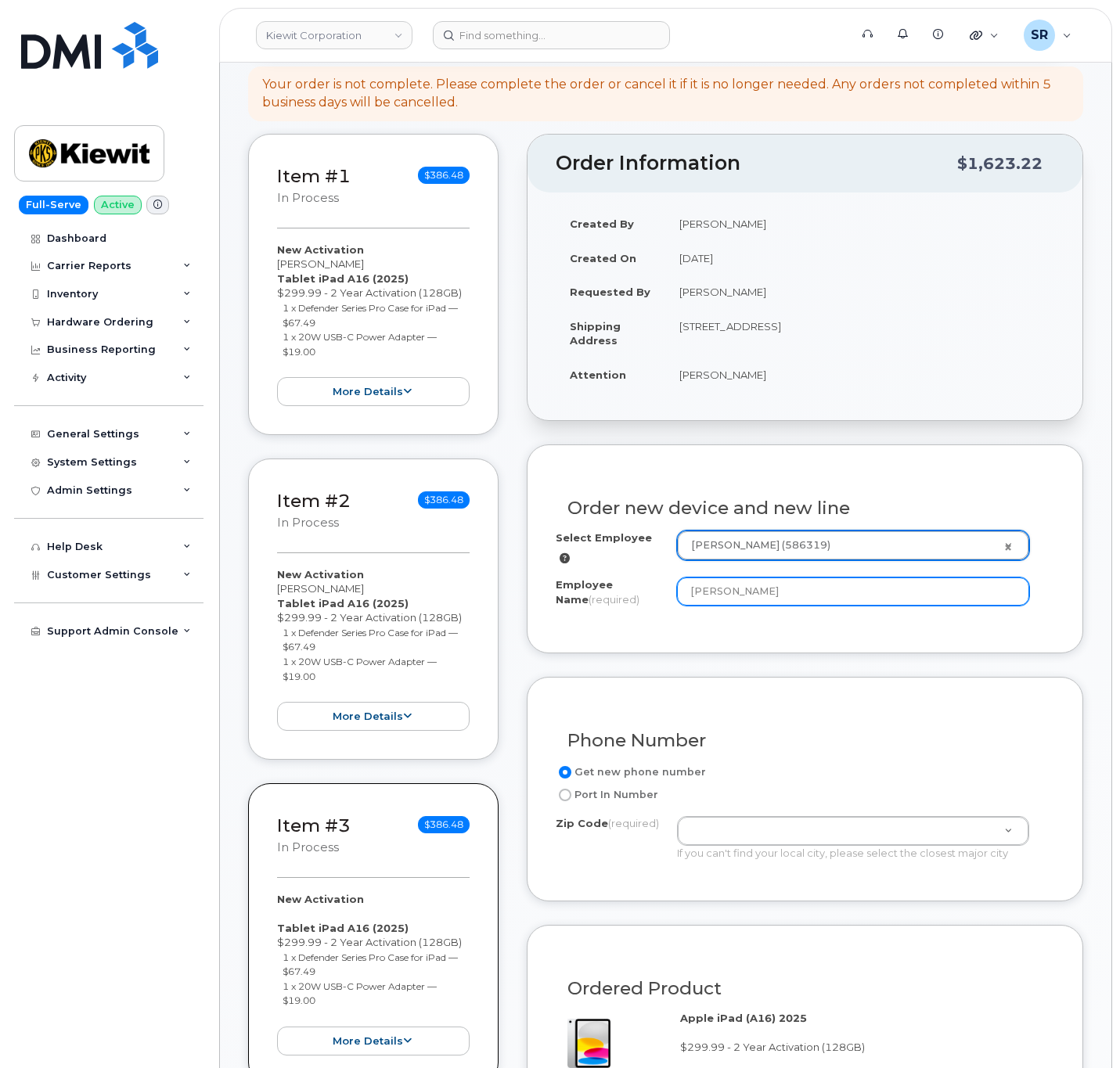
click at [819, 592] on input "[PERSON_NAME]" at bounding box center [853, 590] width 352 height 28
type input "[PERSON_NAME]"
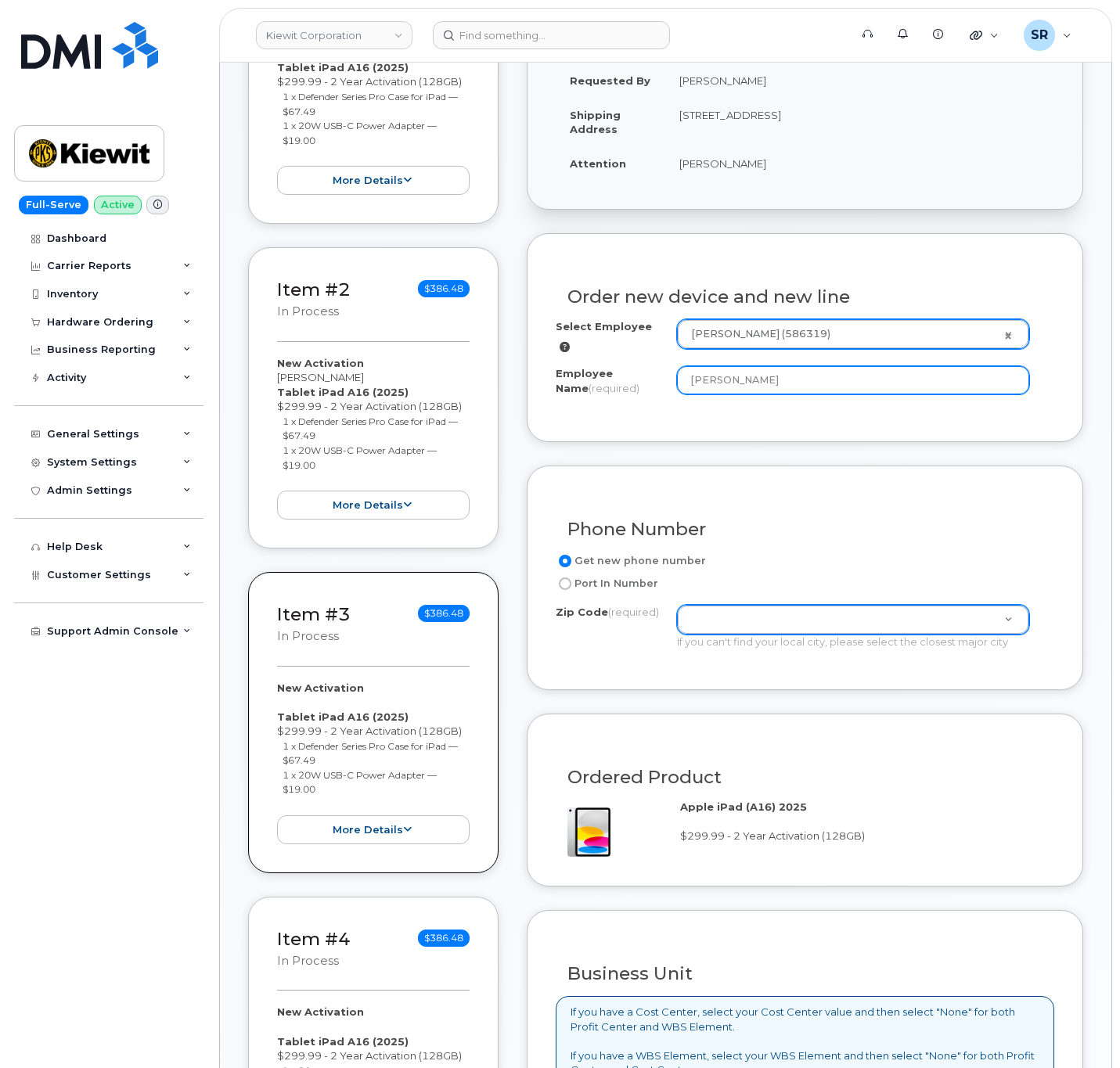
scroll to position [565, 0]
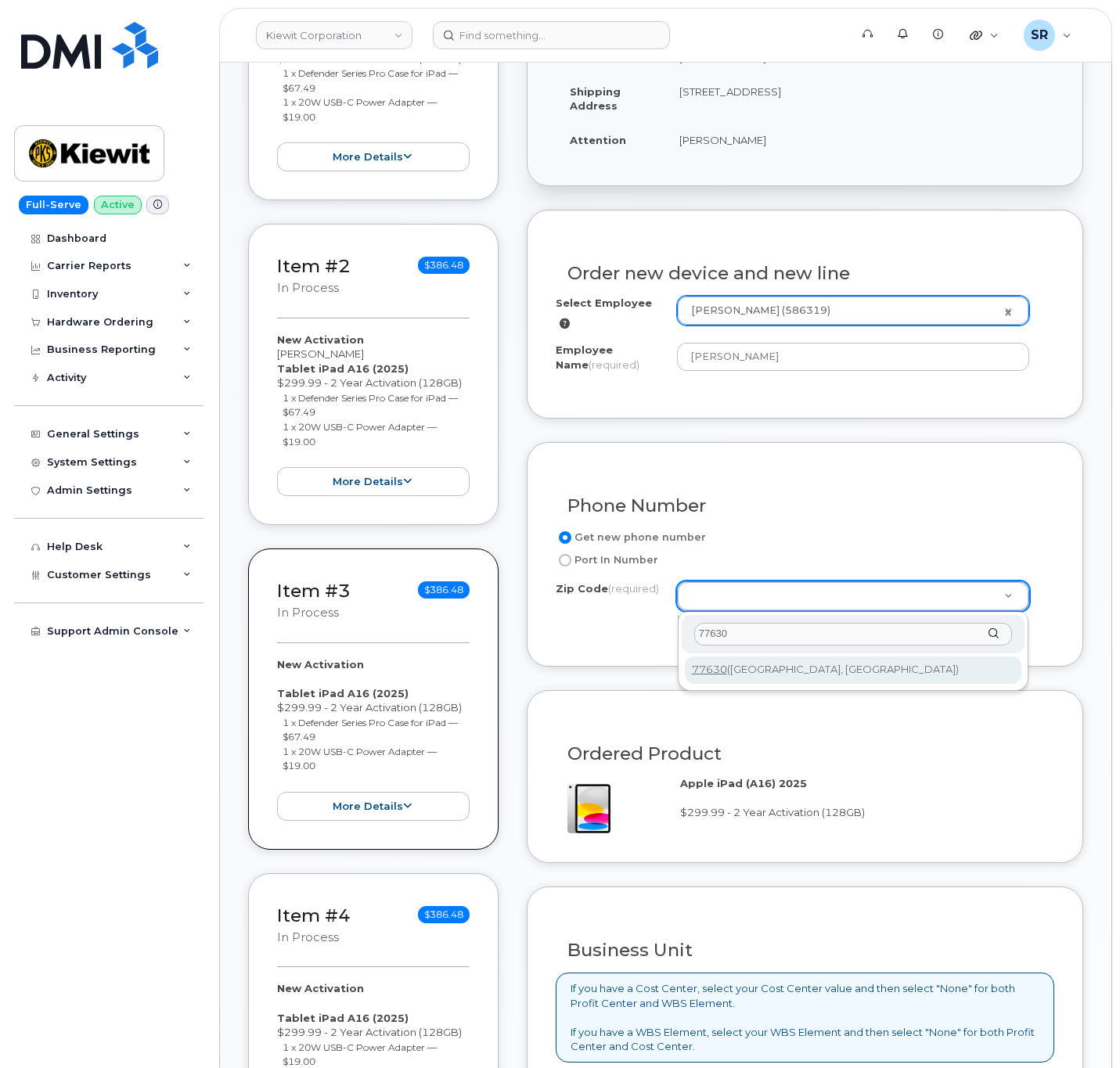
type input "77630"
type input "77630 (Orange, TX)"
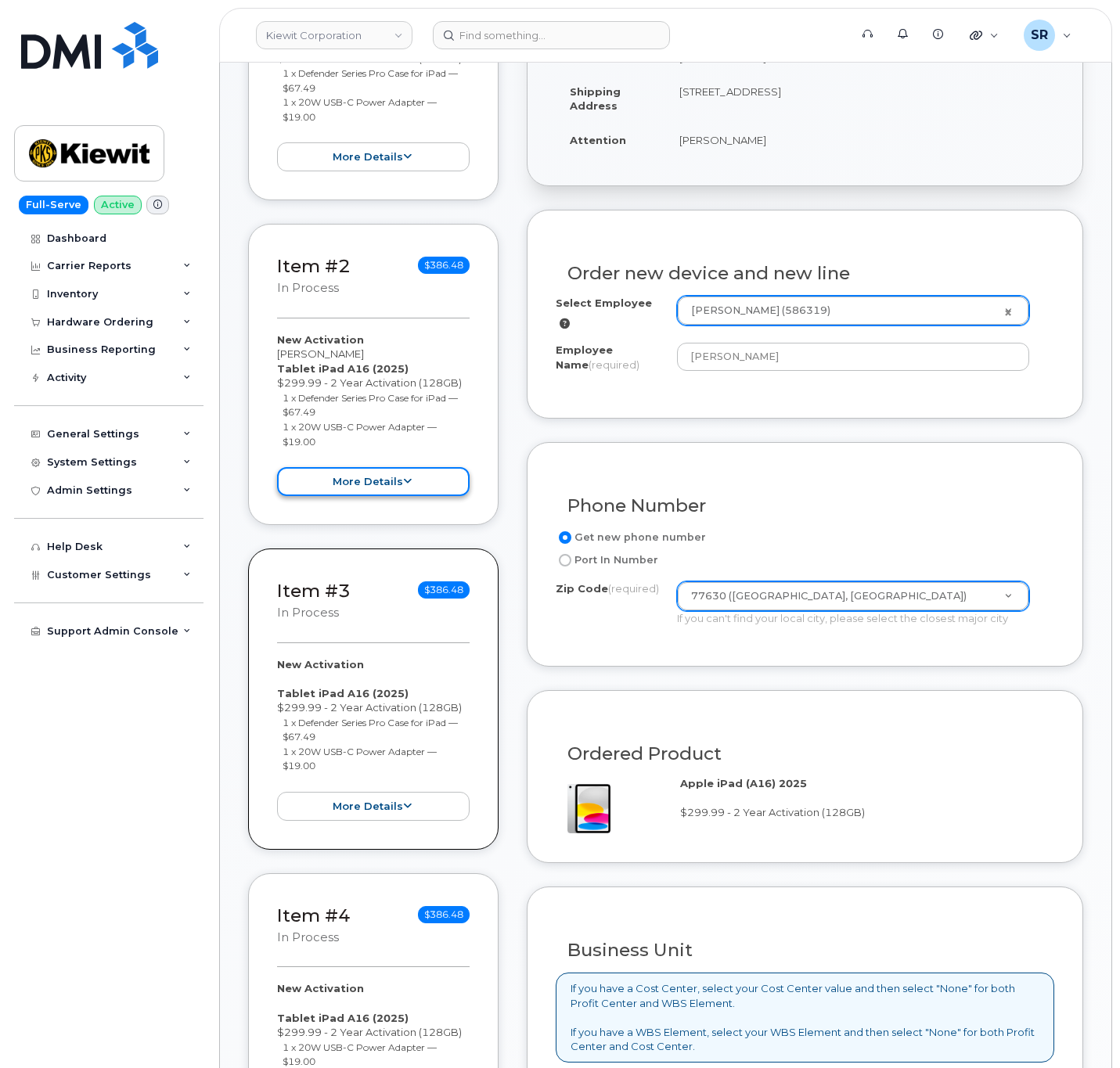
click at [403, 487] on icon at bounding box center [407, 481] width 9 height 11
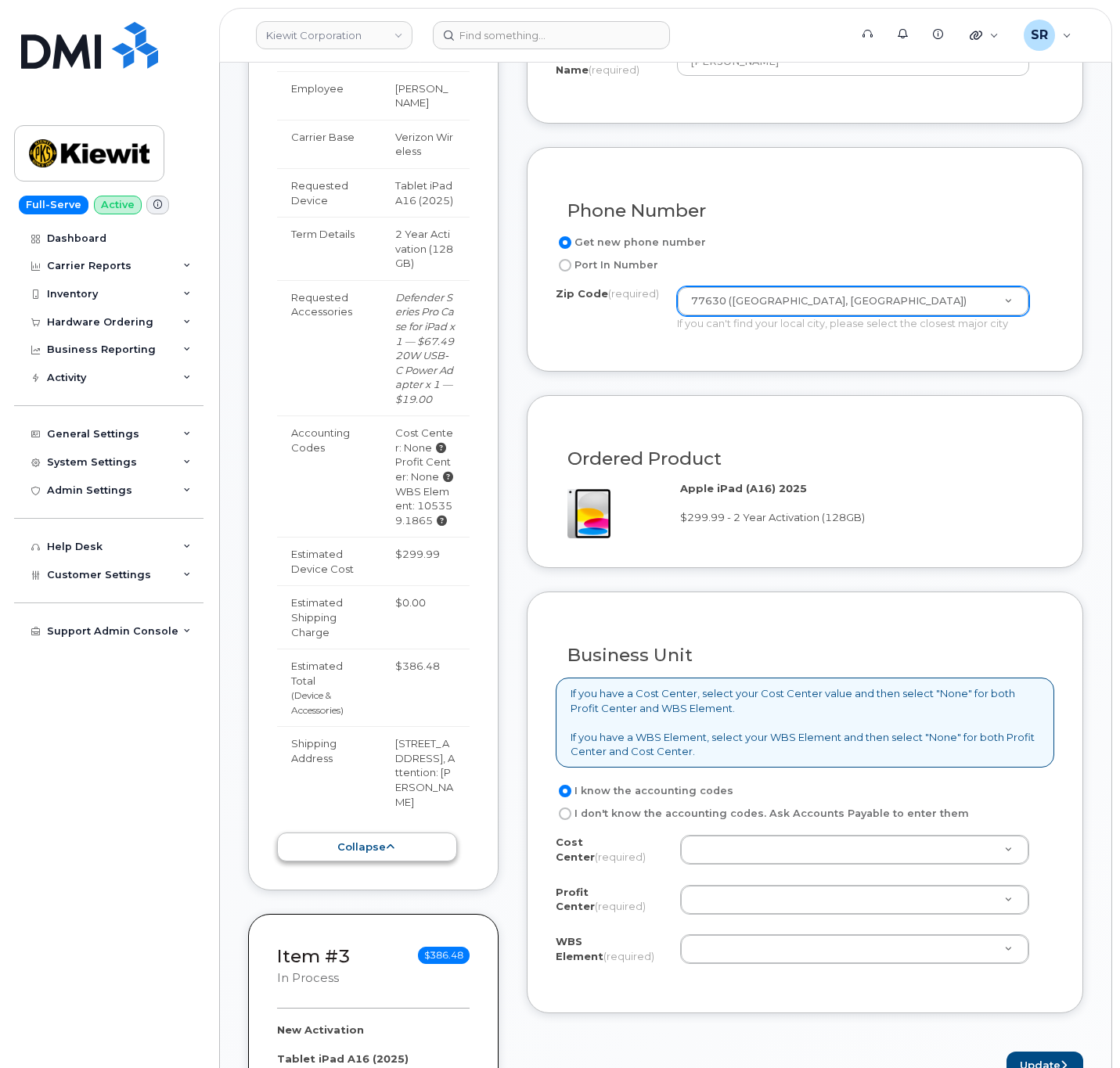
scroll to position [916, 0]
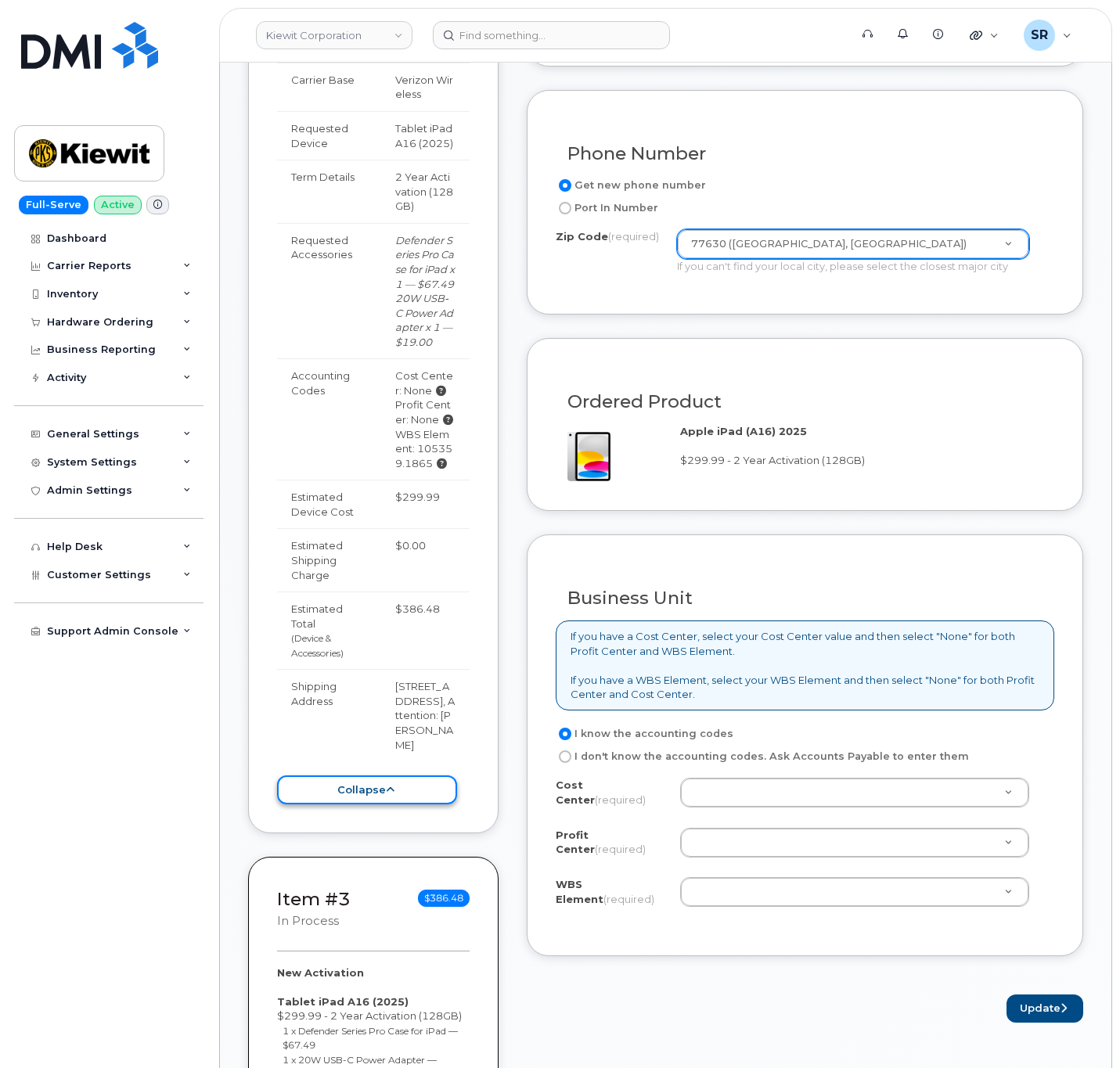
click at [379, 805] on button "collapse" at bounding box center [367, 790] width 180 height 29
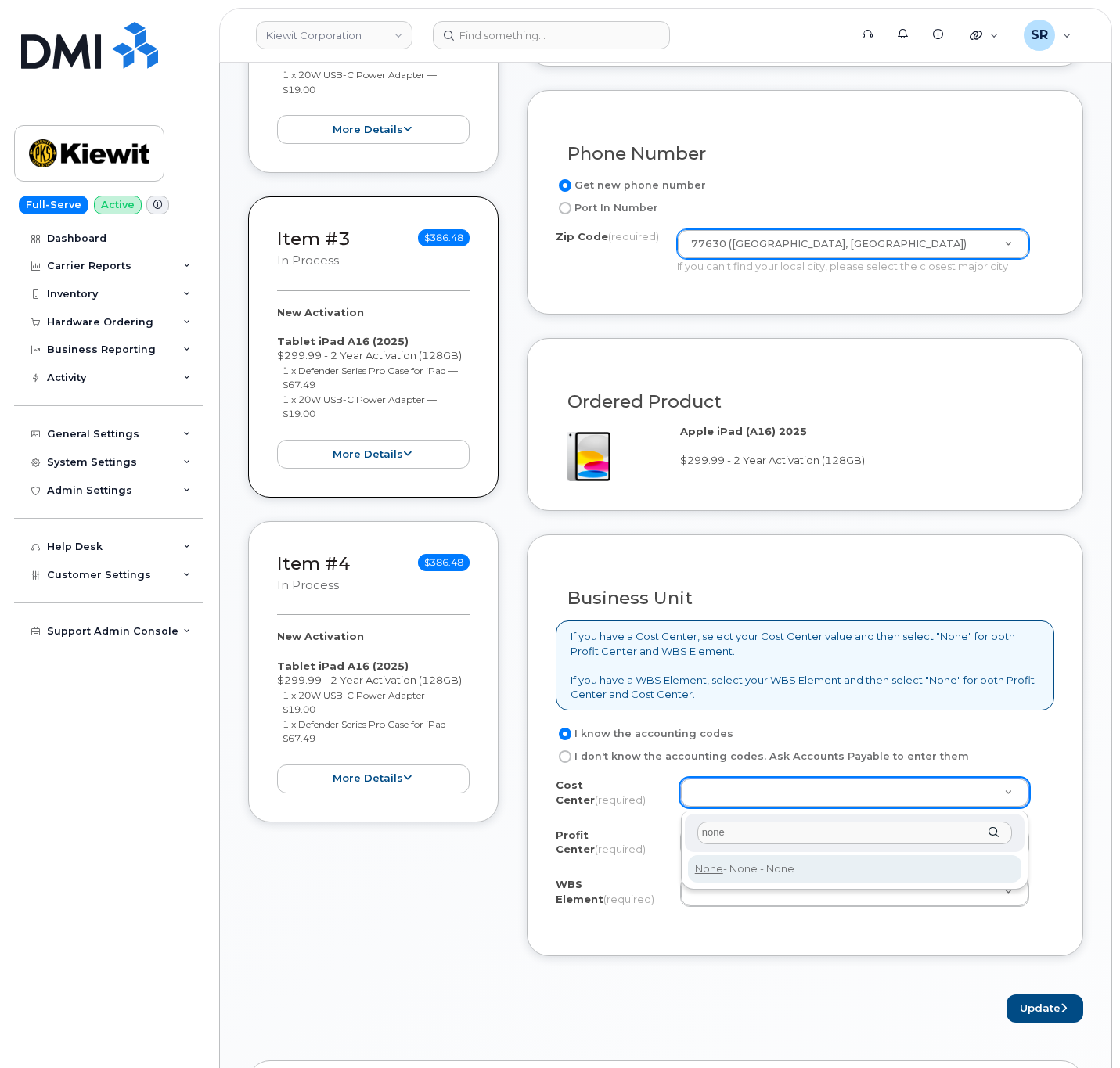
type input "none"
type input "None"
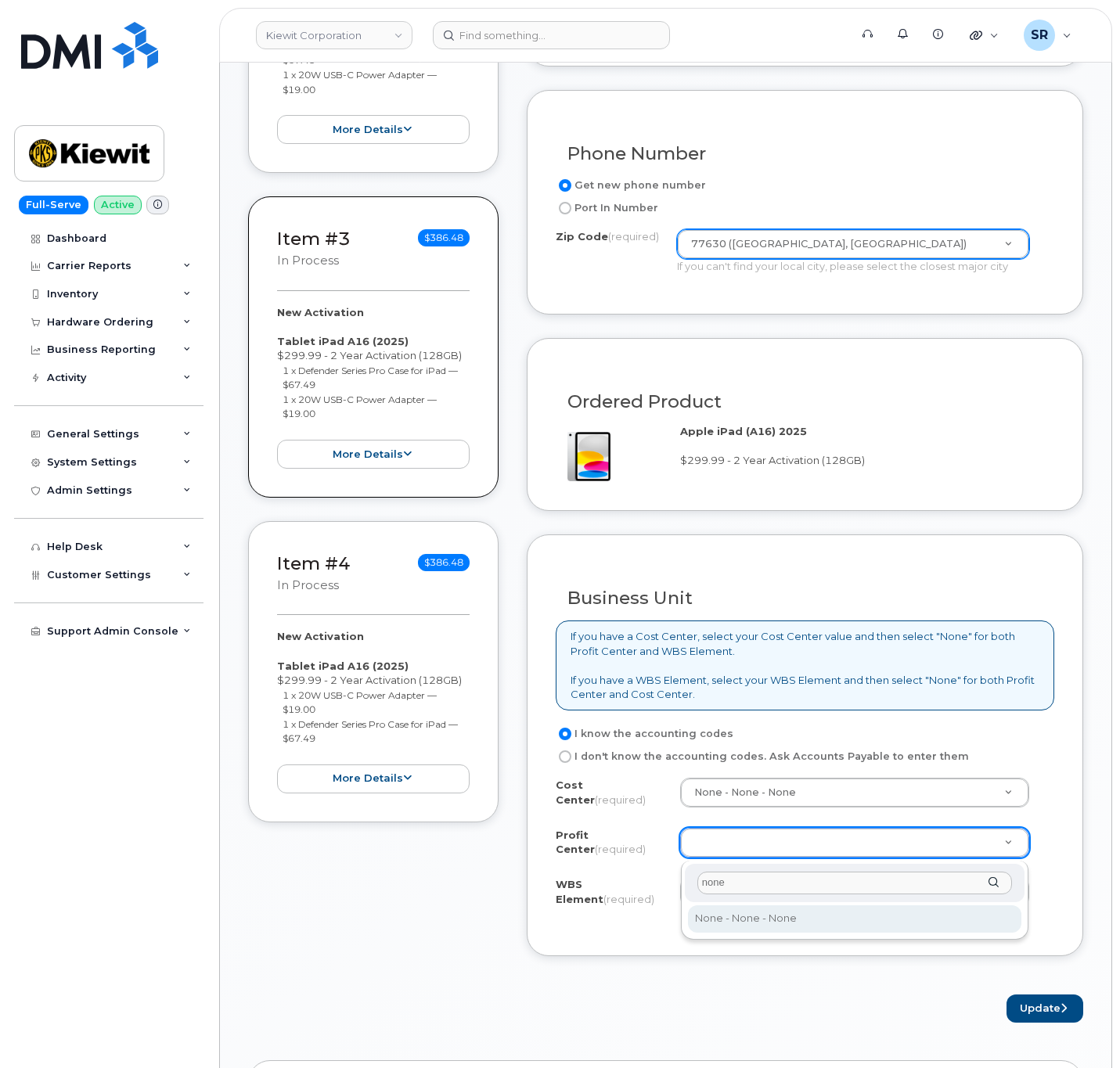
type input "none"
select select "None"
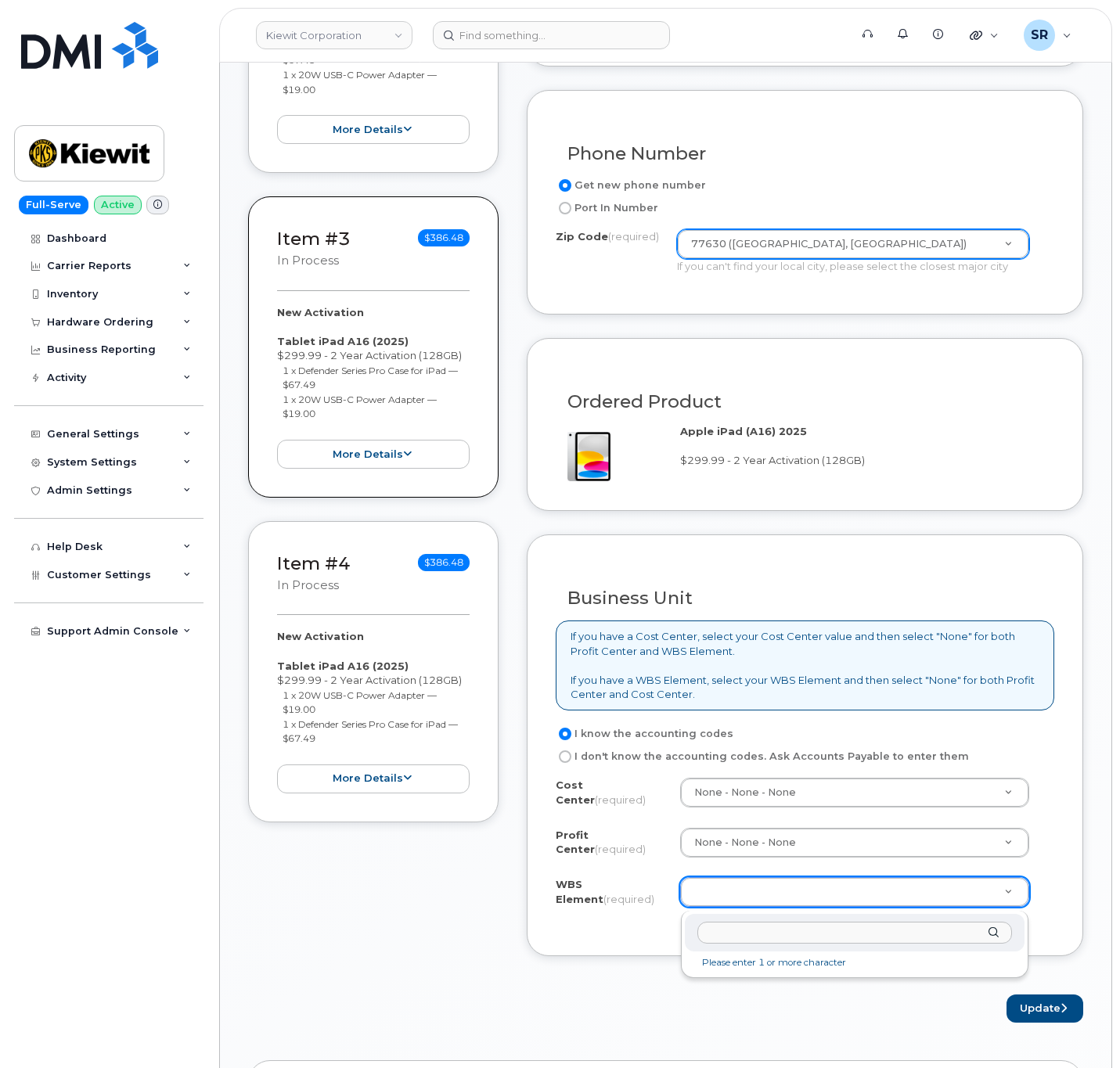
click at [733, 932] on input "text" at bounding box center [855, 933] width 315 height 23
paste input "105359.1865"
type input "105359.1865"
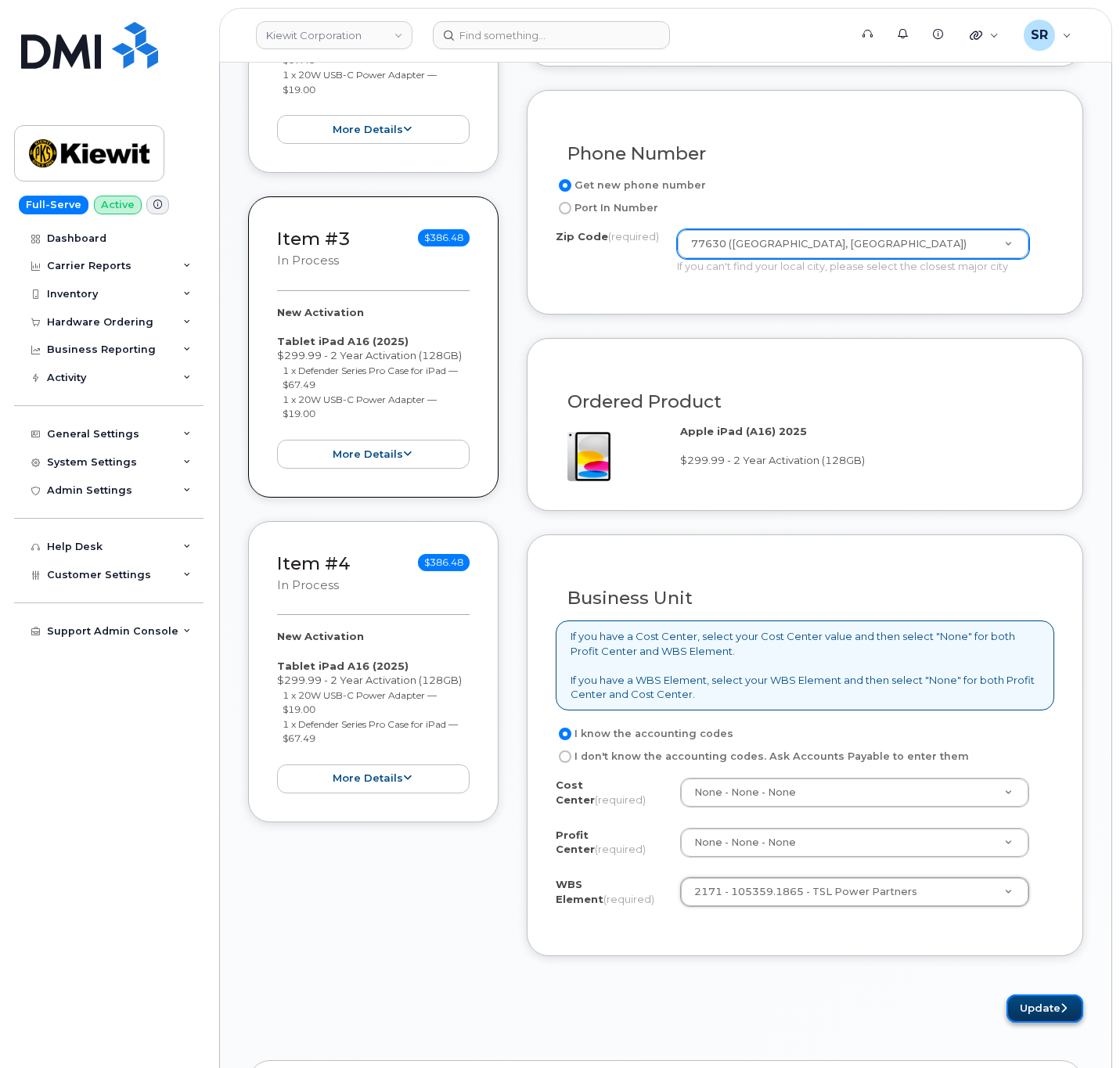
click at [1019, 1003] on button "Update" at bounding box center [1045, 1009] width 77 height 29
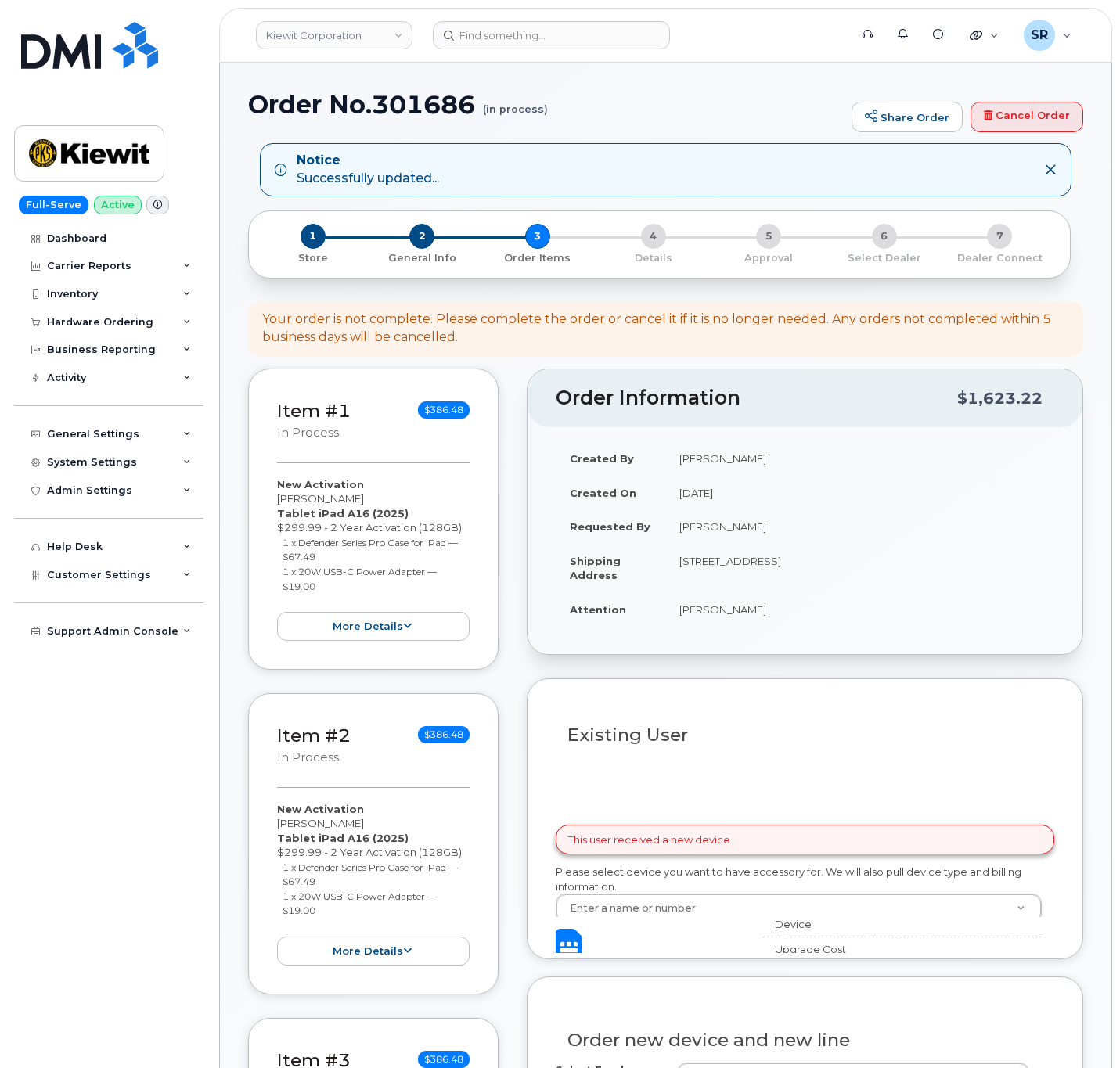
select select
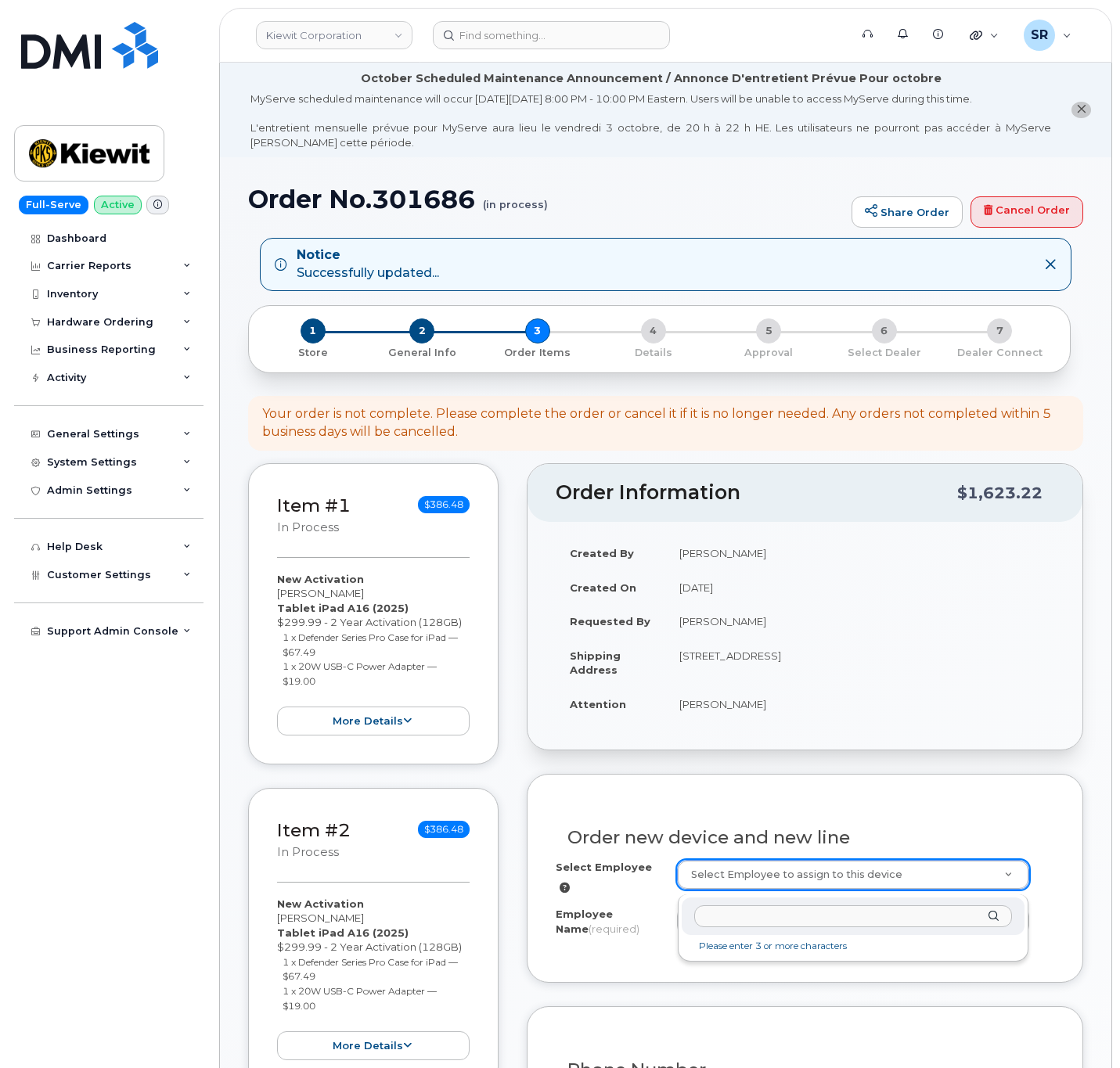
click at [779, 913] on input "text" at bounding box center [853, 917] width 318 height 23
click at [731, 918] on input "Martin hinojosacarri" at bounding box center [853, 917] width 318 height 23
drag, startPoint x: 777, startPoint y: 919, endPoint x: 635, endPoint y: 919, distance: 142.0
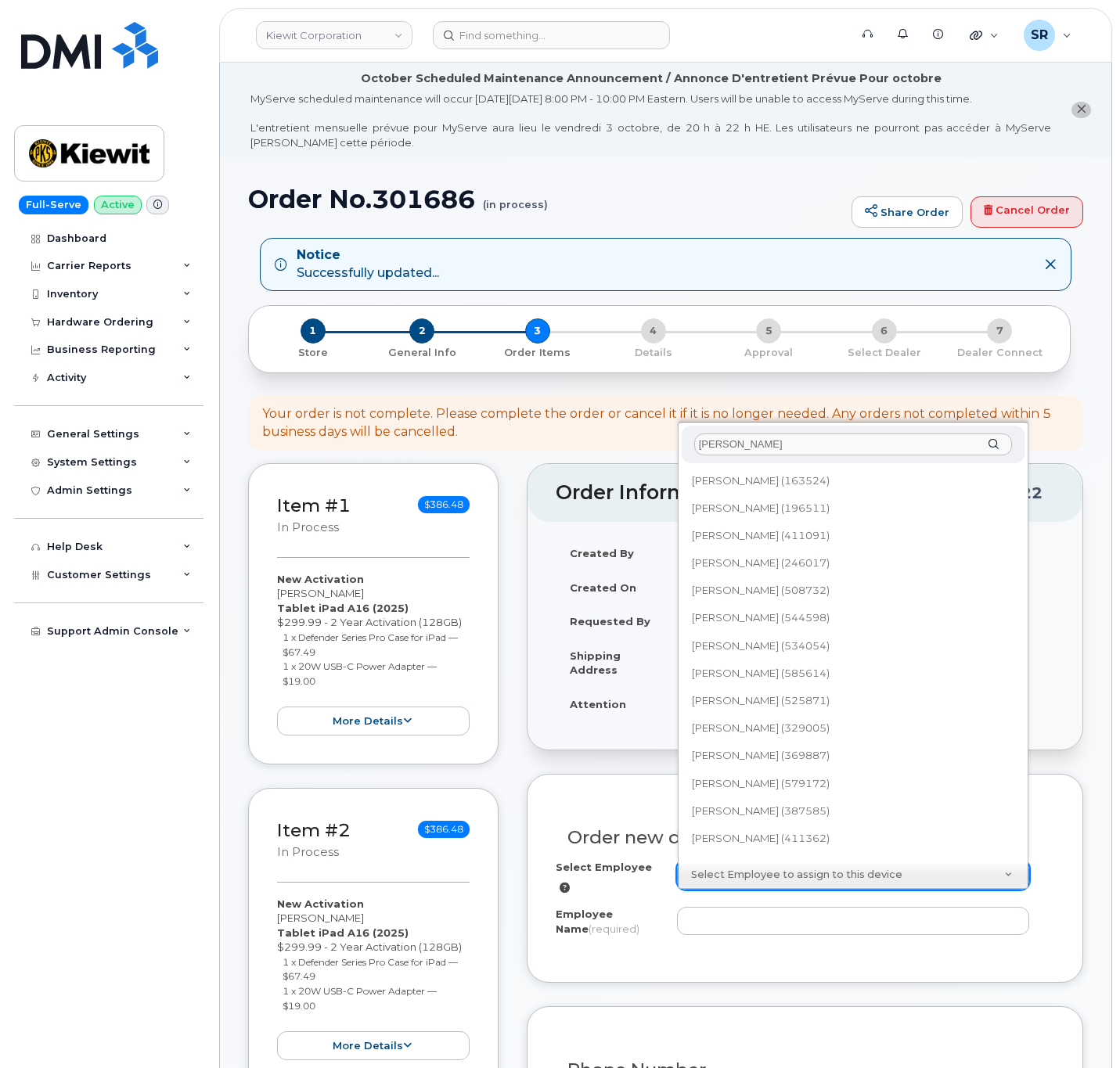
scroll to position [169, 0]
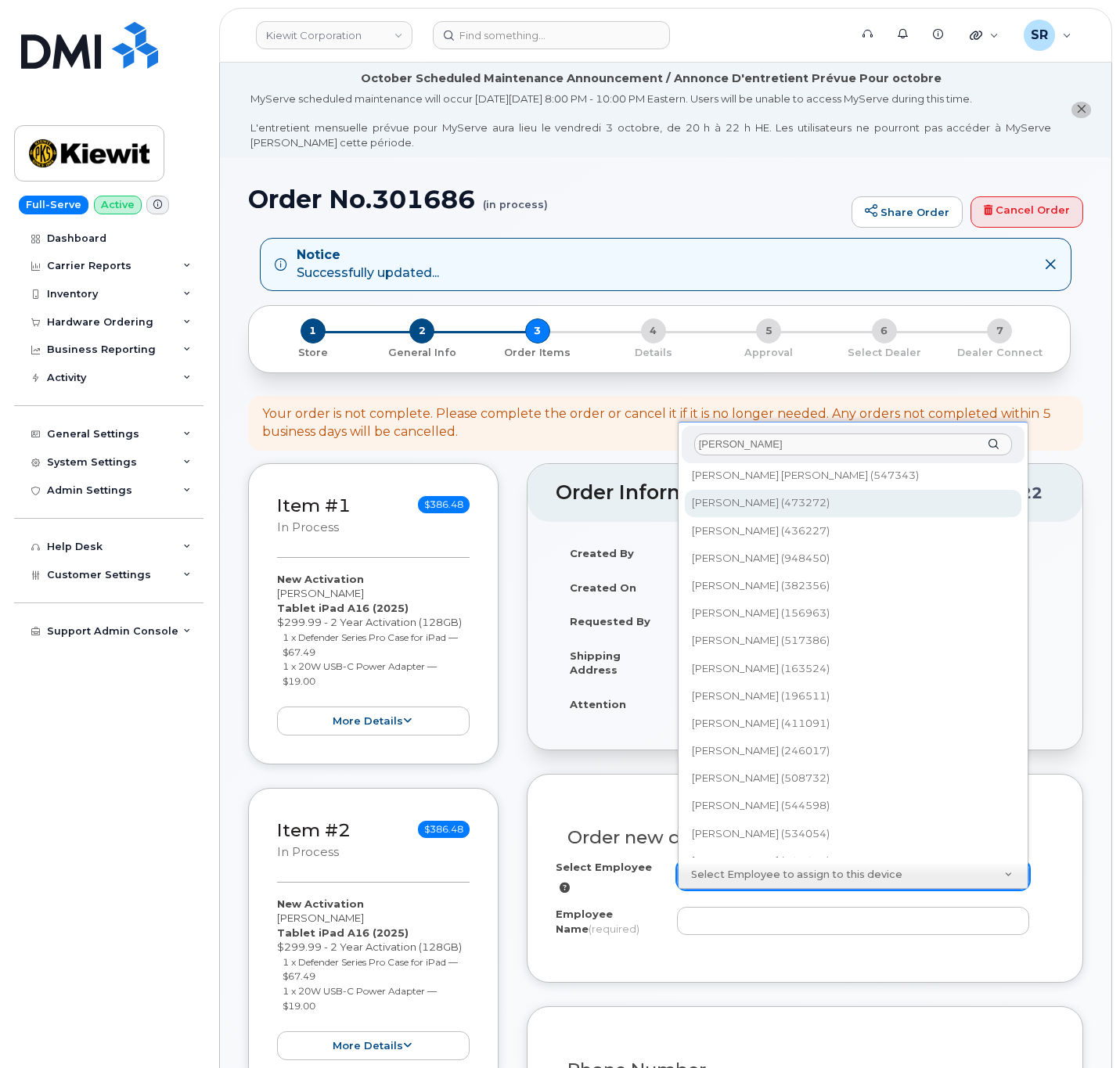
drag, startPoint x: 790, startPoint y: 444, endPoint x: 643, endPoint y: 440, distance: 147.1
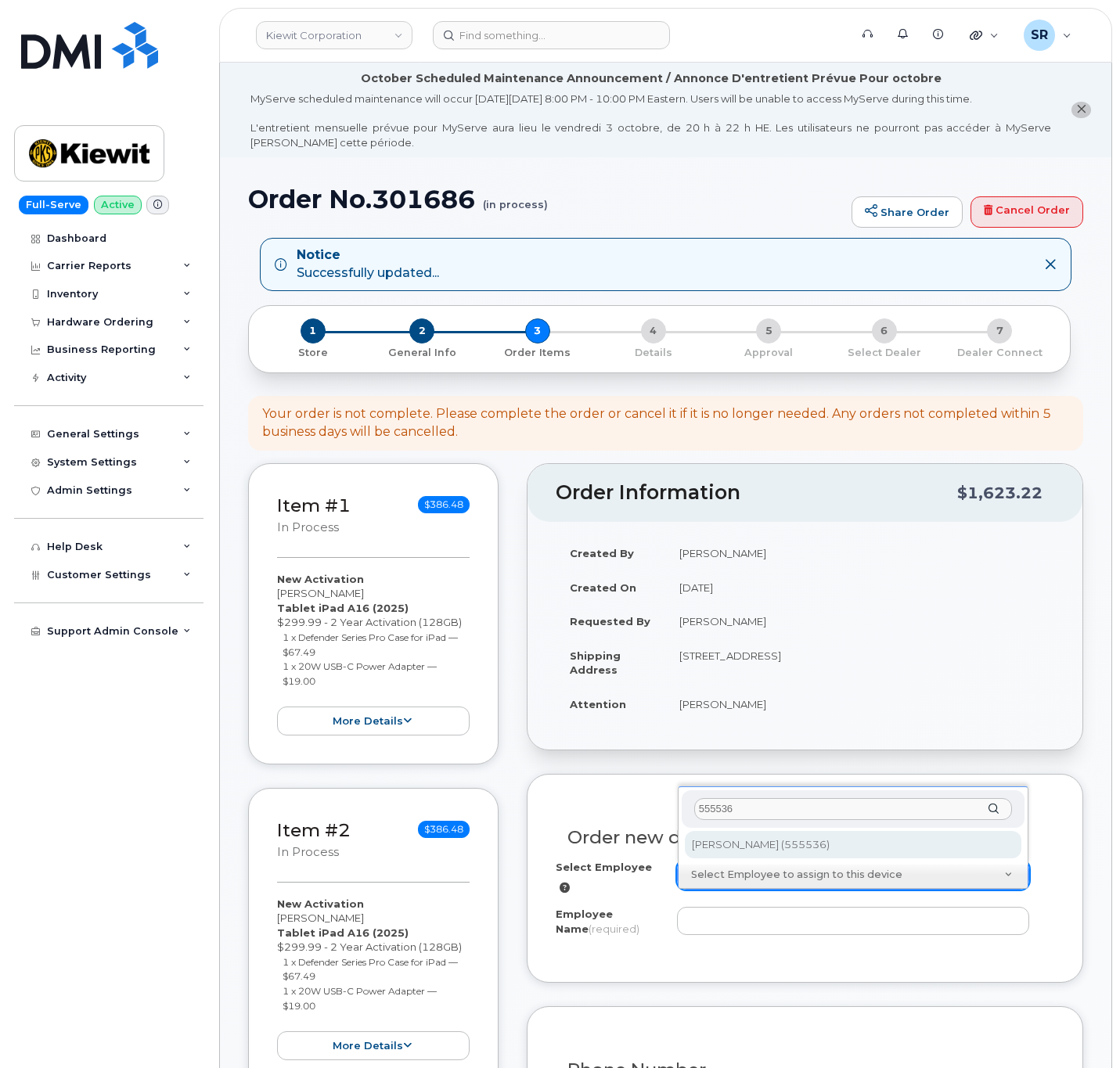
type input "555536"
type input "2358629"
type input "[PERSON_NAME]"
type input "905 Powerhouse Rd"
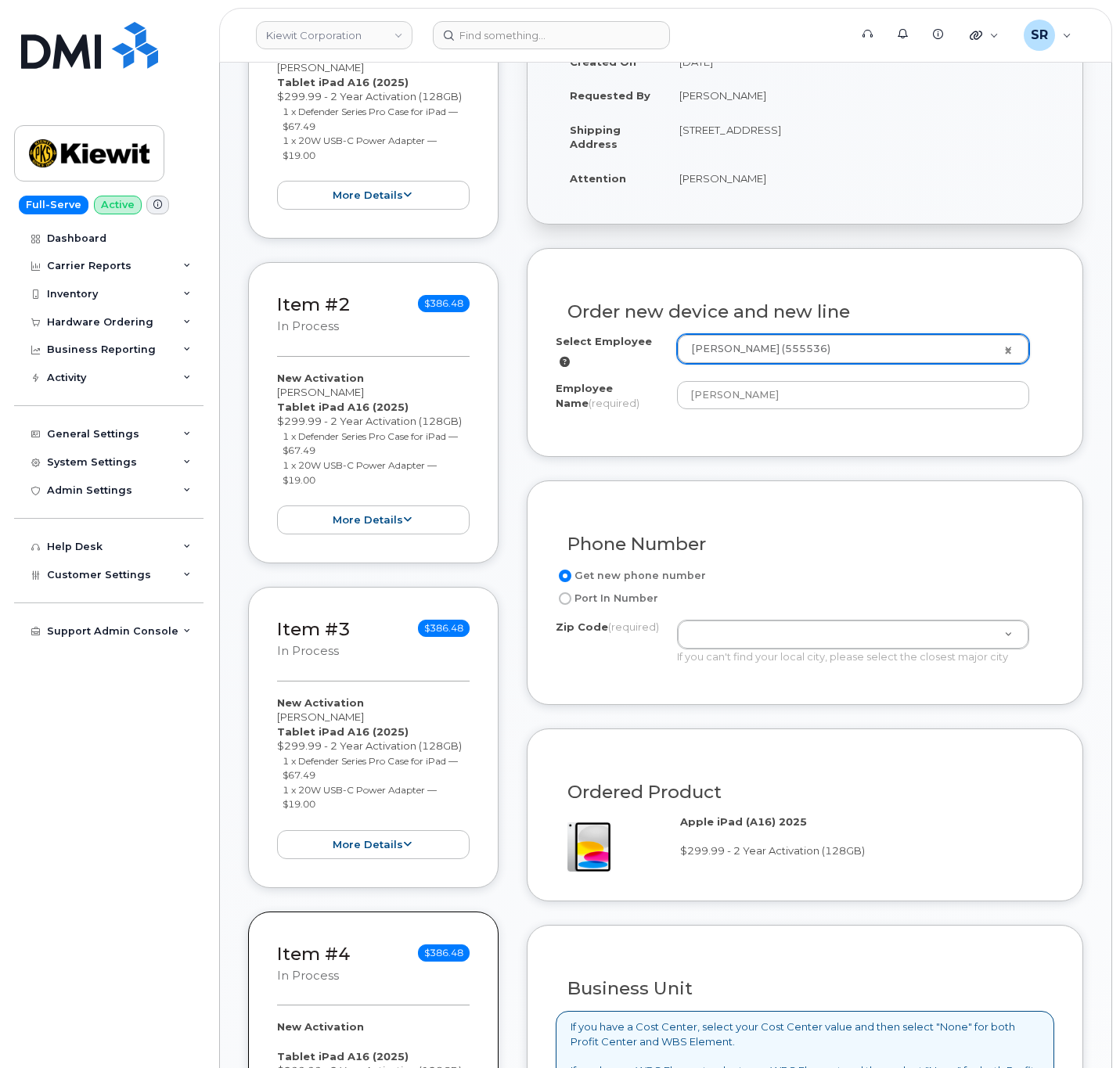
scroll to position [587, 0]
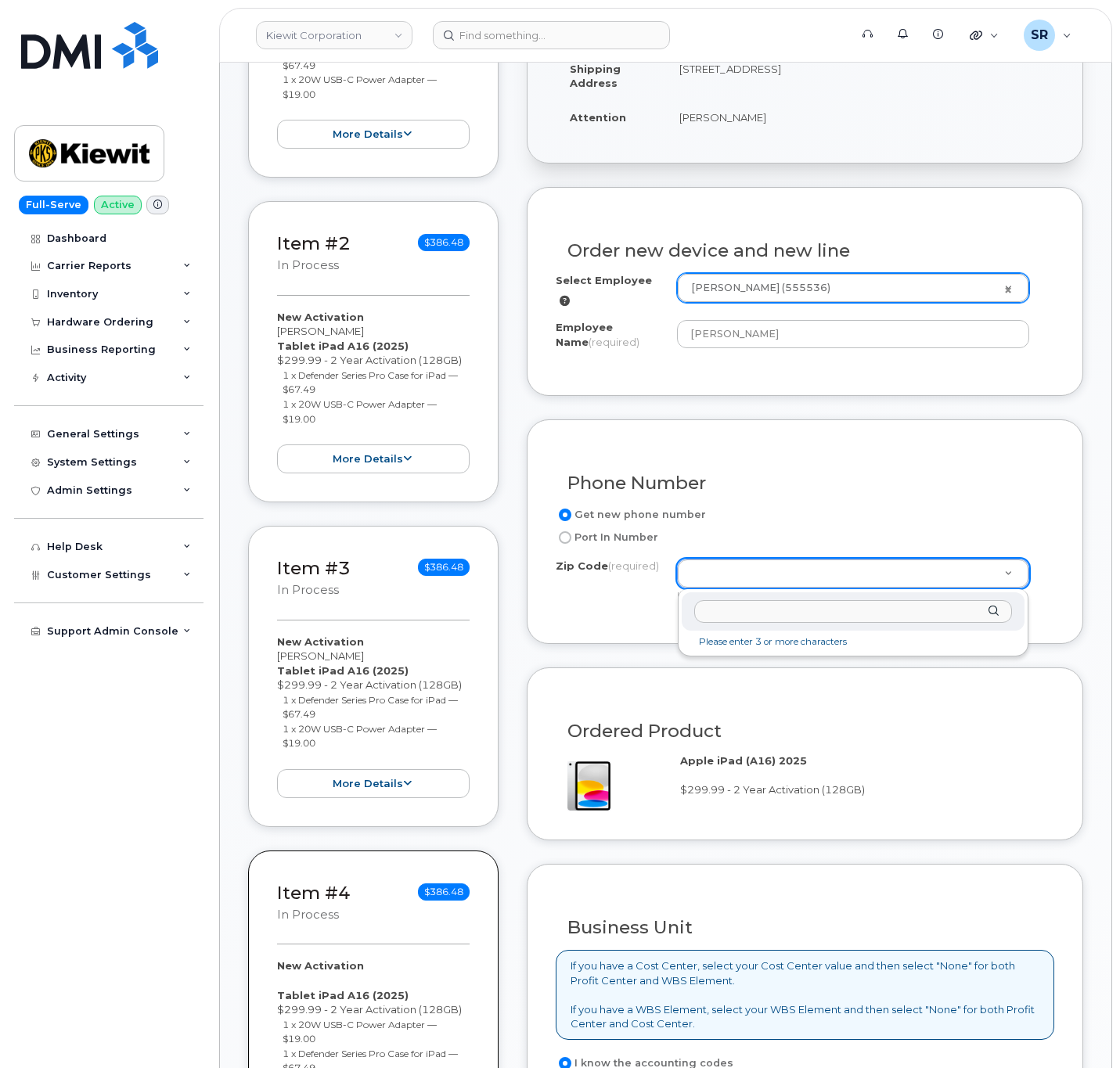
click at [762, 607] on input "Zip Code (required)" at bounding box center [853, 612] width 318 height 23
paste input "77630"
type input "77630"
type input "77630 (Orange, TX)"
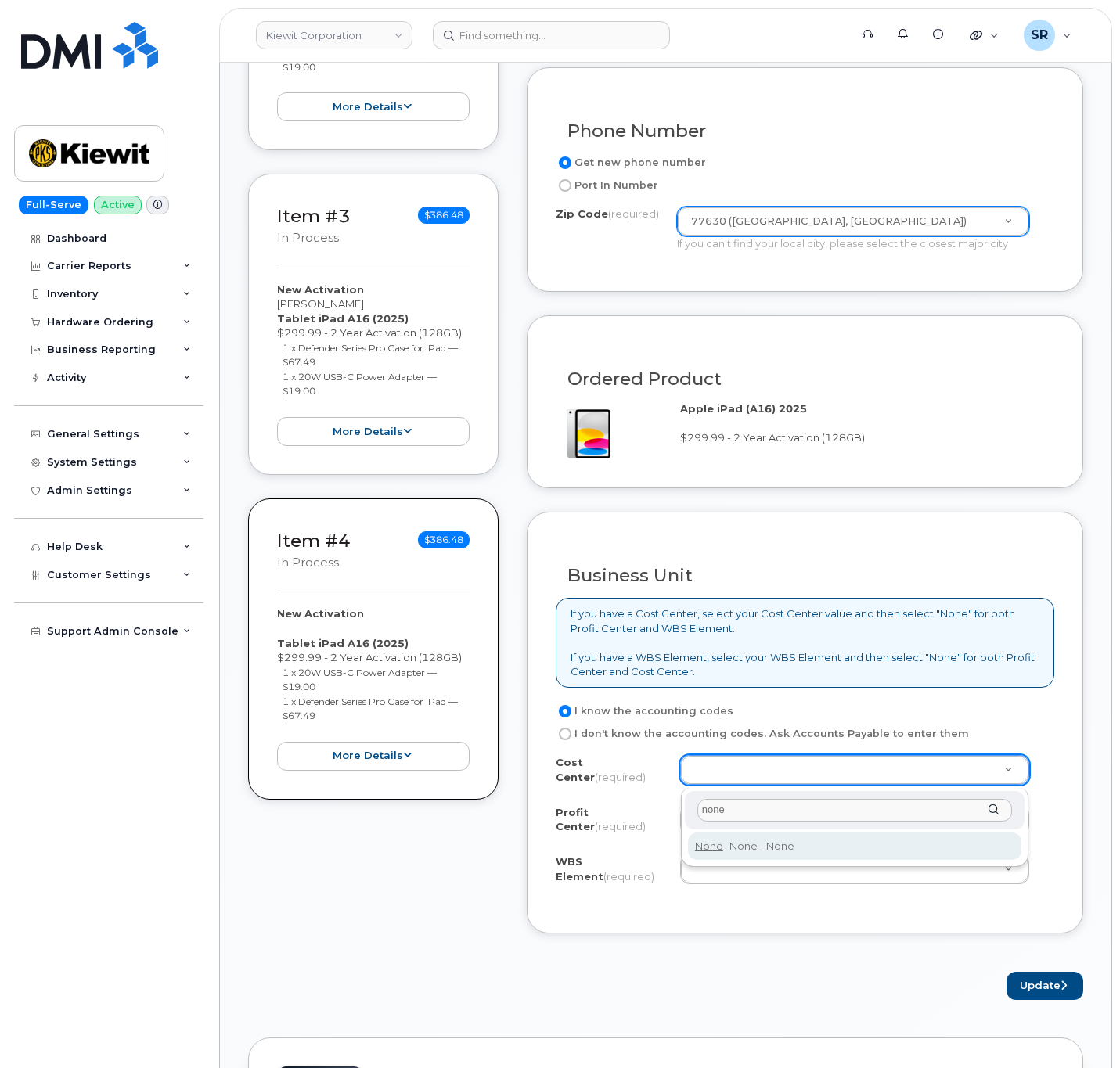
type input "none"
type input "None"
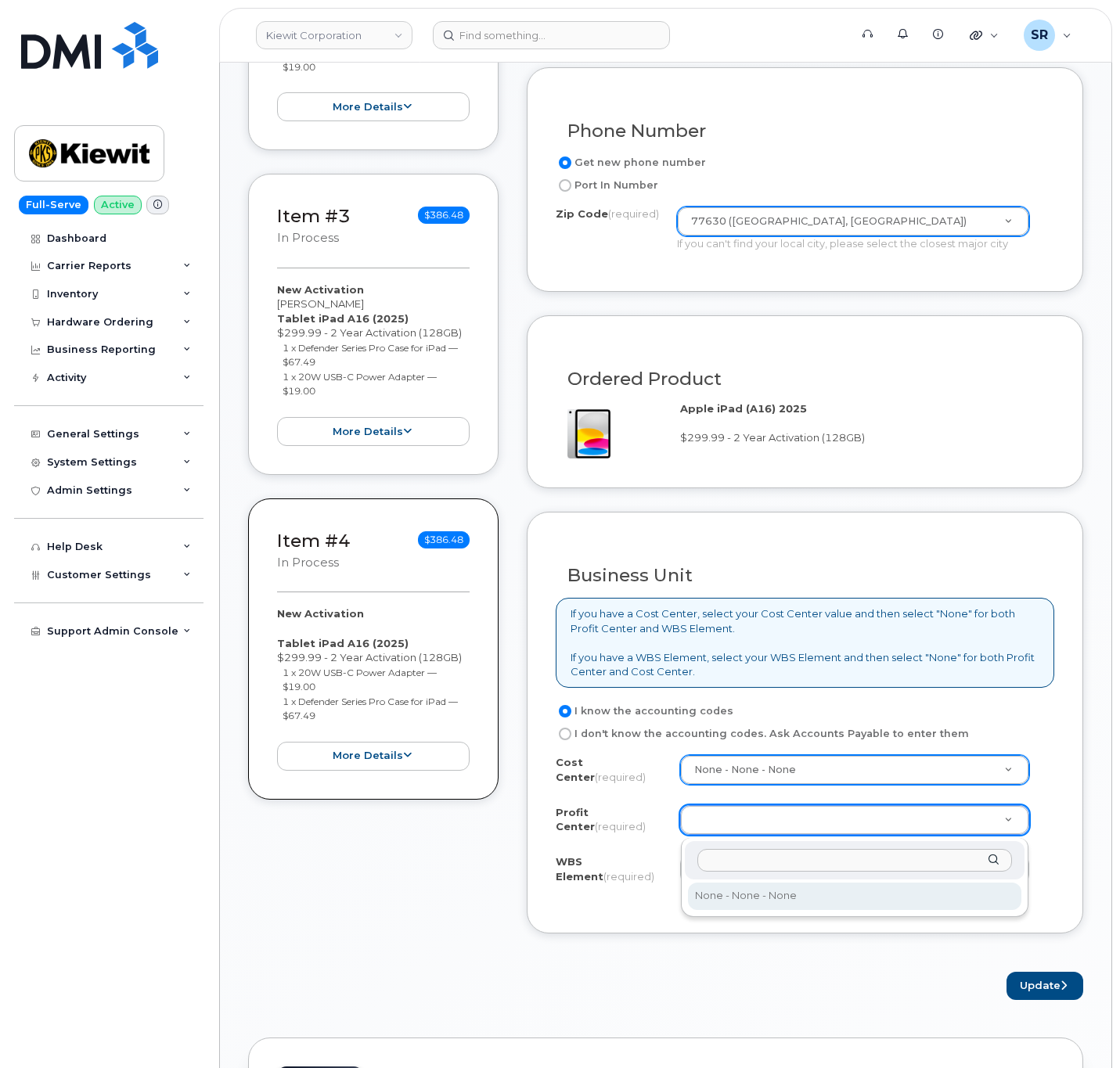
select select "None"
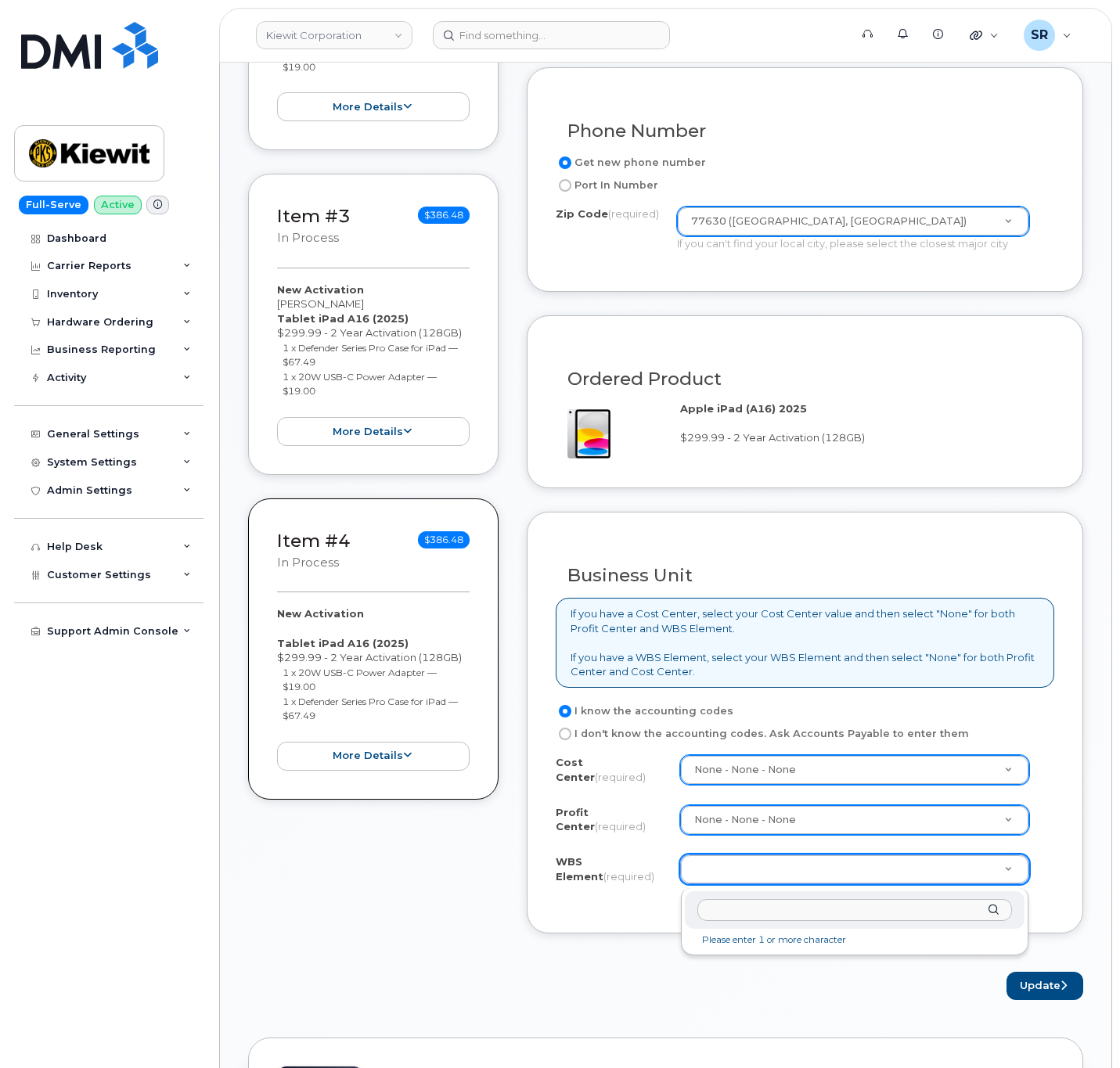
drag, startPoint x: 785, startPoint y: 909, endPoint x: 803, endPoint y: 907, distance: 18.1
click at [785, 912] on input "text" at bounding box center [855, 910] width 315 height 23
paste input "105359.1865"
type input "105359.1865"
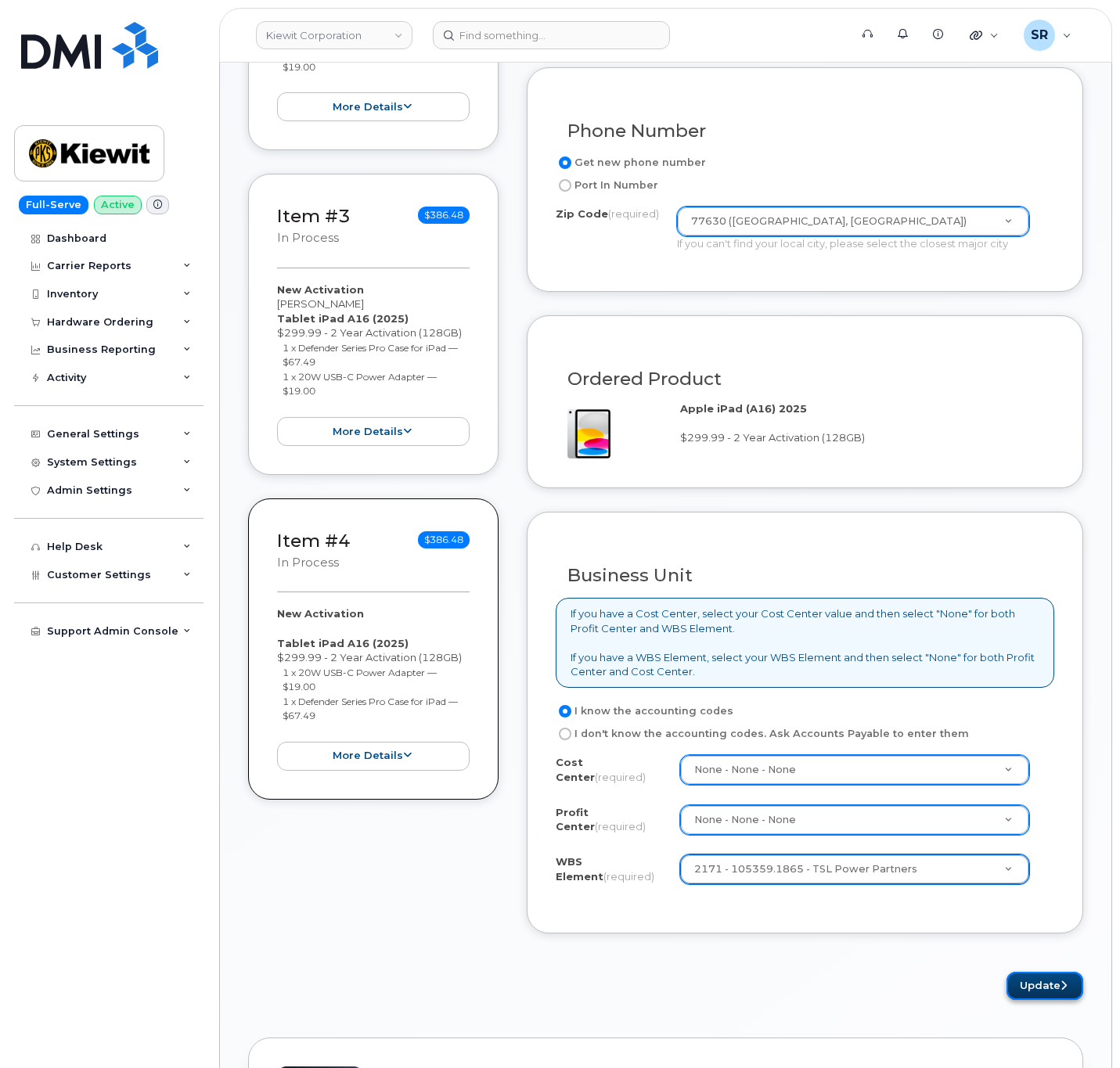
click at [1019, 980] on button "Update" at bounding box center [1045, 987] width 77 height 29
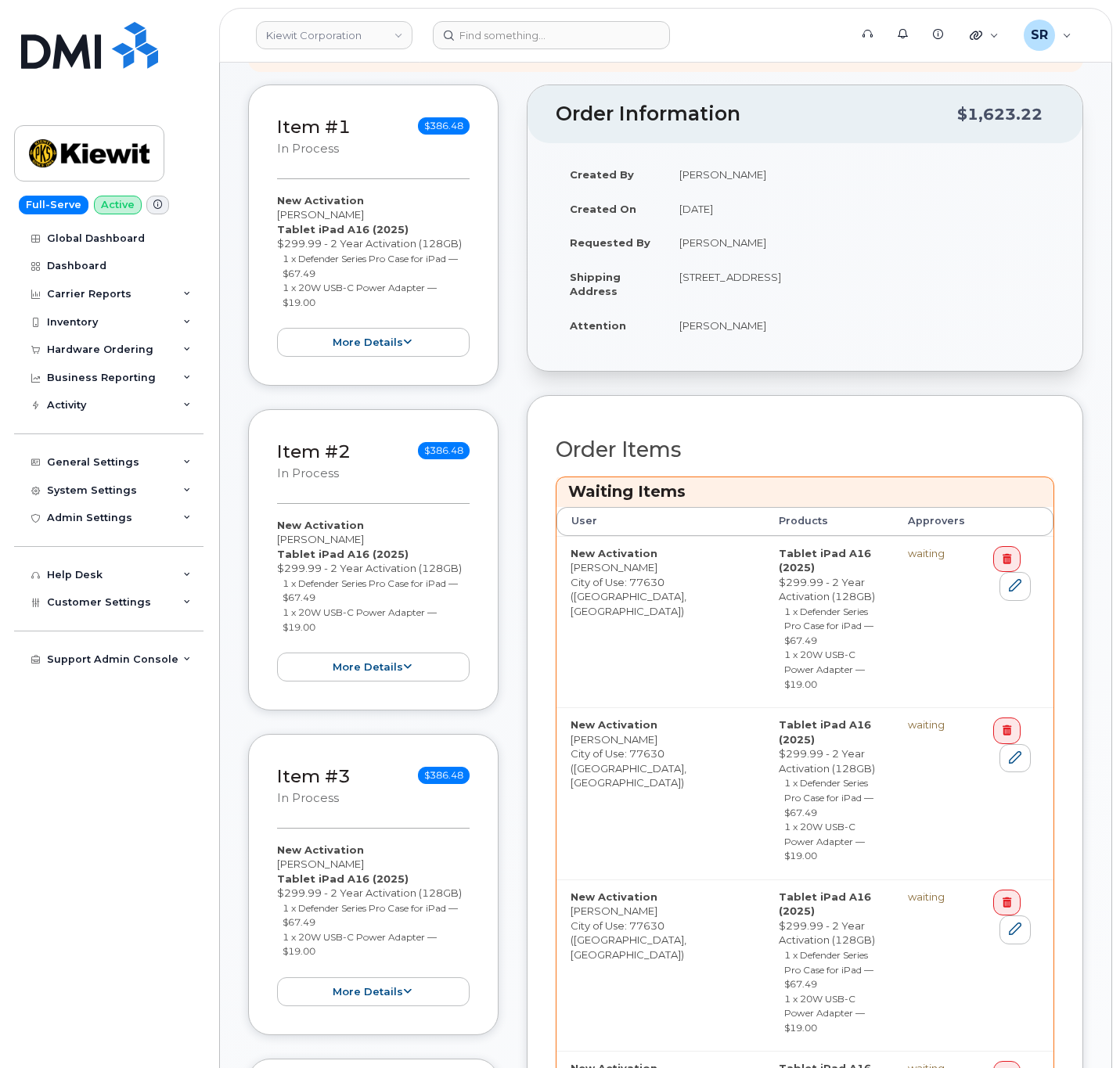
scroll to position [704, 0]
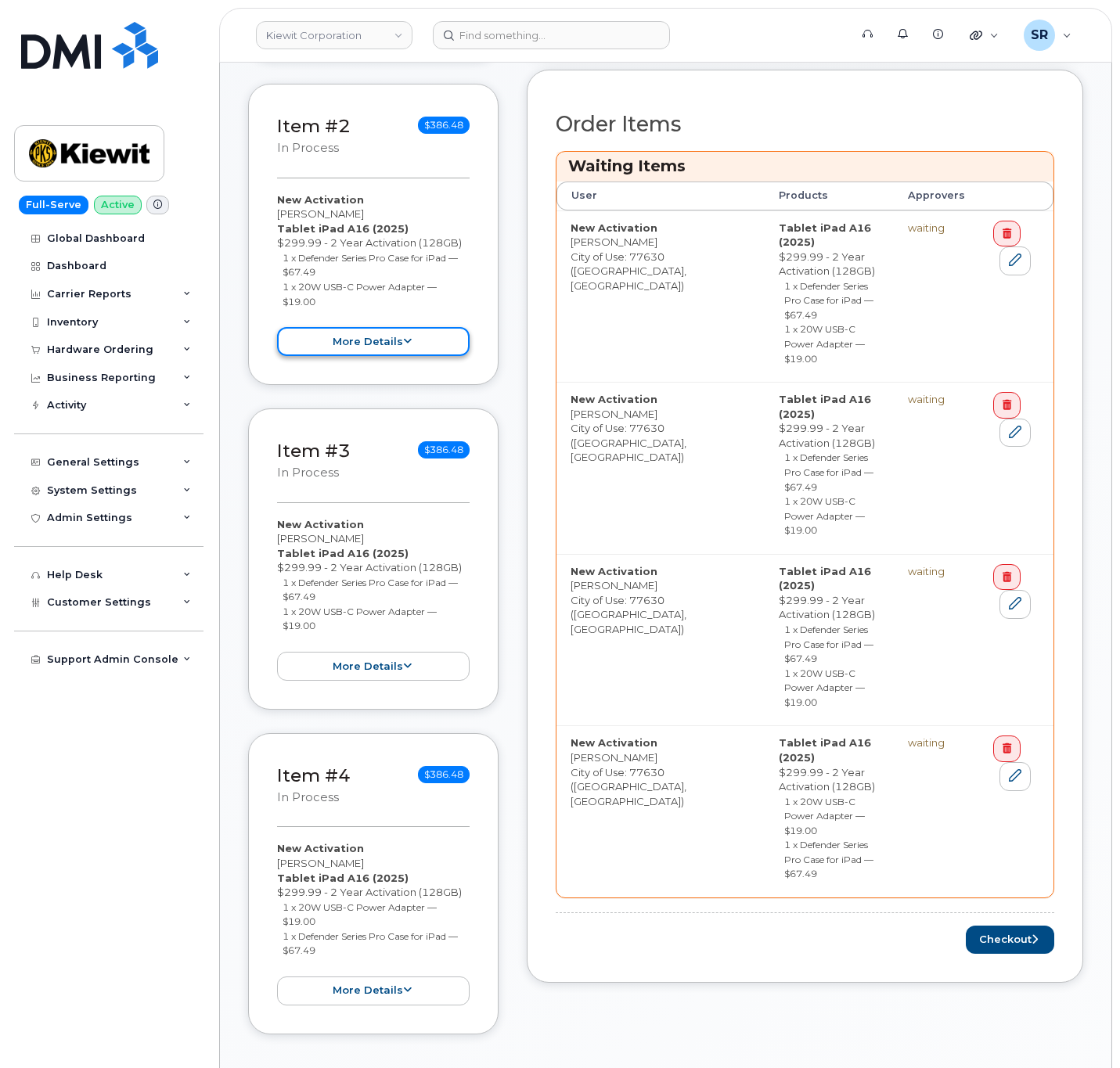
click at [391, 345] on button "more details" at bounding box center [372, 342] width 192 height 29
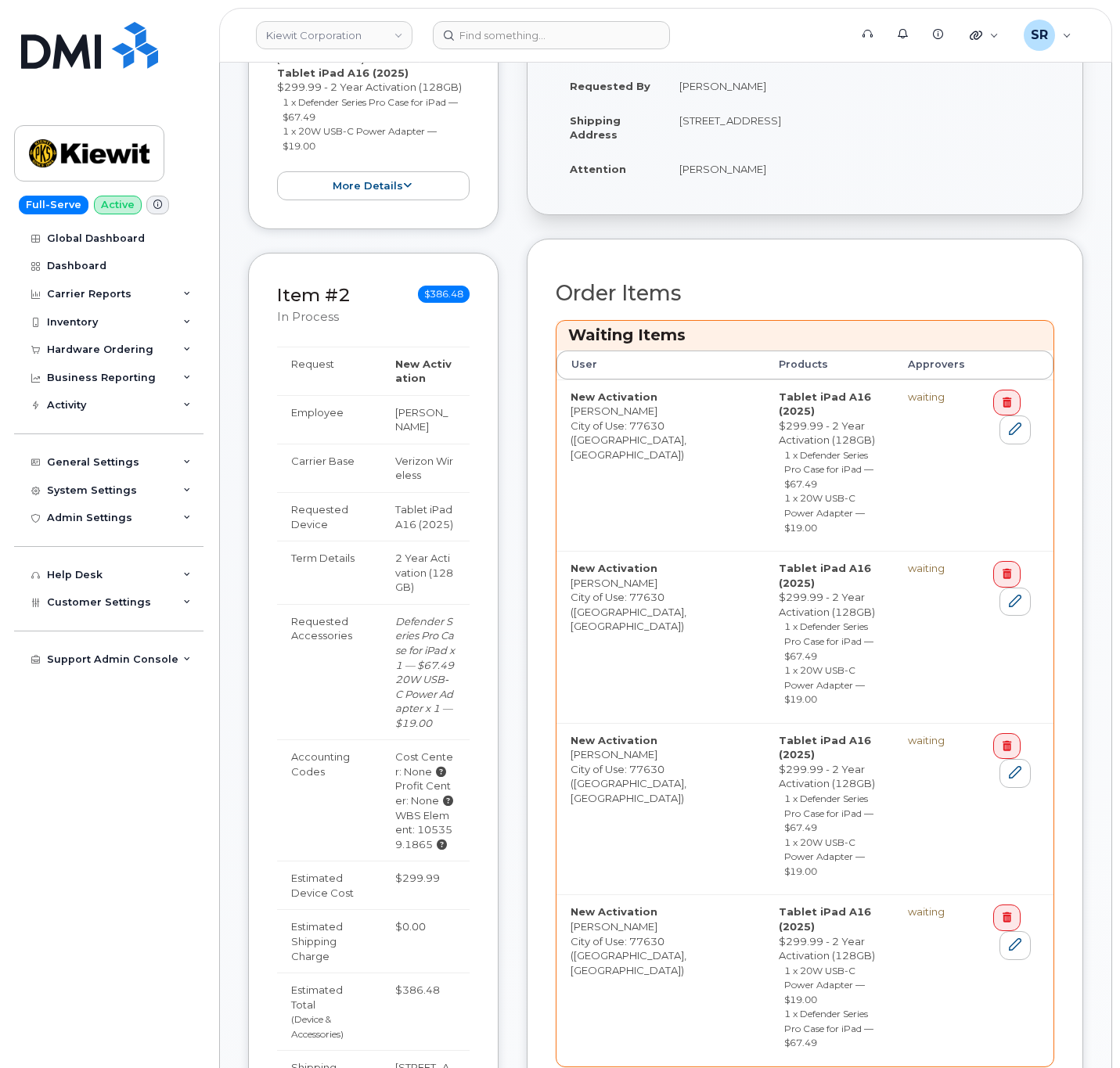
scroll to position [587, 0]
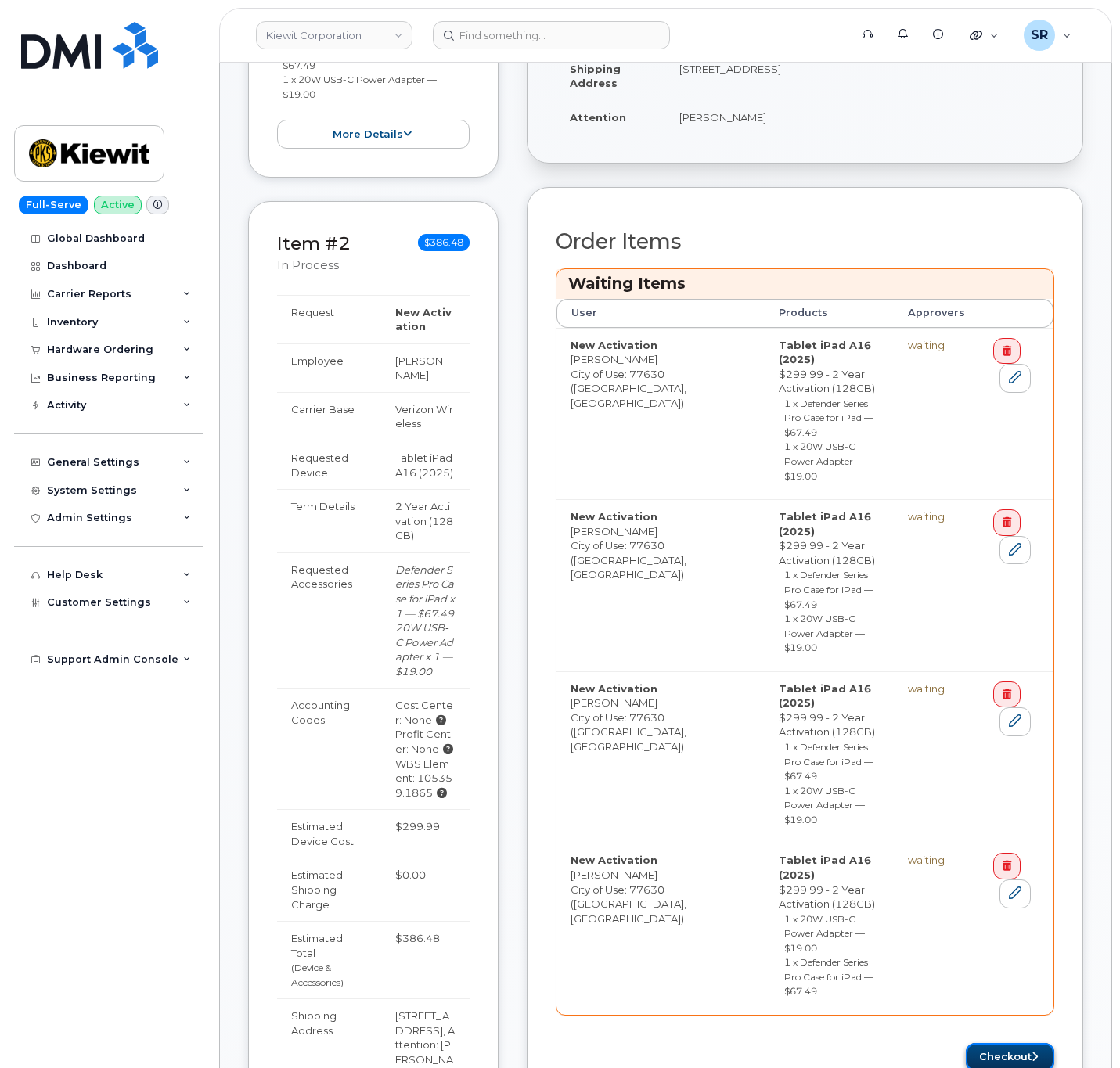
click at [1031, 1043] on button "Checkout" at bounding box center [1010, 1057] width 88 height 29
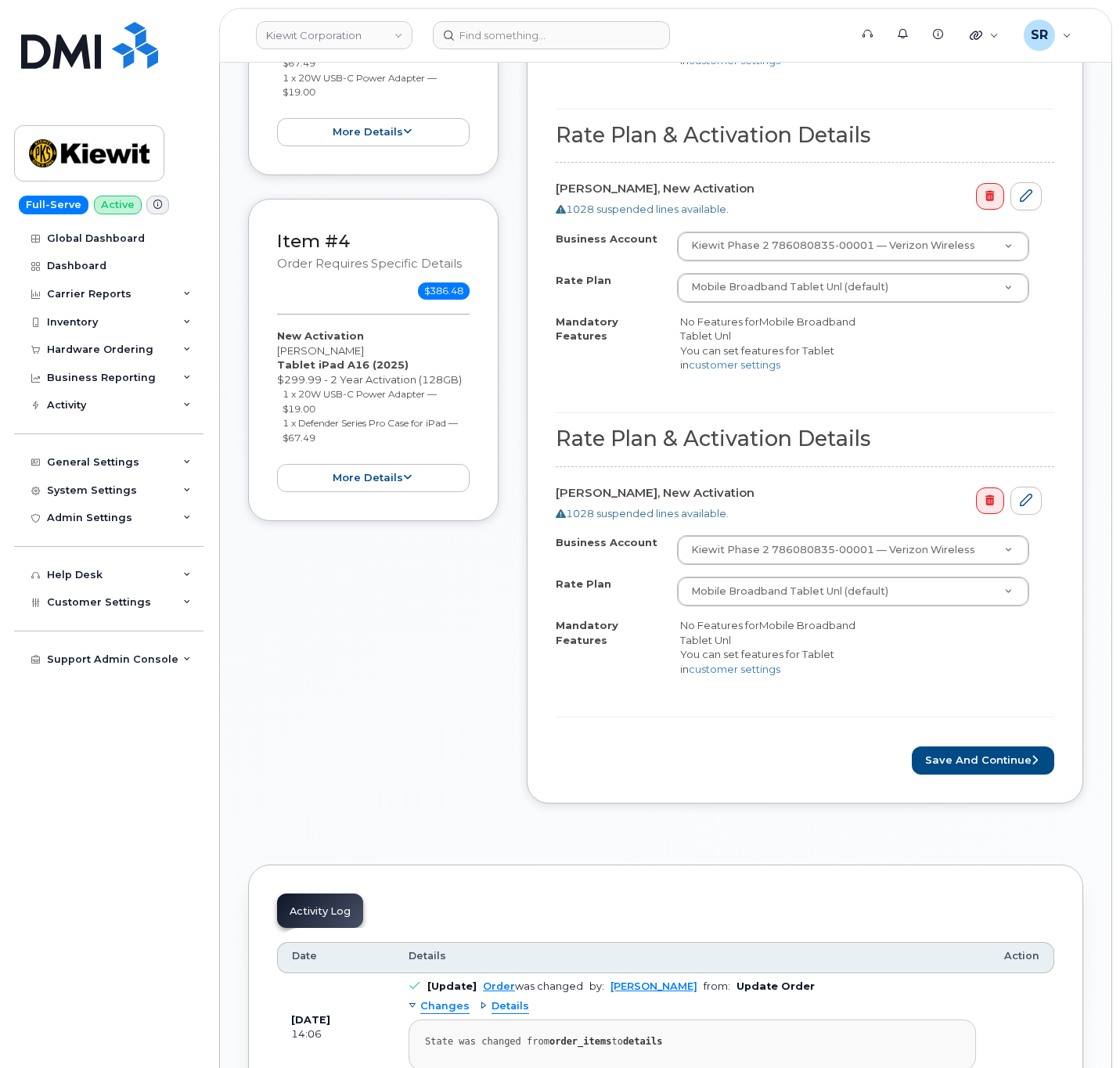
scroll to position [1173, 0]
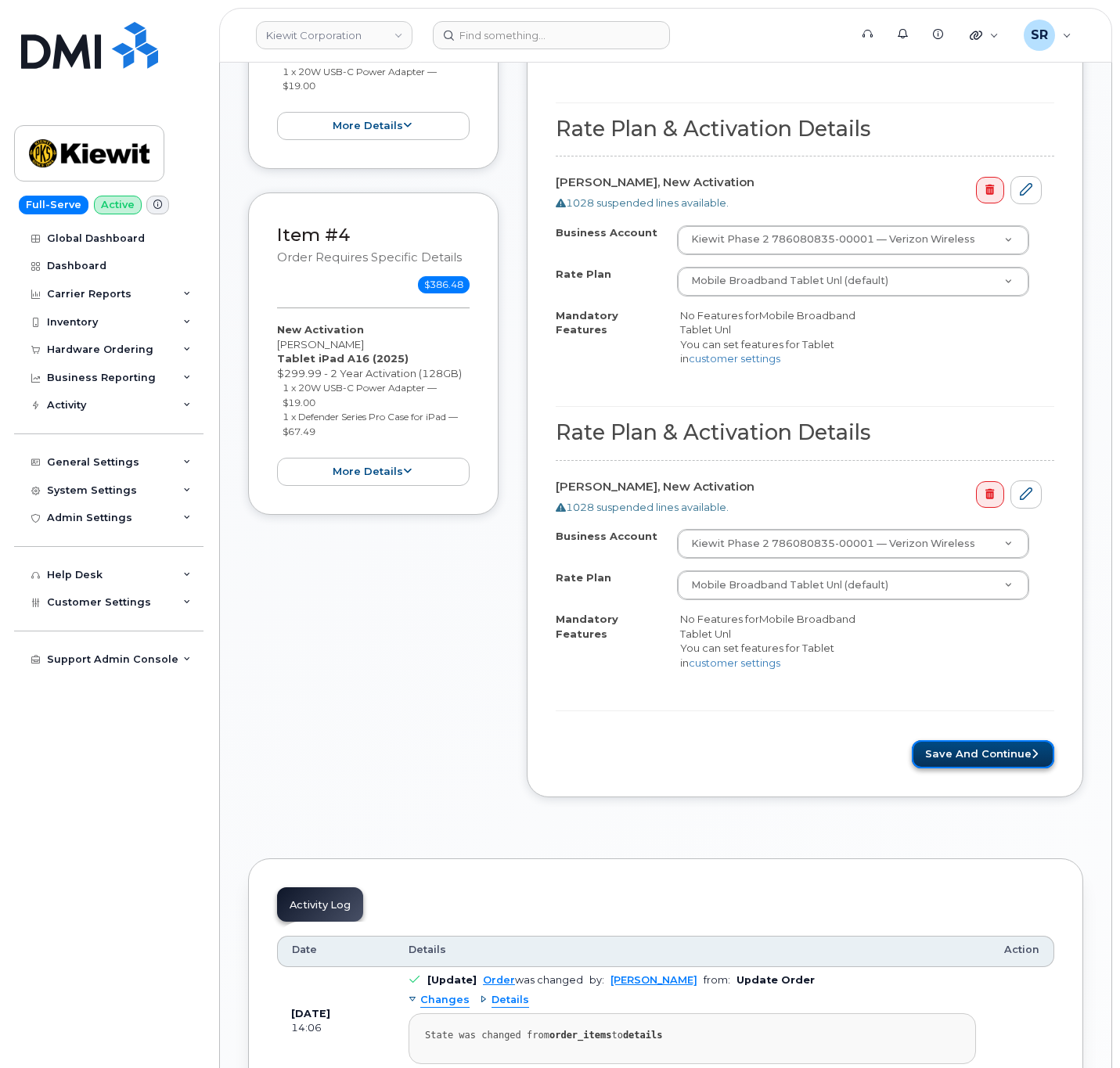
click at [949, 763] on button "Save and Continue" at bounding box center [983, 755] width 143 height 29
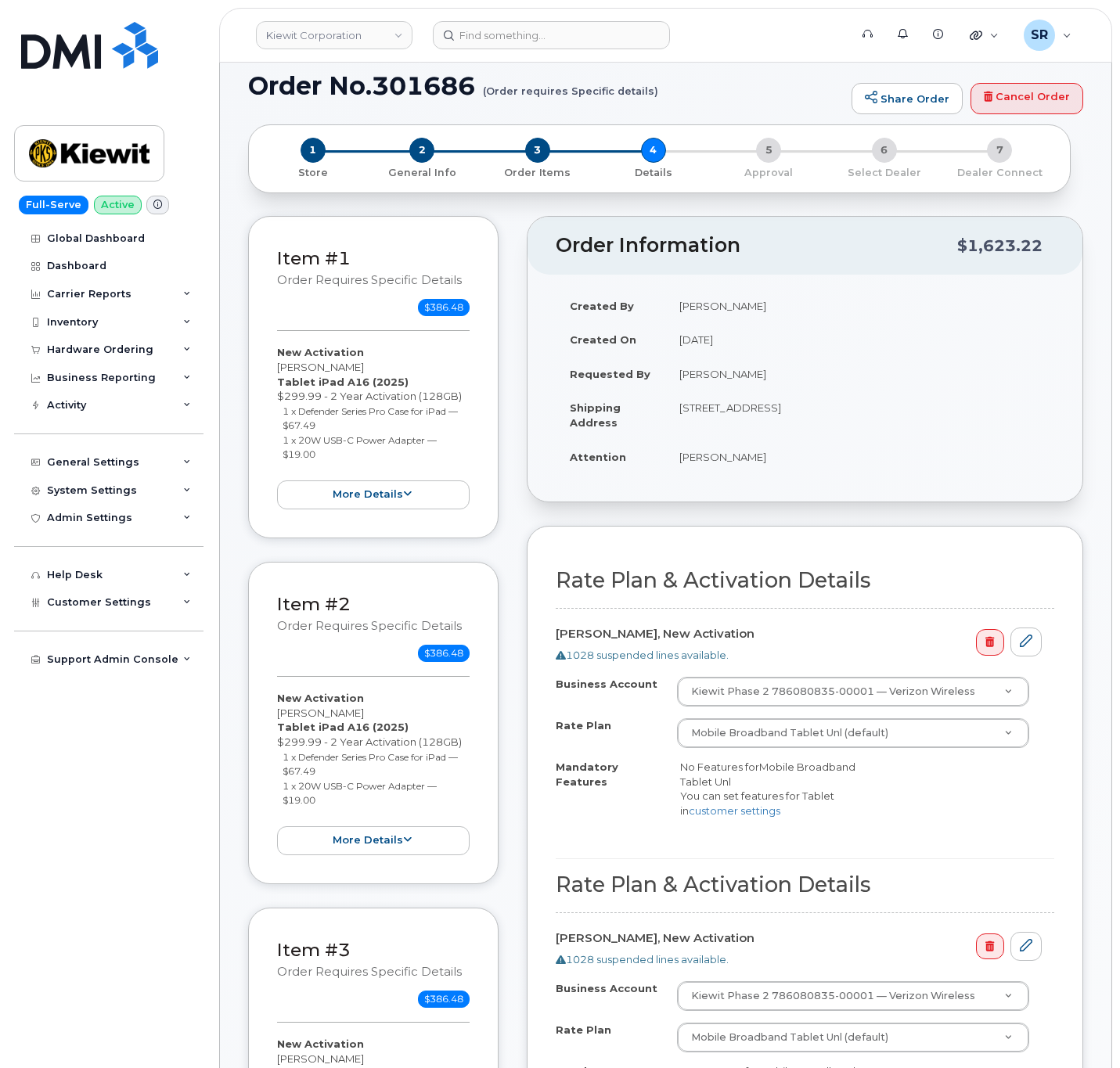
scroll to position [118, 0]
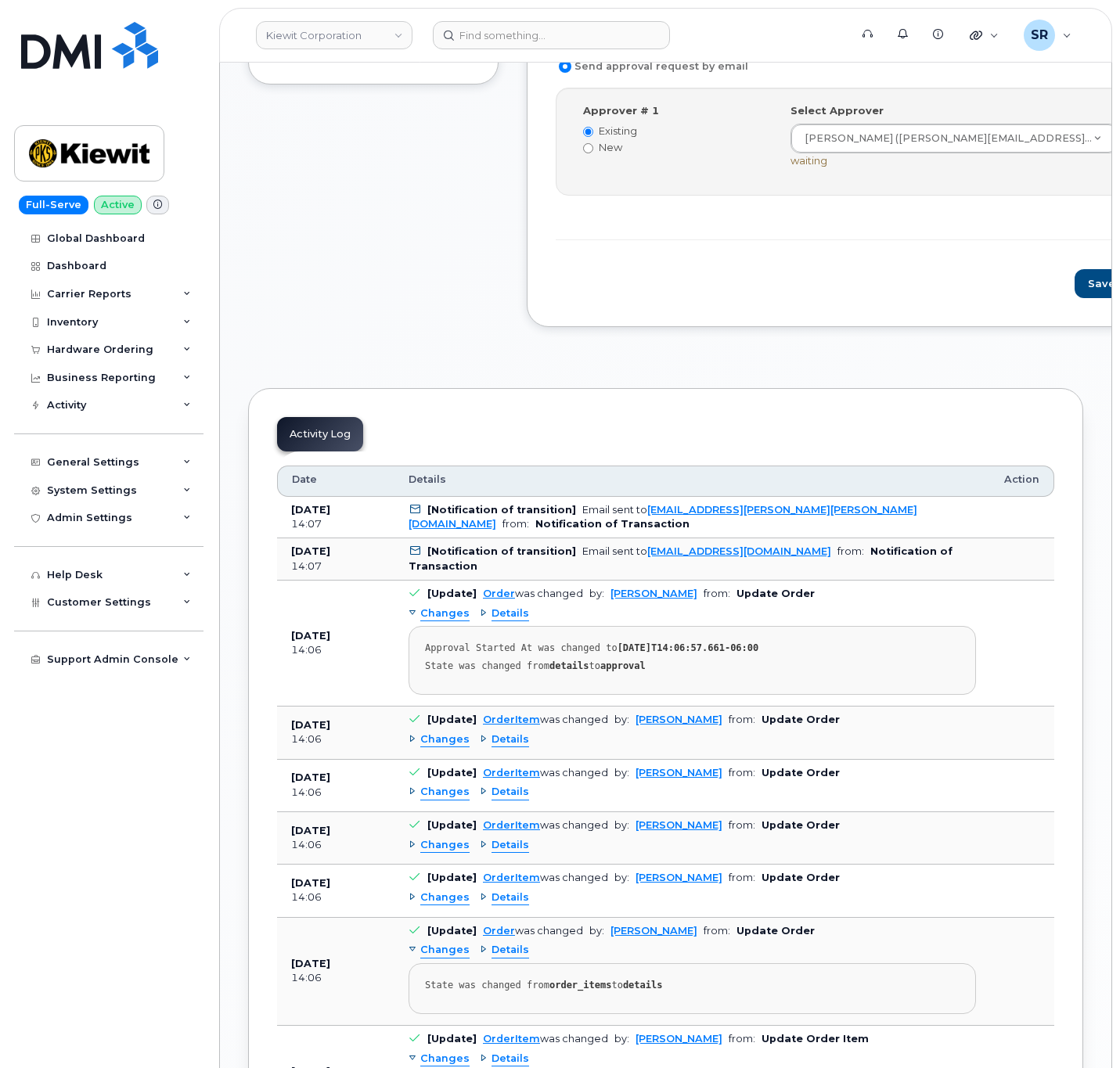
scroll to position [1525, 0]
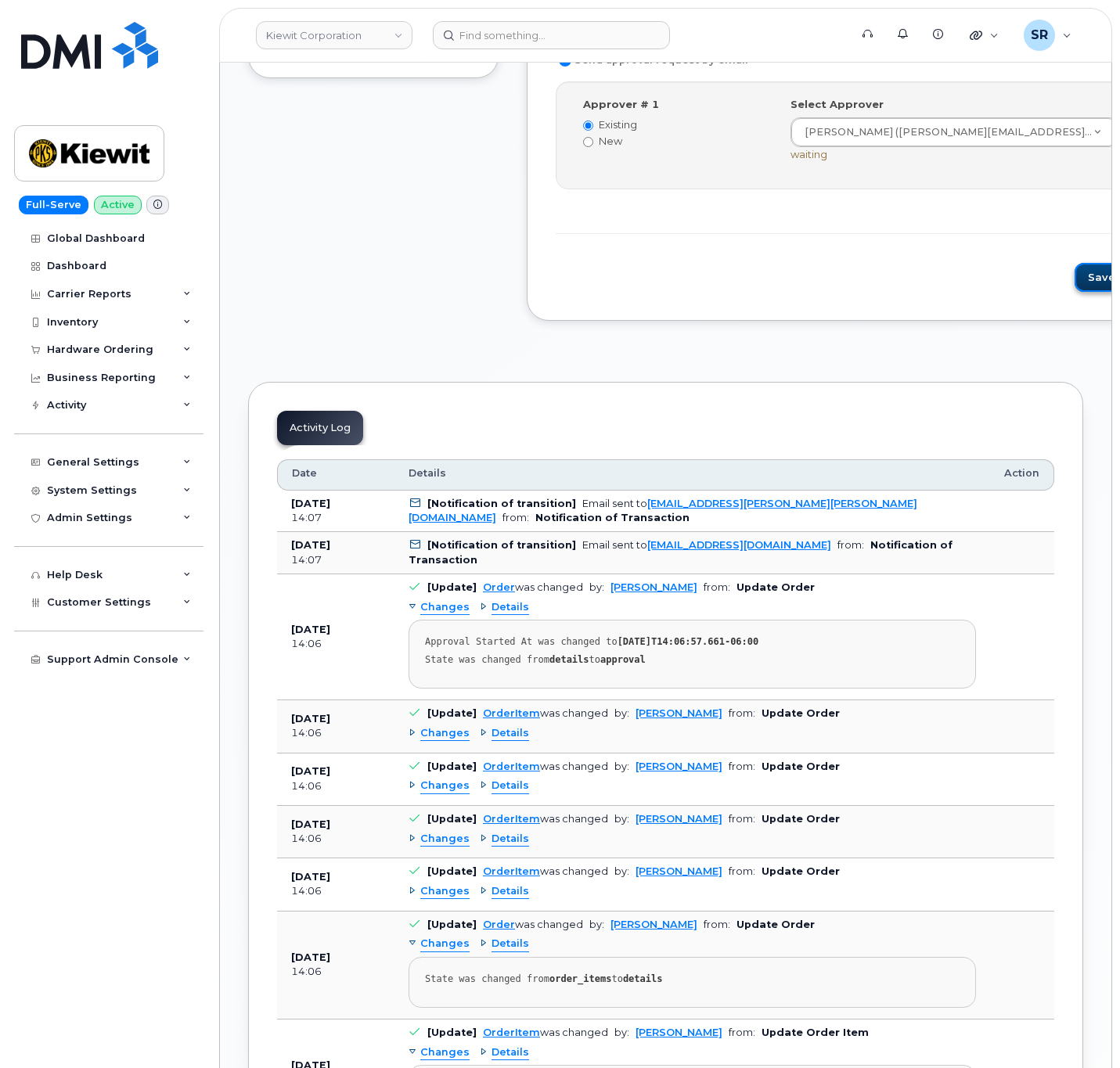
click at [1075, 292] on button "Save and Continue" at bounding box center [1141, 278] width 133 height 29
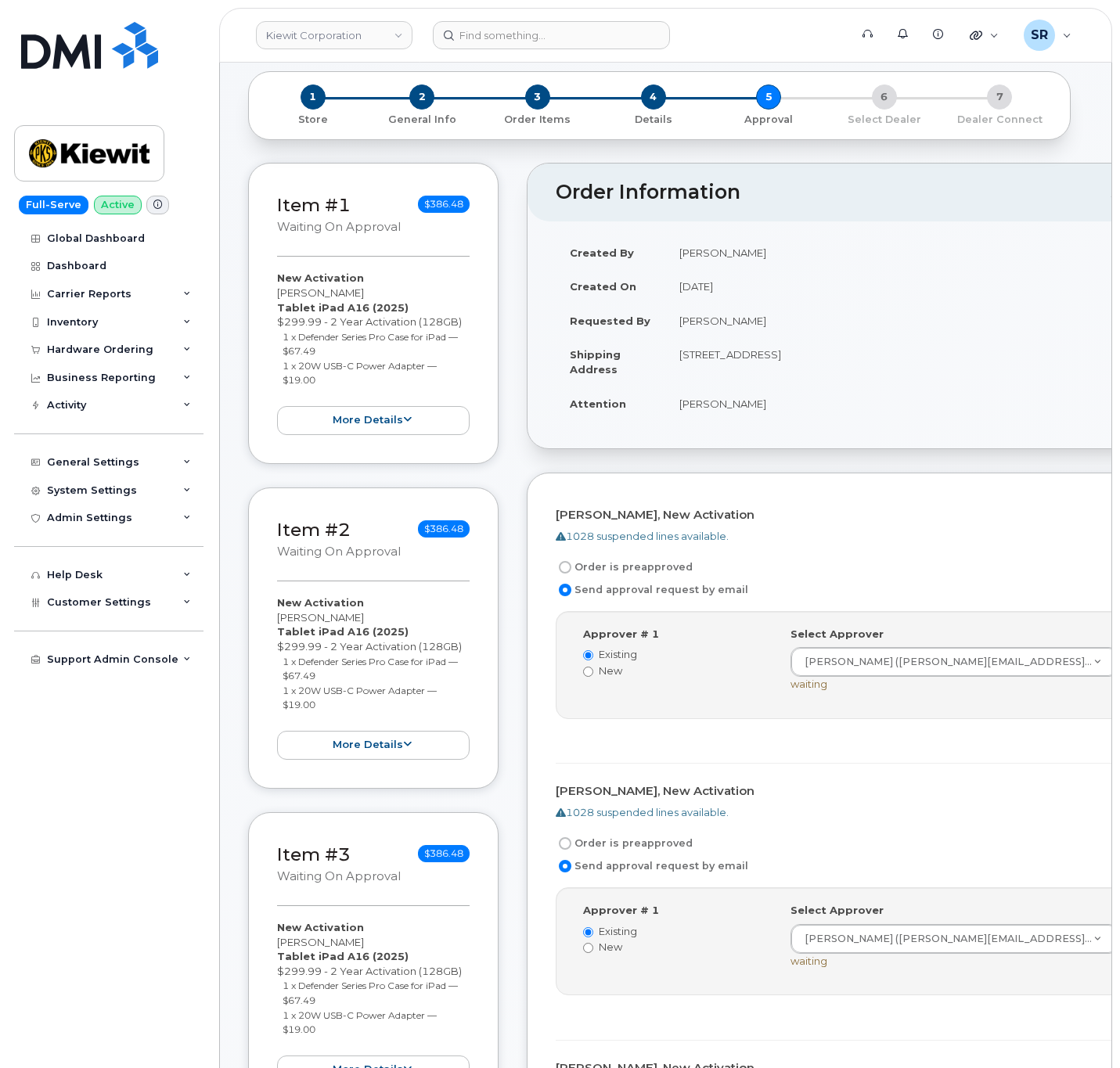
scroll to position [0, 0]
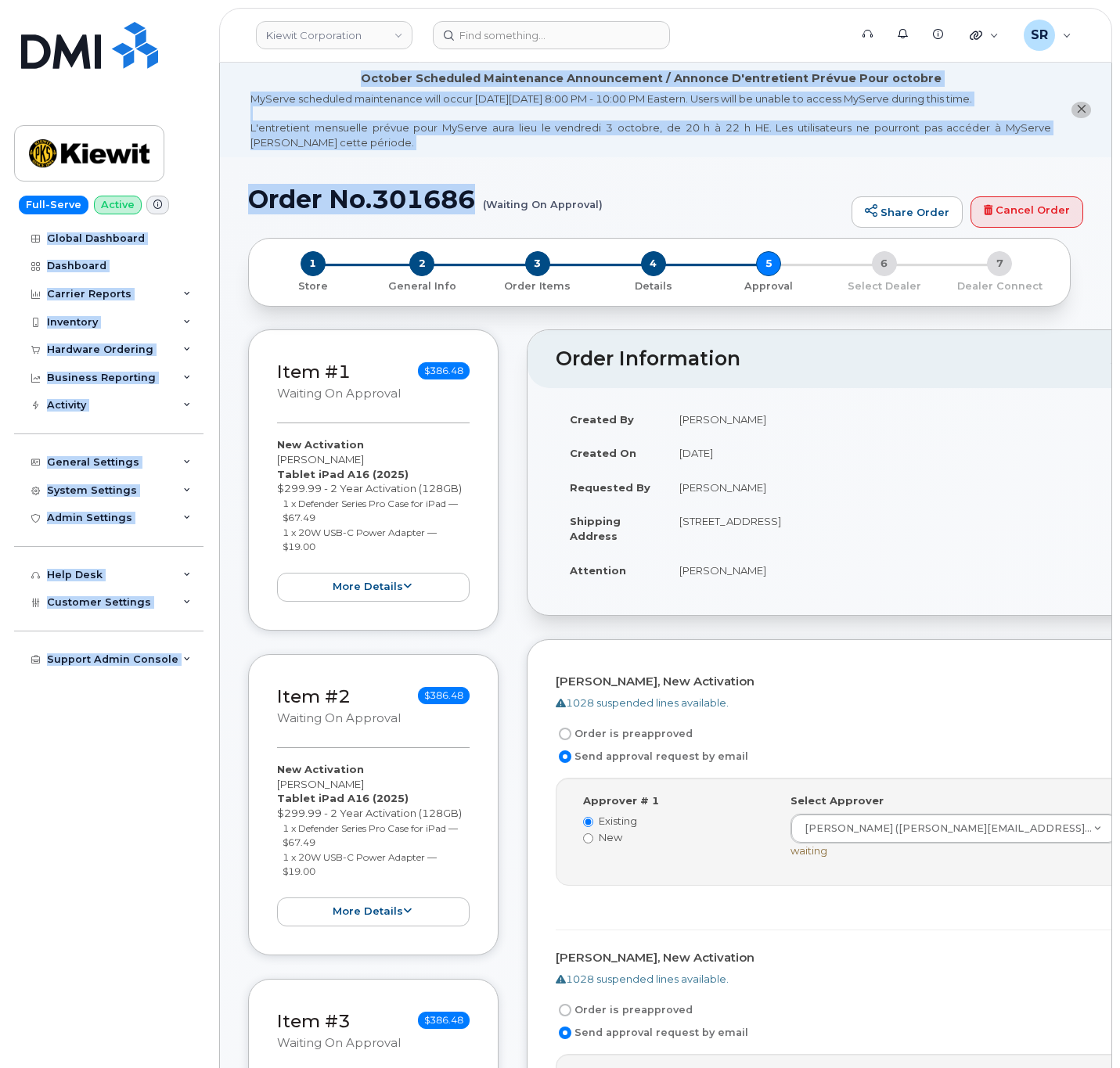
drag, startPoint x: 478, startPoint y: 192, endPoint x: 205, endPoint y: 205, distance: 273.3
click at [423, 209] on h1 "Order No.301686 (Waiting On Approval)" at bounding box center [546, 199] width 595 height 28
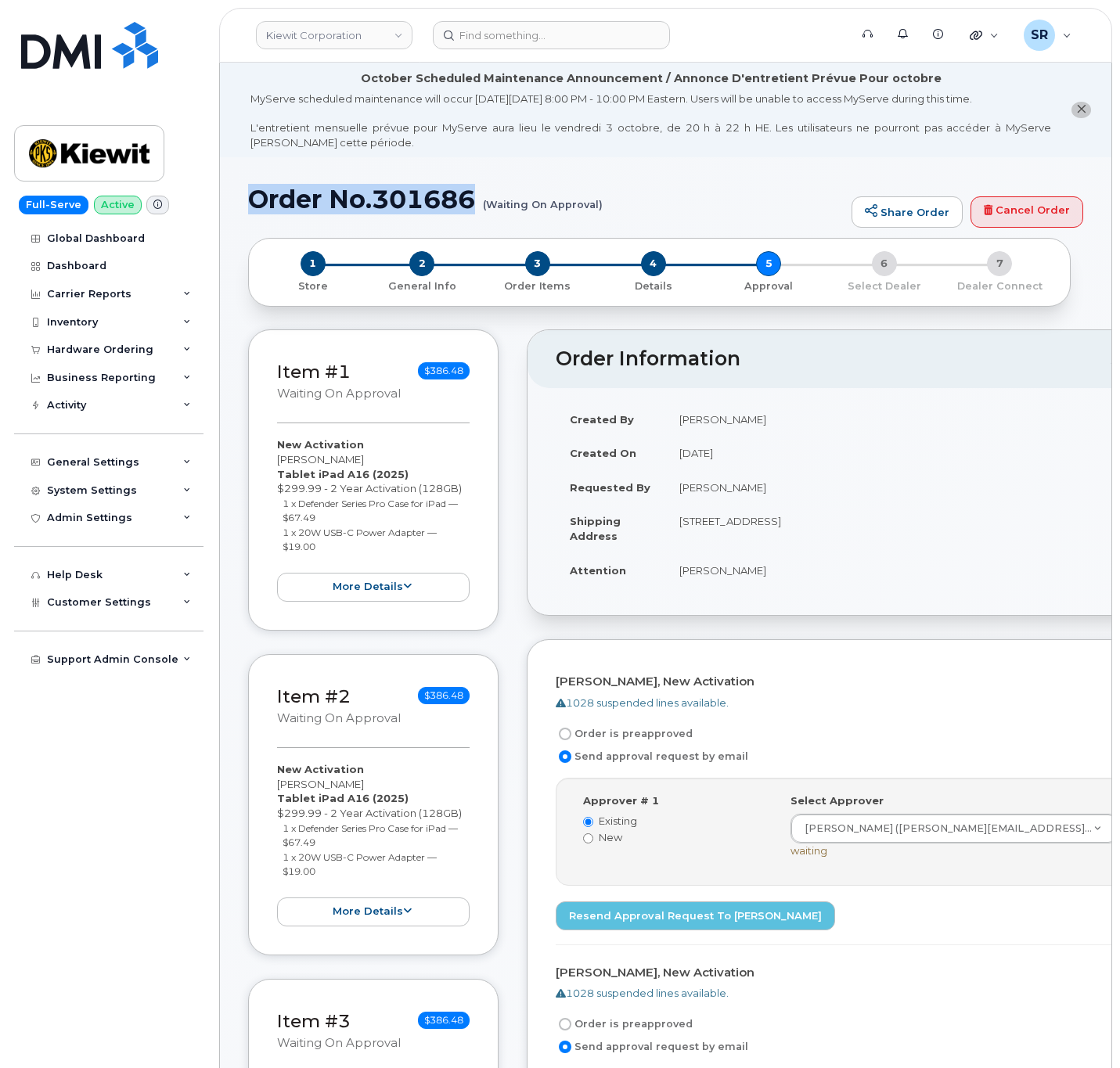
drag, startPoint x: 478, startPoint y: 195, endPoint x: 223, endPoint y: 197, distance: 255.0
copy h1 "Order No.301686"
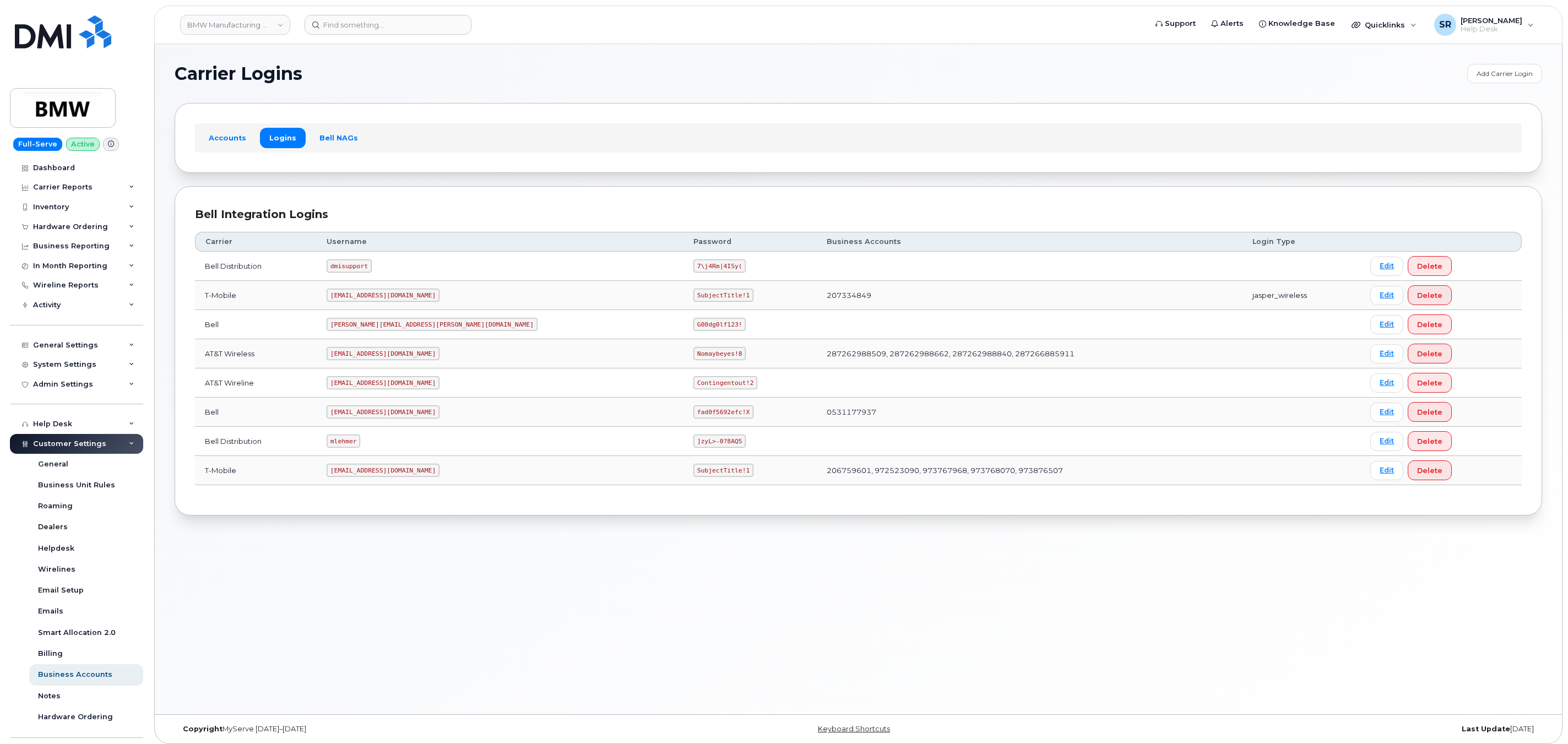
scroll to position [5, 0]
